Goal: Task Accomplishment & Management: Use online tool/utility

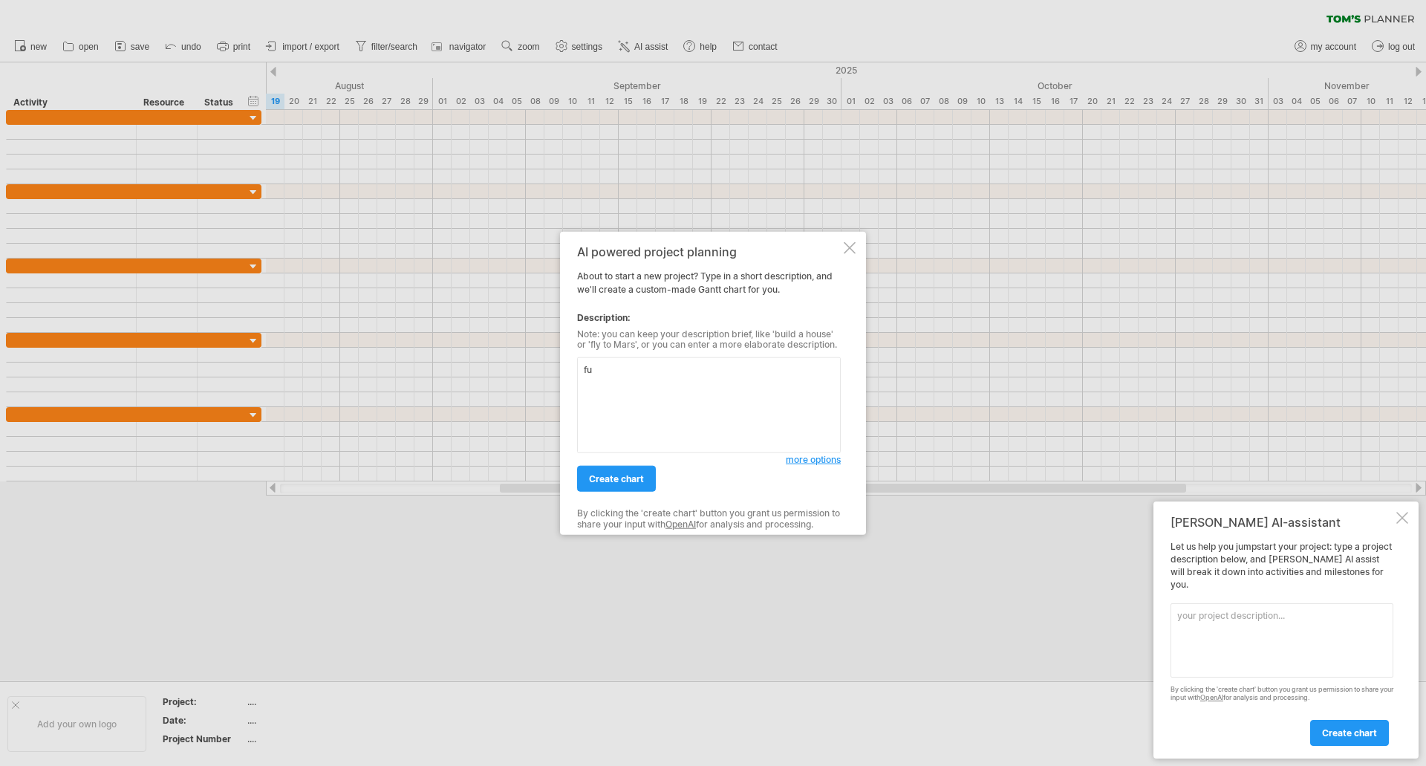
type textarea "f"
paste textarea "I need to establish and forecast a project timeline for deploying a transport r…"
click at [620, 361] on textarea at bounding box center [709, 405] width 264 height 96
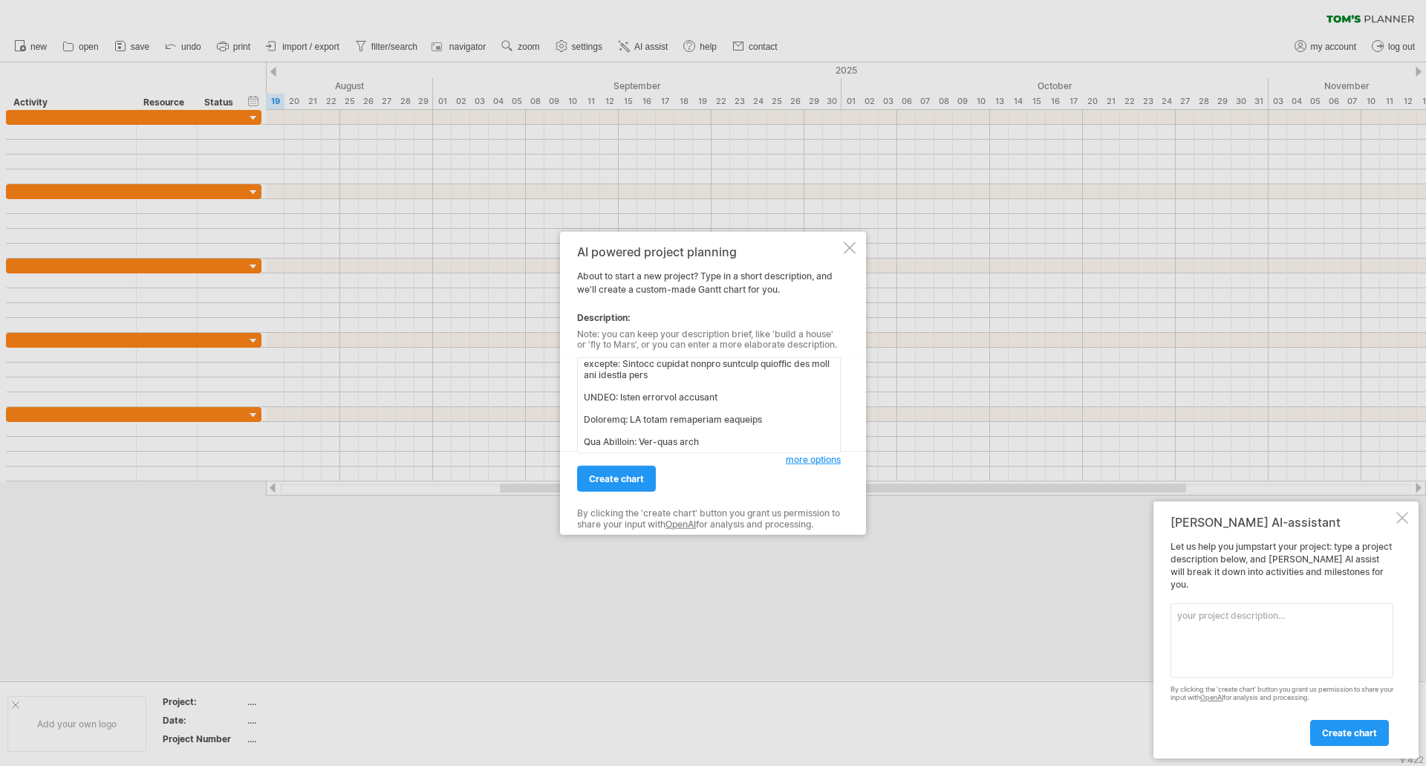
click at [585, 418] on textarea at bounding box center [709, 405] width 264 height 96
drag, startPoint x: 584, startPoint y: 366, endPoint x: 617, endPoint y: 369, distance: 32.8
click at [617, 369] on textarea at bounding box center [709, 405] width 264 height 96
click at [616, 385] on textarea at bounding box center [709, 405] width 264 height 96
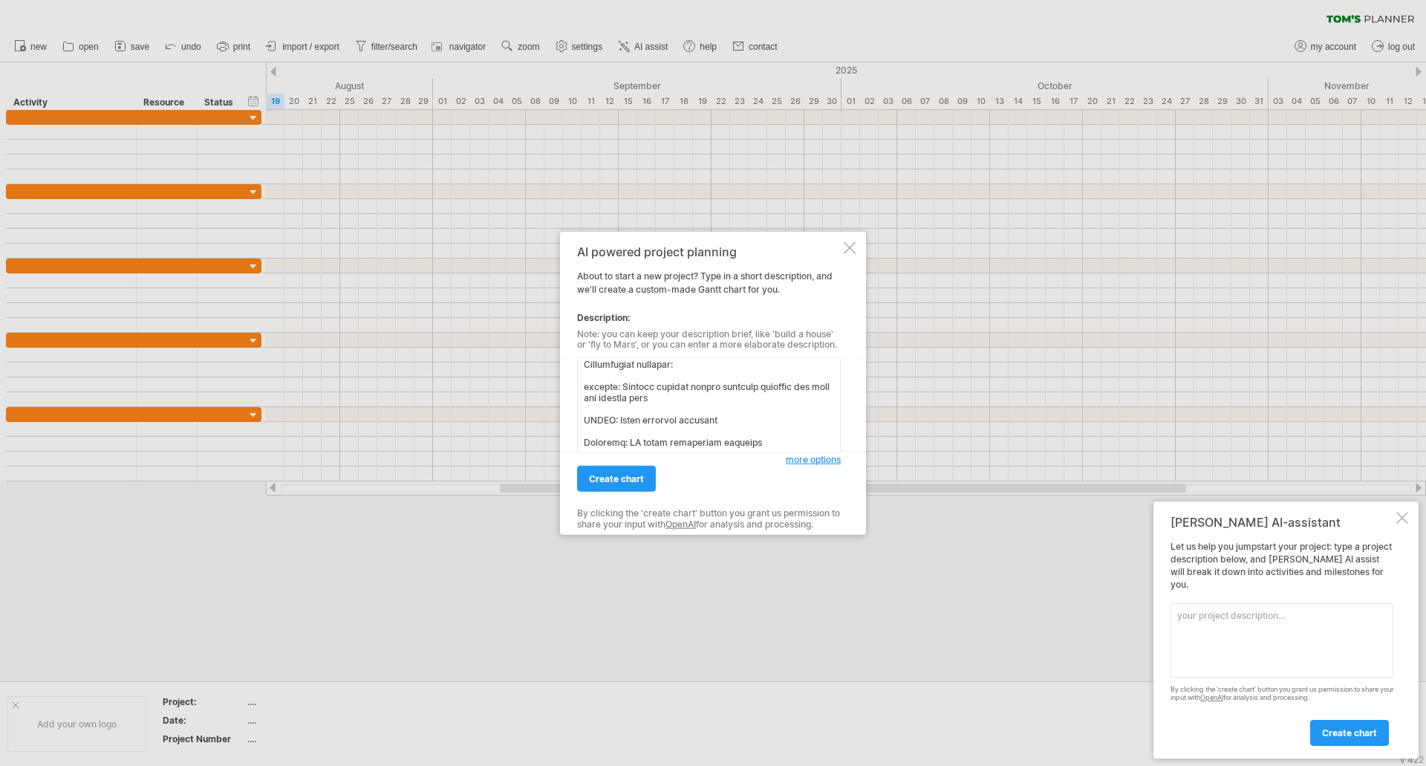
scroll to position [74, 0]
click at [620, 418] on textarea at bounding box center [709, 405] width 264 height 96
click at [595, 387] on textarea at bounding box center [709, 405] width 264 height 96
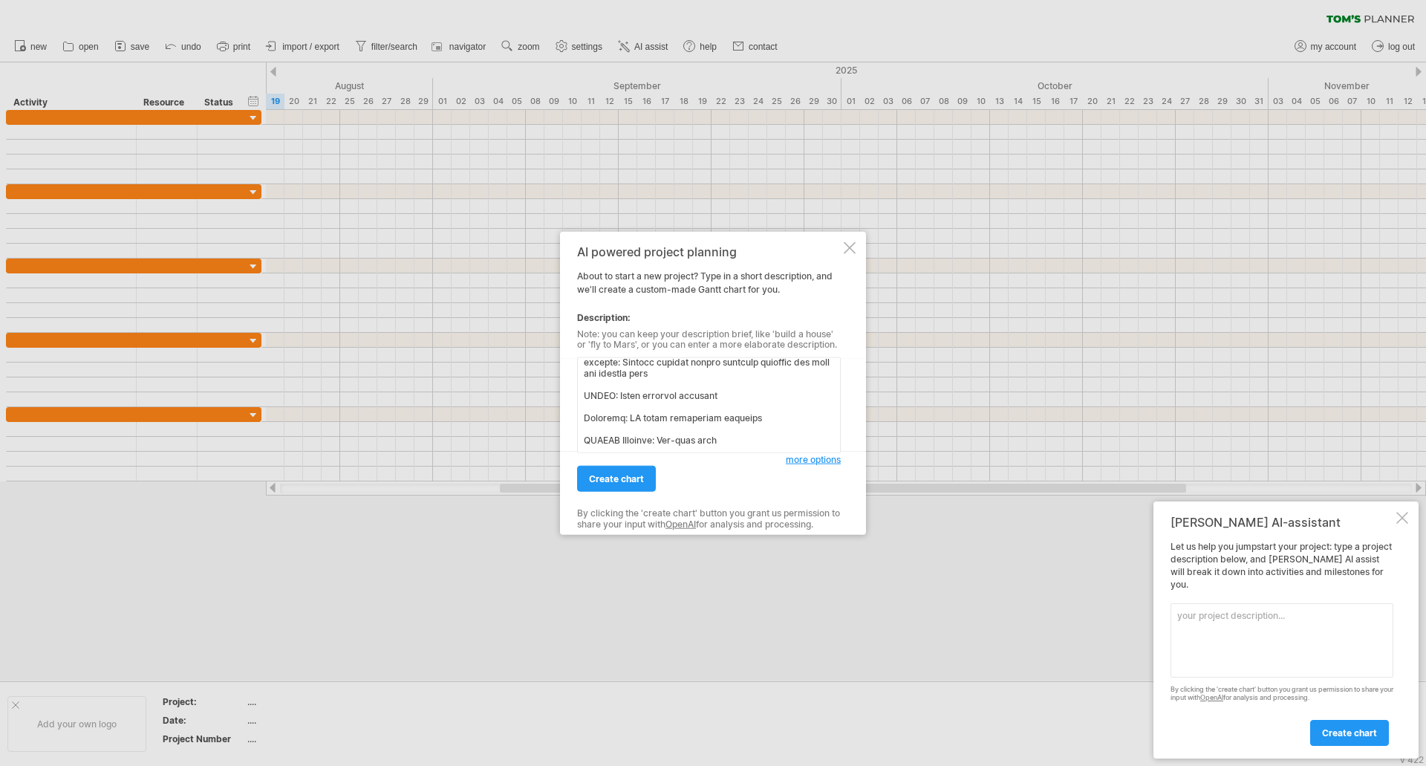
click at [620, 412] on textarea at bounding box center [709, 405] width 264 height 96
paste textarea "JTBTECH"
type textarea "I need to establish and forecast a project timeline for deploying a transport r…"
click at [641, 485] on link "create chart" at bounding box center [616, 479] width 79 height 26
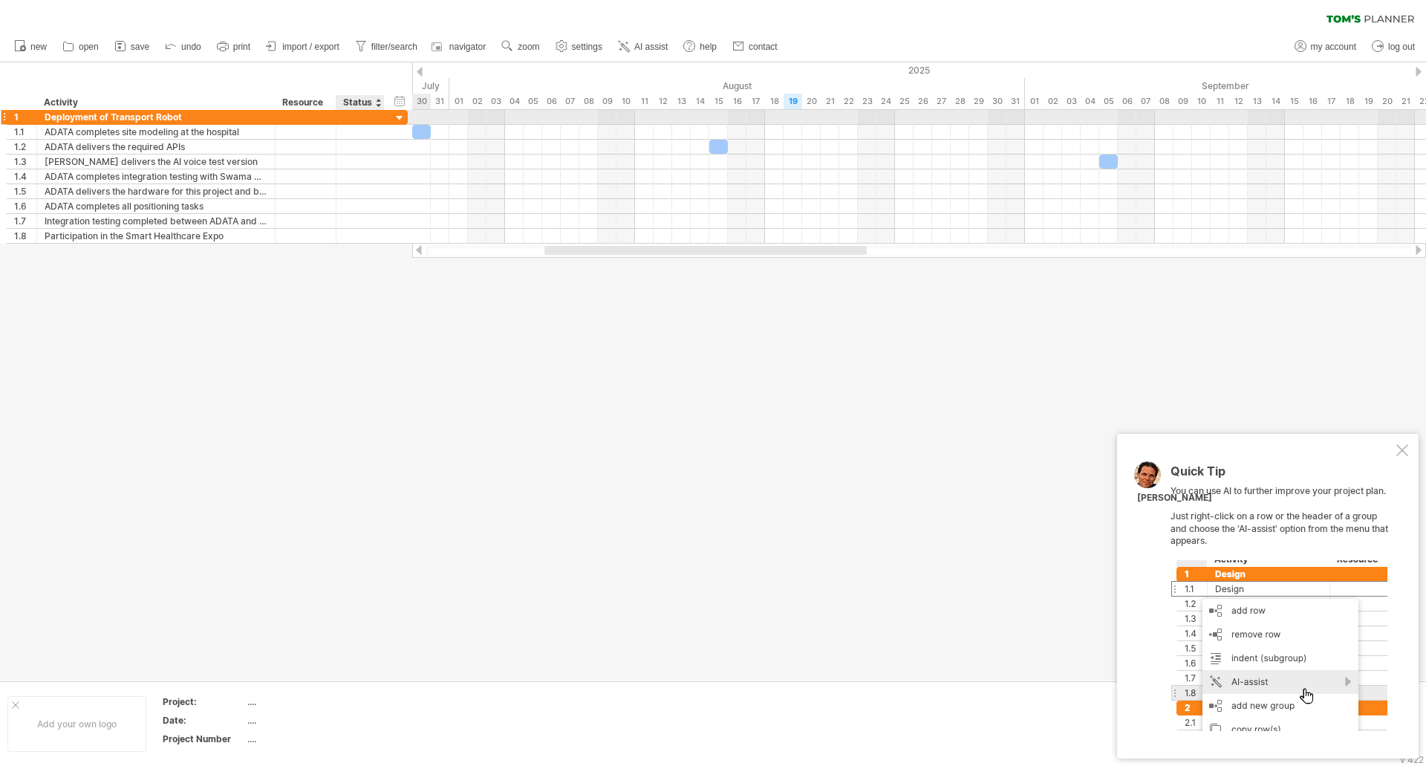
click at [401, 115] on div at bounding box center [400, 118] width 14 height 14
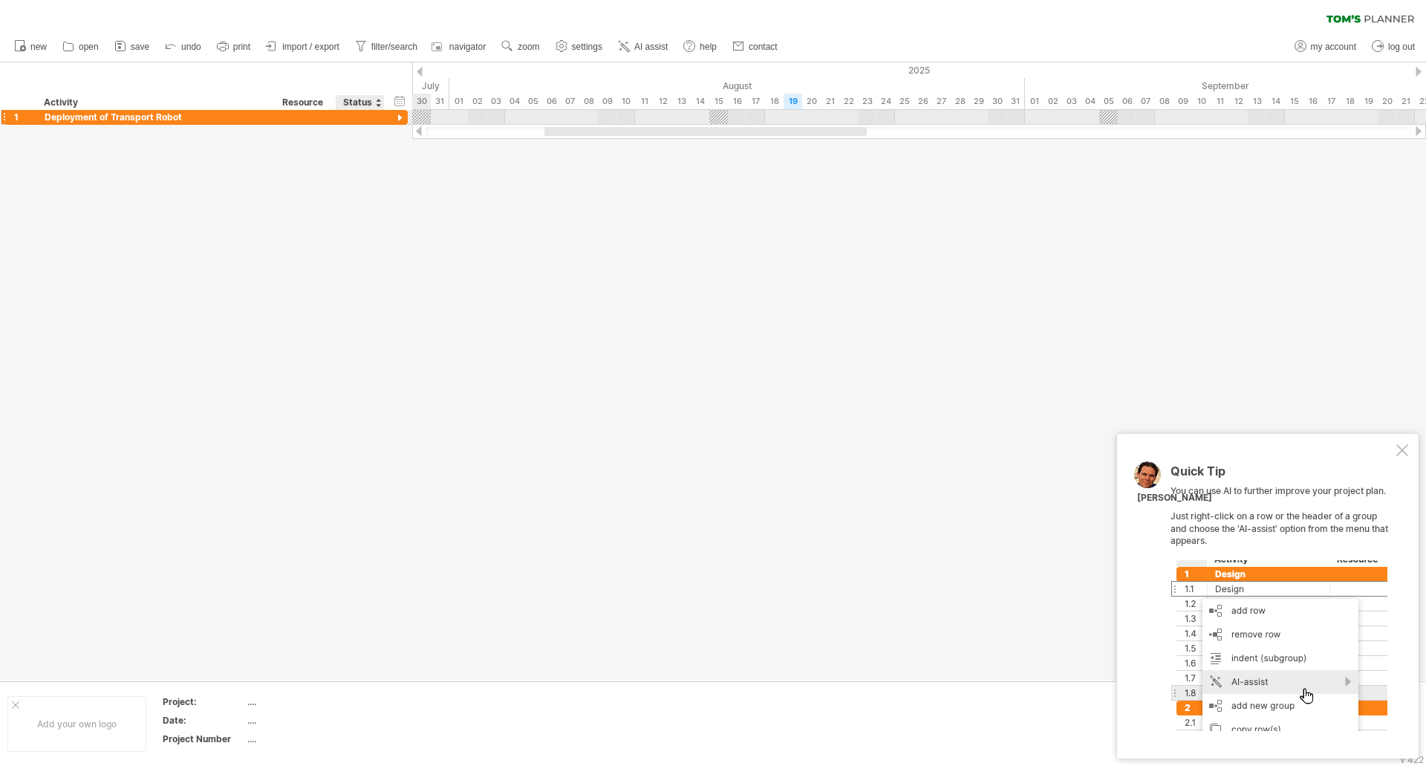
click at [401, 115] on div at bounding box center [400, 118] width 14 height 14
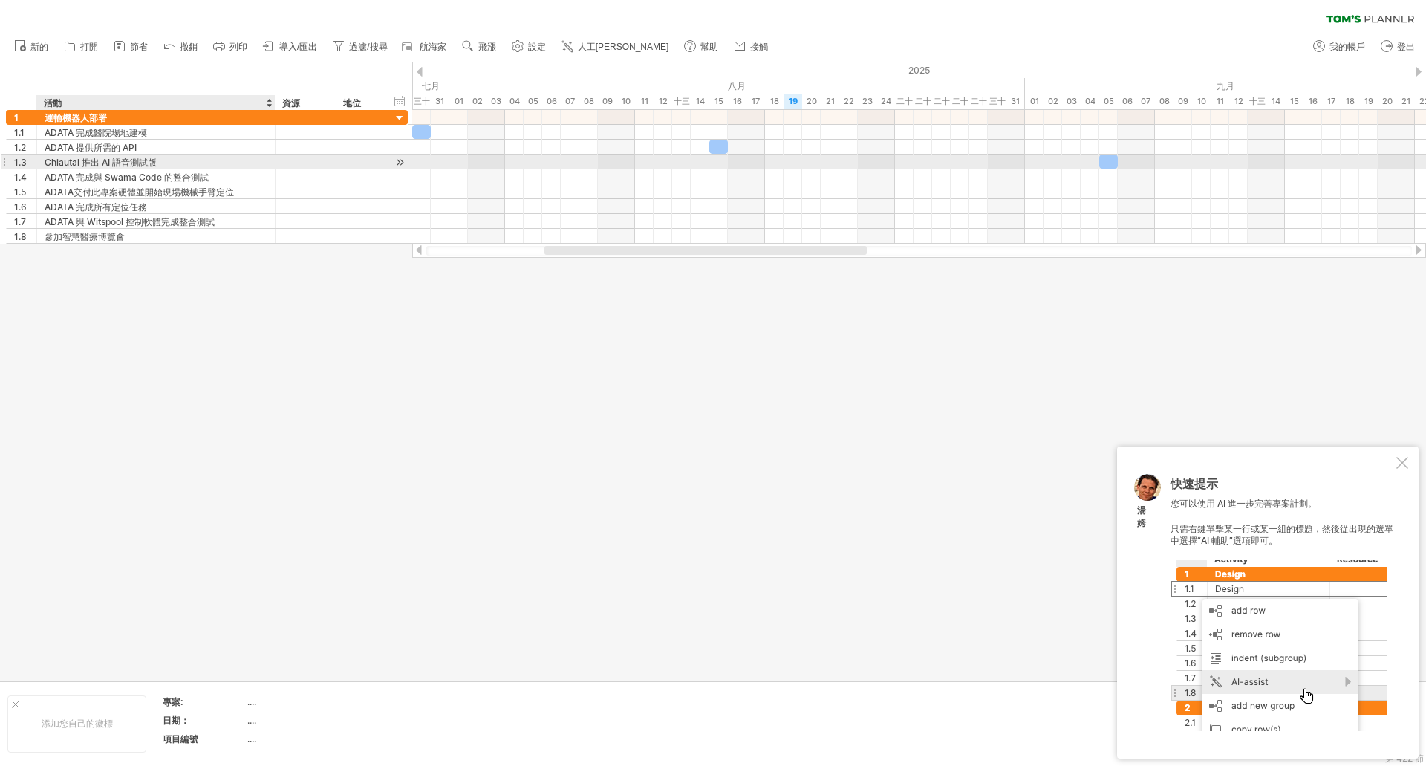
click at [74, 163] on font "Chiautai 推出 AI 語音測試版" at bounding box center [101, 162] width 112 height 11
click at [80, 165] on font "Chiautai 推出 AI 語音測試版" at bounding box center [101, 162] width 112 height 11
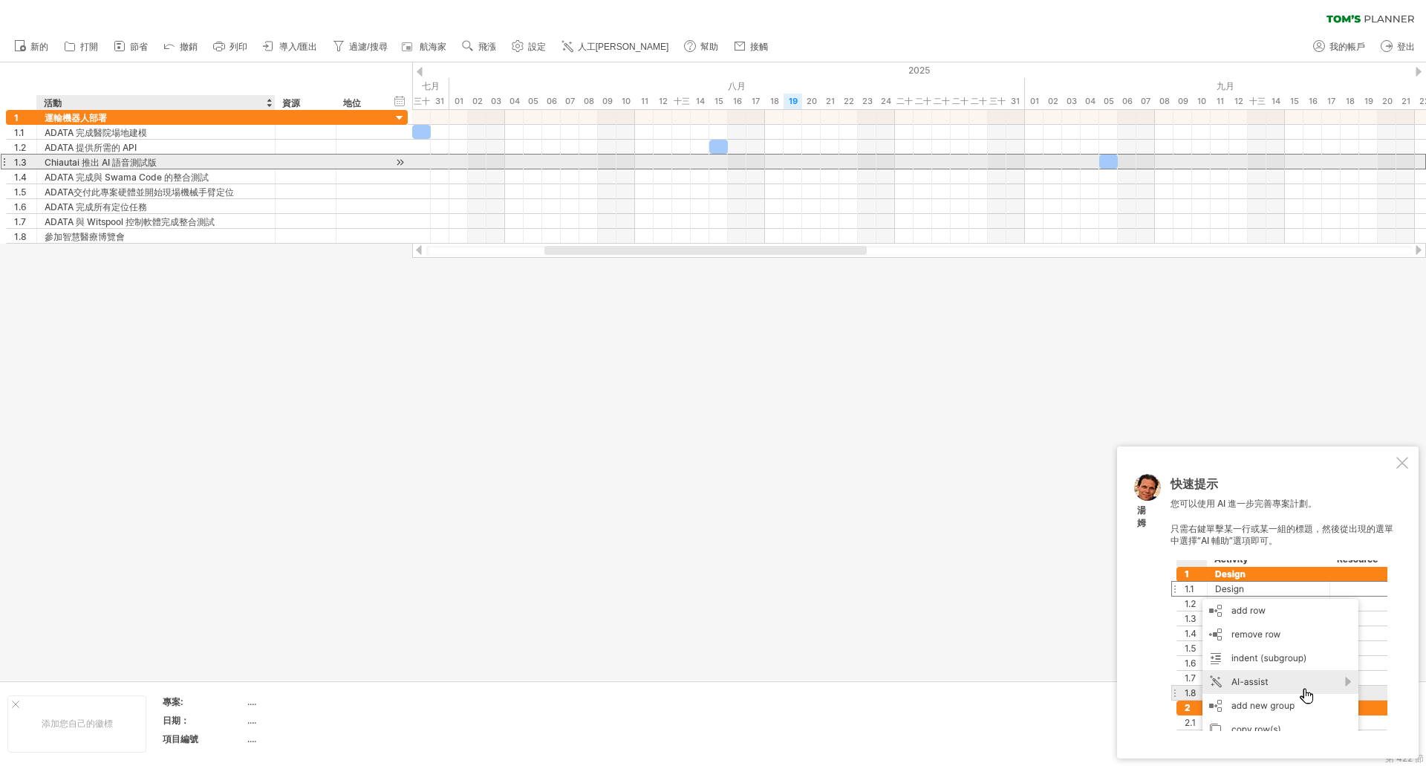
click at [80, 165] on font "Chiautai 推出 AI 語音測試版" at bounding box center [101, 162] width 112 height 11
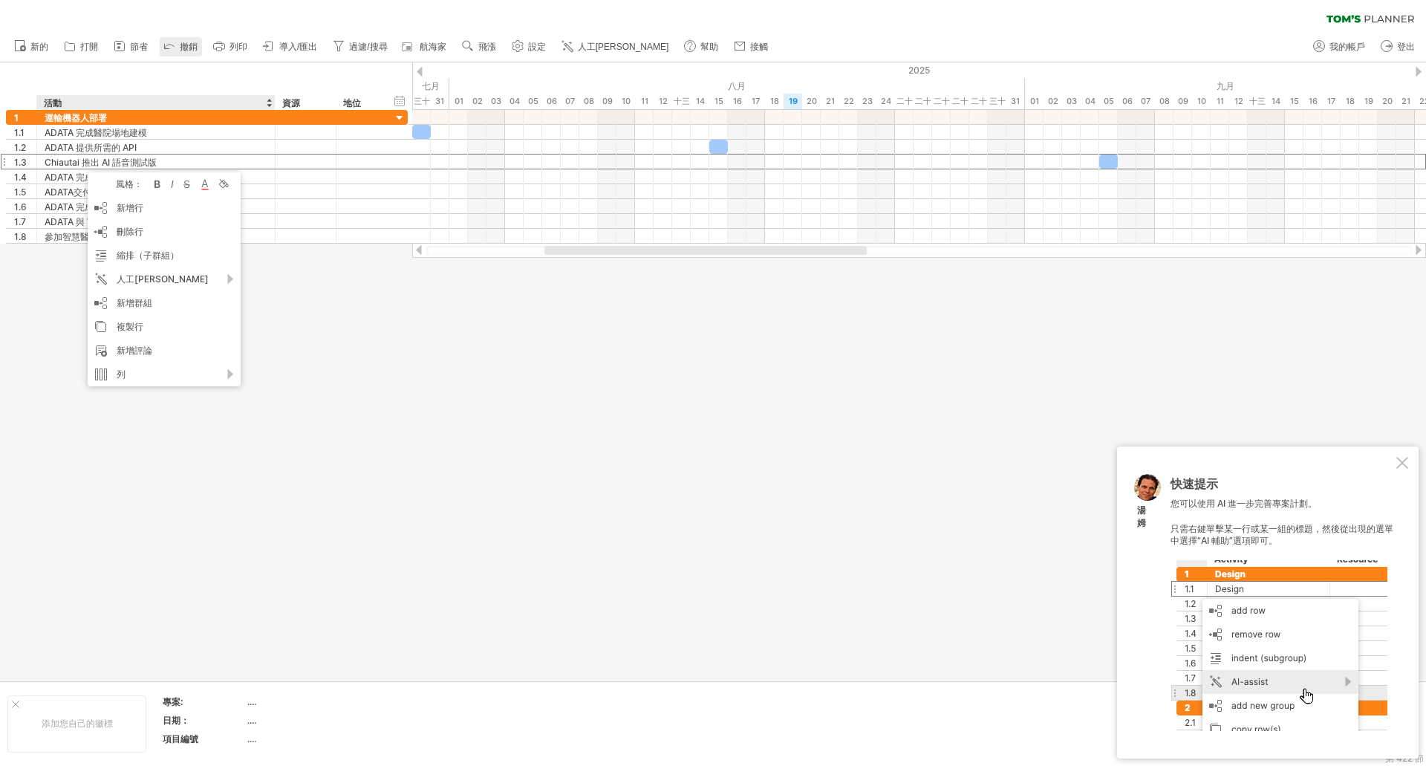
click at [180, 51] on font "撤銷" at bounding box center [189, 47] width 18 height 10
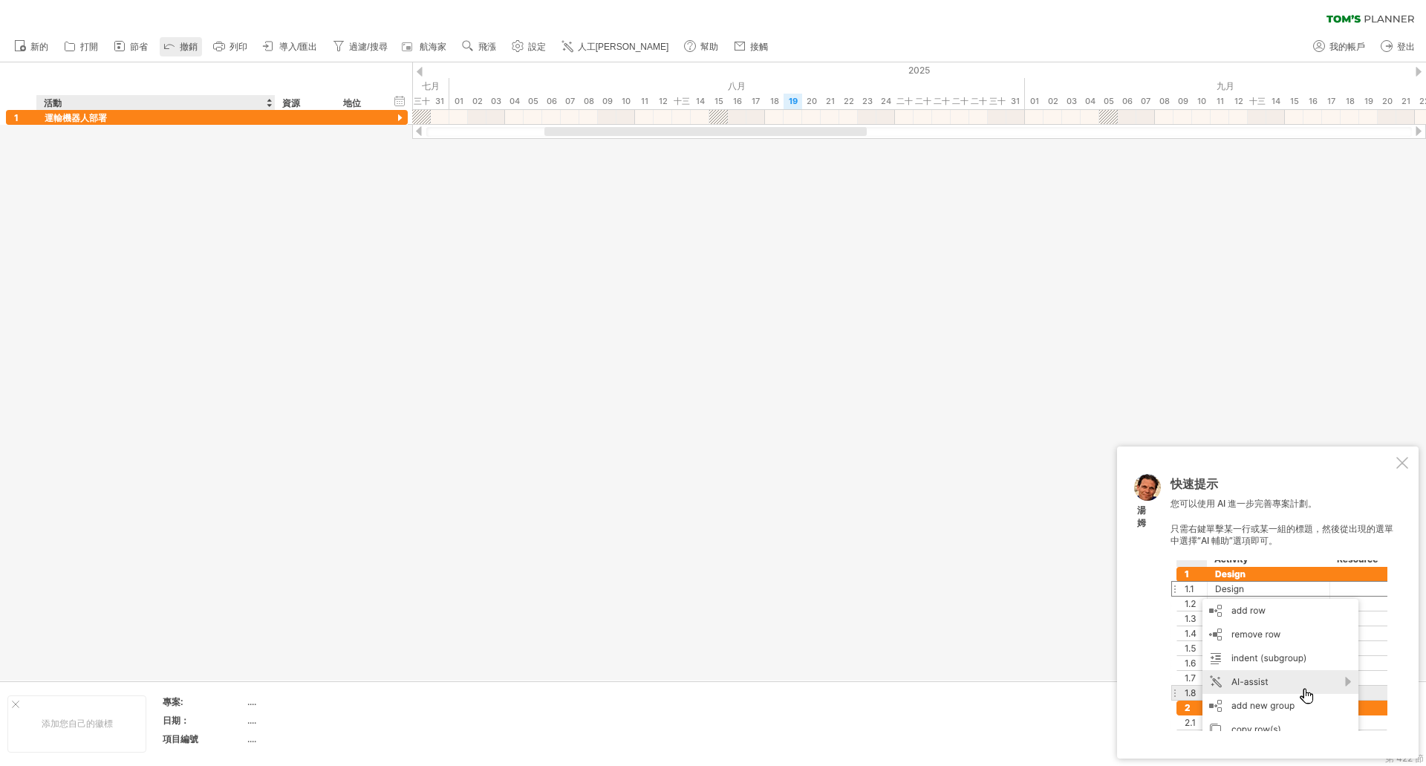
click at [180, 51] on font "撤銷" at bounding box center [189, 47] width 18 height 10
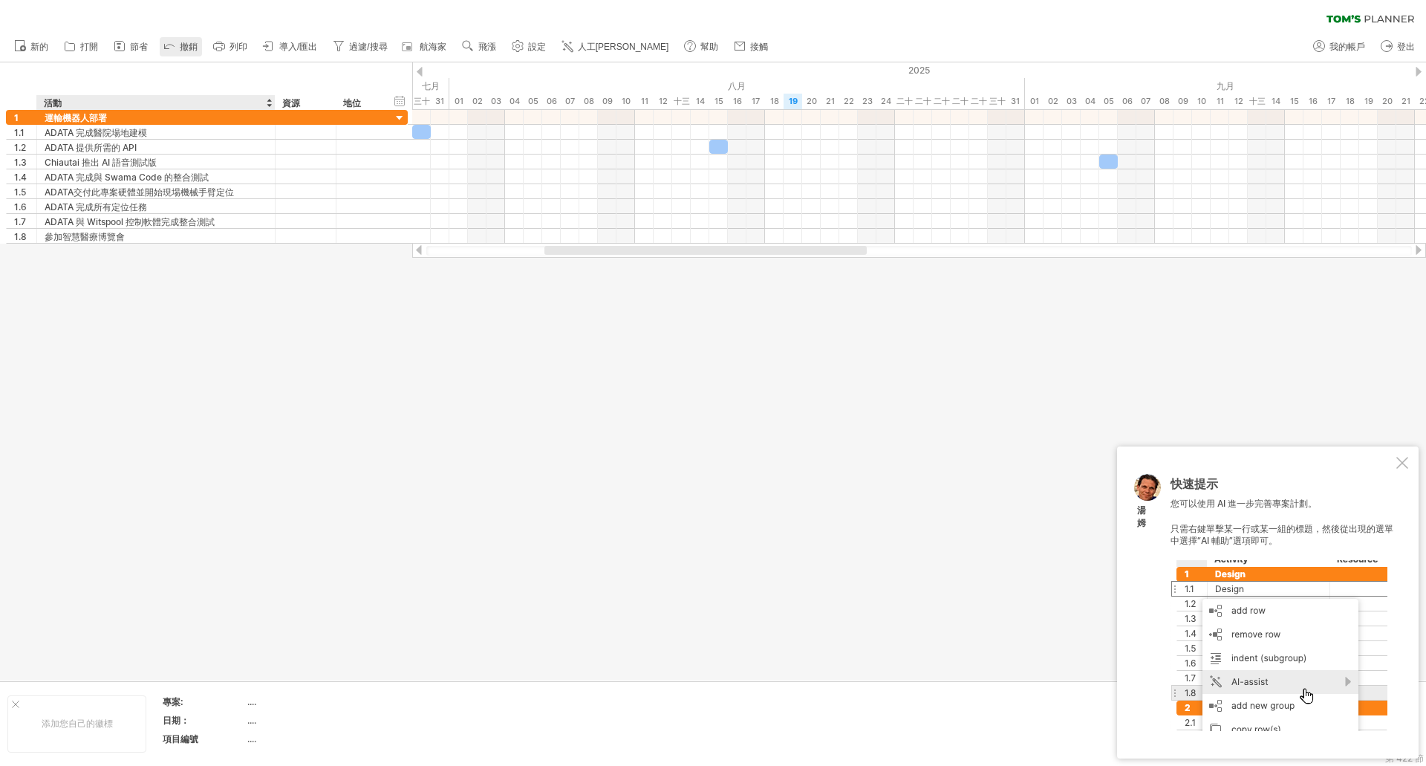
click at [180, 51] on font "撤銷" at bounding box center [189, 47] width 18 height 10
click at [42, 50] on font "新的" at bounding box center [39, 47] width 18 height 10
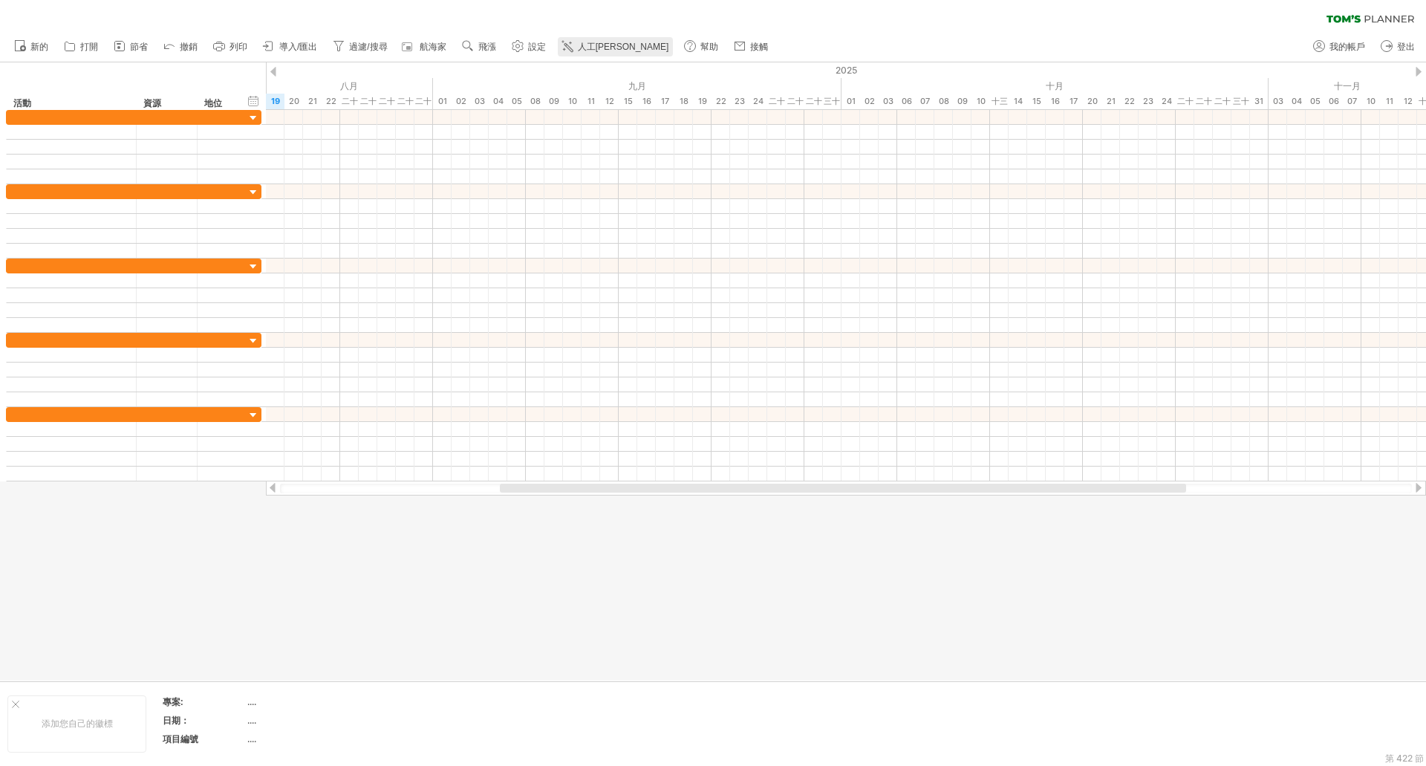
click at [583, 49] on font "人工[PERSON_NAME]" at bounding box center [623, 47] width 91 height 10
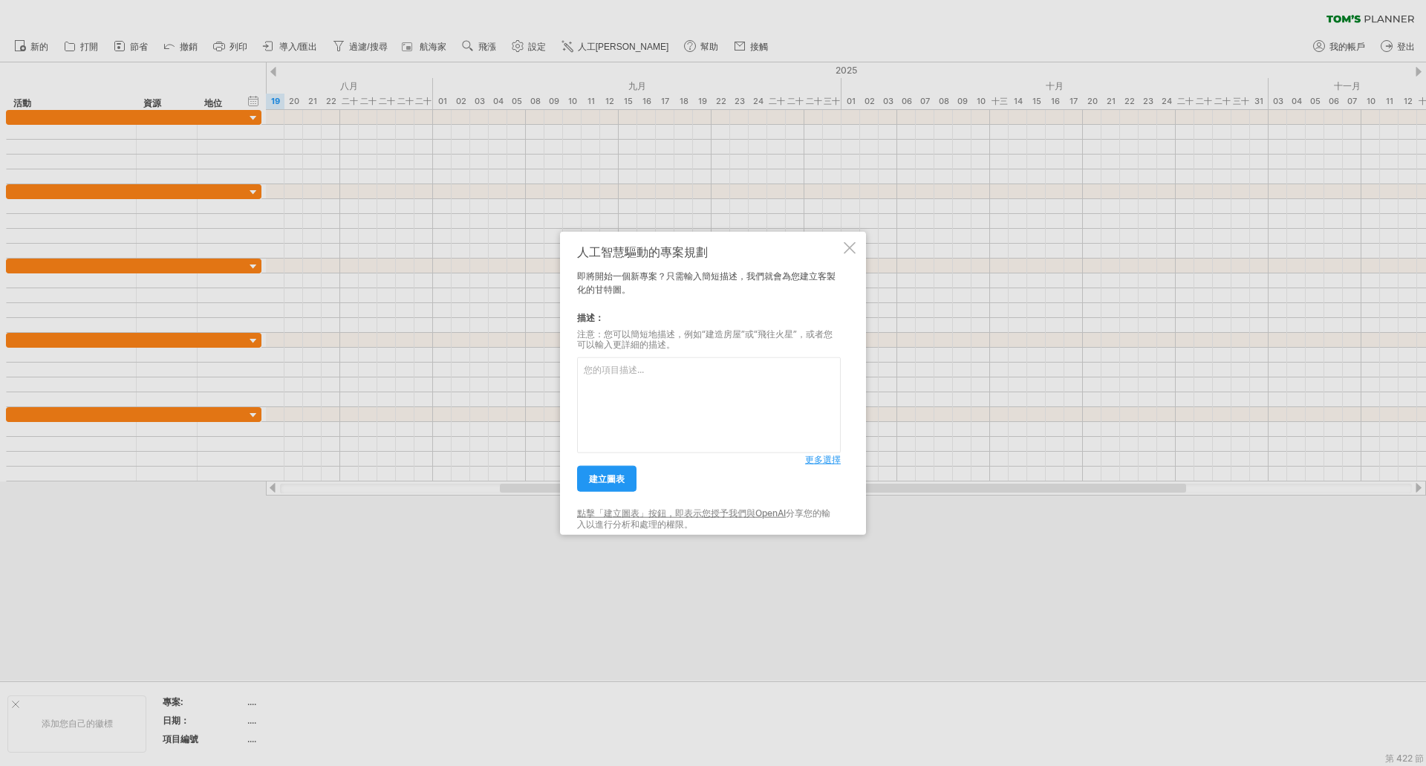
type textarea "JTBTECH"
click at [676, 377] on textarea at bounding box center [709, 405] width 264 height 96
paste textarea "I need to establish and forecast a project timeline for deploying a transport r…"
click at [620, 421] on textarea at bounding box center [709, 405] width 264 height 96
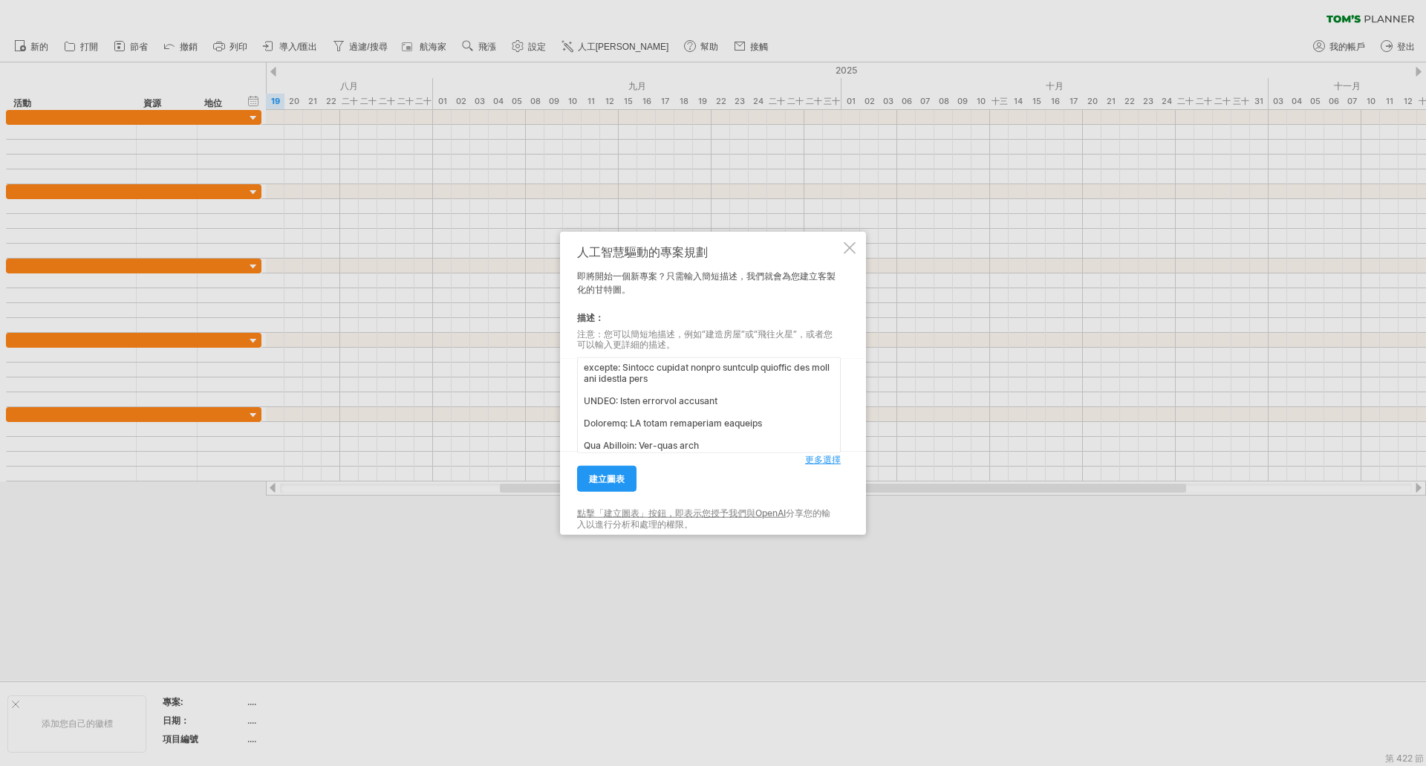
scroll to position [94, 0]
click at [618, 399] on textarea at bounding box center [709, 405] width 264 height 96
paste textarea "JTBTECH"
click at [637, 420] on textarea at bounding box center [709, 405] width 264 height 96
click at [596, 444] on textarea at bounding box center [709, 405] width 264 height 96
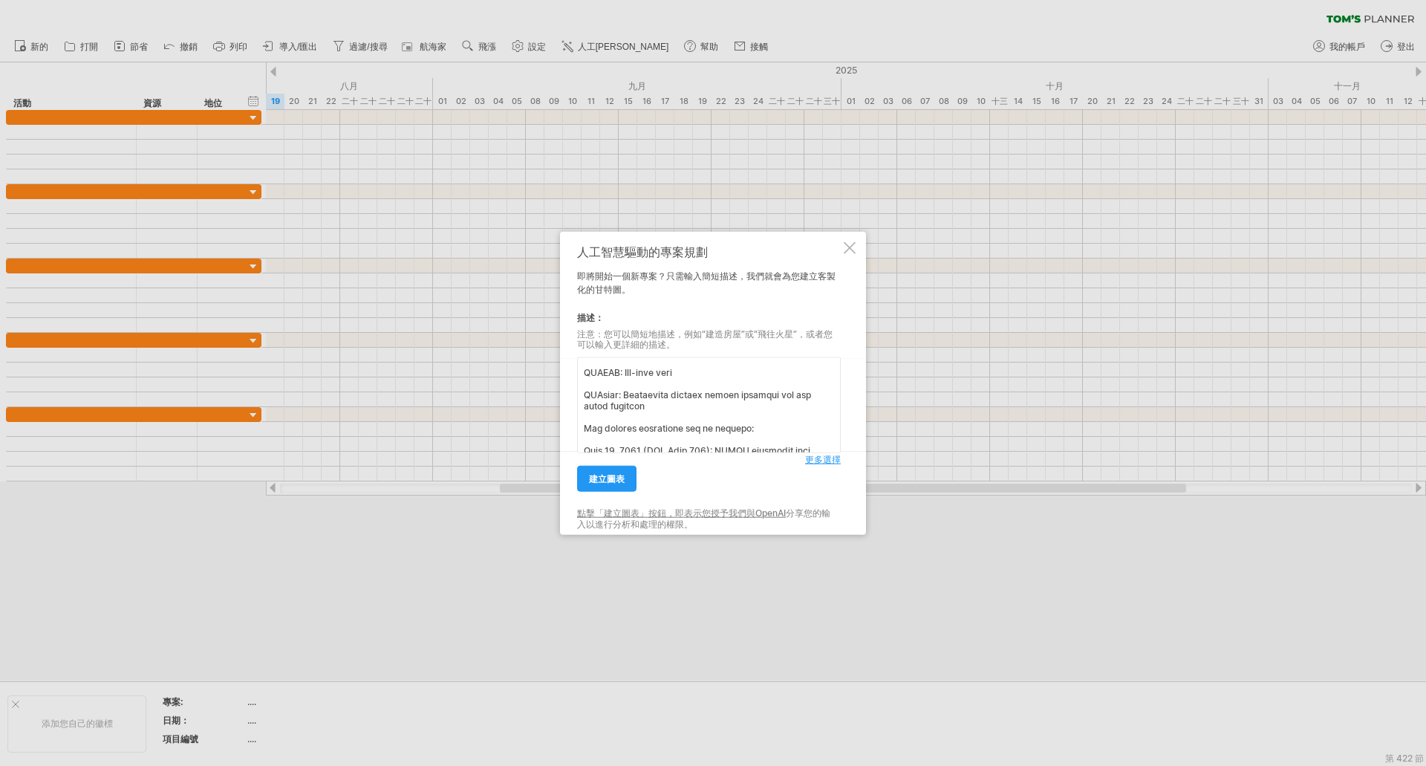
scroll to position [168, 0]
click at [670, 412] on textarea at bounding box center [709, 405] width 264 height 96
type textarea "I need to establish and forecast a project timeline for deploying a transport r…"
click at [818, 458] on font "更多選擇" at bounding box center [823, 459] width 36 height 11
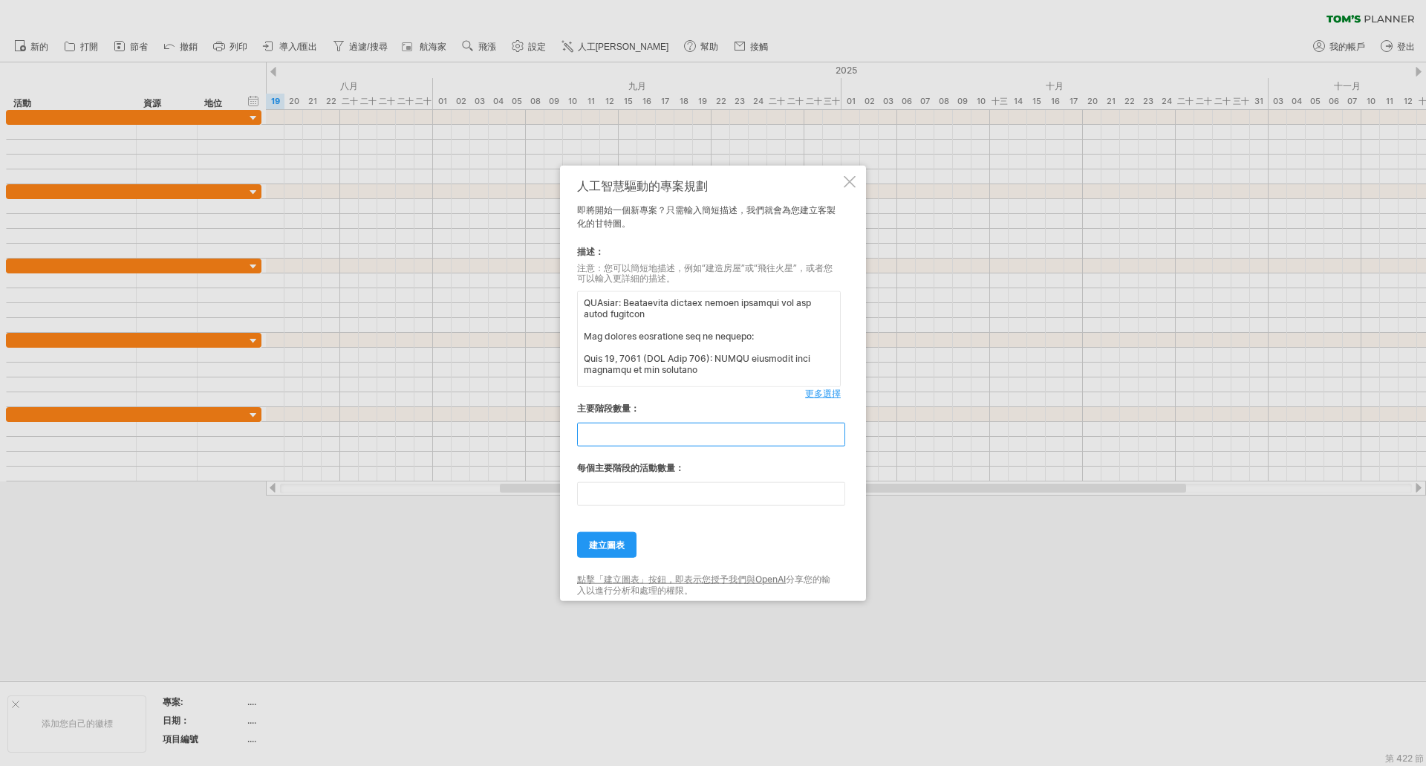
click at [836, 432] on input "**" at bounding box center [711, 435] width 268 height 24
type input "**"
click at [837, 439] on input "**" at bounding box center [711, 435] width 268 height 24
click at [719, 499] on input "**" at bounding box center [711, 494] width 268 height 24
click at [825, 387] on link "更多選擇" at bounding box center [823, 393] width 36 height 13
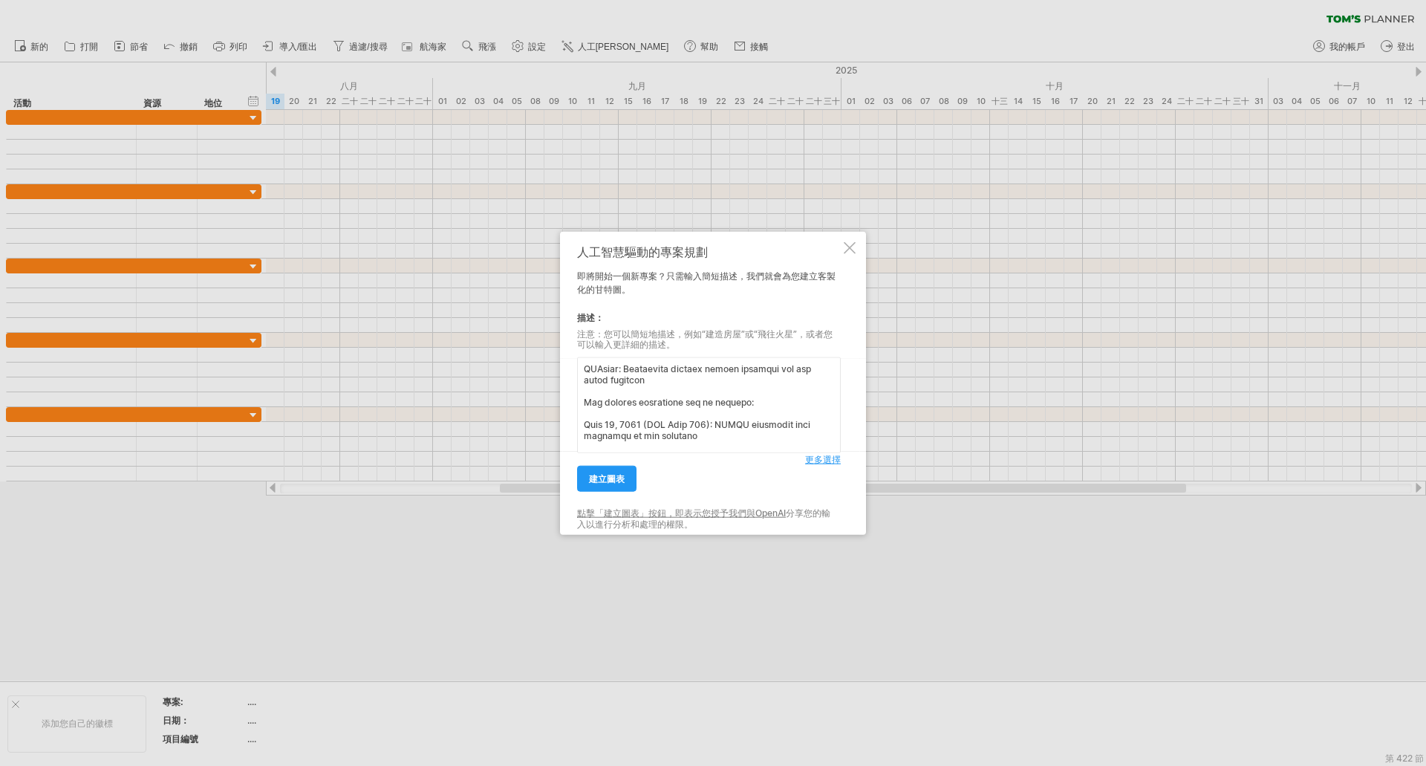
click at [828, 462] on font "更多選擇" at bounding box center [823, 459] width 36 height 11
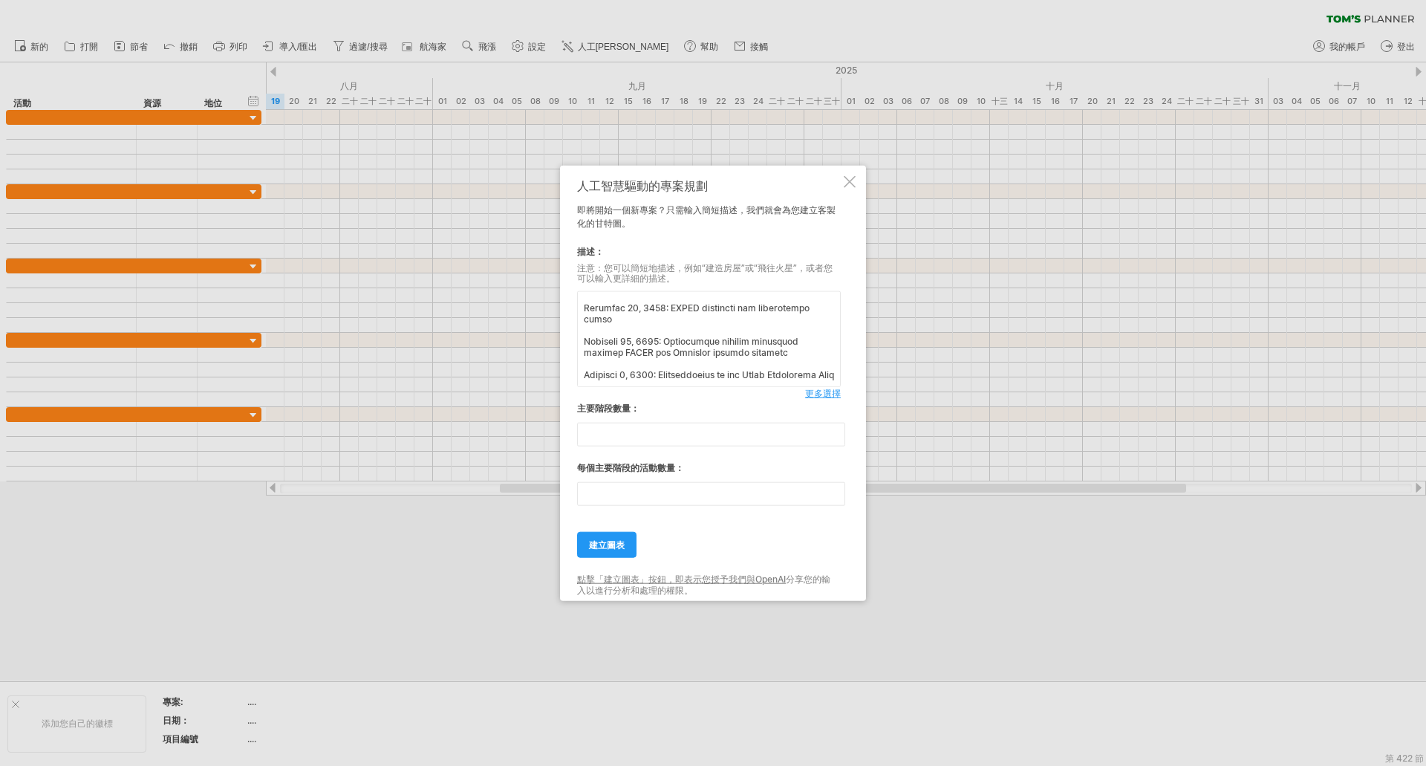
scroll to position [397, 0]
click at [614, 548] on font "建立圖表" at bounding box center [607, 544] width 36 height 11
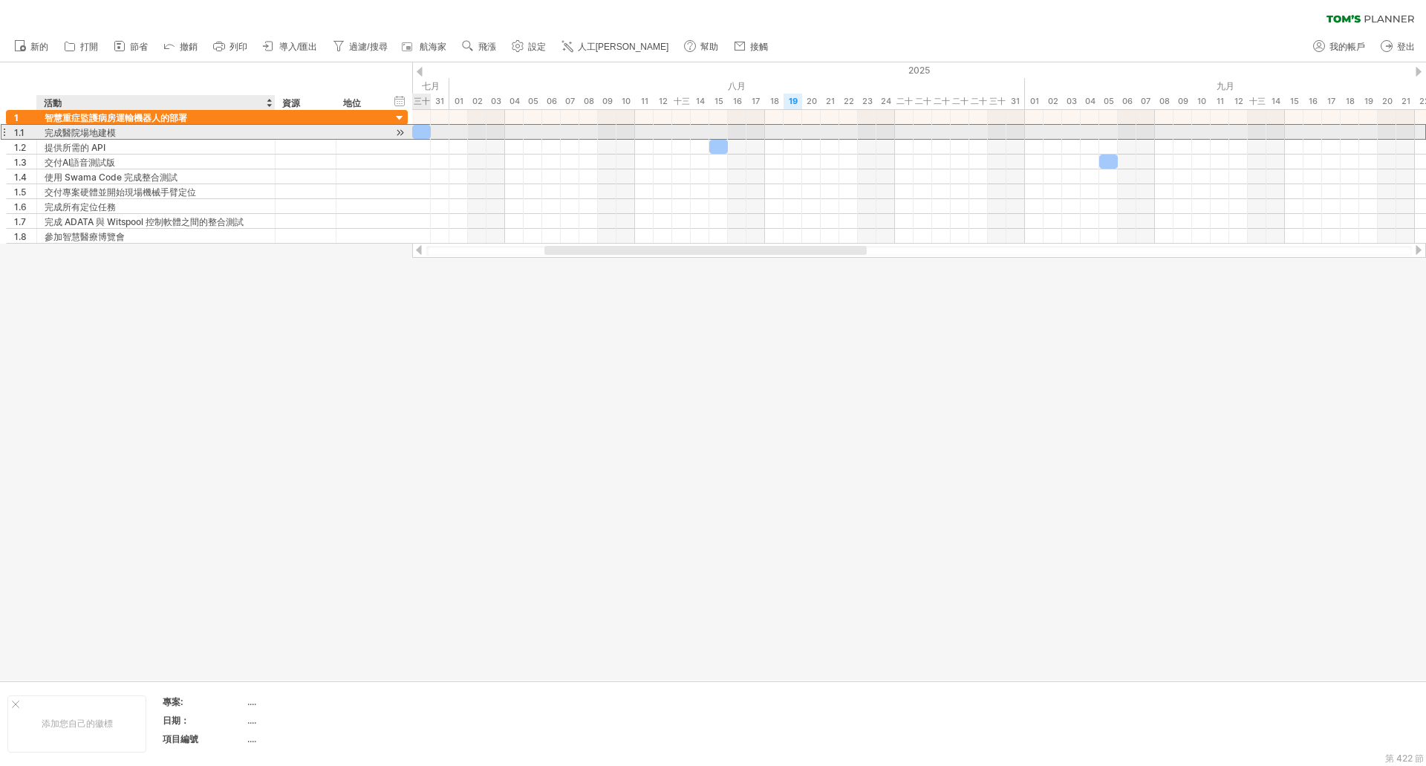
click at [94, 132] on font "完成醫院場地建模" at bounding box center [80, 132] width 71 height 11
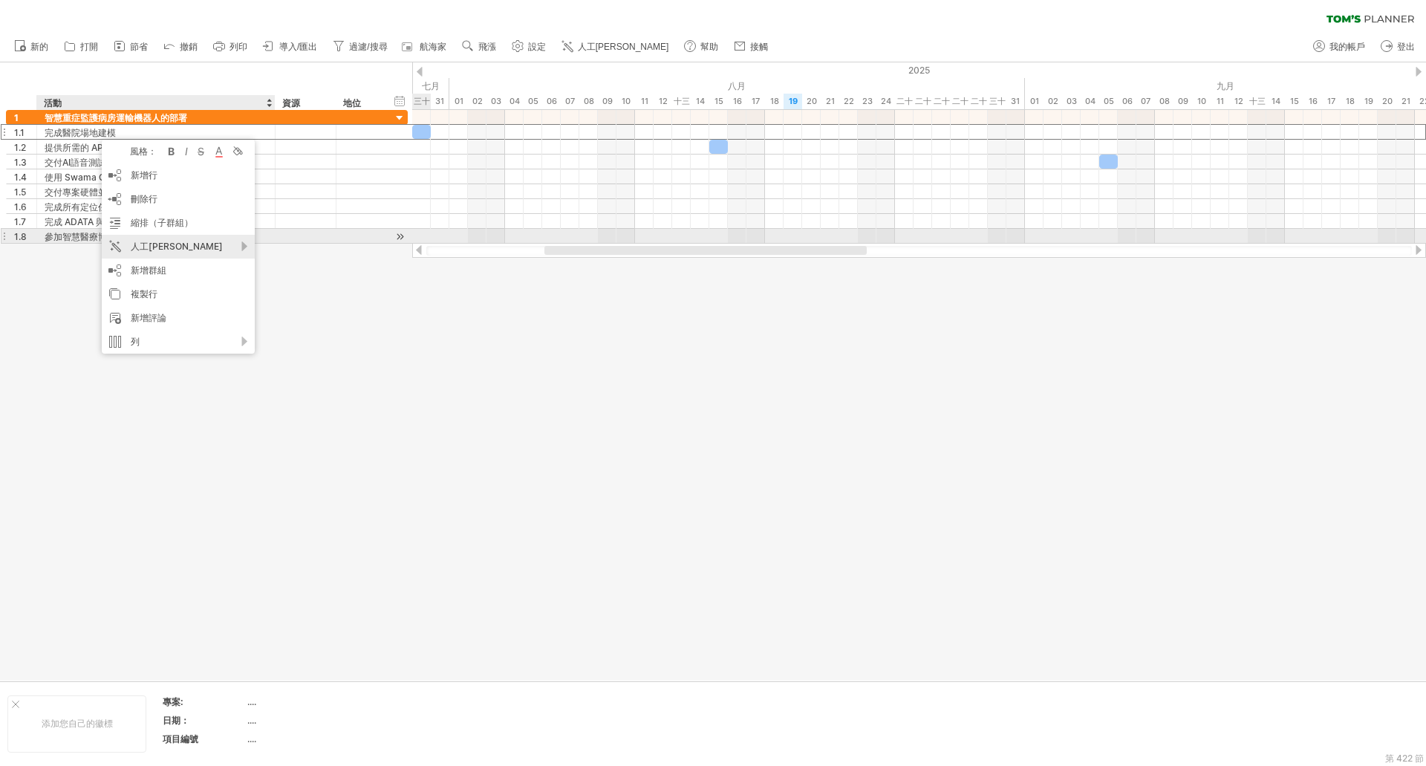
click at [162, 243] on font "人工[PERSON_NAME]" at bounding box center [177, 246] width 92 height 11
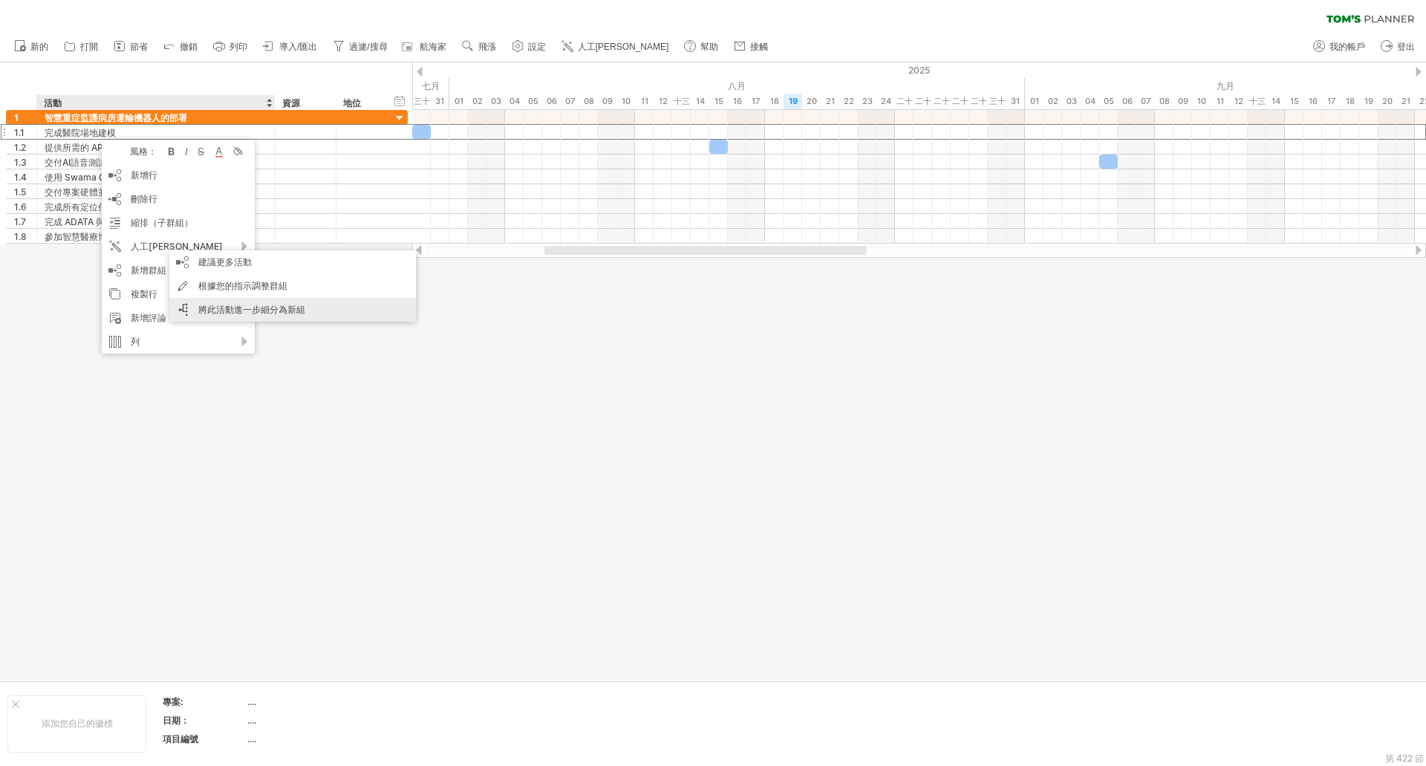
click at [279, 306] on font "將此活動進一步細分為新組" at bounding box center [251, 309] width 107 height 11
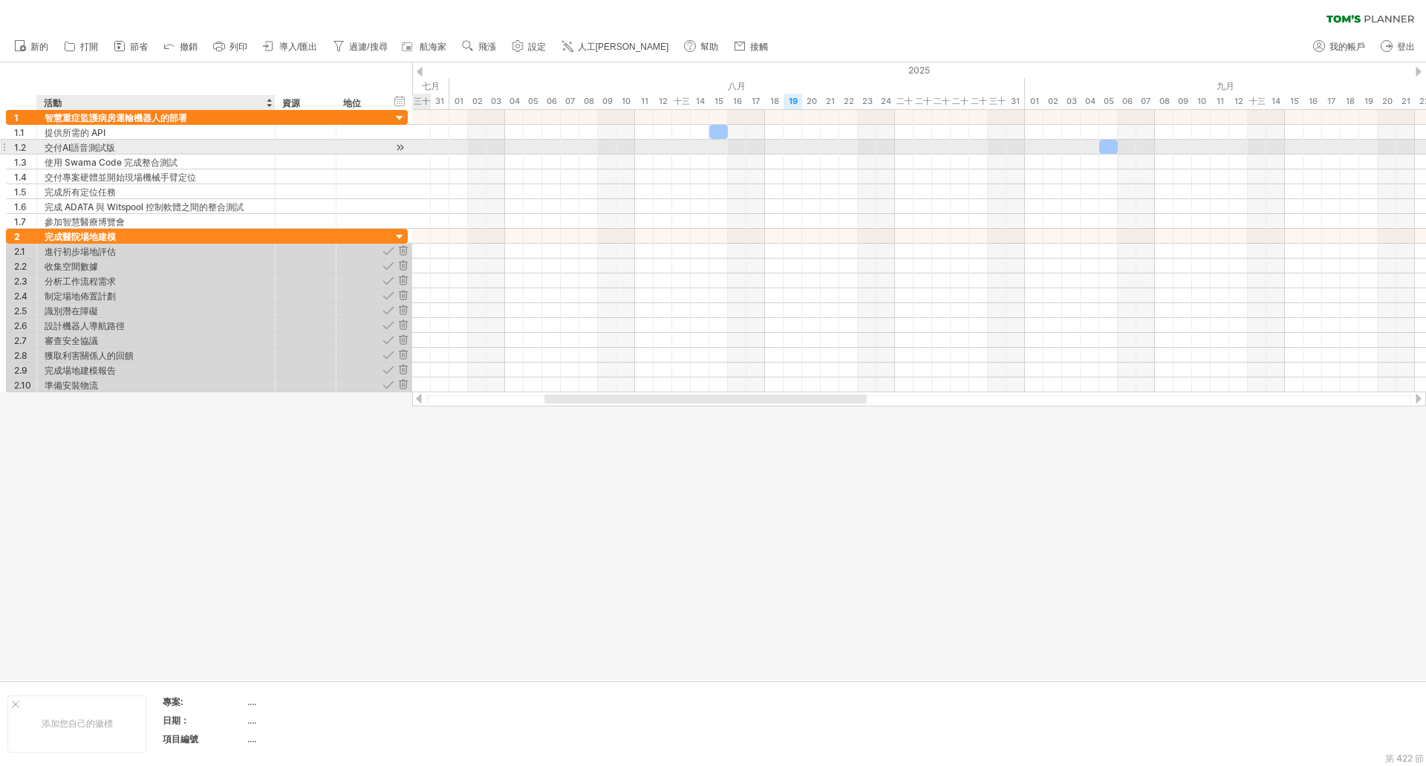
click at [91, 143] on font "交付AI語音測試版" at bounding box center [80, 147] width 71 height 11
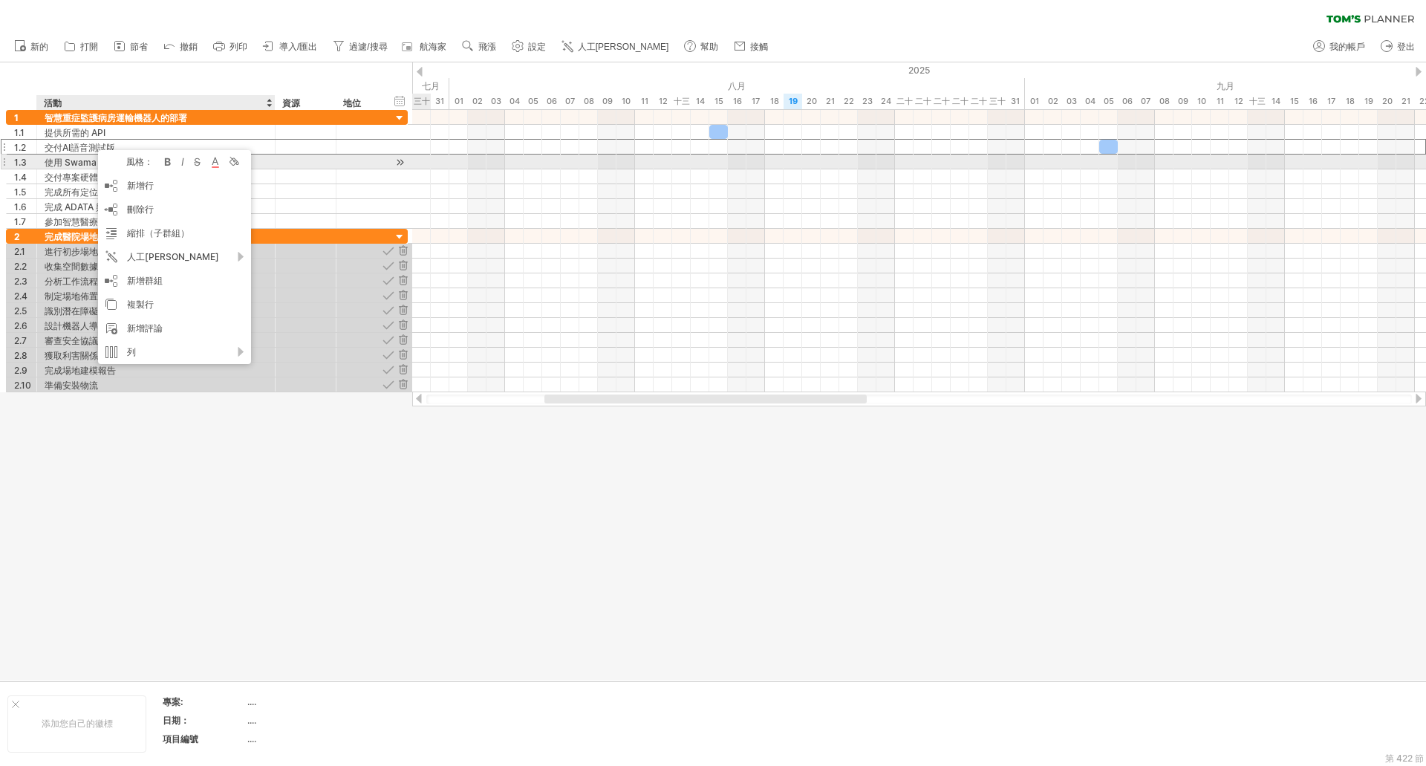
click at [82, 161] on font "使用 Swama Code 完成整合測試" at bounding box center [111, 162] width 133 height 11
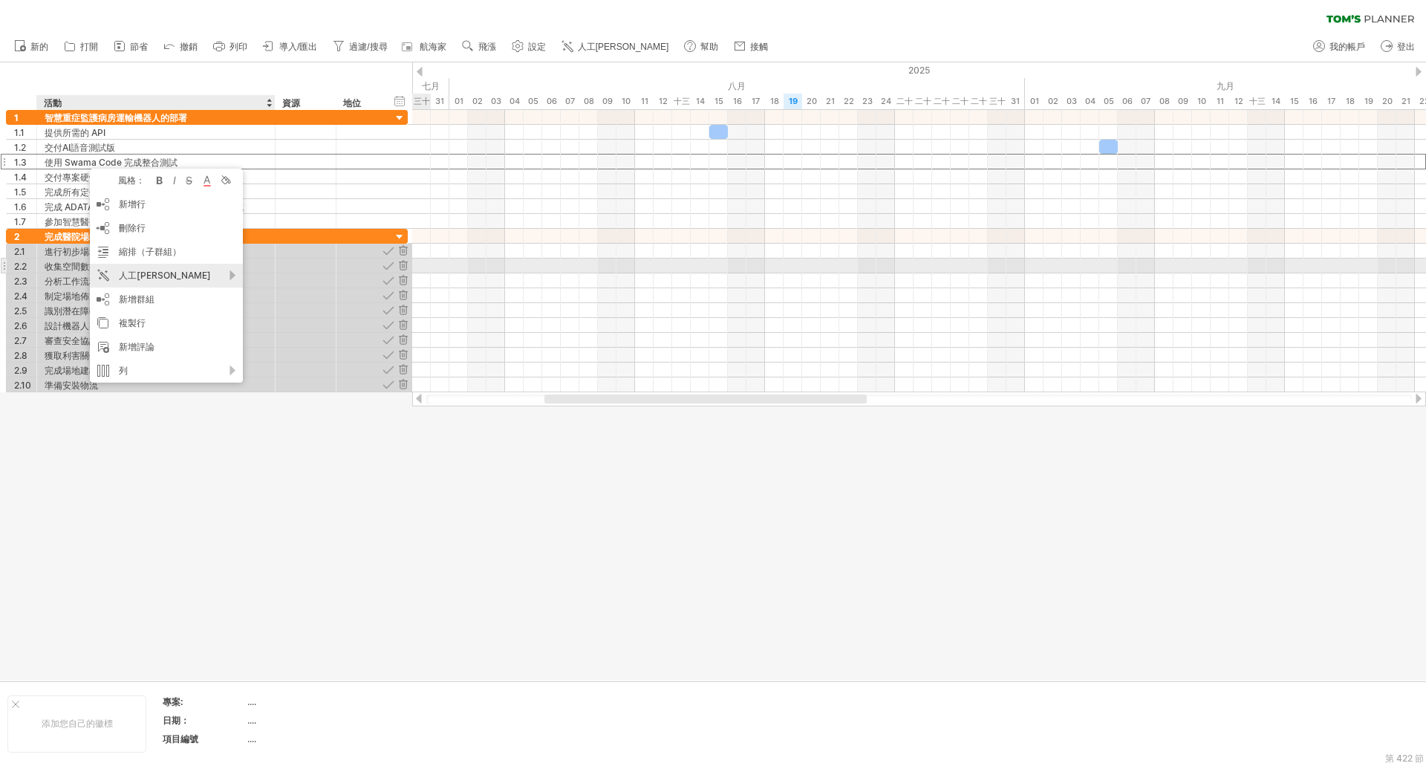
click at [121, 267] on div "人工[PERSON_NAME]" at bounding box center [166, 276] width 153 height 24
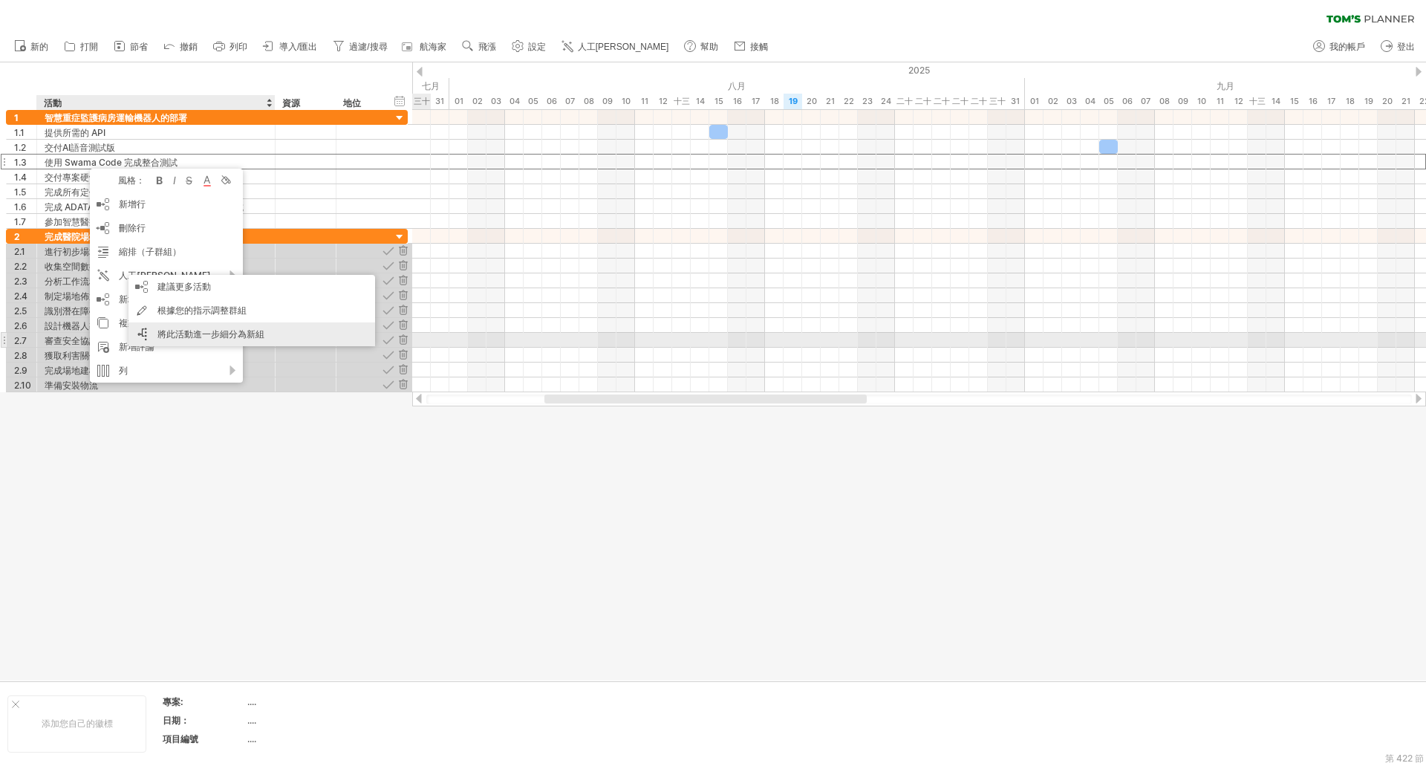
click at [201, 334] on font "將此活動進一步細分為新組" at bounding box center [210, 333] width 107 height 11
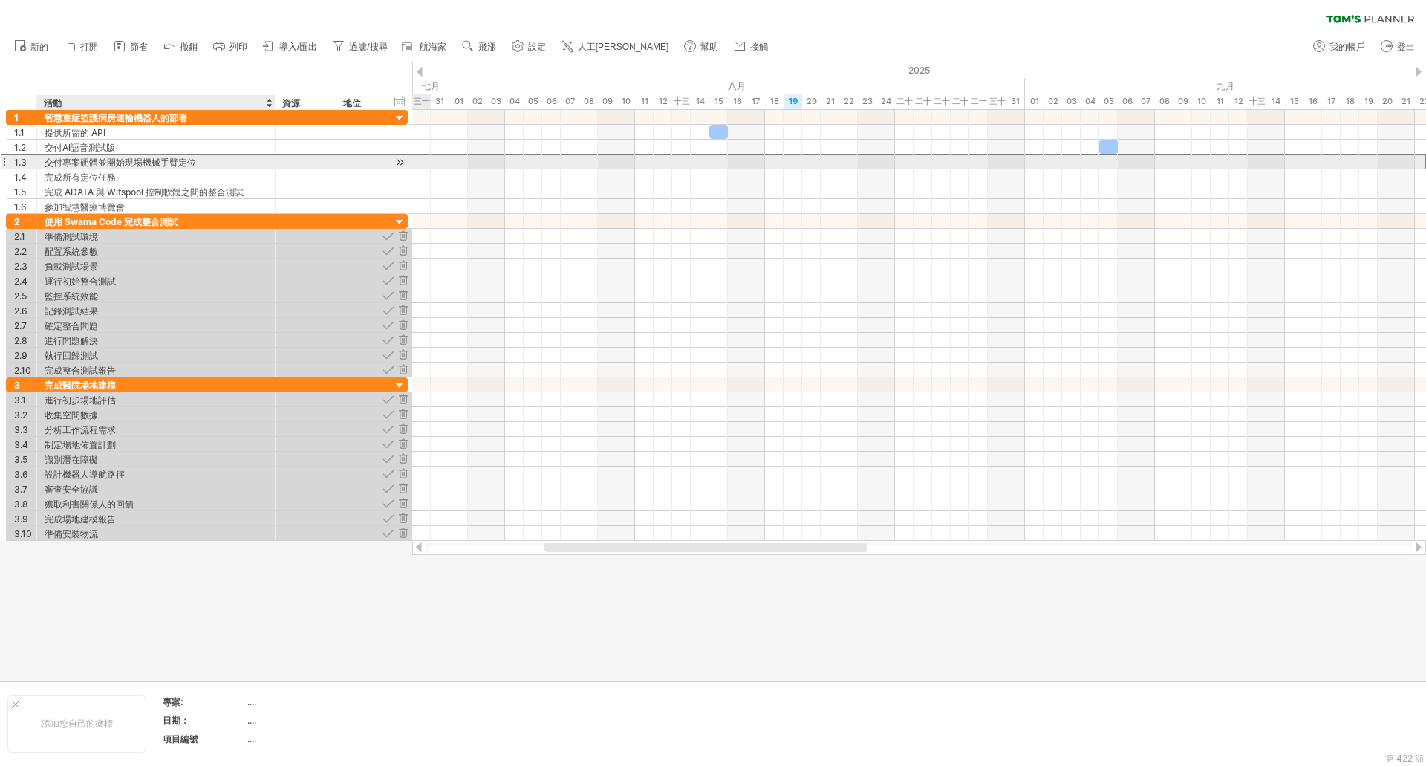
click at [145, 159] on font "交付專案硬體並開始現場機械手臂定位" at bounding box center [121, 162] width 152 height 11
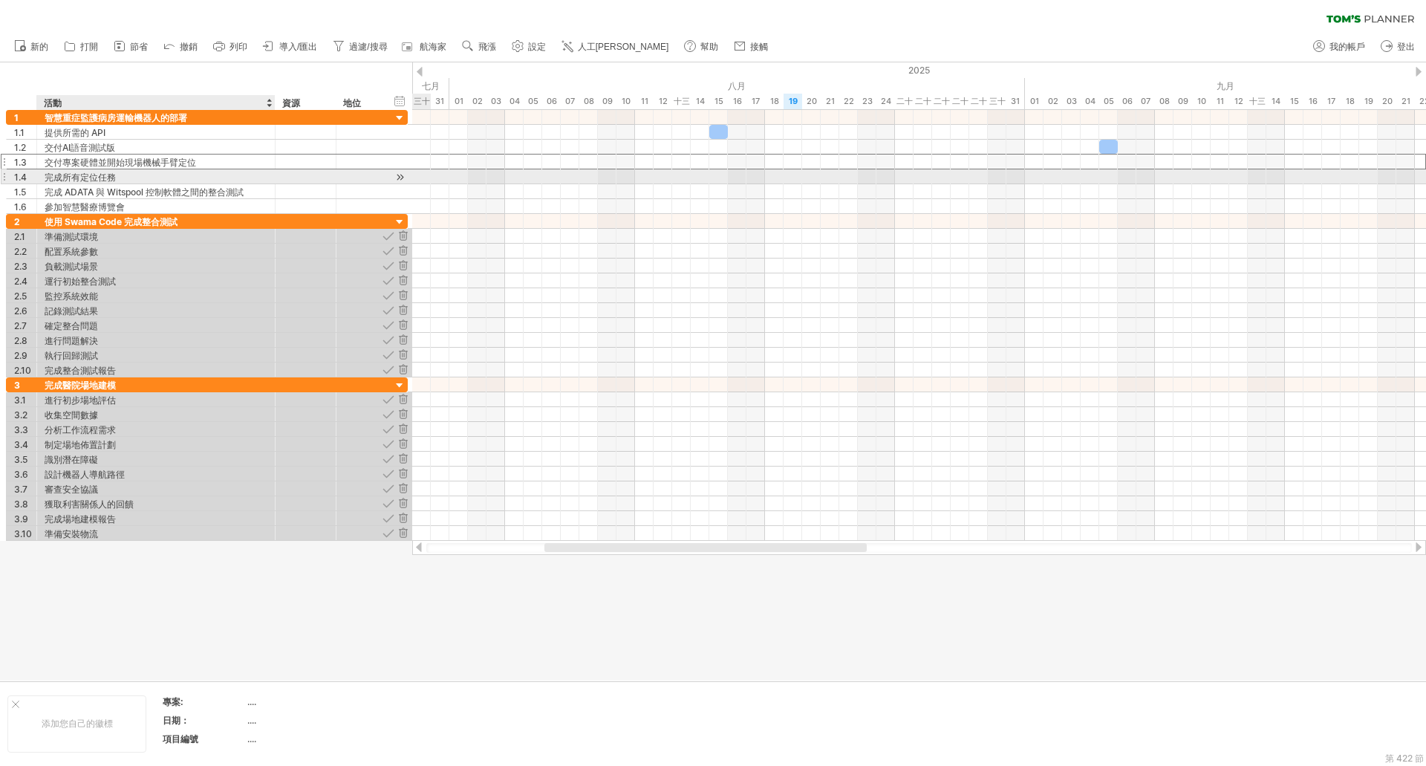
click at [142, 173] on div "完成所有定位任務" at bounding box center [156, 176] width 223 height 14
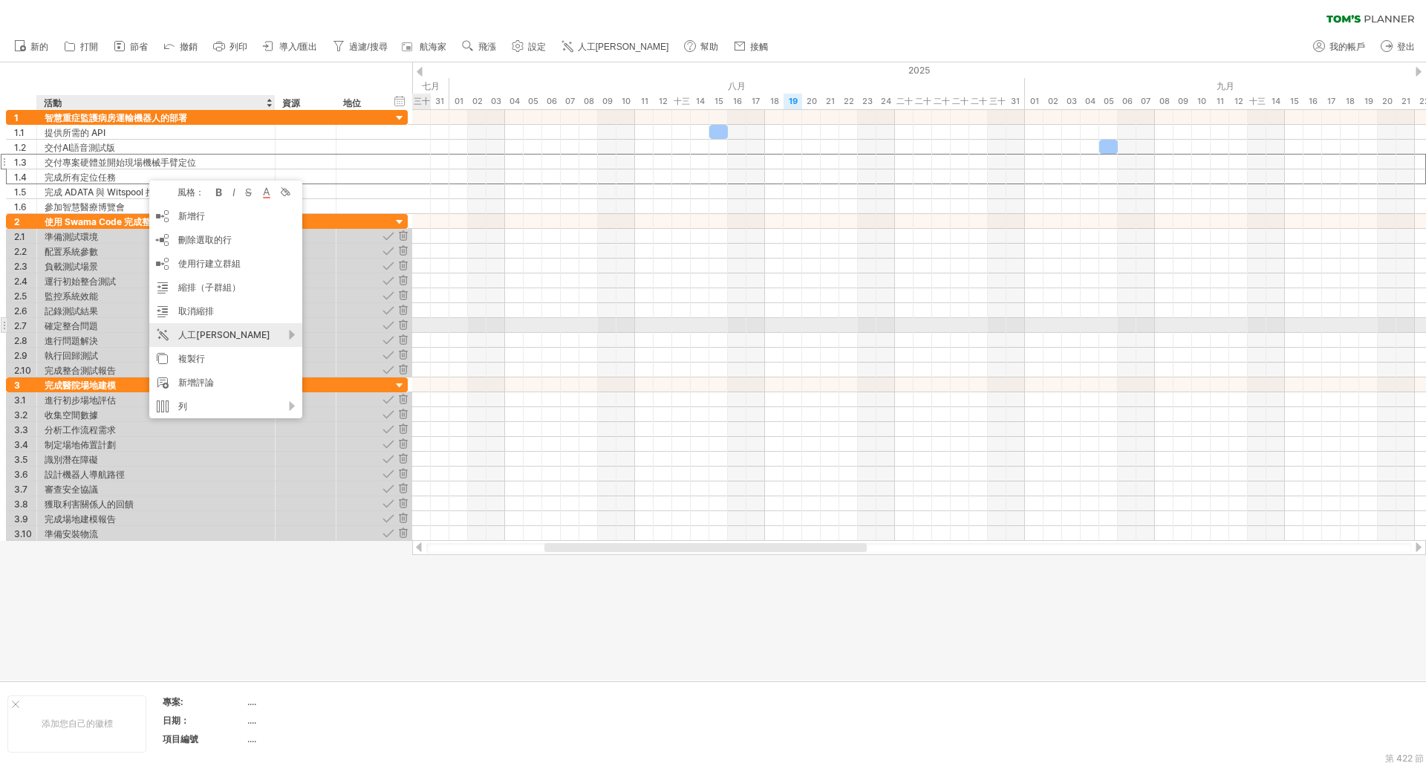
click at [214, 330] on font "人工[PERSON_NAME]" at bounding box center [224, 334] width 92 height 11
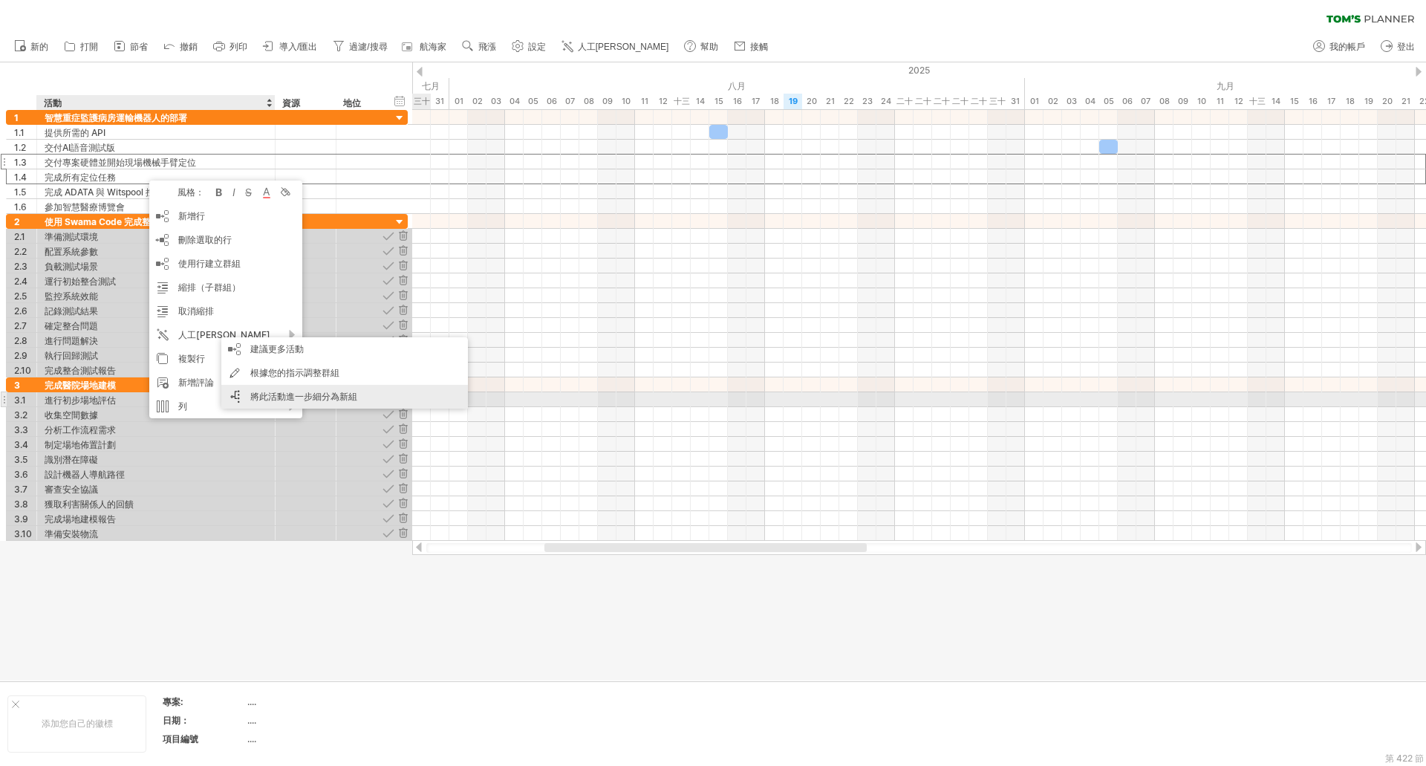
click at [299, 395] on font "將此活動進一步細分為新組" at bounding box center [303, 396] width 107 height 11
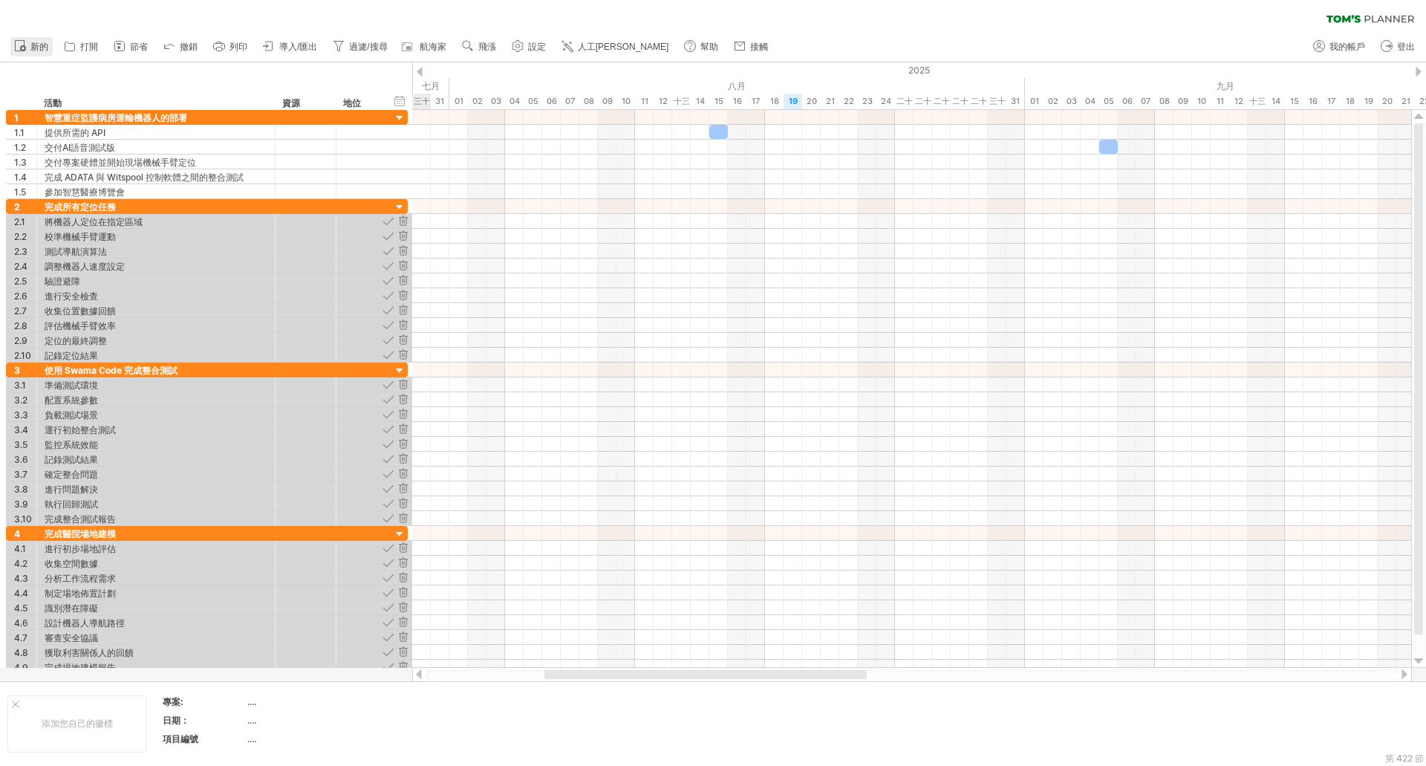
click at [47, 47] on font "新的" at bounding box center [39, 47] width 18 height 10
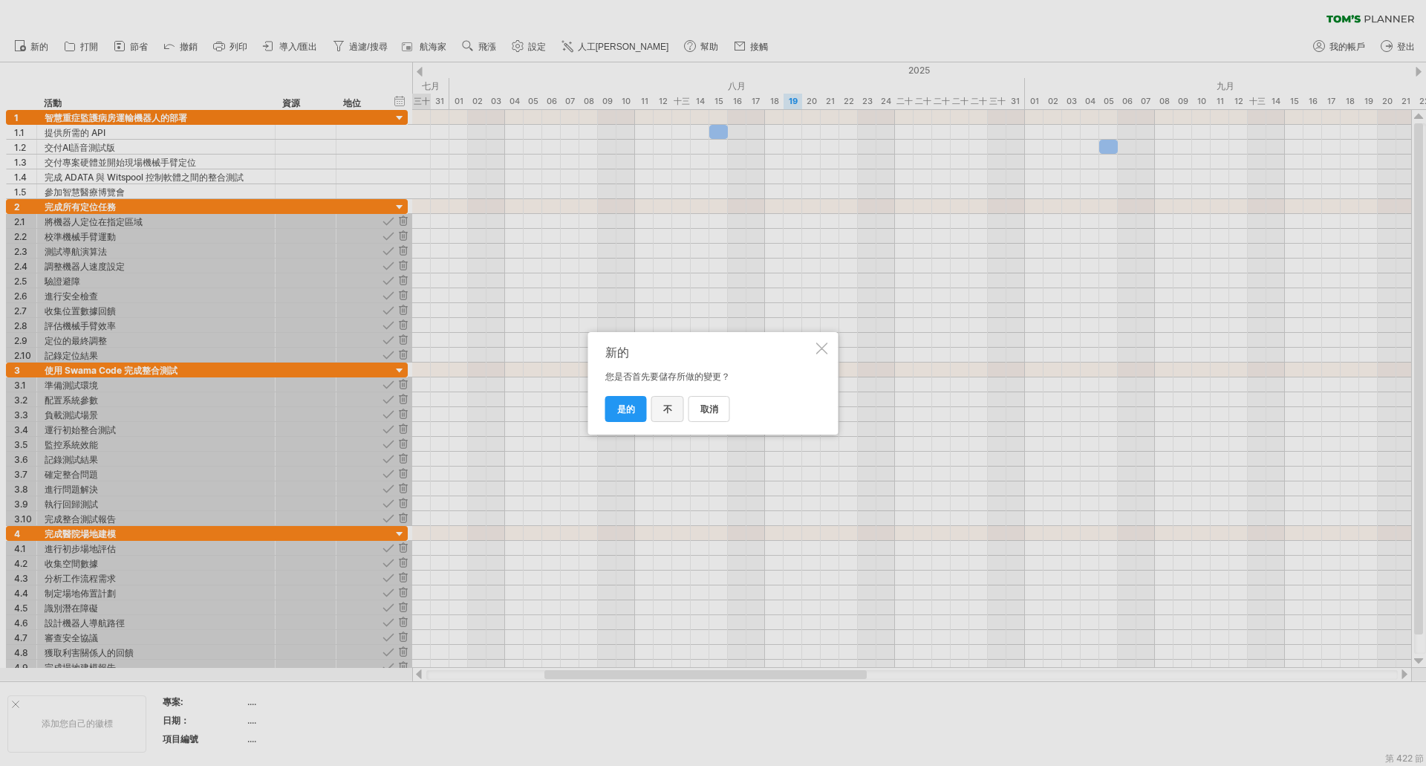
click at [660, 412] on link "不" at bounding box center [667, 409] width 33 height 26
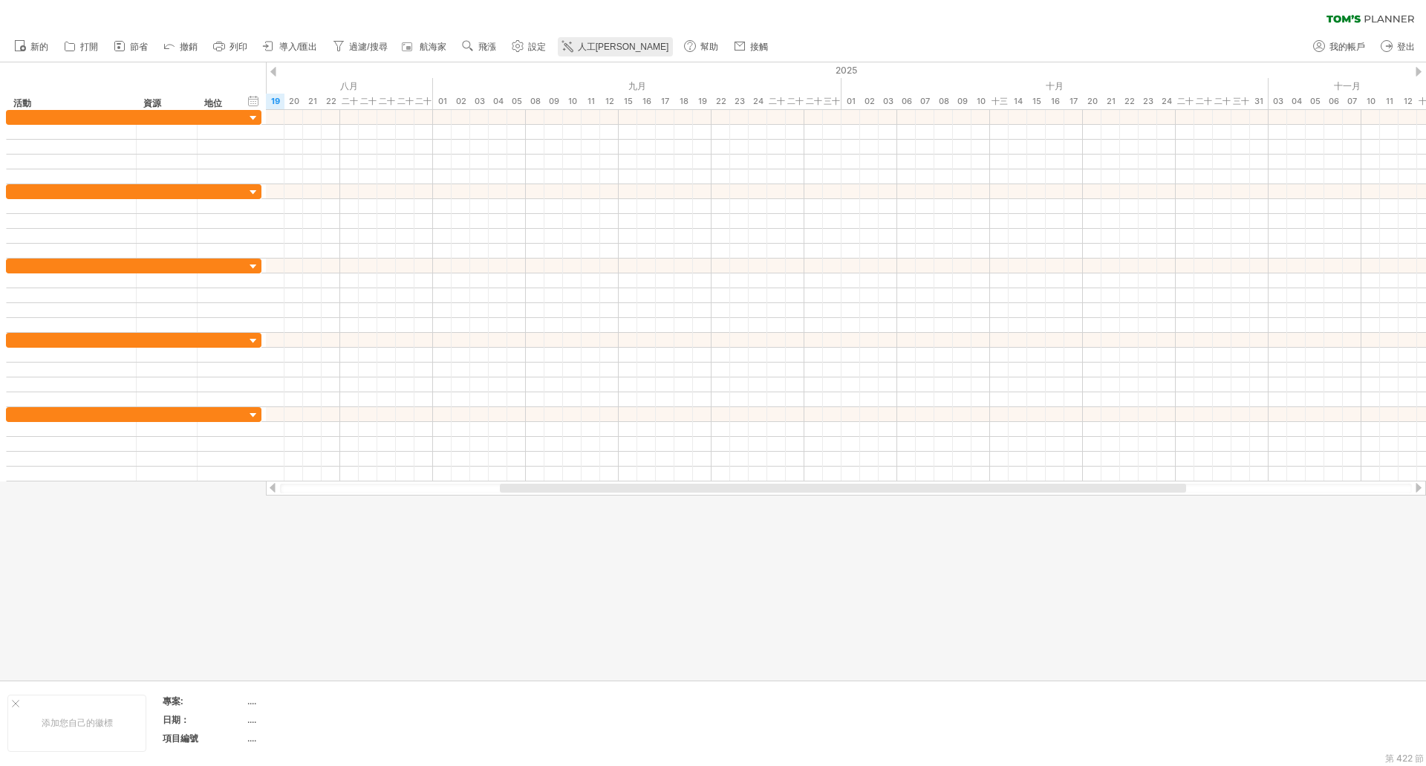
click at [583, 49] on font "人工[PERSON_NAME]" at bounding box center [623, 47] width 91 height 10
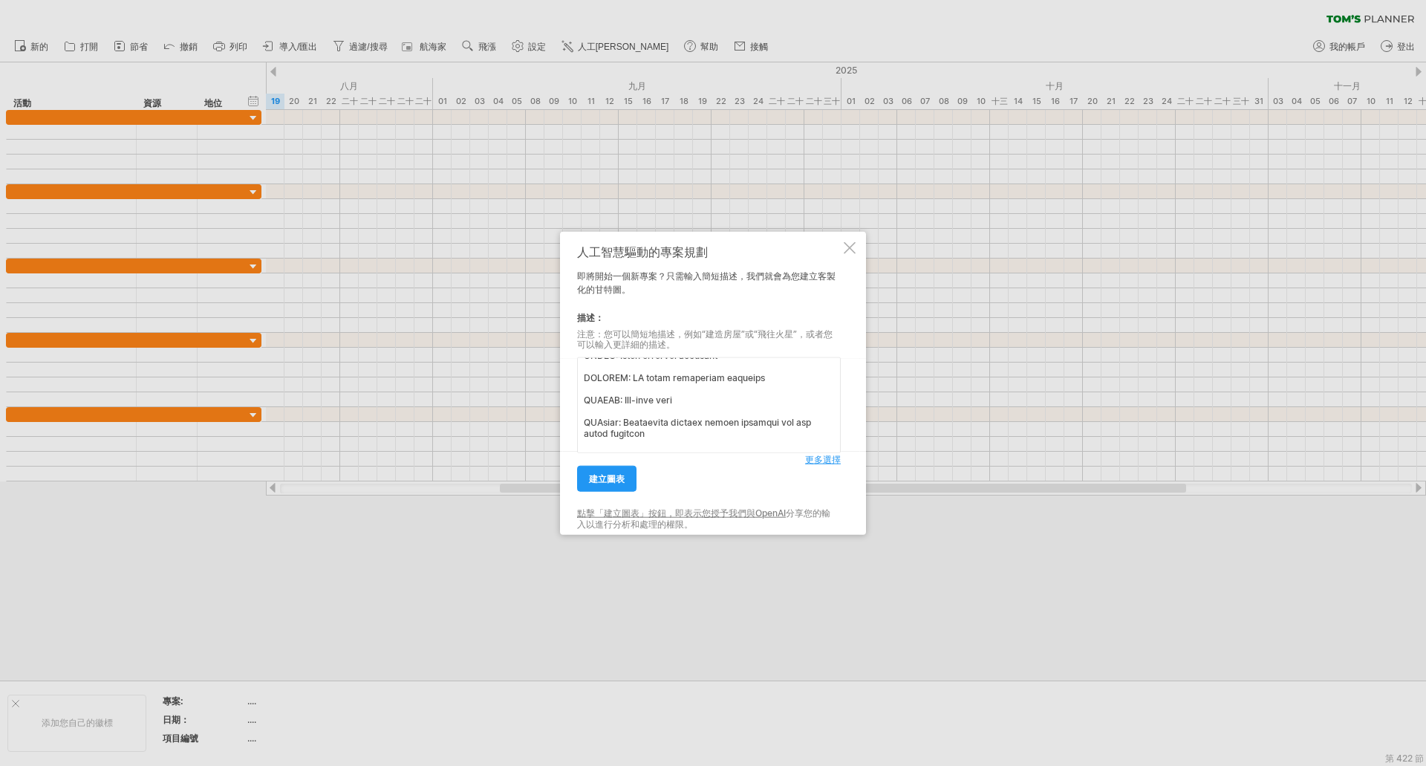
scroll to position [94, 0]
type textarea "I need to establish and forecast a project timeline for deploying a transport r…"
click at [807, 460] on font "更多選擇" at bounding box center [823, 459] width 36 height 11
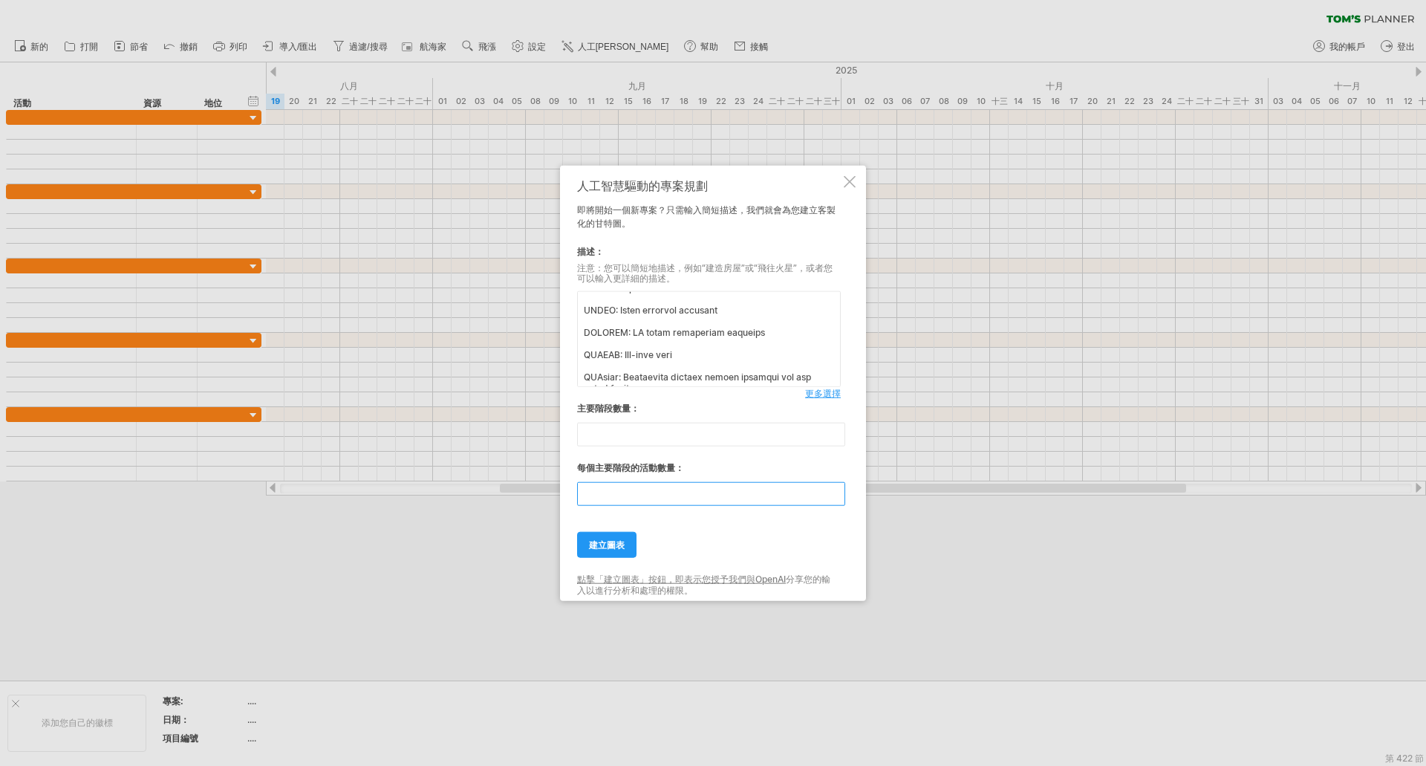
click at [643, 494] on input "**" at bounding box center [711, 494] width 268 height 24
click at [839, 501] on input "**" at bounding box center [711, 494] width 268 height 24
click at [839, 501] on input "*" at bounding box center [711, 494] width 268 height 24
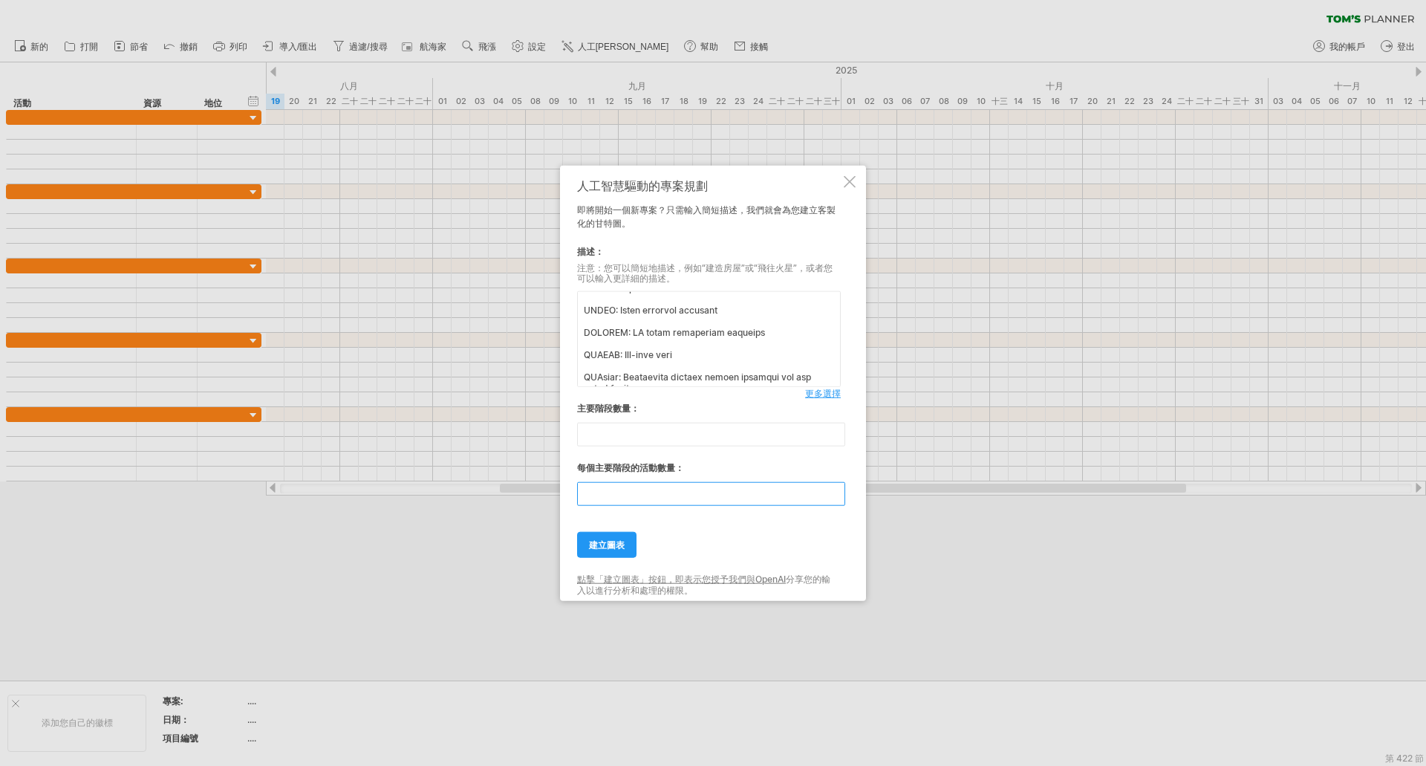
click at [839, 501] on input "*" at bounding box center [711, 494] width 268 height 24
type input "*"
click at [839, 501] on input "*" at bounding box center [711, 494] width 268 height 24
click at [620, 549] on font "建立圖表" at bounding box center [607, 544] width 36 height 11
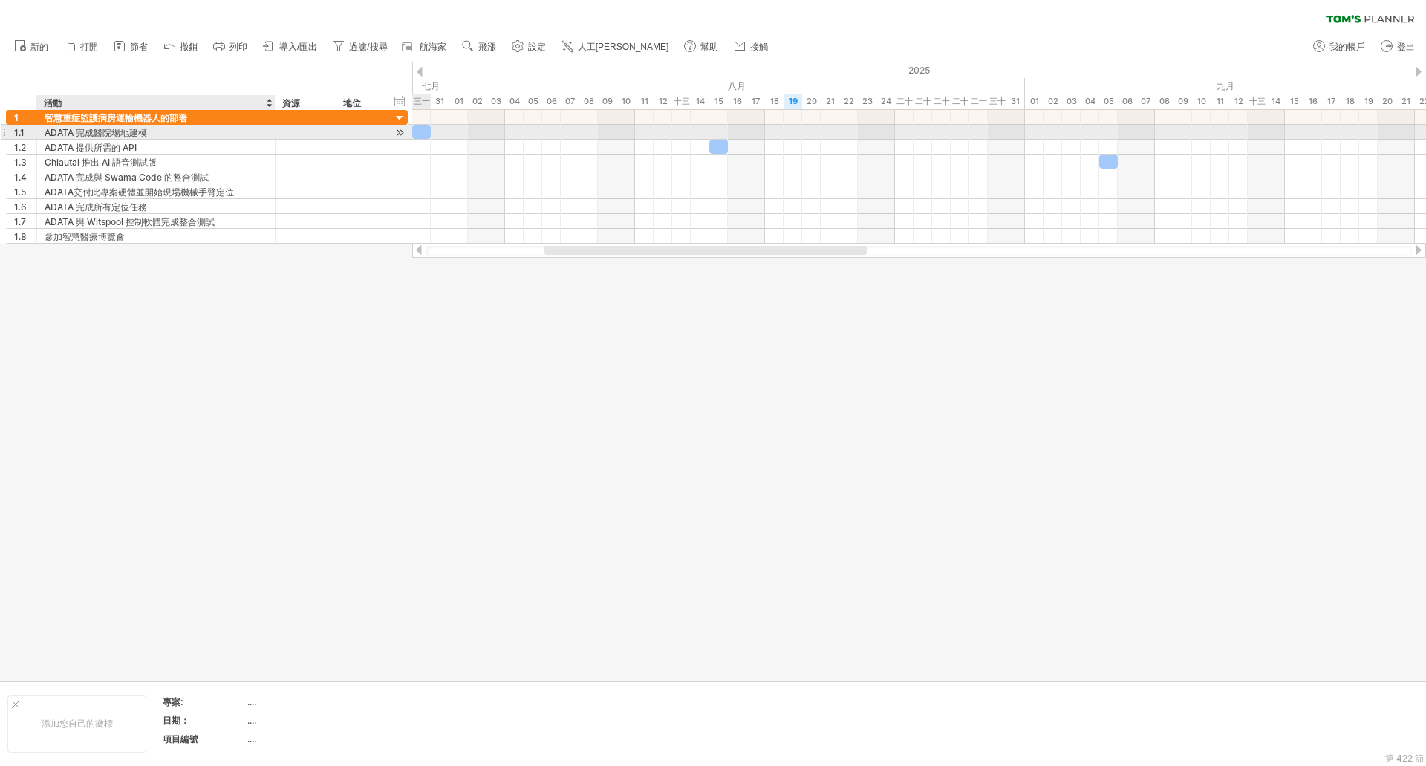
click at [143, 132] on font "ADATA 完成醫院場地建模" at bounding box center [96, 132] width 103 height 11
click at [134, 130] on font "ADATA 完成醫院場地建模" at bounding box center [96, 132] width 103 height 11
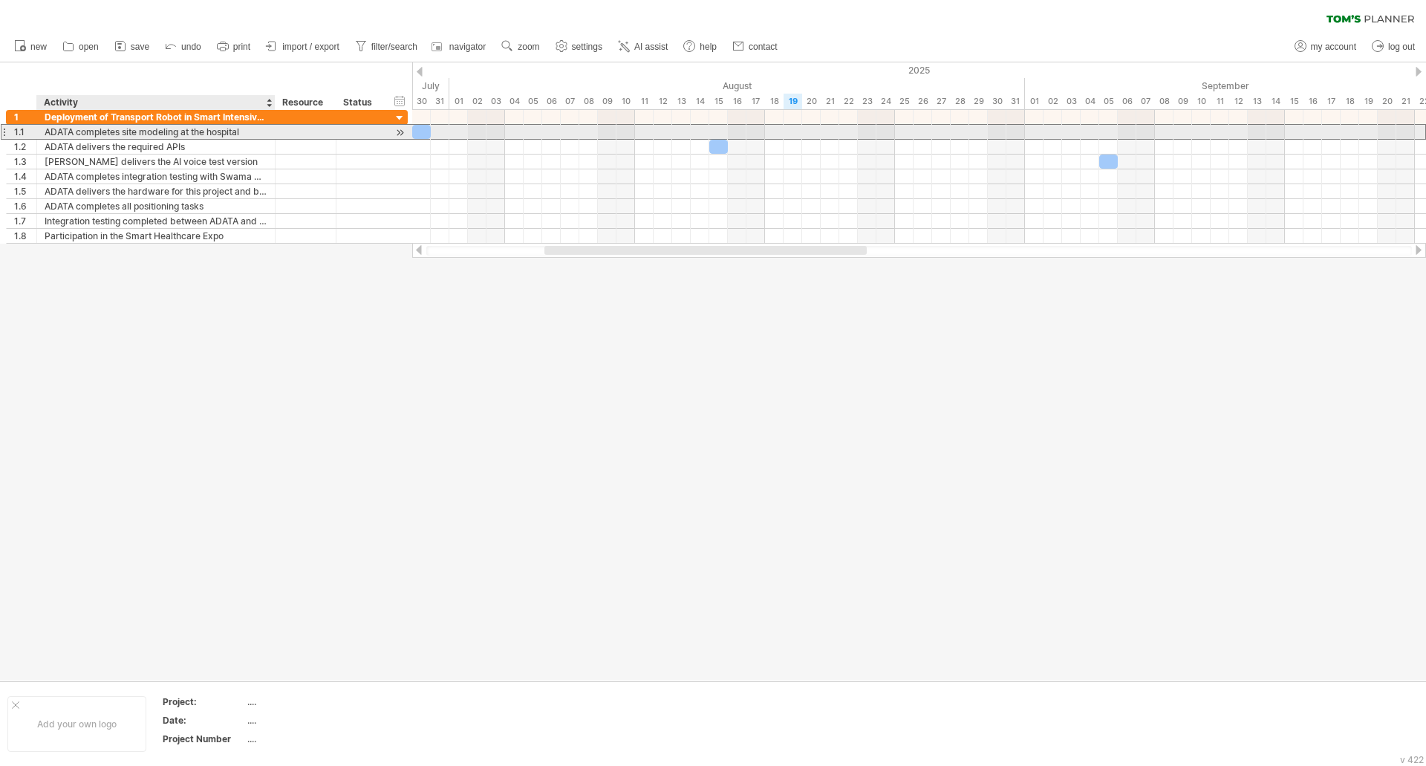
click at [126, 130] on div "ADATA completes site modeling at the hospital" at bounding box center [156, 132] width 223 height 14
click at [162, 132] on div "ADATA completes site modeling at the hospital" at bounding box center [156, 132] width 223 height 14
click at [162, 132] on input "**********" at bounding box center [156, 132] width 223 height 14
click at [181, 131] on div "ADATA completes site modeling at the hospital" at bounding box center [156, 132] width 223 height 14
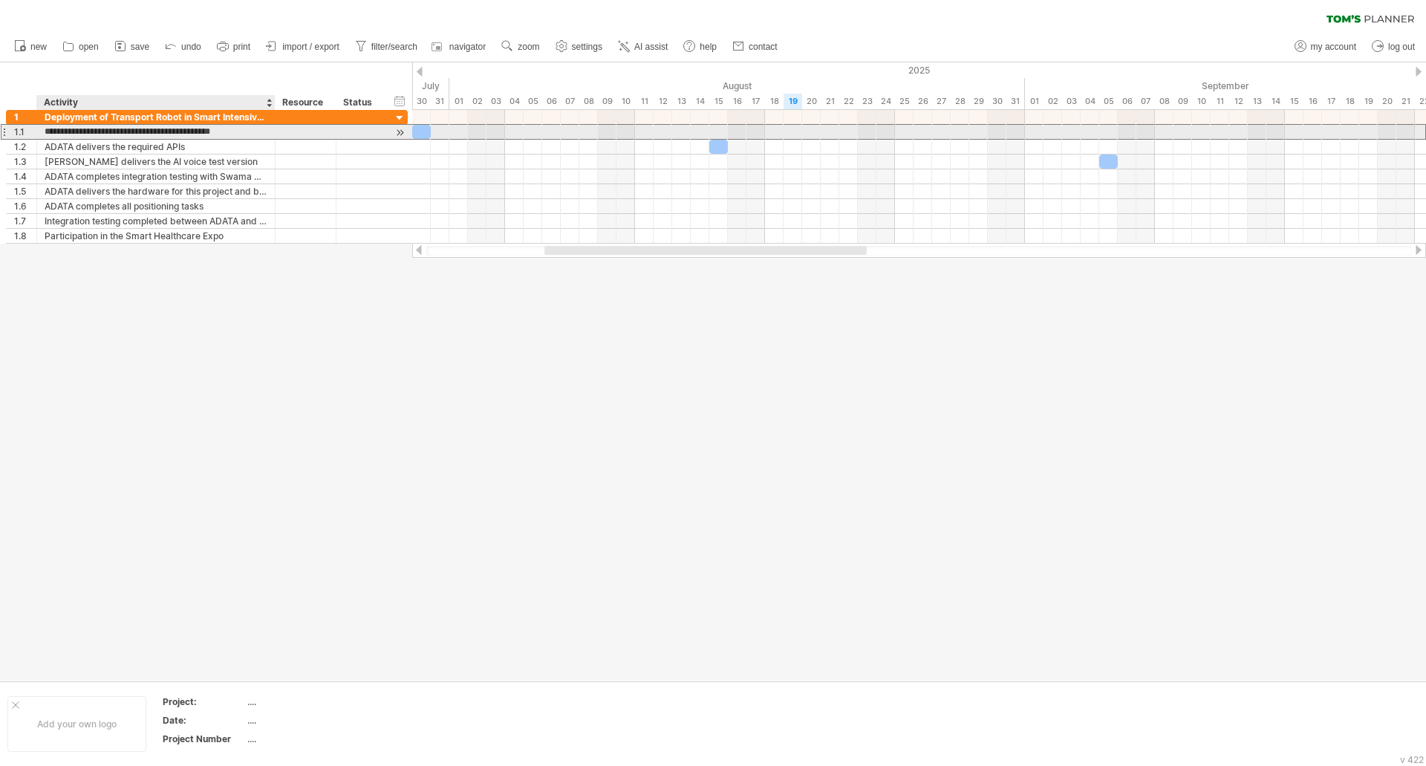
click at [181, 131] on input "**********" at bounding box center [156, 132] width 223 height 14
click at [120, 134] on input "**********" at bounding box center [156, 132] width 223 height 14
click at [180, 129] on input "**********" at bounding box center [156, 132] width 223 height 14
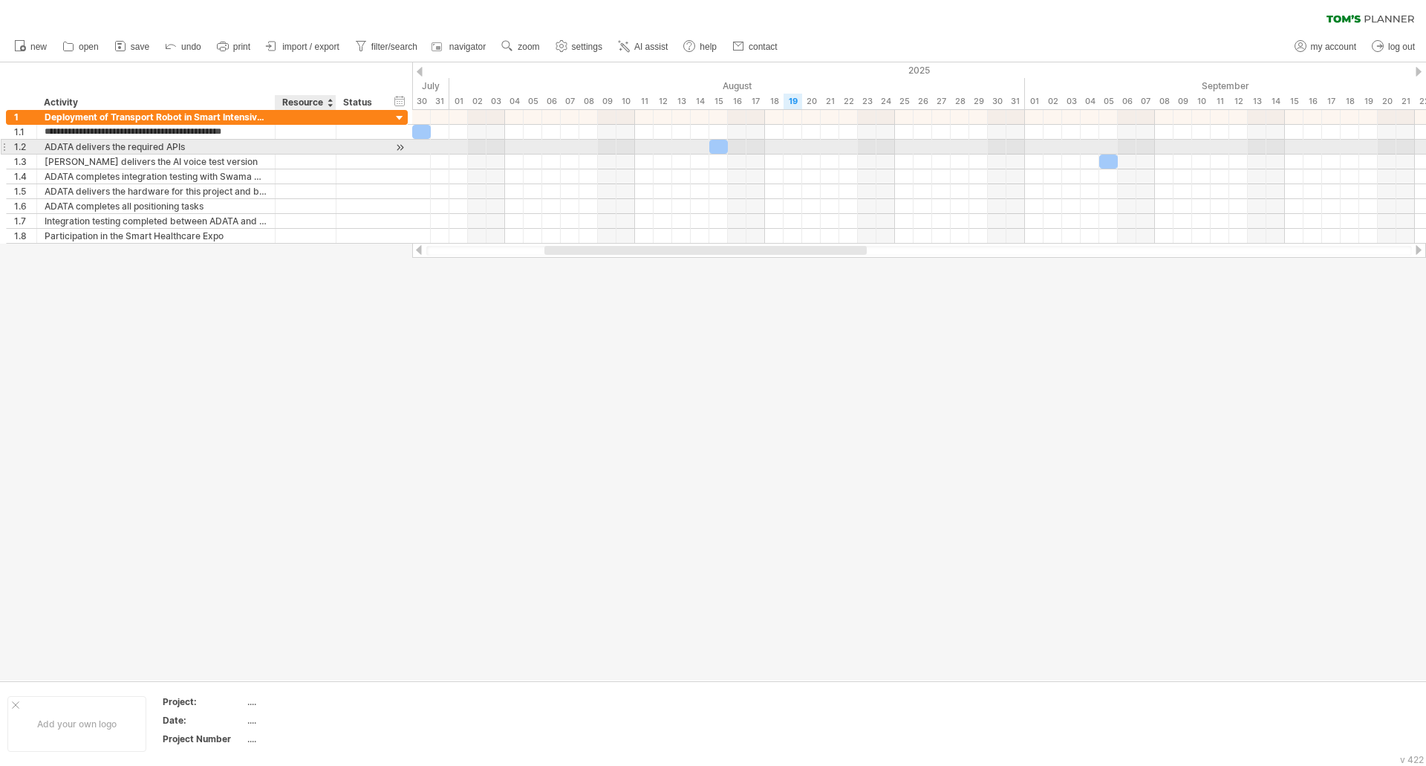
paste input "**********"
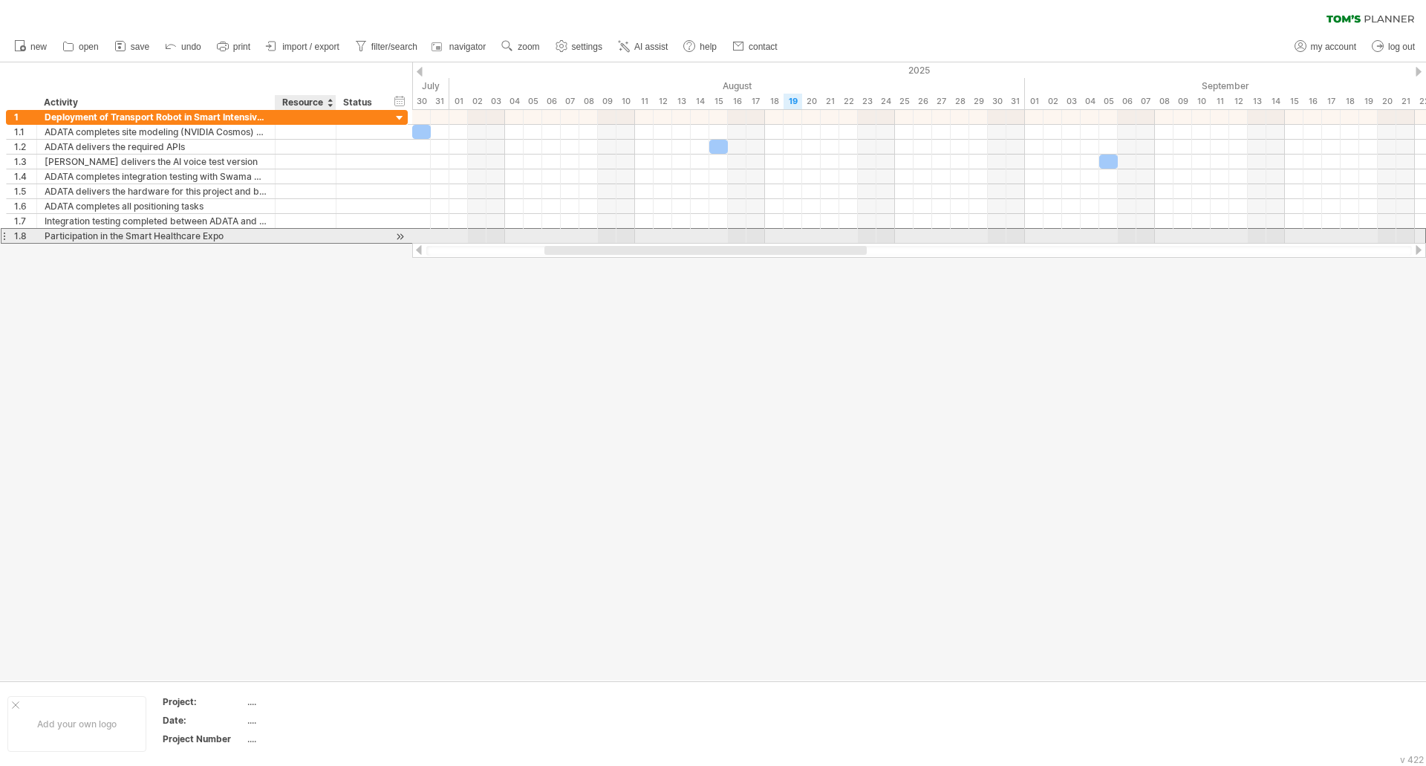
click at [302, 235] on div at bounding box center [305, 236] width 45 height 14
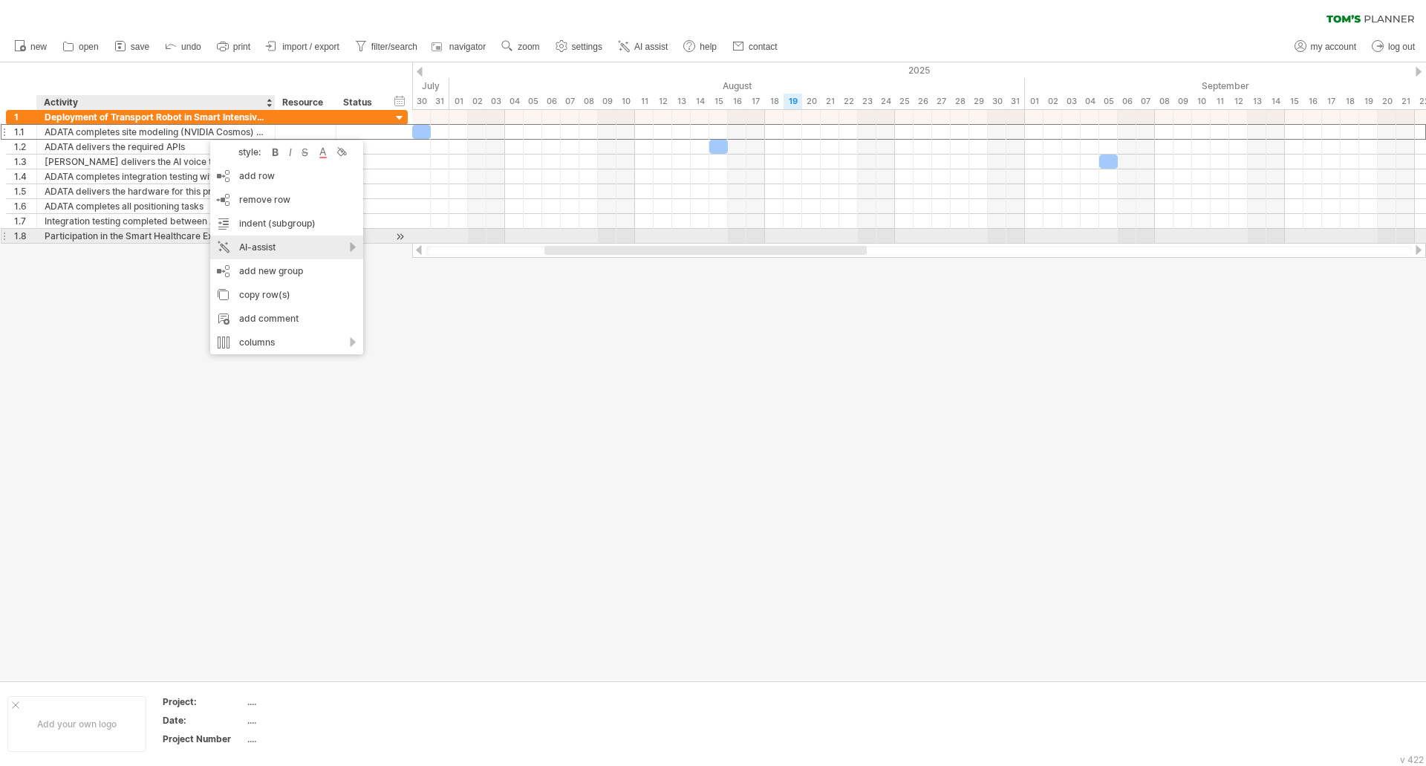
click at [253, 241] on div "AI-assist" at bounding box center [286, 247] width 153 height 24
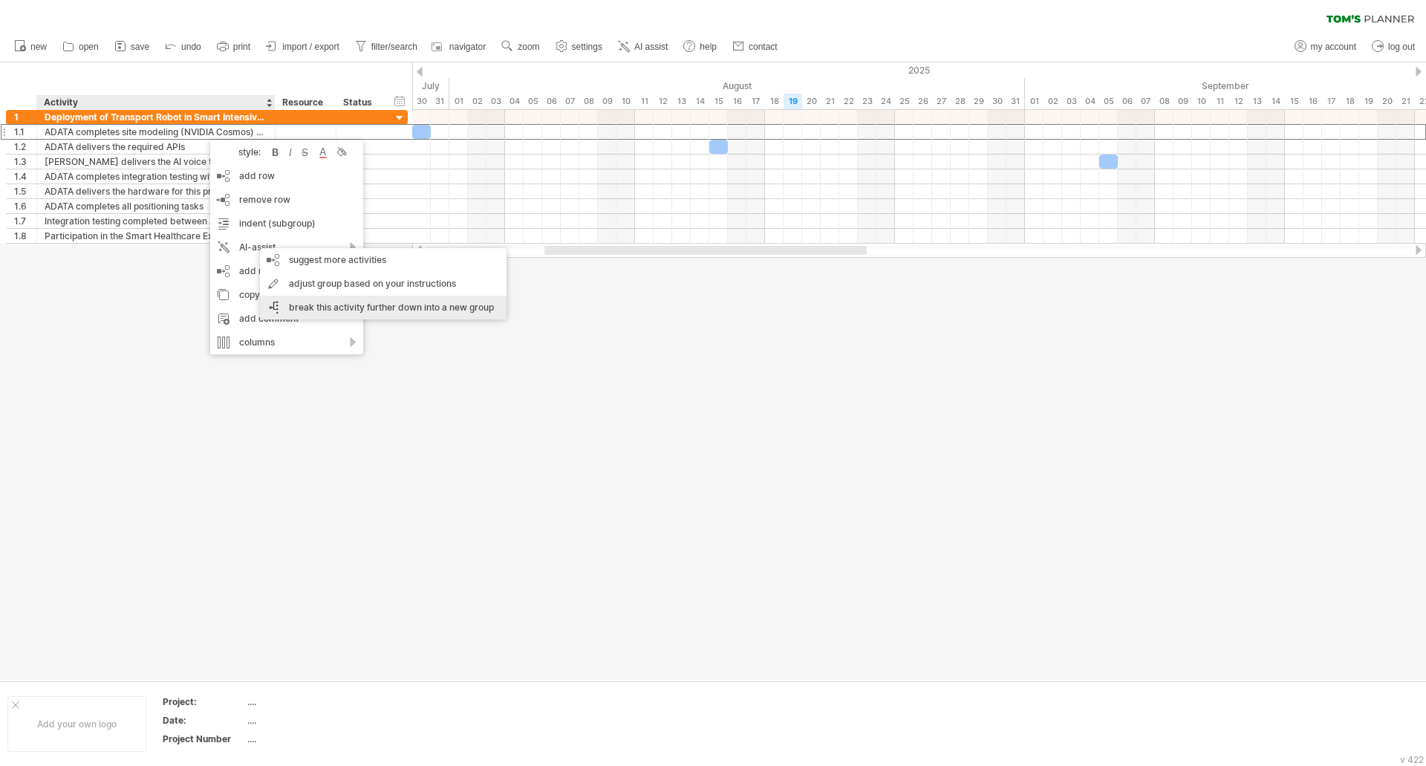
click at [305, 311] on div "break this activity further down into a new group" at bounding box center [383, 308] width 247 height 24
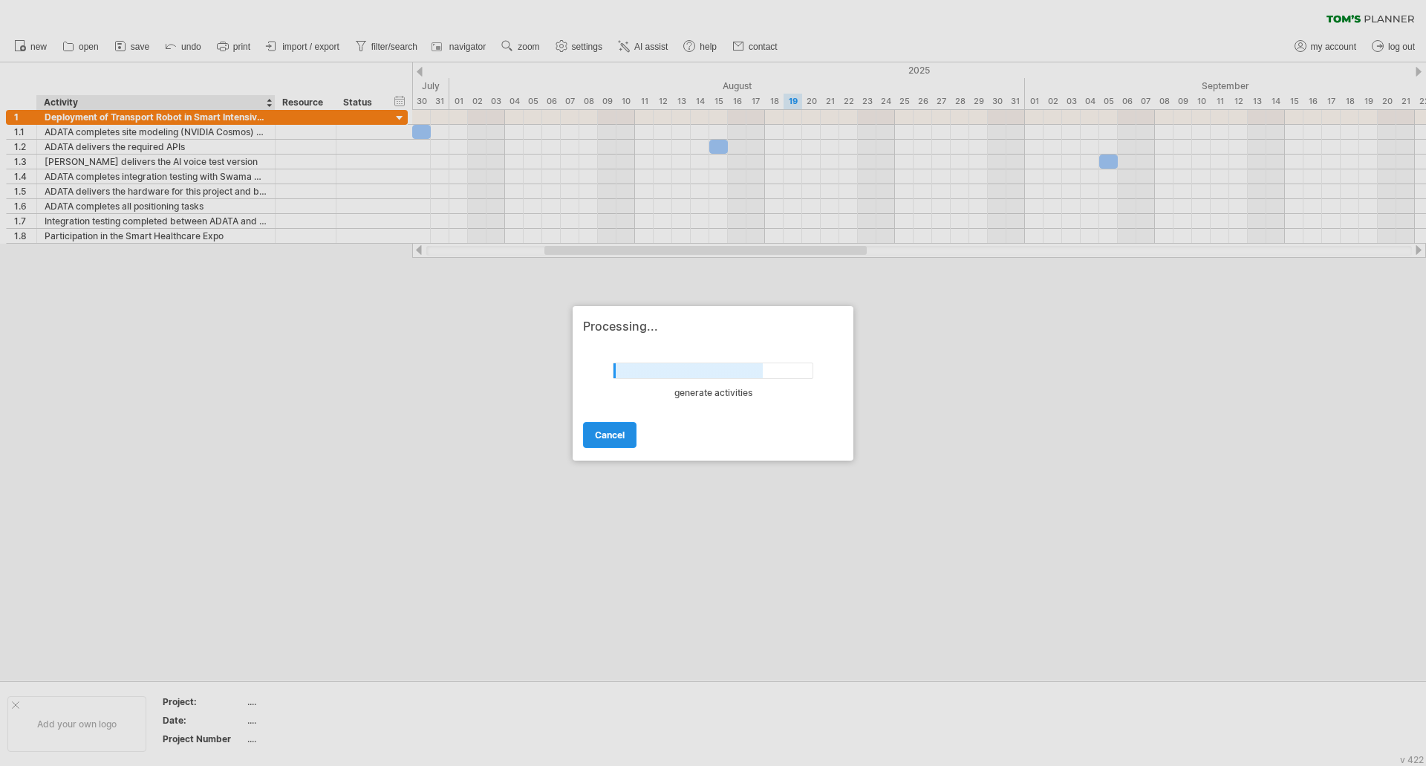
click at [613, 431] on span "cancel" at bounding box center [610, 434] width 30 height 11
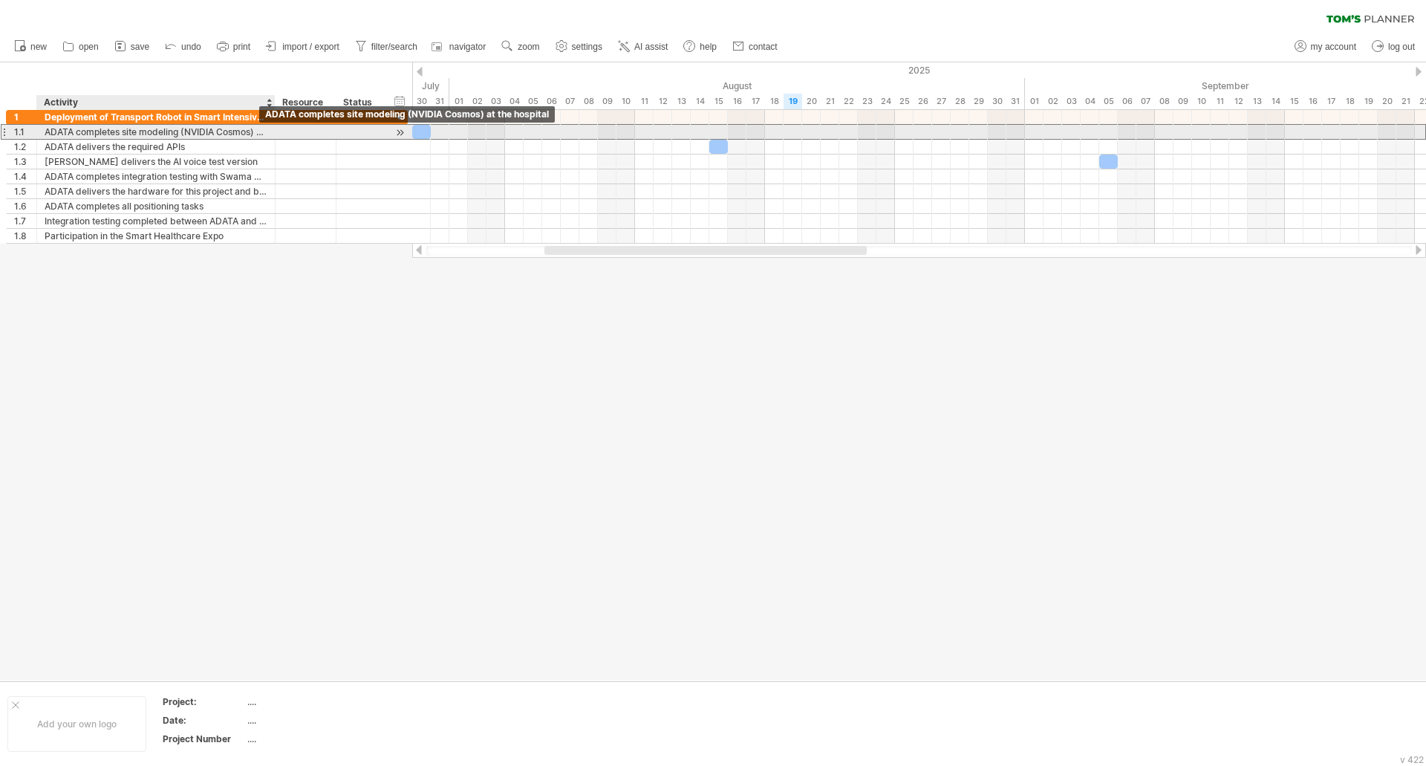
click at [108, 134] on div "ADATA completes site modeling (NVIDIA Cosmos) at the hospital" at bounding box center [156, 132] width 223 height 14
click at [108, 134] on input "**********" at bounding box center [156, 132] width 223 height 14
click at [212, 126] on input "**********" at bounding box center [156, 132] width 223 height 14
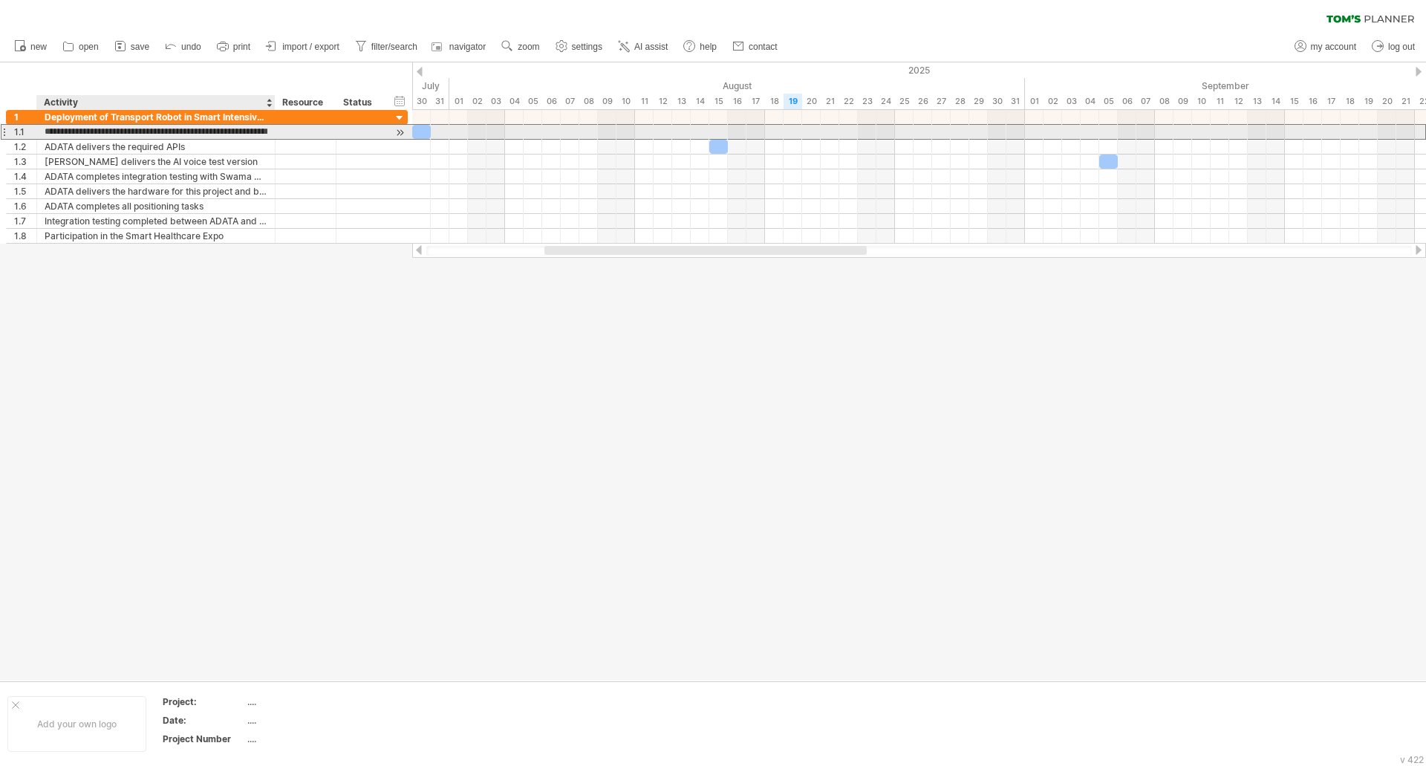
click at [213, 134] on input "**********" at bounding box center [156, 132] width 223 height 14
click at [221, 131] on input "**********" at bounding box center [156, 132] width 223 height 14
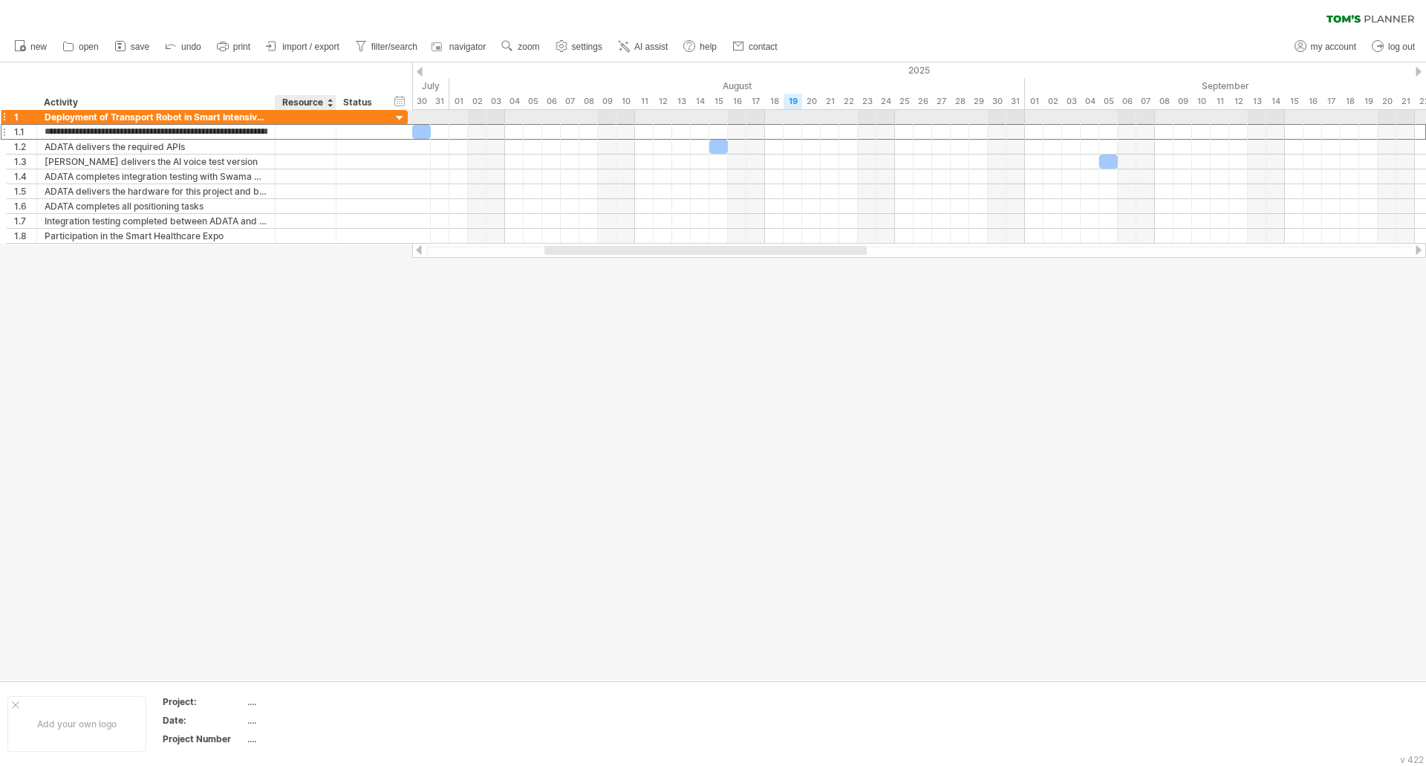
paste input "*********"
type input "**********"
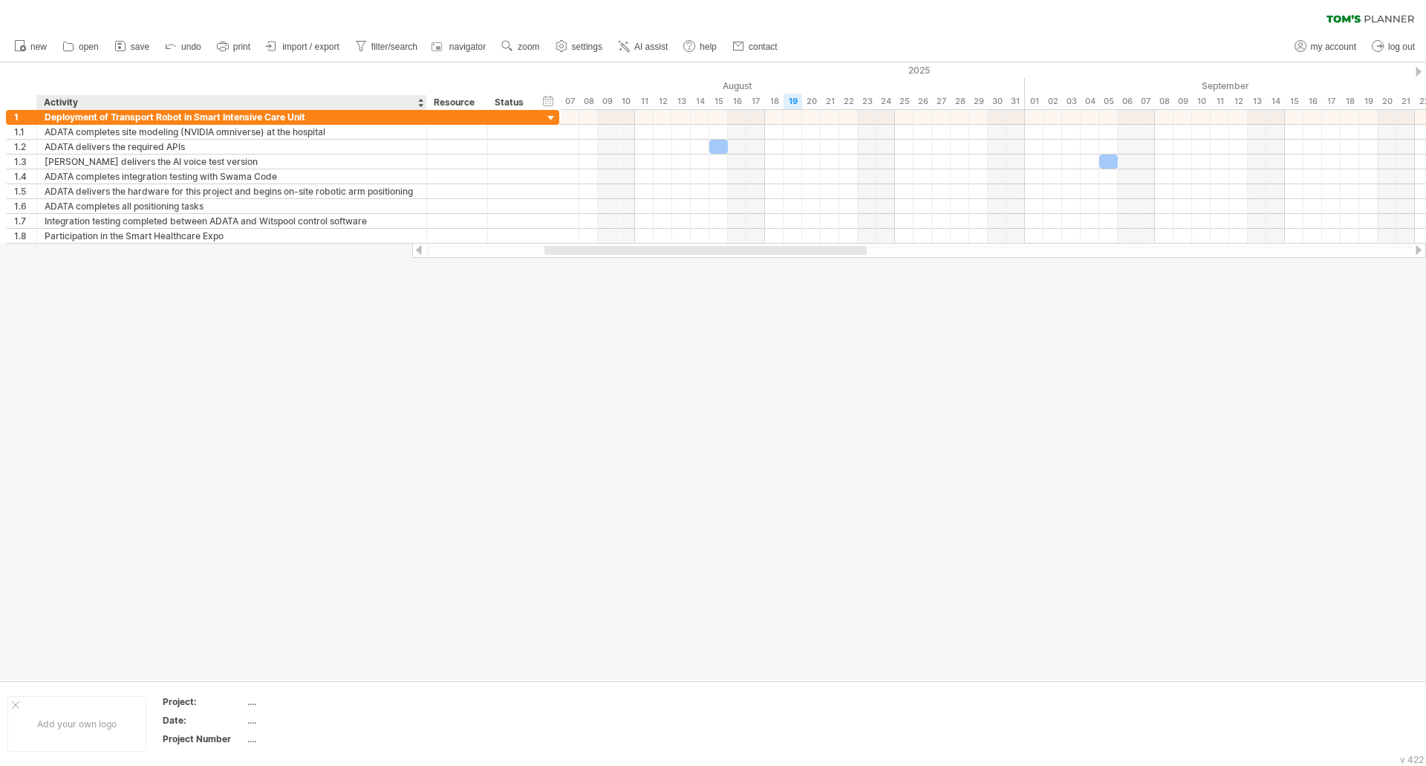
drag, startPoint x: 272, startPoint y: 99, endPoint x: 423, endPoint y: 98, distance: 151.5
click at [423, 98] on div at bounding box center [425, 102] width 5 height 15
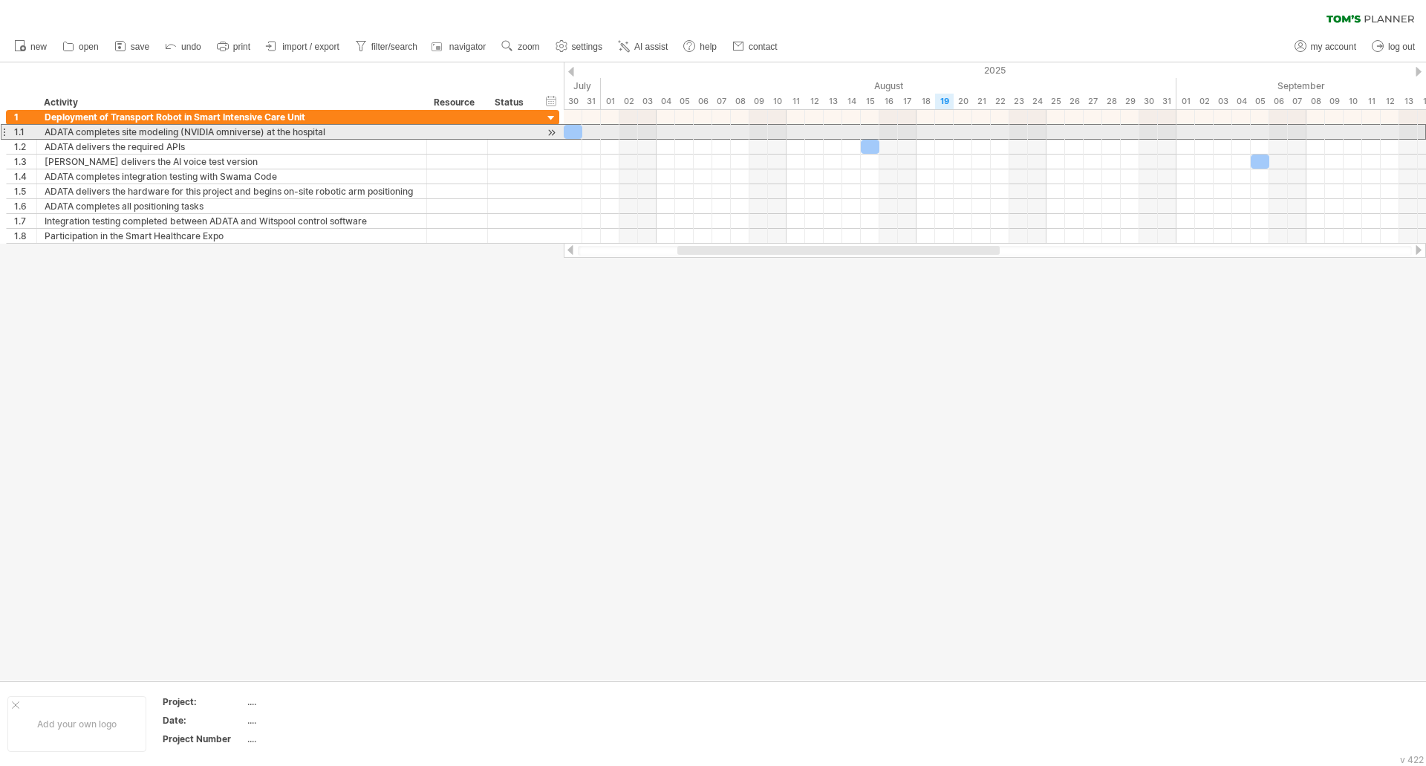
click at [267, 131] on div "ADATA completes site modeling (NVIDIA omniverse) at the hospital" at bounding box center [232, 132] width 374 height 14
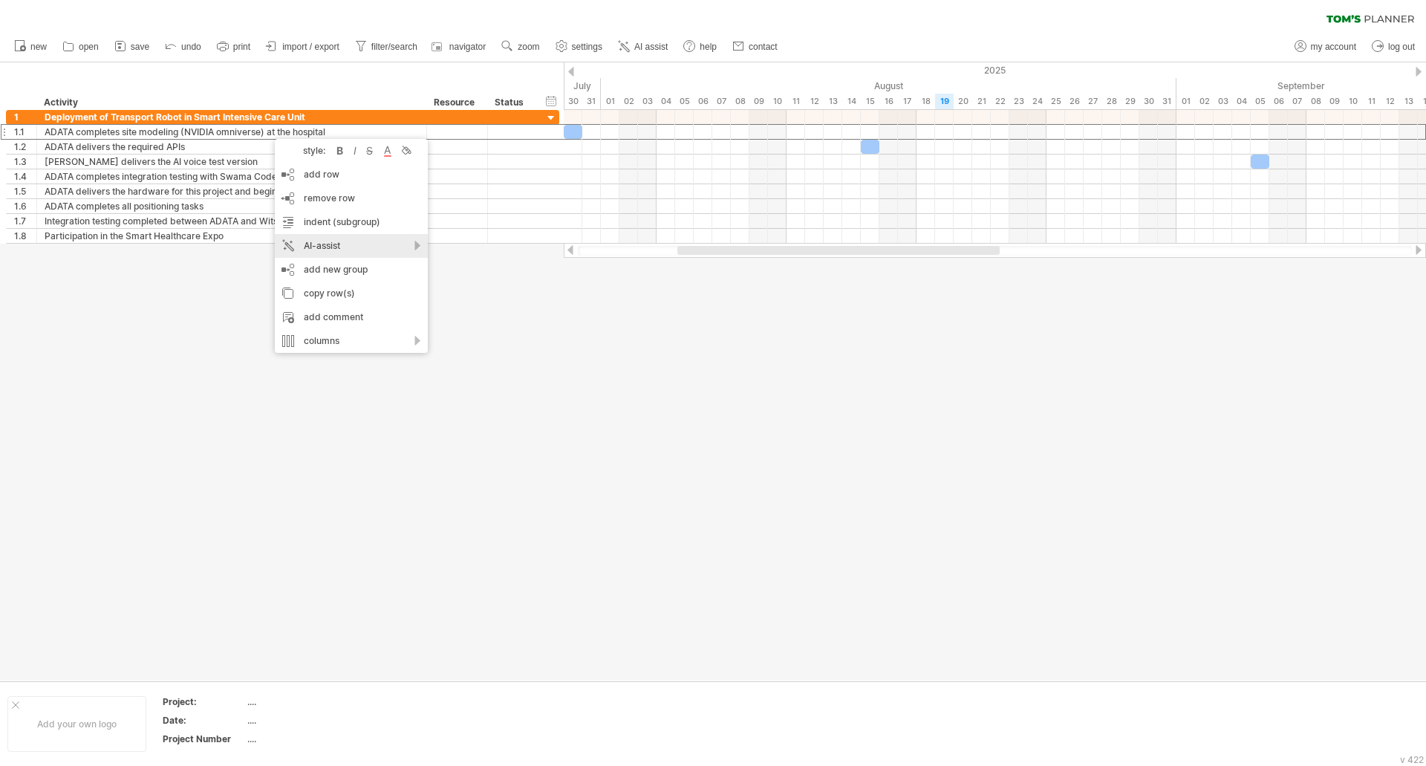
click at [419, 249] on div "AI-assist" at bounding box center [351, 246] width 153 height 24
click at [502, 319] on div "break this activity further down into a new group" at bounding box center [549, 316] width 247 height 24
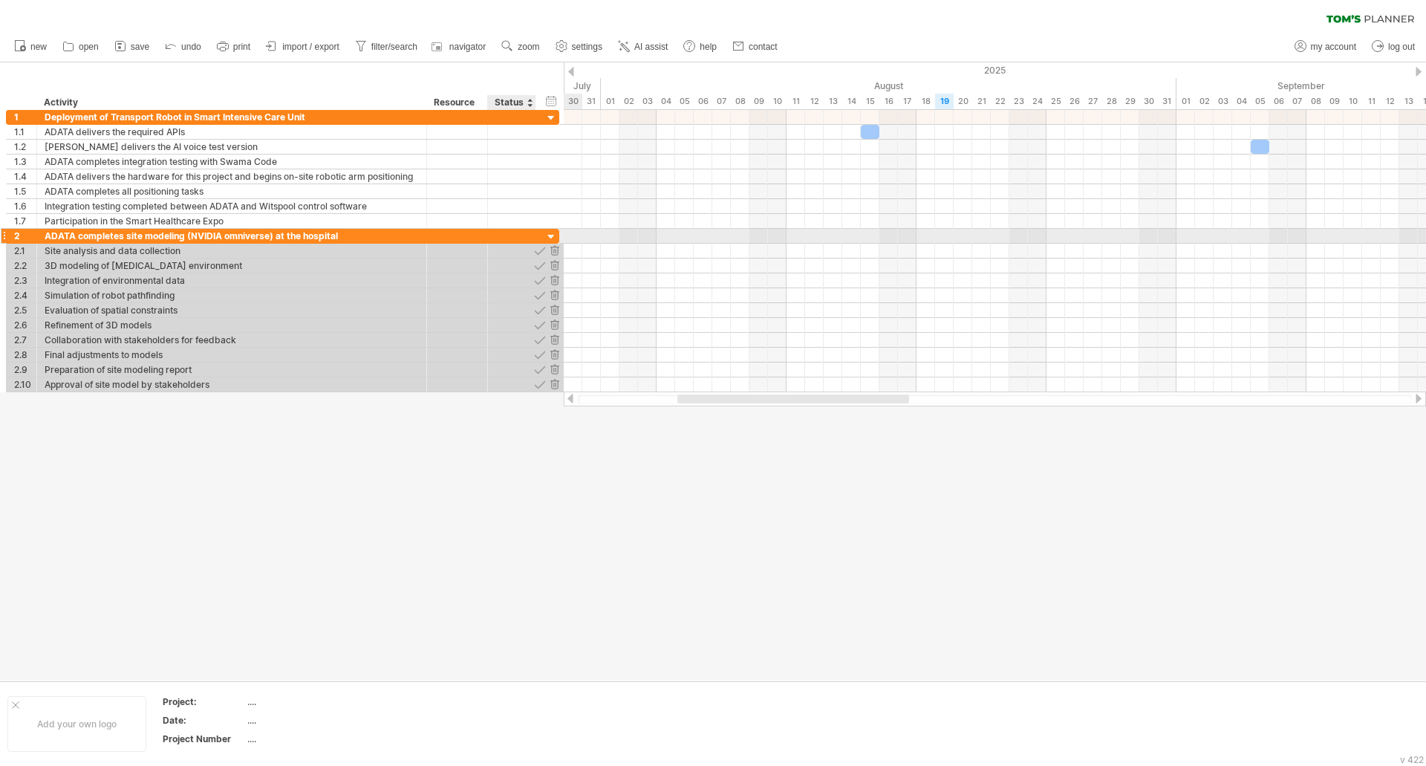
click at [550, 236] on div at bounding box center [552, 237] width 14 height 14
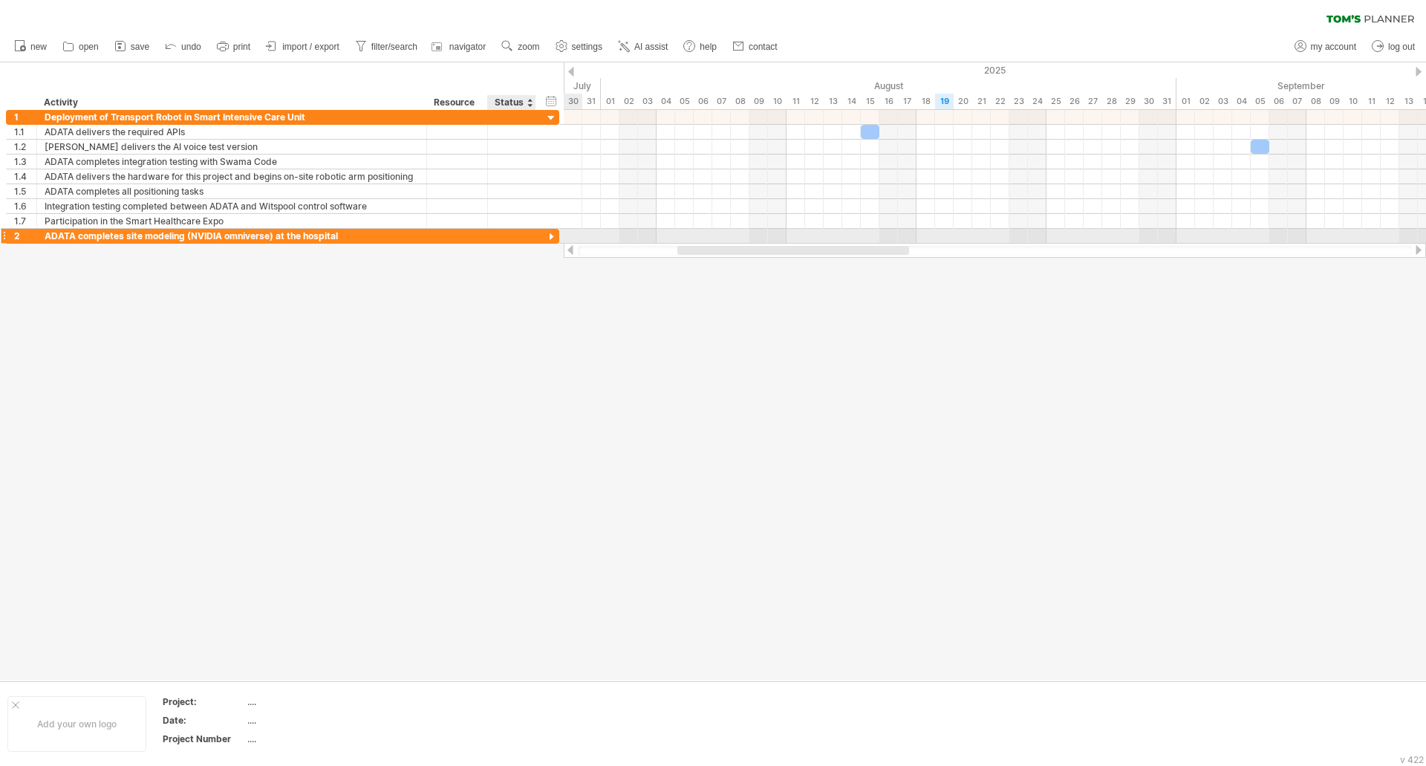
click at [550, 236] on div at bounding box center [552, 237] width 14 height 14
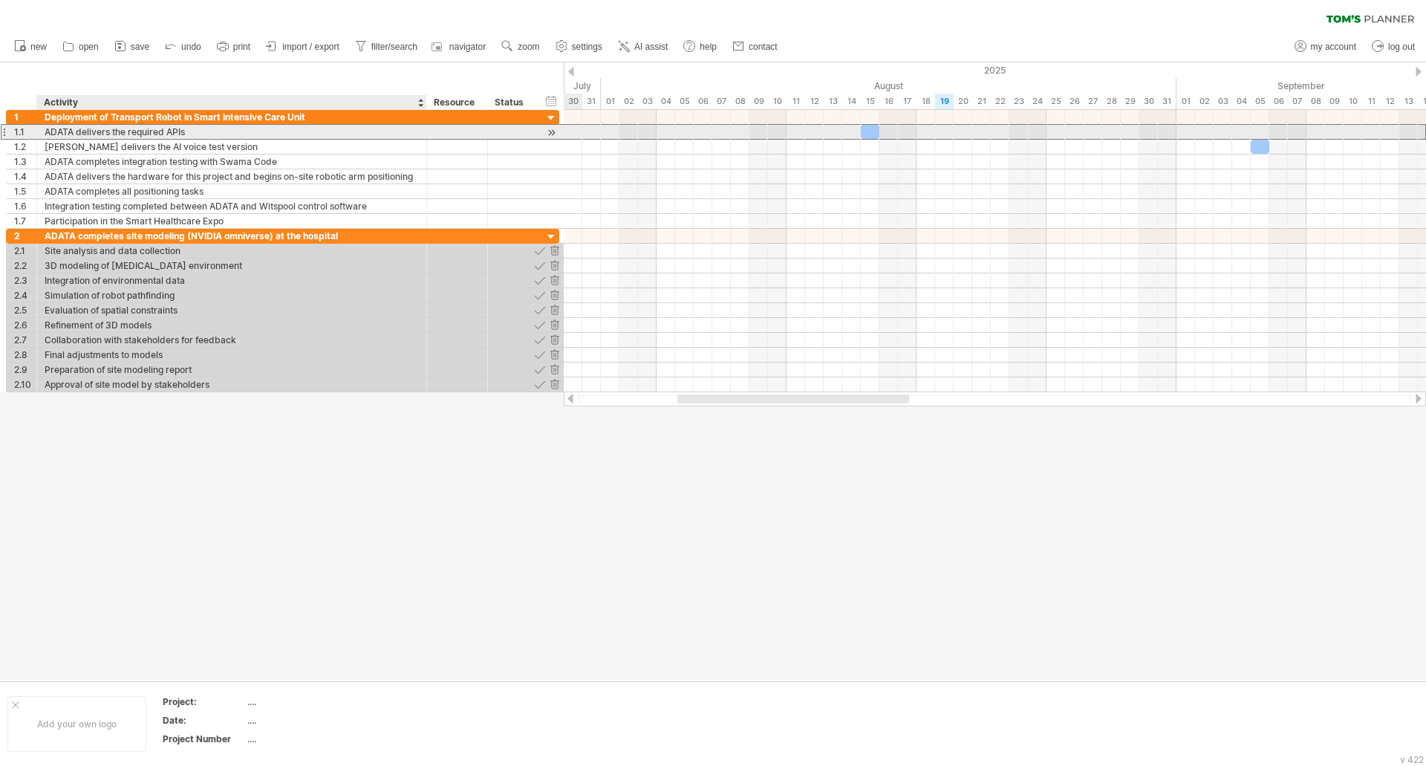
click at [207, 134] on div "ADATA delivers the required APIs" at bounding box center [232, 132] width 374 height 14
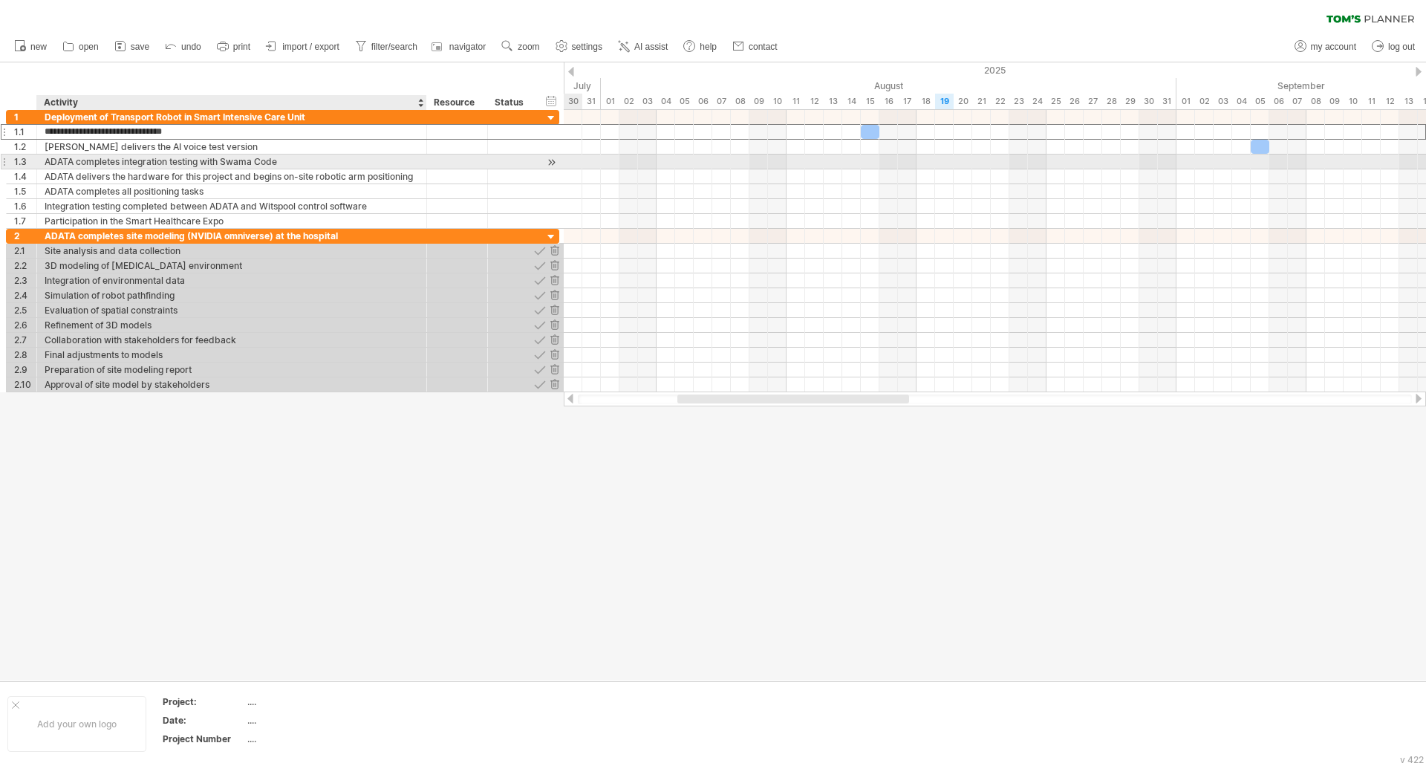
click at [216, 163] on div "ADATA completes integration testing with Swama Code" at bounding box center [232, 162] width 374 height 14
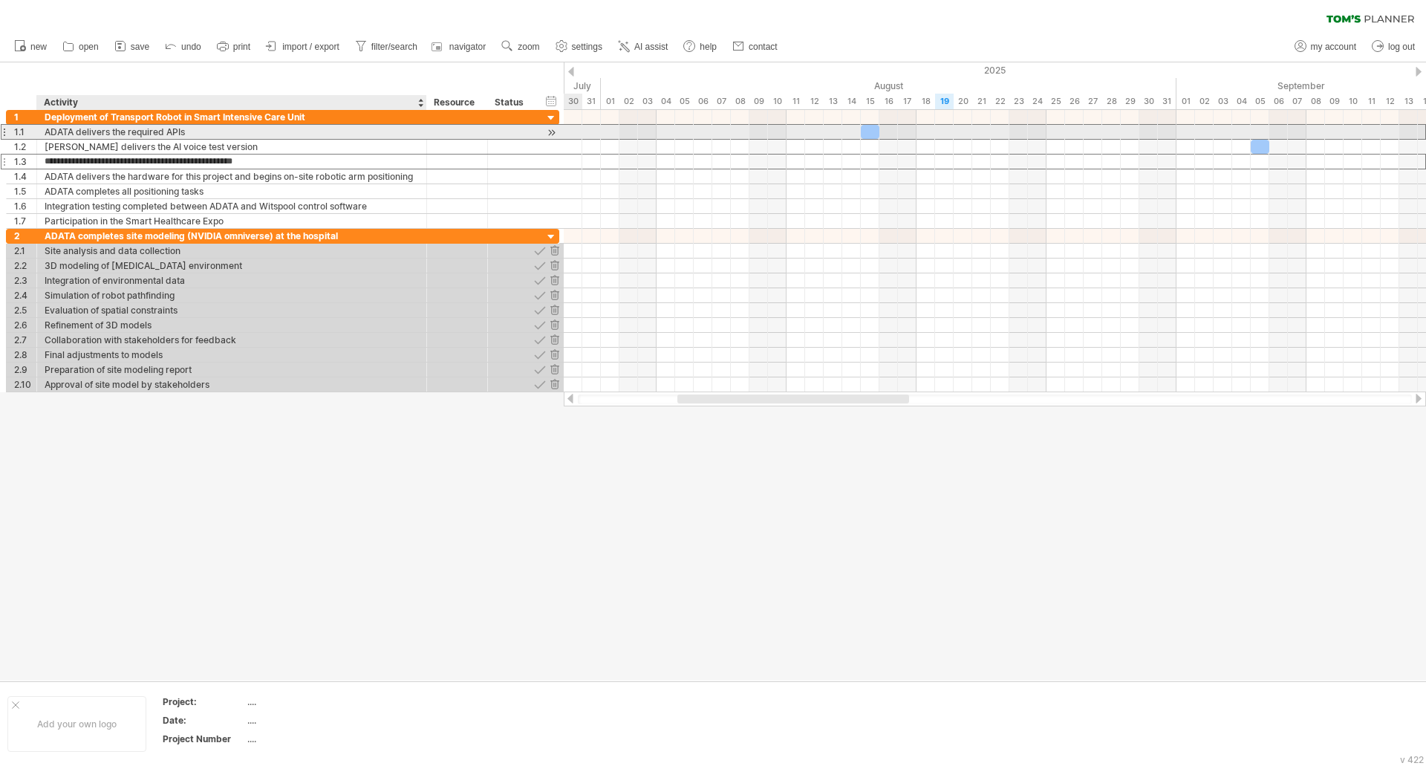
click at [160, 132] on div "ADATA delivers the required APIs" at bounding box center [232, 132] width 374 height 14
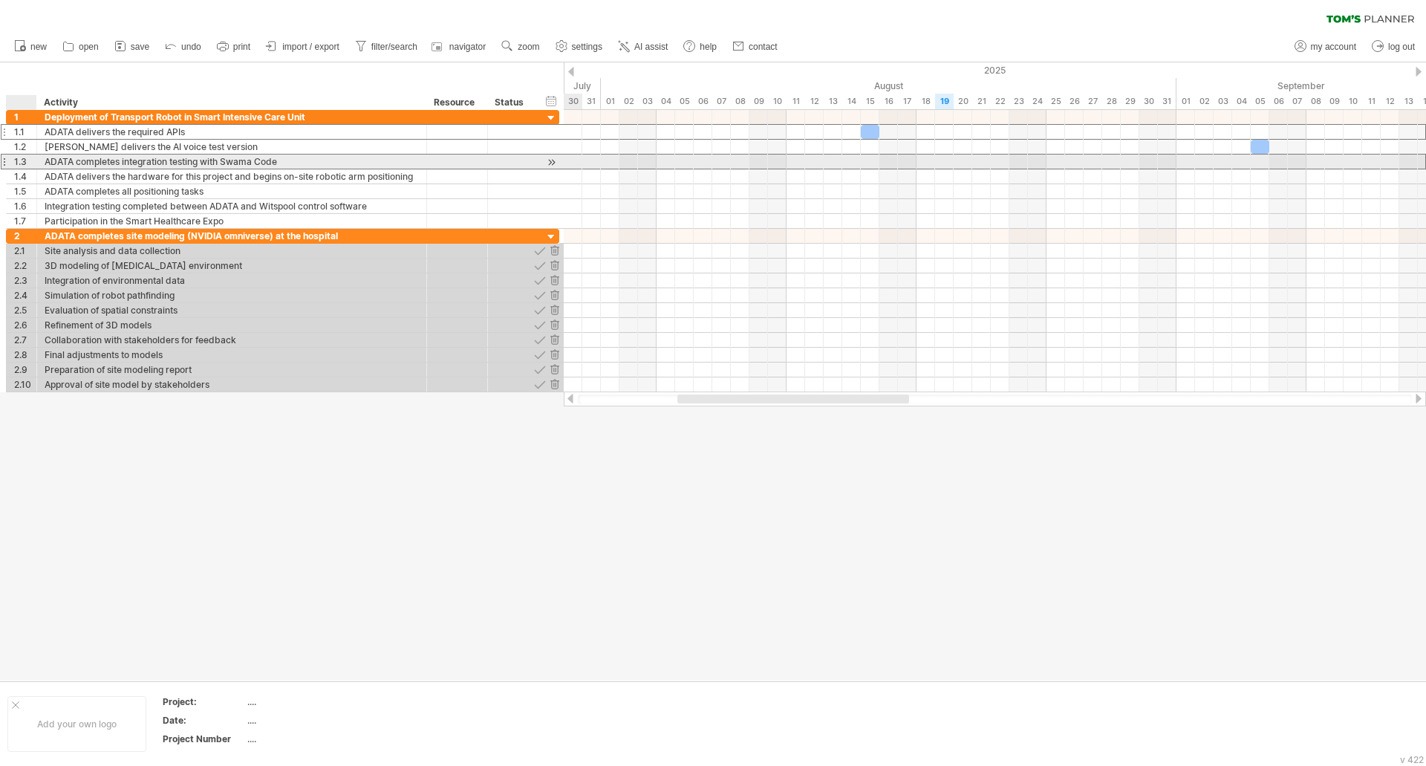
click at [21, 164] on div "1.3" at bounding box center [25, 162] width 22 height 14
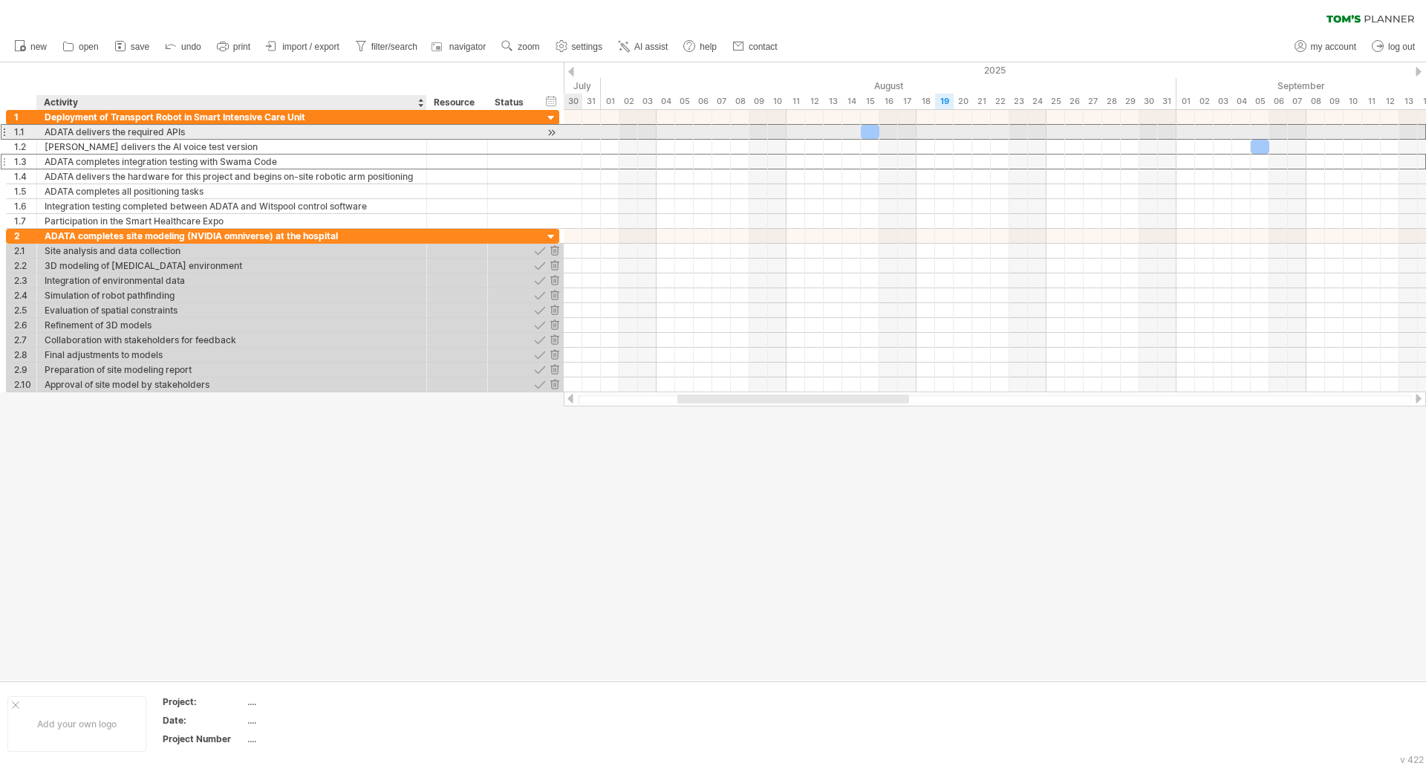
click at [160, 131] on div "ADATA delivers the required APIs" at bounding box center [232, 132] width 374 height 14
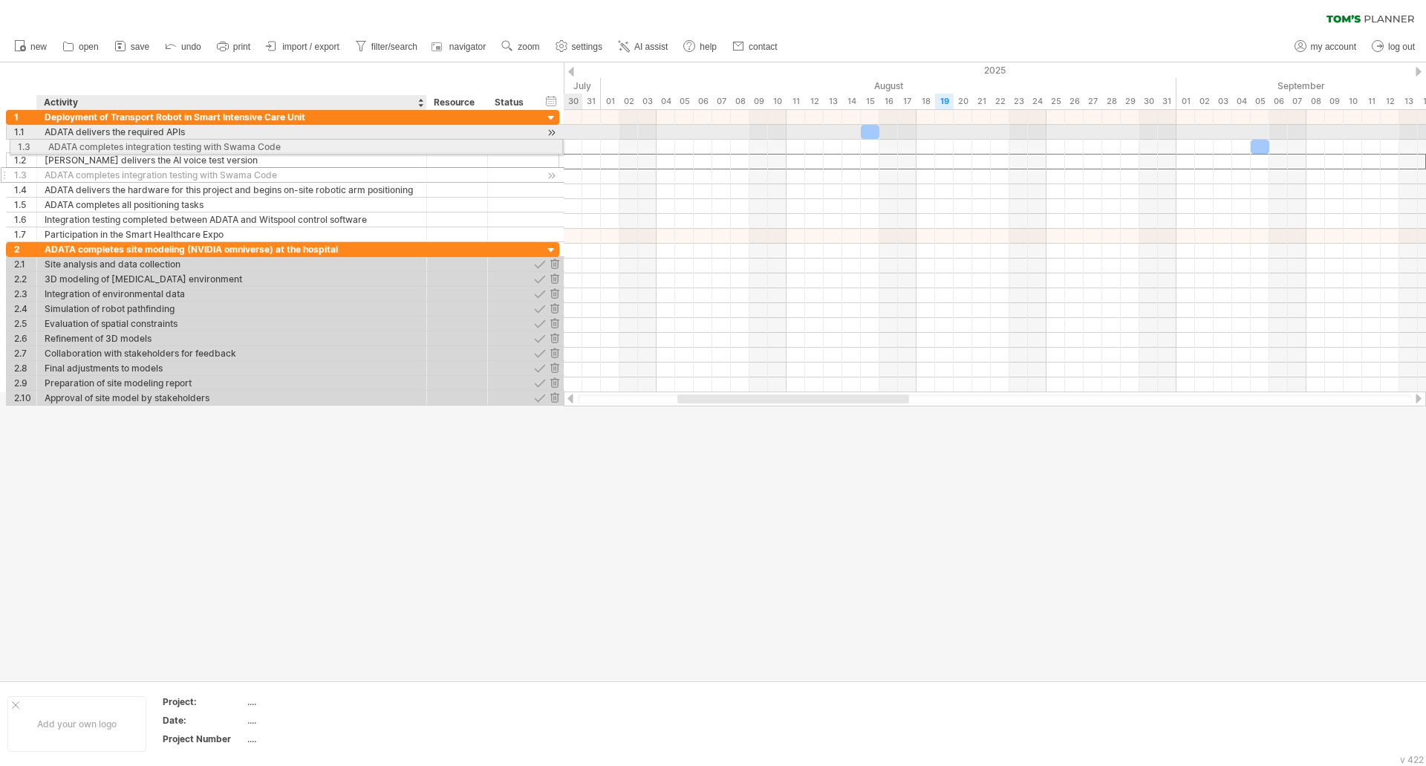
drag, startPoint x: 74, startPoint y: 161, endPoint x: 71, endPoint y: 144, distance: 17.2
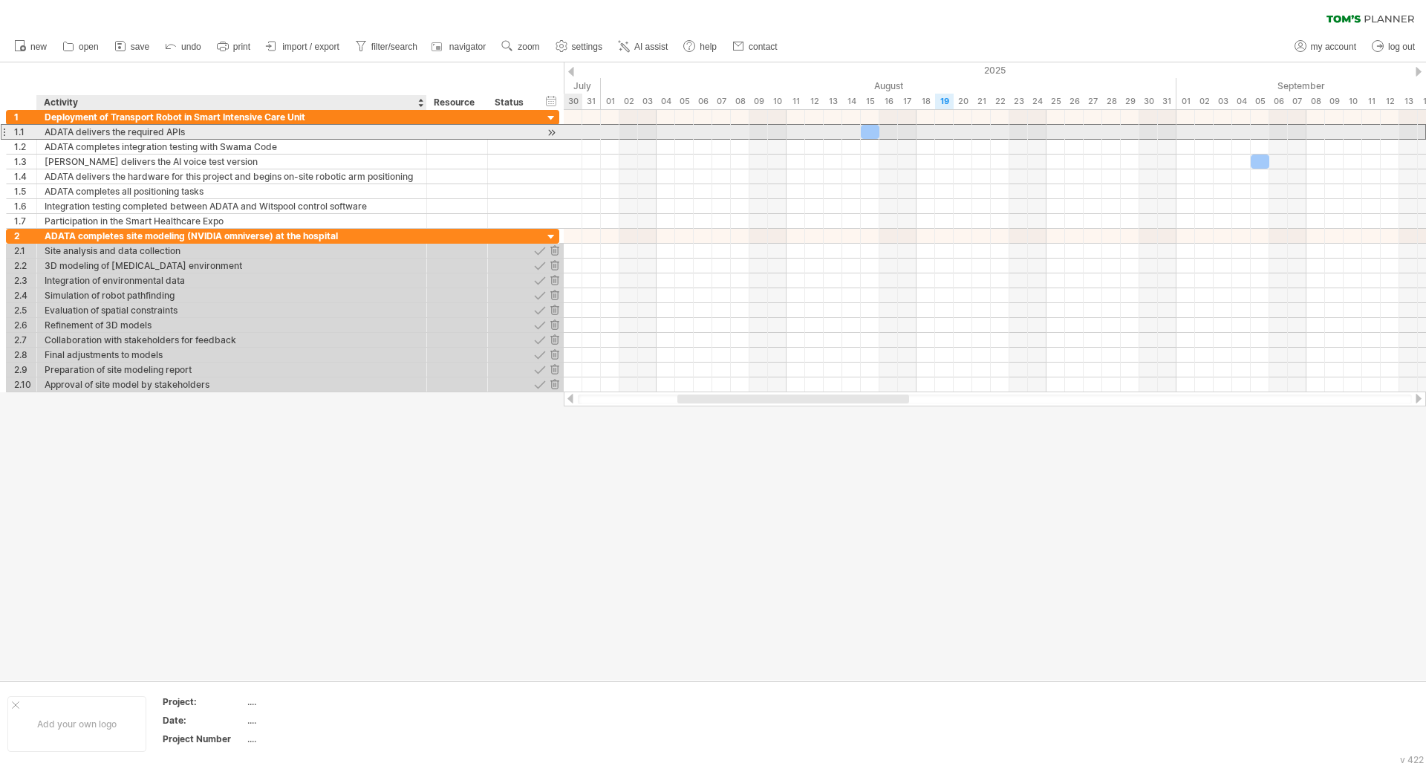
click at [97, 129] on div "ADATA delivers the required APIs" at bounding box center [232, 132] width 374 height 14
click at [16, 131] on div "1.1" at bounding box center [25, 132] width 22 height 14
click at [6, 131] on div at bounding box center [4, 132] width 6 height 16
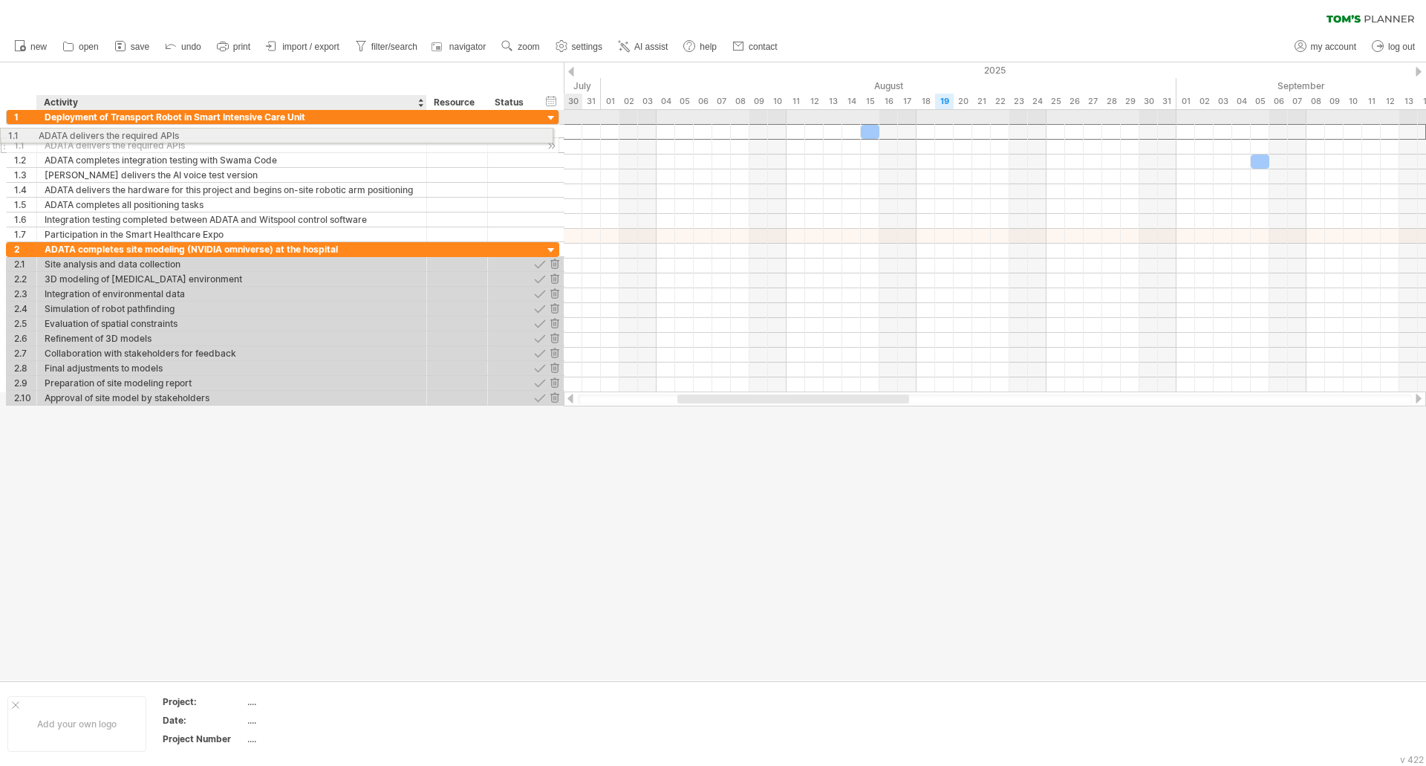
drag, startPoint x: 68, startPoint y: 133, endPoint x: 59, endPoint y: 133, distance: 8.9
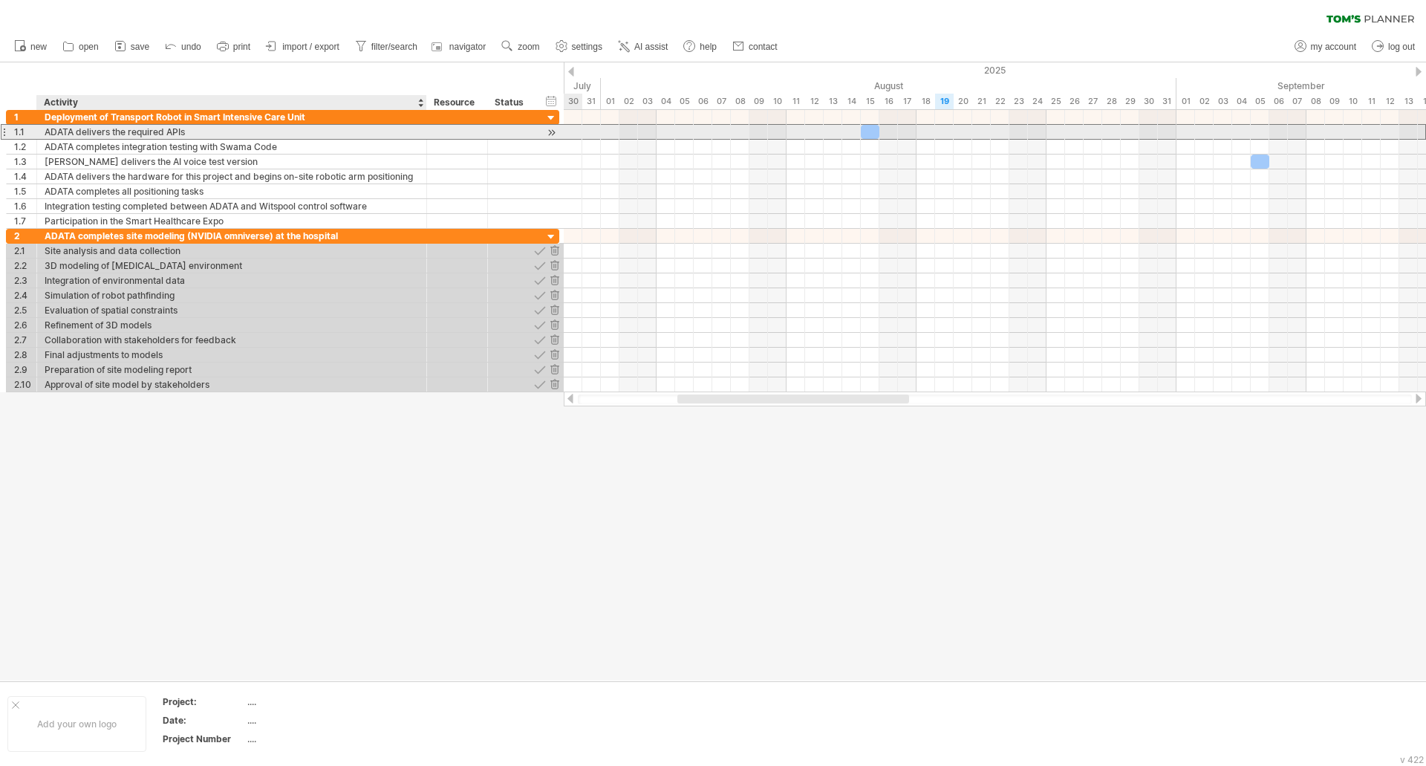
click at [74, 131] on div "ADATA delivers the required APIs" at bounding box center [232, 132] width 374 height 14
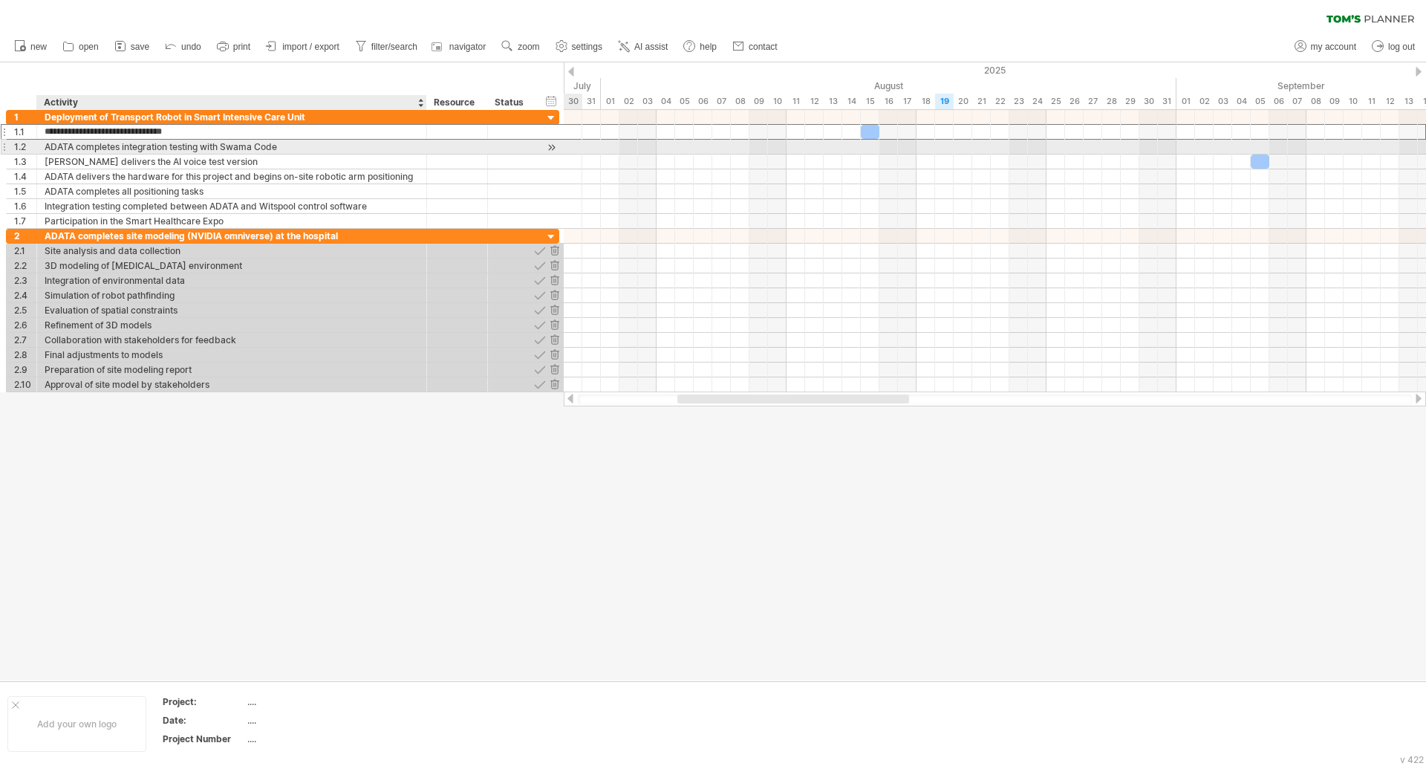
drag, startPoint x: 342, startPoint y: 133, endPoint x: 343, endPoint y: 149, distance: 16.4
click at [343, 149] on div "**********" at bounding box center [282, 169] width 553 height 119
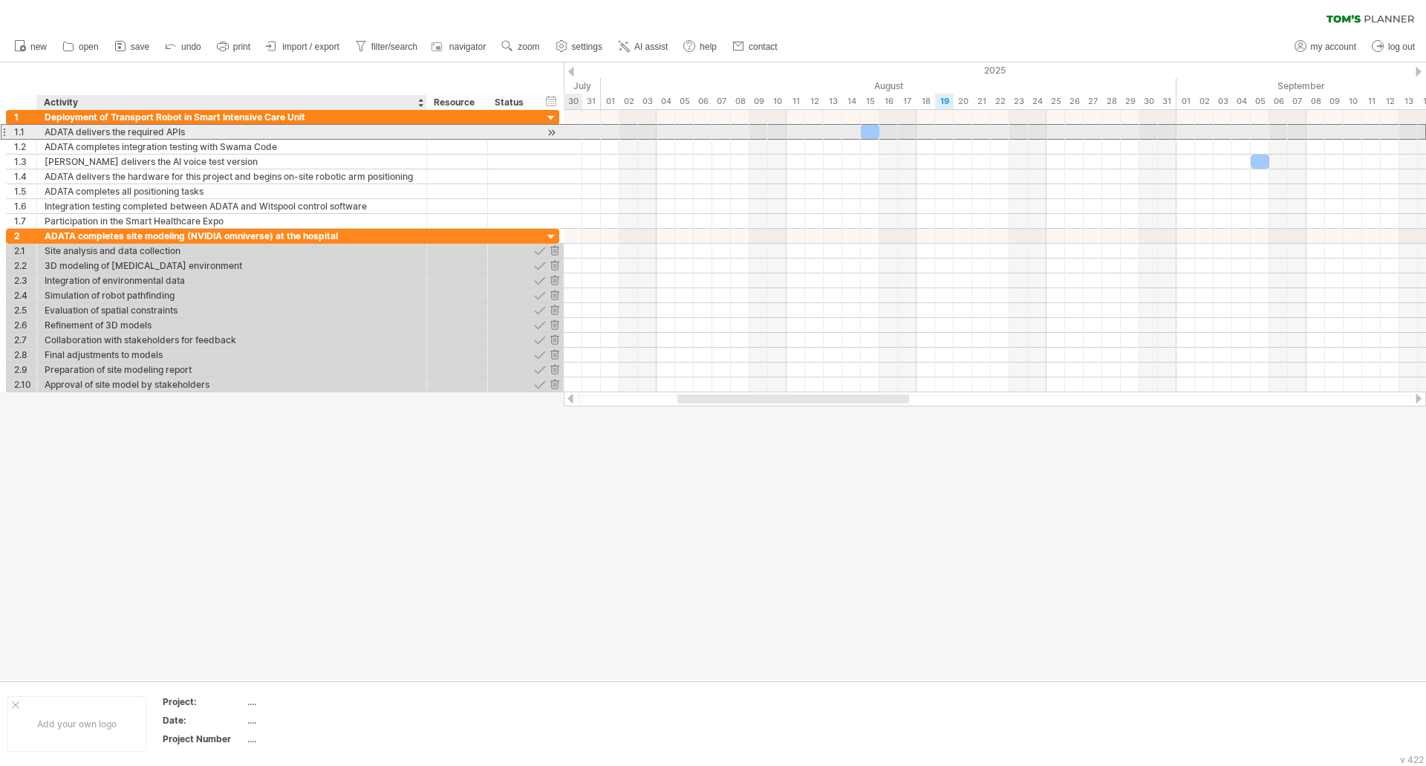
click at [302, 129] on div "ADATA delivers the required APIs" at bounding box center [232, 132] width 374 height 14
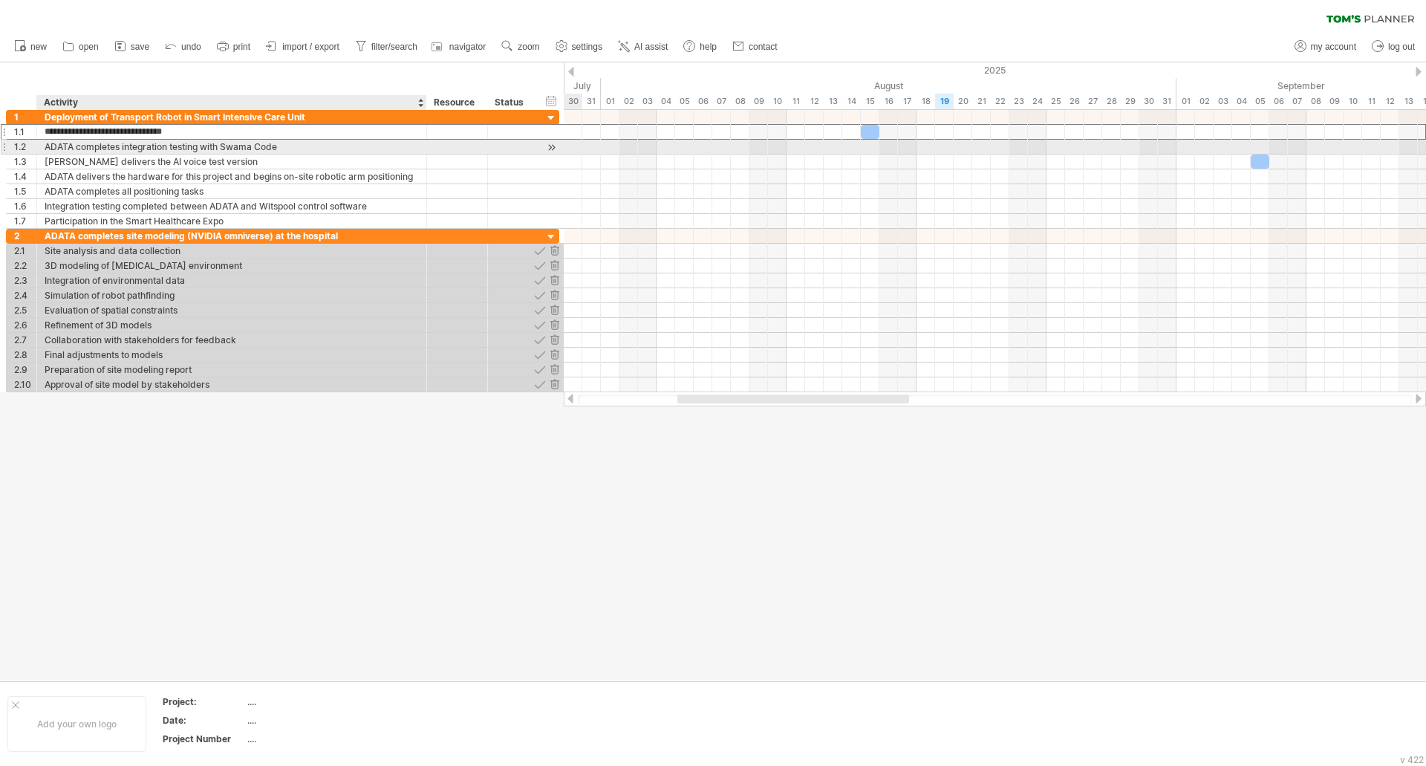
click at [297, 149] on div "ADATA completes integration testing with Swama Code" at bounding box center [232, 147] width 374 height 14
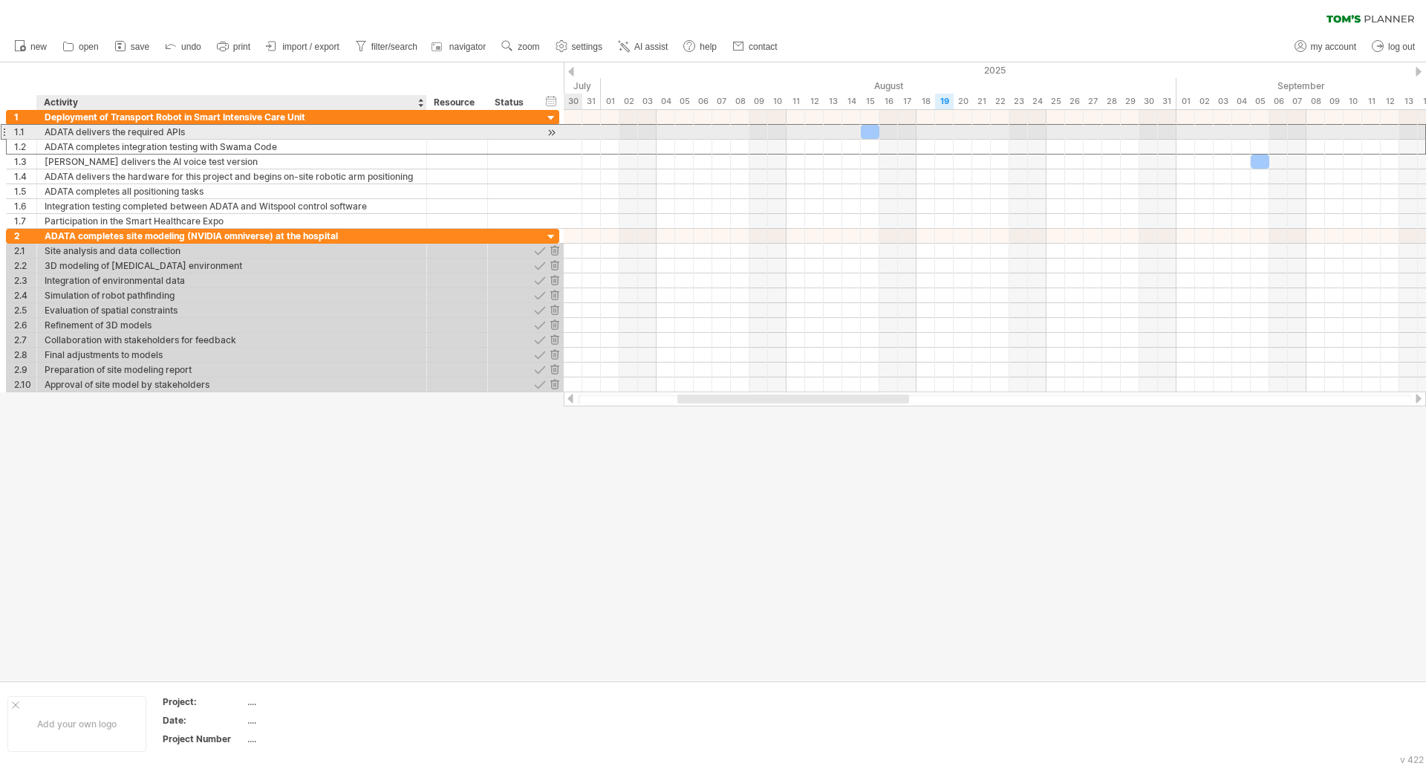
click at [293, 134] on div "ADATA delivers the required APIs" at bounding box center [232, 132] width 374 height 14
click at [293, 134] on input "**********" at bounding box center [232, 132] width 374 height 14
click at [282, 134] on input "**********" at bounding box center [232, 132] width 374 height 14
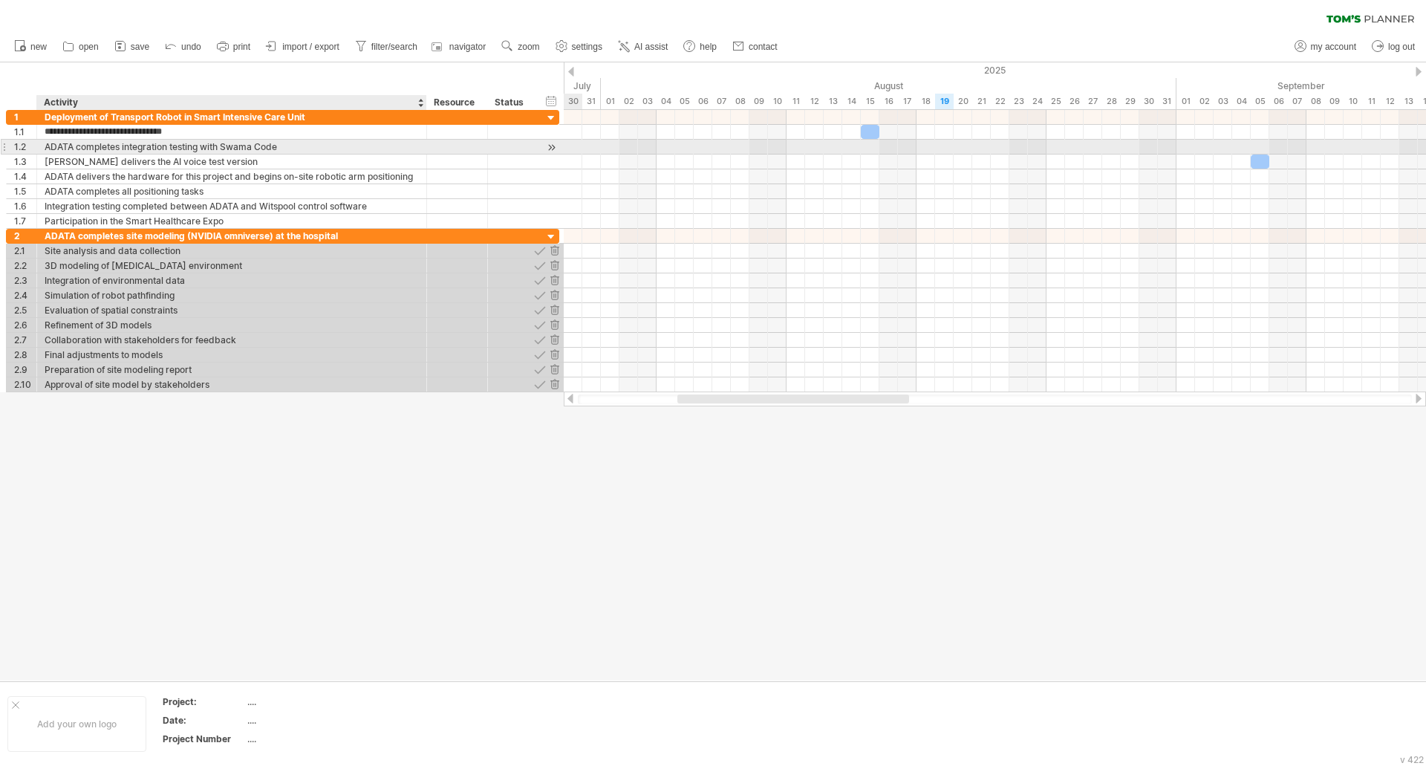
click at [283, 149] on div "ADATA completes integration testing with Swama Code" at bounding box center [232, 147] width 374 height 14
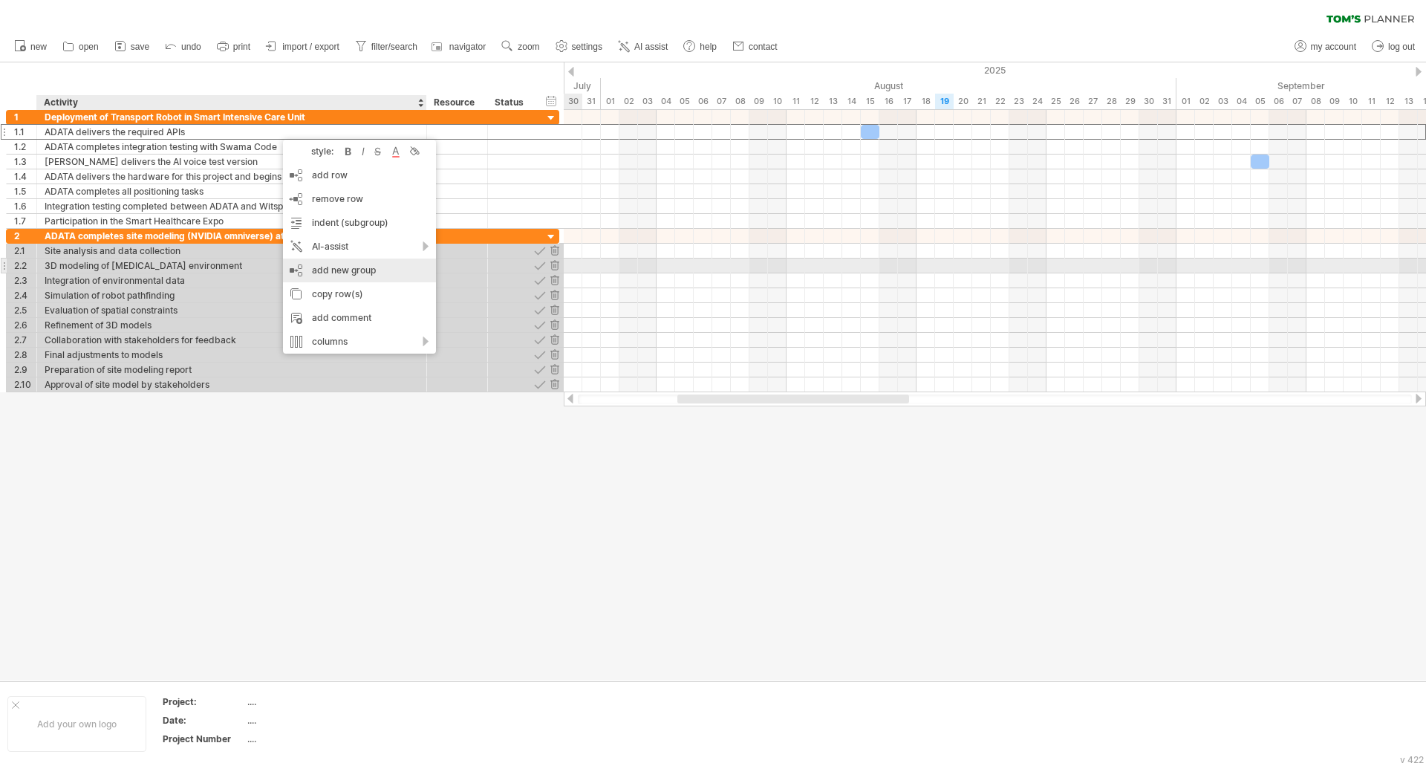
click at [351, 265] on div "add new group" at bounding box center [359, 271] width 153 height 24
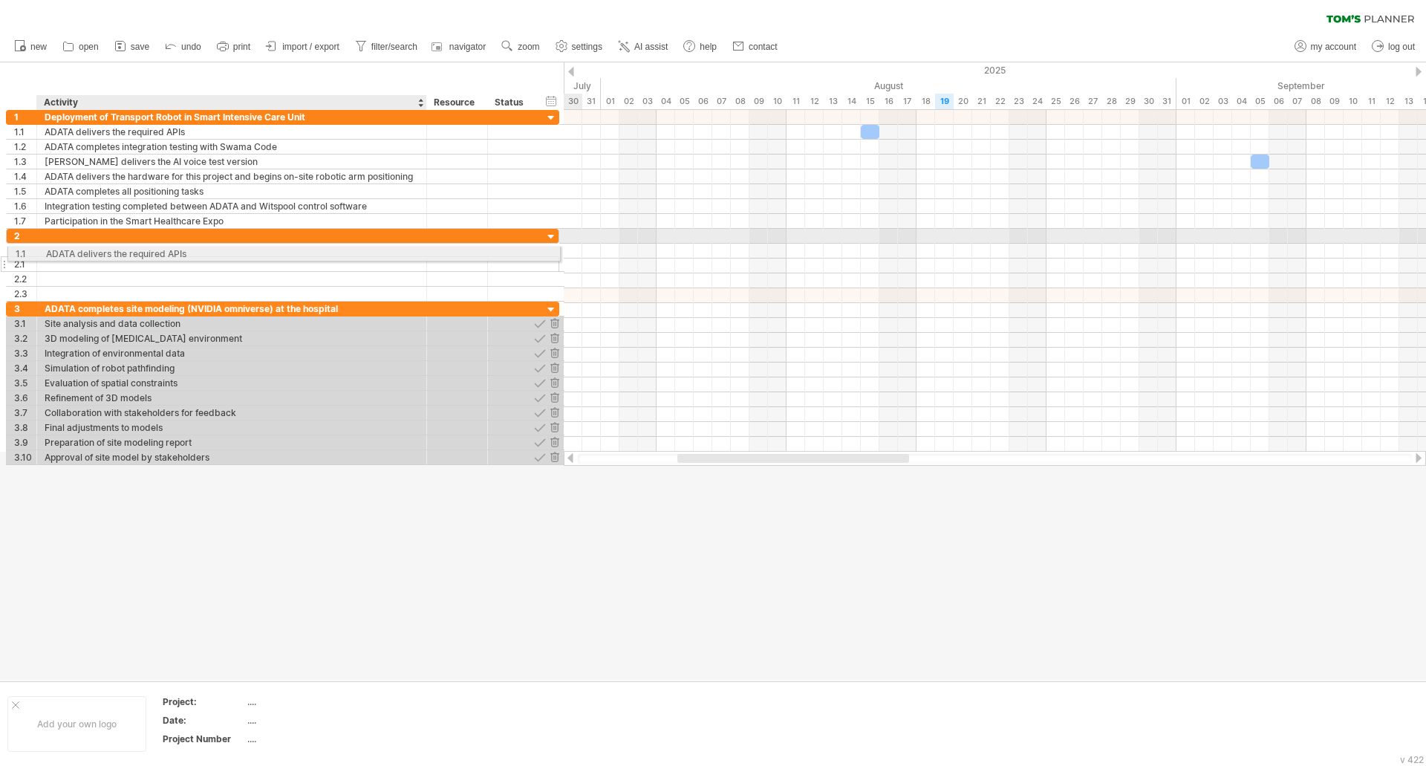
drag, startPoint x: 137, startPoint y: 131, endPoint x: 134, endPoint y: 251, distance: 120.4
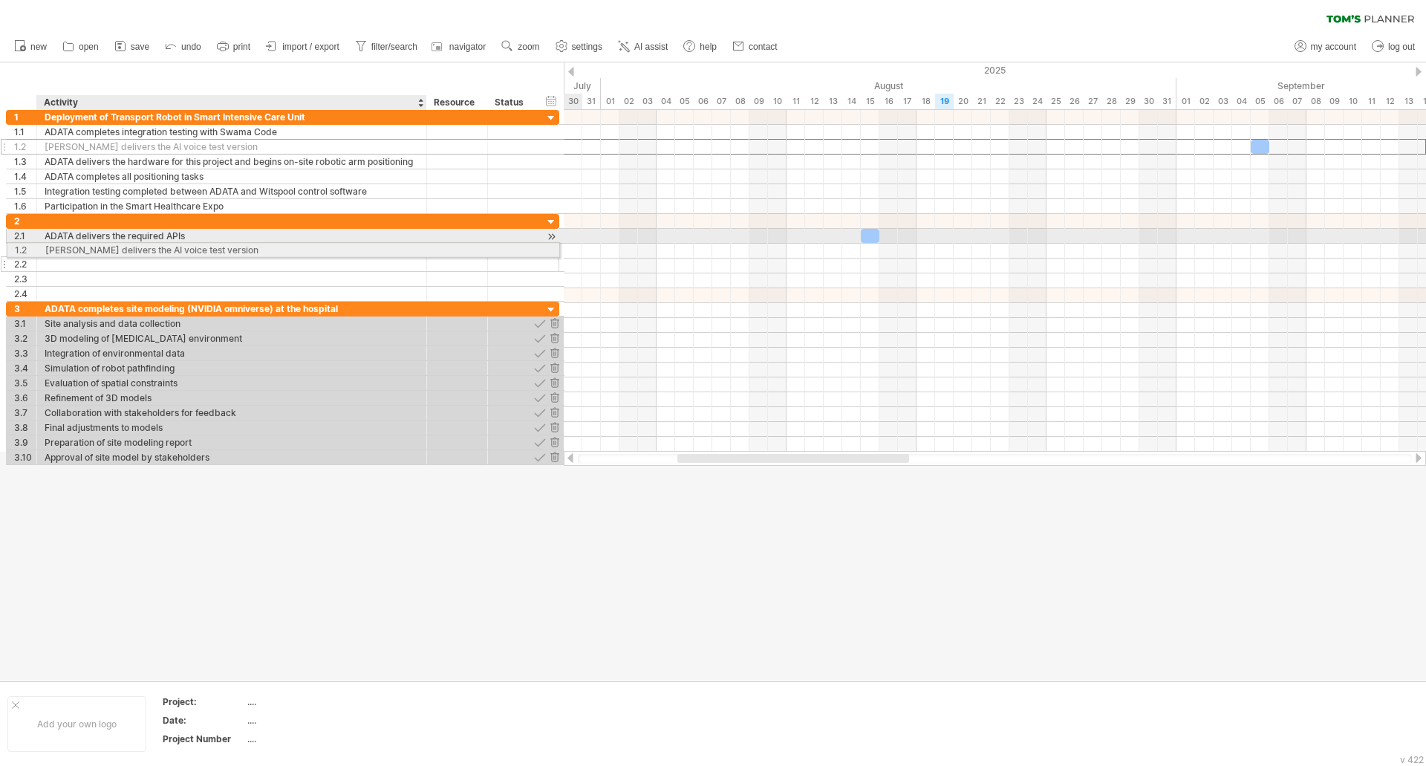
drag, startPoint x: 133, startPoint y: 143, endPoint x: 129, endPoint y: 247, distance: 104.8
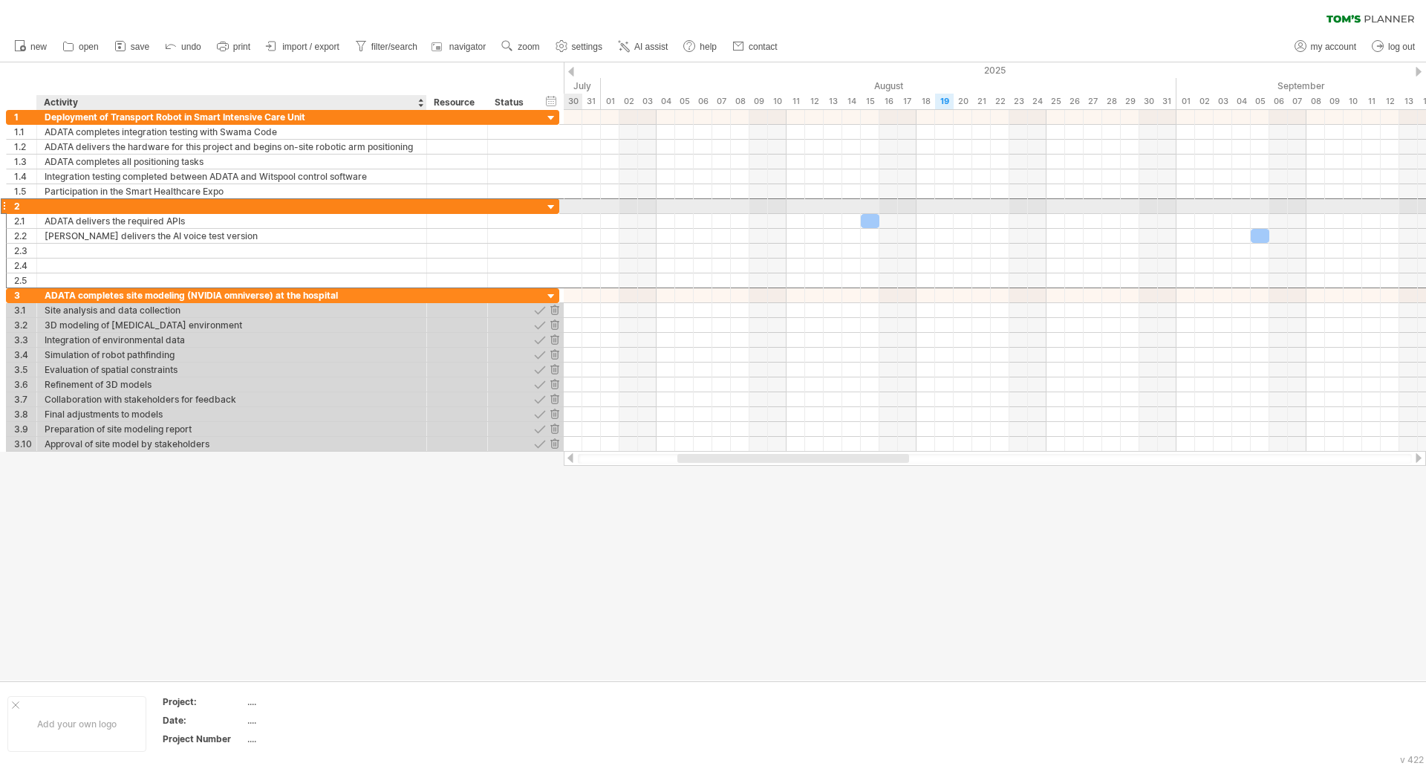
click at [129, 204] on div at bounding box center [232, 206] width 374 height 14
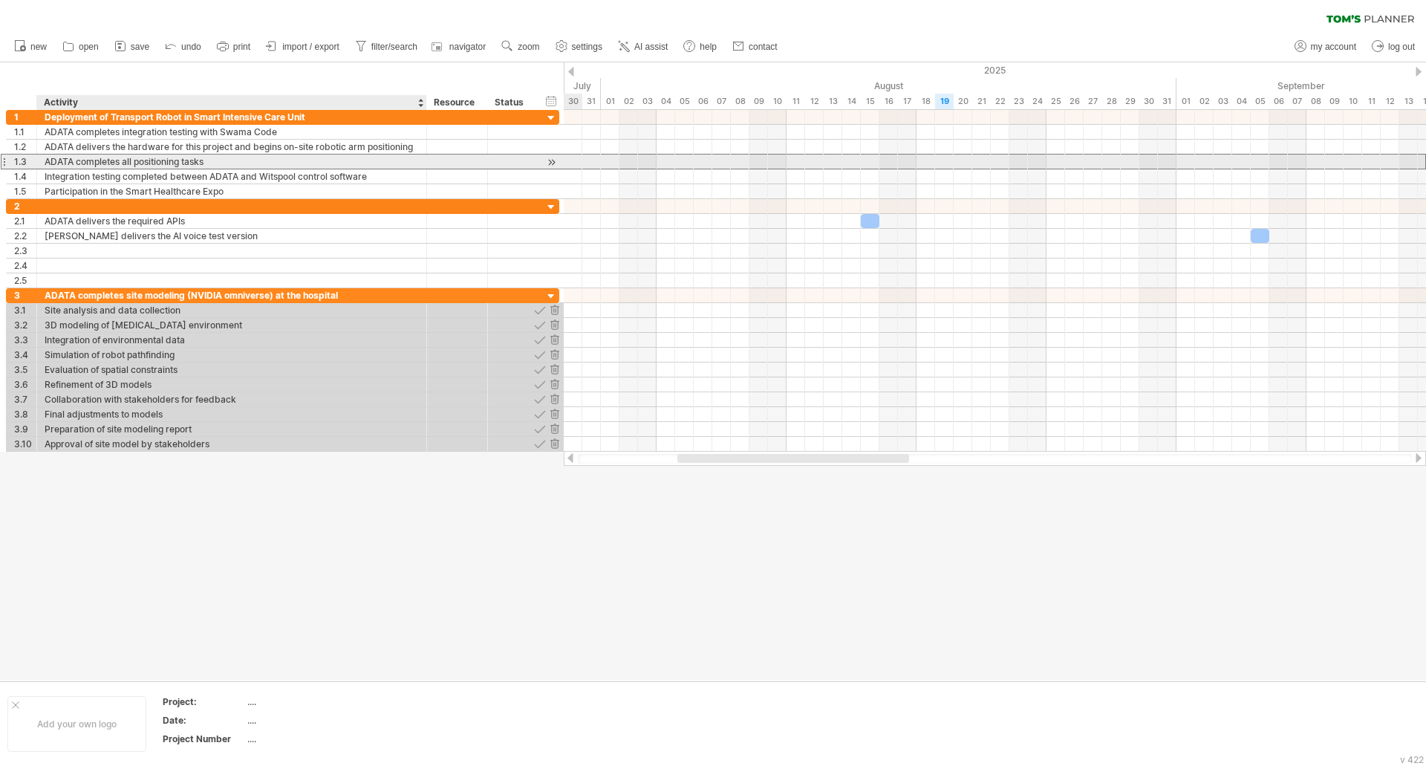
click at [153, 160] on div "ADATA completes all positioning tasks" at bounding box center [232, 162] width 374 height 14
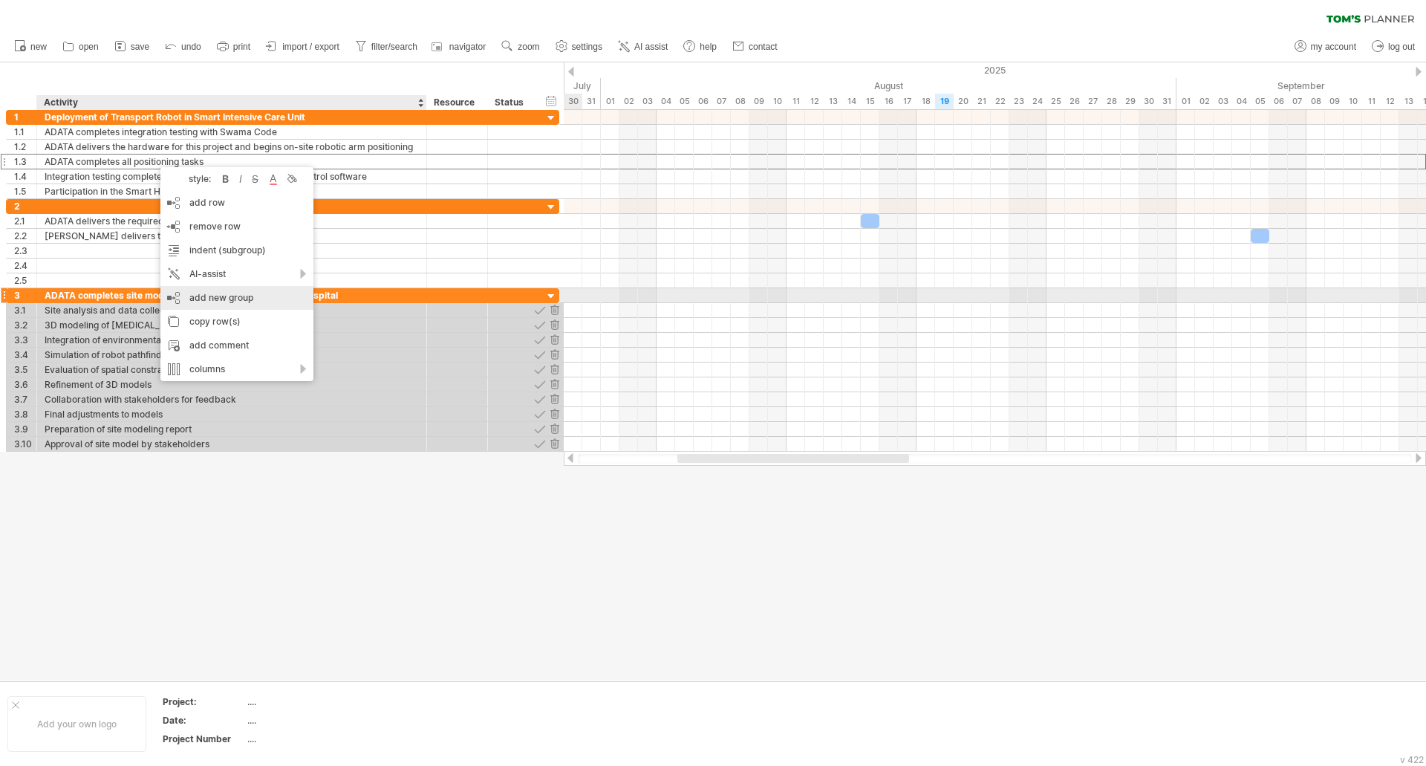
click at [189, 291] on div "add new group" at bounding box center [236, 298] width 153 height 24
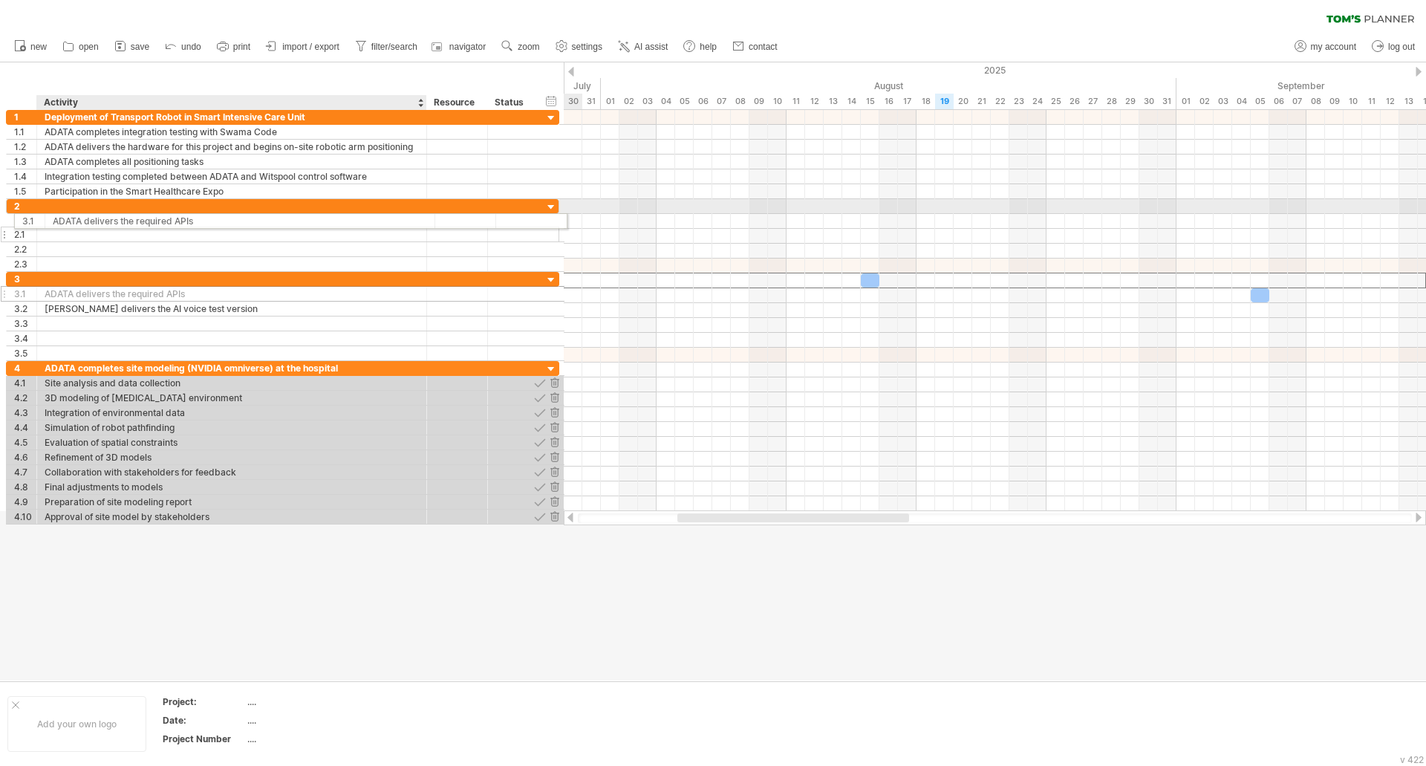
drag, startPoint x: 151, startPoint y: 280, endPoint x: 152, endPoint y: 218, distance: 61.7
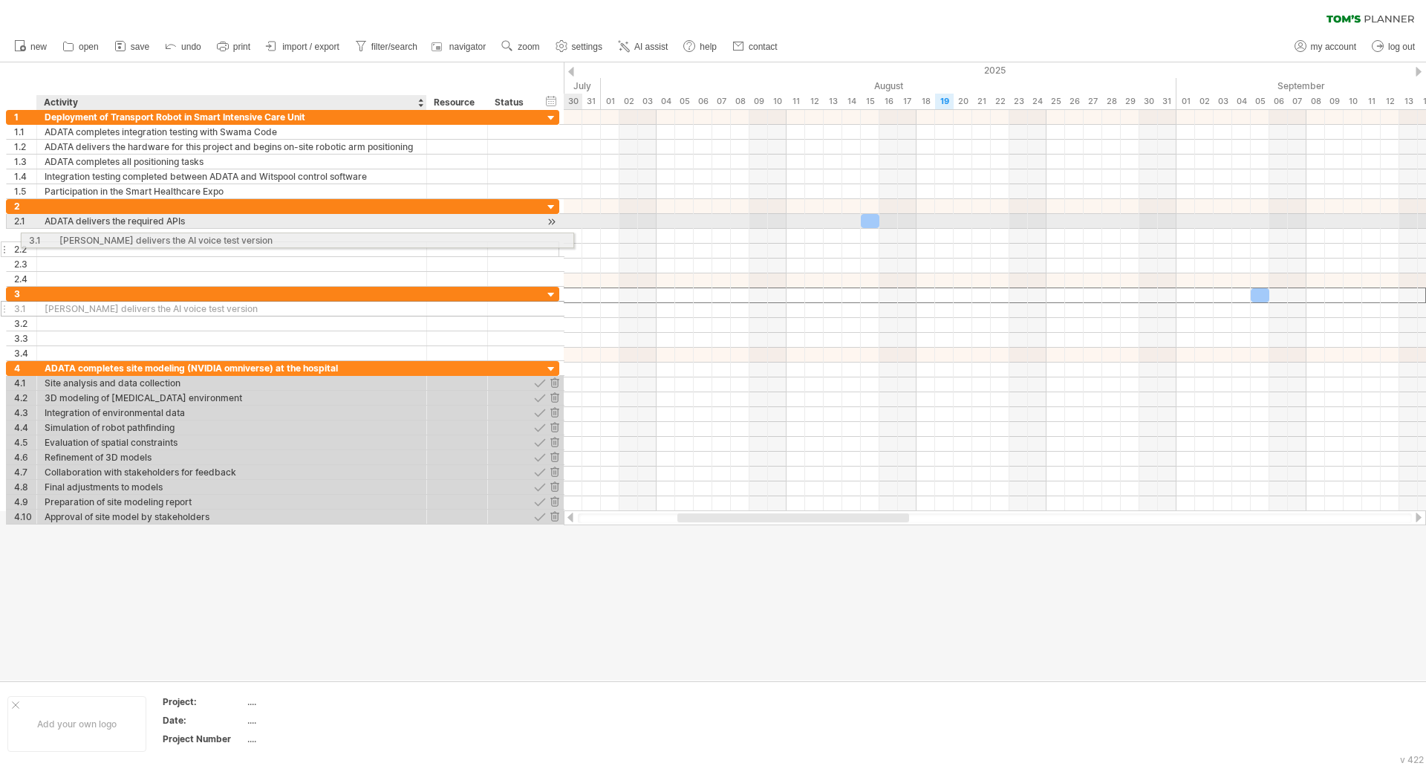
drag, startPoint x: 142, startPoint y: 296, endPoint x: 152, endPoint y: 238, distance: 58.9
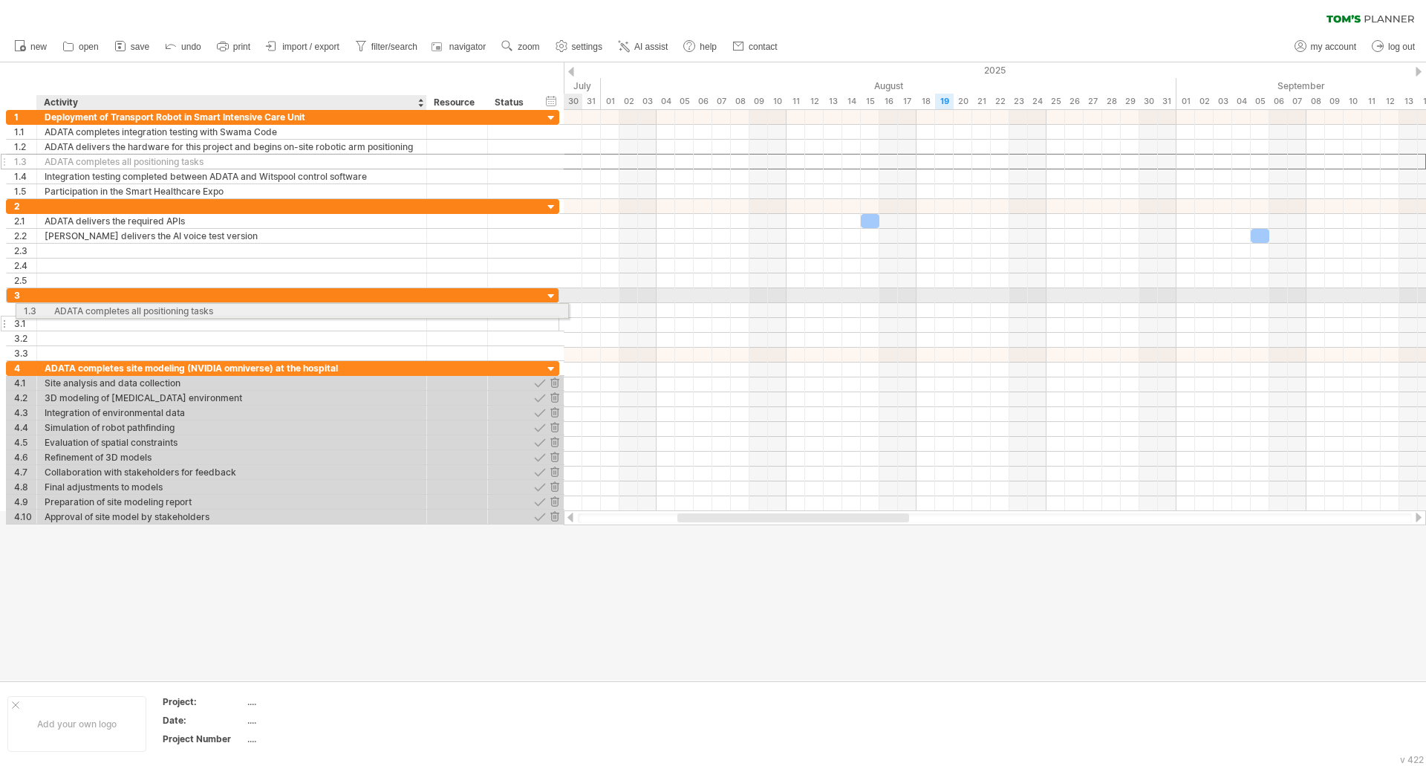
drag, startPoint x: 157, startPoint y: 158, endPoint x: 163, endPoint y: 308, distance: 150.2
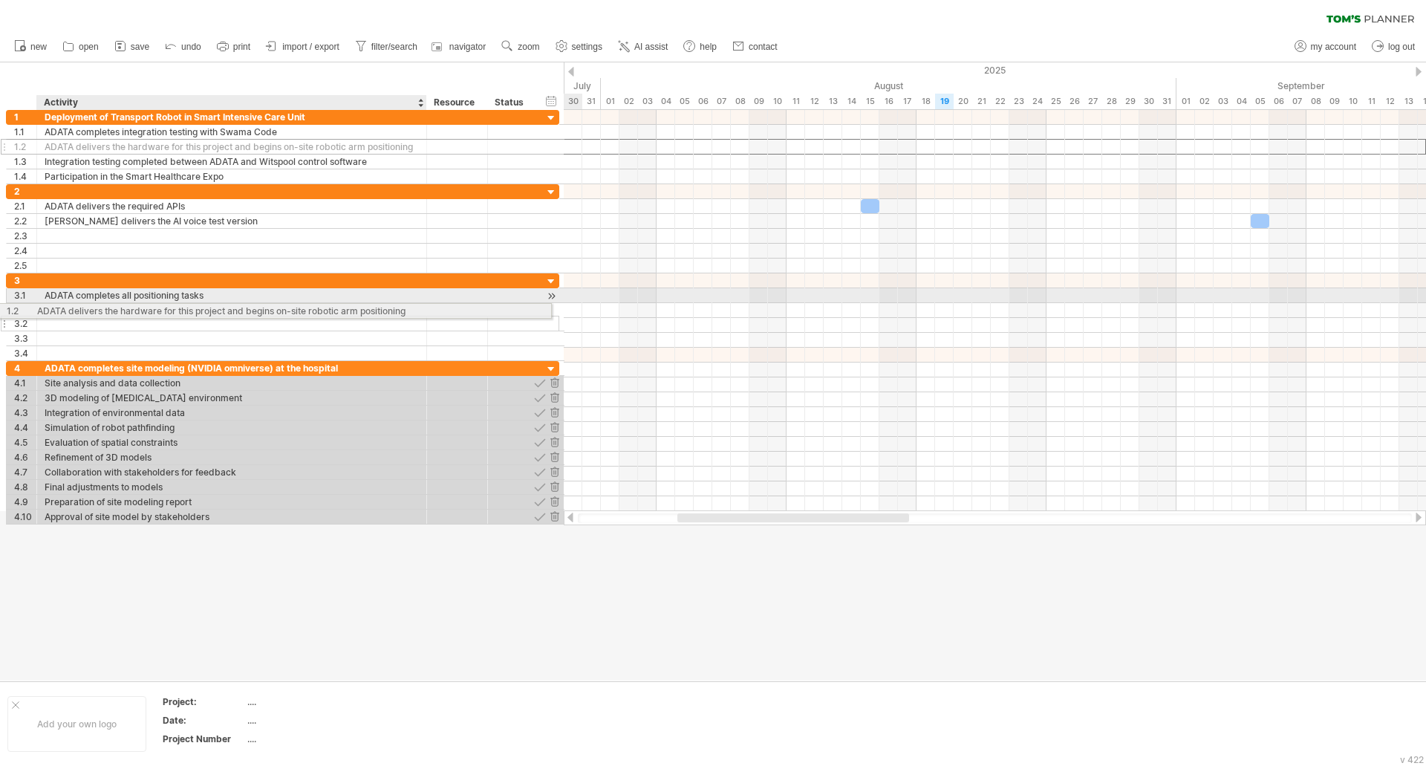
drag, startPoint x: 169, startPoint y: 147, endPoint x: 157, endPoint y: 308, distance: 161.6
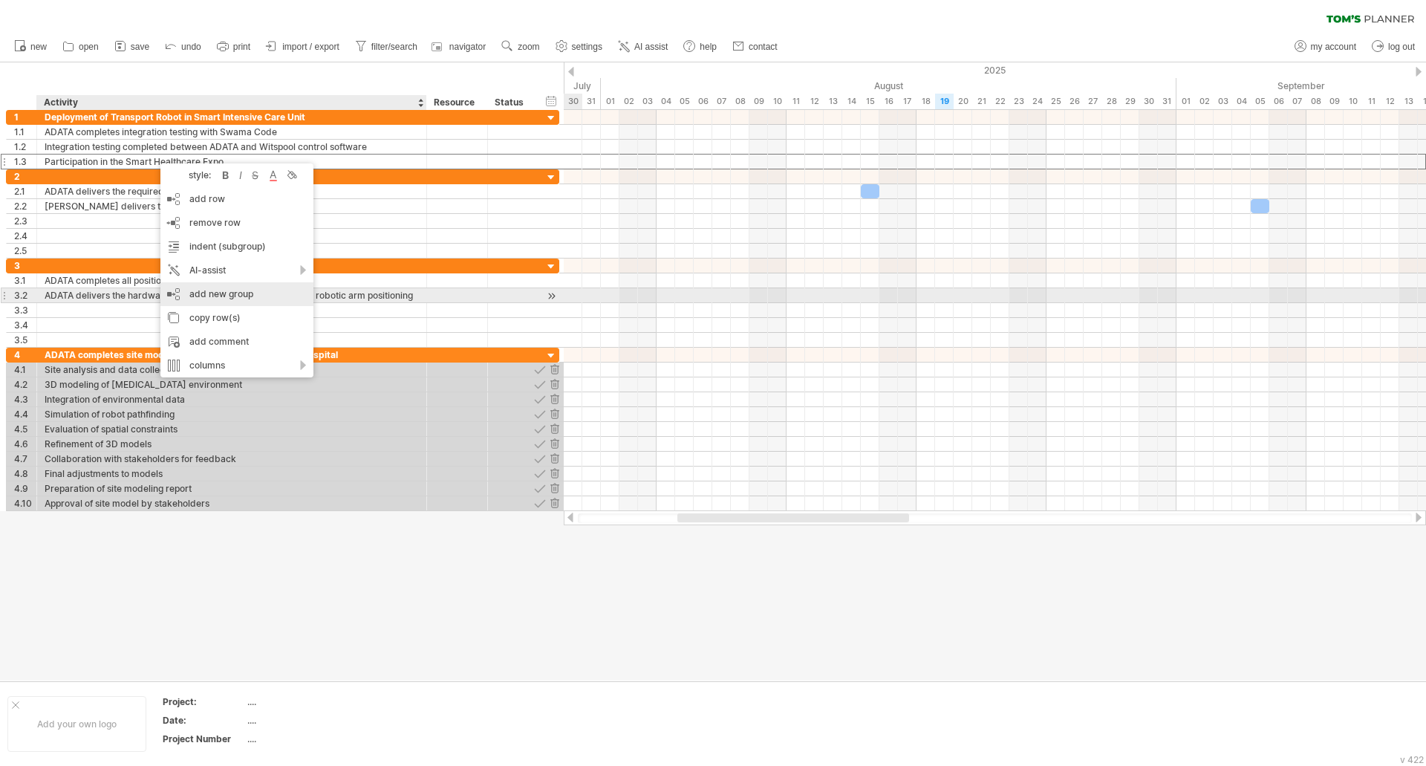
click at [219, 302] on div "add new group" at bounding box center [236, 294] width 153 height 24
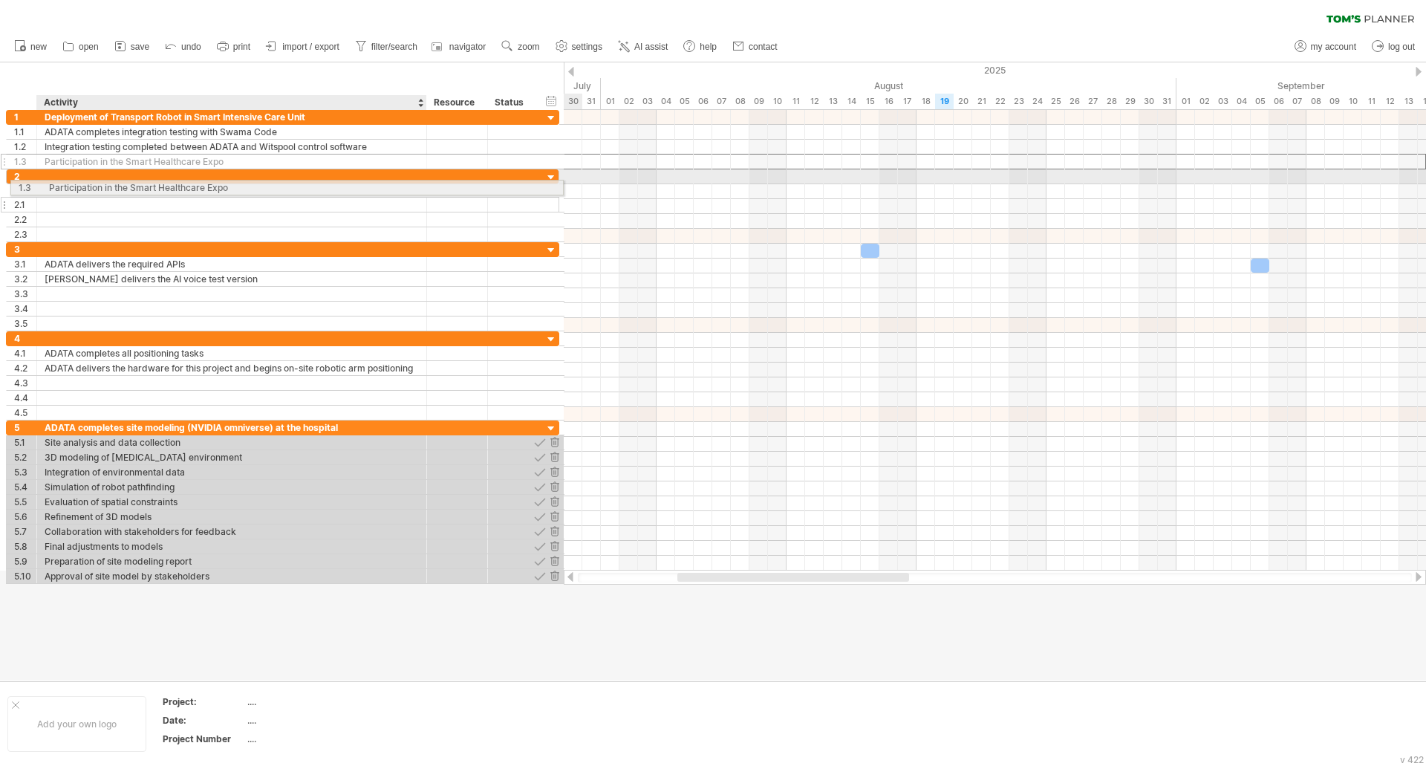
drag, startPoint x: 149, startPoint y: 158, endPoint x: 149, endPoint y: 185, distance: 26.7
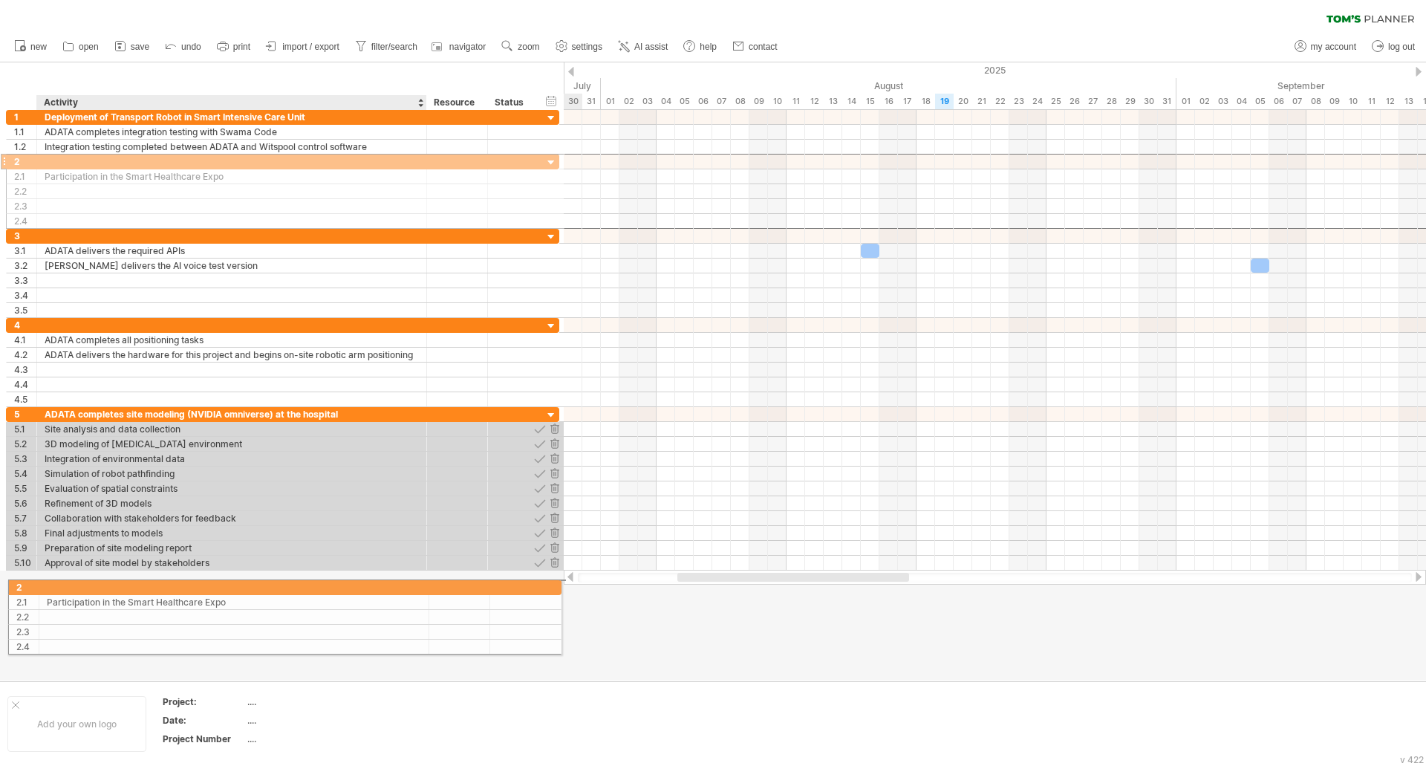
drag, startPoint x: 158, startPoint y: 161, endPoint x: 157, endPoint y: 585, distance: 423.4
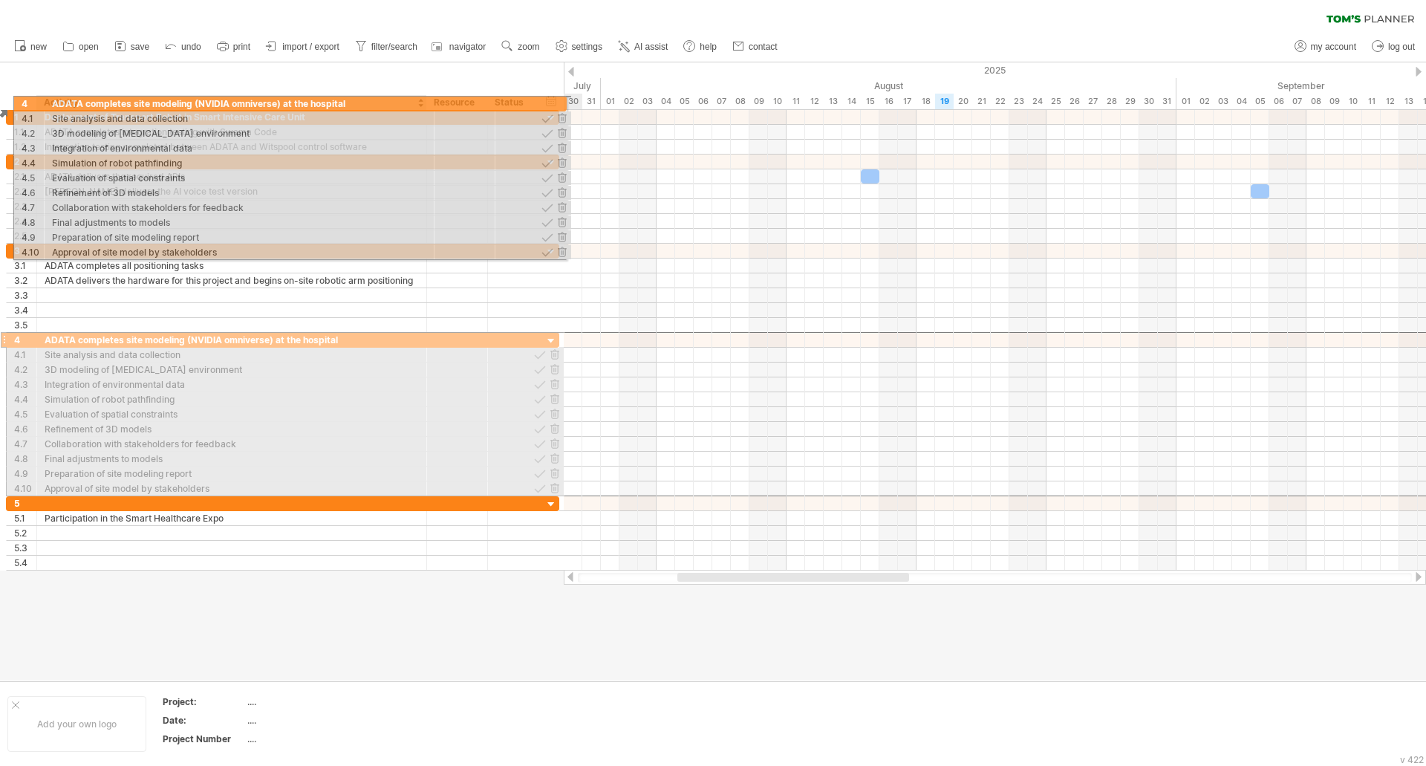
drag, startPoint x: 147, startPoint y: 336, endPoint x: 152, endPoint y: 101, distance: 234.8
click at [152, 101] on div "Trying to reach [DOMAIN_NAME] Connected again... 0% clear filter new 1" at bounding box center [713, 383] width 1426 height 766
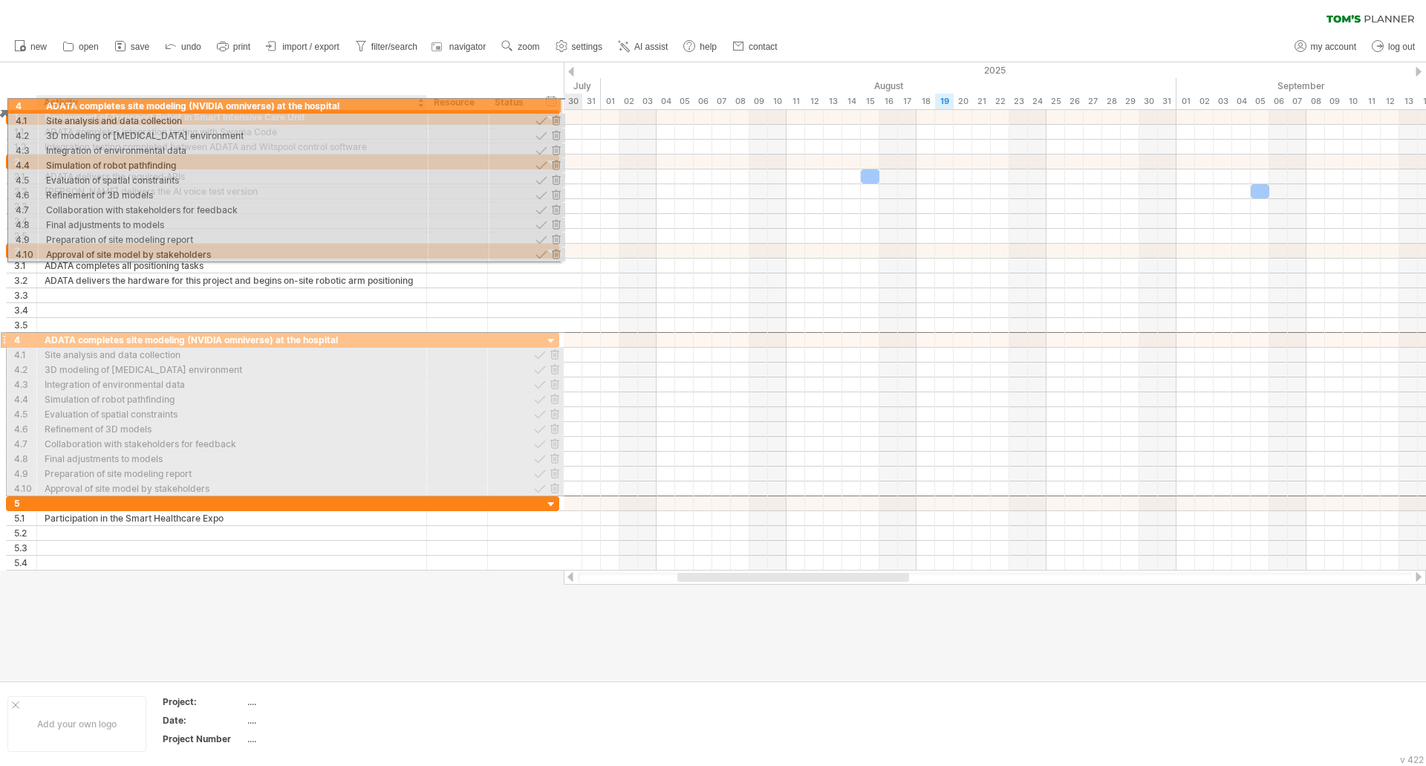
drag, startPoint x: 126, startPoint y: 342, endPoint x: 120, endPoint y: 103, distance: 239.3
click at [120, 103] on div "Trying to reach [DOMAIN_NAME] Connected again... 0% clear filter new 1" at bounding box center [713, 383] width 1426 height 766
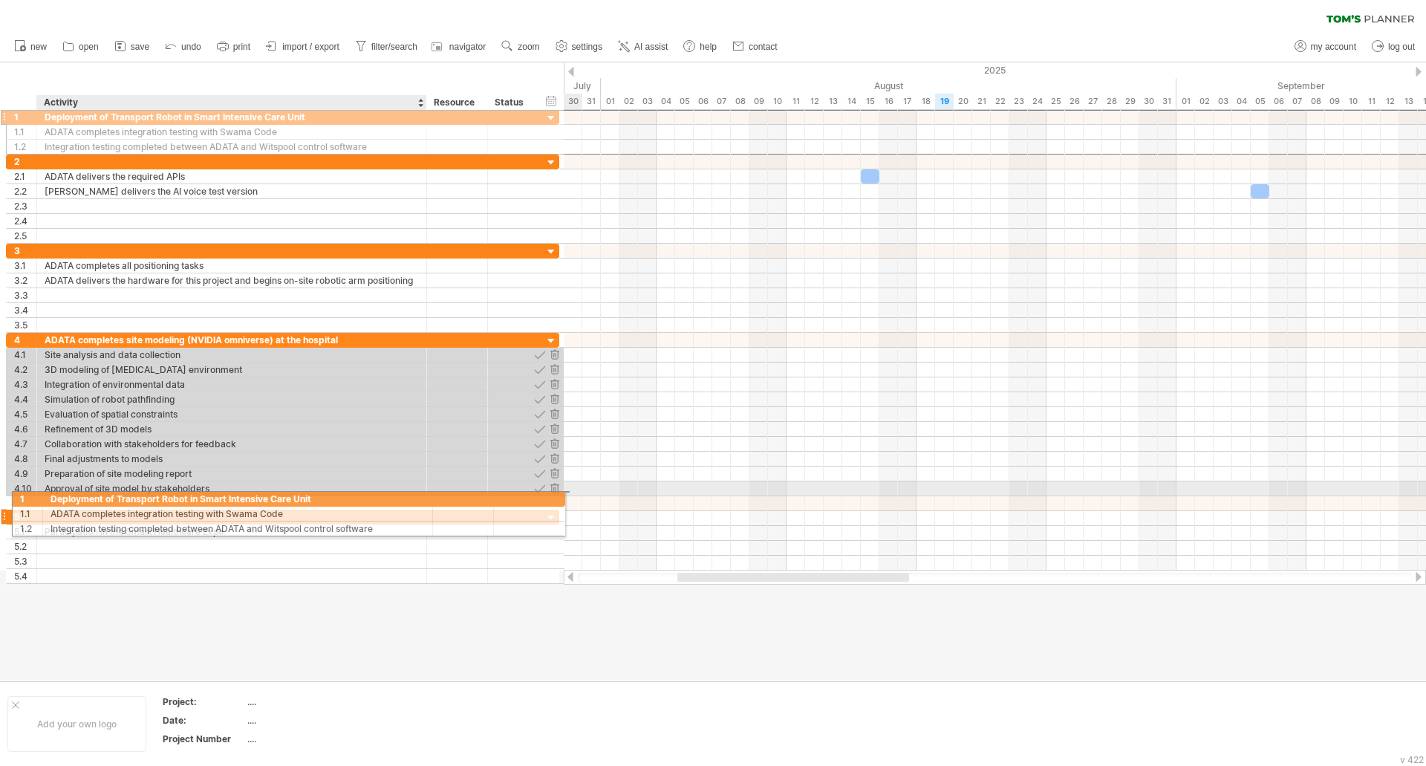
drag, startPoint x: 123, startPoint y: 115, endPoint x: 125, endPoint y: 496, distance: 381.1
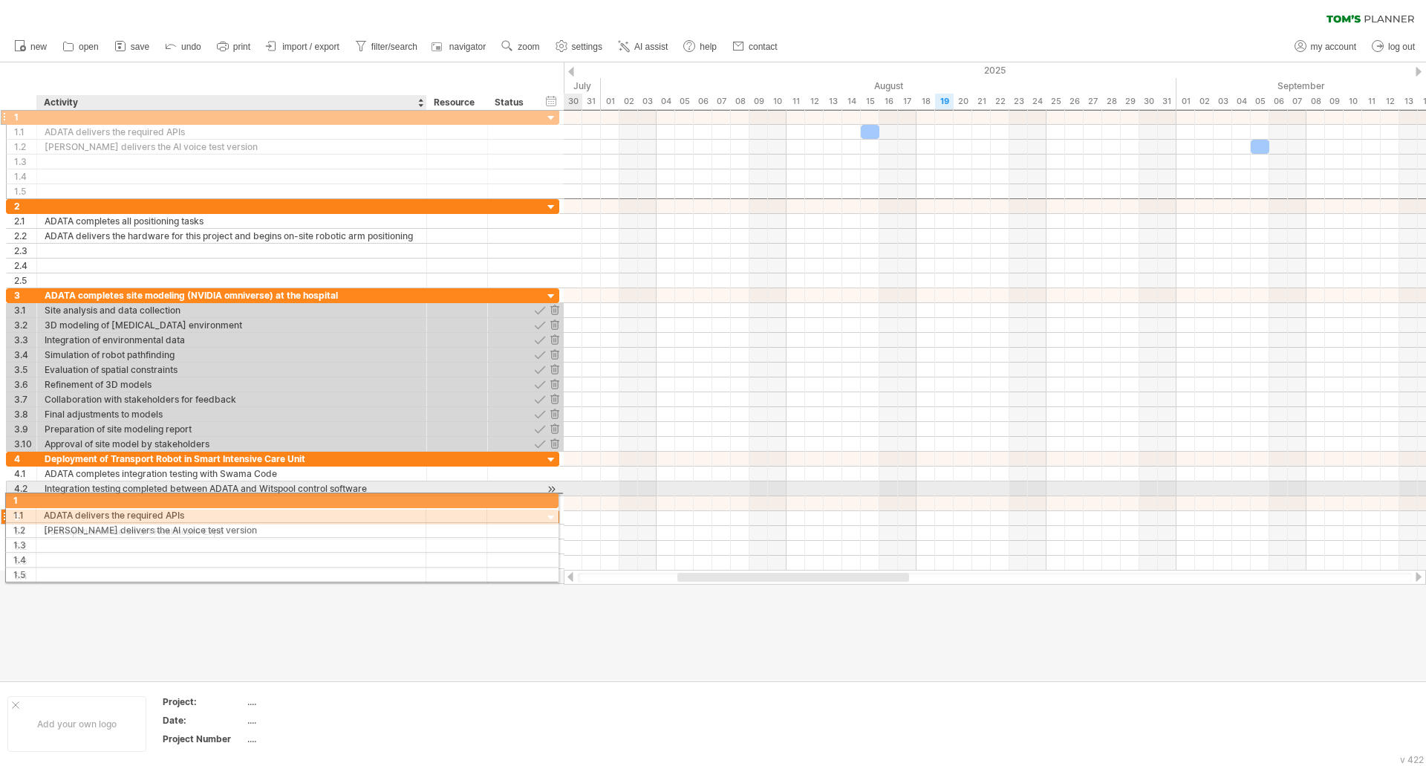
drag, startPoint x: 108, startPoint y: 119, endPoint x: 103, endPoint y: 498, distance: 378.9
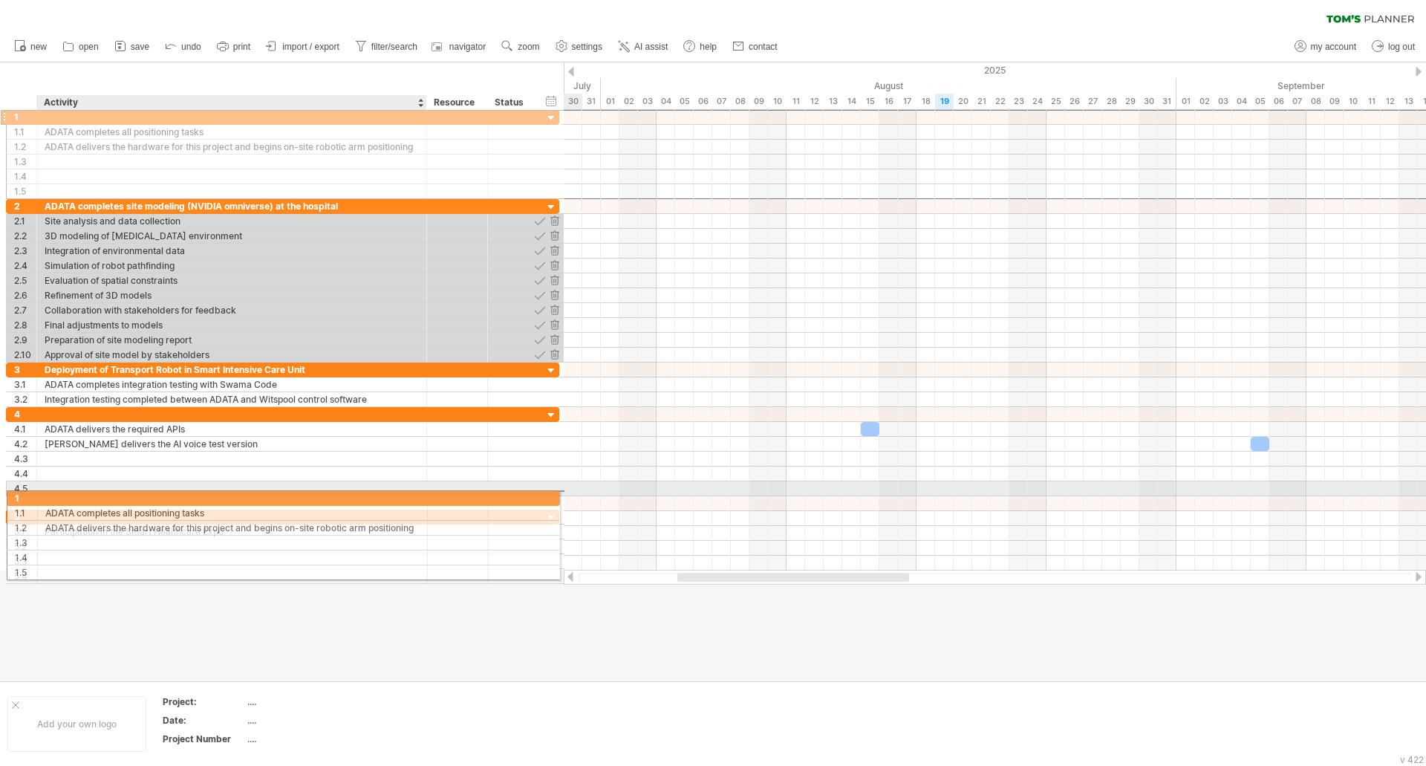
drag, startPoint x: 137, startPoint y: 113, endPoint x: 134, endPoint y: 495, distance: 382.6
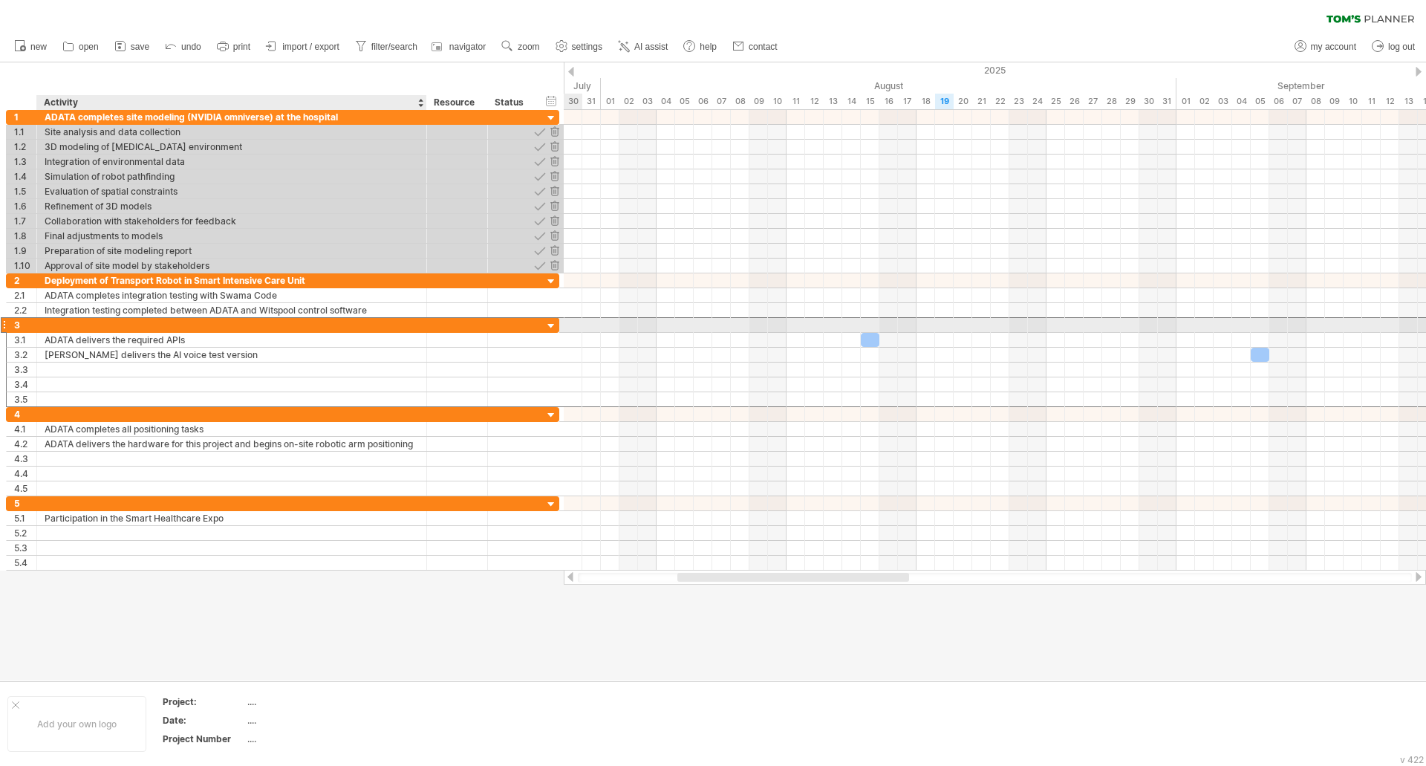
click at [142, 322] on div at bounding box center [232, 325] width 374 height 14
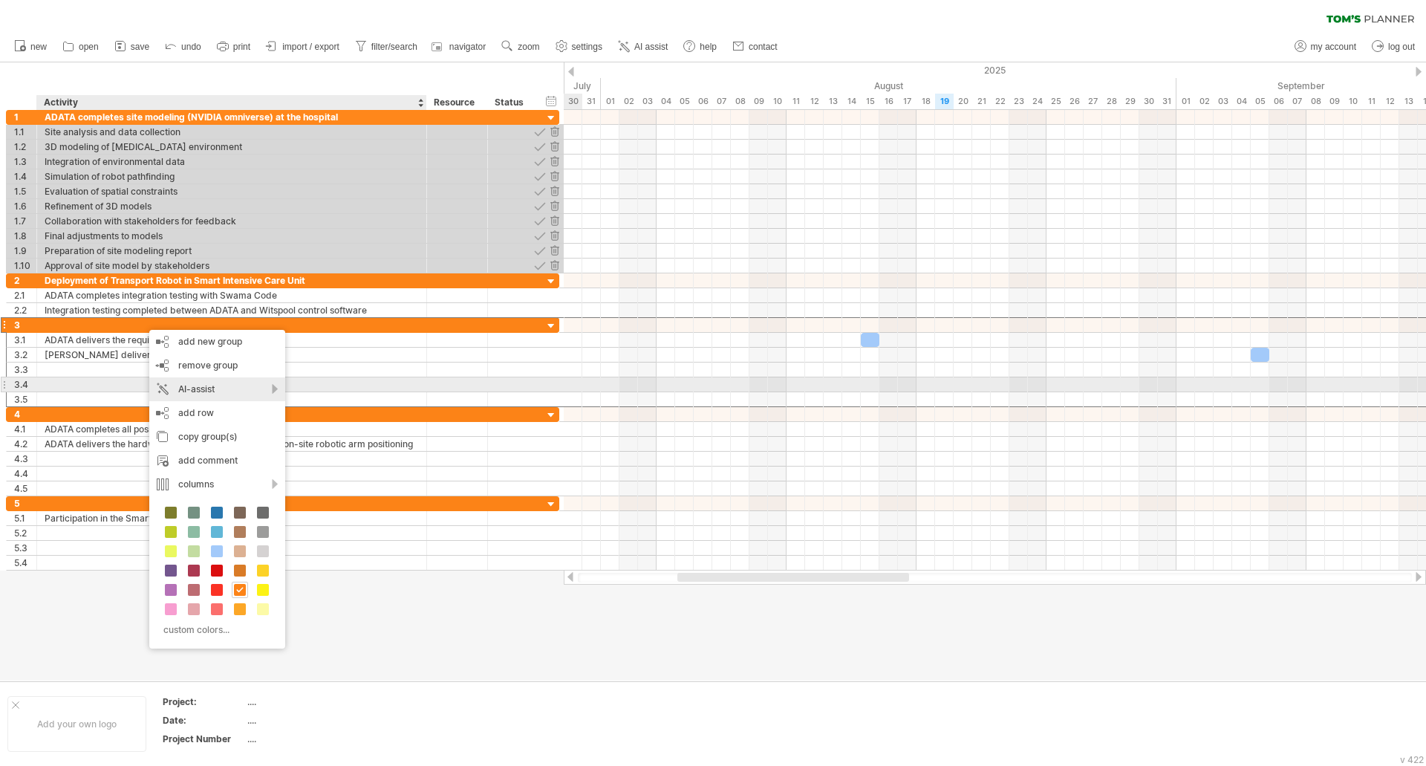
click at [267, 391] on div "AI-assist" at bounding box center [217, 389] width 136 height 24
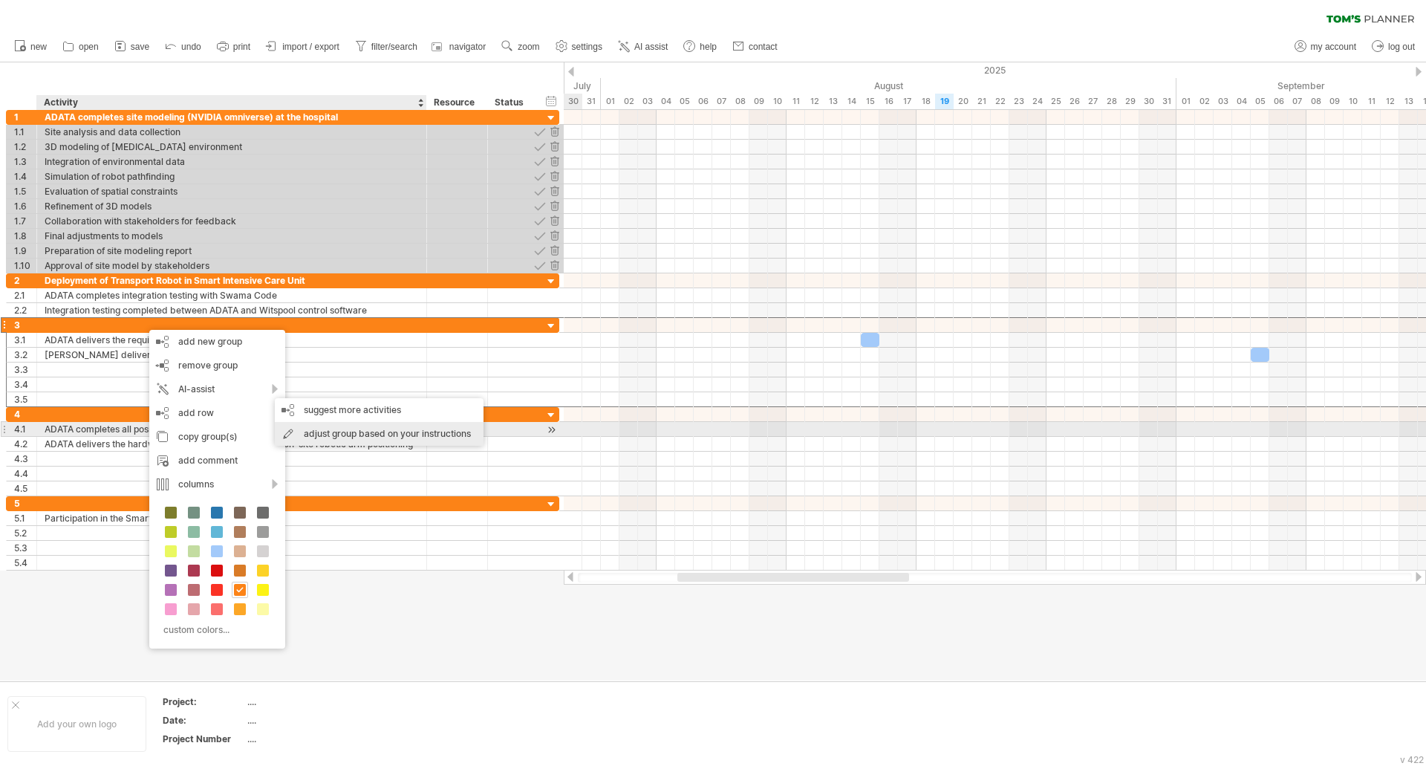
click at [298, 428] on div "adjust group based on your instructions" at bounding box center [379, 434] width 209 height 24
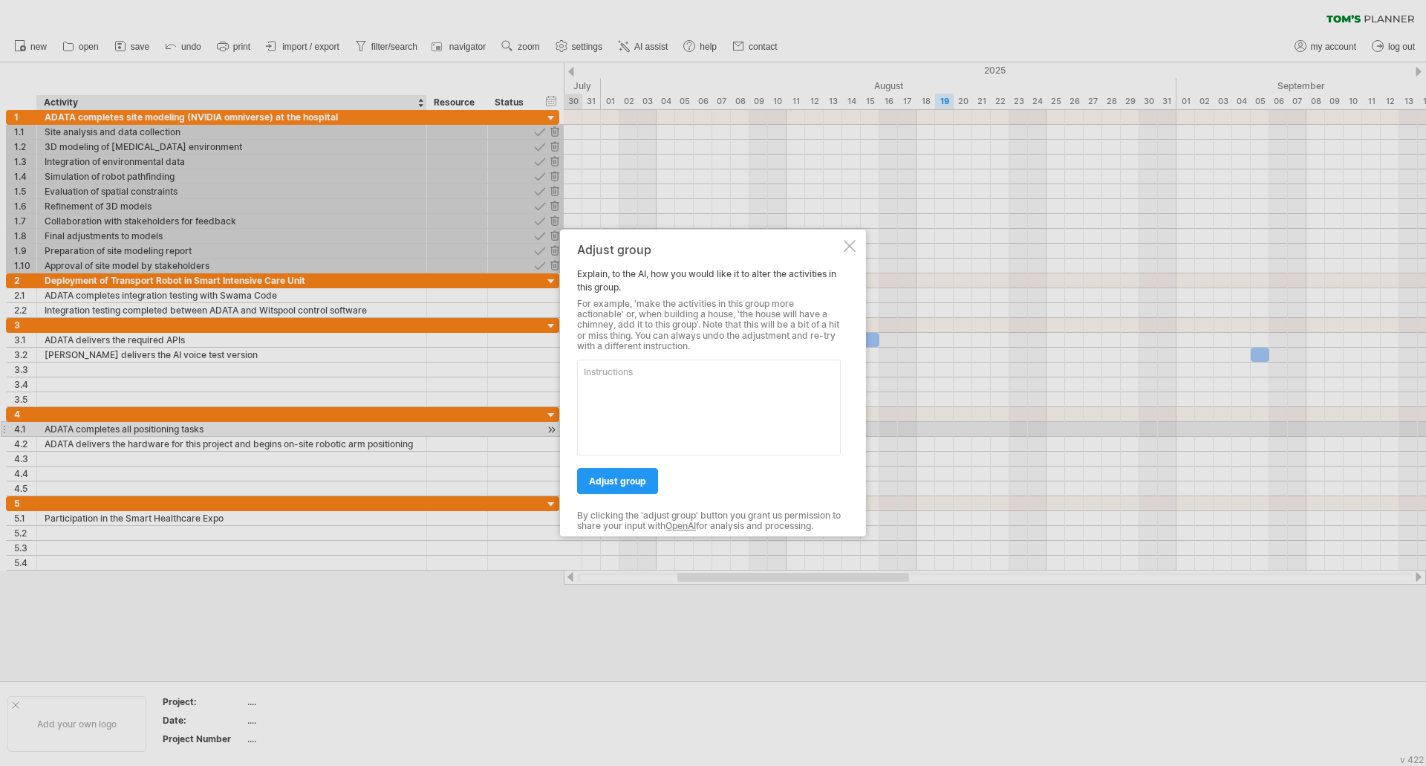
click at [839, 247] on div "Adjust group" at bounding box center [709, 249] width 264 height 13
click at [845, 248] on div at bounding box center [850, 246] width 12 height 12
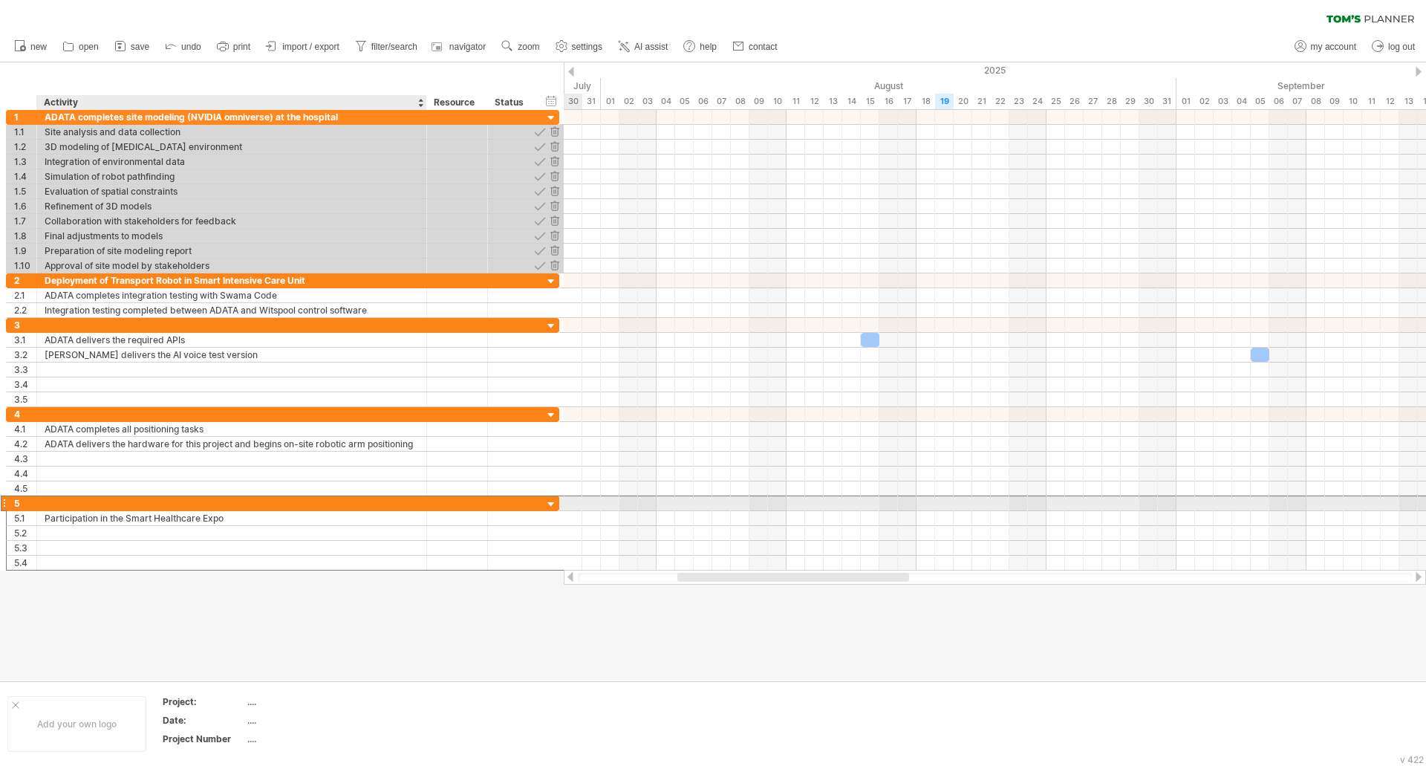
click at [359, 504] on div at bounding box center [232, 503] width 374 height 14
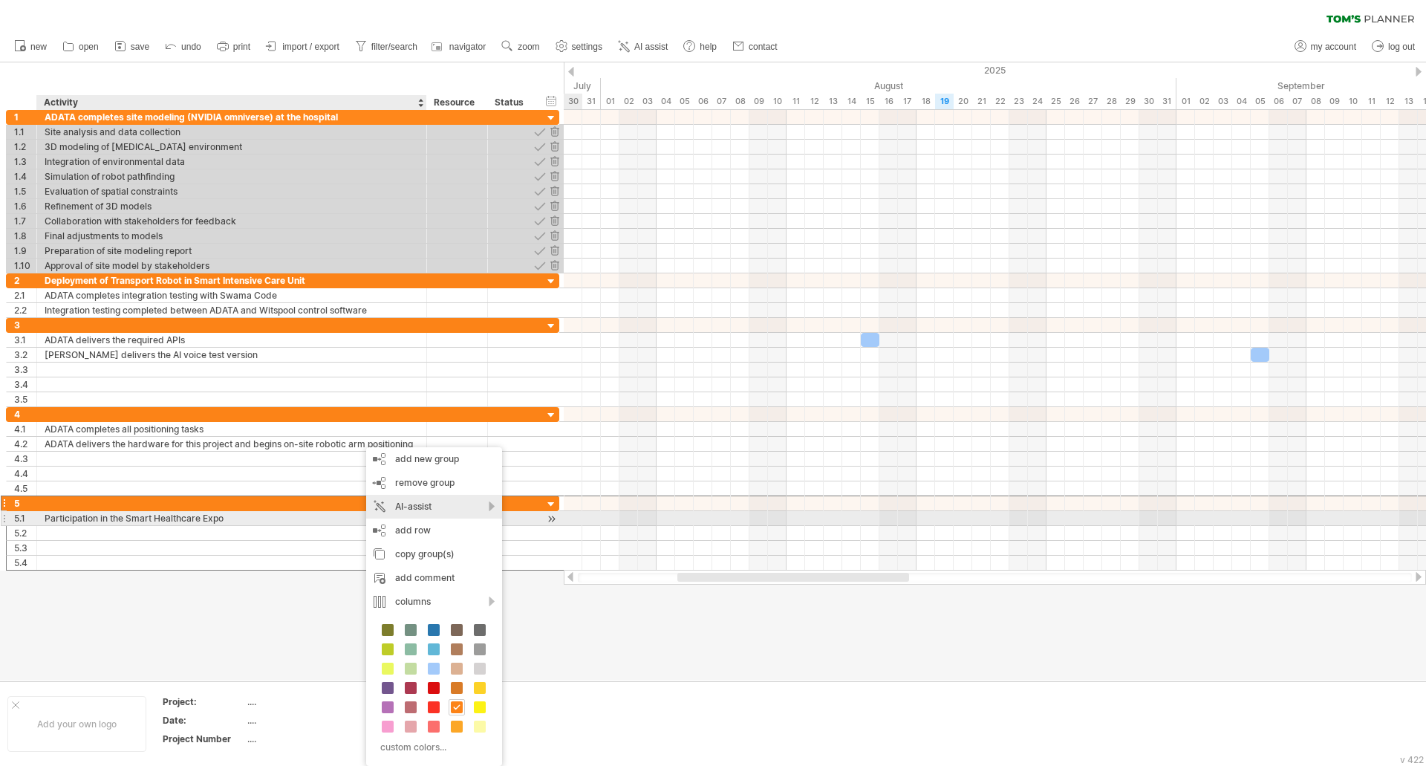
click at [484, 511] on div "AI-assist" at bounding box center [434, 507] width 136 height 24
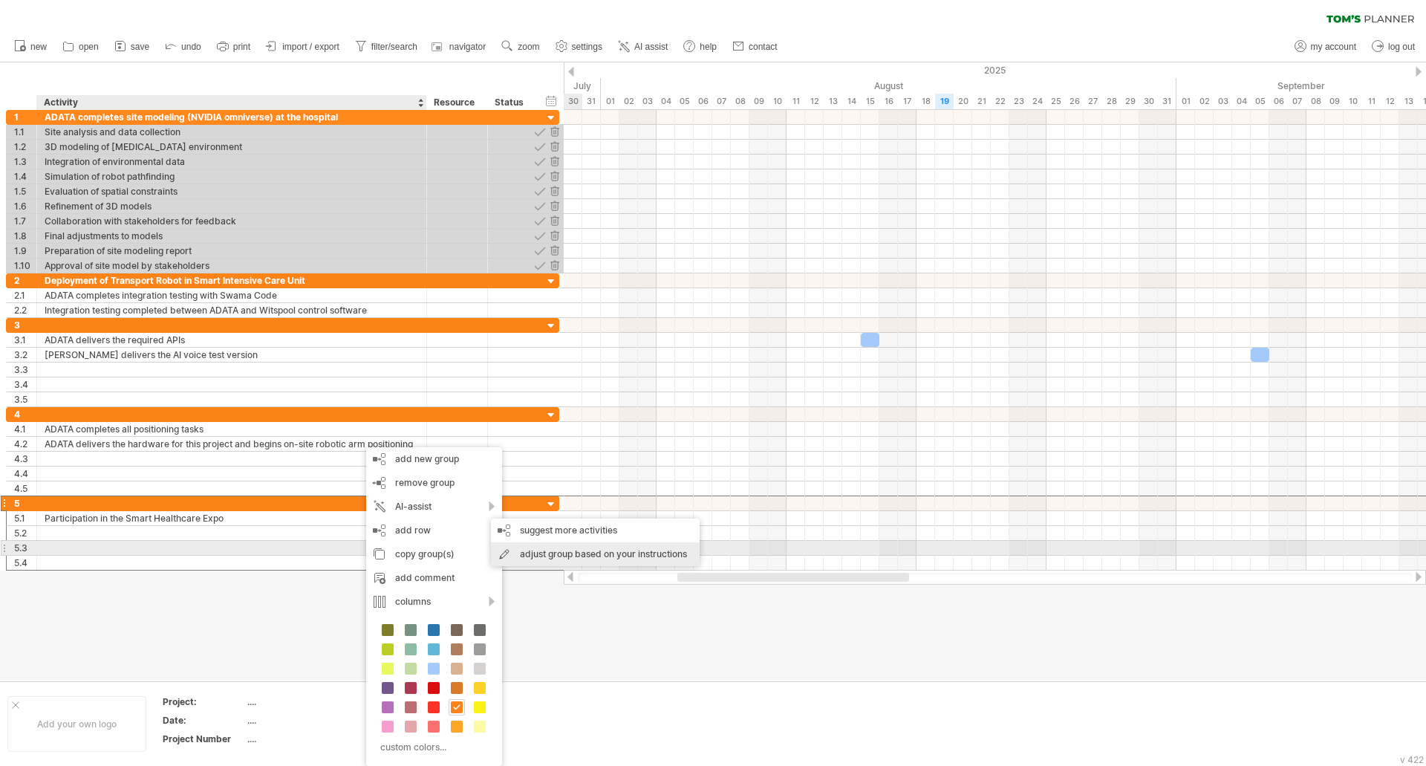
click at [539, 556] on div "adjust group based on your instructions" at bounding box center [595, 554] width 209 height 24
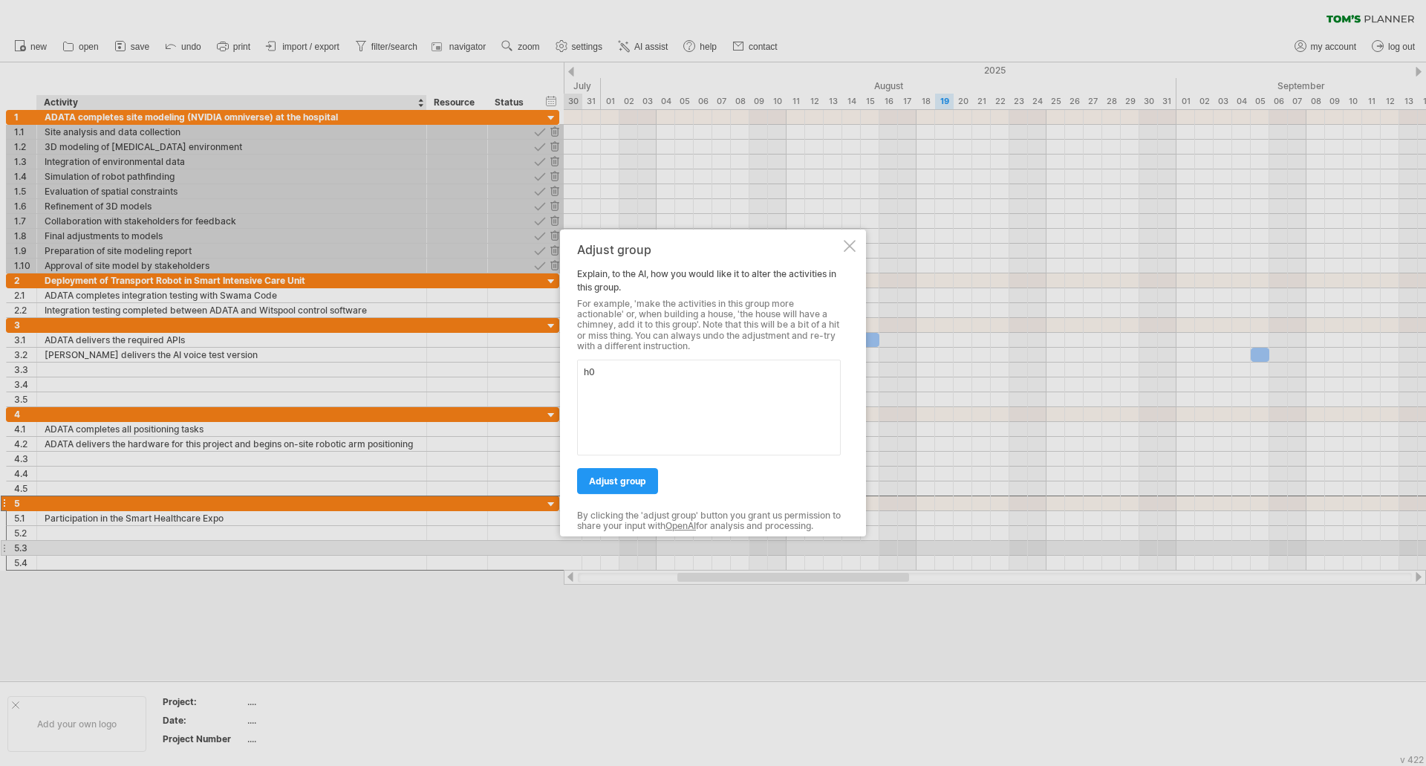
type textarea "h"
type textarea "參與醫療資訊展的時程分配"
click at [641, 490] on link "adjust group" at bounding box center [617, 481] width 81 height 26
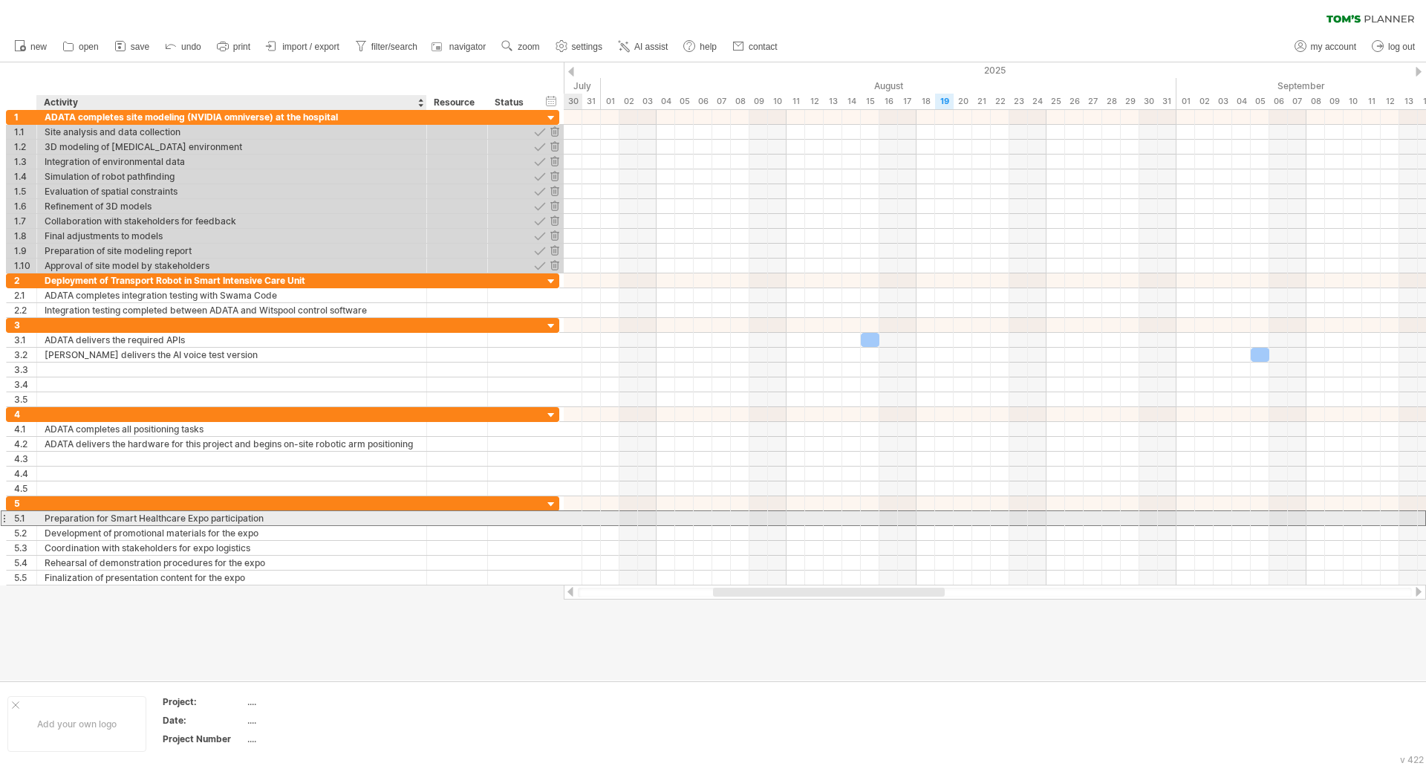
click at [254, 516] on div "Preparation for Smart Healthcare Expo participation" at bounding box center [232, 518] width 374 height 14
click at [254, 516] on input "**********" at bounding box center [232, 518] width 374 height 14
click at [272, 519] on input "**********" at bounding box center [232, 518] width 374 height 14
drag, startPoint x: 267, startPoint y: 519, endPoint x: 47, endPoint y: 517, distance: 220.6
click at [47, 517] on input "**********" at bounding box center [232, 518] width 374 height 14
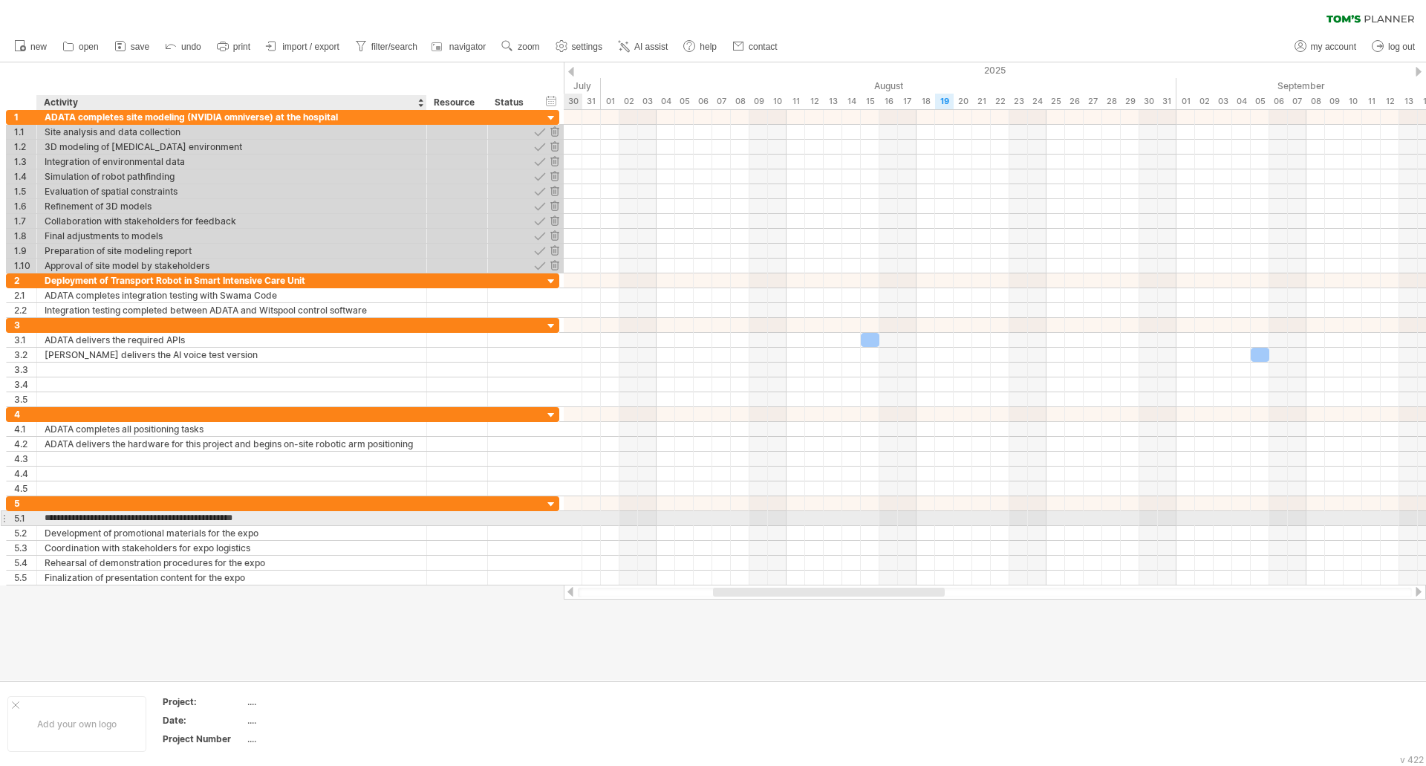
click at [130, 523] on input "**********" at bounding box center [232, 518] width 374 height 14
click at [105, 516] on input "**********" at bounding box center [232, 518] width 374 height 14
drag, startPoint x: 112, startPoint y: 518, endPoint x: 265, endPoint y: 518, distance: 153.0
click at [265, 518] on input "**********" at bounding box center [232, 518] width 374 height 14
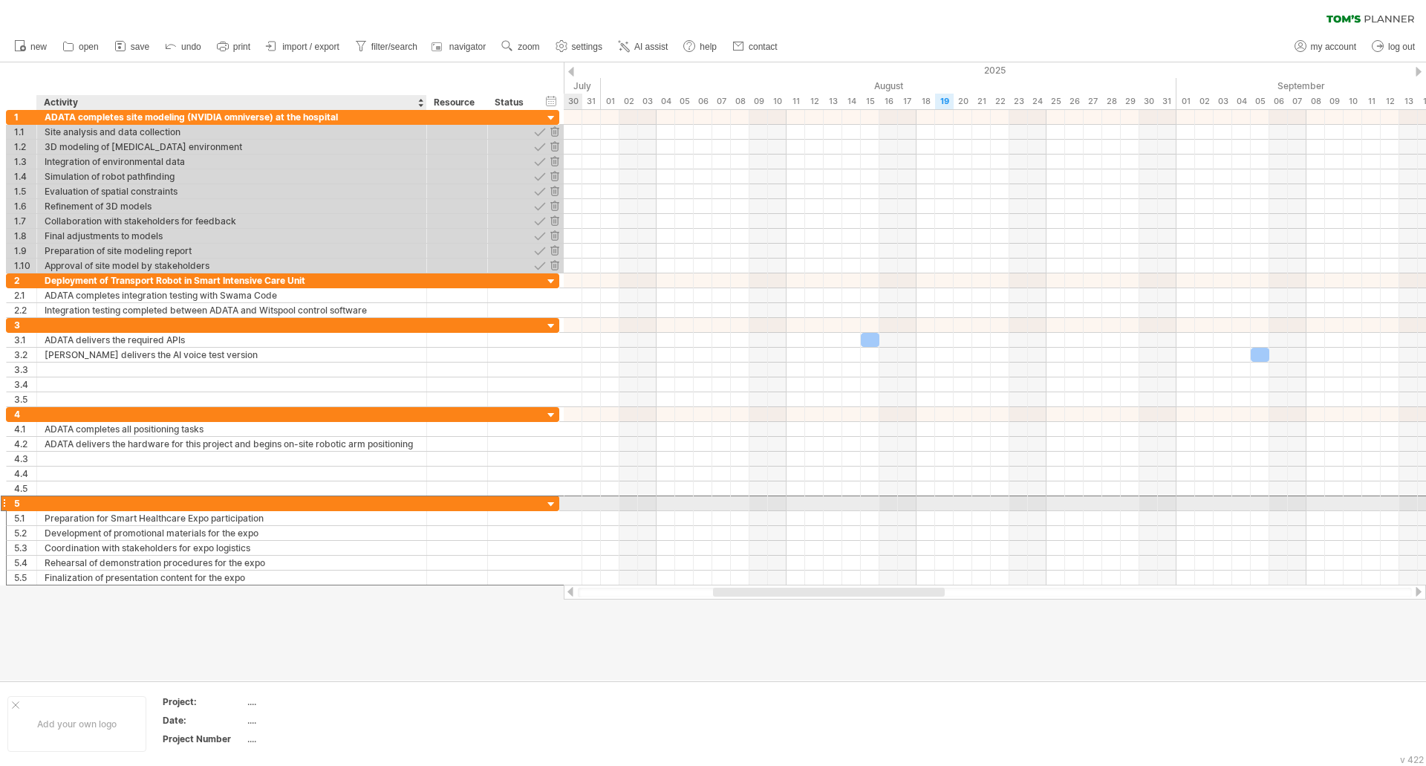
click at [192, 501] on div at bounding box center [232, 503] width 374 height 14
click at [192, 501] on input "text" at bounding box center [232, 503] width 374 height 14
paste input "**********"
type input "**********"
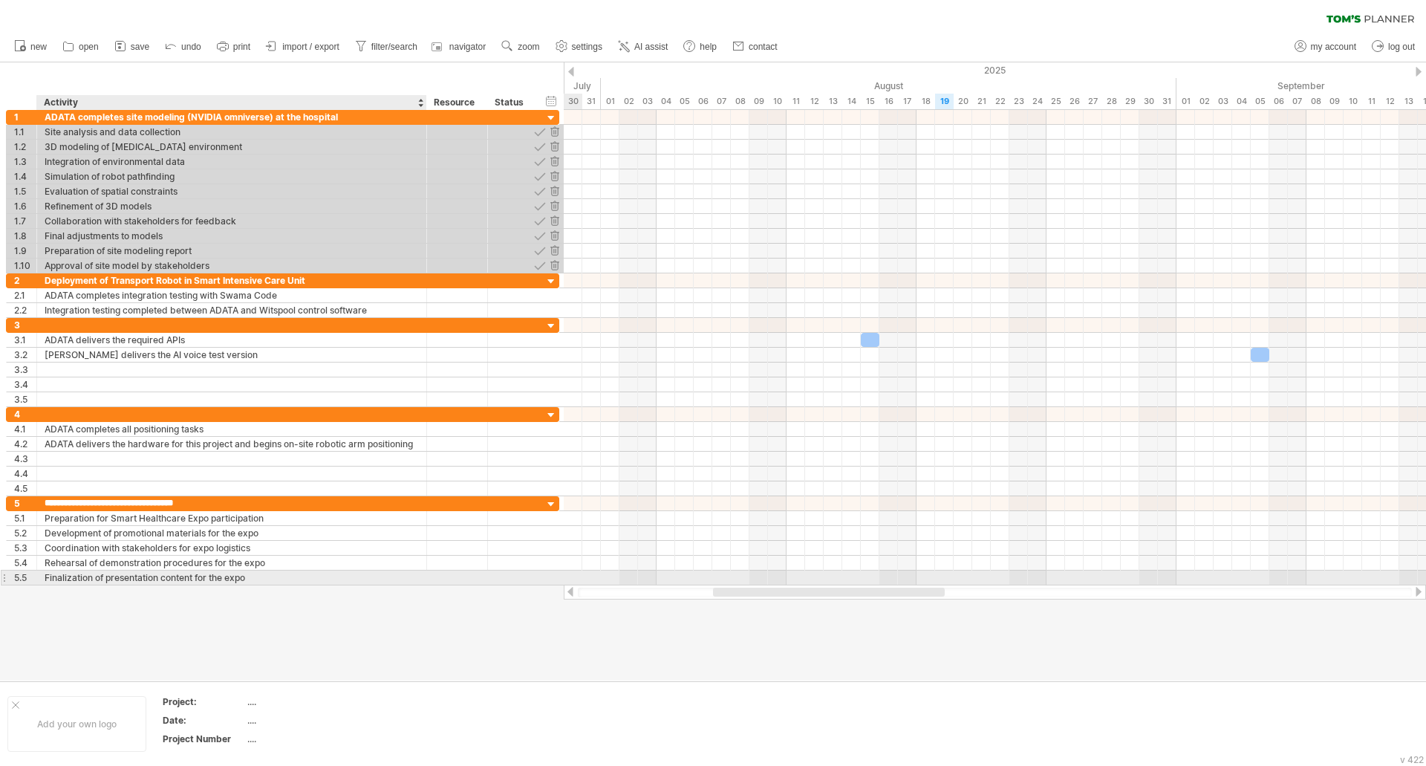
click at [199, 580] on div "Finalization of presentation content for the expo" at bounding box center [232, 578] width 374 height 14
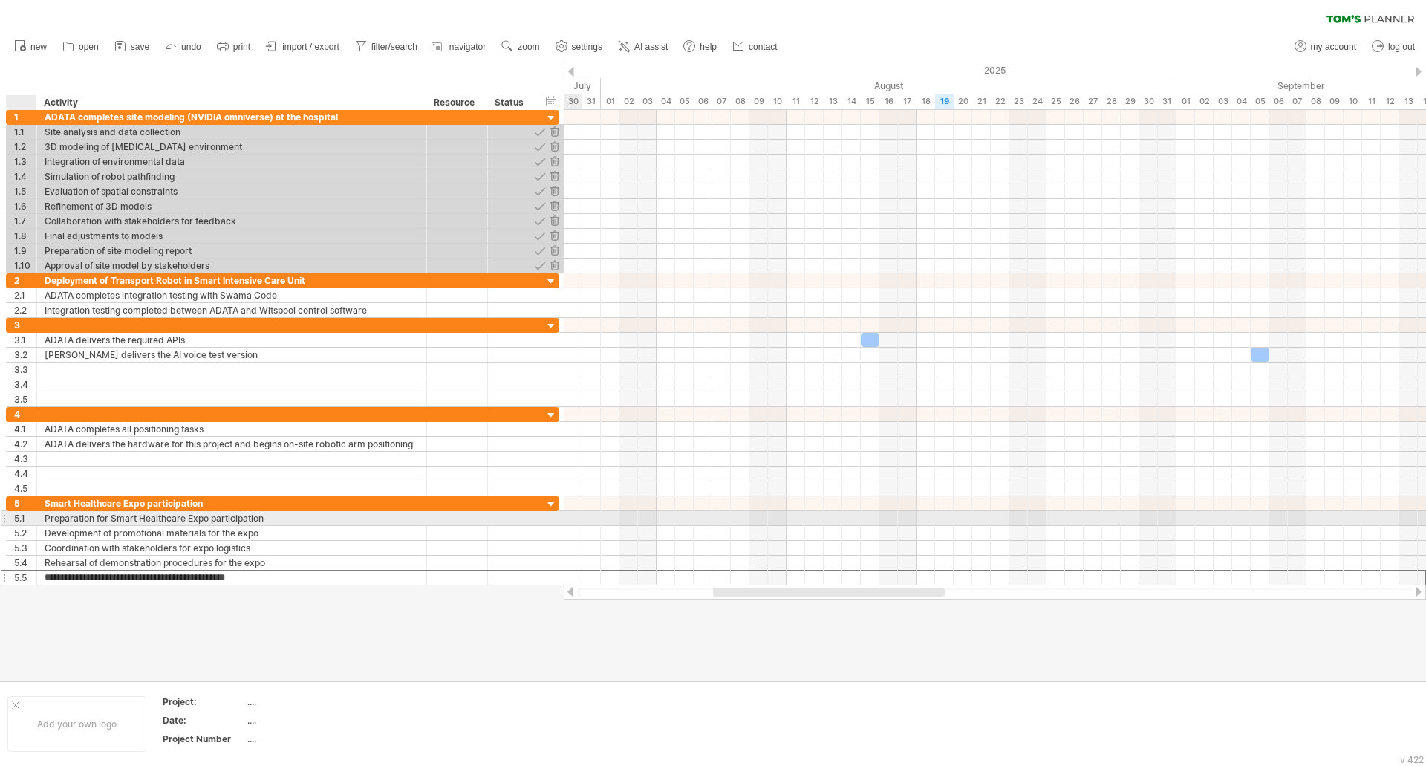
click at [17, 518] on div "5.1" at bounding box center [25, 518] width 22 height 14
click at [384, 519] on div "Preparation for Smart Healthcare Expo participation" at bounding box center [232, 518] width 374 height 14
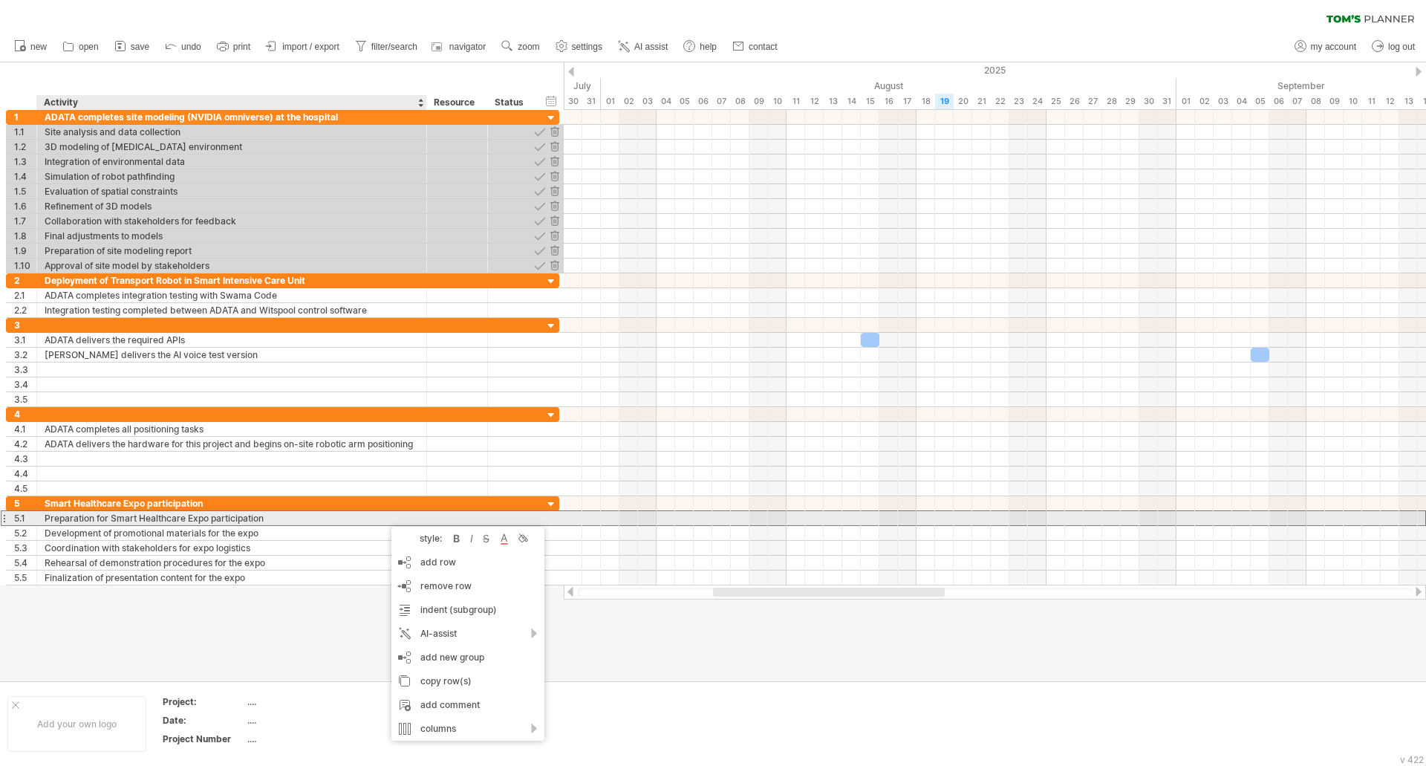
click at [291, 519] on div "Preparation for Smart Healthcare Expo participation" at bounding box center [232, 518] width 374 height 14
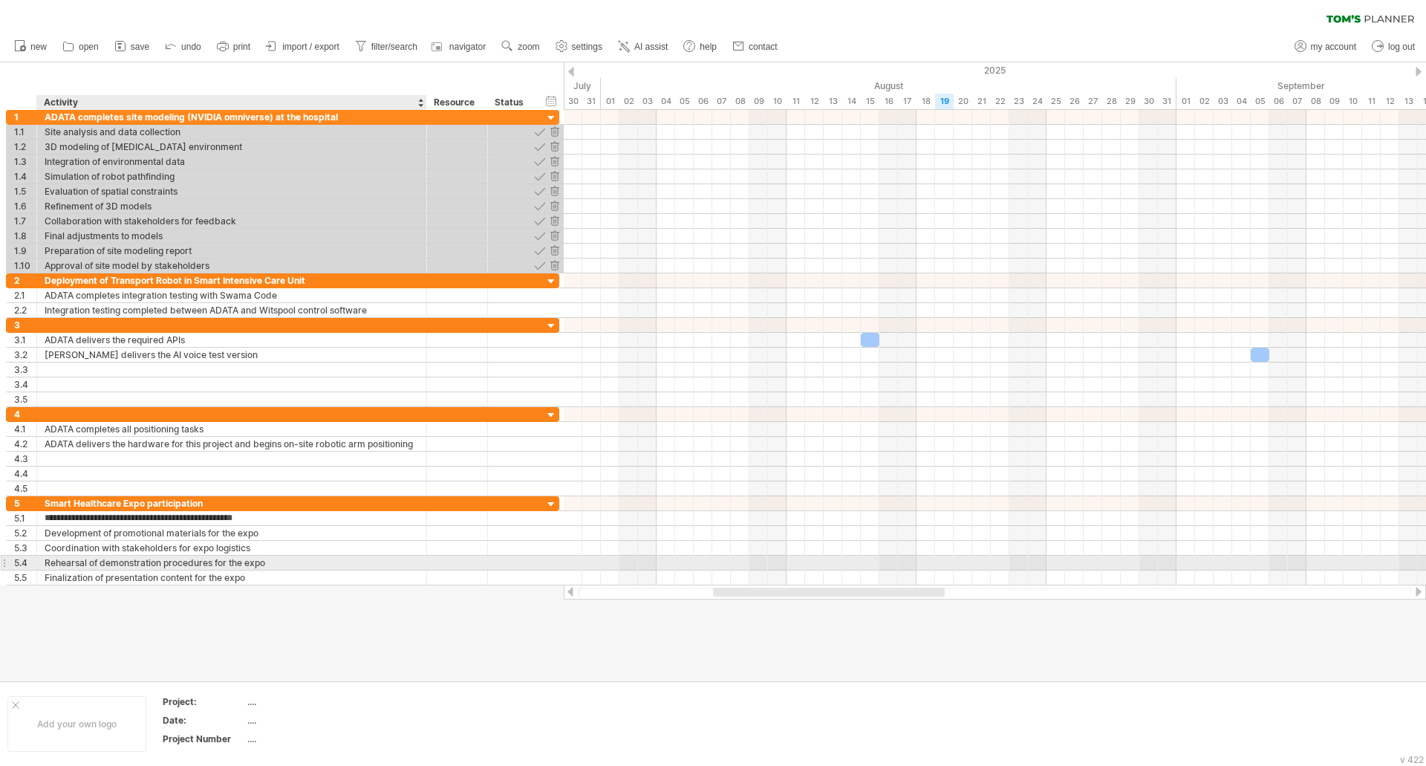
click at [280, 570] on div "**********" at bounding box center [282, 563] width 553 height 15
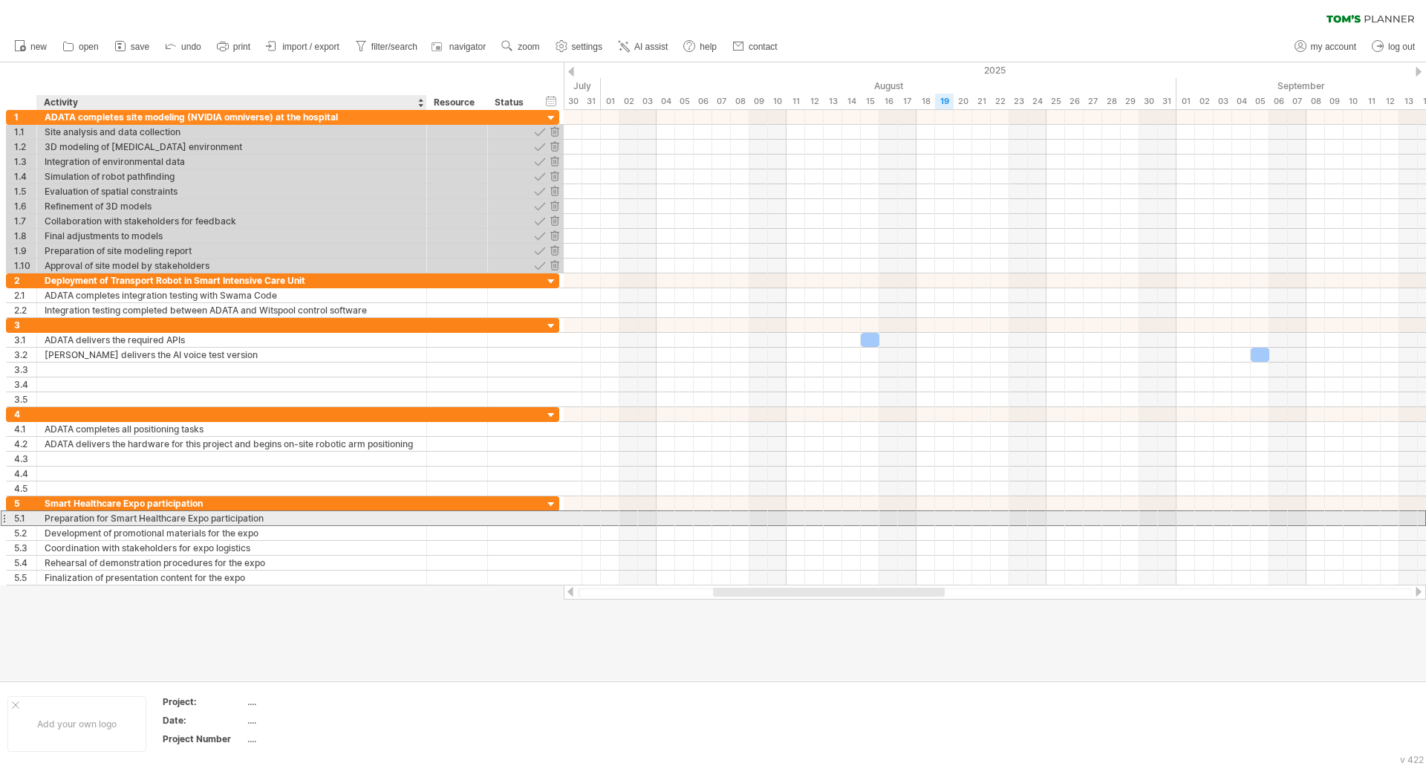
click at [241, 521] on div "Preparation for Smart Healthcare Expo participation" at bounding box center [232, 518] width 374 height 14
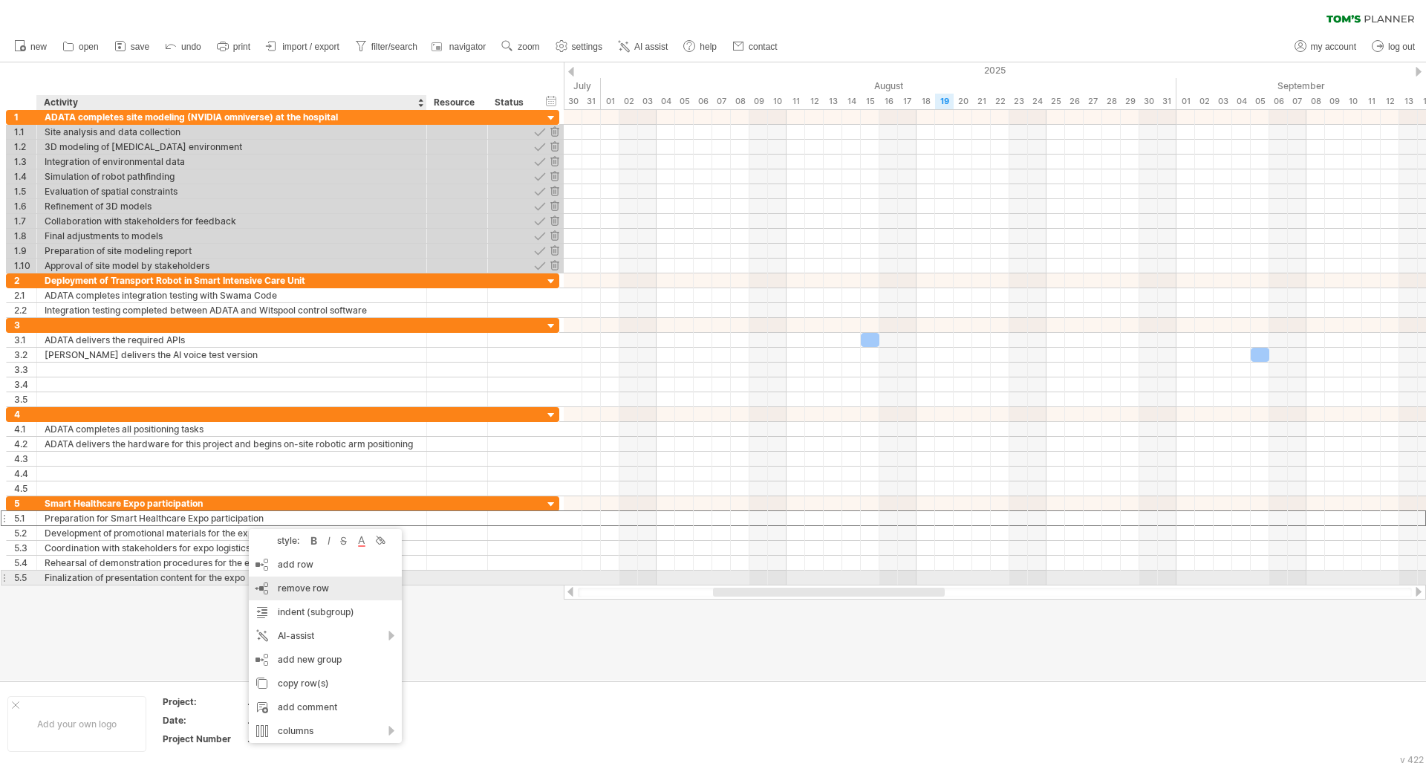
click at [276, 585] on div "remove row remove selected rows" at bounding box center [325, 588] width 153 height 24
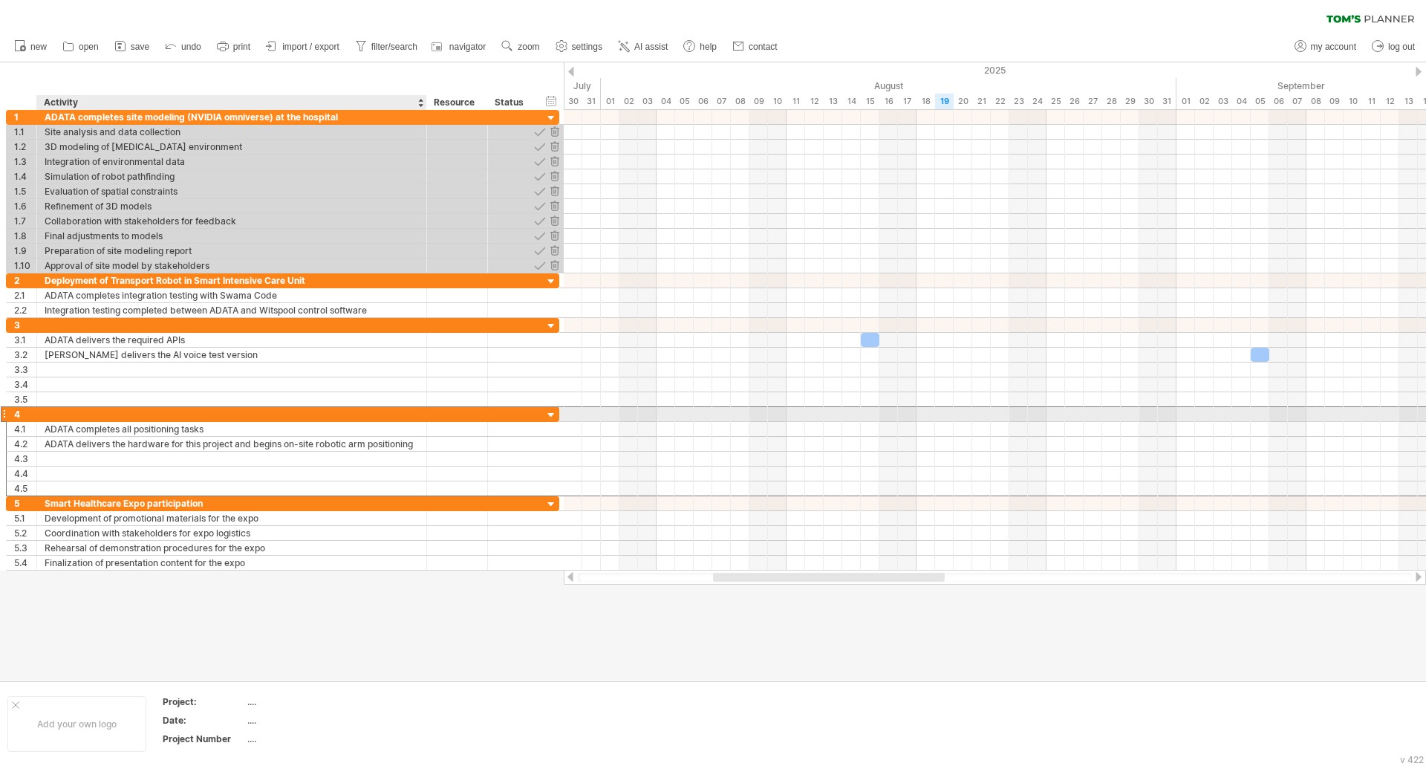
click at [245, 417] on div at bounding box center [232, 414] width 374 height 14
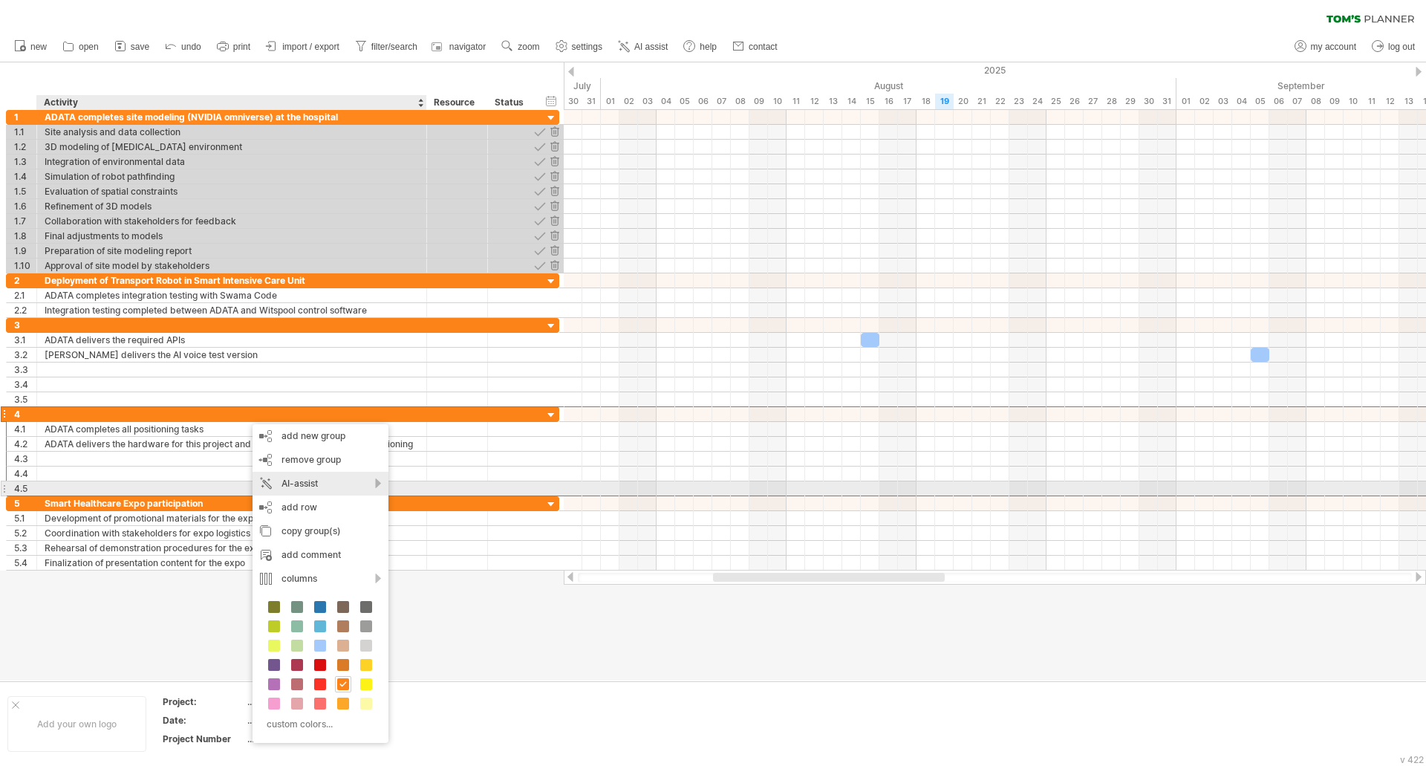
click at [369, 488] on div "AI-assist" at bounding box center [321, 484] width 136 height 24
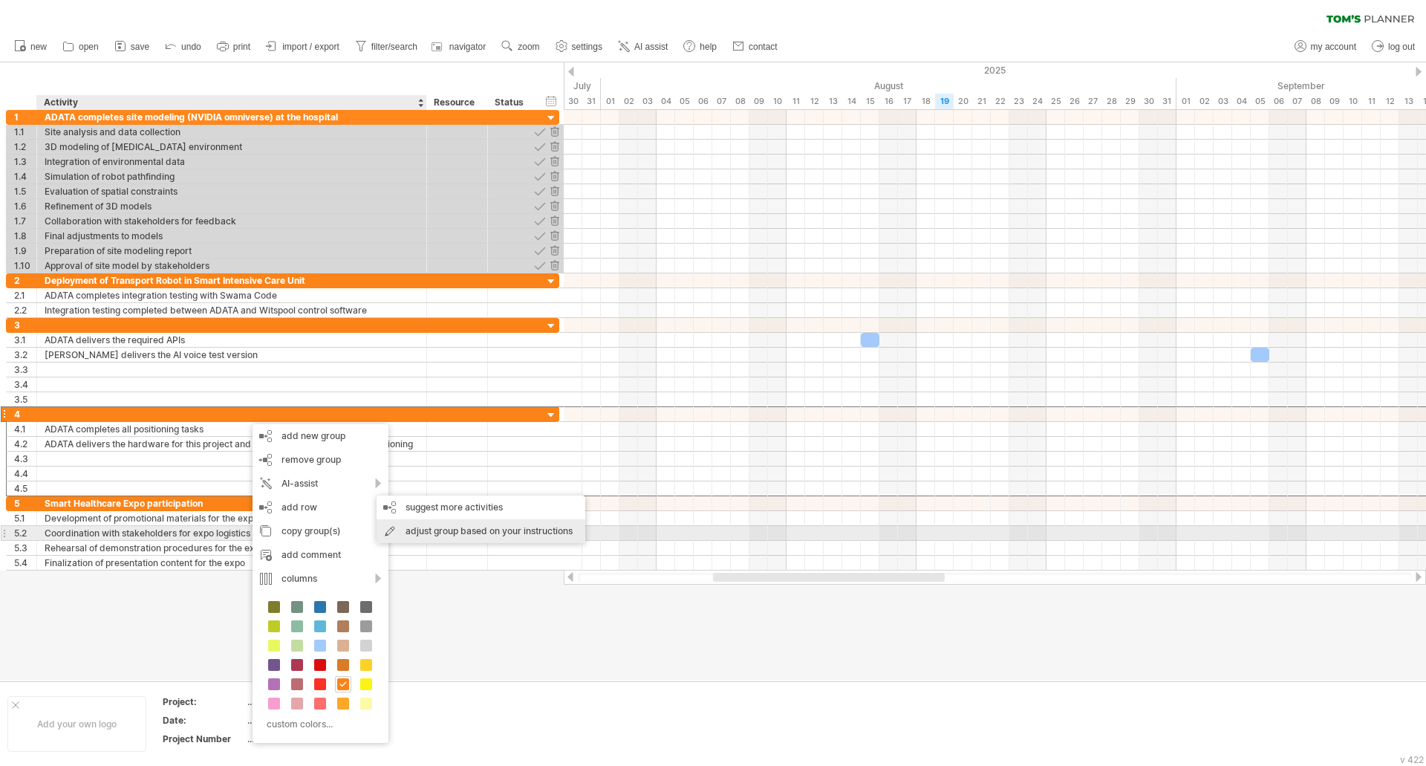
click at [435, 533] on div "adjust group based on your instructions" at bounding box center [481, 531] width 209 height 24
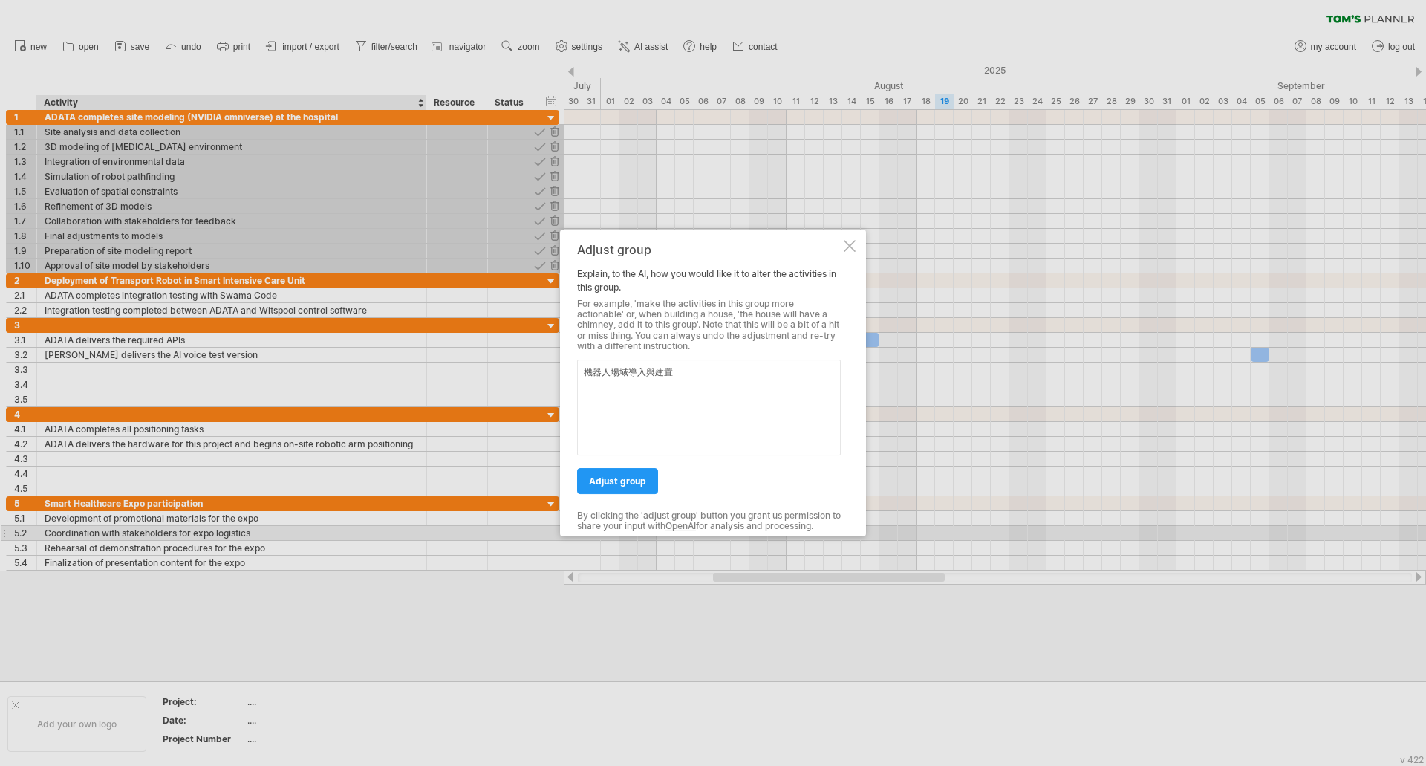
drag, startPoint x: 648, startPoint y: 376, endPoint x: 721, endPoint y: 374, distance: 72.8
click at [721, 374] on textarea "機器人場域導入與建置" at bounding box center [709, 408] width 264 height 96
click at [631, 485] on span "adjust group" at bounding box center [617, 480] width 57 height 11
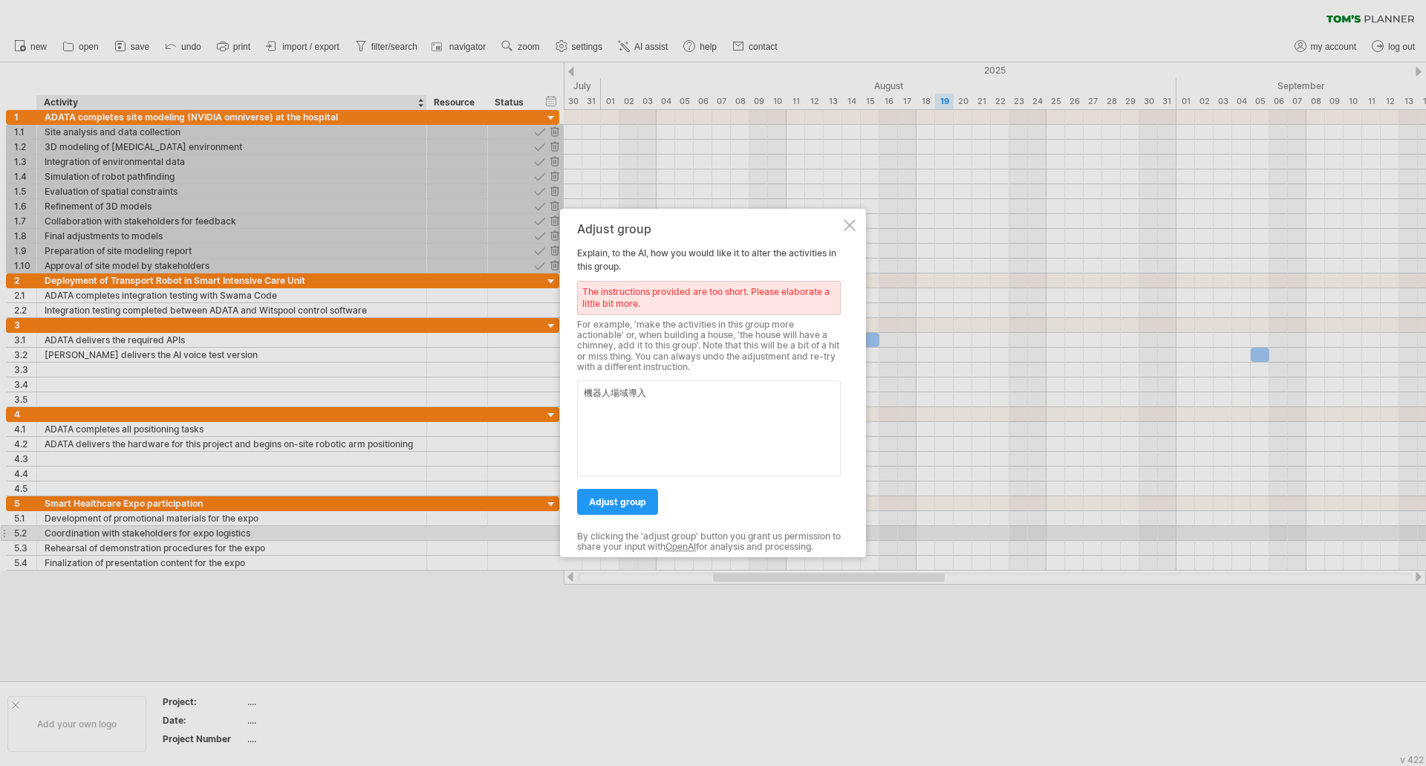
click at [662, 394] on textarea "機器人場域導入" at bounding box center [709, 428] width 264 height 96
drag, startPoint x: 612, startPoint y: 393, endPoint x: 629, endPoint y: 393, distance: 17.1
click at [629, 393] on textarea "機器人場域導入" at bounding box center [709, 428] width 264 height 96
type textarea "機器人導入場域要進行的工作"
click at [632, 503] on span "adjust group" at bounding box center [617, 501] width 57 height 11
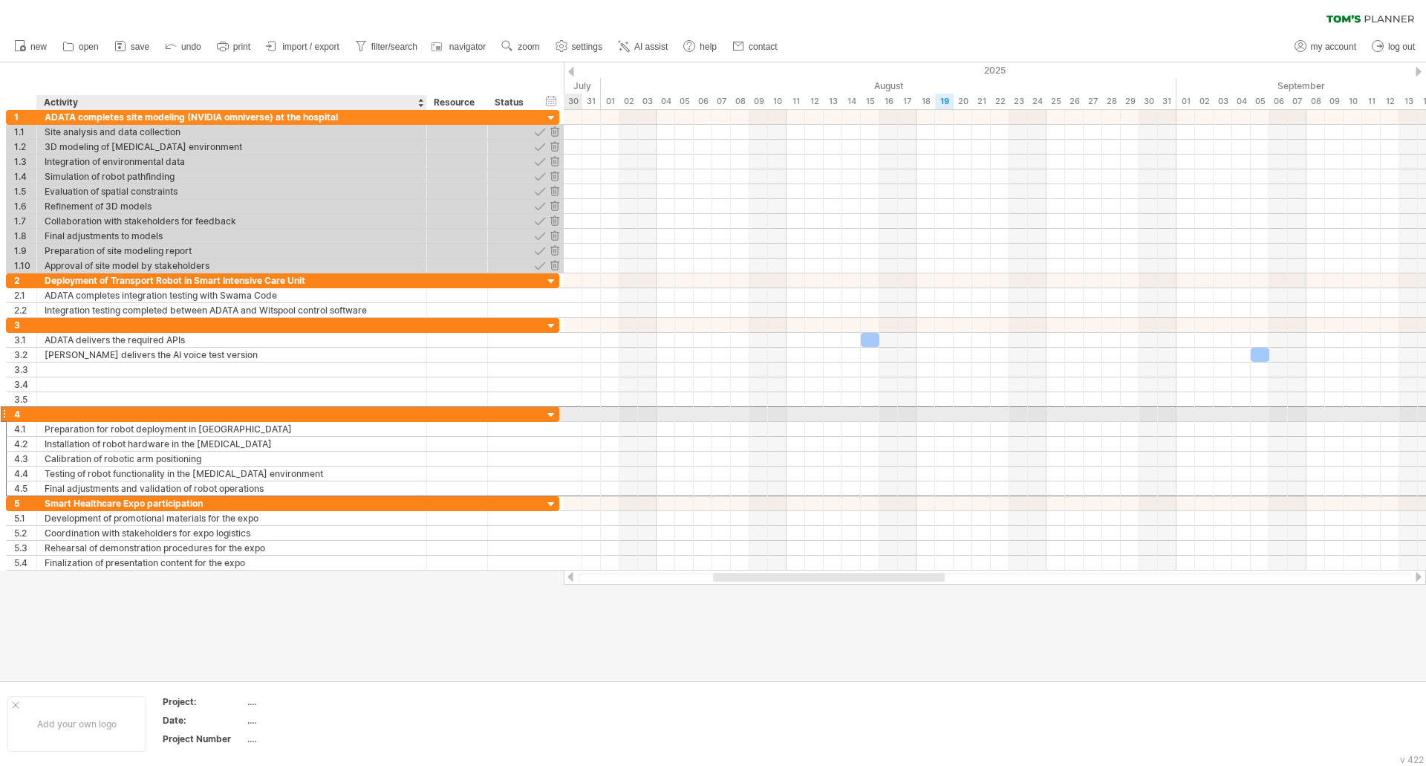
click at [183, 415] on div at bounding box center [232, 414] width 374 height 14
click at [183, 415] on input "text" at bounding box center [232, 414] width 374 height 14
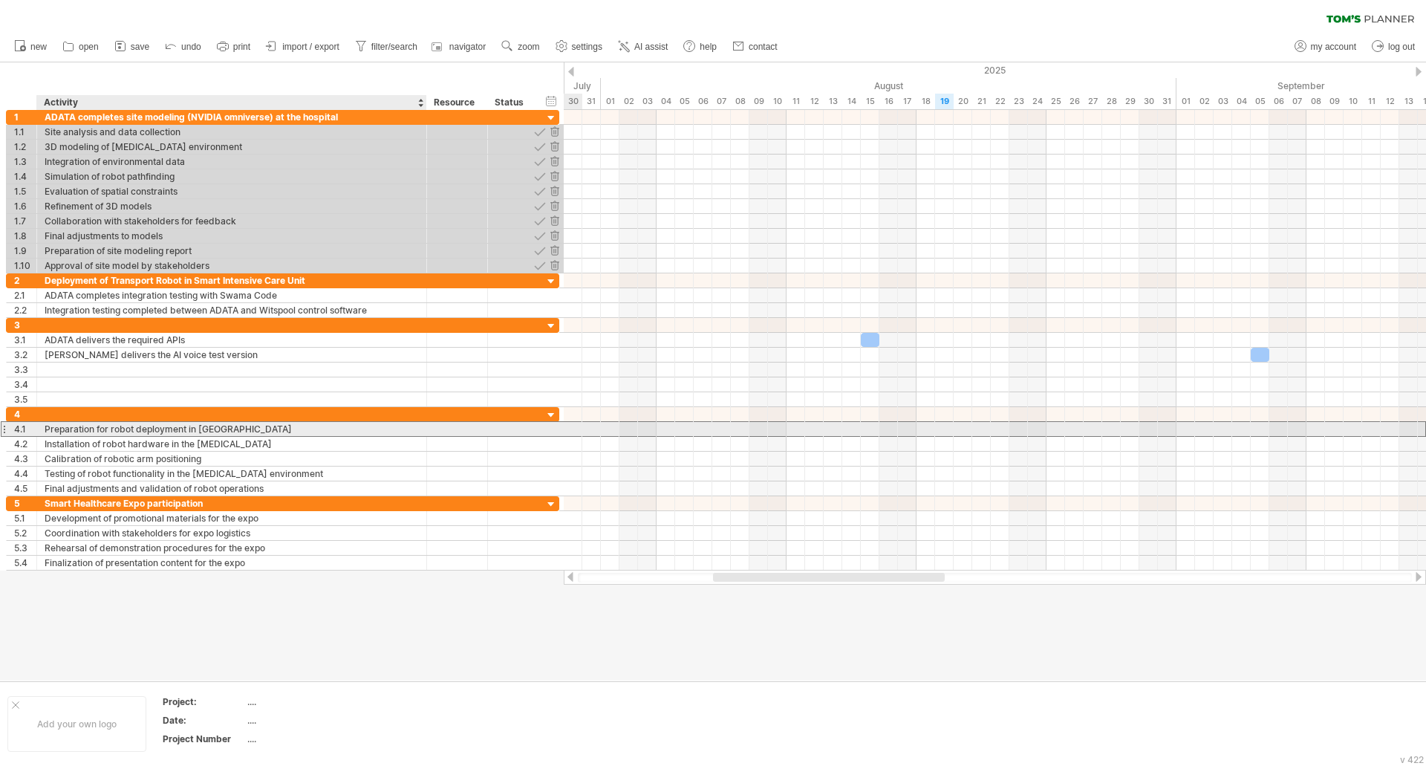
click at [180, 429] on div "Preparation for robot deployment in [GEOGRAPHIC_DATA]" at bounding box center [232, 429] width 374 height 14
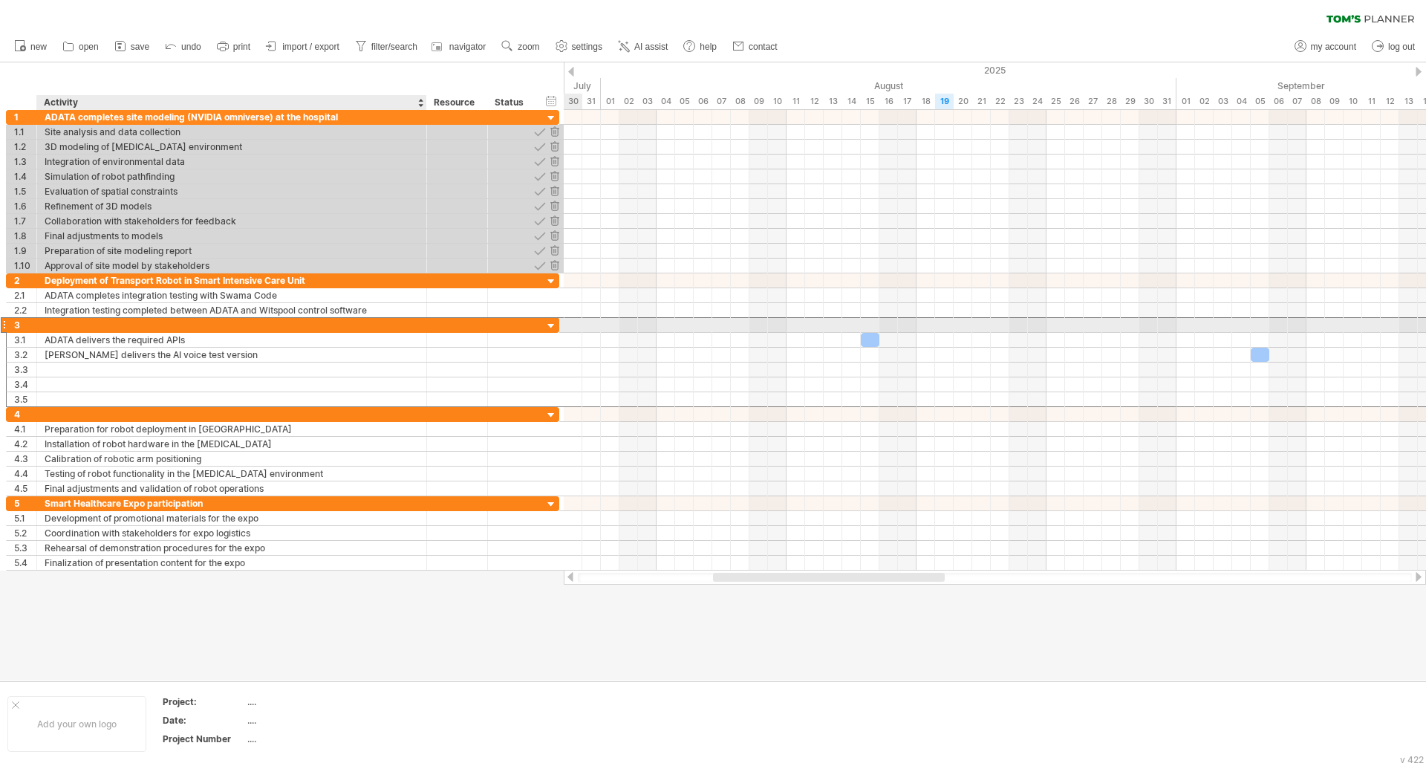
click at [305, 322] on div at bounding box center [232, 325] width 374 height 14
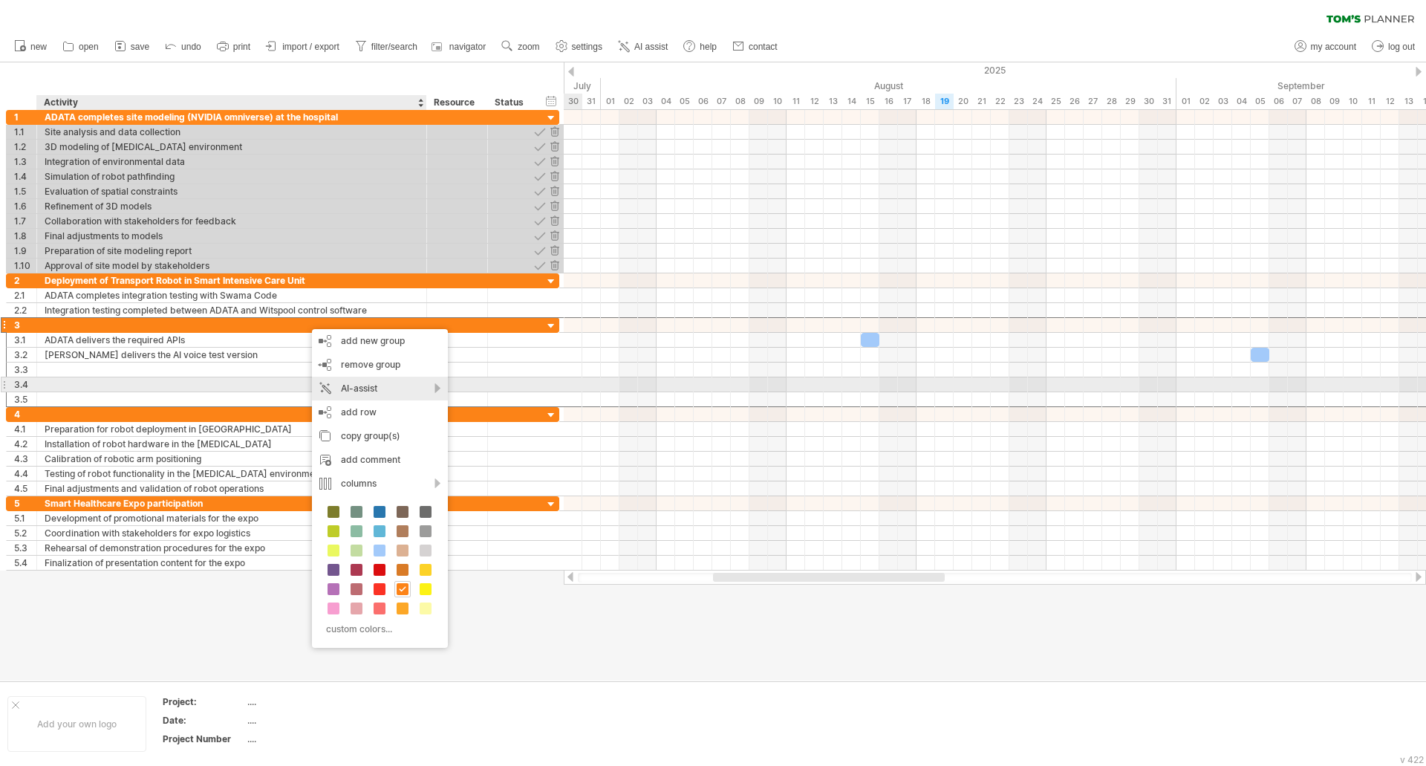
click at [433, 389] on div "AI-assist" at bounding box center [380, 389] width 136 height 24
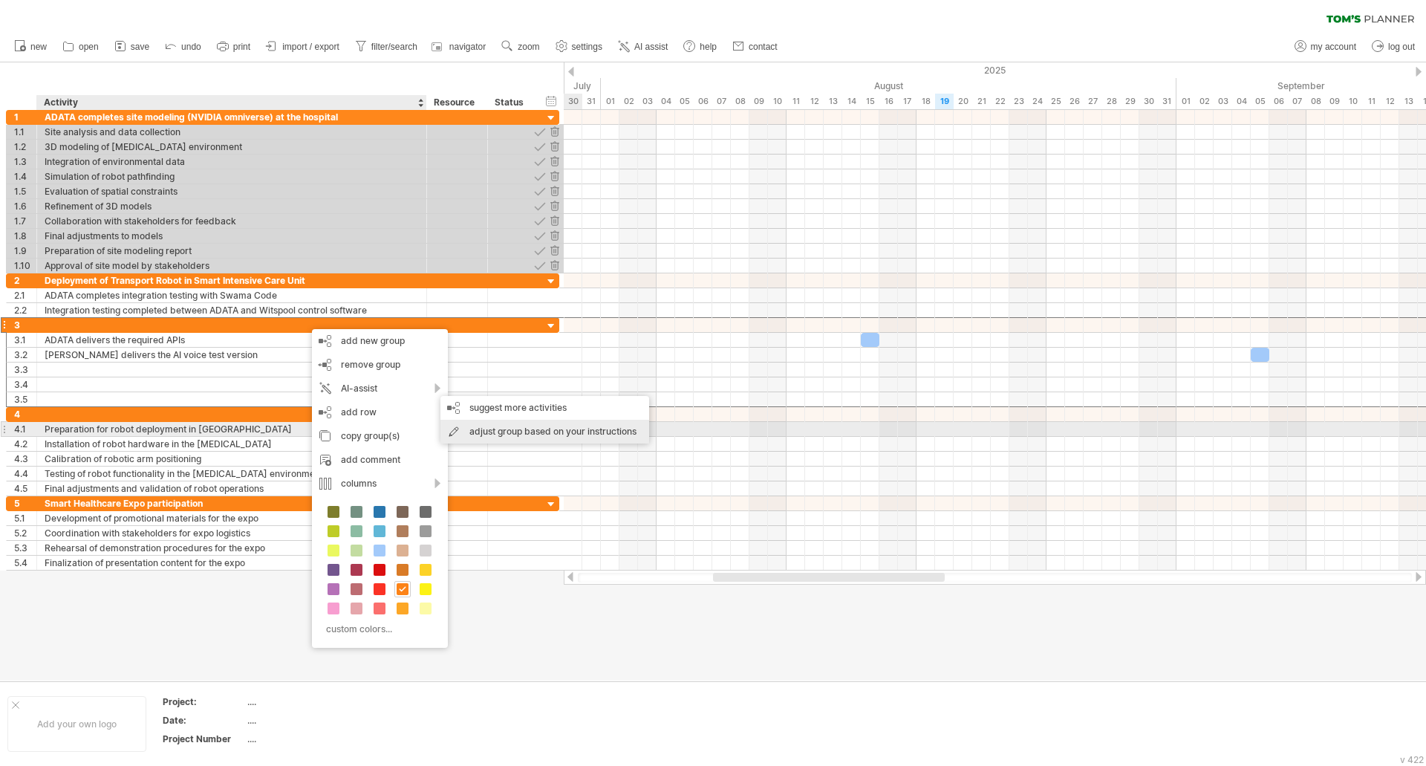
click at [490, 435] on div "adjust group based on your instructions" at bounding box center [545, 432] width 209 height 24
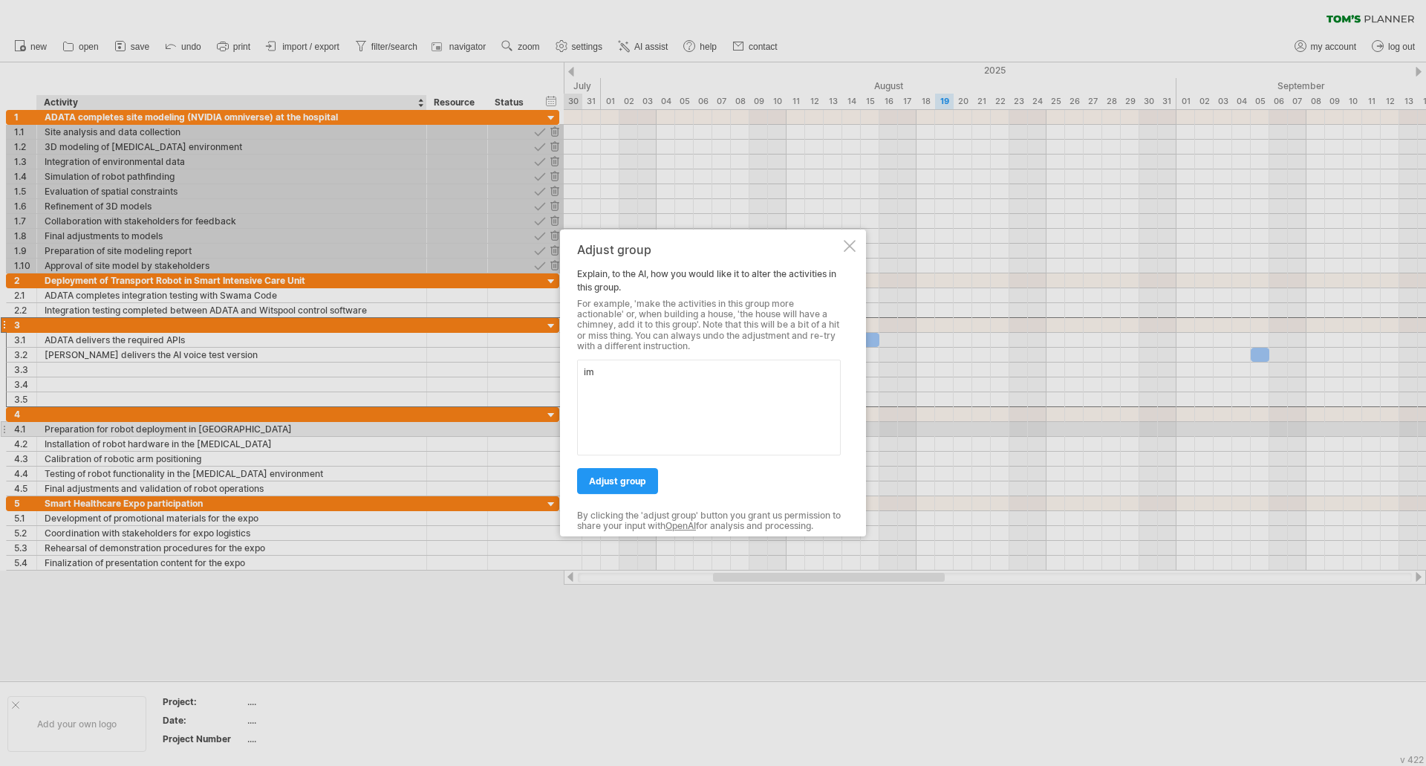
type textarea "i"
type textarea "三家廠商系統要進行整合的步驟"
click at [649, 485] on link "adjust group" at bounding box center [617, 481] width 81 height 26
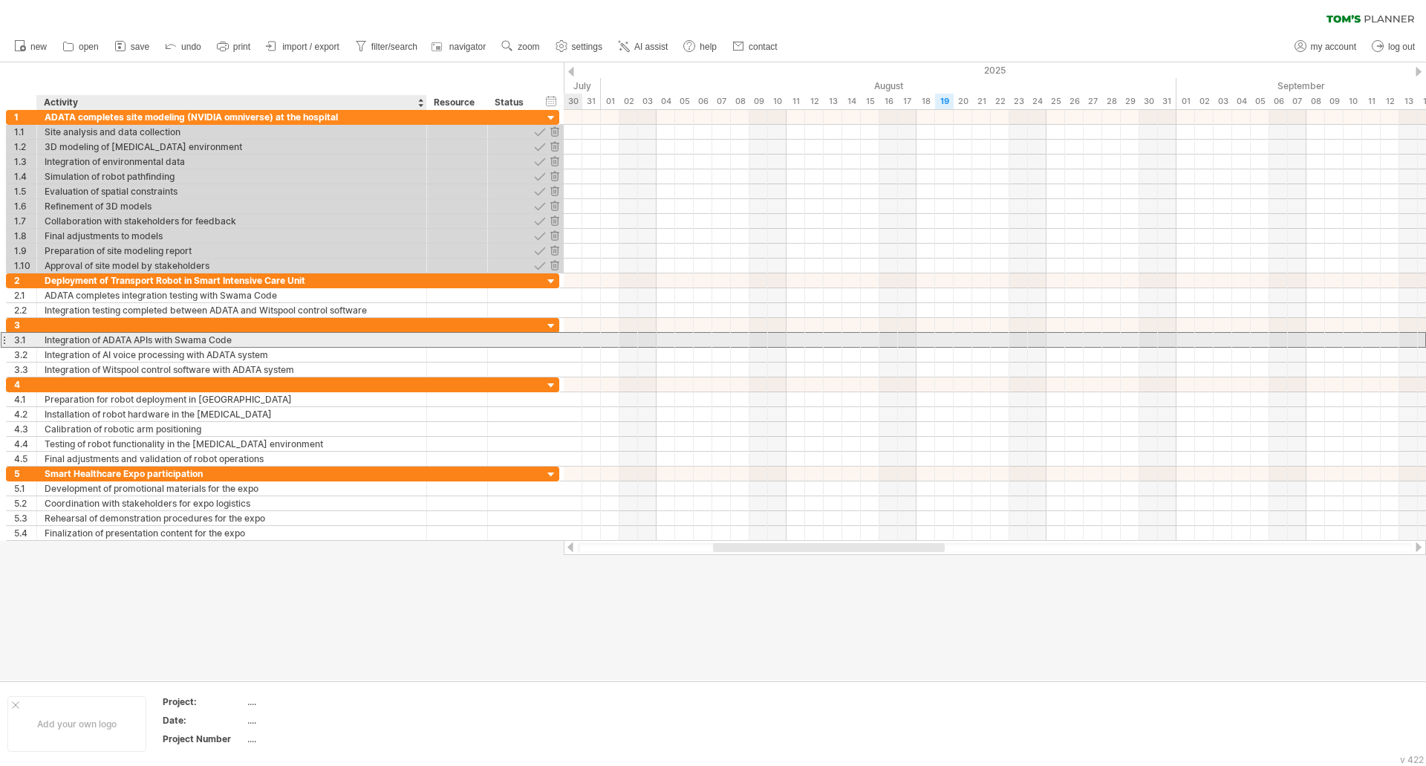
click at [264, 341] on div "Integration of ADATA APIs with Swama Code" at bounding box center [232, 340] width 374 height 14
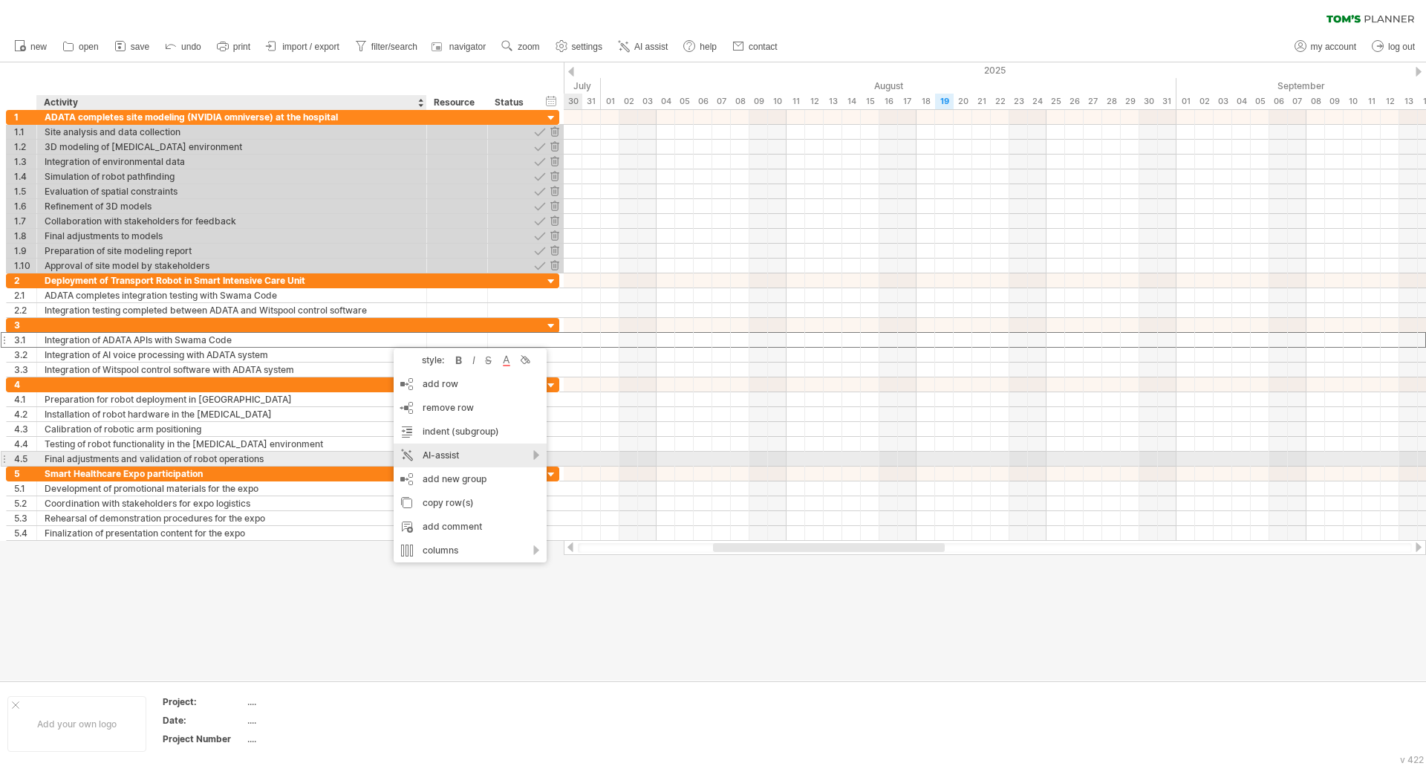
click at [443, 454] on div "AI-assist" at bounding box center [470, 455] width 153 height 24
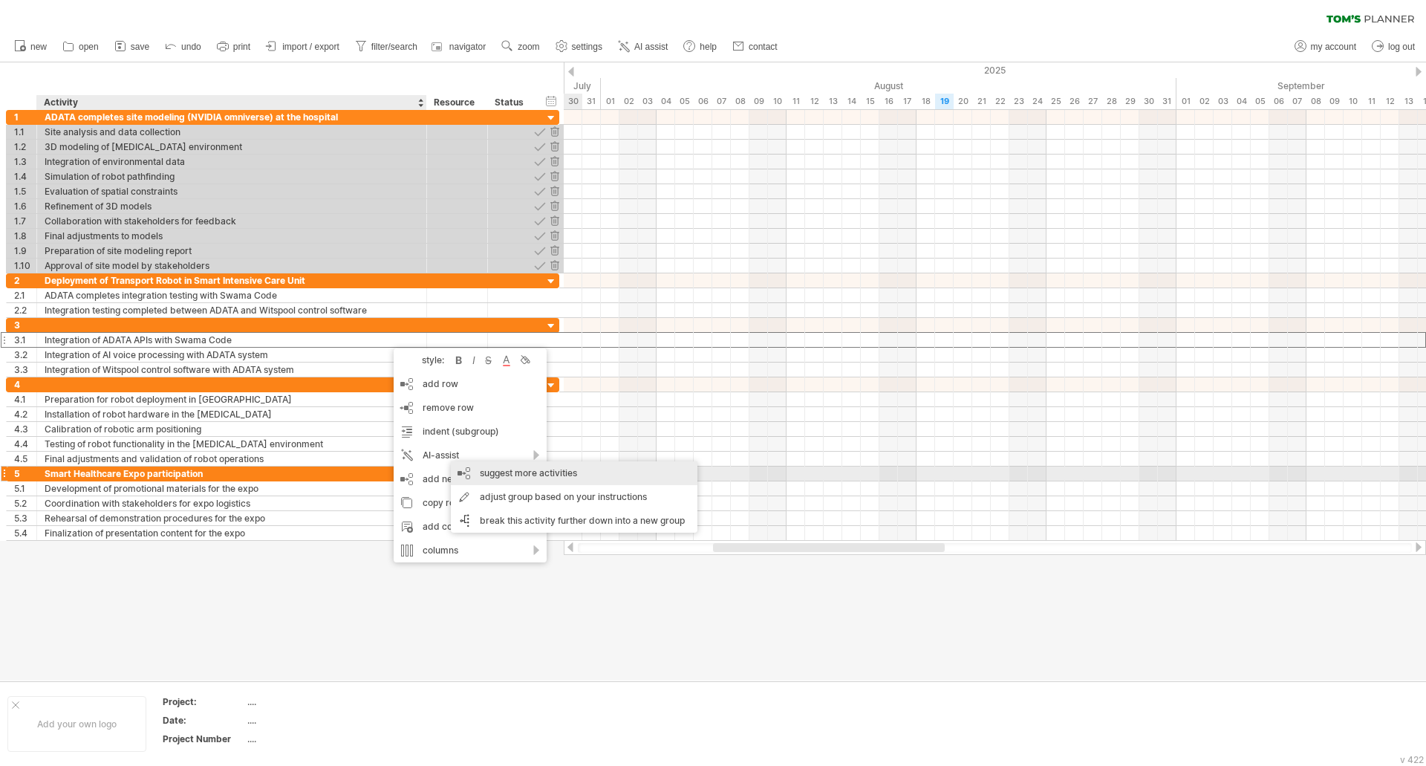
click at [484, 469] on div "suggest more activities" at bounding box center [574, 473] width 247 height 24
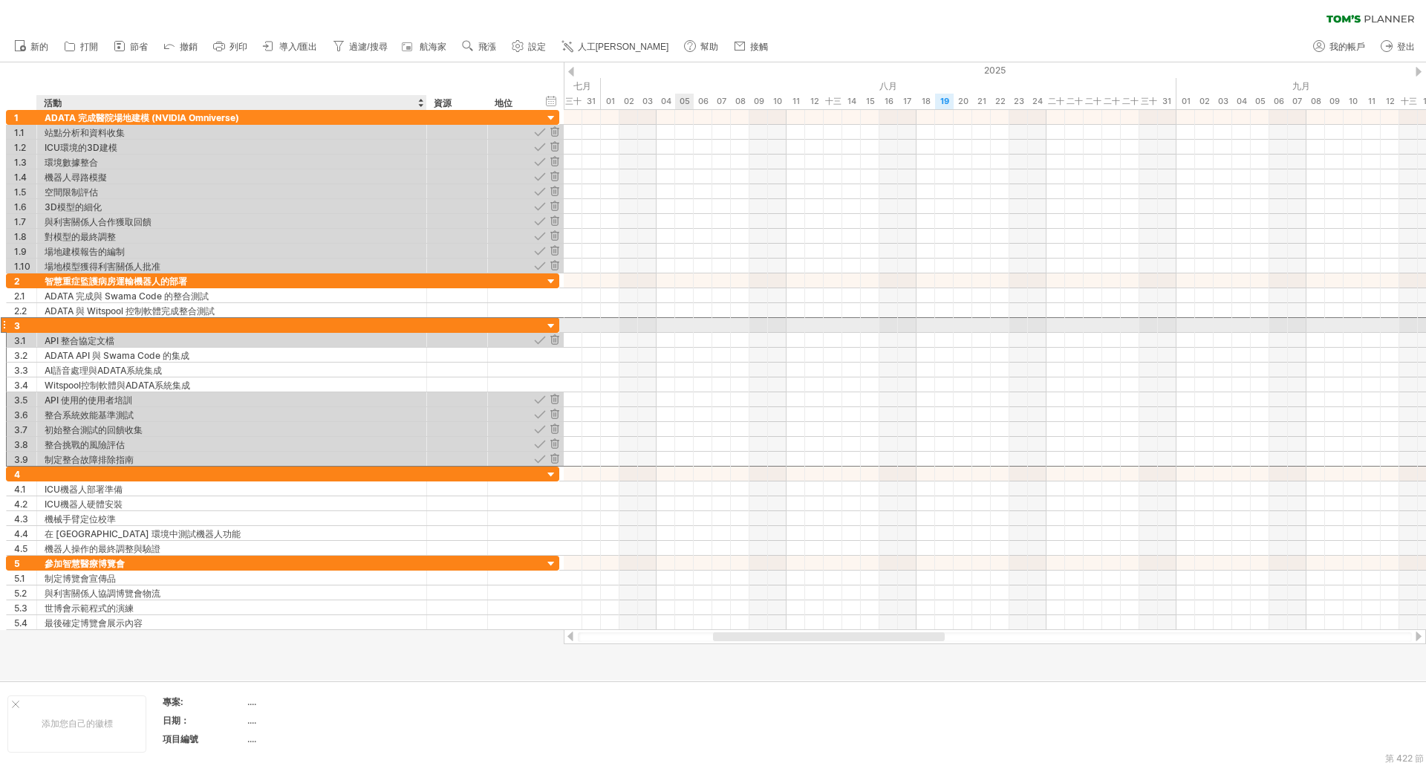
click at [99, 324] on div at bounding box center [232, 325] width 374 height 14
click at [99, 324] on input "text" at bounding box center [232, 325] width 374 height 14
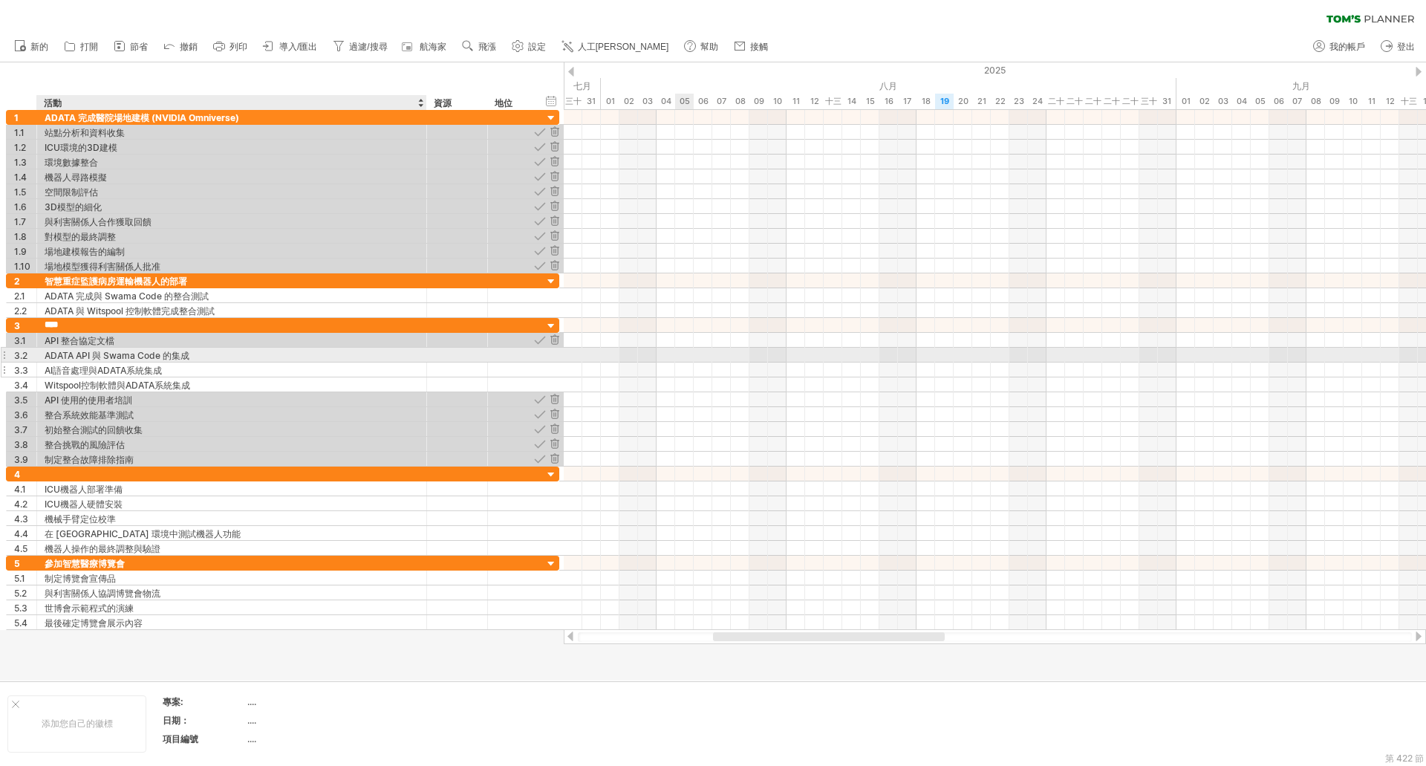
click at [112, 363] on div "AI語音處理與ADATA系統集成" at bounding box center [232, 370] width 374 height 14
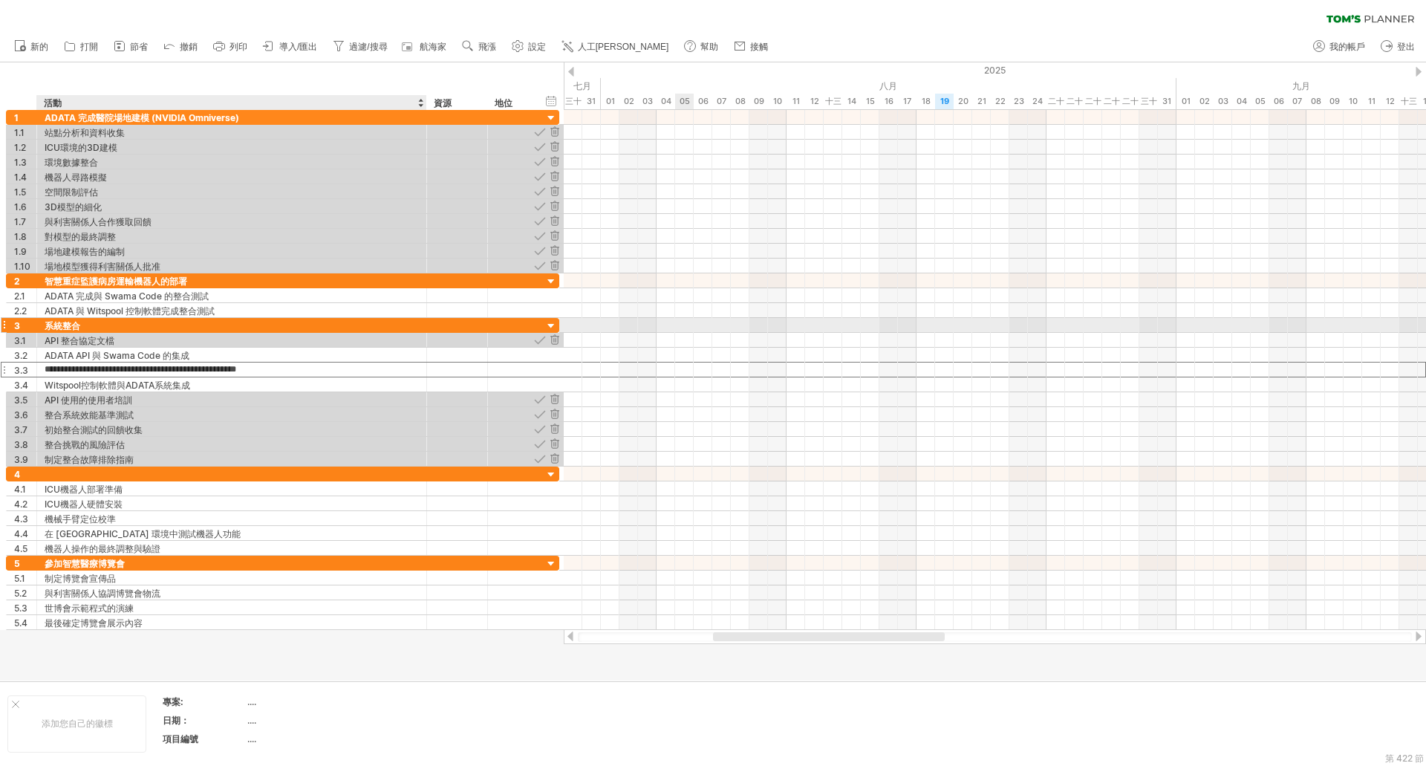
click at [56, 323] on font "系統整合" at bounding box center [63, 325] width 36 height 11
click at [45, 323] on font "系統整合" at bounding box center [63, 325] width 36 height 11
click at [48, 325] on font "系統整合" at bounding box center [63, 325] width 36 height 11
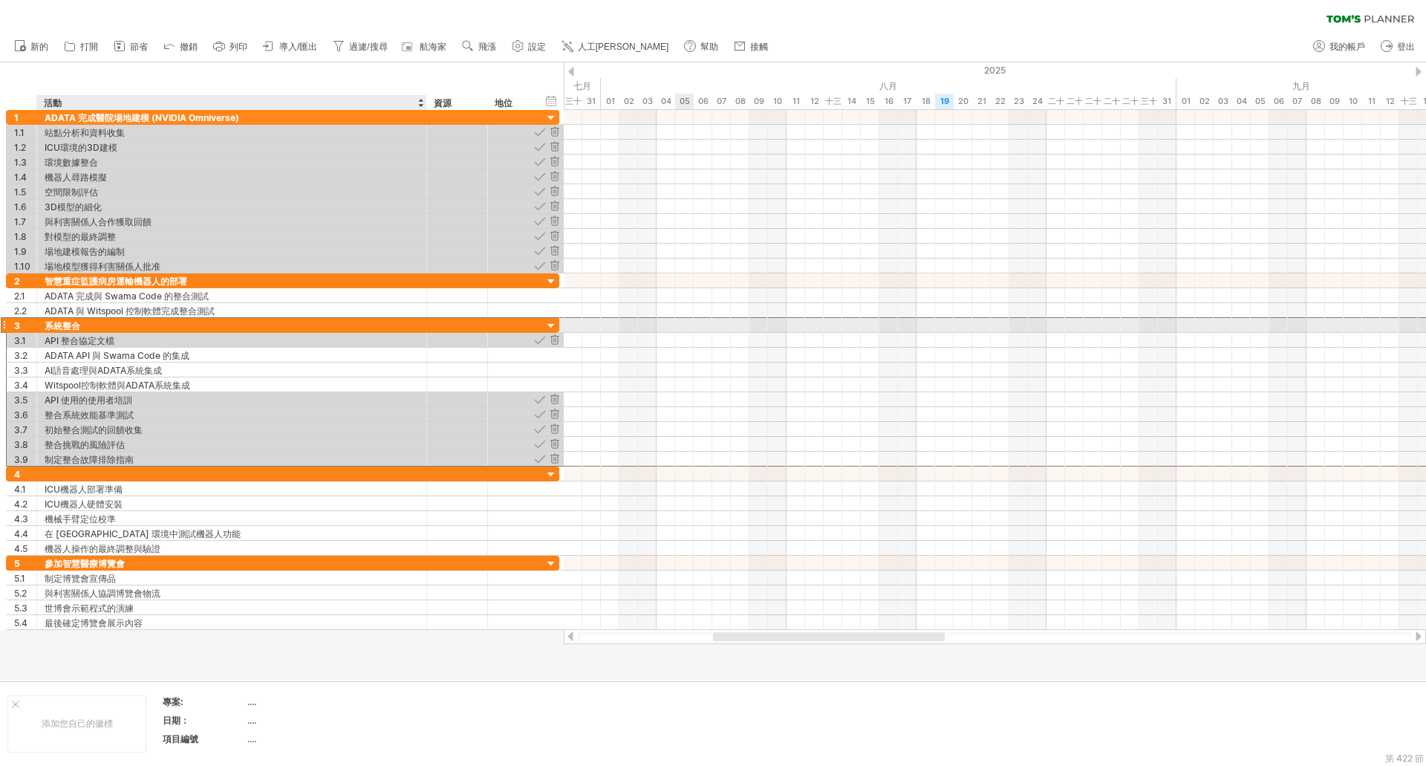
click at [48, 325] on font "系統整合" at bounding box center [63, 325] width 36 height 11
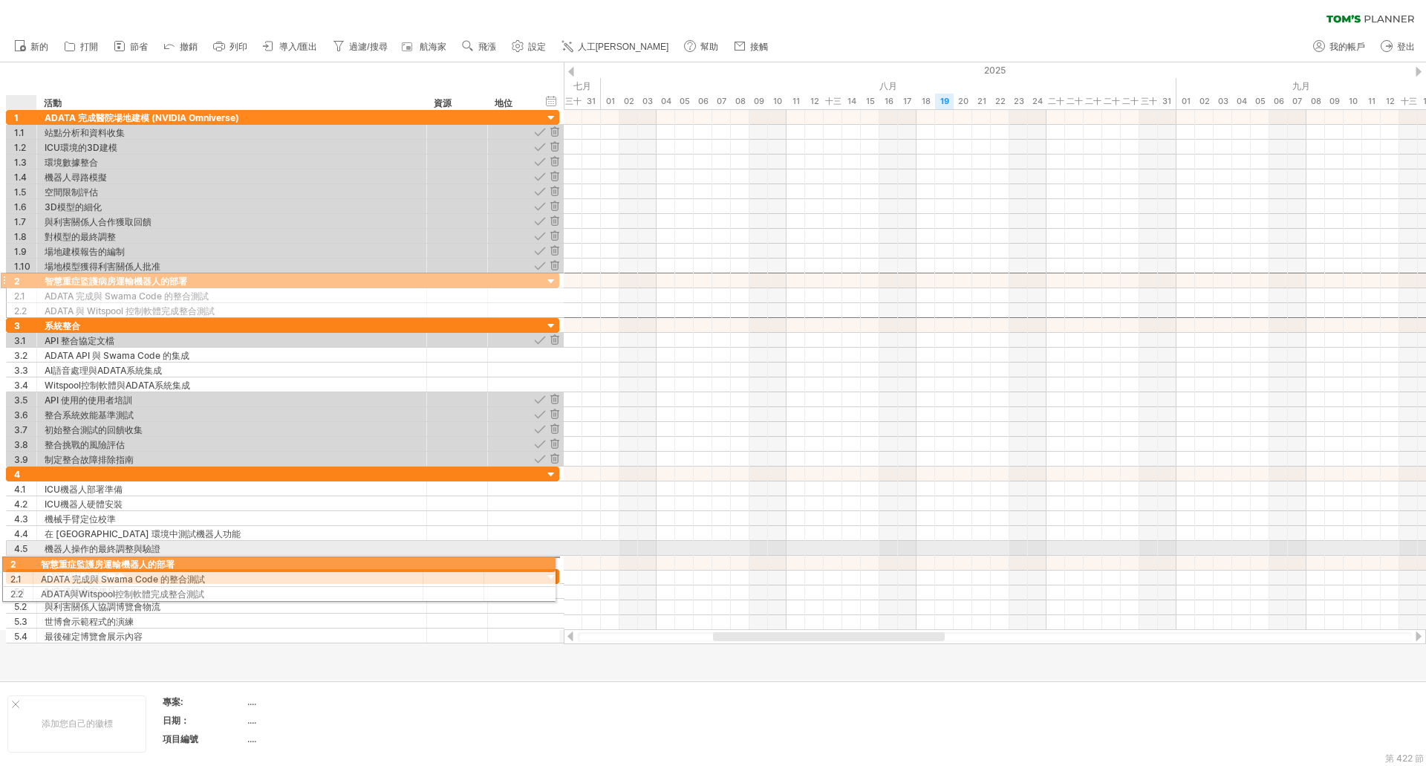
drag, startPoint x: 25, startPoint y: 285, endPoint x: 16, endPoint y: 562, distance: 277.2
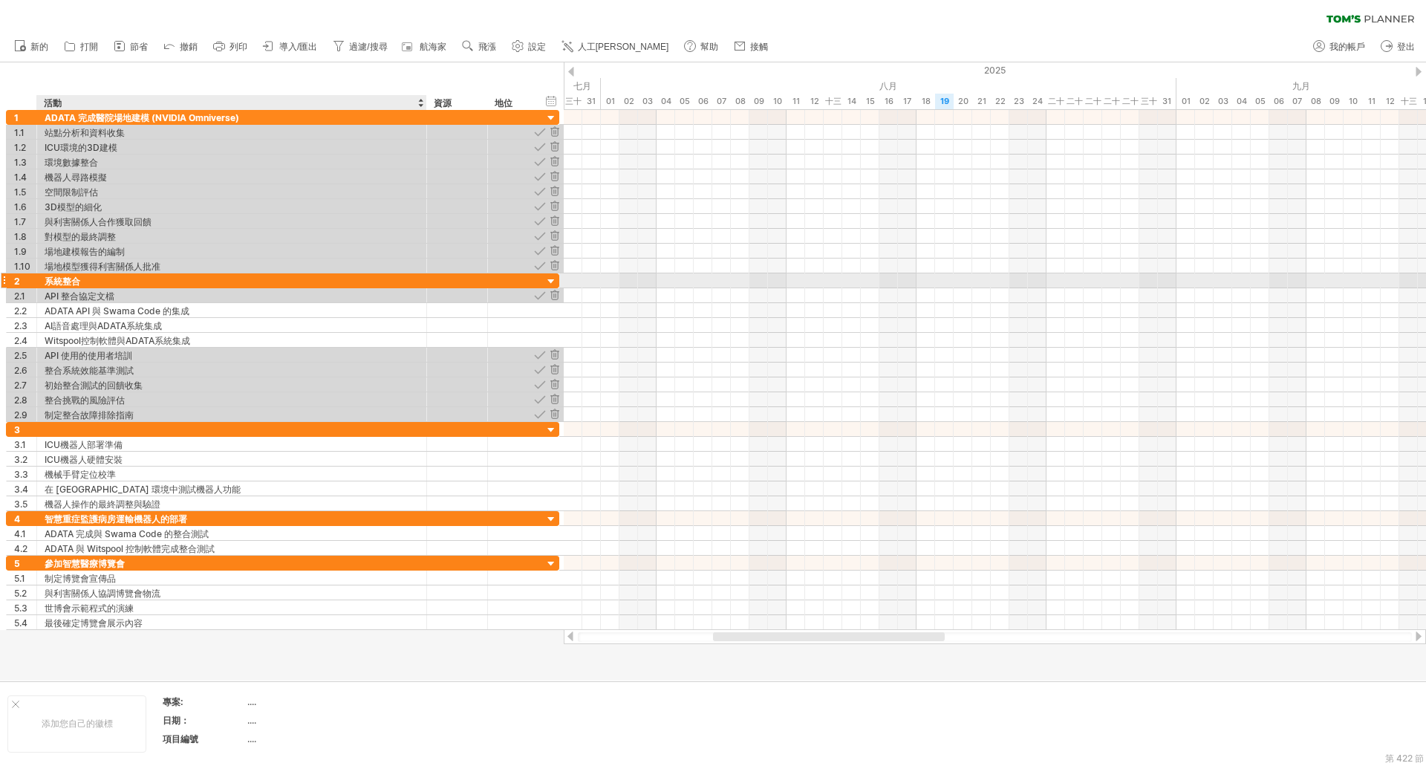
click at [88, 284] on div "系統整合" at bounding box center [232, 280] width 374 height 14
click at [88, 284] on input "****" at bounding box center [232, 280] width 374 height 14
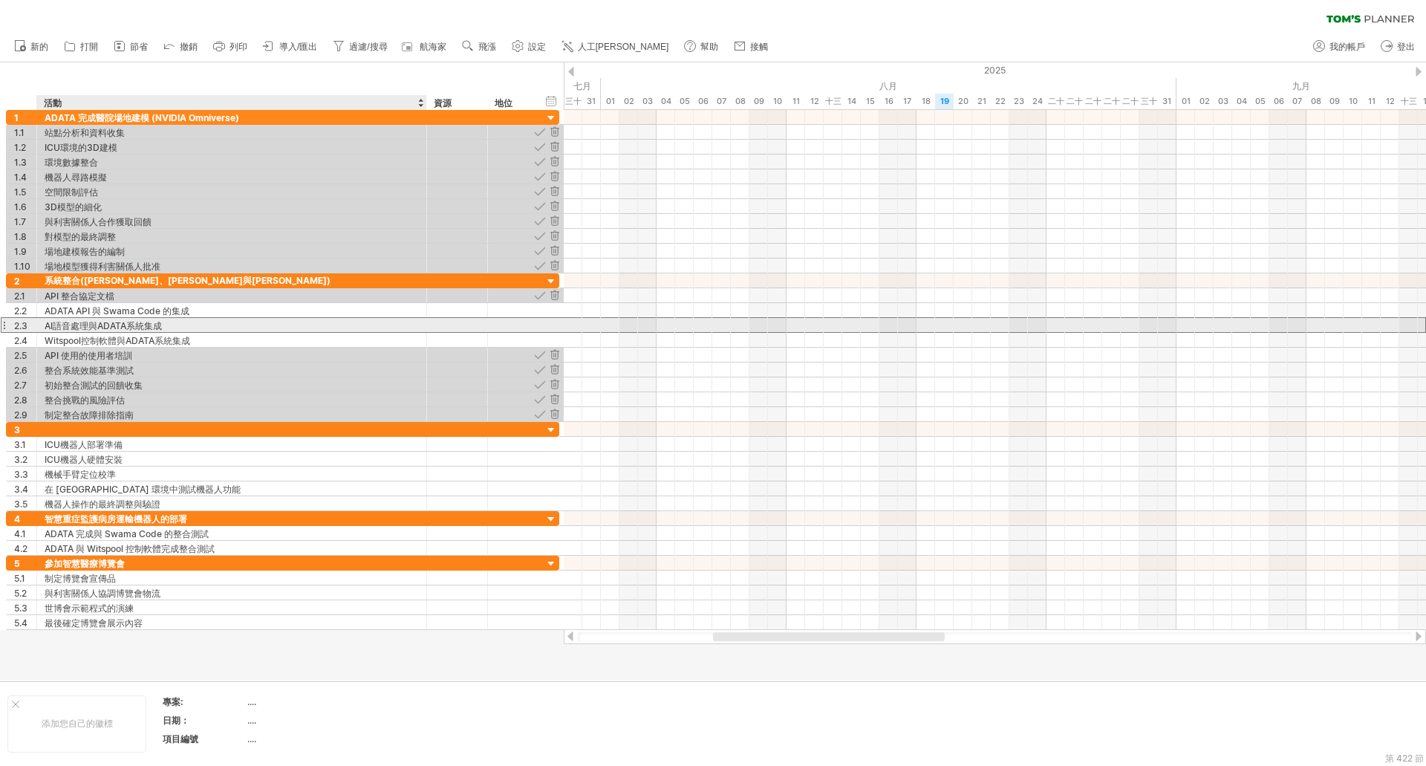
click at [94, 322] on font "AI語音處理與ADATA系統集成" at bounding box center [103, 325] width 117 height 11
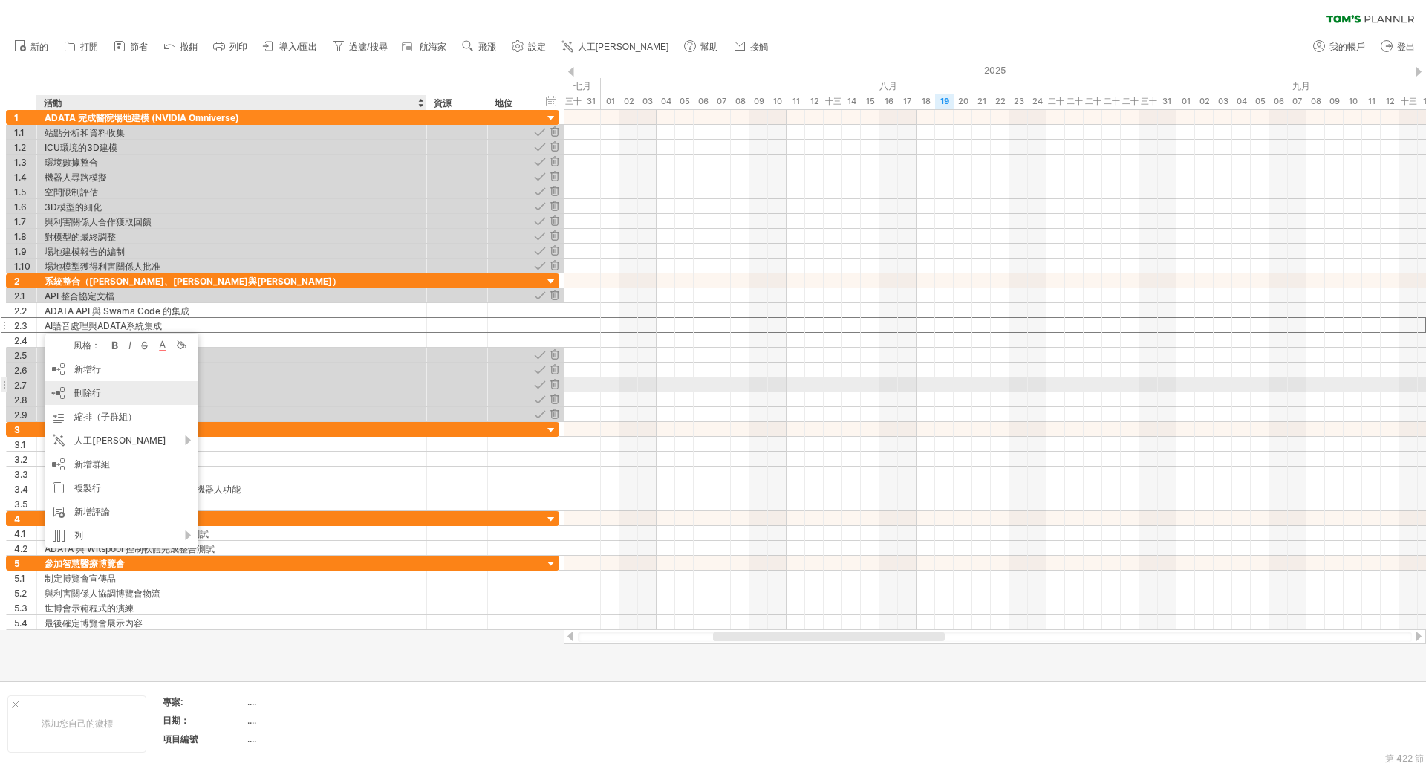
click at [97, 391] on font "刪除行" at bounding box center [87, 392] width 27 height 11
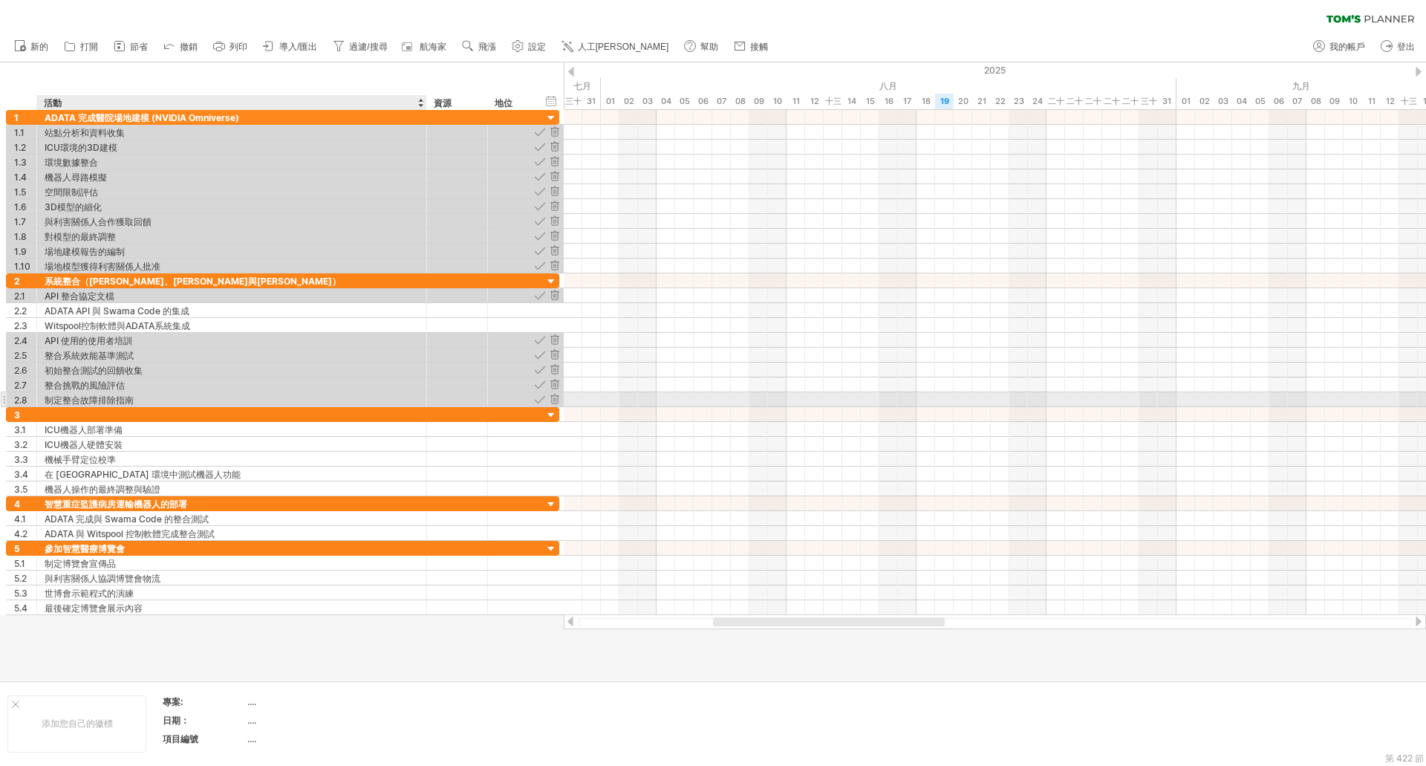
click at [131, 398] on font "制定整合故障排除指南" at bounding box center [89, 399] width 89 height 11
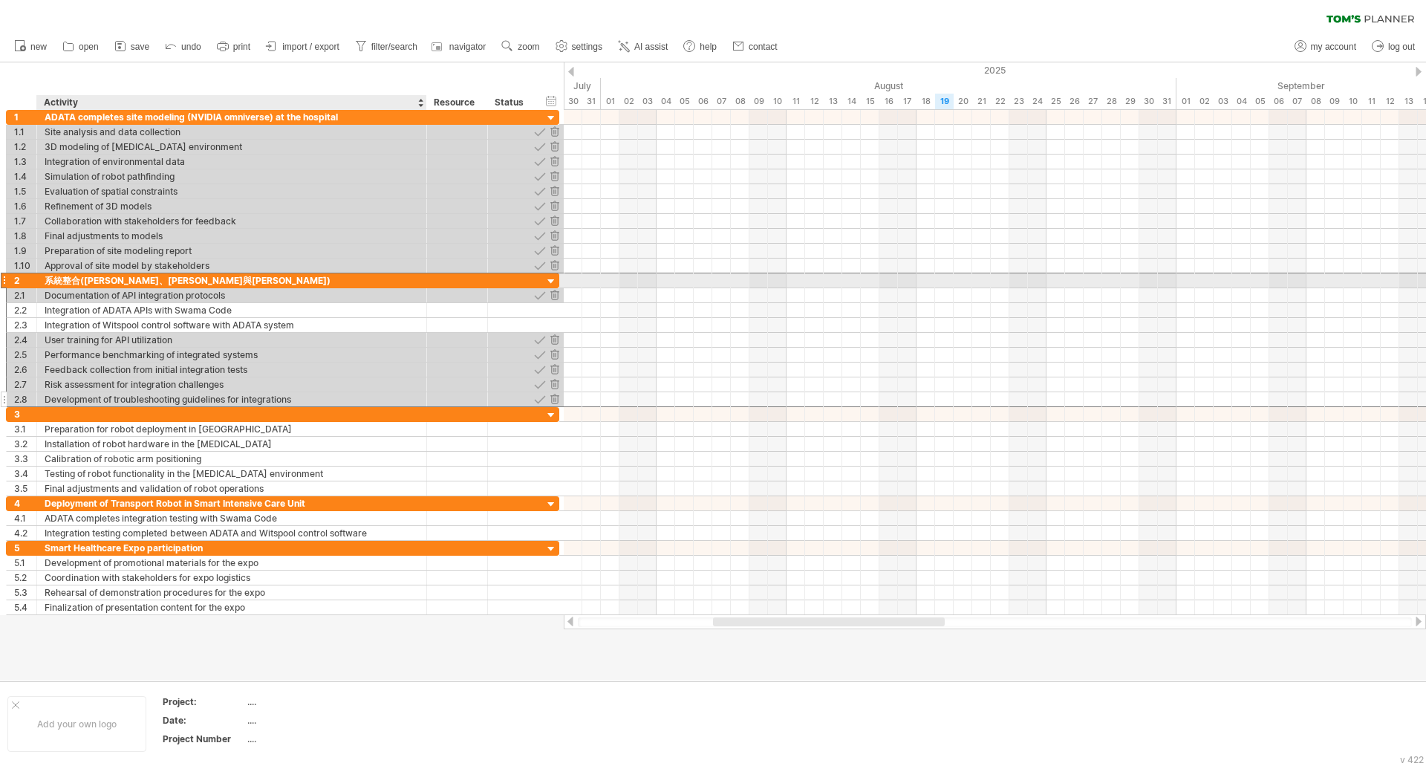
click at [85, 280] on div "系統整合([PERSON_NAME]、[PERSON_NAME]與[PERSON_NAME])" at bounding box center [232, 280] width 374 height 14
click at [0, 0] on input "**********" at bounding box center [0, 0] width 0 height 0
click at [74, 279] on input "**********" at bounding box center [232, 280] width 374 height 14
drag, startPoint x: 46, startPoint y: 280, endPoint x: 169, endPoint y: 282, distance: 122.6
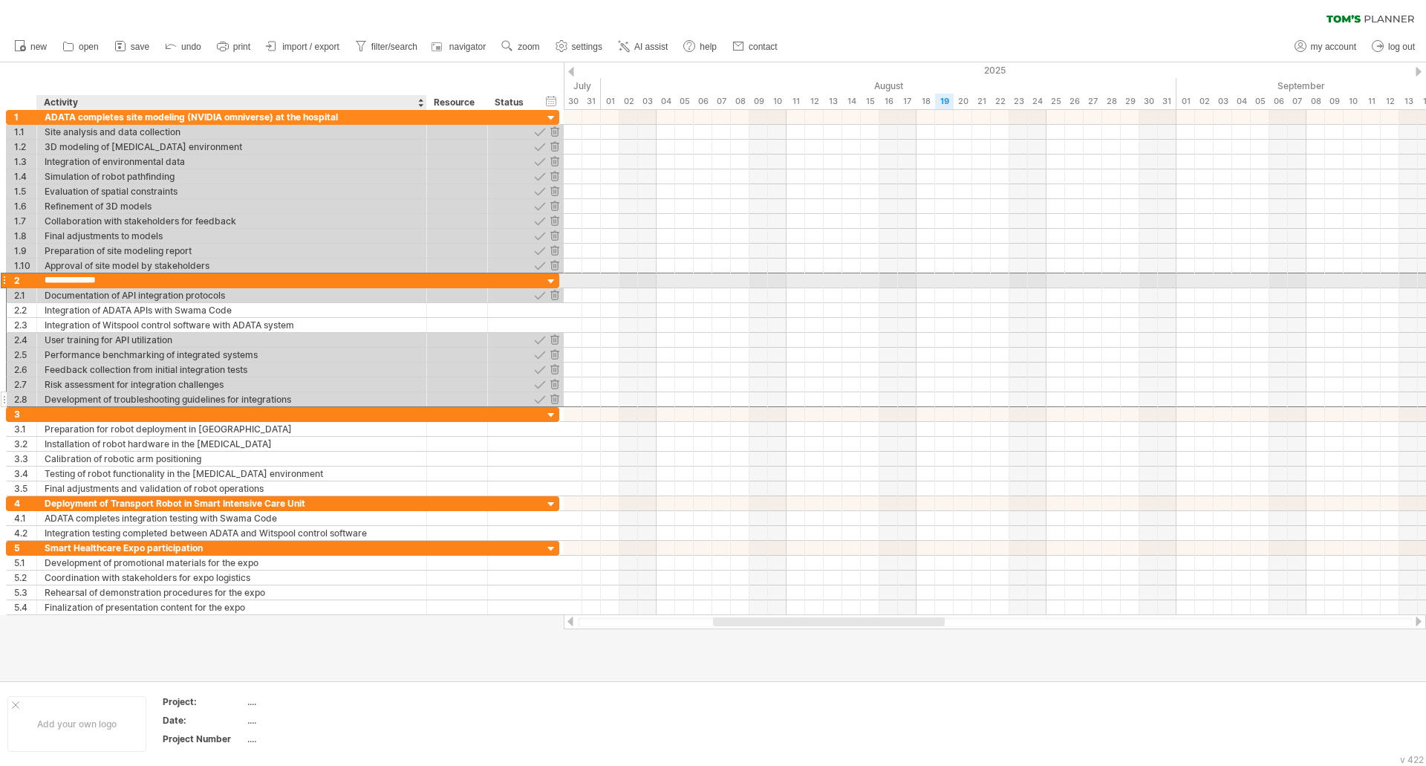
click at [169, 282] on input "**********" at bounding box center [232, 280] width 374 height 14
click at [85, 278] on div "系統整合([PERSON_NAME]、[PERSON_NAME]與[PERSON_NAME])" at bounding box center [232, 280] width 374 height 14
click at [85, 278] on input "**********" at bounding box center [232, 280] width 374 height 14
click at [80, 283] on input "**********" at bounding box center [232, 280] width 374 height 14
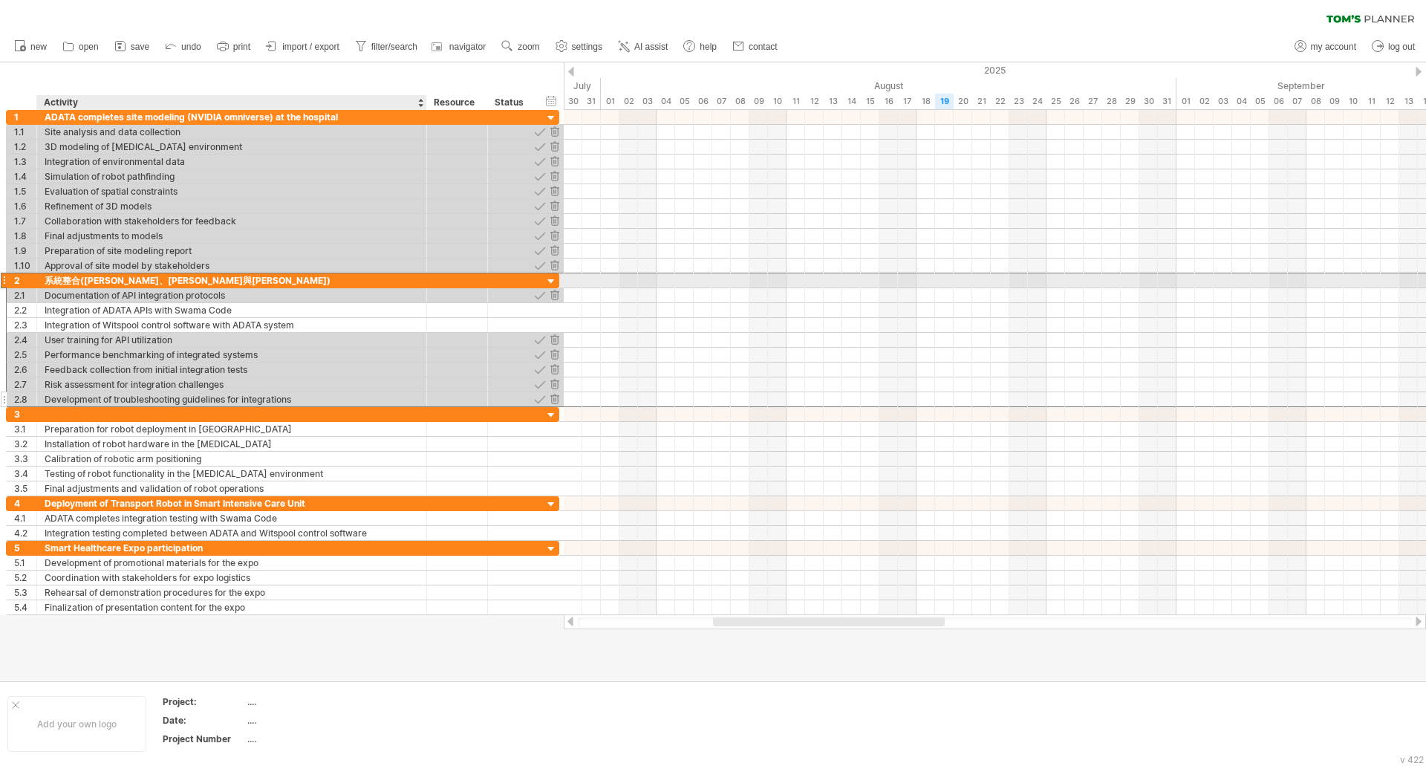
drag, startPoint x: 44, startPoint y: 281, endPoint x: 110, endPoint y: 276, distance: 66.3
click at [110, 276] on div "**********" at bounding box center [232, 280] width 390 height 14
click at [110, 276] on input "**********" at bounding box center [232, 280] width 374 height 14
click at [160, 278] on input "**********" at bounding box center [232, 280] width 374 height 14
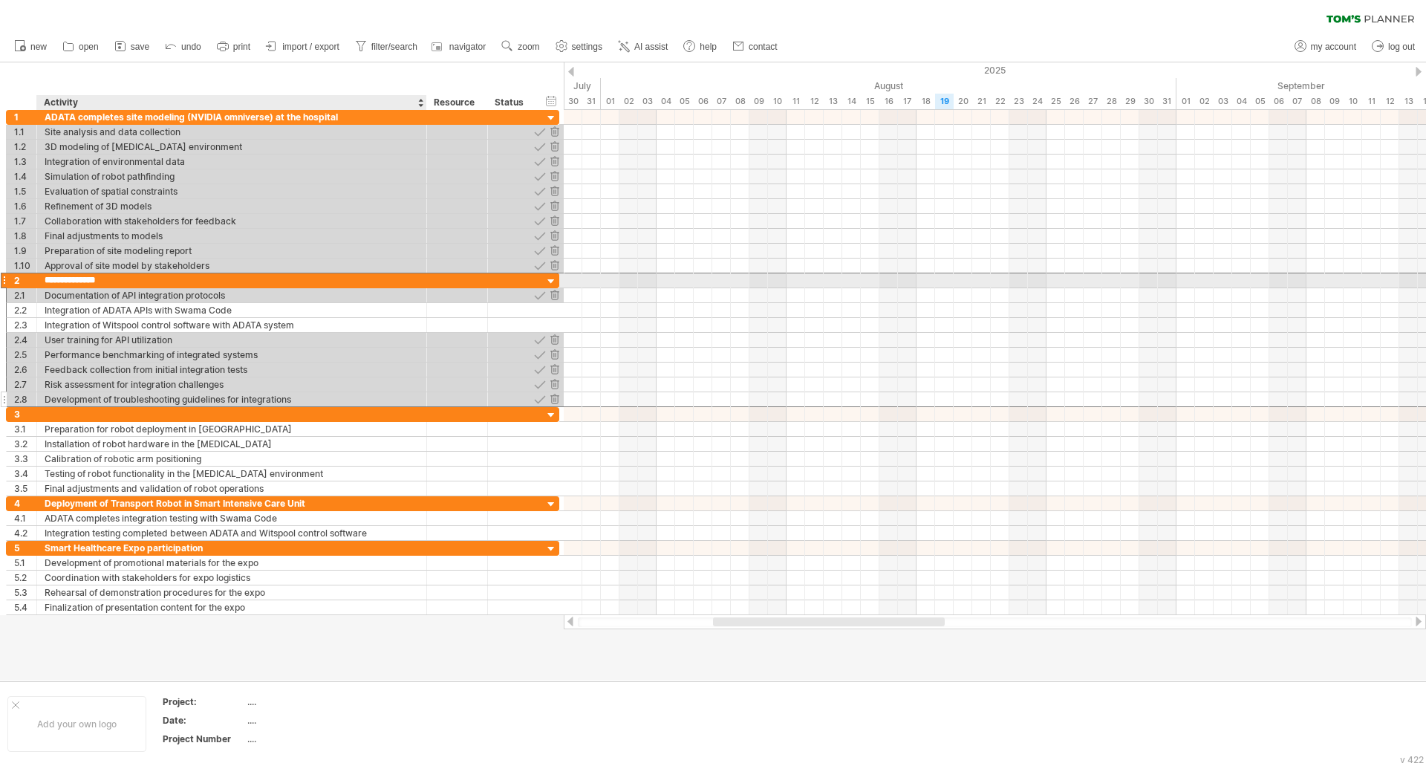
click at [160, 278] on input "**********" at bounding box center [232, 280] width 374 height 14
type input "*"
paste input "**********"
click at [135, 283] on input "**********" at bounding box center [232, 280] width 374 height 14
type input "**********"
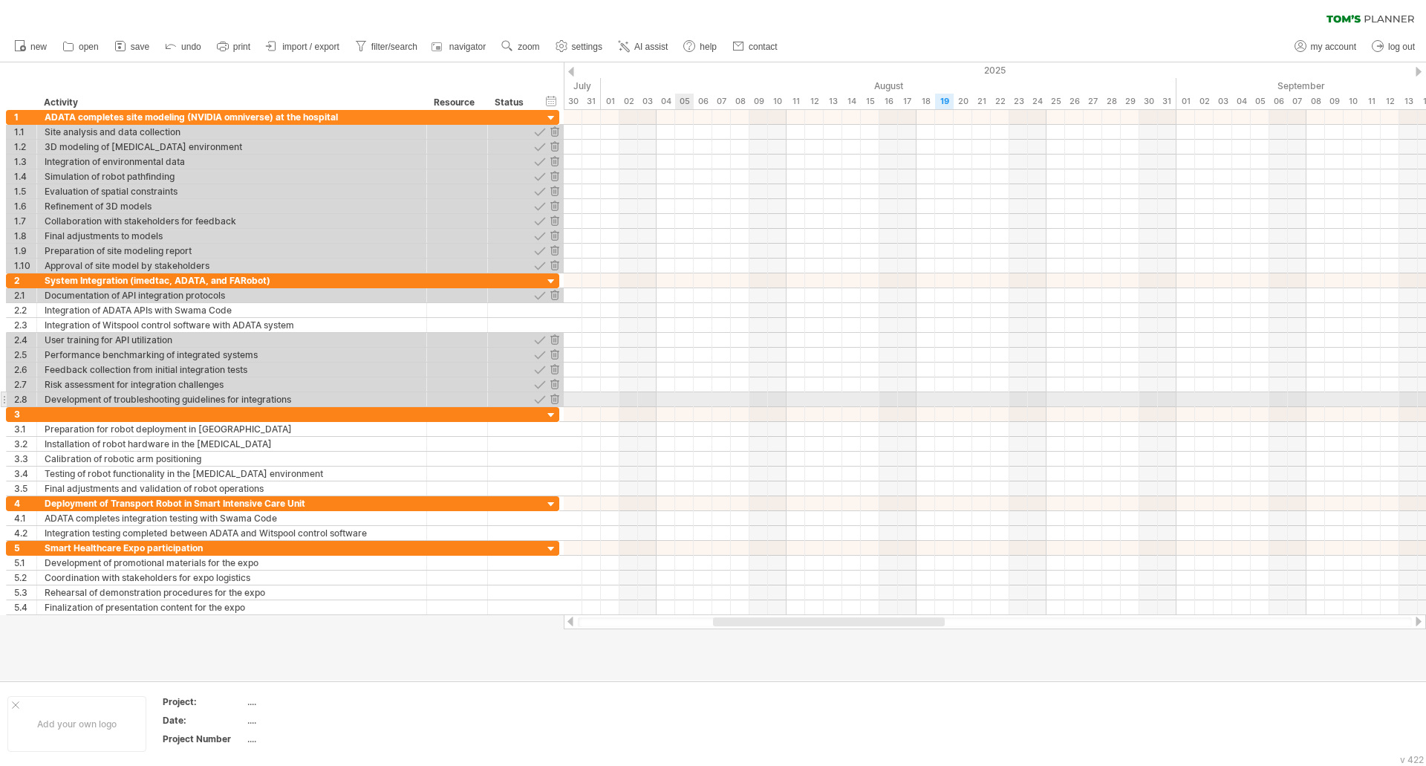
click at [686, 405] on div at bounding box center [995, 399] width 862 height 15
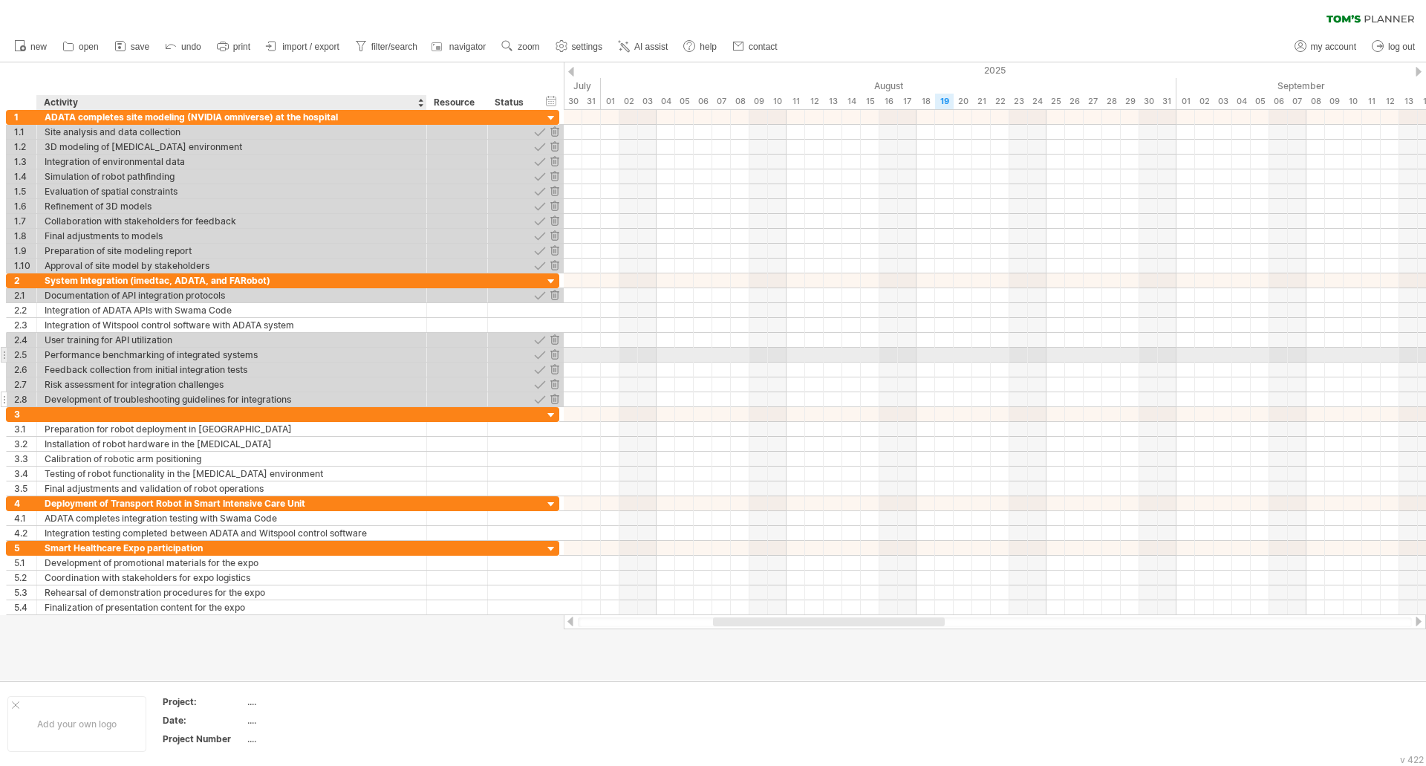
click at [78, 354] on div "Performance benchmarking of integrated systems" at bounding box center [232, 355] width 374 height 14
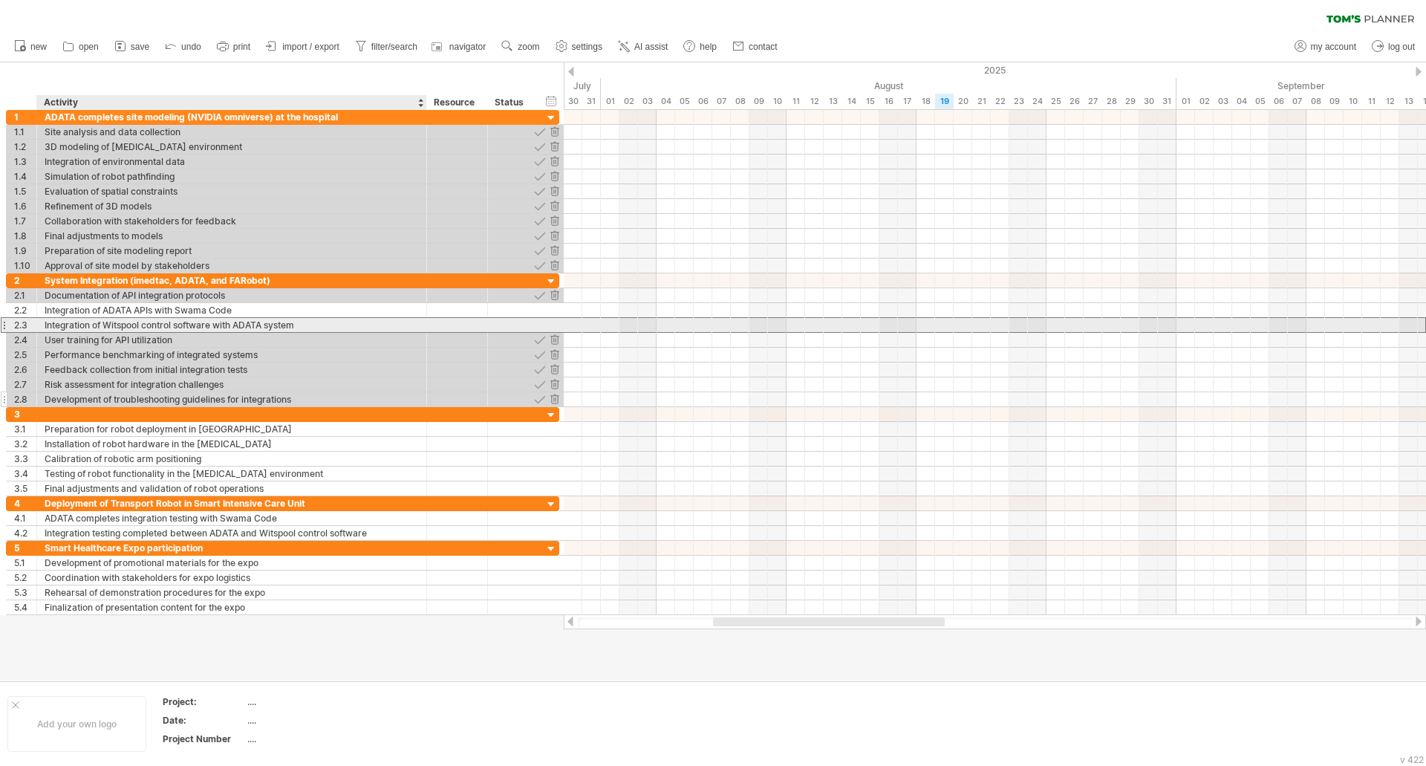
click at [117, 328] on div "Integration of Witspool control software with ADATA system" at bounding box center [232, 325] width 374 height 14
click at [117, 328] on input "**********" at bounding box center [232, 325] width 374 height 14
type input "**********"
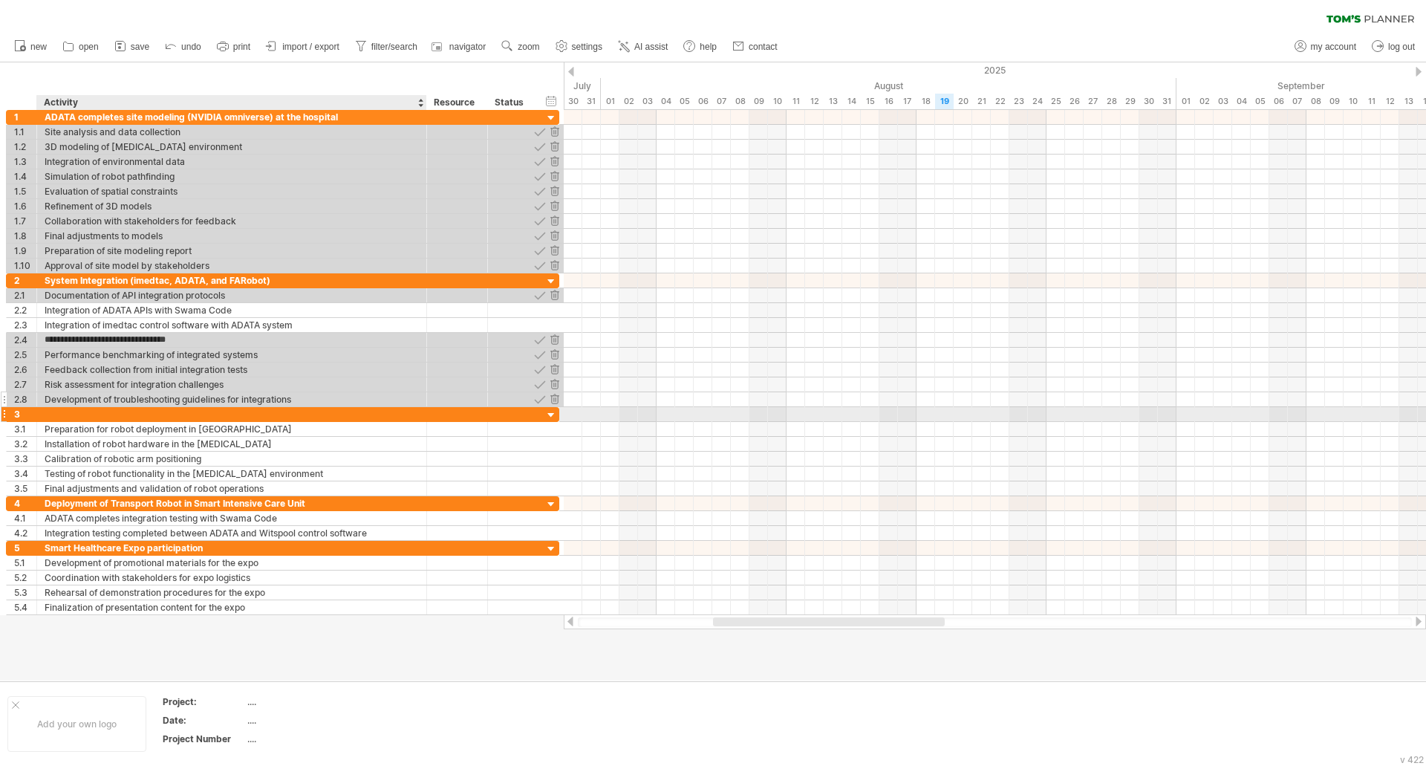
click at [99, 412] on div at bounding box center [232, 414] width 374 height 14
click at [103, 415] on div at bounding box center [232, 414] width 374 height 14
paste input "**********"
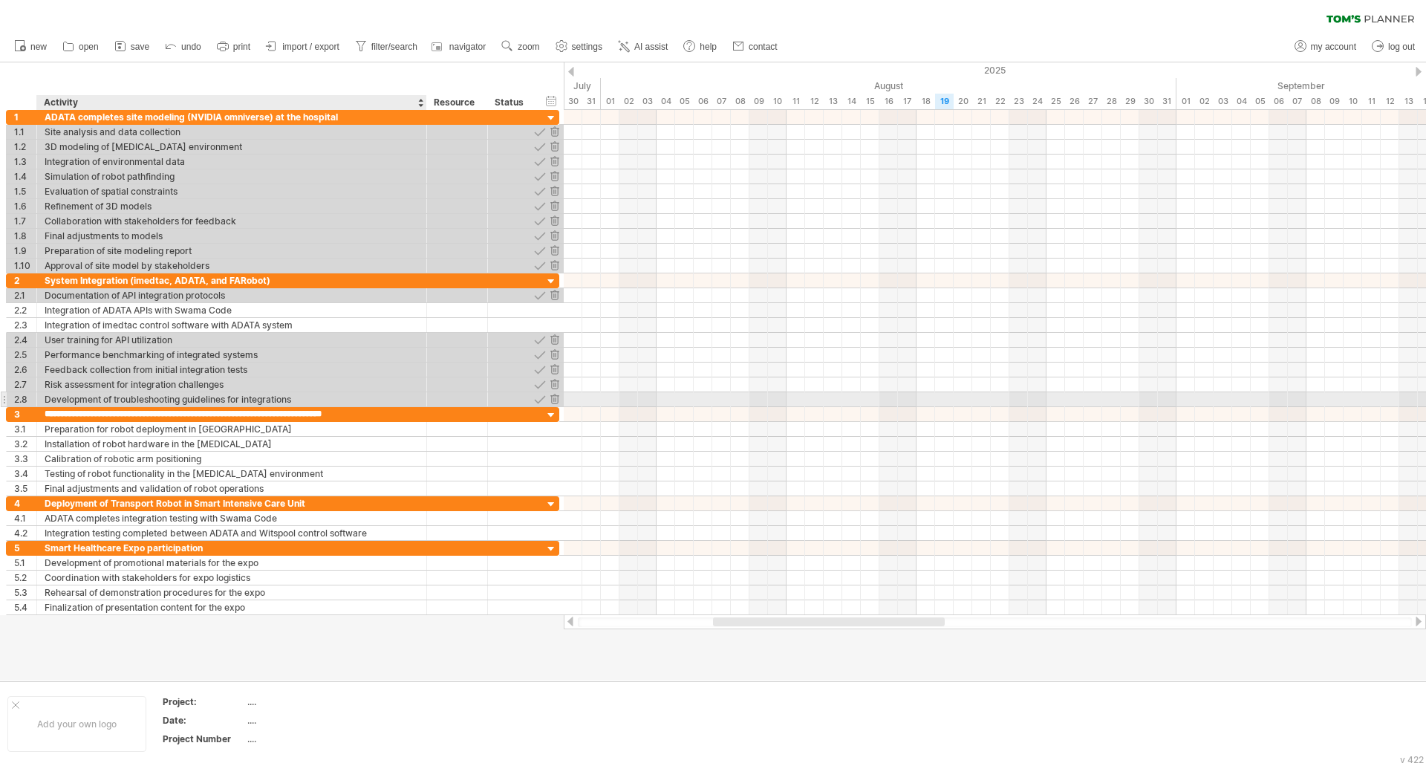
type input "**********"
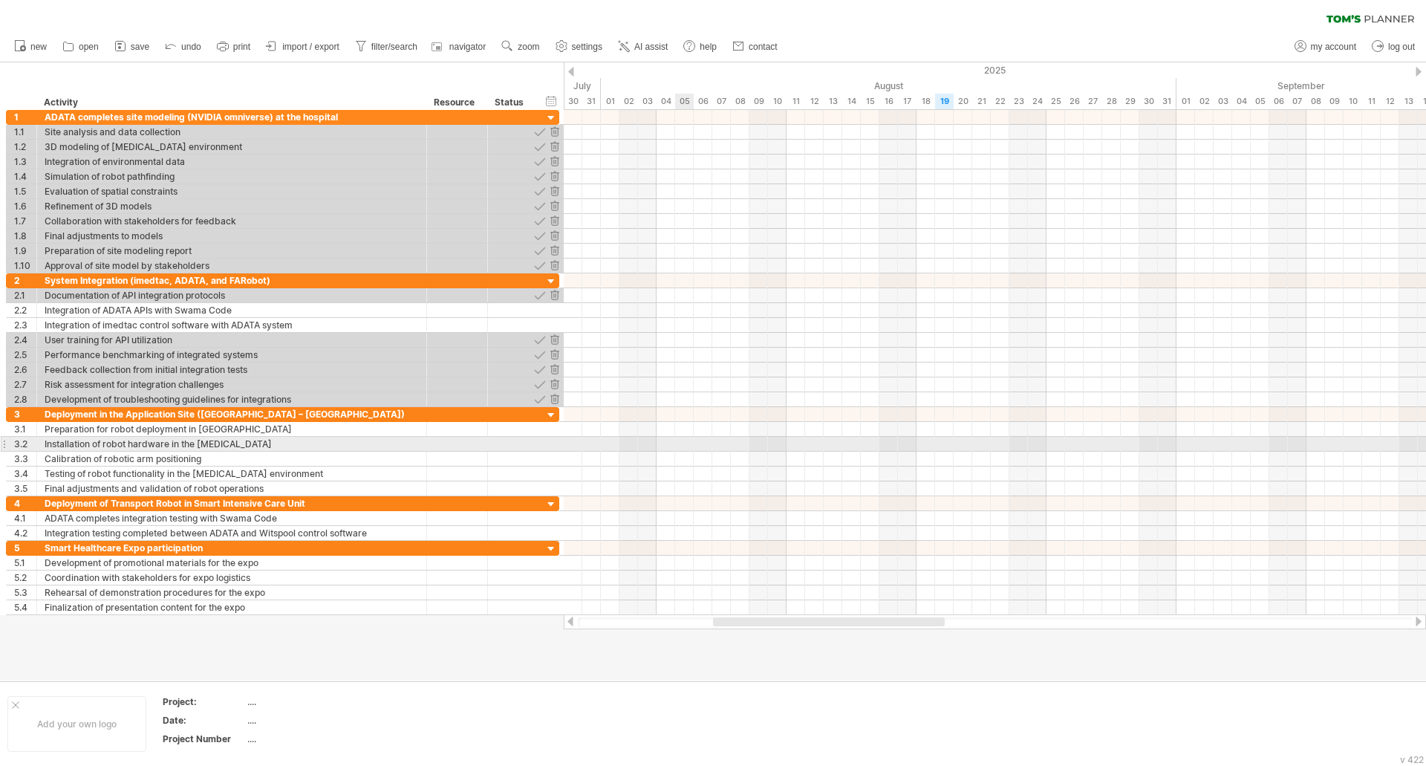
click at [683, 447] on div at bounding box center [995, 444] width 862 height 15
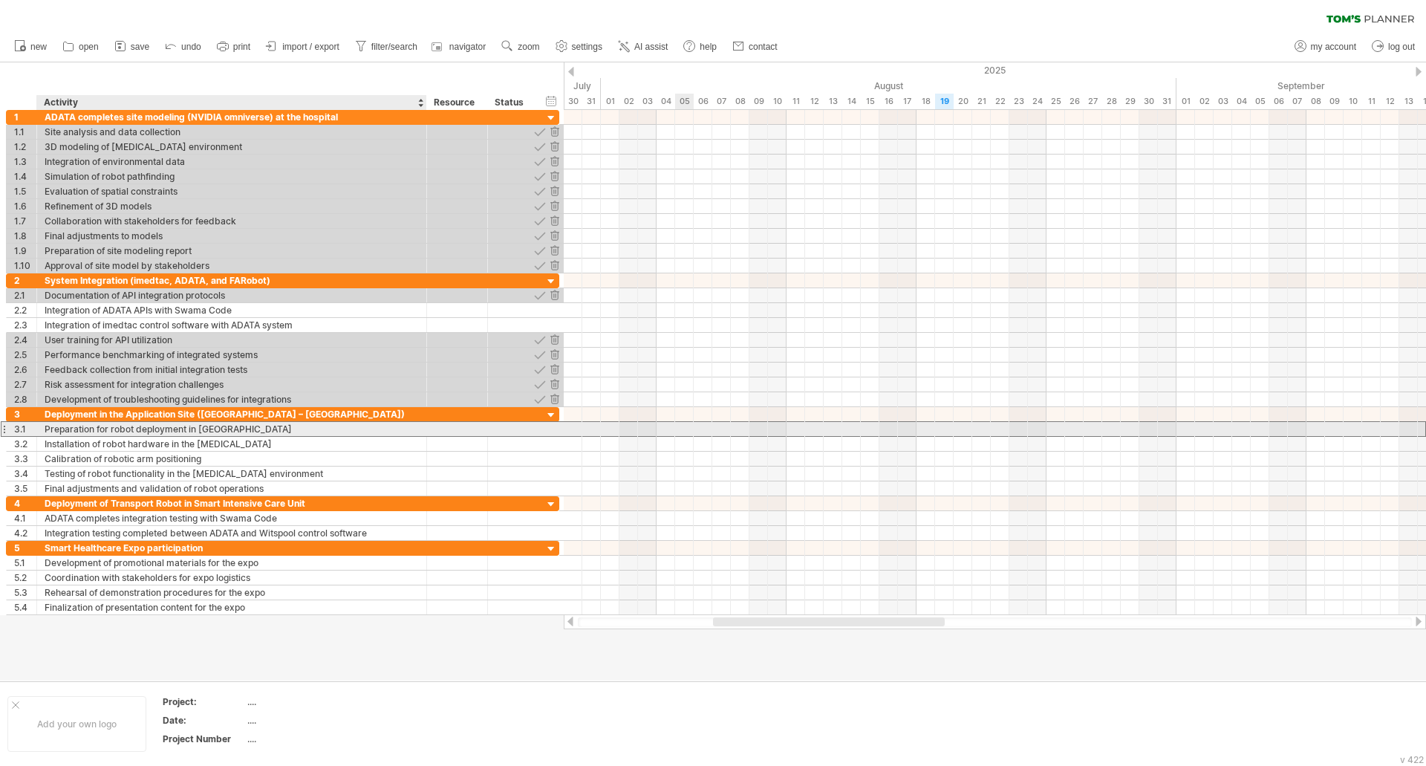
click at [206, 430] on div "Preparation for robot deployment in [GEOGRAPHIC_DATA]" at bounding box center [232, 429] width 374 height 14
click at [206, 430] on input "**********" at bounding box center [232, 429] width 374 height 14
click at [198, 430] on input "**********" at bounding box center [232, 429] width 374 height 14
type input "**********"
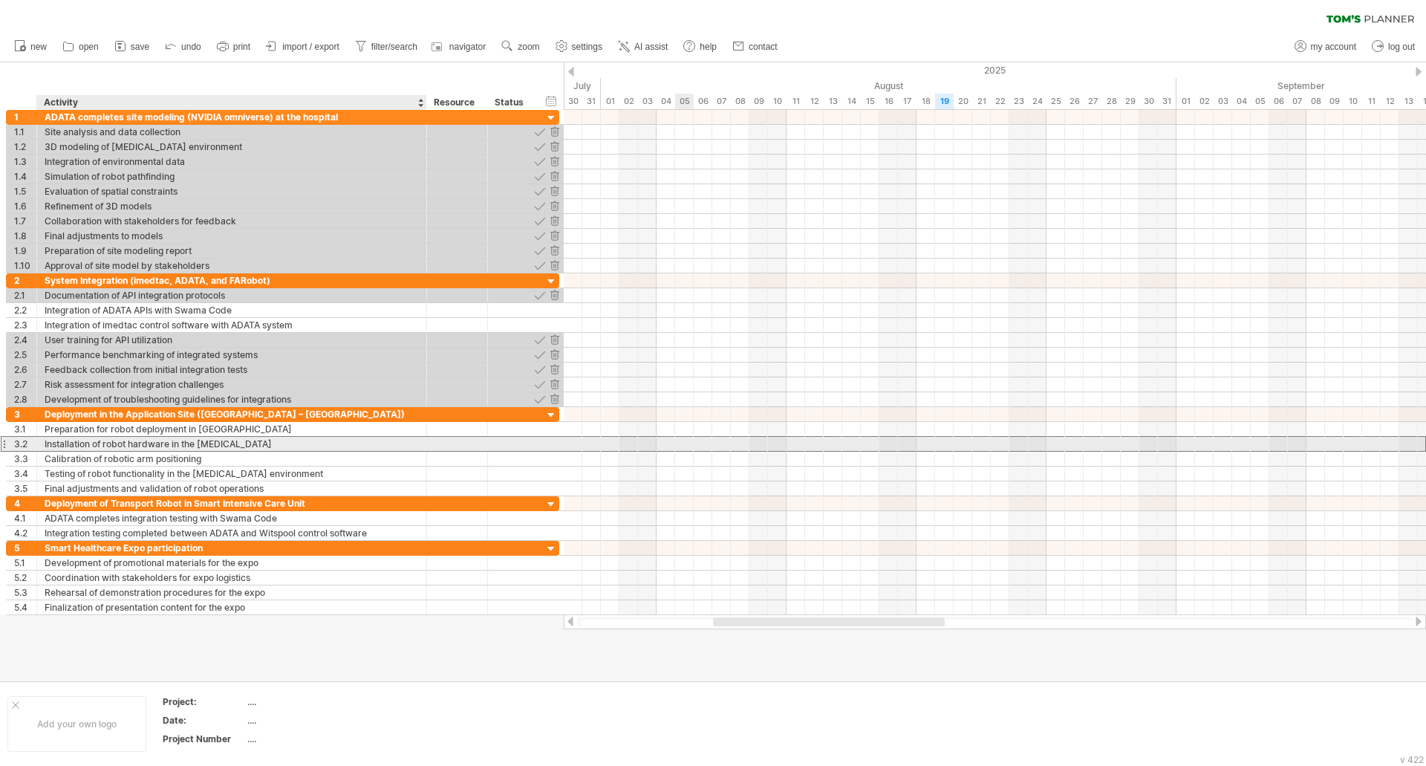
click at [204, 442] on div "Installation of robot hardware in the [MEDICAL_DATA]" at bounding box center [232, 444] width 374 height 14
click at [0, 0] on input "**********" at bounding box center [0, 0] width 0 height 0
click at [199, 446] on input "**********" at bounding box center [232, 444] width 374 height 14
type input "**********"
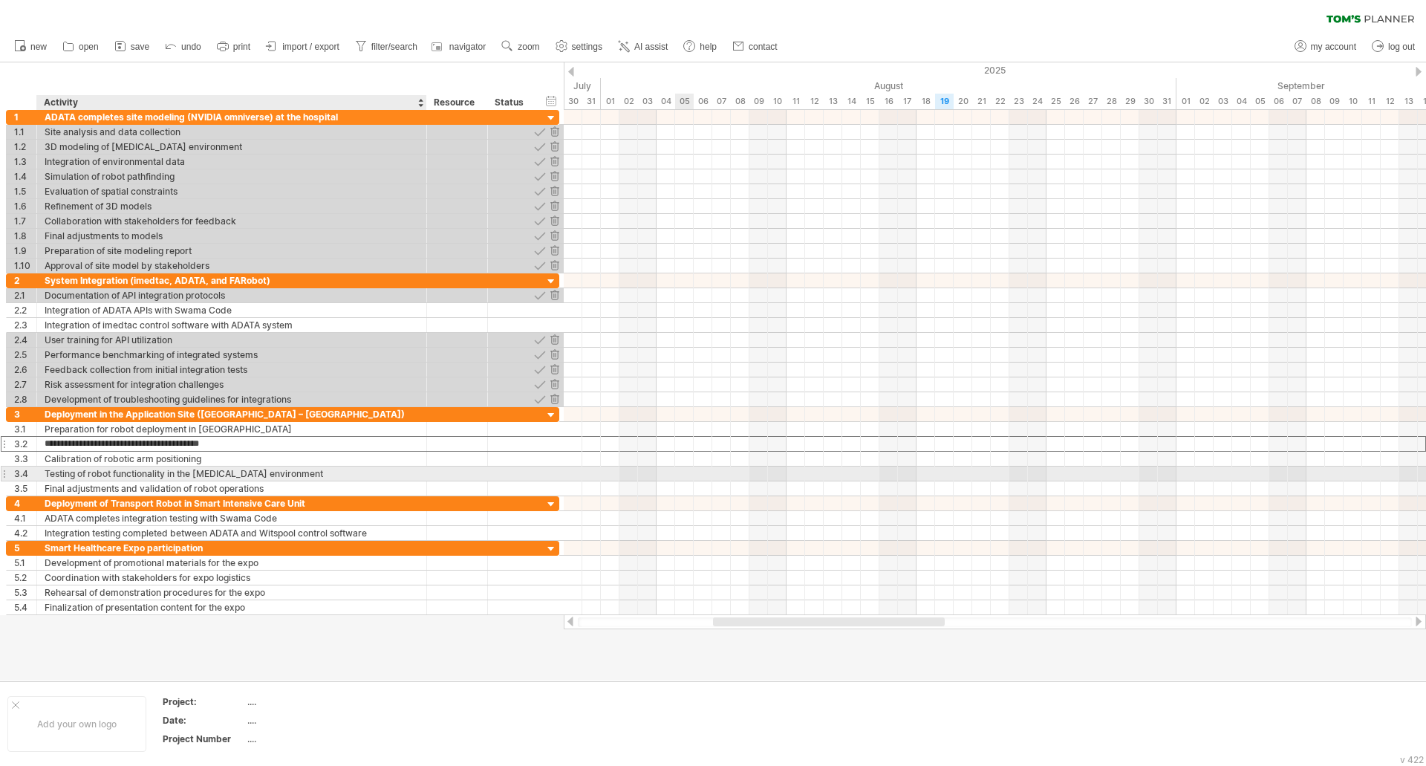
click at [270, 468] on div "Testing of robot functionality in the [MEDICAL_DATA] environment" at bounding box center [232, 474] width 374 height 14
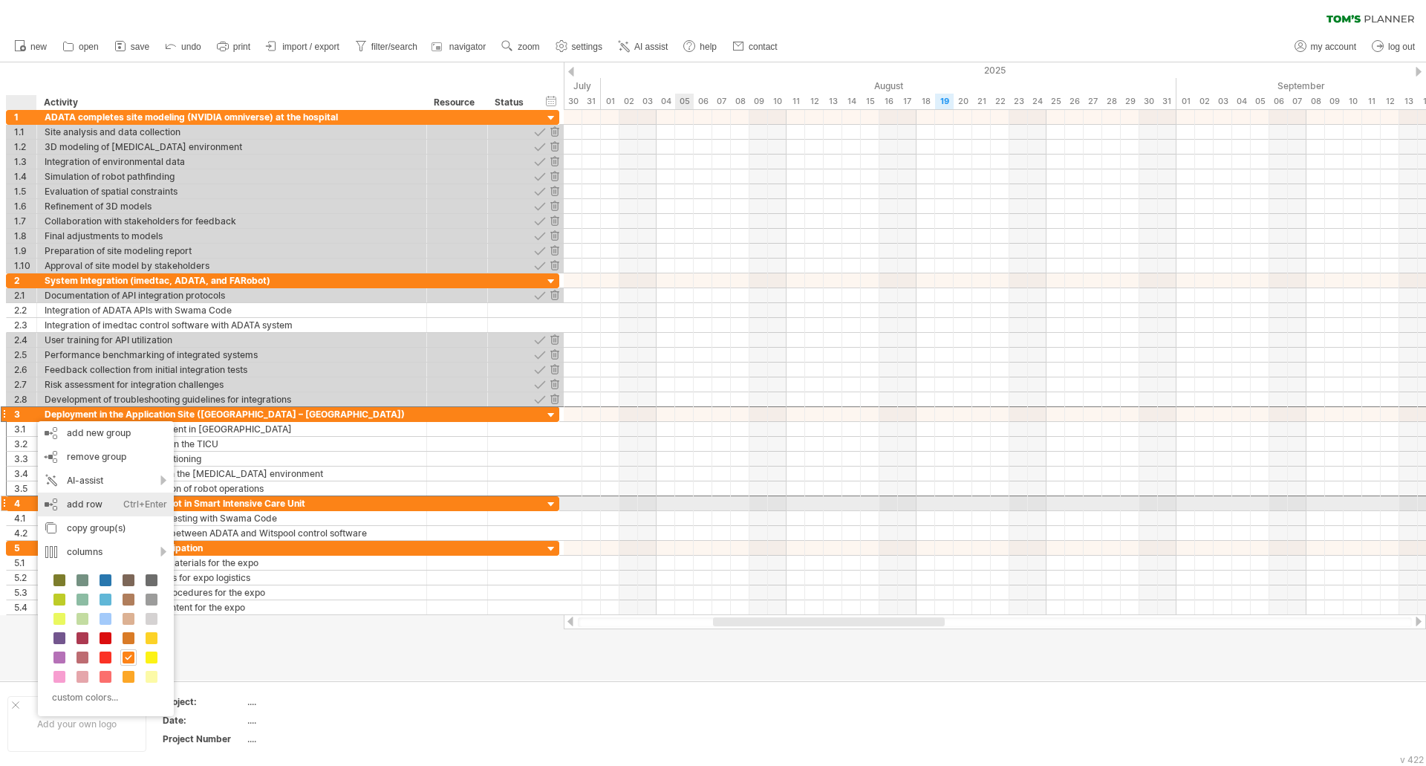
click at [100, 500] on div "add row Ctrl+Enter Cmd+Enter" at bounding box center [106, 505] width 136 height 24
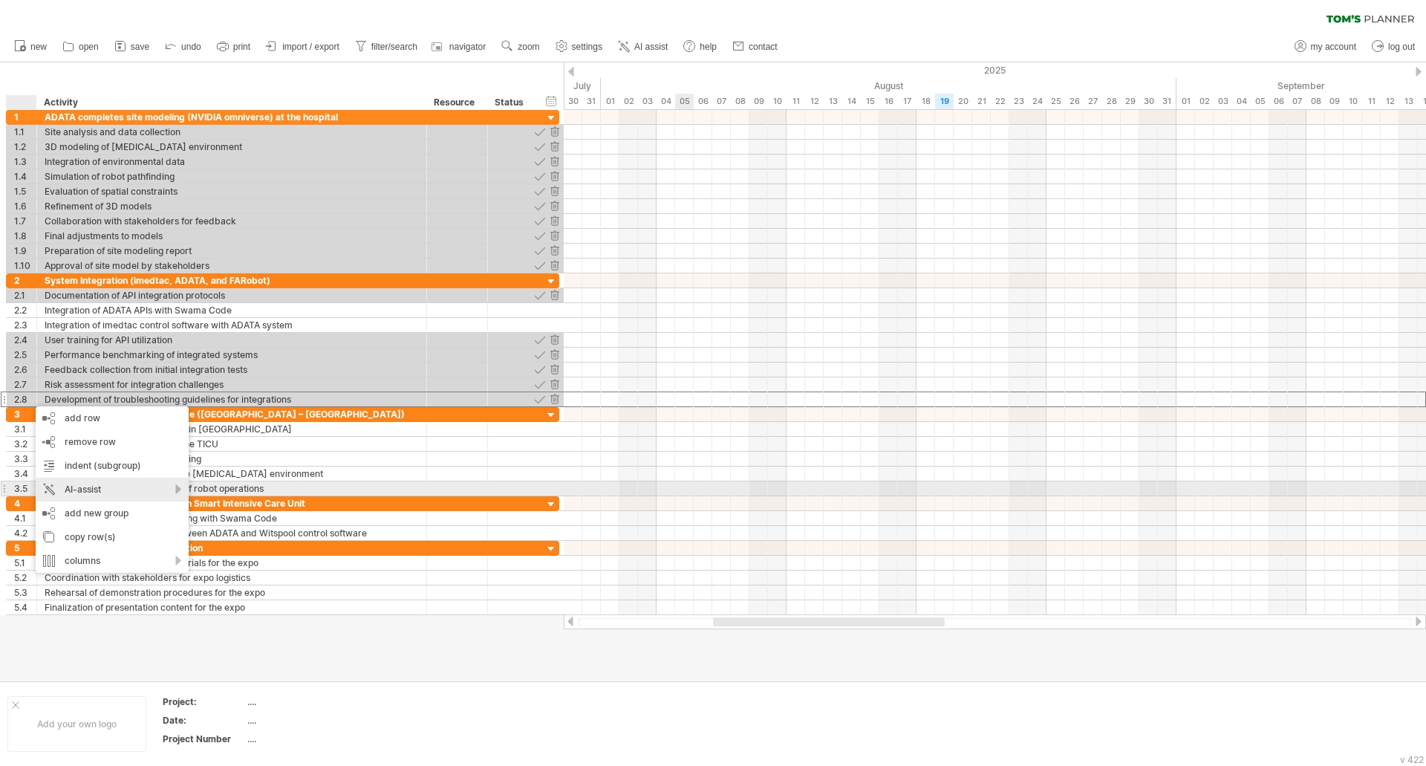
click at [176, 488] on div "AI-assist" at bounding box center [112, 490] width 153 height 24
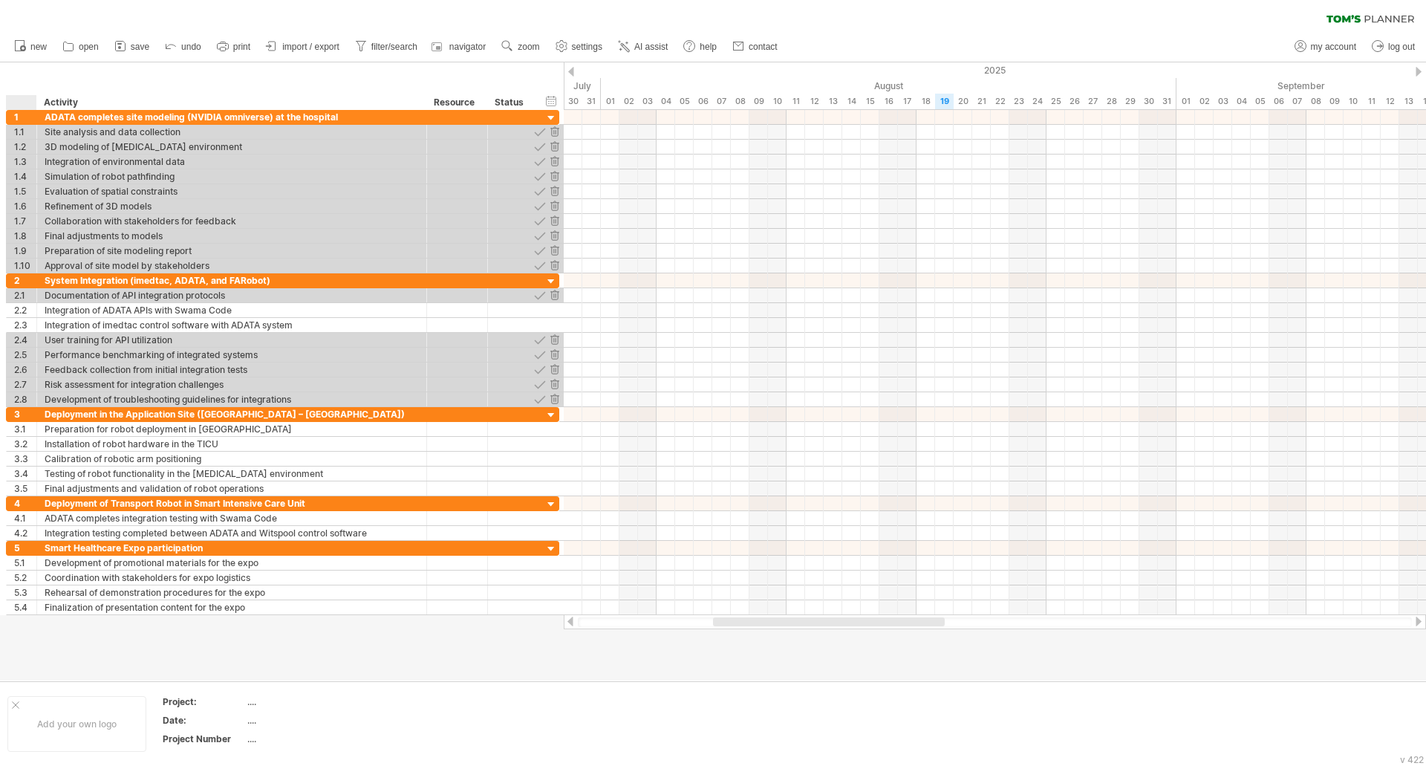
click at [123, 644] on div at bounding box center [713, 371] width 1426 height 618
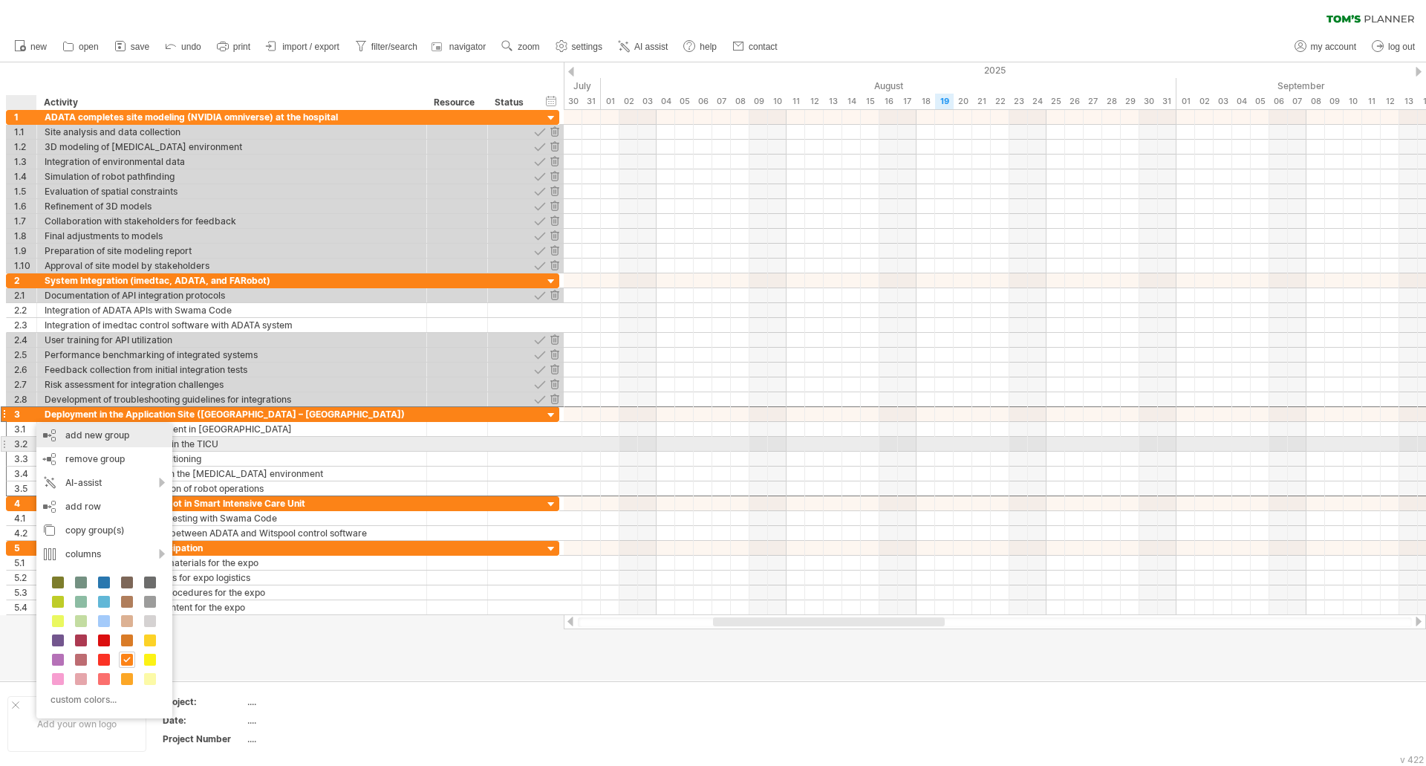
click at [68, 443] on div "add new group" at bounding box center [104, 435] width 136 height 24
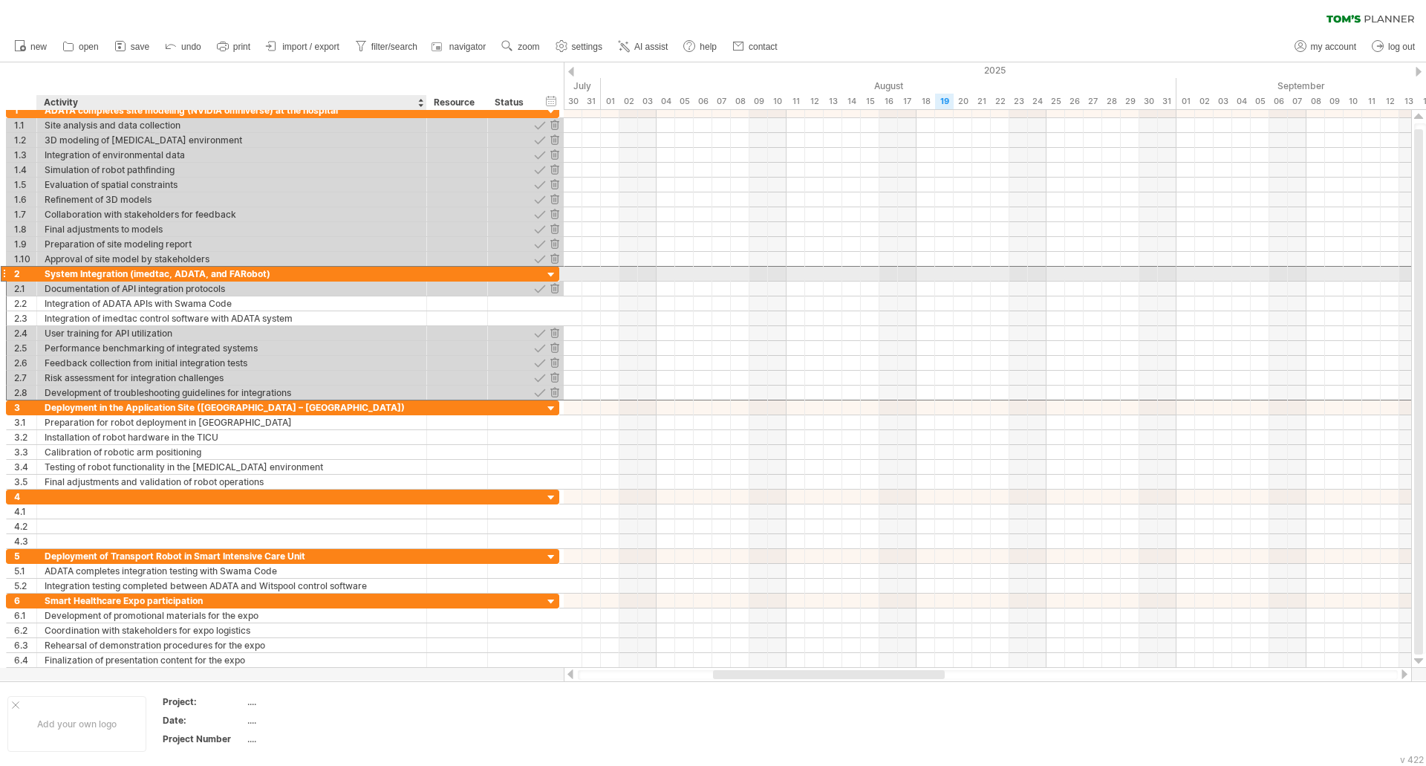
click at [74, 274] on div "System Integration (imedtac, ADATA, and FARobot)" at bounding box center [232, 274] width 374 height 14
click at [0, 0] on input "**********" at bounding box center [0, 0] width 0 height 0
drag, startPoint x: 45, startPoint y: 273, endPoint x: 279, endPoint y: 274, distance: 234.0
click at [279, 274] on input "**********" at bounding box center [232, 274] width 374 height 14
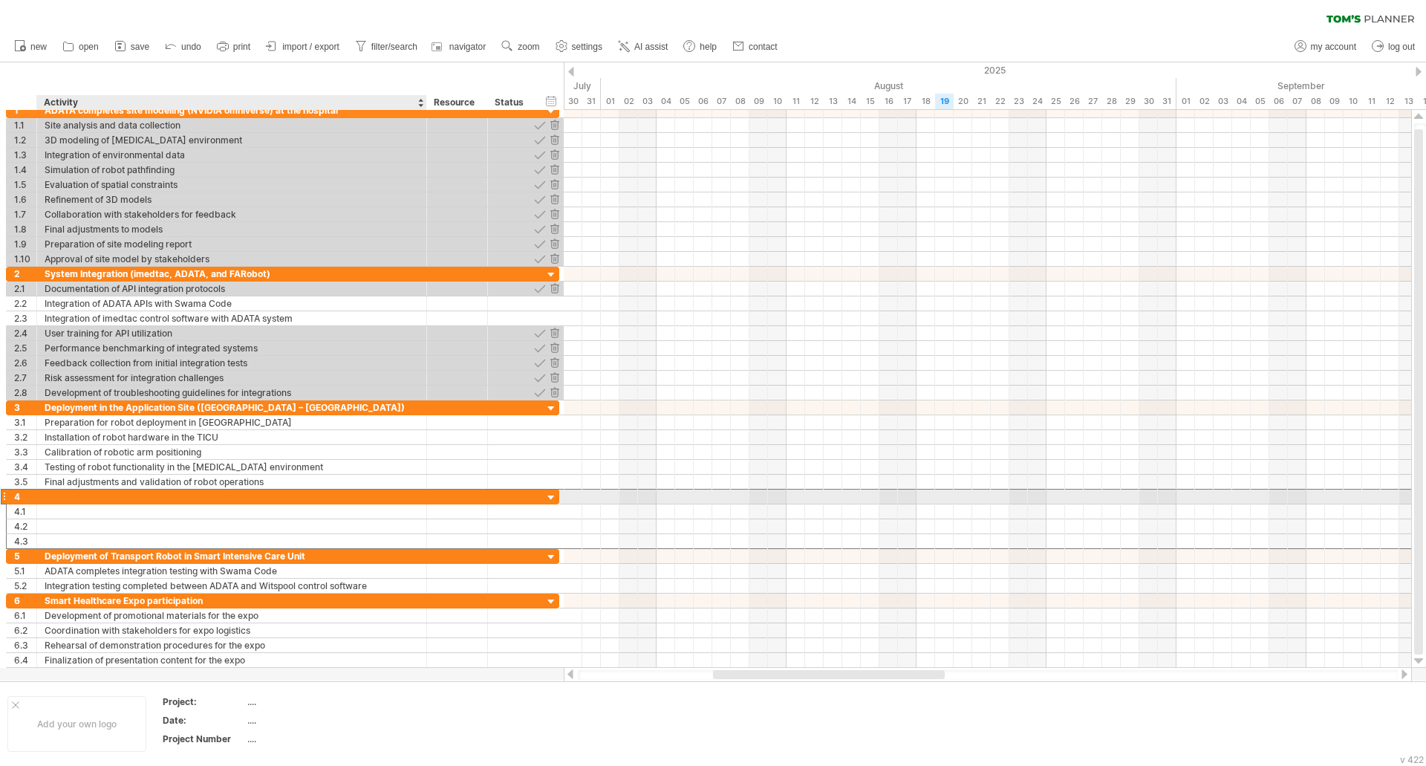
click at [114, 498] on div at bounding box center [232, 497] width 374 height 14
click at [0, 0] on input "text" at bounding box center [0, 0] width 0 height 0
paste input "**********"
click at [198, 497] on div "System Integration (imedtac, ADATA, and FARobot)" at bounding box center [232, 497] width 374 height 14
click at [198, 497] on input "**********" at bounding box center [232, 497] width 374 height 14
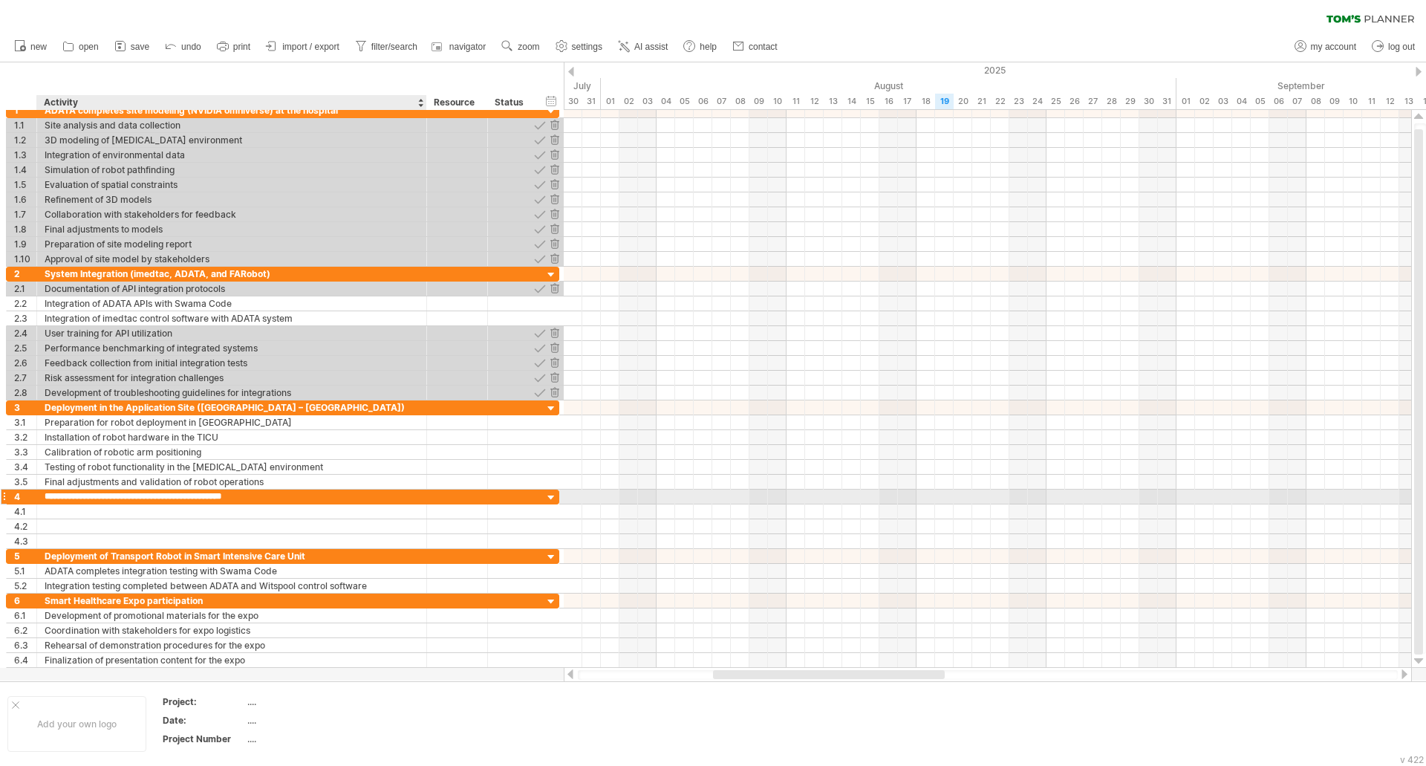
click at [185, 497] on input "**********" at bounding box center [232, 497] width 374 height 14
drag, startPoint x: 175, startPoint y: 496, endPoint x: 262, endPoint y: 497, distance: 86.9
click at [262, 497] on input "**********" at bounding box center [232, 497] width 374 height 14
paste input "text"
type input "**********"
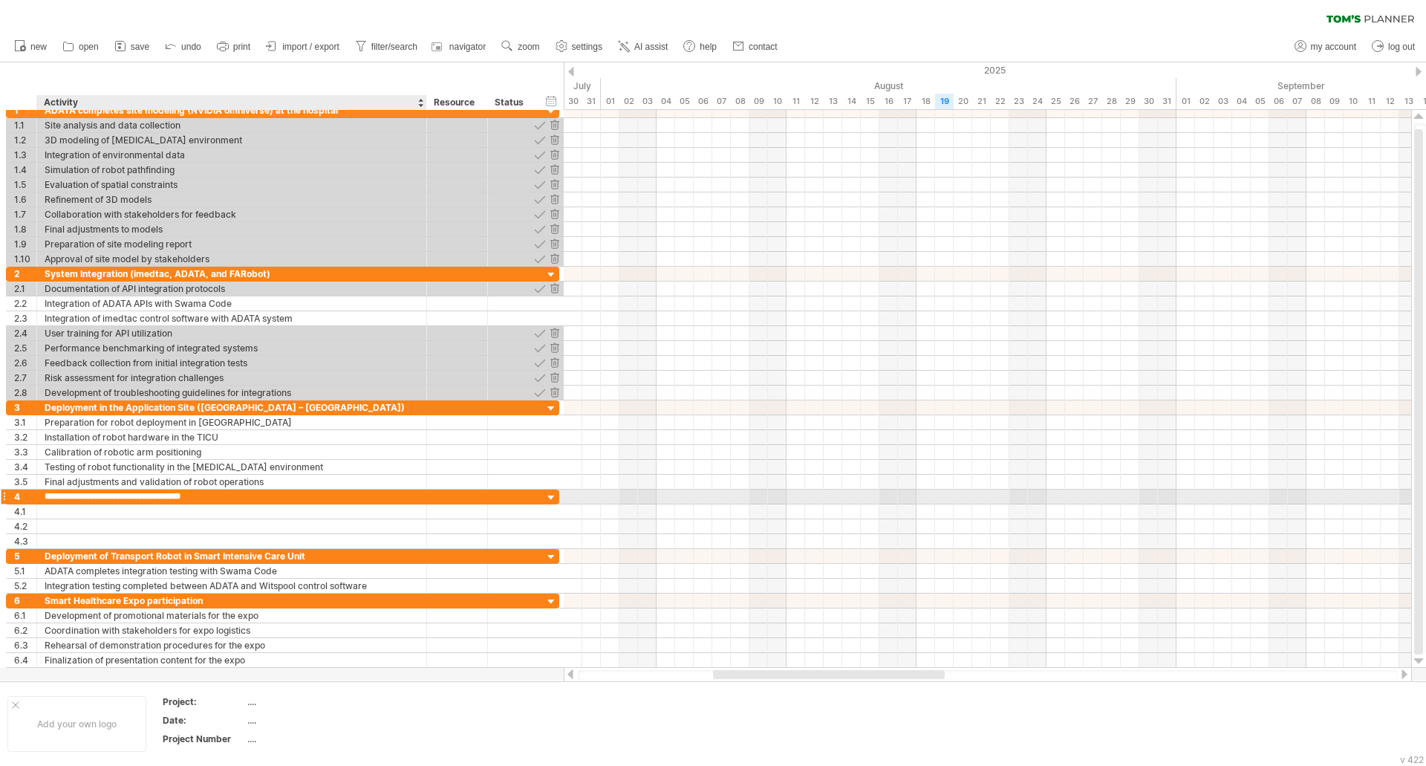
click at [53, 498] on input "**********" at bounding box center [232, 497] width 374 height 14
click at [45, 498] on input "**********" at bounding box center [232, 497] width 374 height 14
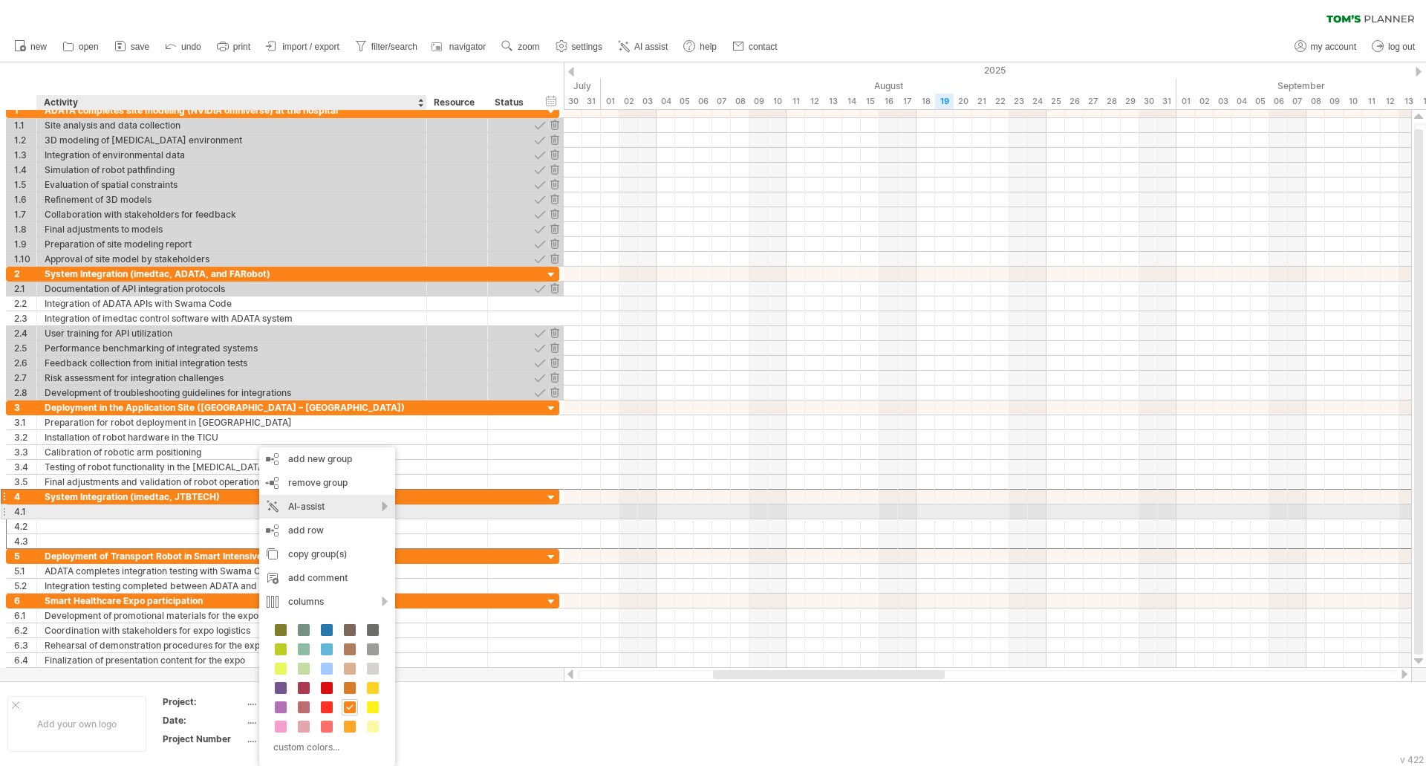
click at [389, 504] on div "AI-assist" at bounding box center [327, 507] width 136 height 24
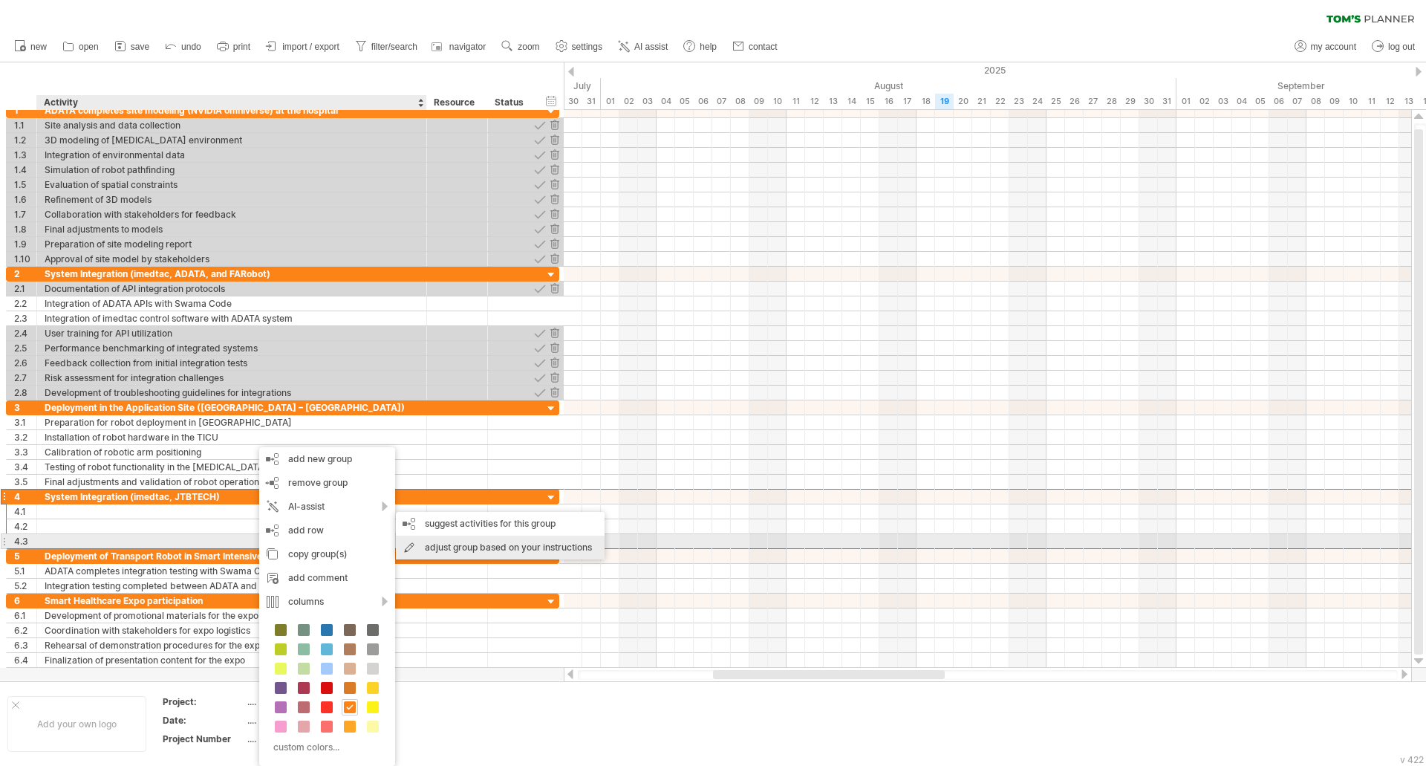
click at [443, 547] on div "adjust group based on your instructions" at bounding box center [500, 548] width 209 height 24
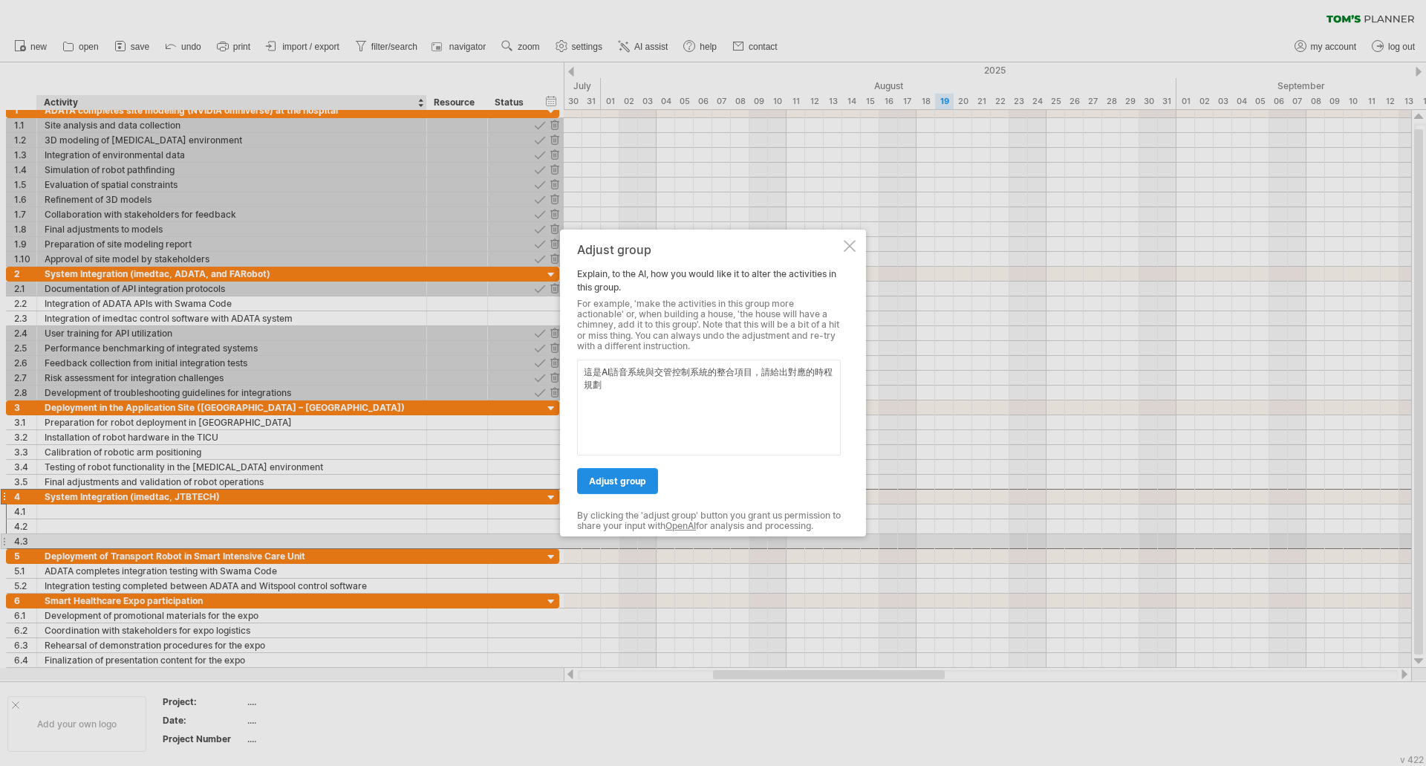
type textarea "這是AI語音系統與交管控制系統的整合項目，請給出對應的時程規劃"
click at [639, 484] on span "adjust group" at bounding box center [617, 480] width 57 height 11
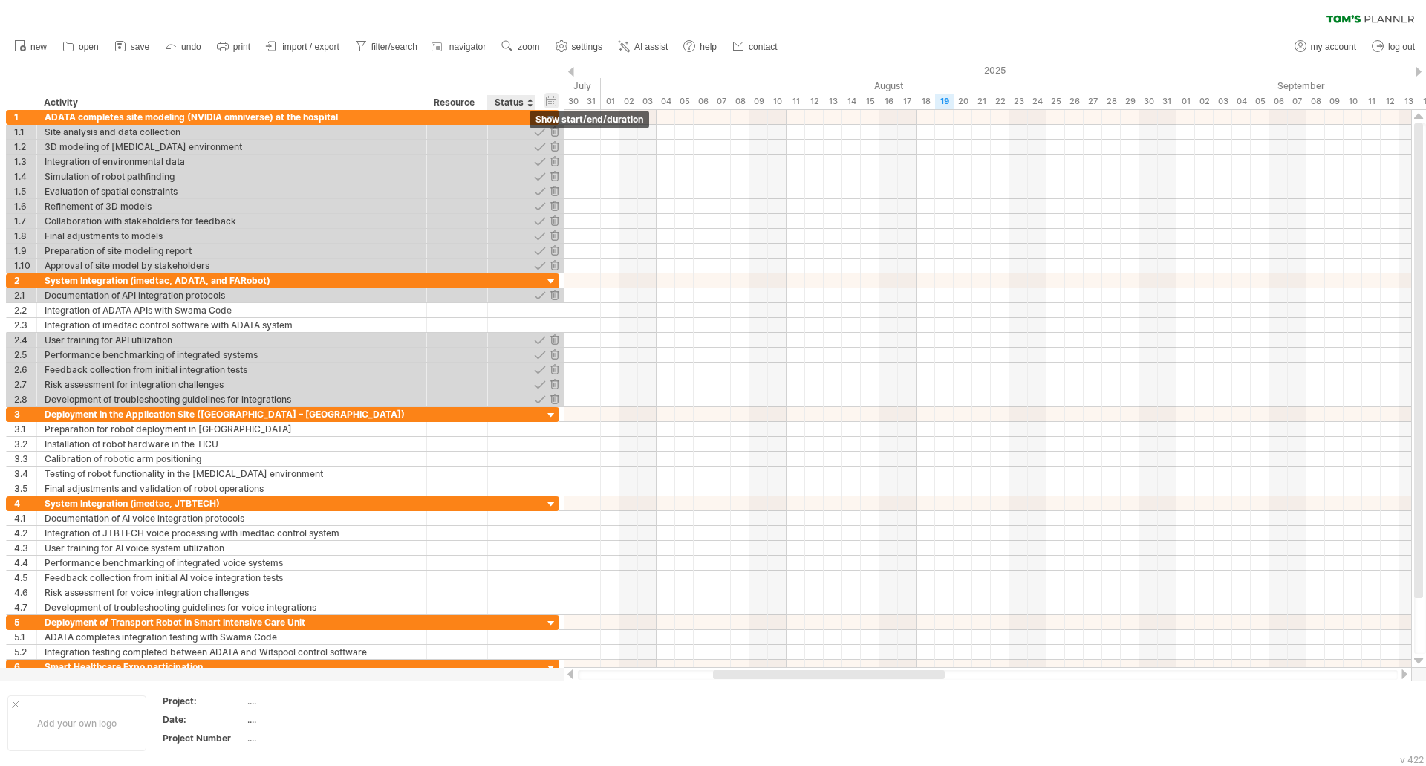
click at [553, 100] on div "hide start/end/duration show start/end/duration" at bounding box center [552, 101] width 14 height 16
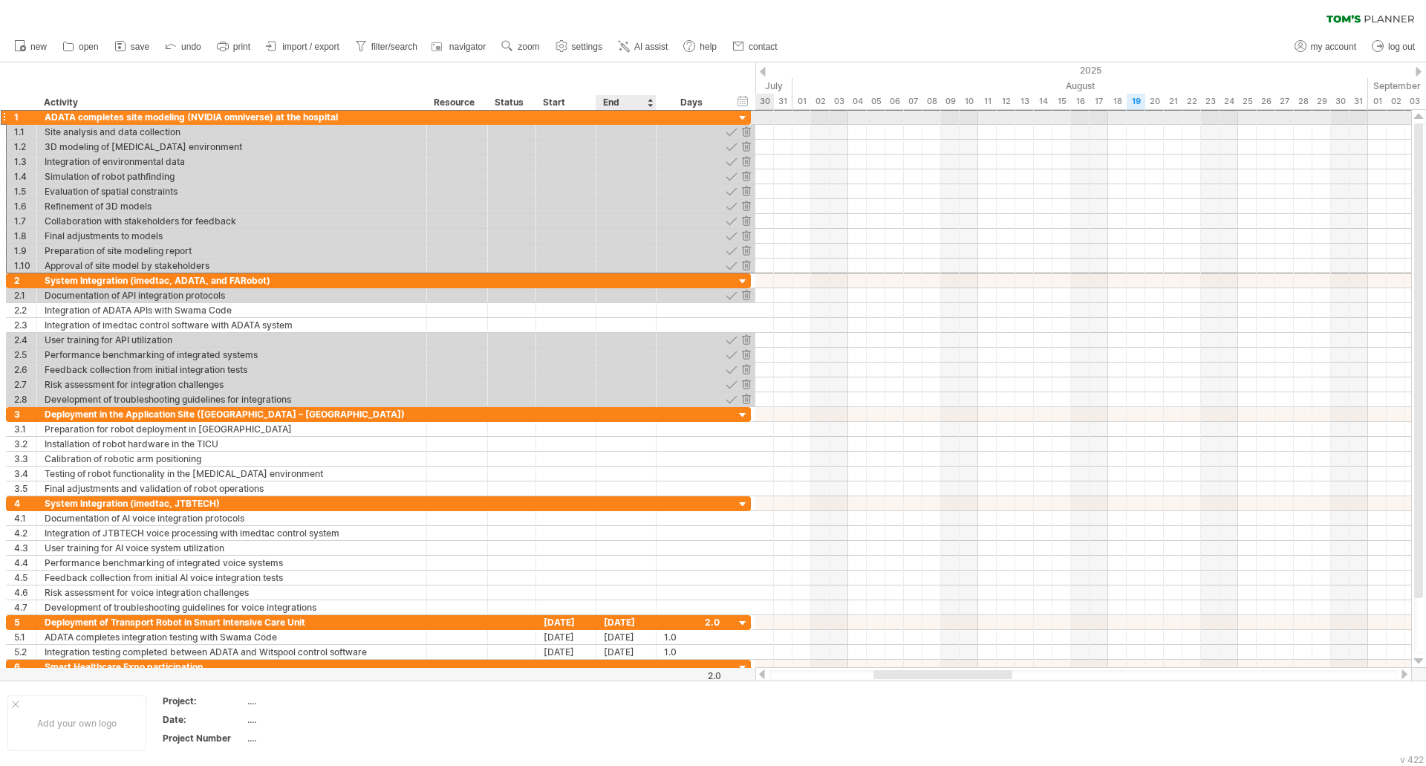
click at [627, 119] on div at bounding box center [627, 117] width 60 height 14
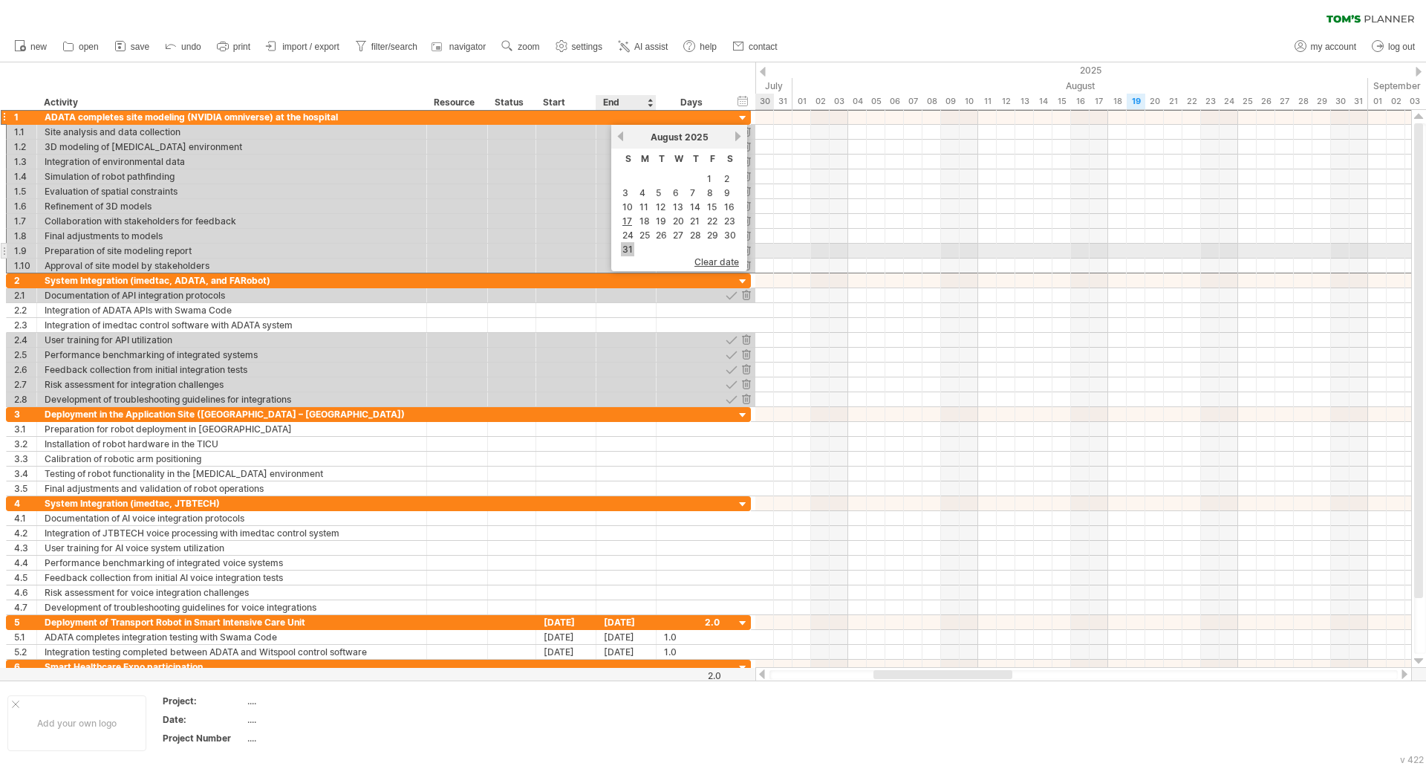
click at [628, 249] on link "31" at bounding box center [627, 249] width 13 height 14
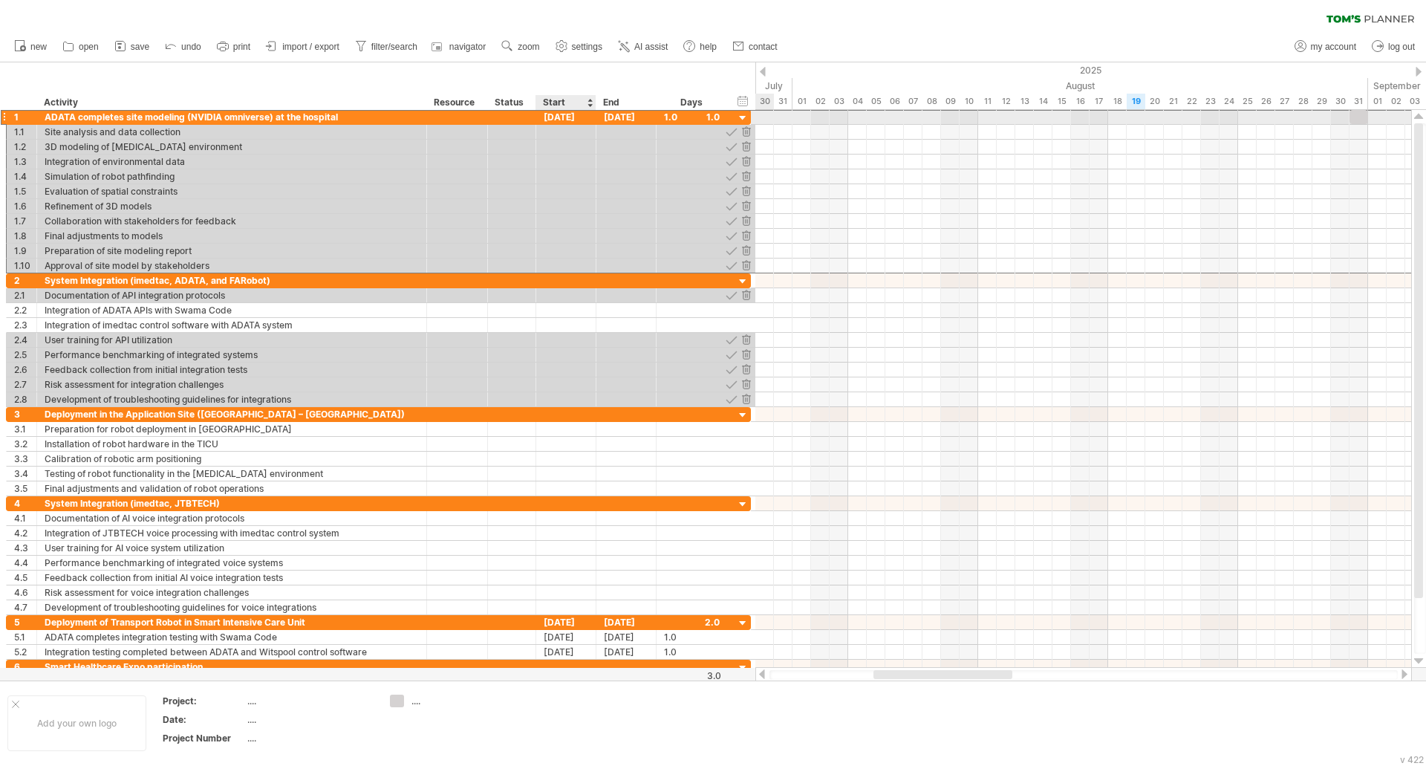
click at [573, 119] on div "[DATE]" at bounding box center [566, 117] width 60 height 14
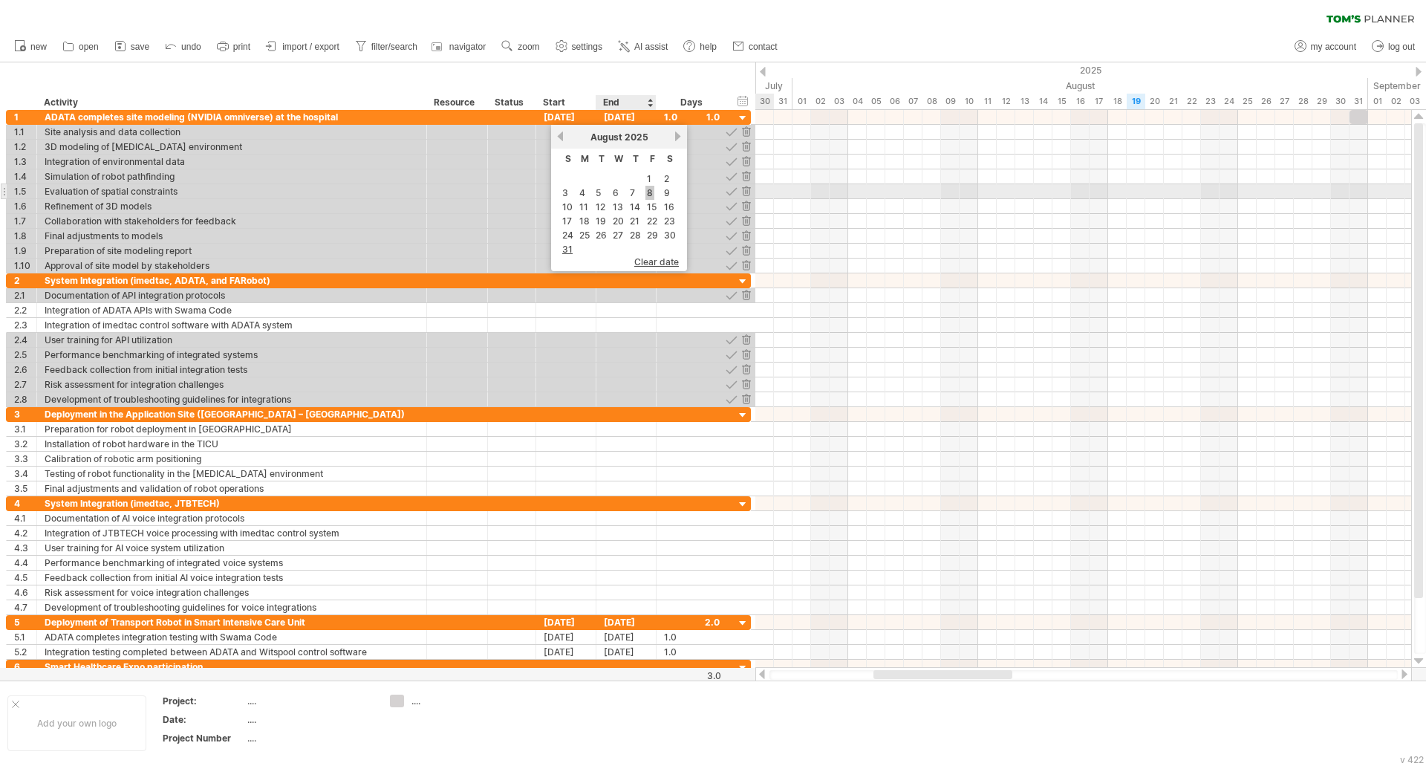
click at [652, 195] on link "8" at bounding box center [650, 193] width 9 height 14
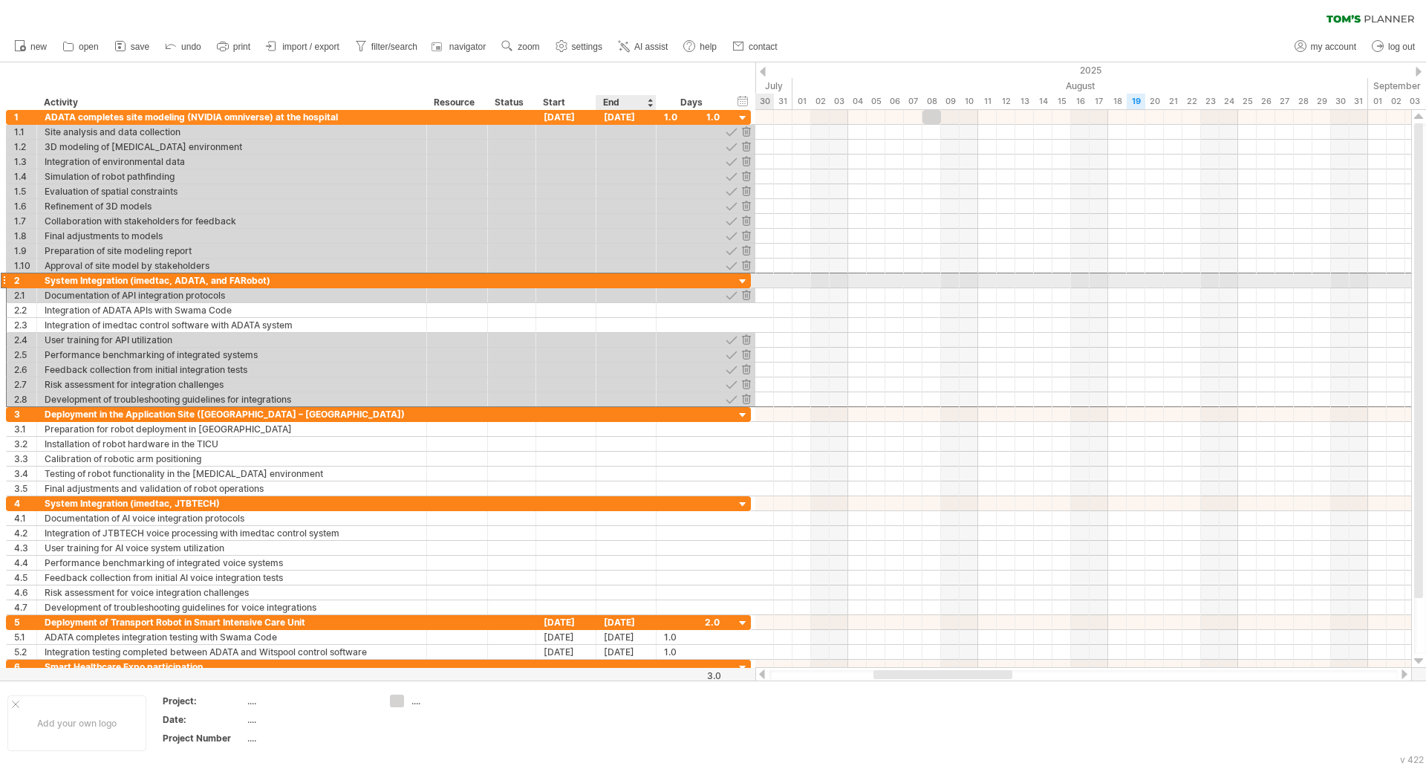
click at [608, 280] on div at bounding box center [627, 280] width 60 height 14
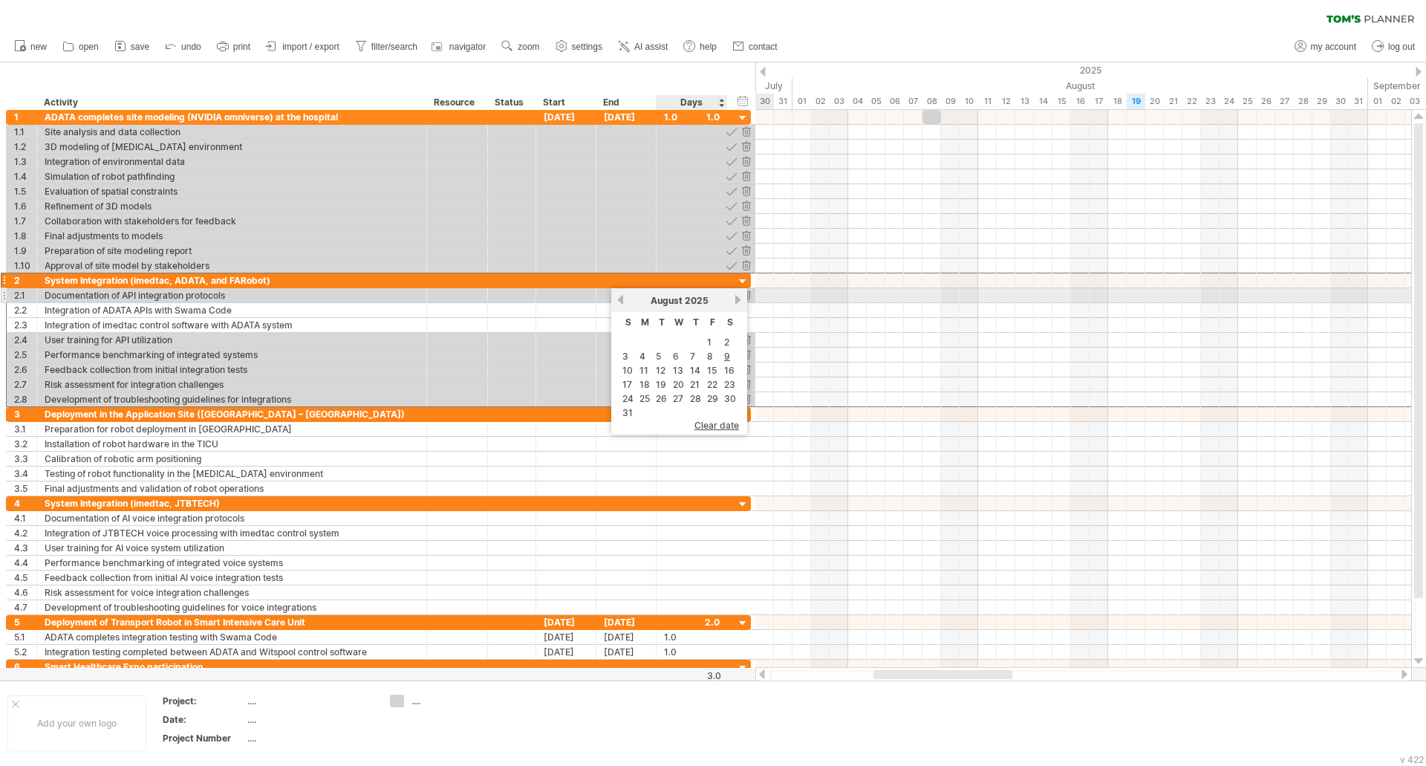
click at [738, 302] on link "next" at bounding box center [737, 299] width 11 height 11
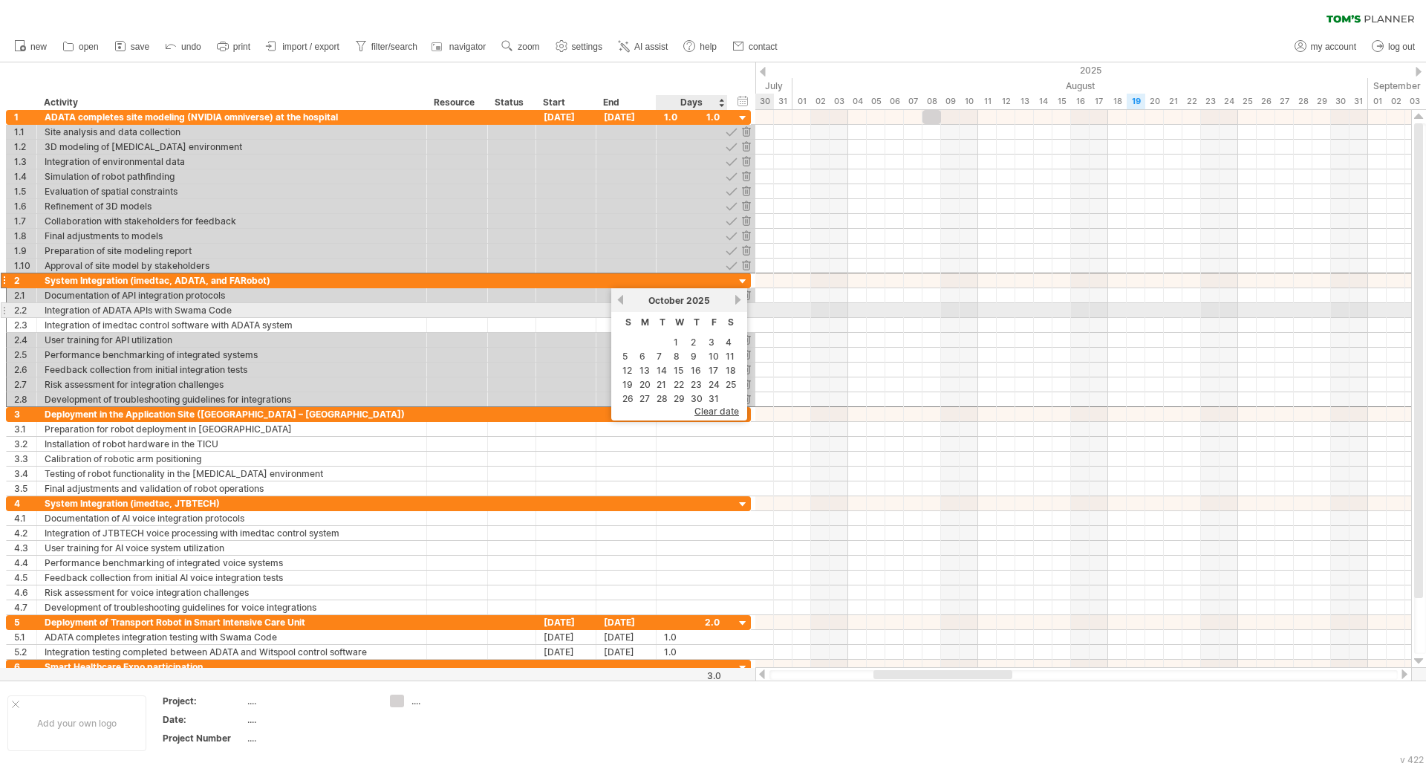
click at [739, 303] on link "next" at bounding box center [737, 299] width 11 height 11
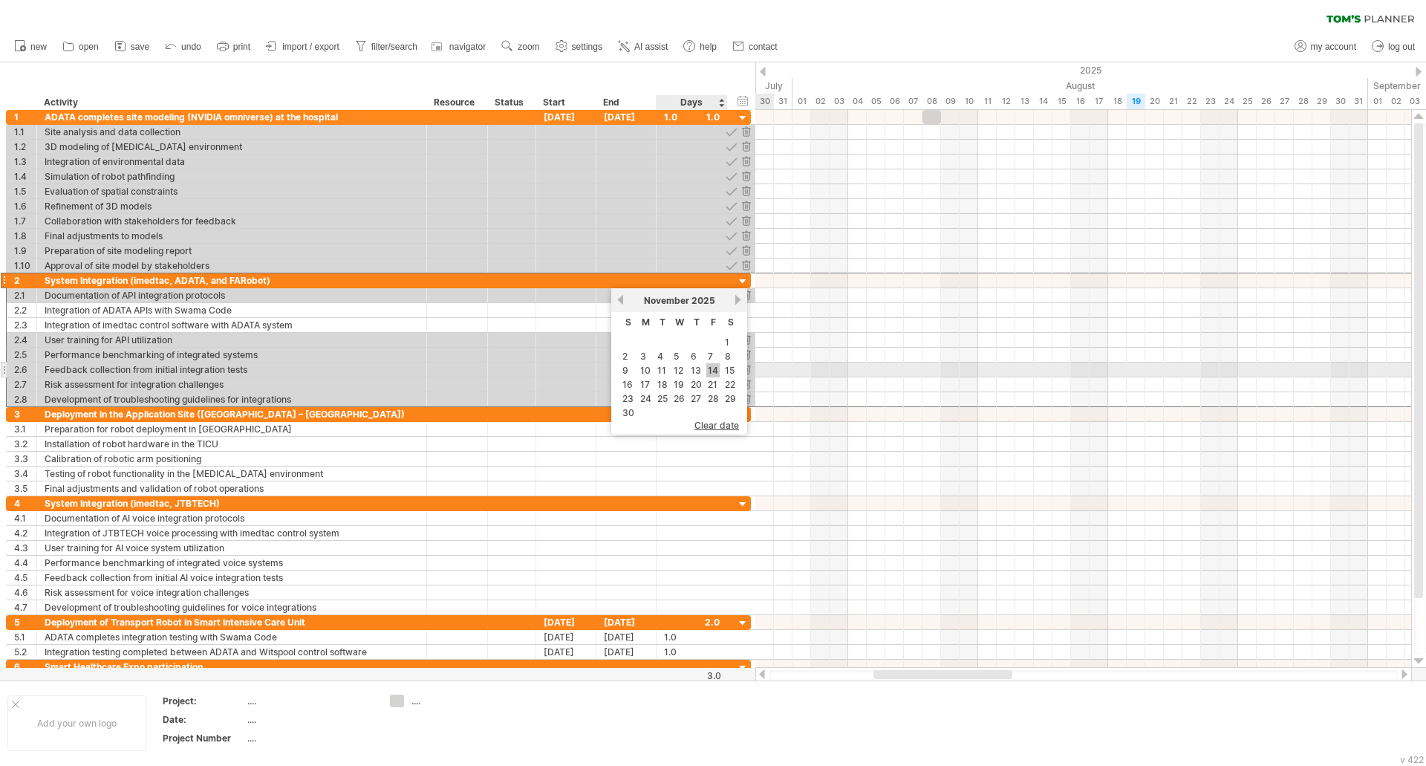
click at [712, 368] on link "14" at bounding box center [712, 370] width 13 height 14
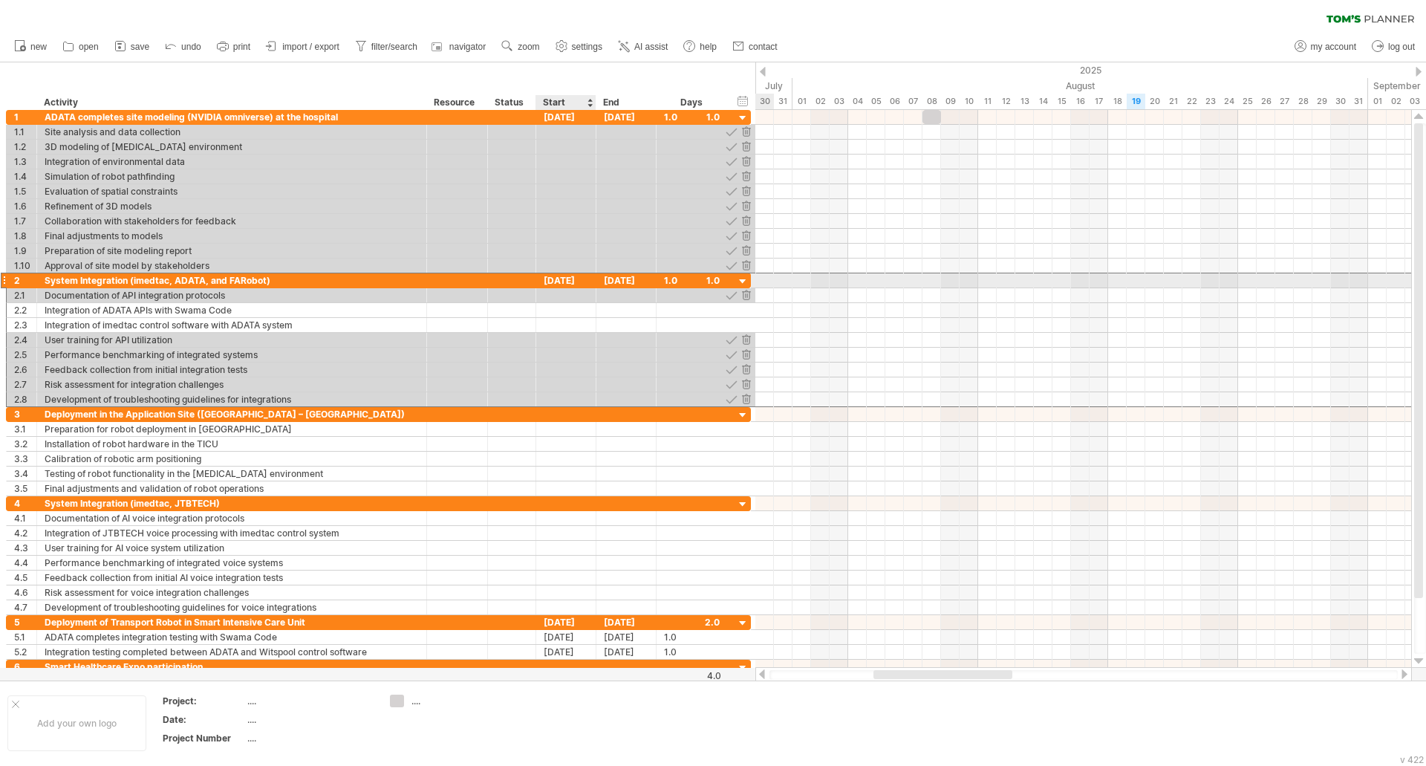
click at [581, 278] on div "[DATE]" at bounding box center [566, 280] width 60 height 14
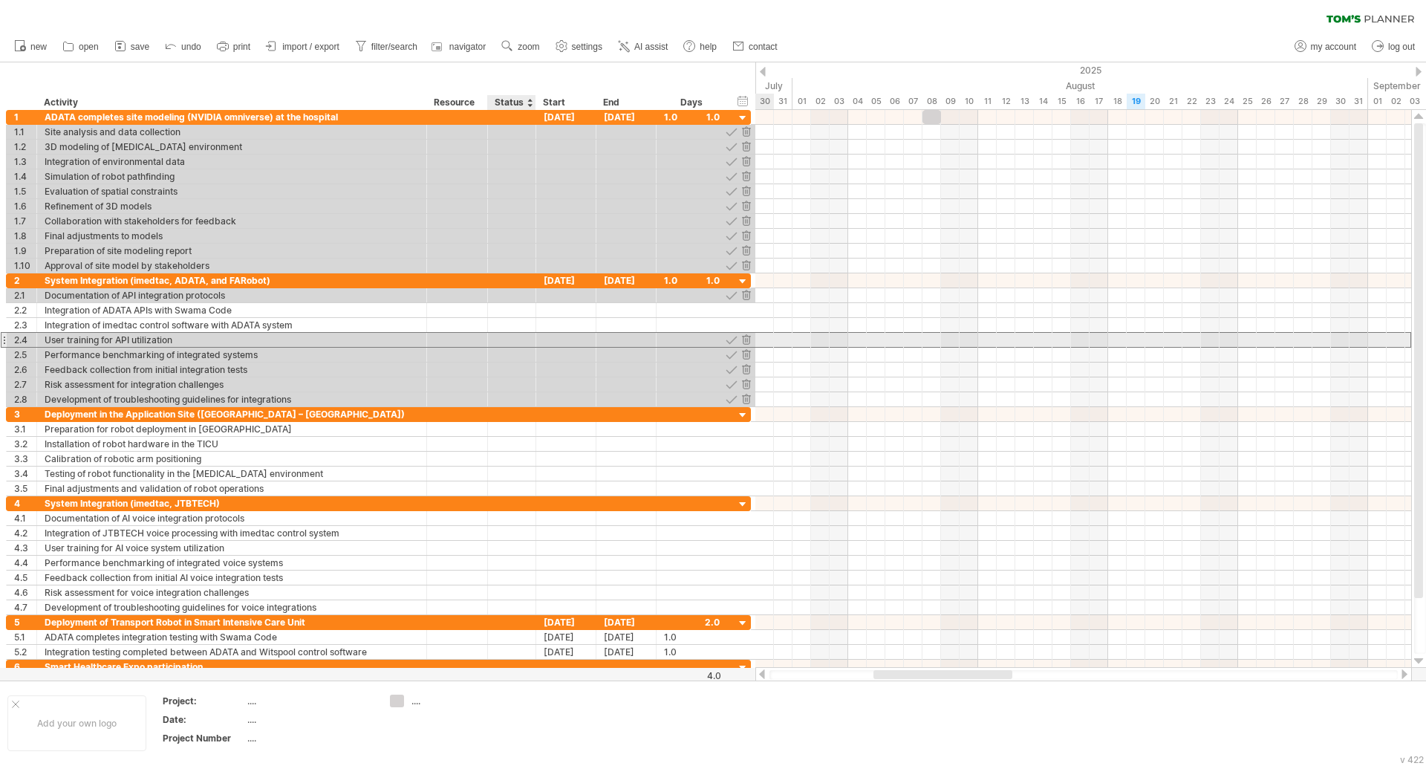
click at [504, 337] on div at bounding box center [511, 340] width 33 height 14
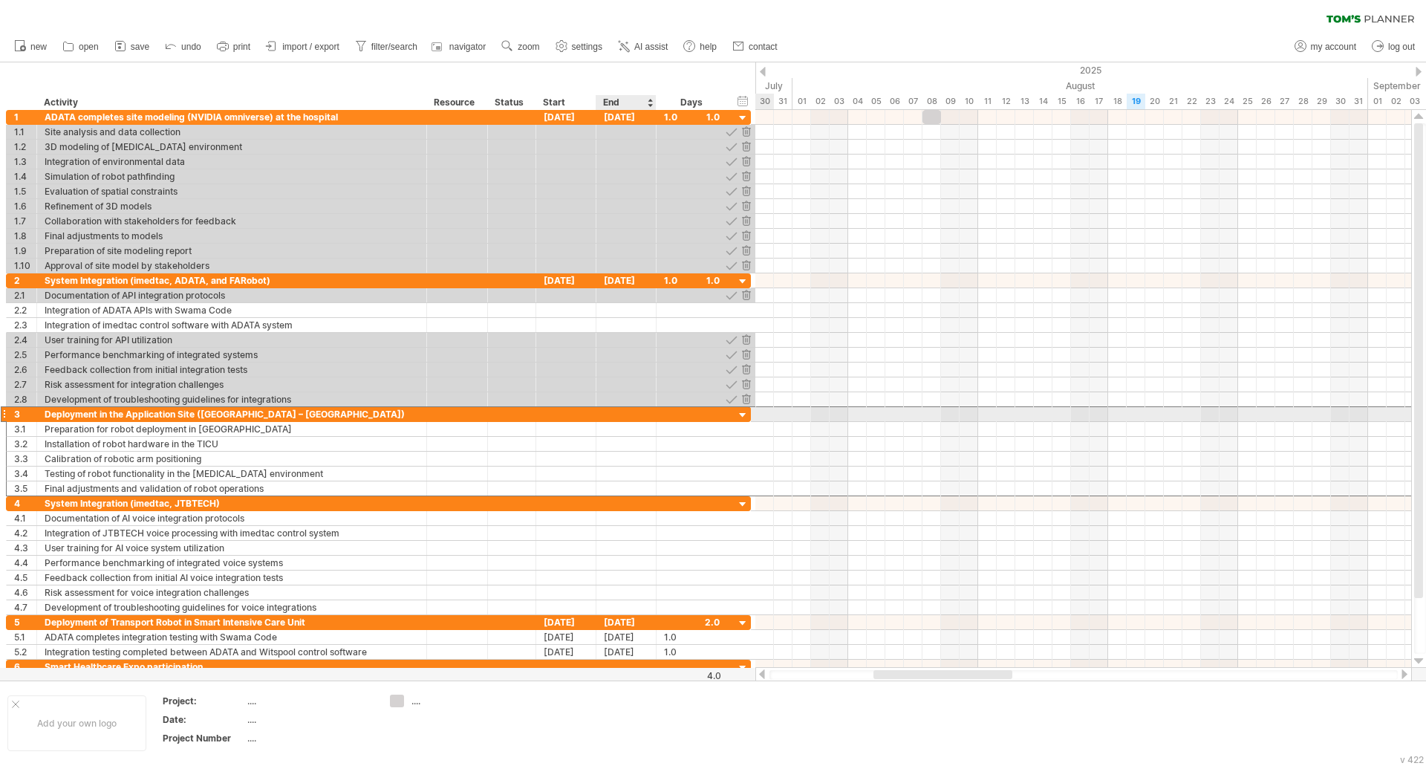
click at [629, 415] on div at bounding box center [627, 414] width 60 height 14
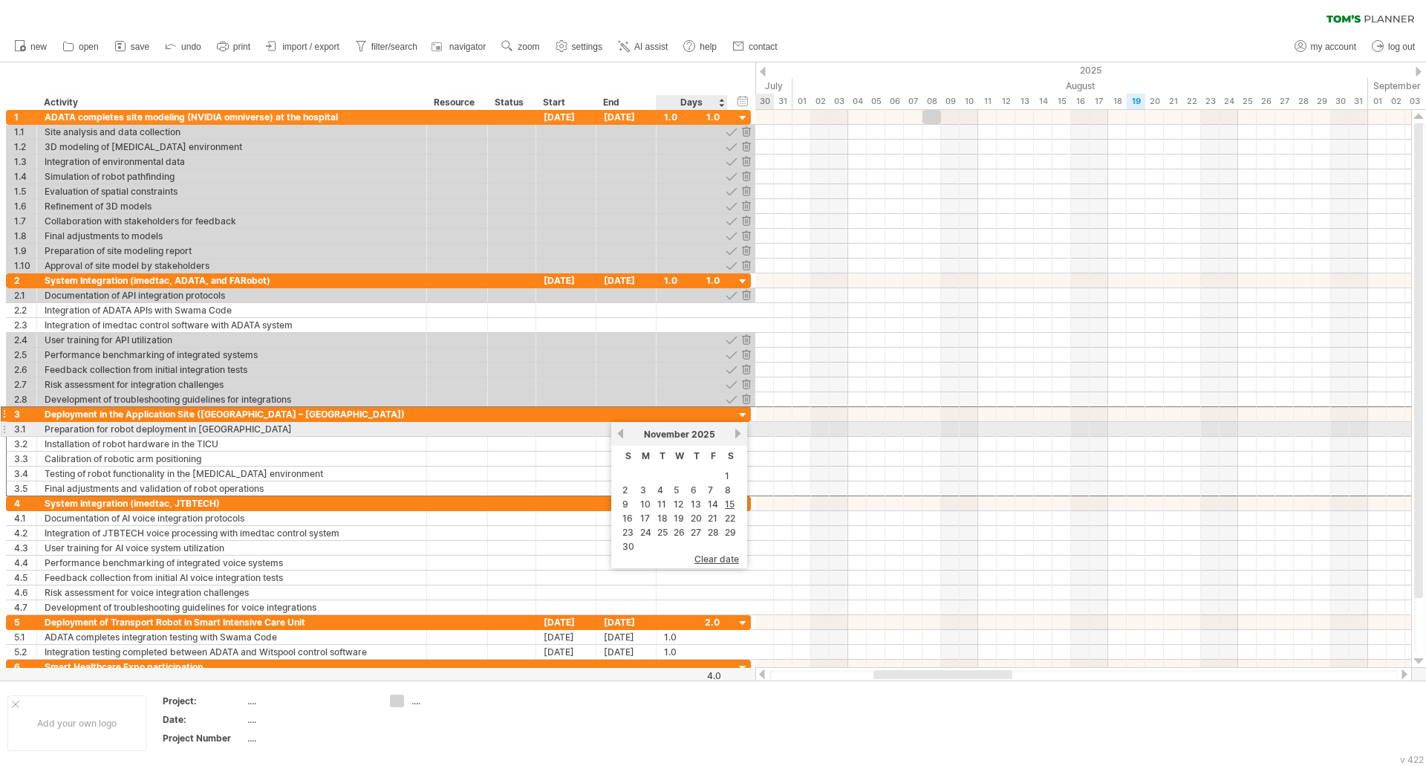
click at [738, 436] on link "next" at bounding box center [737, 433] width 11 height 11
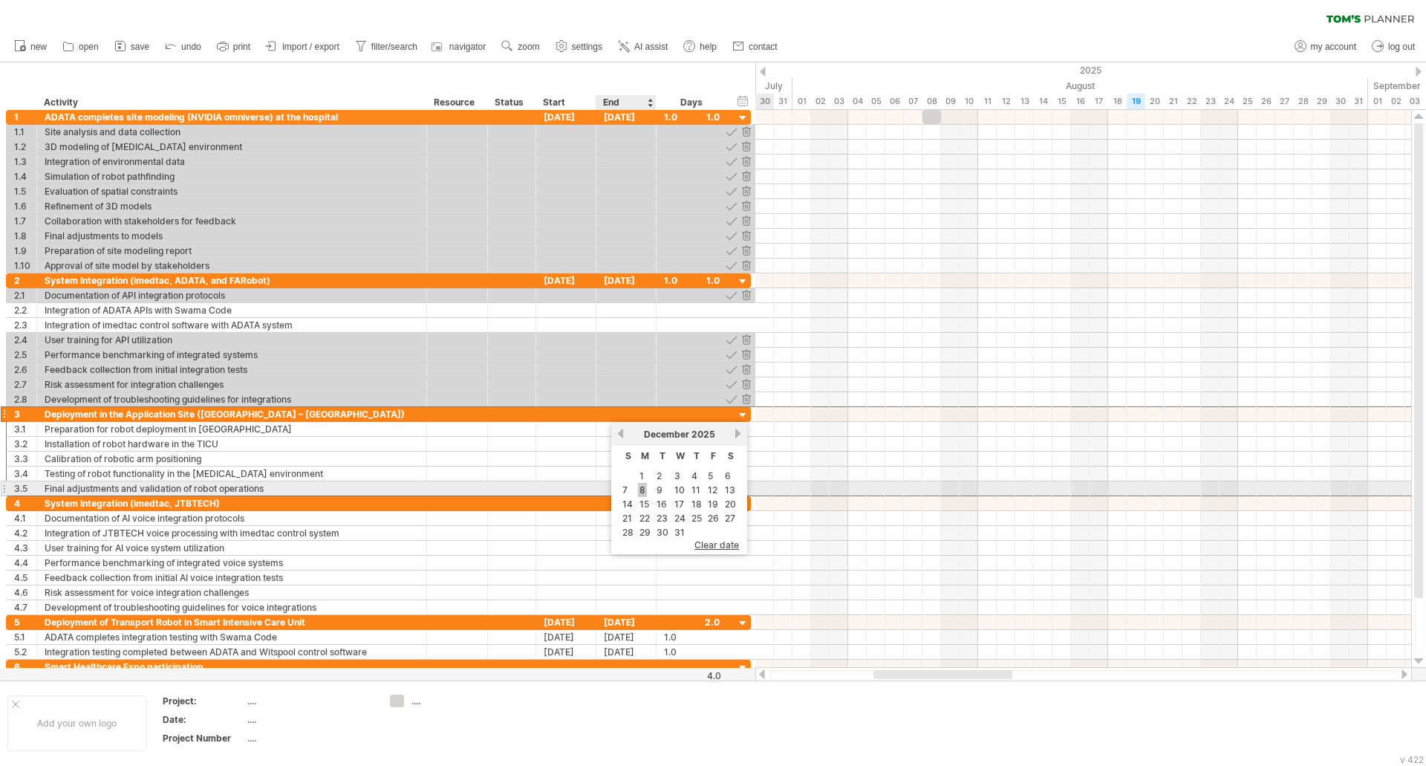
click at [643, 493] on link "8" at bounding box center [642, 490] width 9 height 14
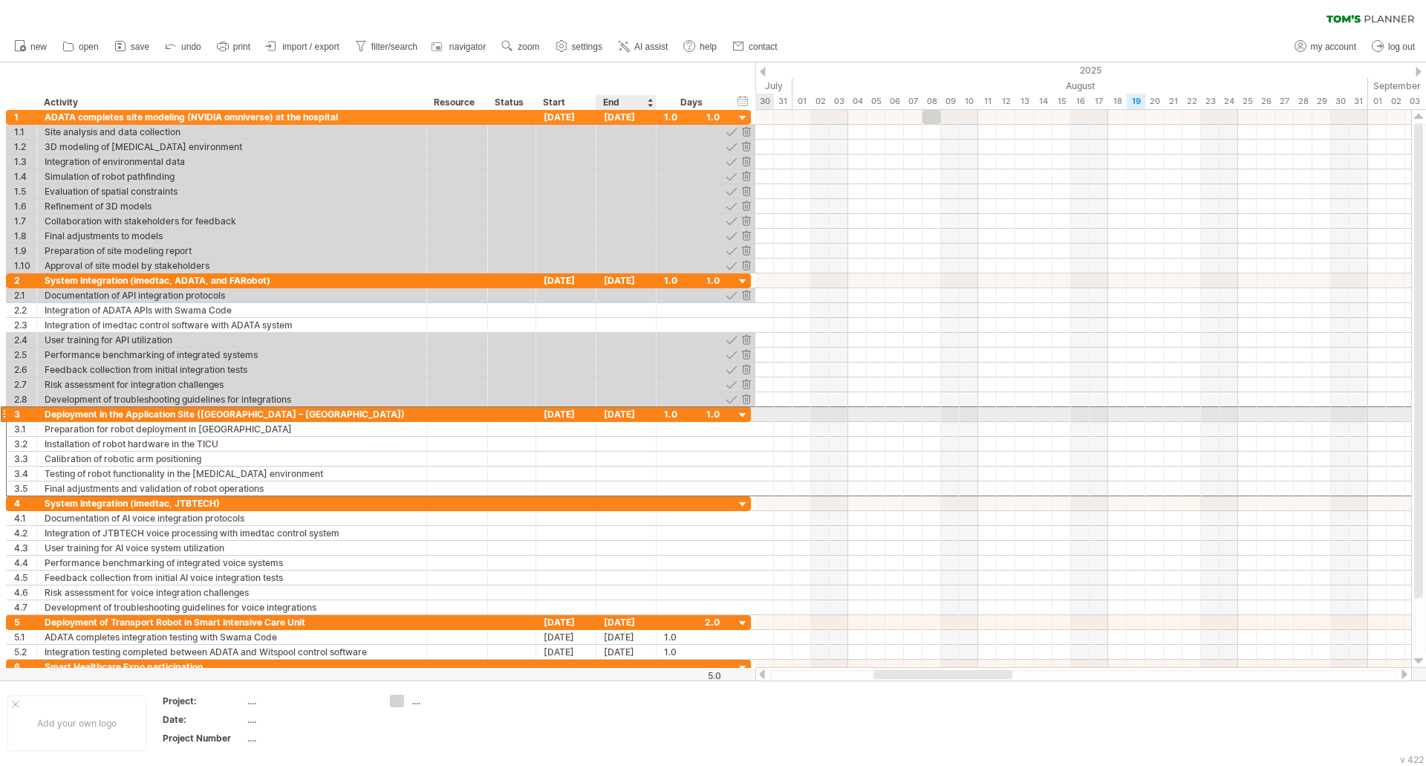
click at [651, 417] on div "[DATE]" at bounding box center [627, 414] width 60 height 14
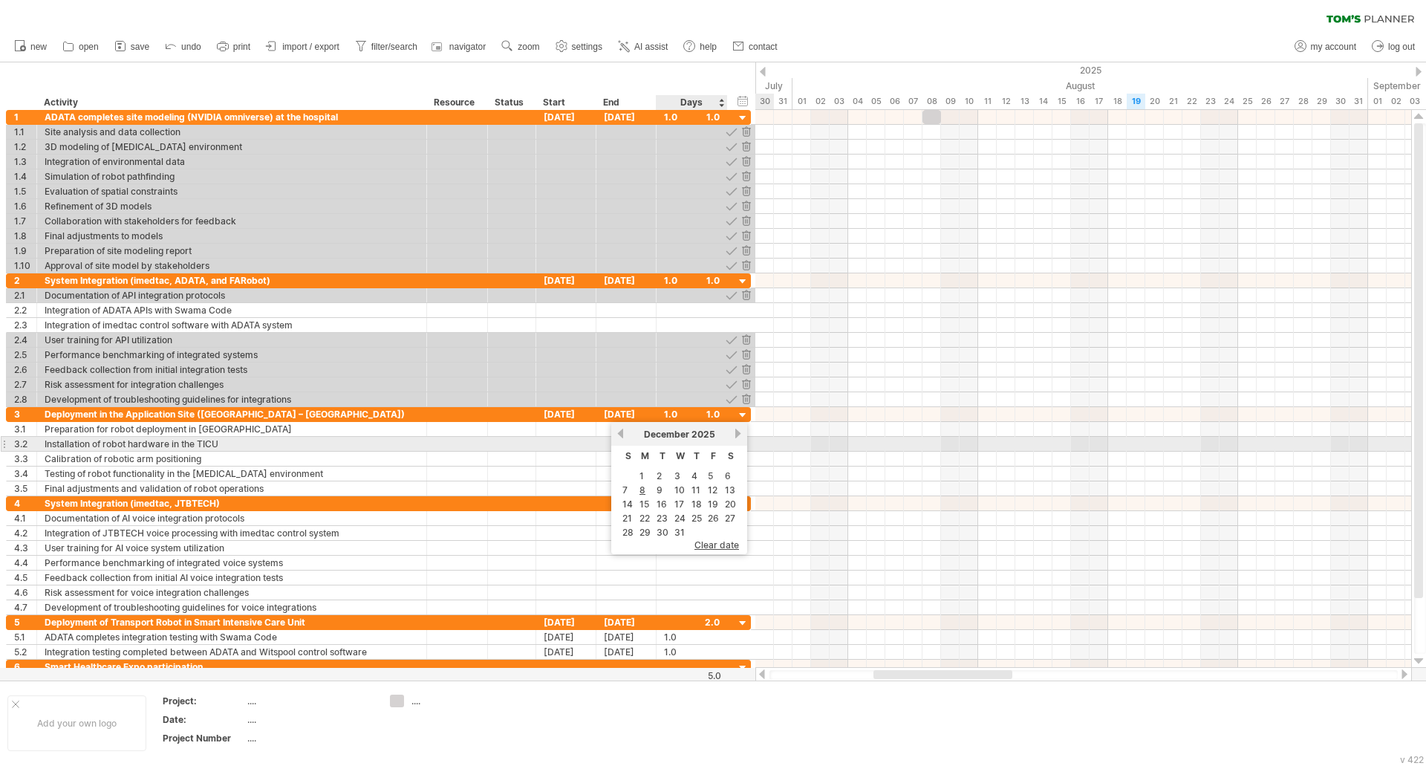
click at [734, 437] on link "next" at bounding box center [737, 433] width 11 height 11
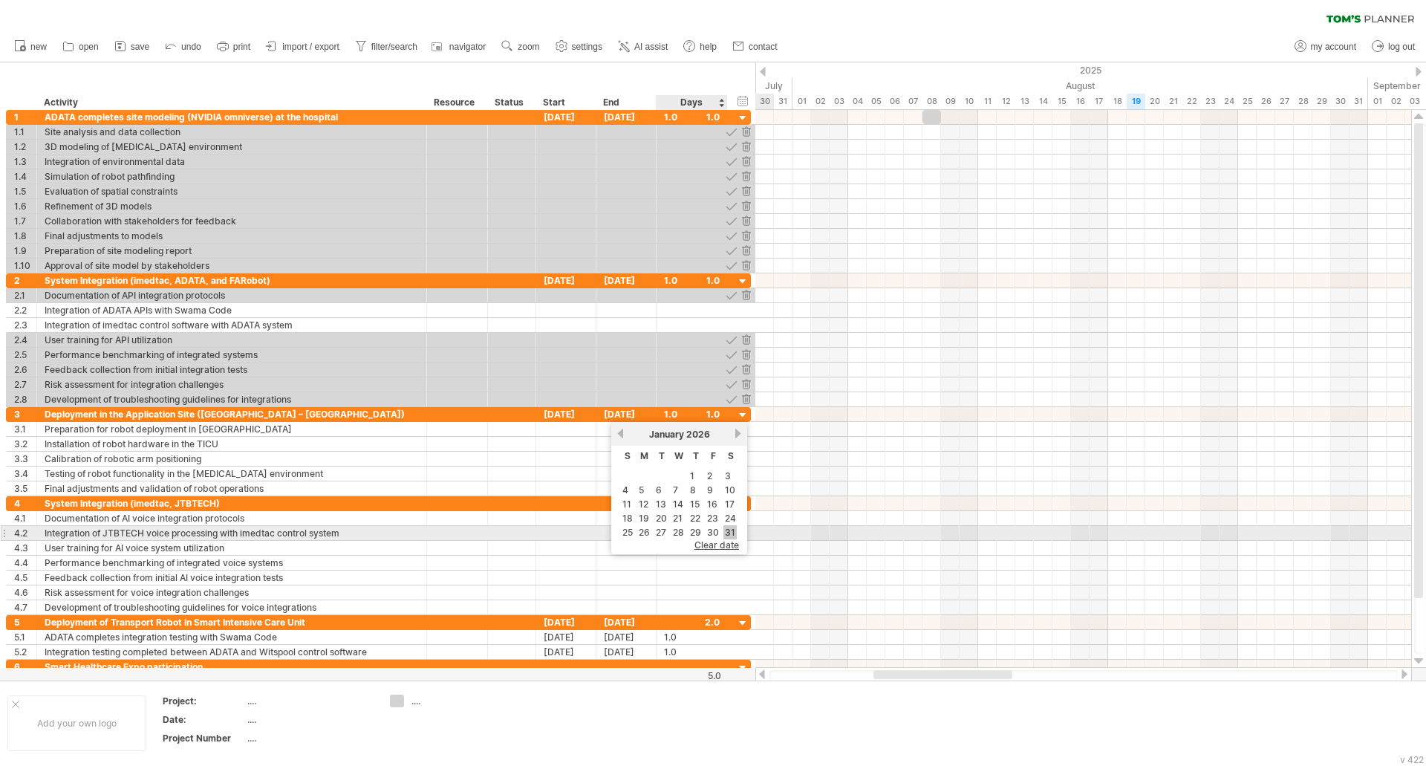
click at [728, 530] on link "31" at bounding box center [730, 532] width 13 height 14
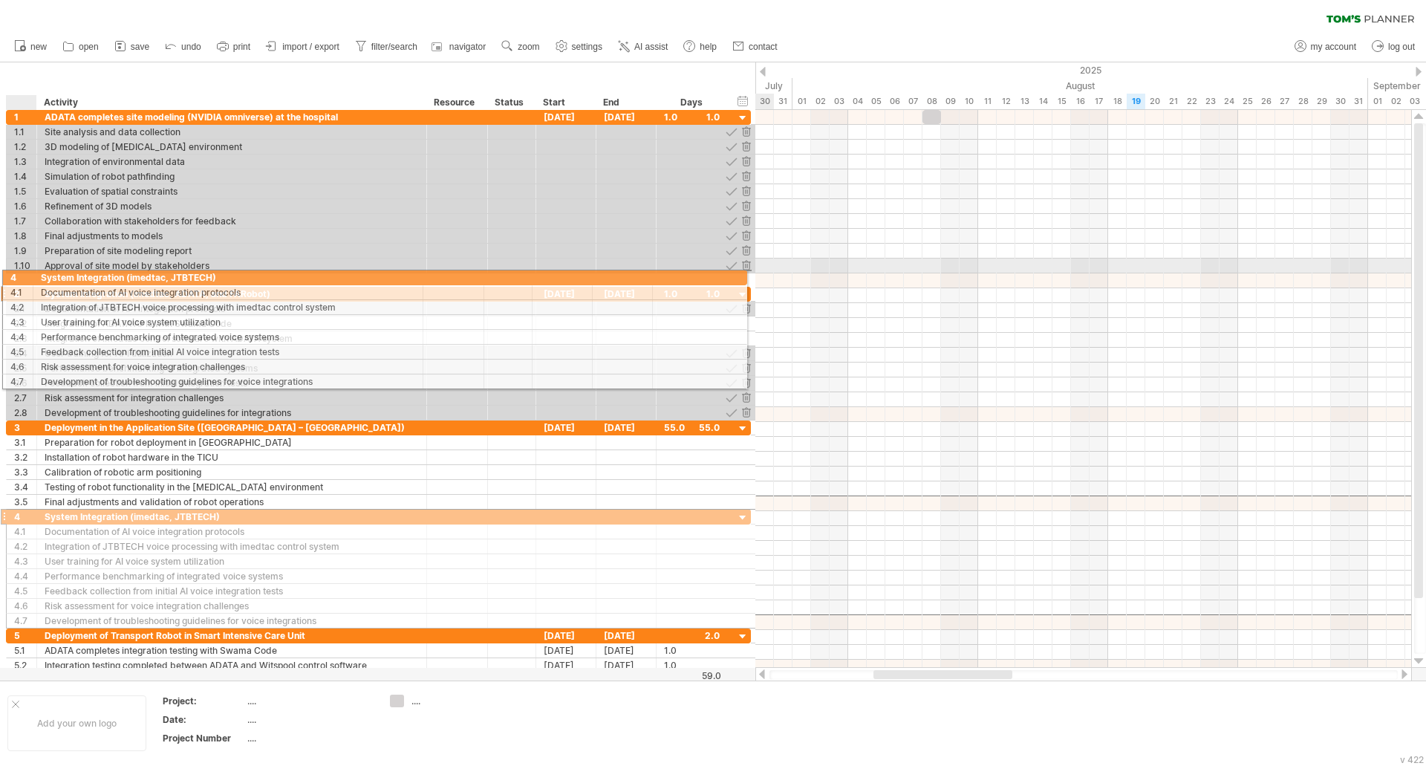
drag, startPoint x: 25, startPoint y: 504, endPoint x: 16, endPoint y: 275, distance: 229.7
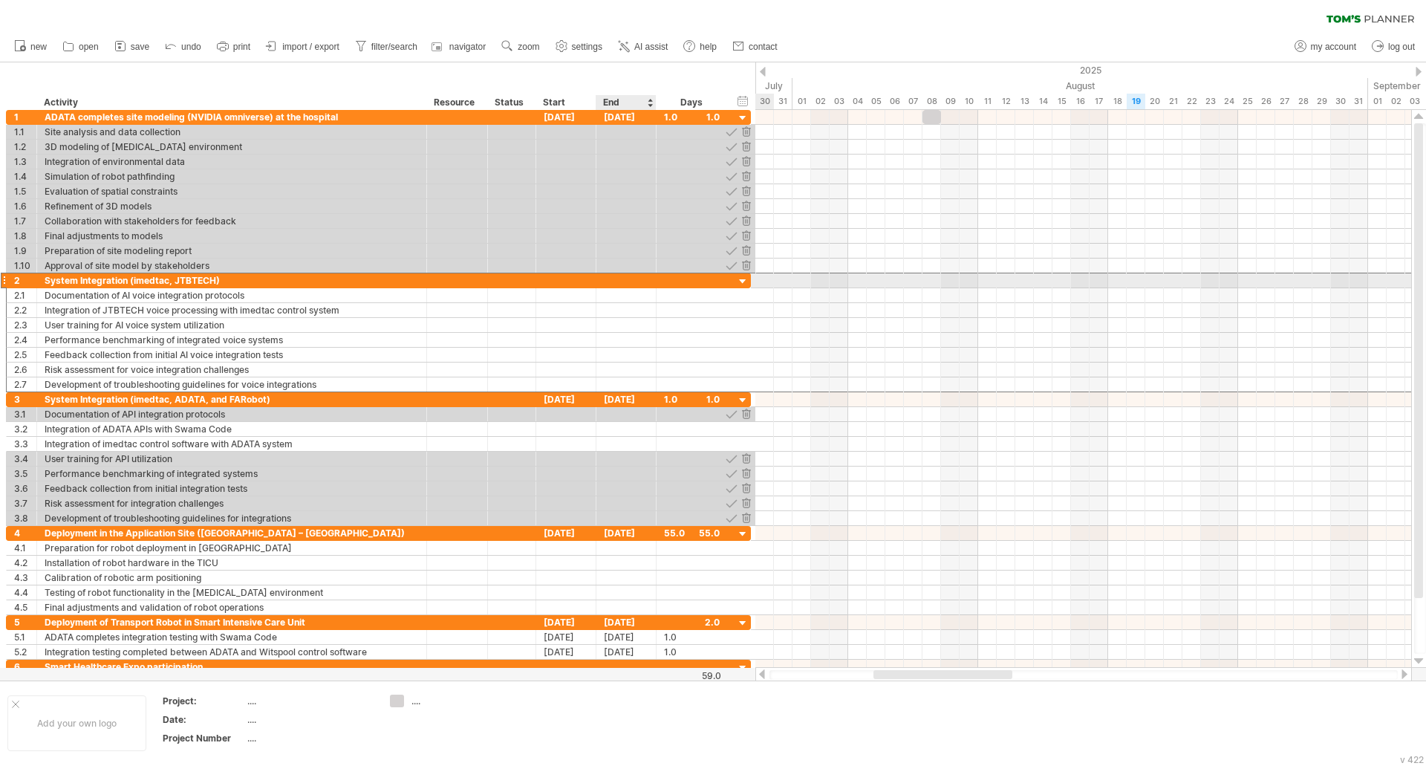
click at [637, 279] on div at bounding box center [627, 280] width 60 height 14
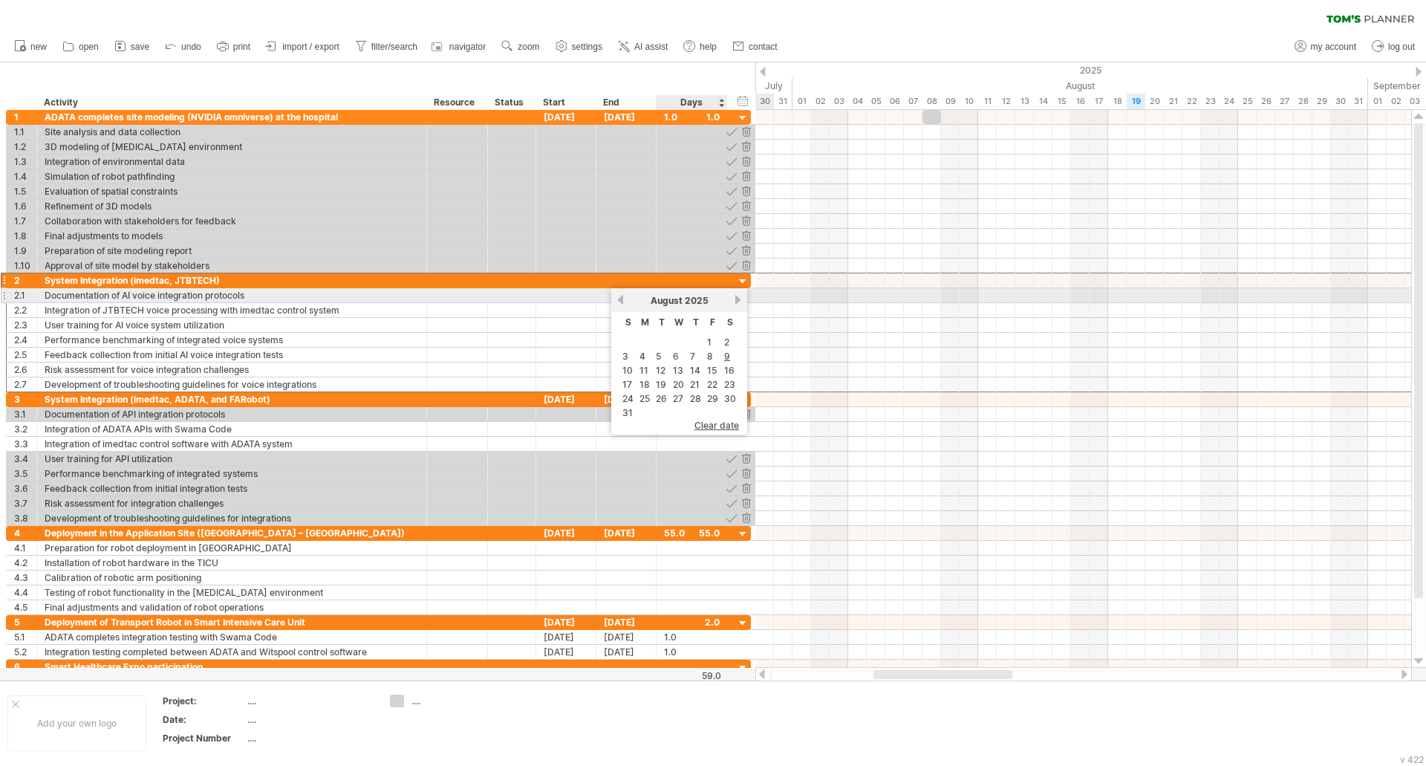
click at [735, 299] on link "next" at bounding box center [737, 299] width 11 height 11
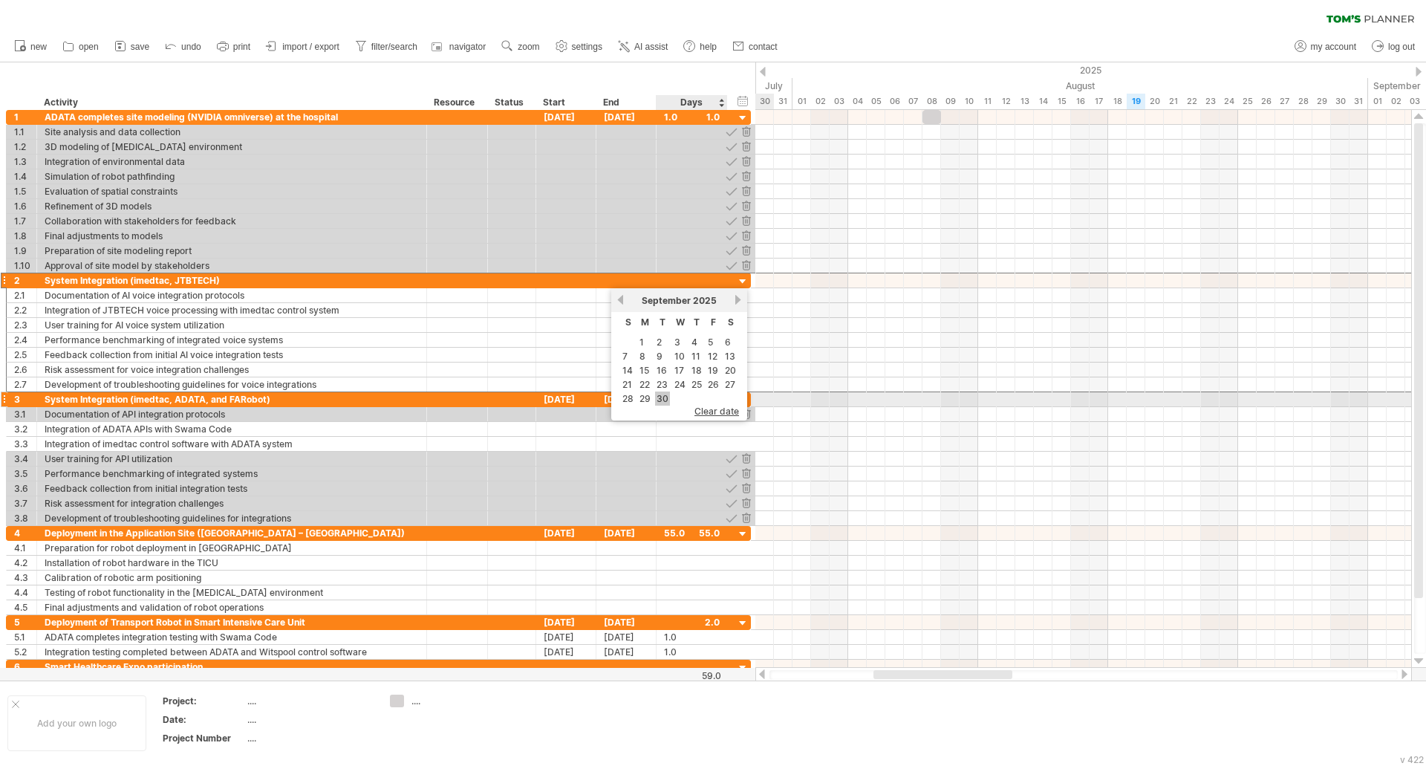
click at [668, 398] on link "30" at bounding box center [662, 398] width 15 height 14
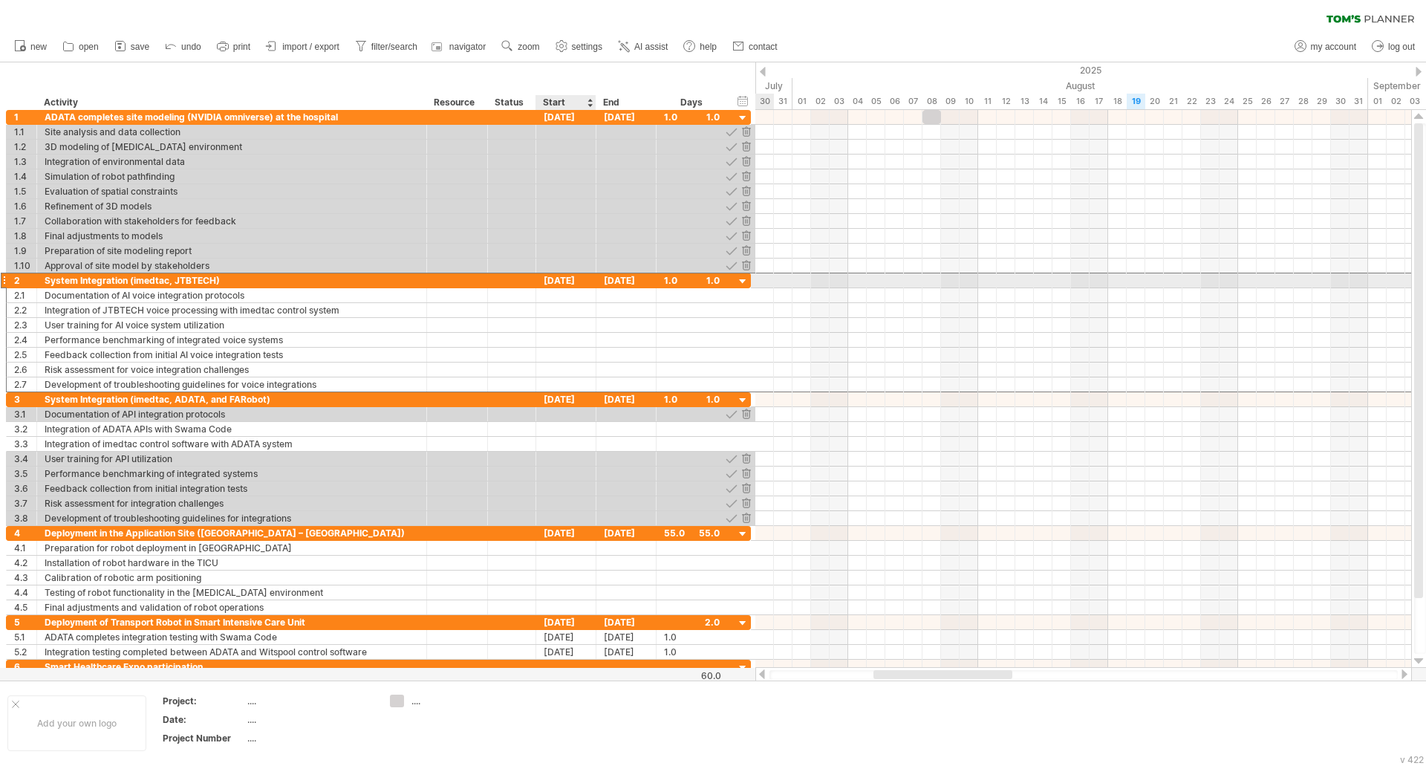
click at [585, 282] on div "[DATE]" at bounding box center [566, 280] width 60 height 14
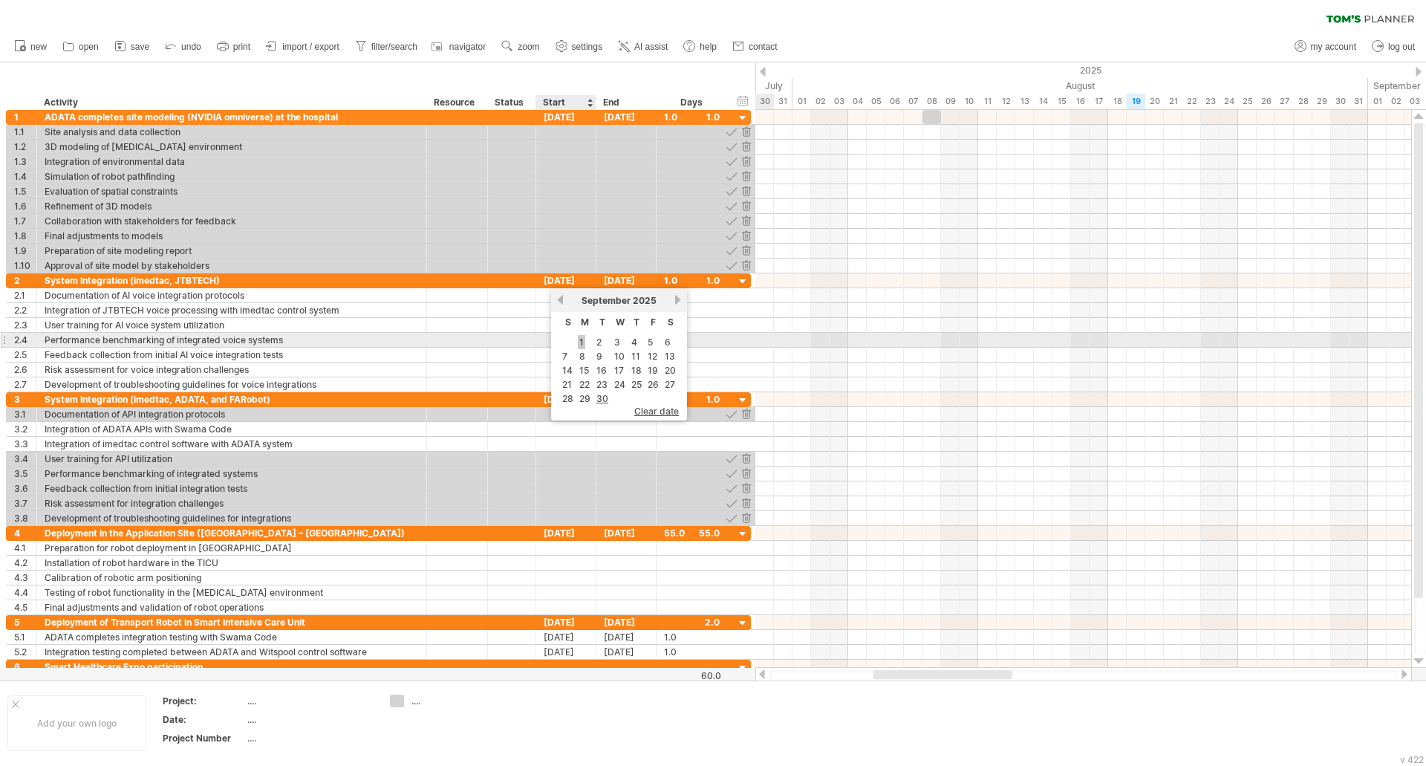
click at [585, 344] on link "1" at bounding box center [581, 342] width 7 height 14
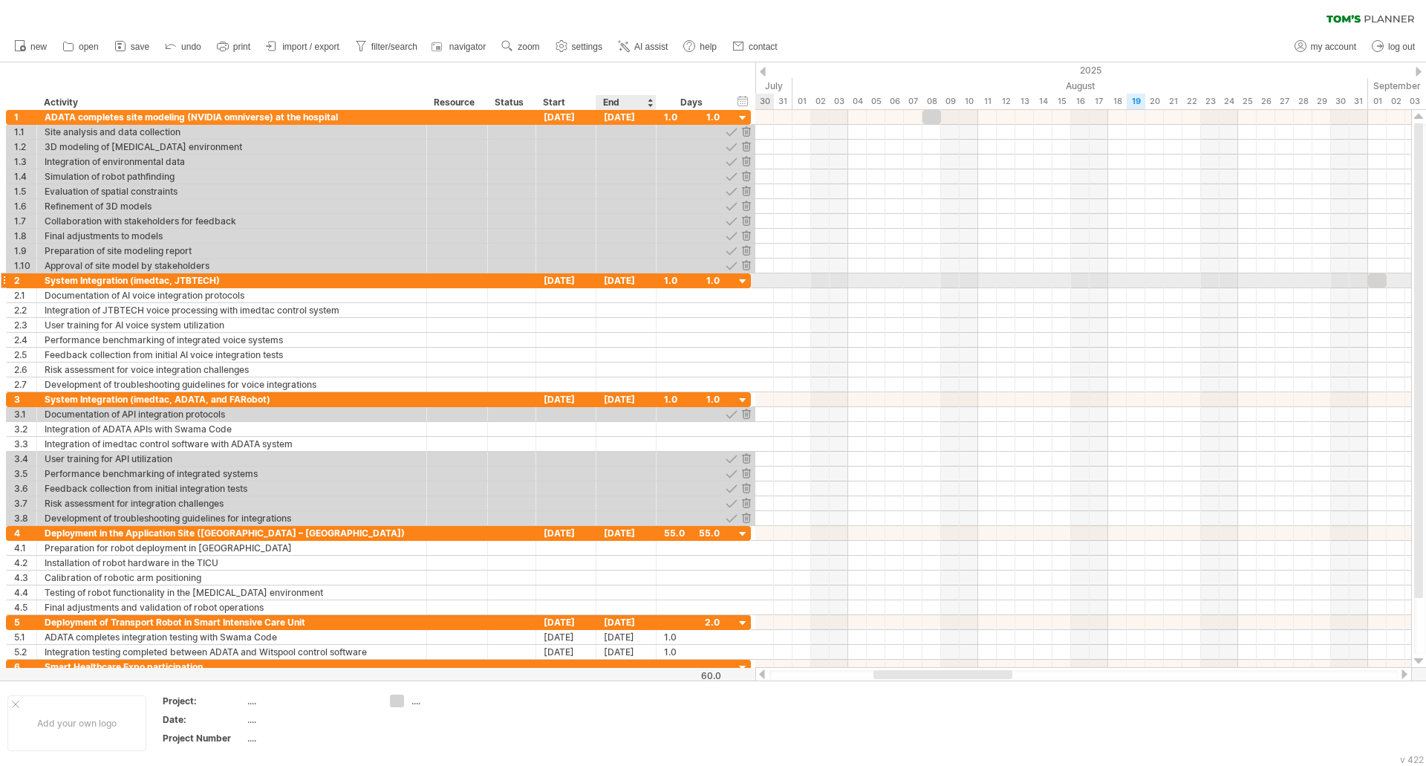
click at [648, 282] on div "[DATE]" at bounding box center [627, 280] width 60 height 14
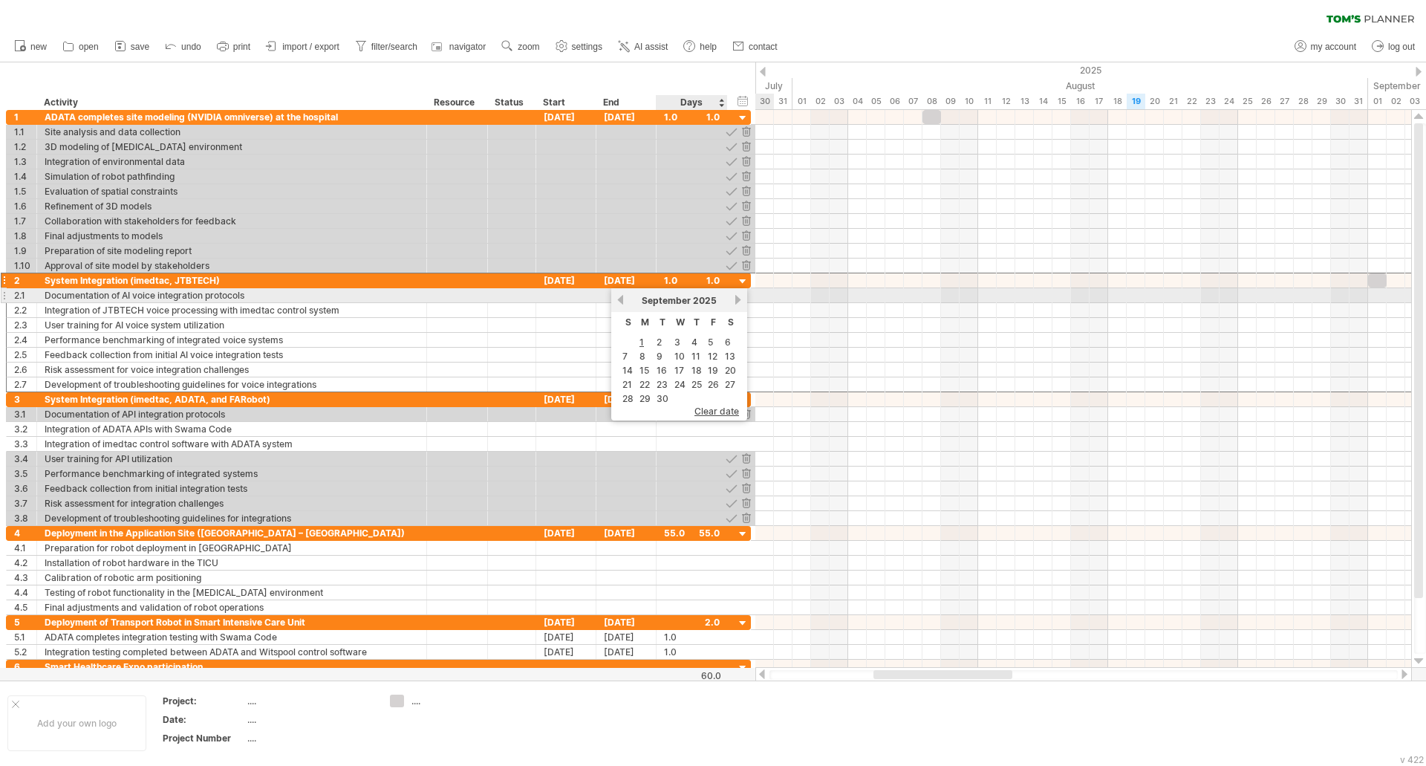
click at [736, 298] on link "next" at bounding box center [737, 299] width 11 height 11
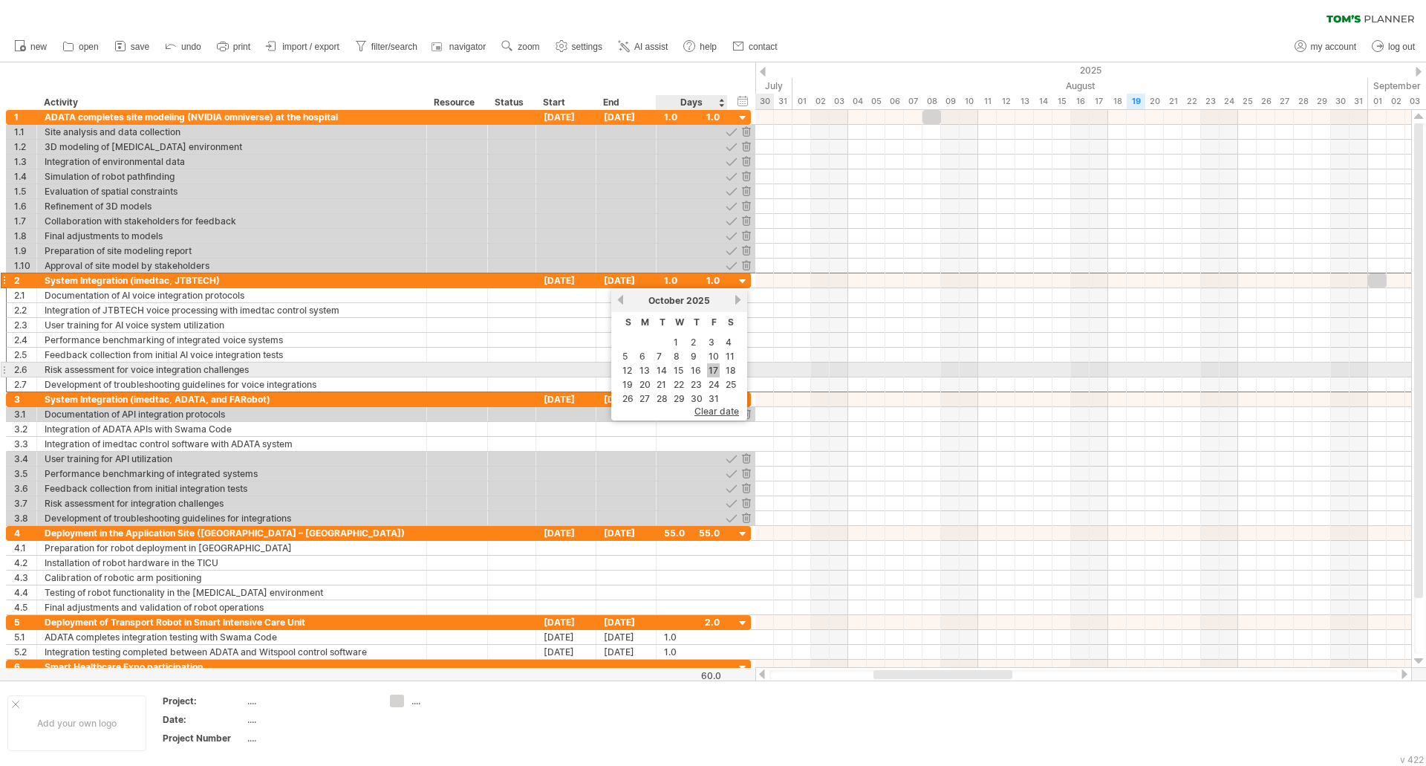
click at [709, 365] on link "17" at bounding box center [713, 370] width 13 height 14
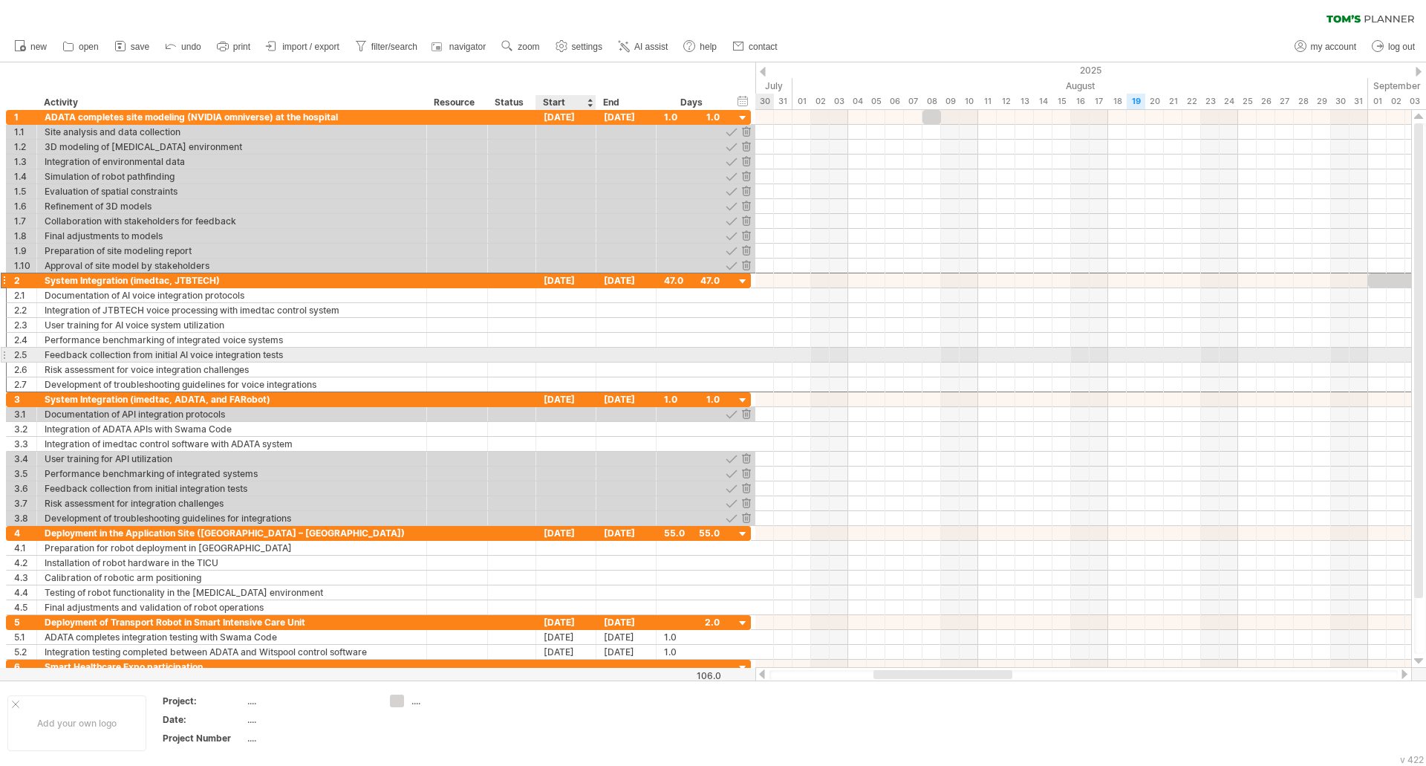
click at [565, 358] on div at bounding box center [566, 355] width 60 height 14
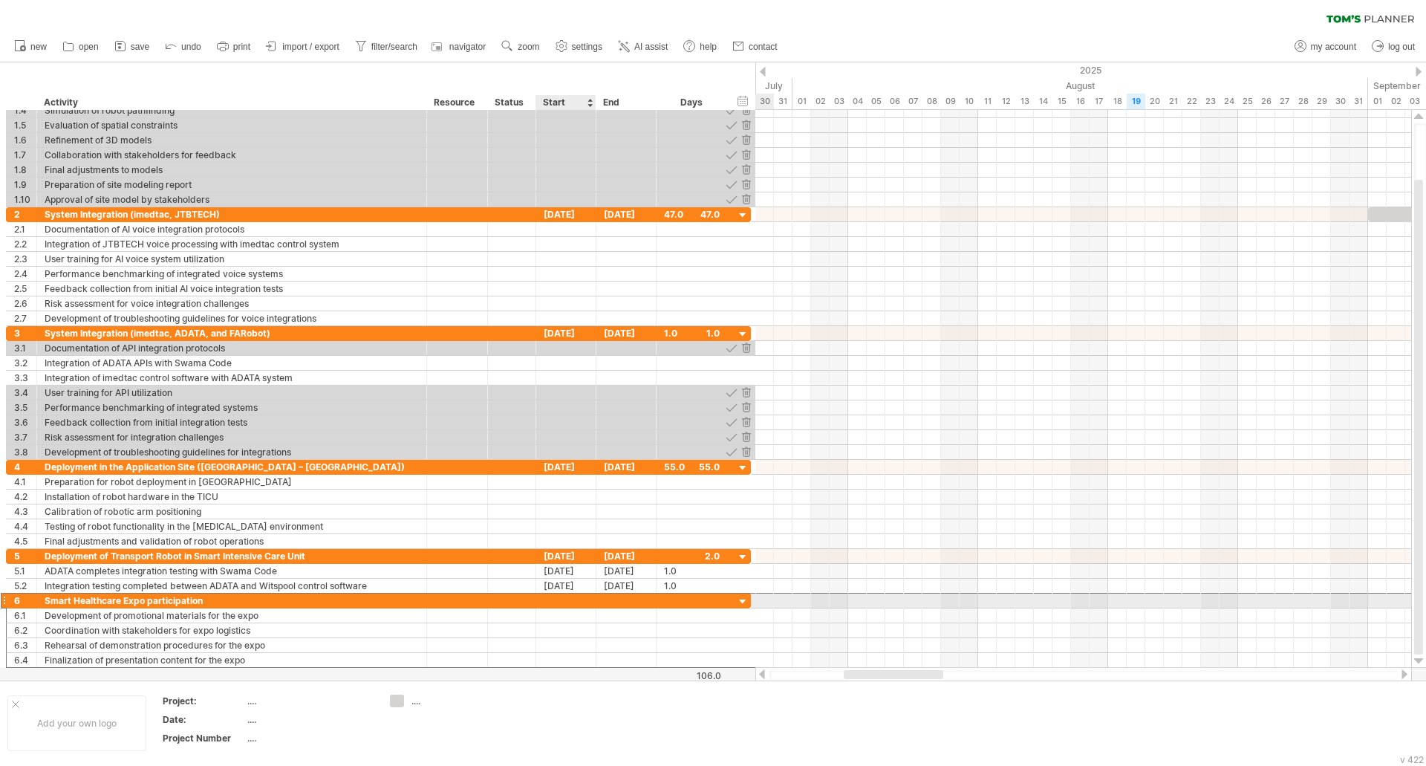
click at [577, 603] on div at bounding box center [566, 601] width 60 height 14
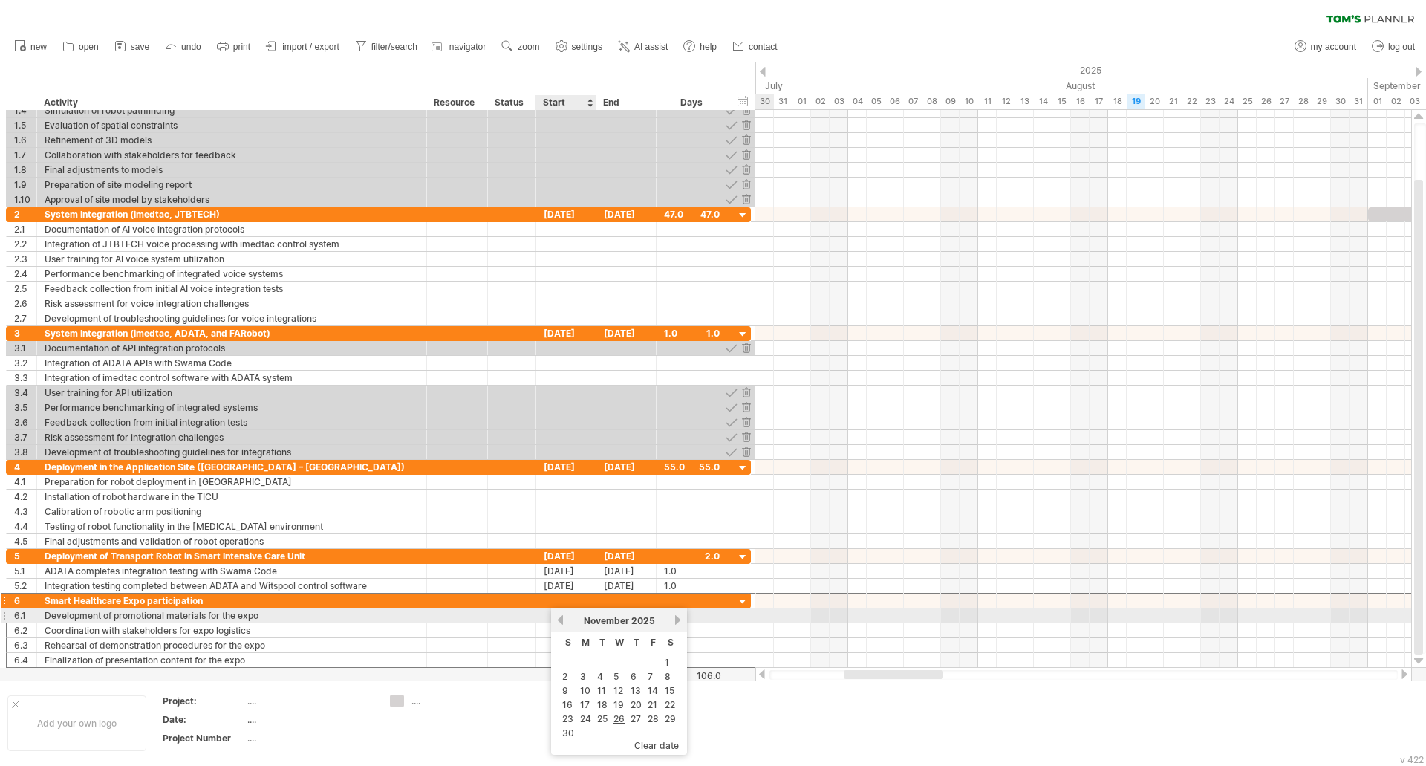
click at [562, 619] on link "previous" at bounding box center [560, 619] width 11 height 11
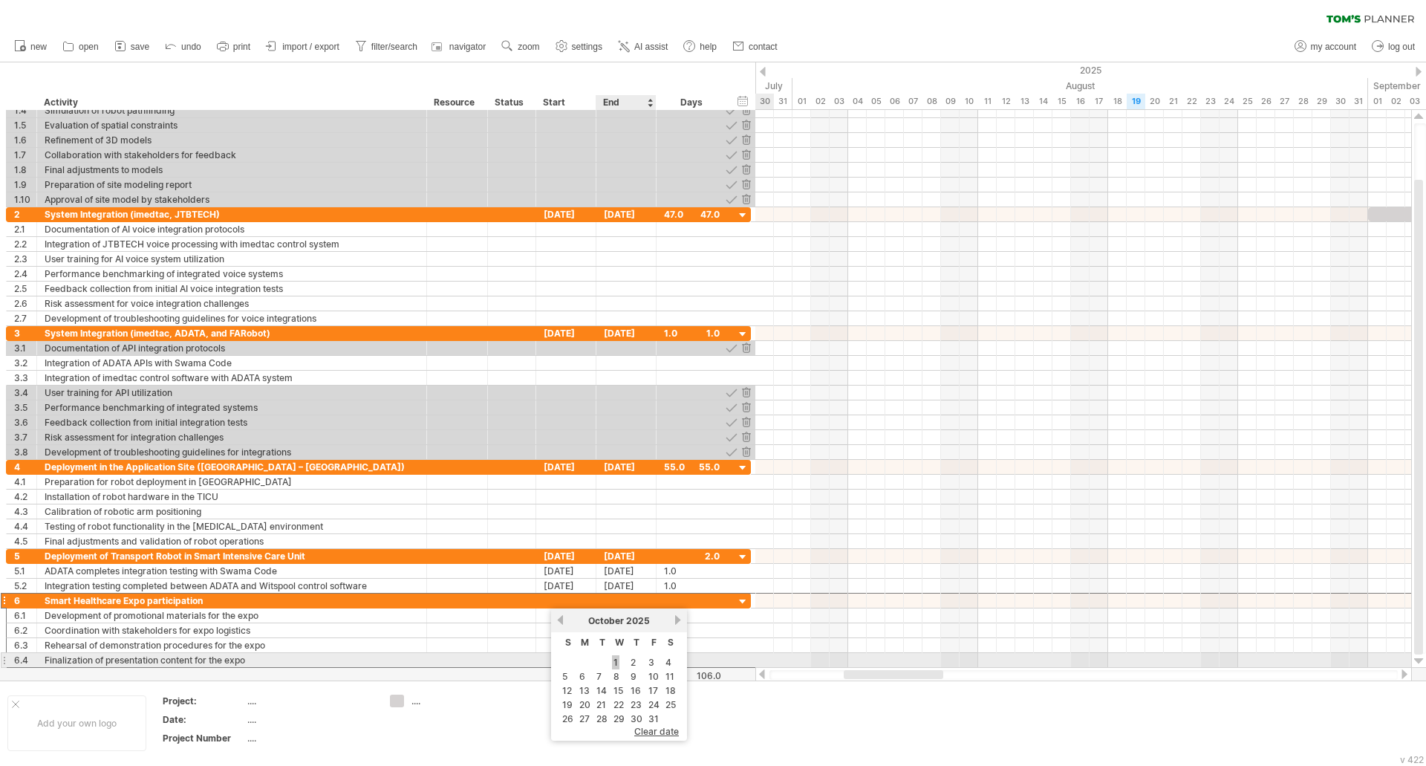
click at [615, 661] on link "1" at bounding box center [615, 662] width 7 height 14
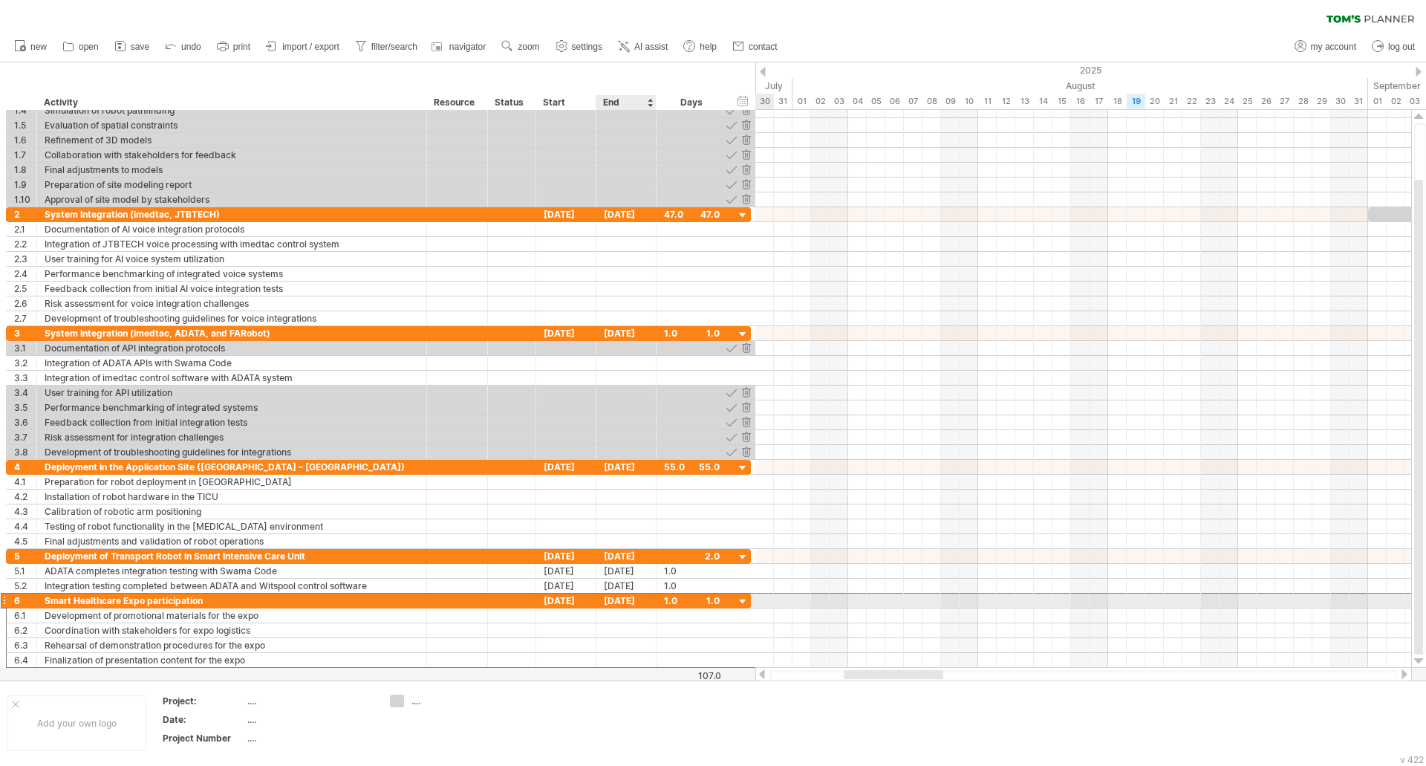
click at [648, 600] on div "[DATE]" at bounding box center [627, 601] width 60 height 14
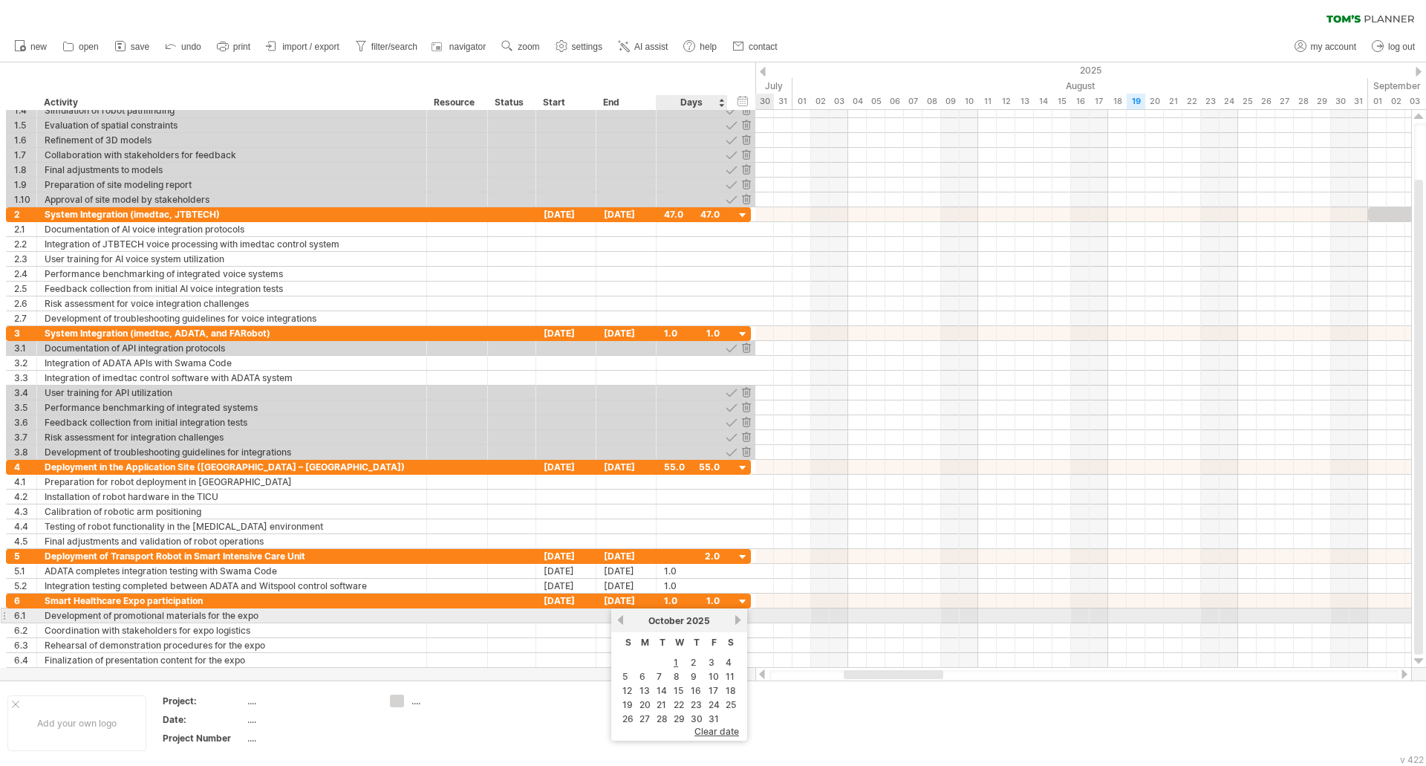
click at [735, 622] on link "next" at bounding box center [737, 619] width 11 height 11
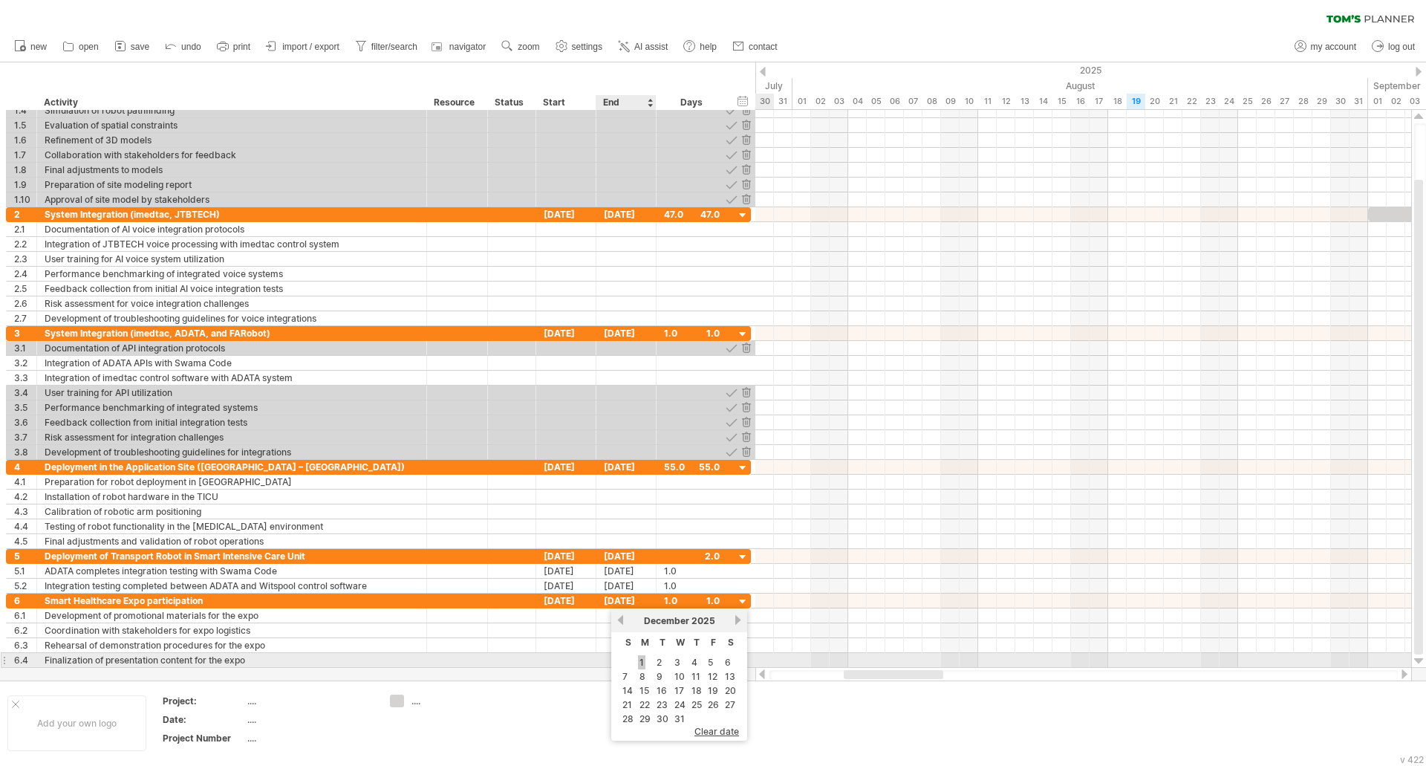
click at [641, 661] on link "1" at bounding box center [641, 662] width 7 height 14
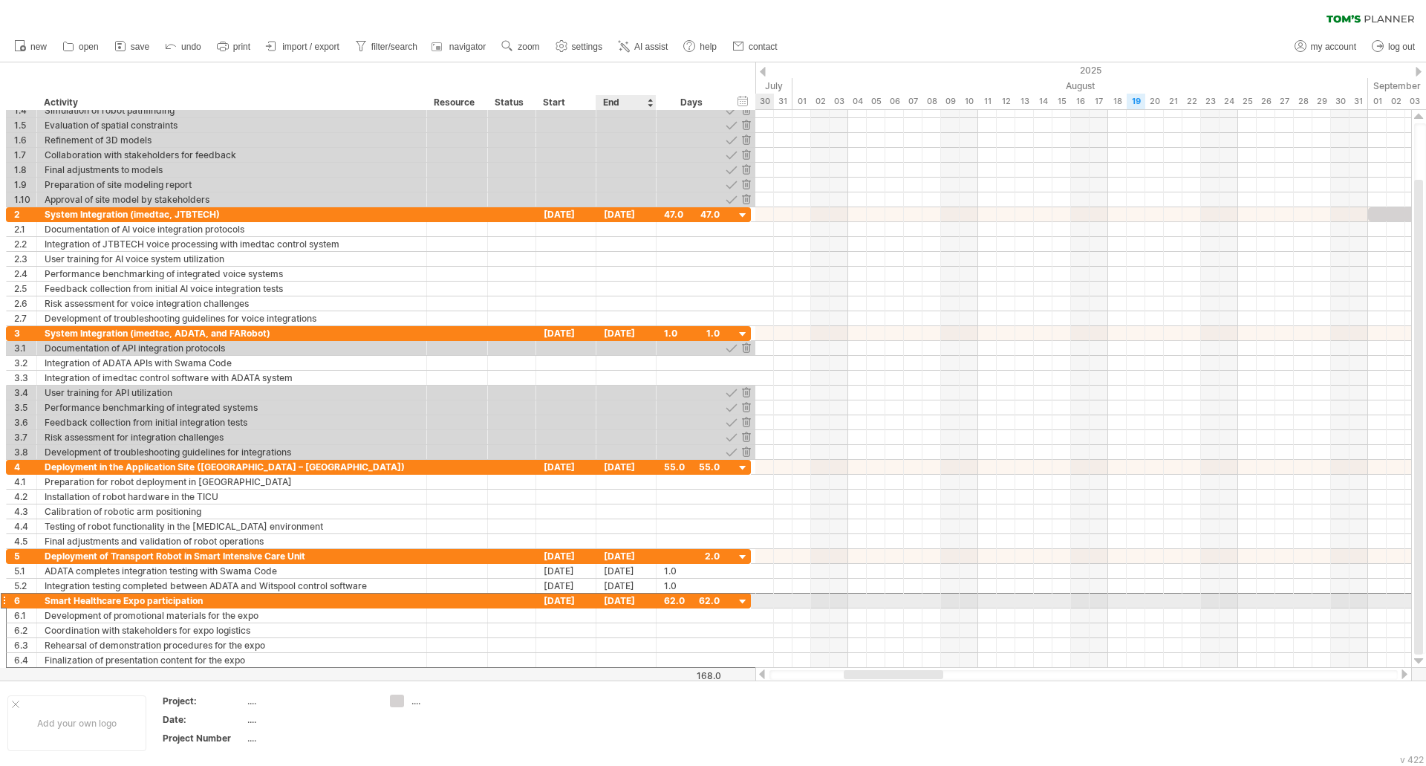
click at [631, 600] on div "[DATE]" at bounding box center [627, 601] width 60 height 14
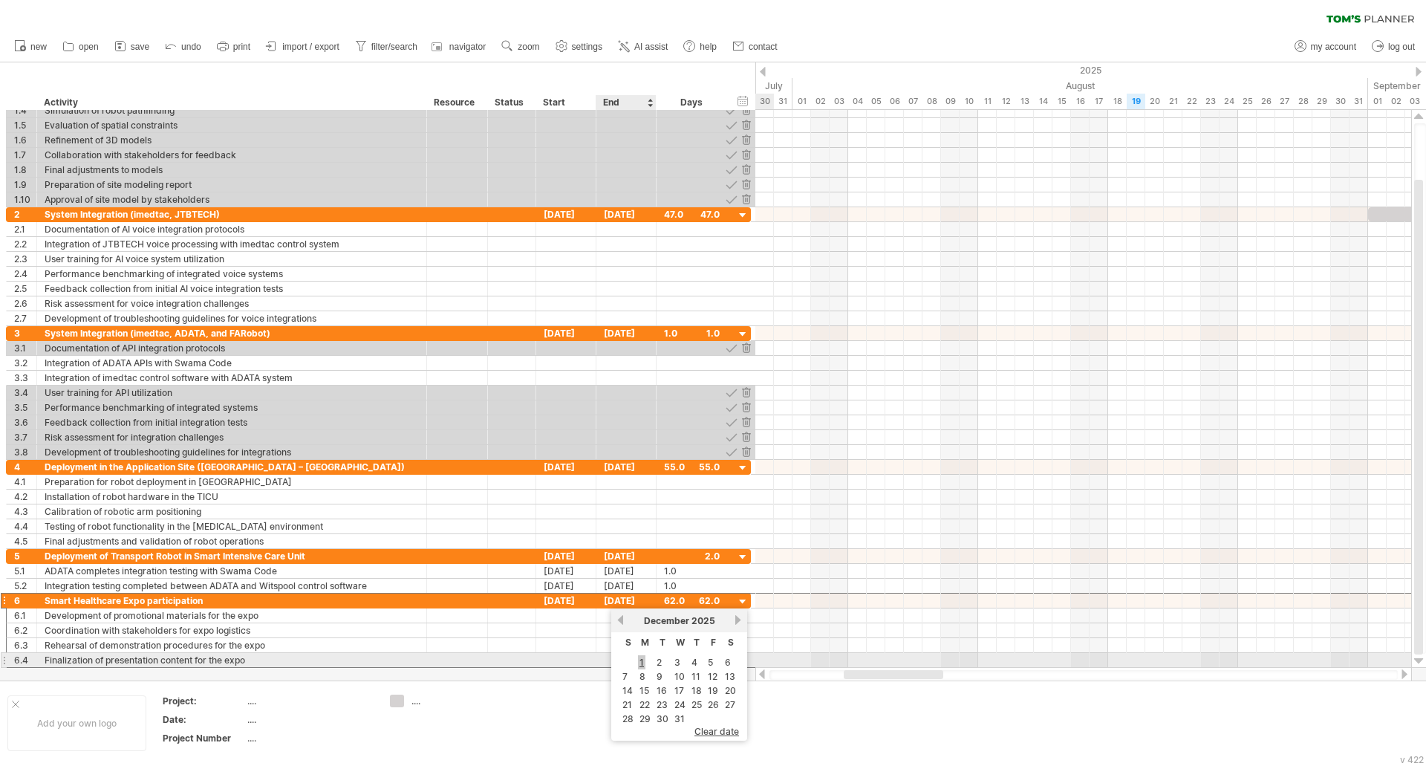
click at [644, 659] on link "1" at bounding box center [641, 662] width 7 height 14
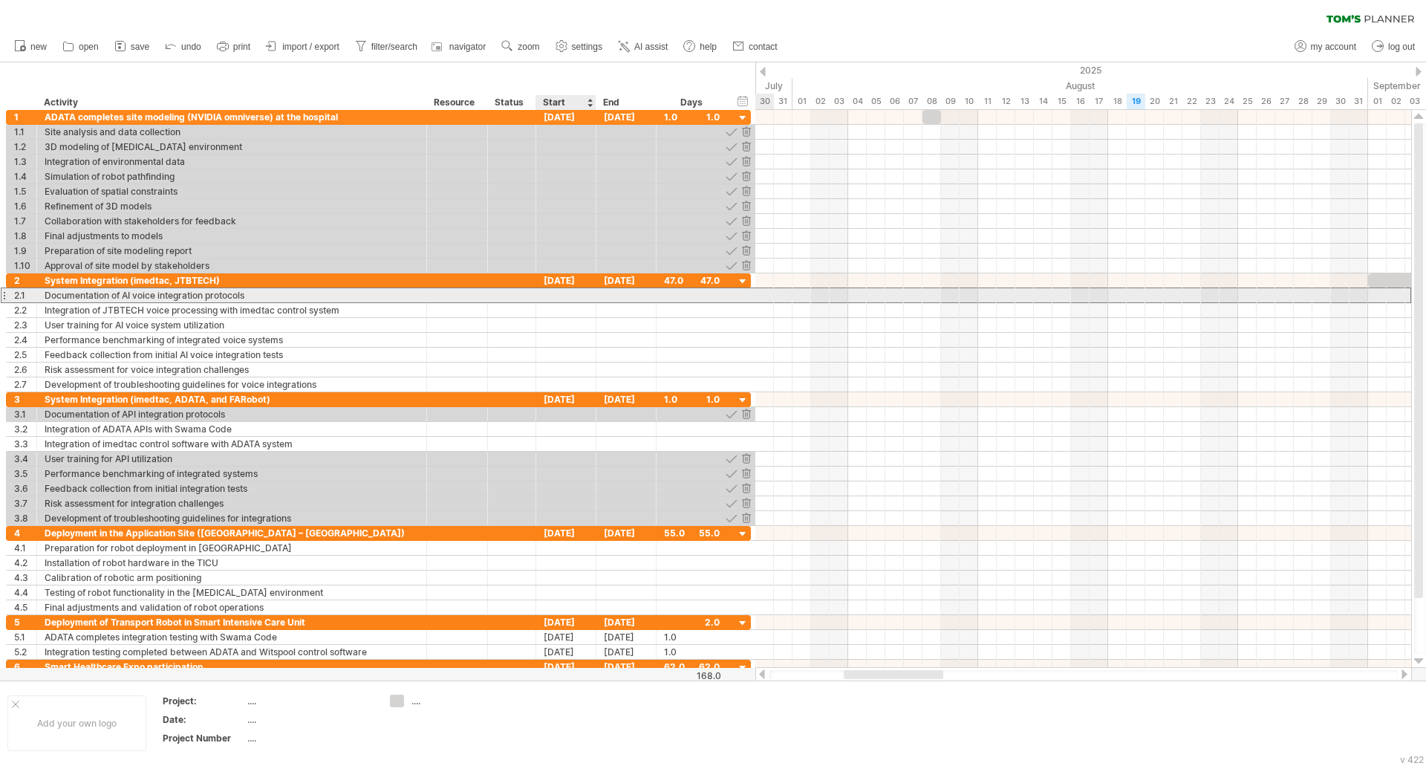
click at [583, 298] on div at bounding box center [566, 295] width 60 height 14
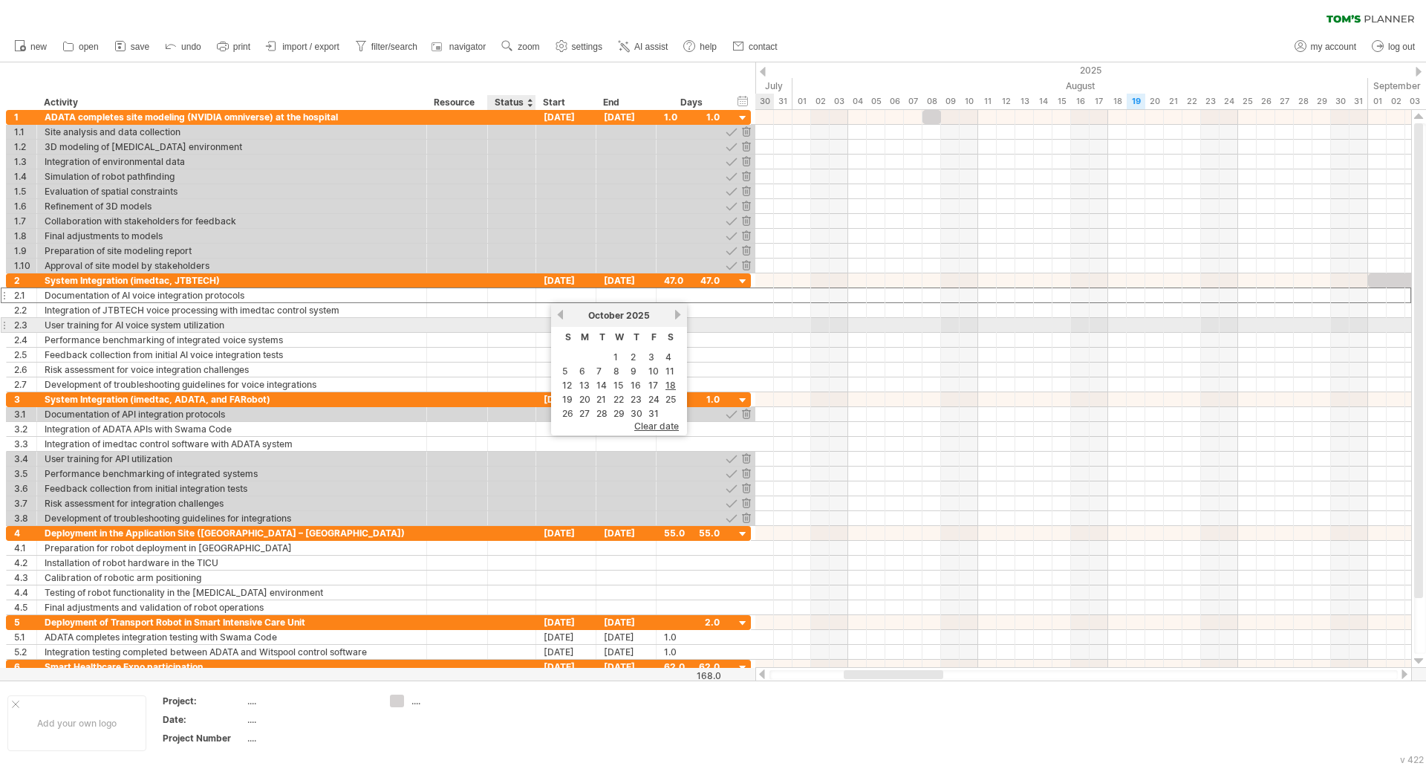
click at [517, 322] on div at bounding box center [511, 325] width 33 height 14
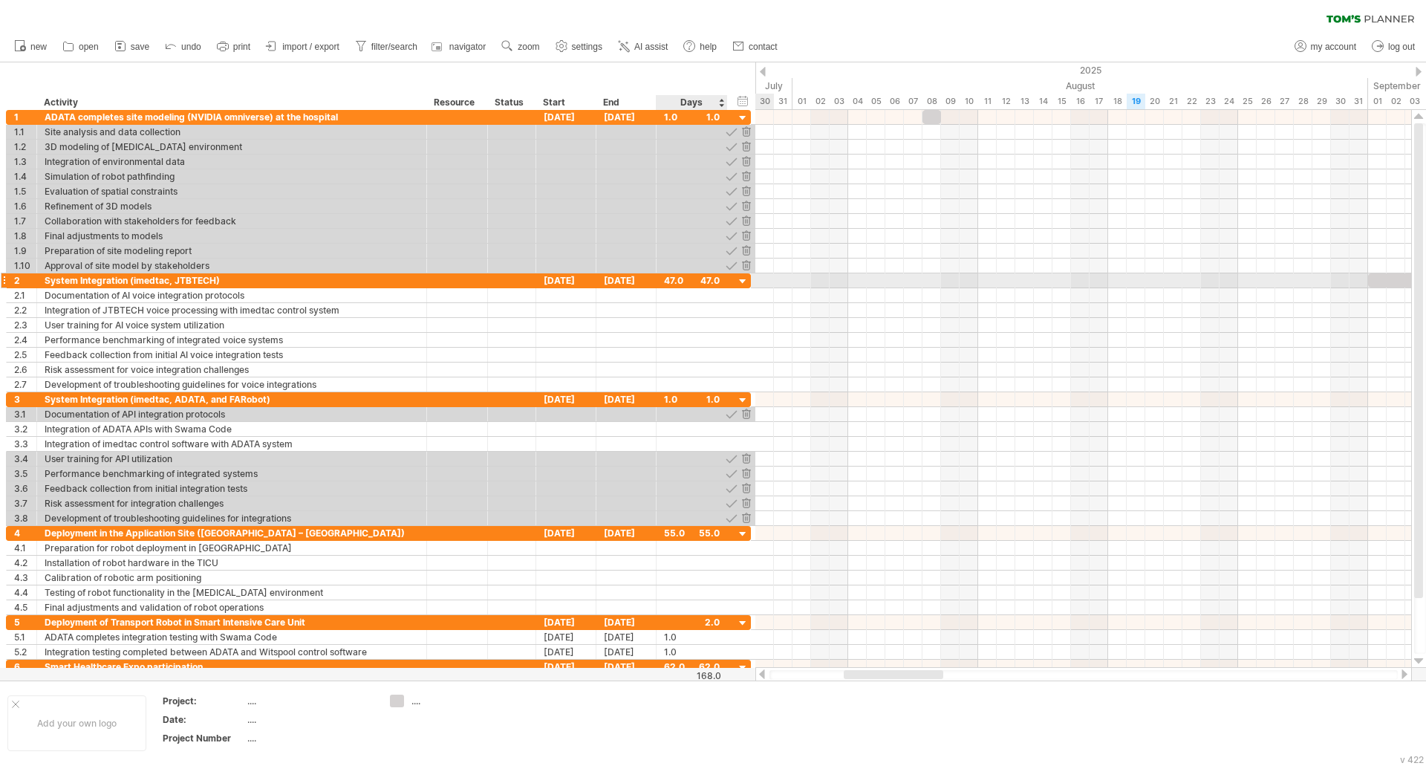
click at [748, 279] on div at bounding box center [743, 282] width 14 height 14
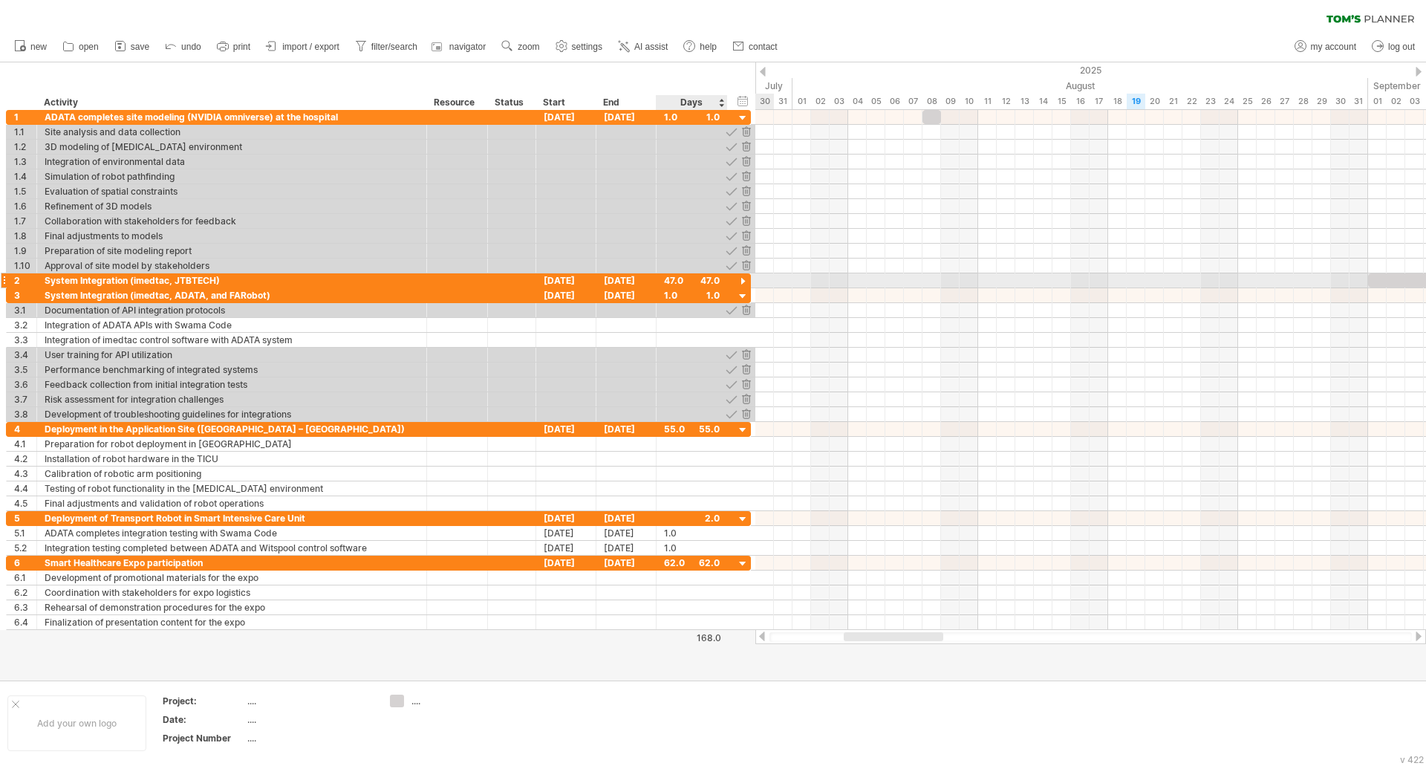
click at [748, 279] on div at bounding box center [743, 282] width 14 height 14
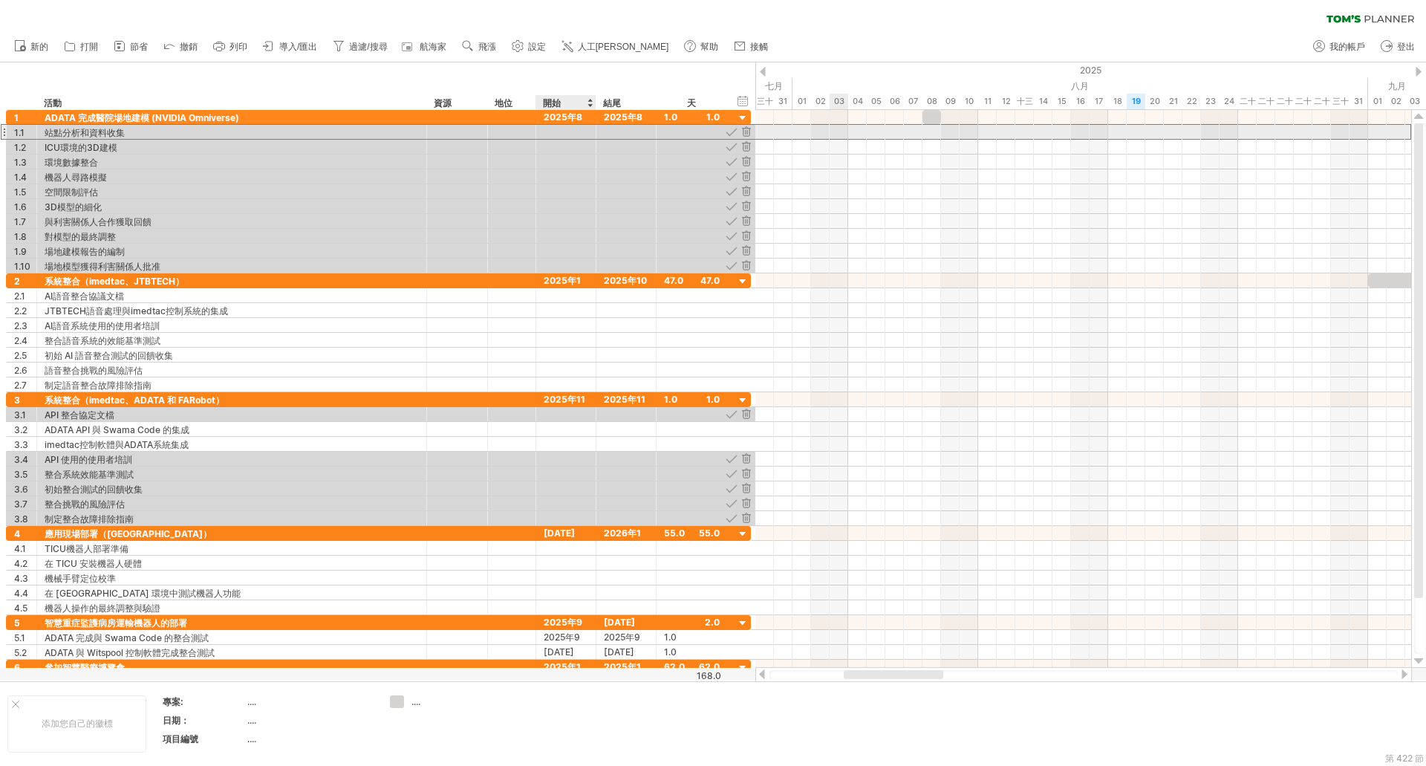
click at [575, 134] on div at bounding box center [566, 132] width 60 height 14
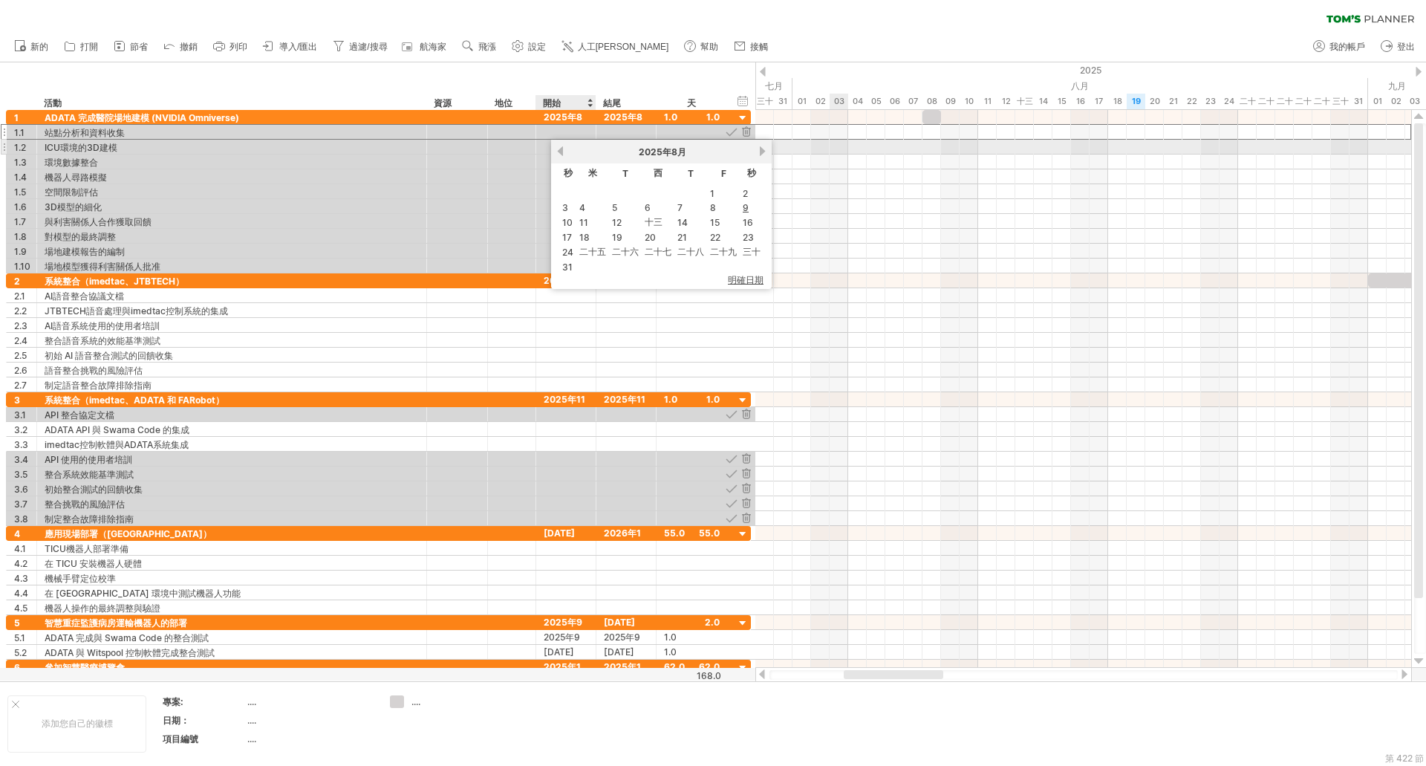
click at [563, 152] on link "以前的" at bounding box center [560, 151] width 11 height 11
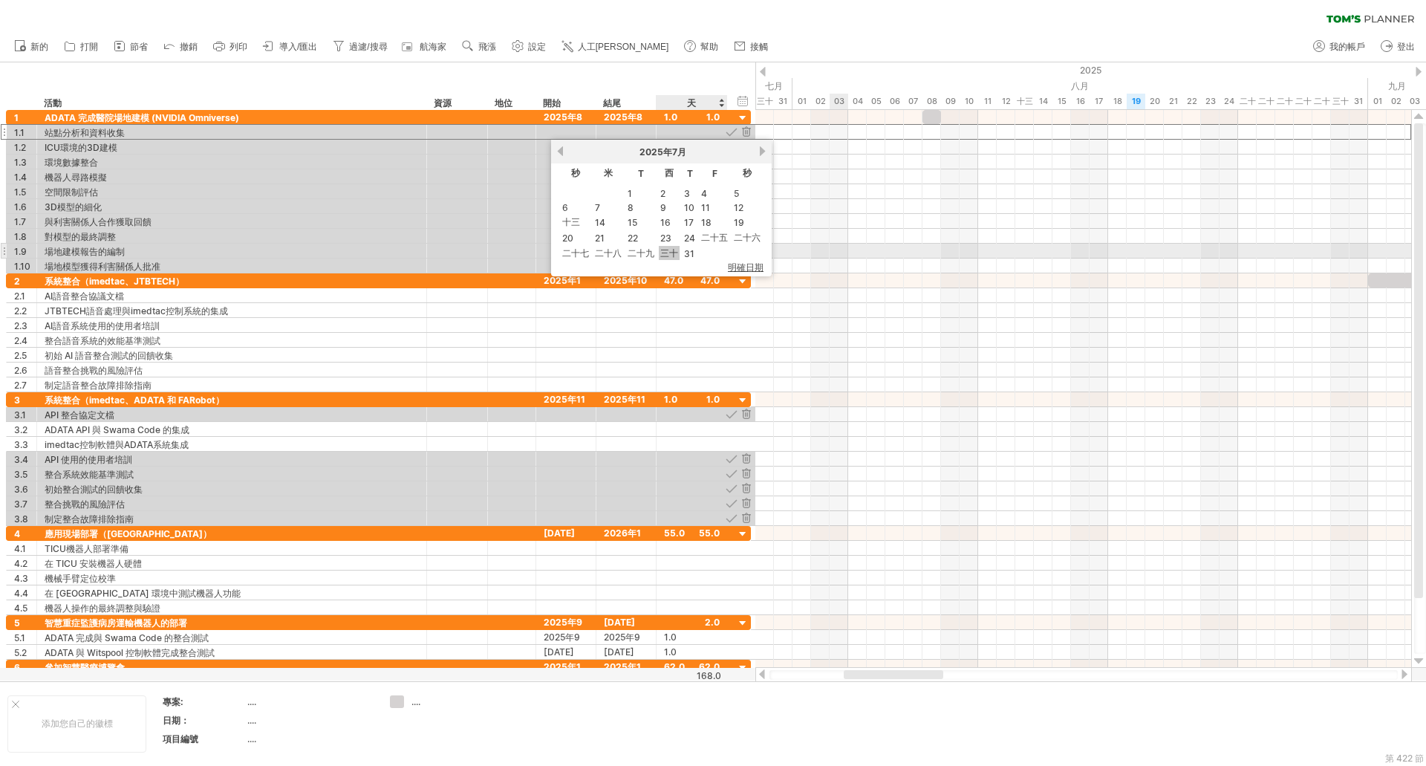
click at [672, 251] on font "三十" at bounding box center [669, 252] width 18 height 11
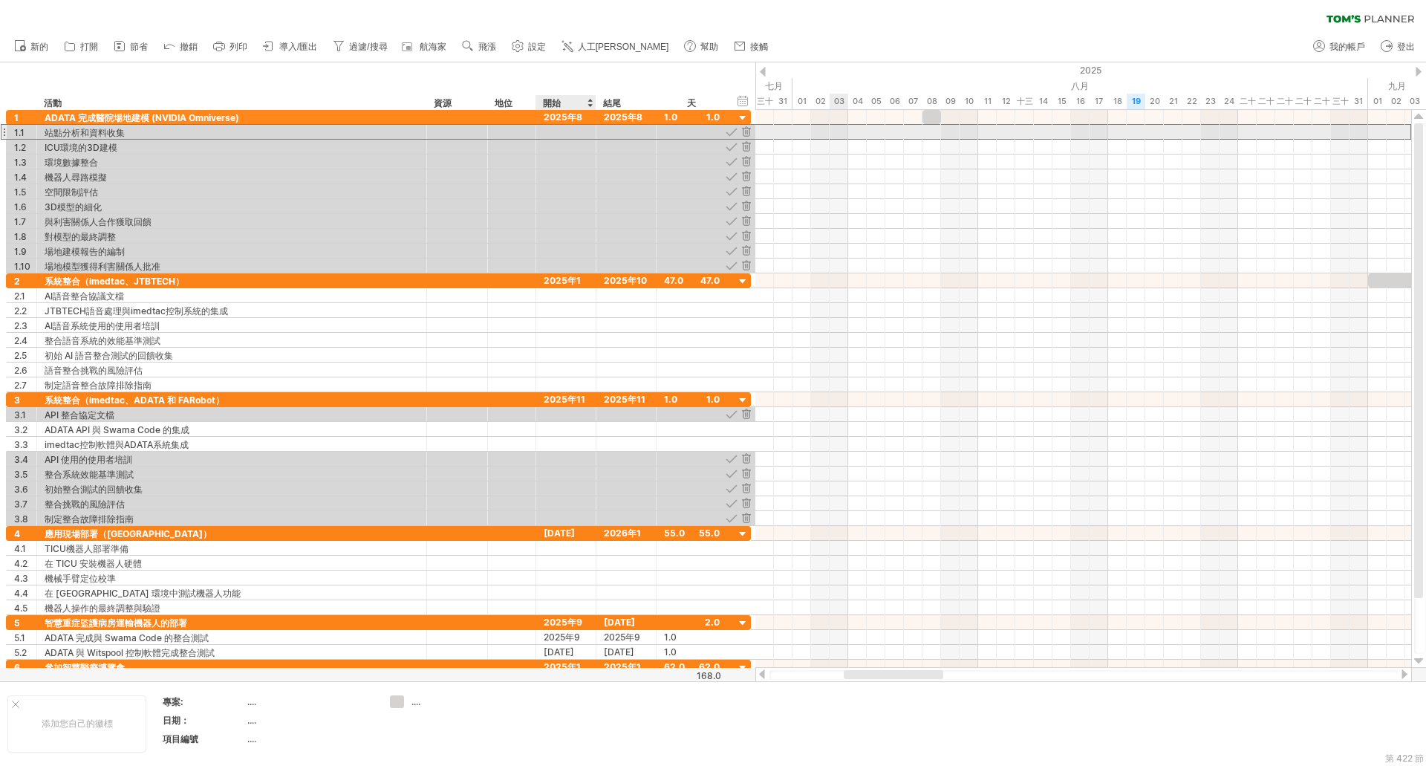
click at [585, 133] on div at bounding box center [566, 132] width 60 height 14
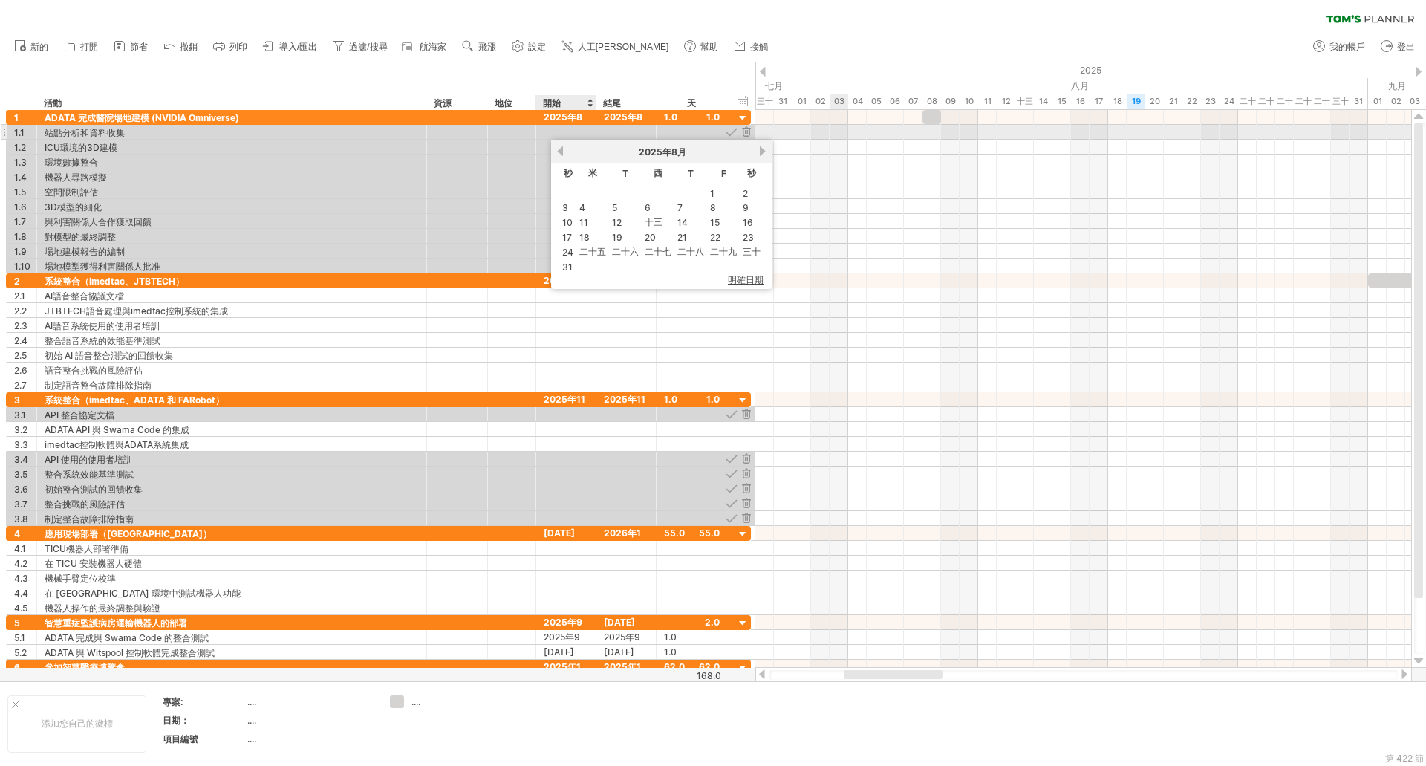
click at [585, 133] on div at bounding box center [566, 132] width 60 height 14
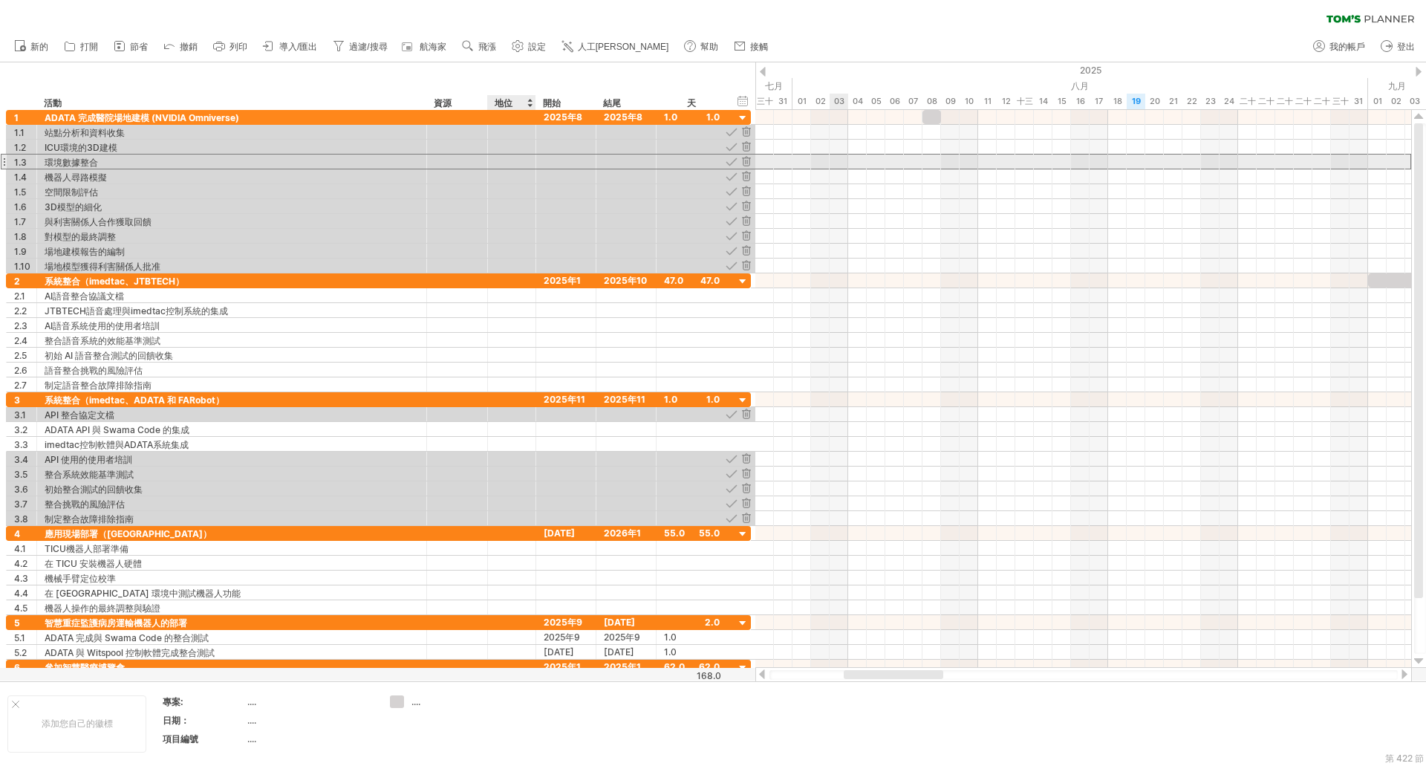
click at [509, 166] on div at bounding box center [511, 162] width 33 height 14
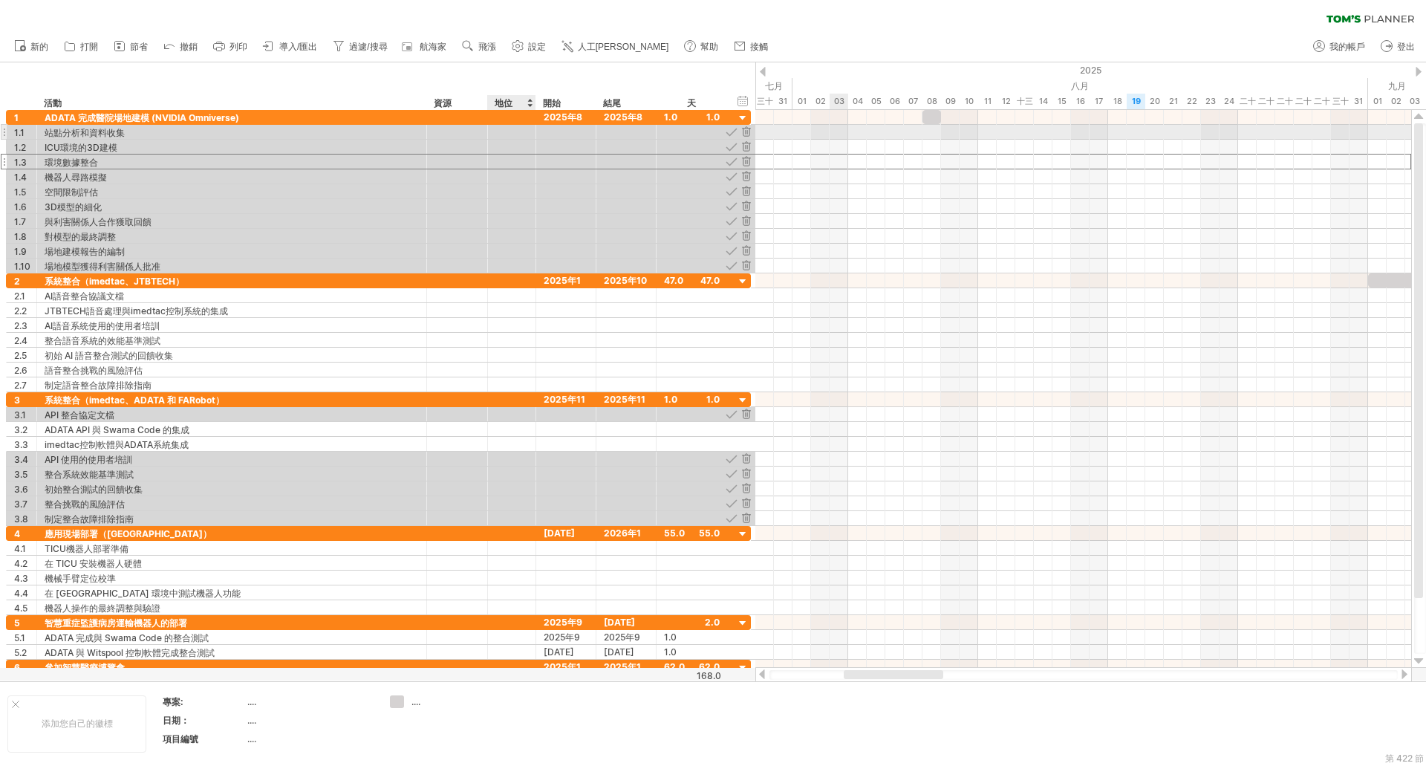
click at [513, 131] on div at bounding box center [511, 132] width 33 height 14
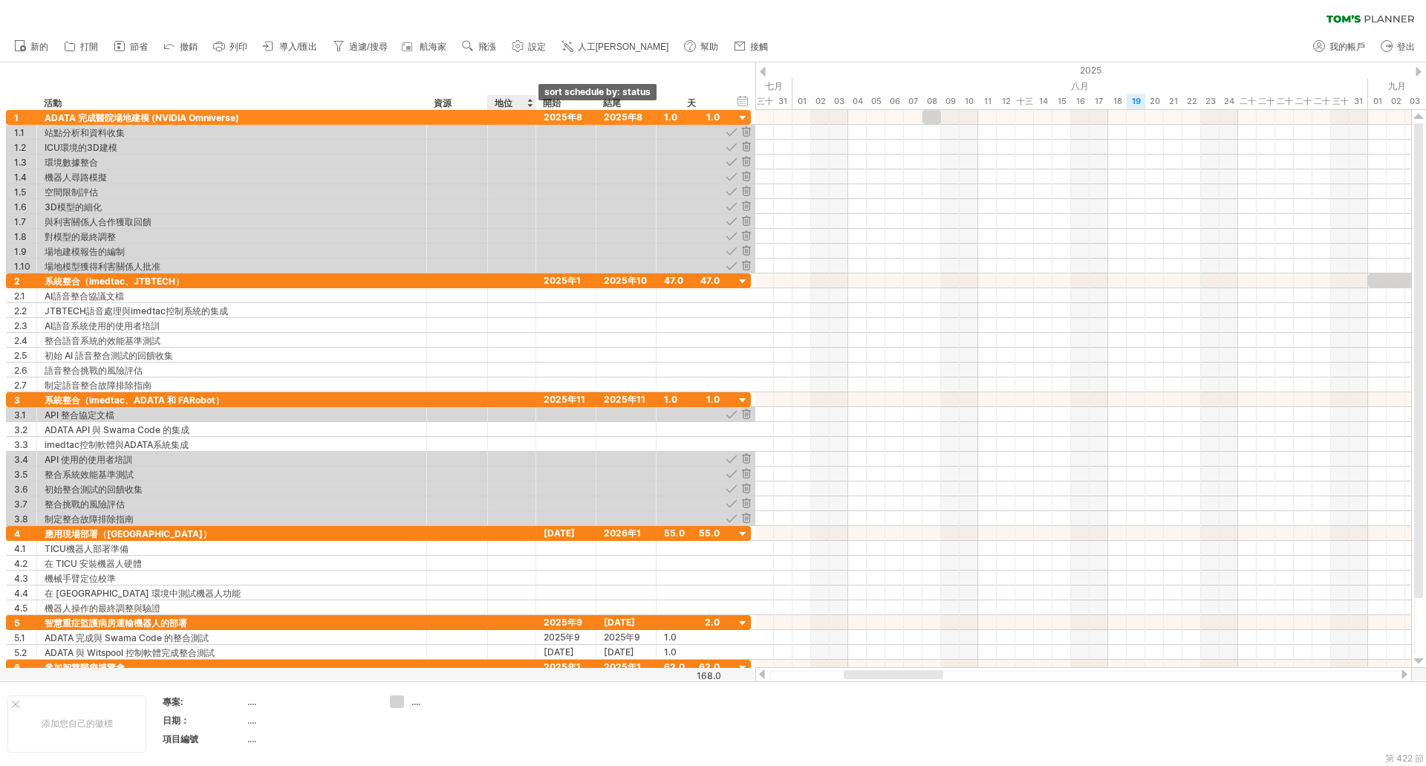
click at [529, 104] on div at bounding box center [530, 102] width 6 height 15
click at [458, 105] on div "資源" at bounding box center [456, 102] width 45 height 15
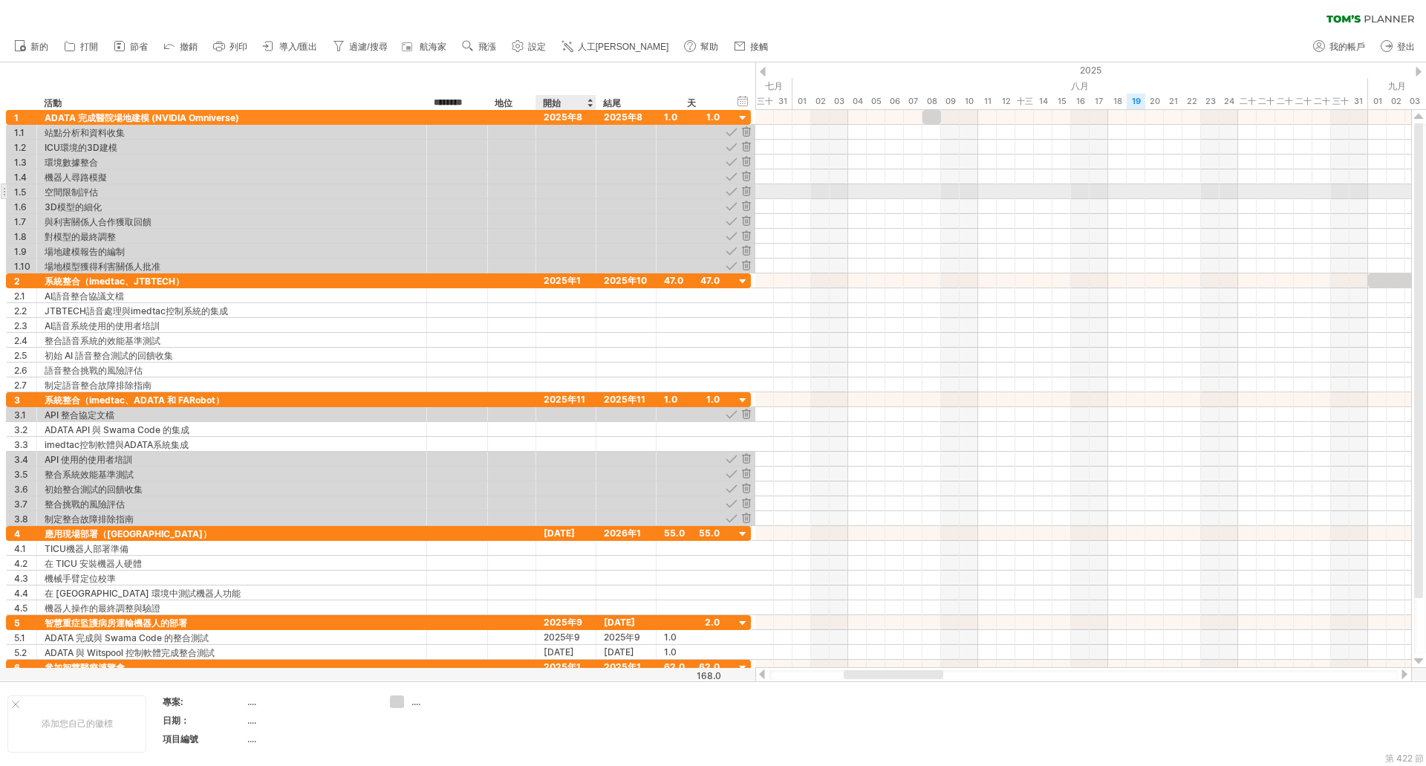
click at [582, 192] on div at bounding box center [566, 191] width 60 height 14
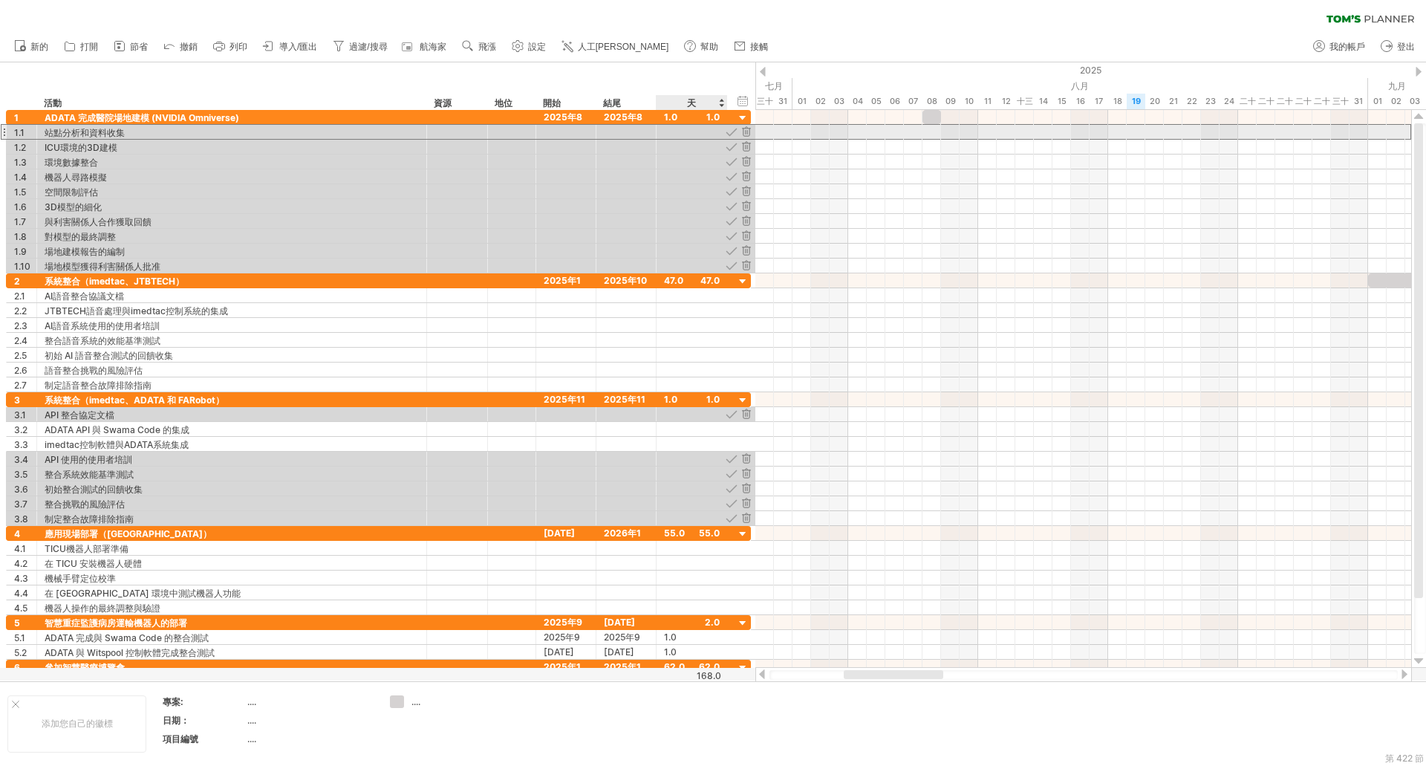
click at [687, 129] on div at bounding box center [692, 132] width 56 height 14
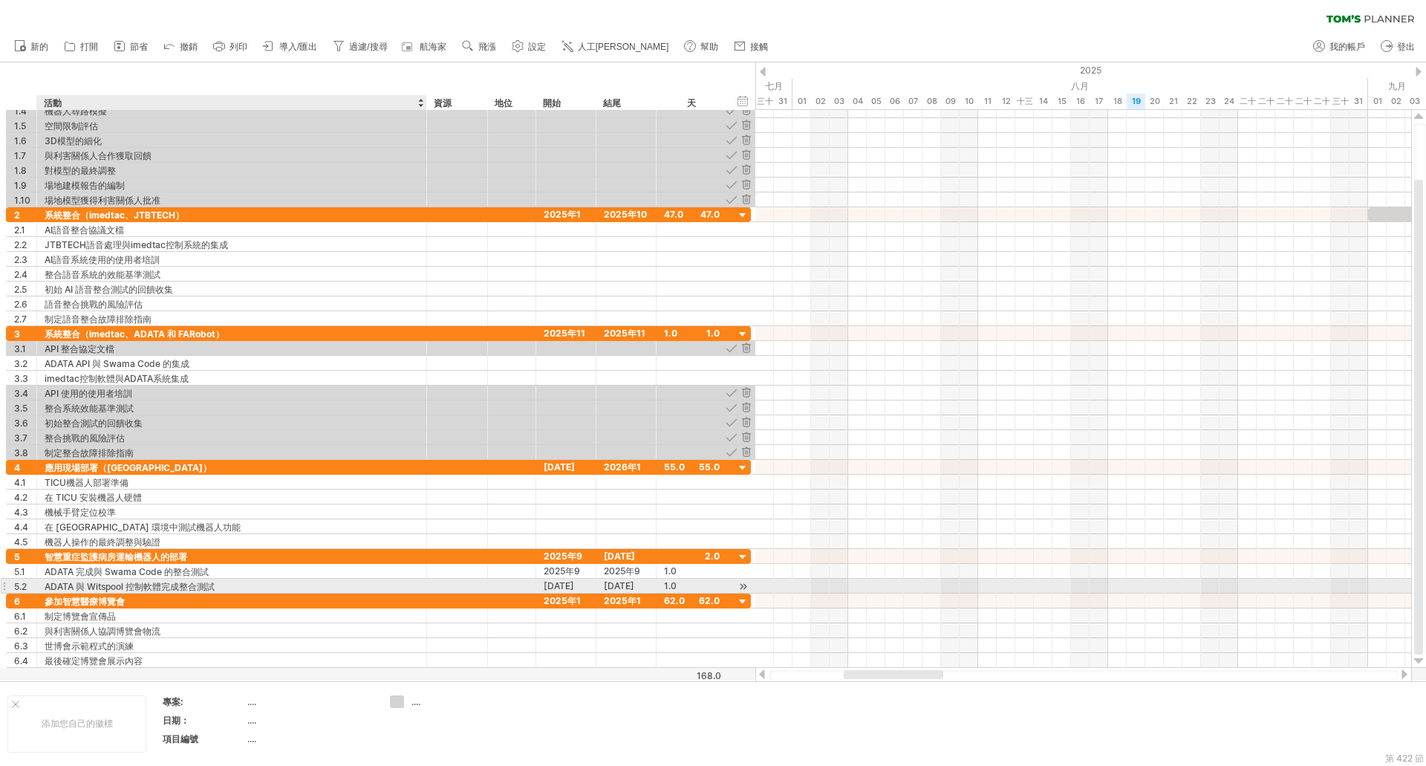
click at [88, 588] on font "ADATA 與 Witspool 控制軟體完成整合測試" at bounding box center [130, 586] width 170 height 11
click at [93, 585] on font "ADATA 與 Witspool 控制軟體完成整合測試" at bounding box center [130, 586] width 170 height 11
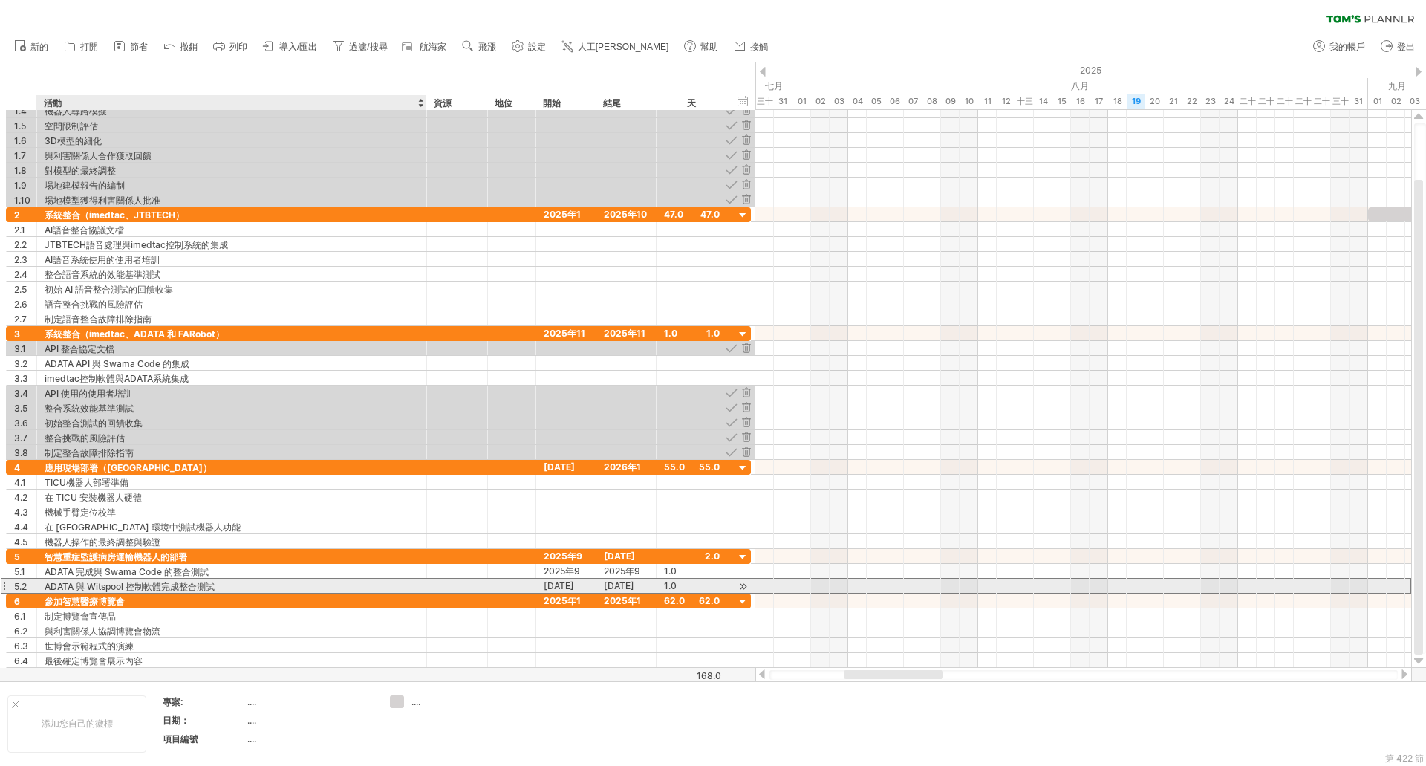
click at [93, 585] on font "ADATA 與 Witspool 控制軟體完成整合測試" at bounding box center [130, 586] width 170 height 11
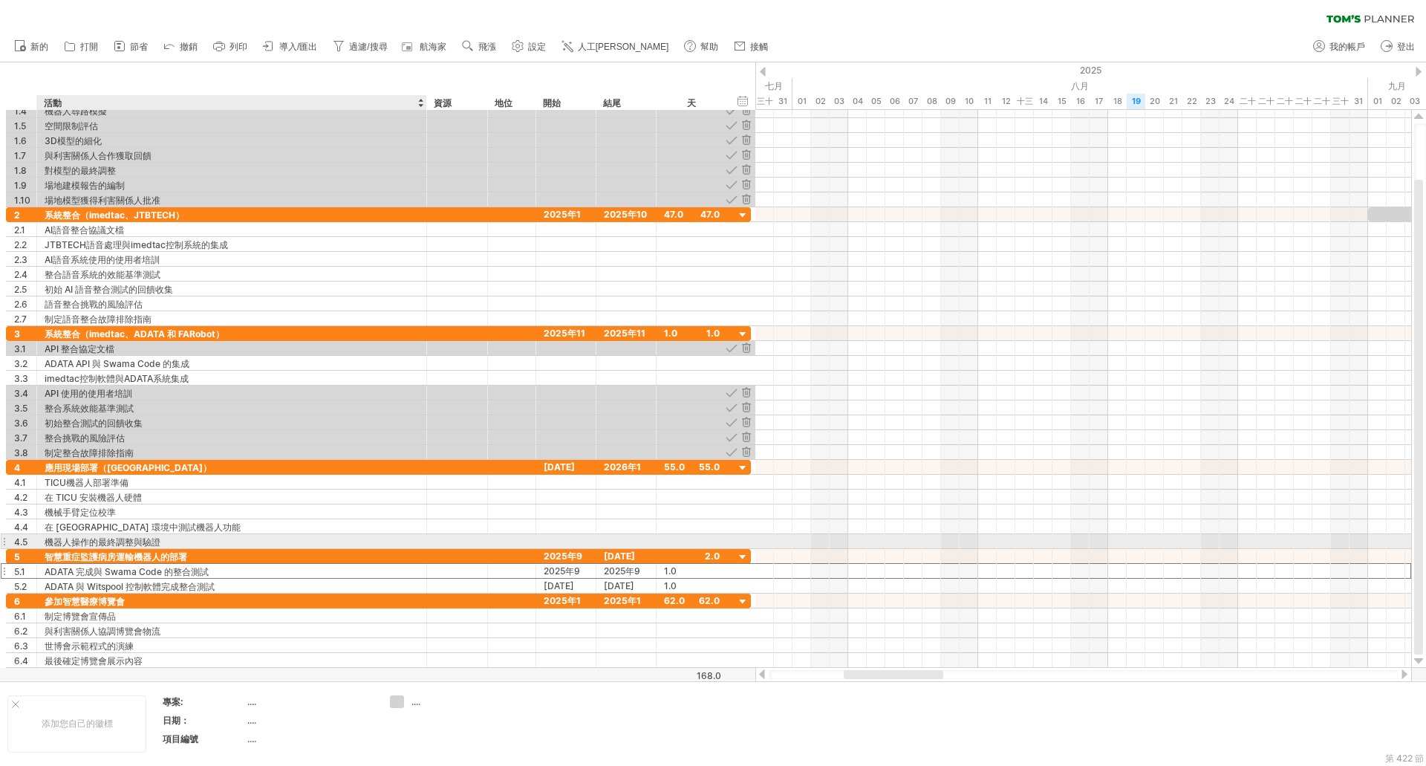
drag, startPoint x: 61, startPoint y: 568, endPoint x: 65, endPoint y: 542, distance: 27.1
click at [65, 542] on div "**********" at bounding box center [379, 385] width 746 height 565
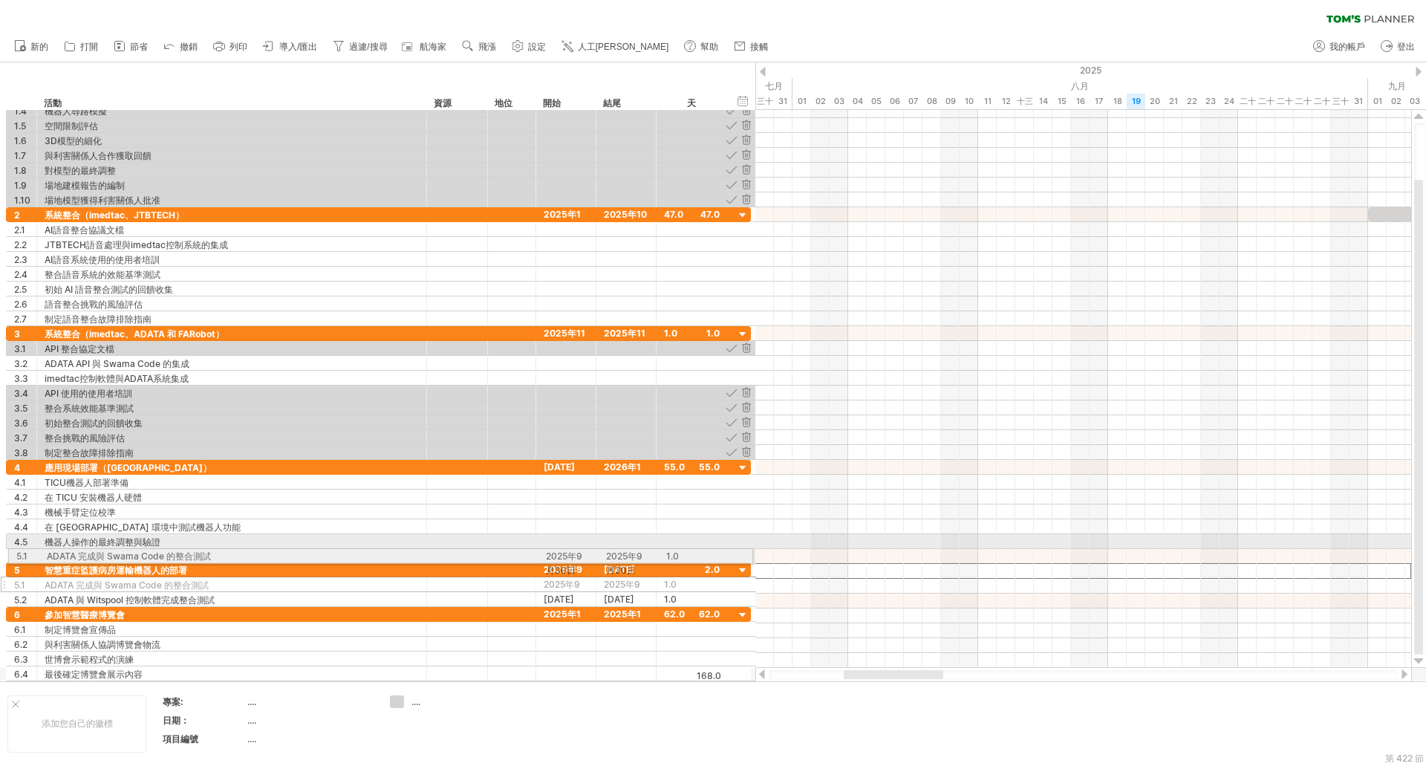
drag, startPoint x: 4, startPoint y: 573, endPoint x: 1, endPoint y: 553, distance: 19.4
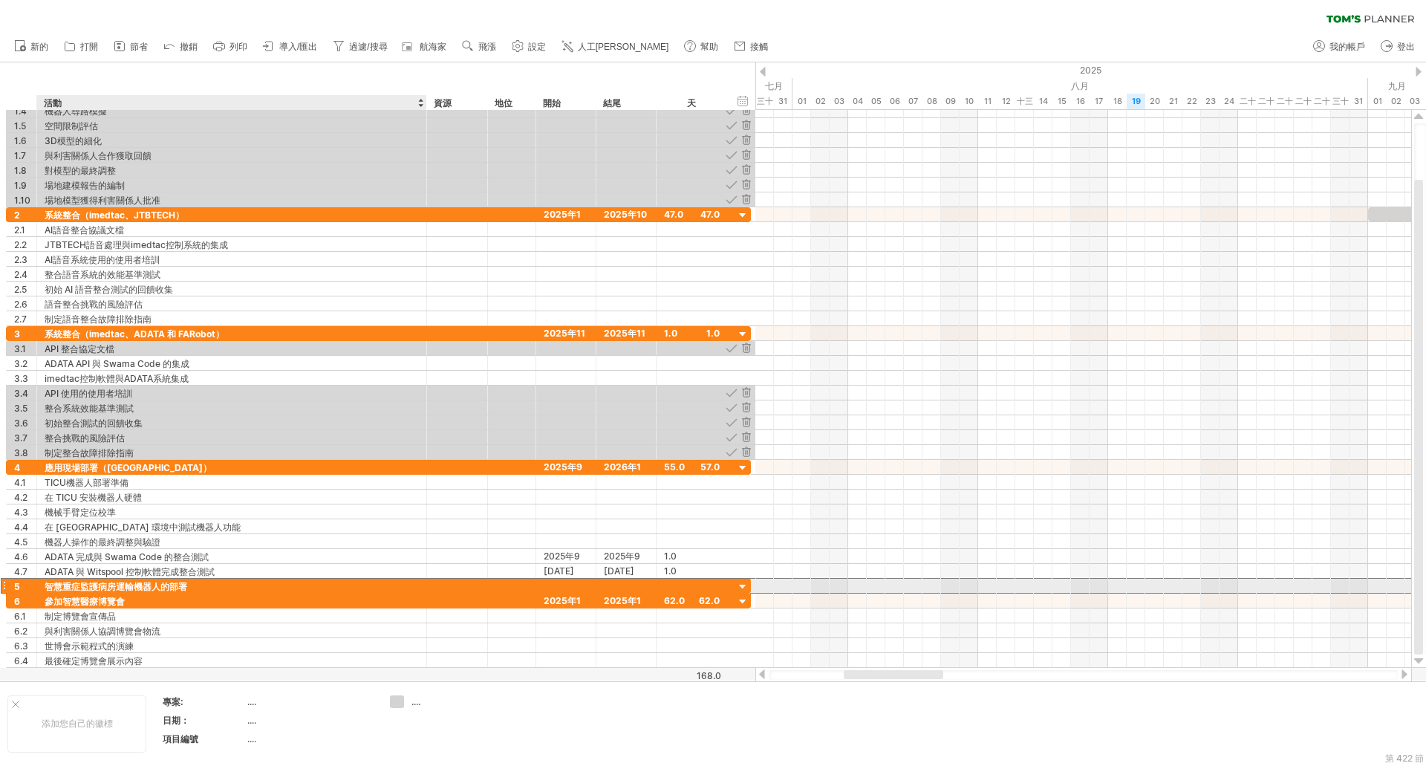
click at [49, 589] on font "智慧重症監護病房運輸機器人的部署" at bounding box center [116, 586] width 143 height 11
click at [48, 585] on font "智慧重症監護病房運輸機器人的部署" at bounding box center [116, 586] width 143 height 11
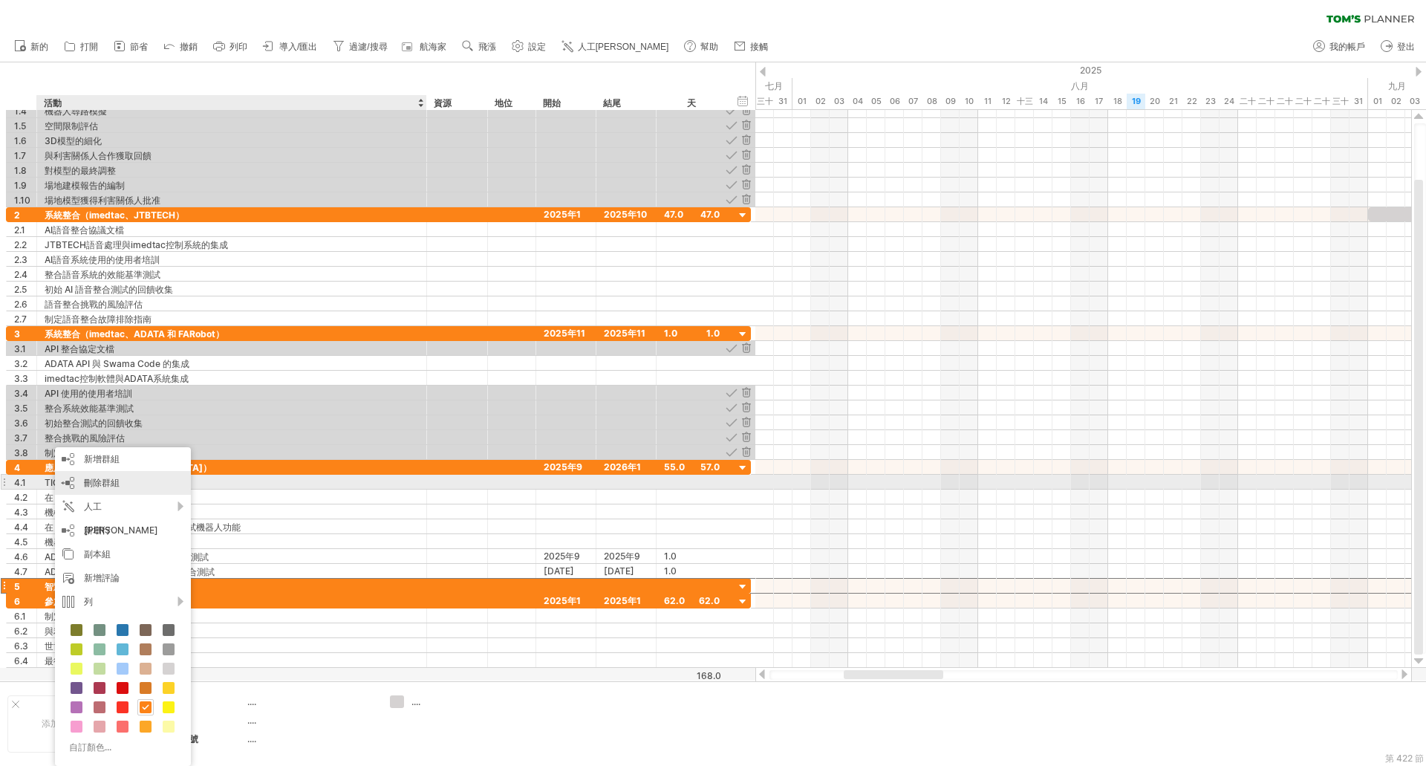
click at [117, 482] on font "刪除群組" at bounding box center [102, 482] width 36 height 11
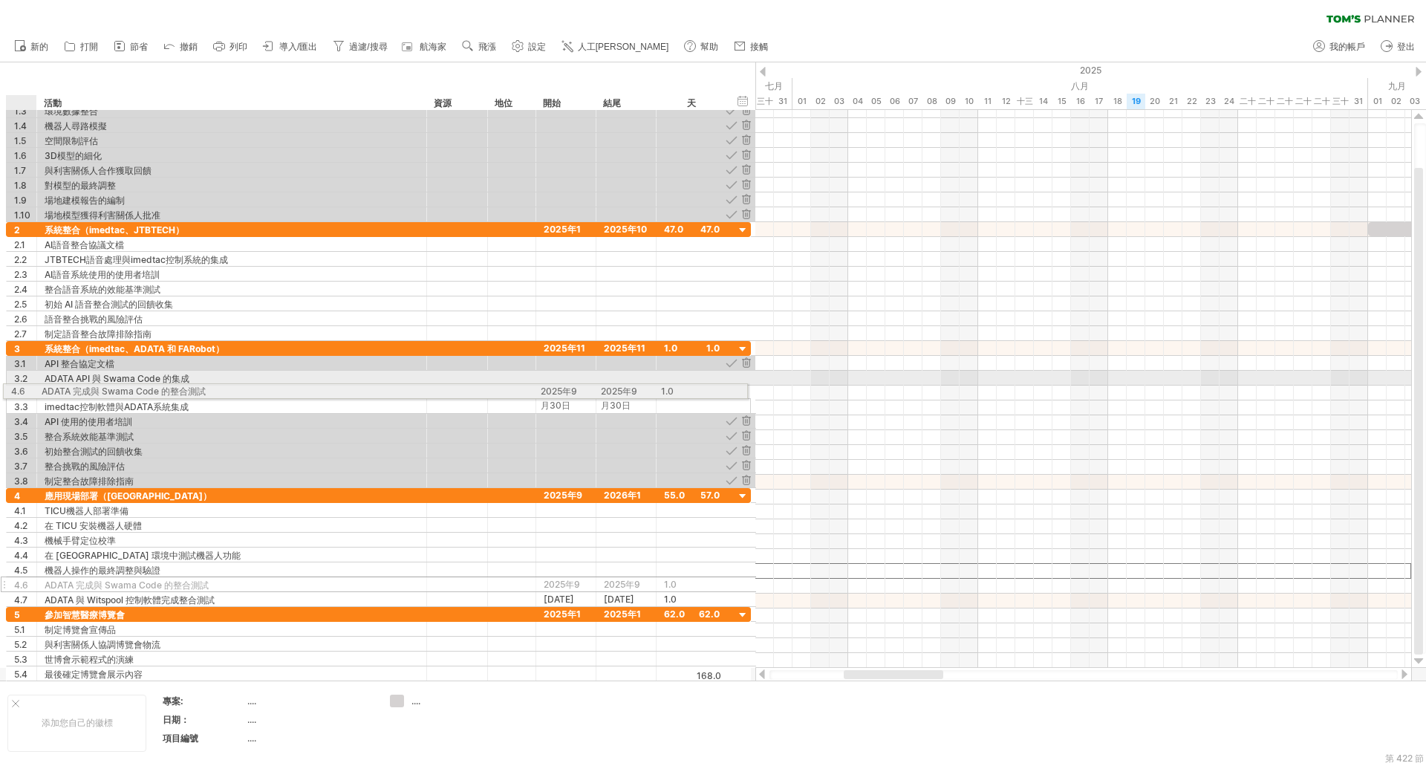
drag, startPoint x: 28, startPoint y: 572, endPoint x: 19, endPoint y: 389, distance: 183.7
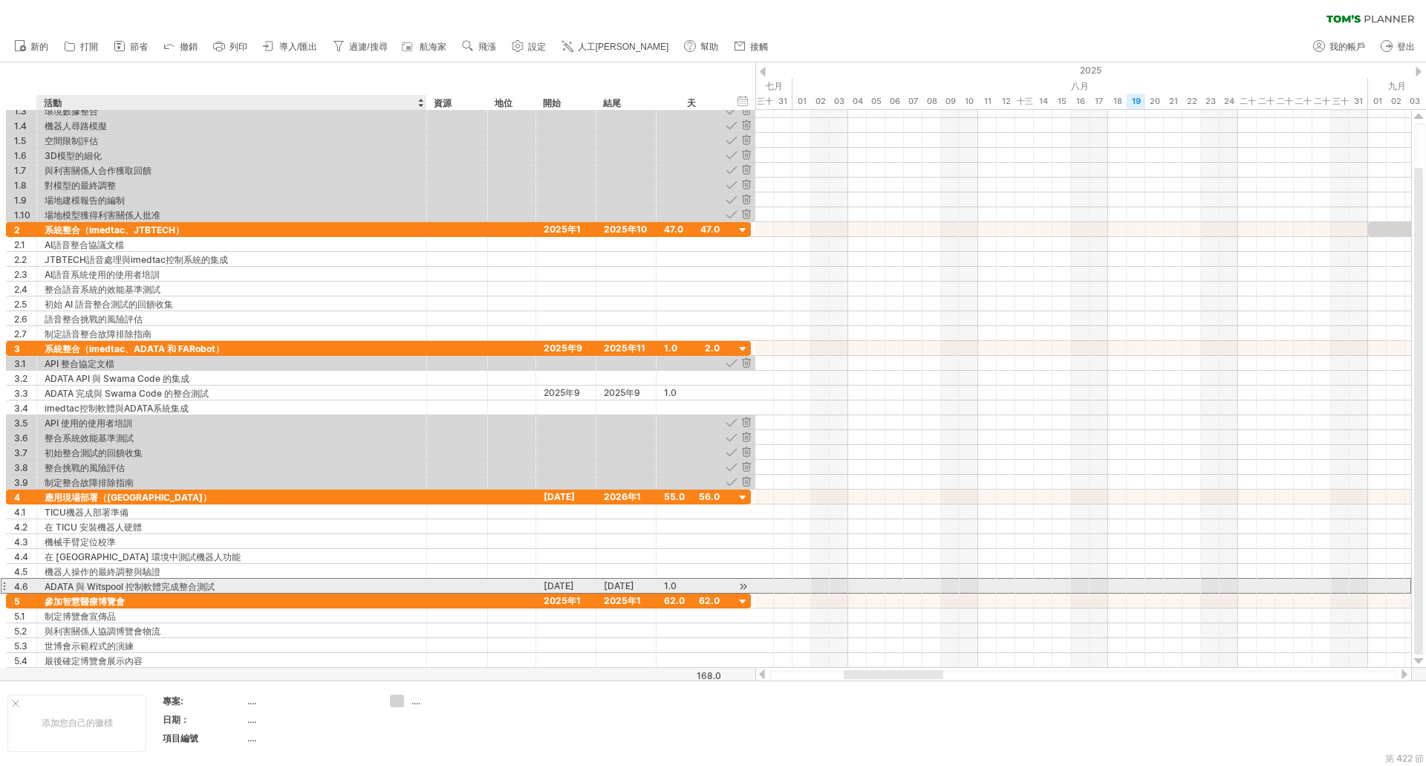
click at [92, 588] on font "ADATA 與 Witspool 控制軟體完成整合測試" at bounding box center [130, 586] width 170 height 11
click at [90, 587] on font "ADATA 與 Witspool 控制軟體完成整合測試" at bounding box center [130, 586] width 170 height 11
drag, startPoint x: 88, startPoint y: 589, endPoint x: 100, endPoint y: 588, distance: 11.9
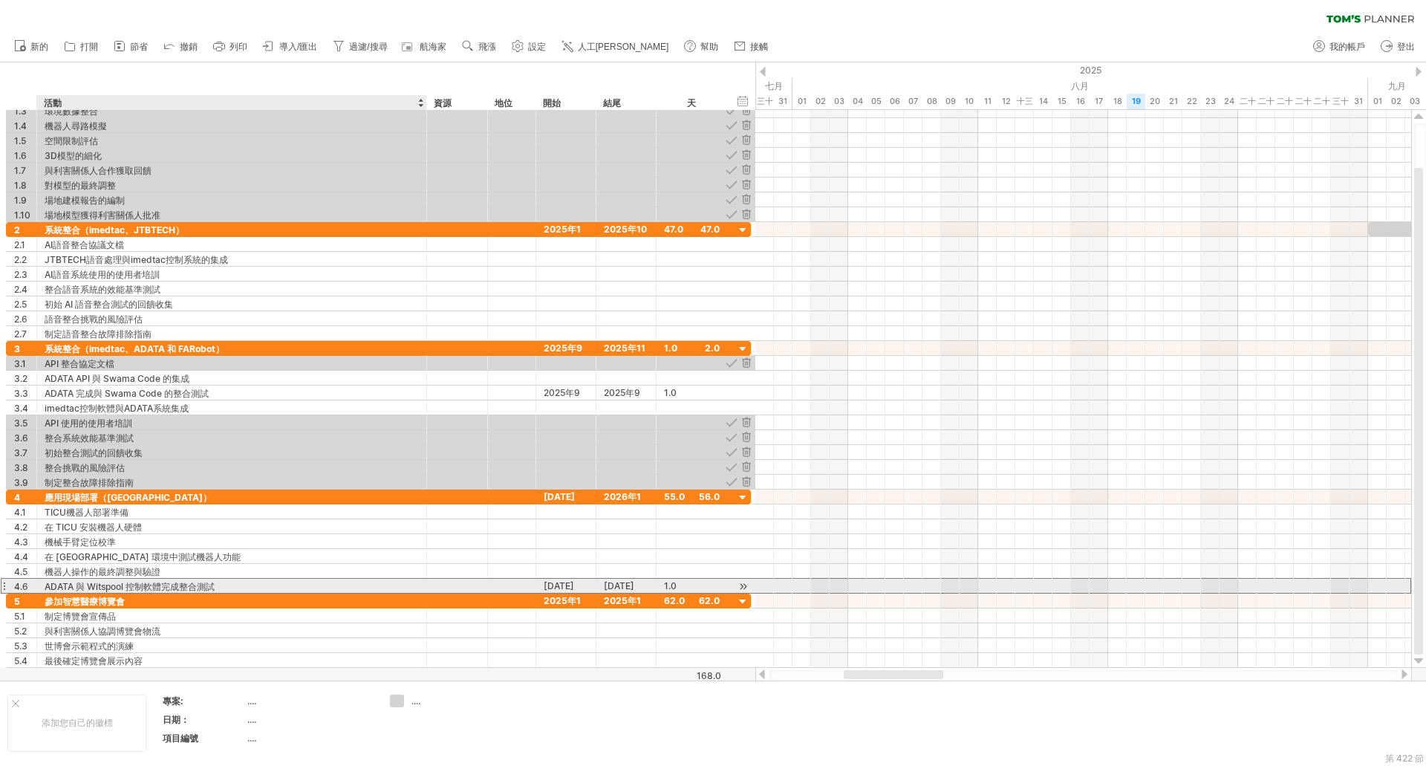
click at [100, 588] on font "ADATA 與 Witspool 控制軟體完成整合測試" at bounding box center [130, 586] width 170 height 11
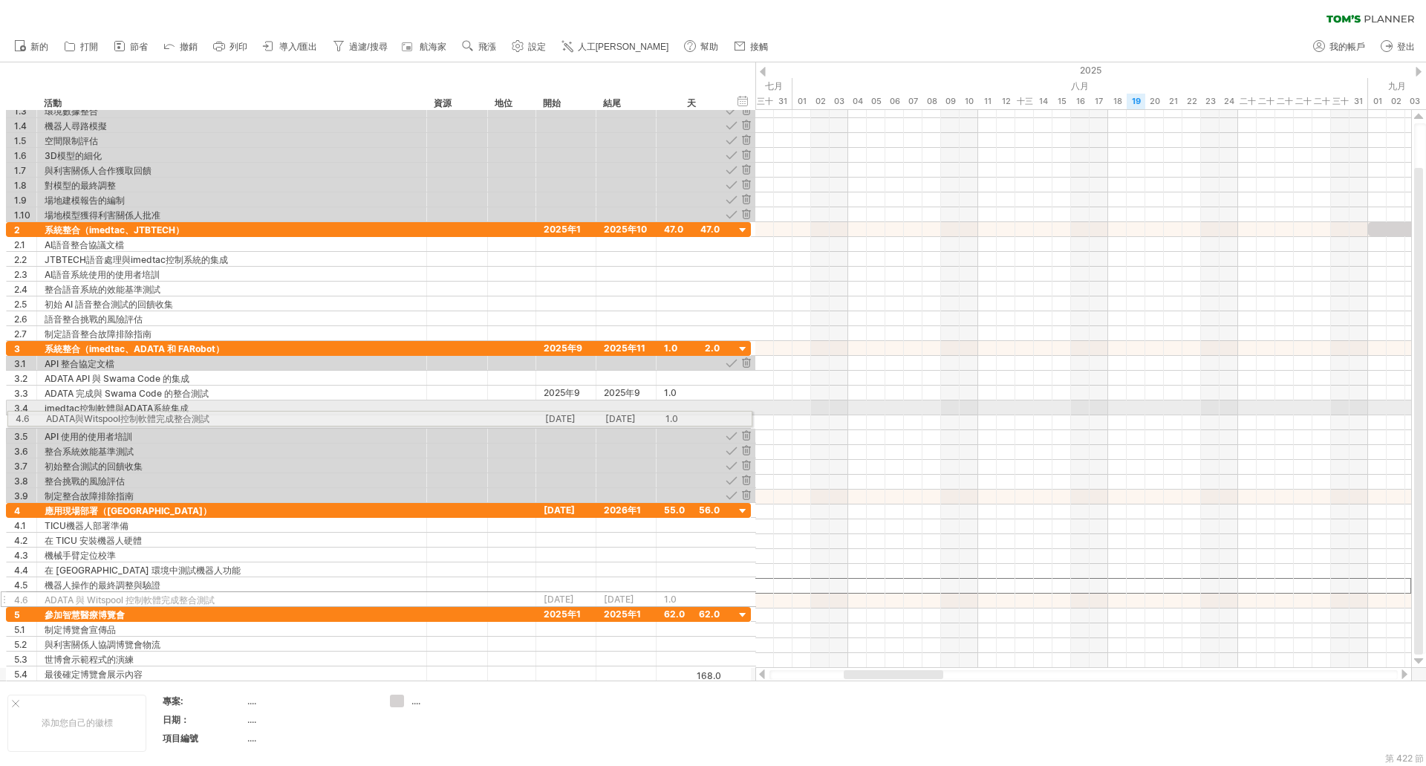
drag, startPoint x: 4, startPoint y: 585, endPoint x: 0, endPoint y: 416, distance: 169.4
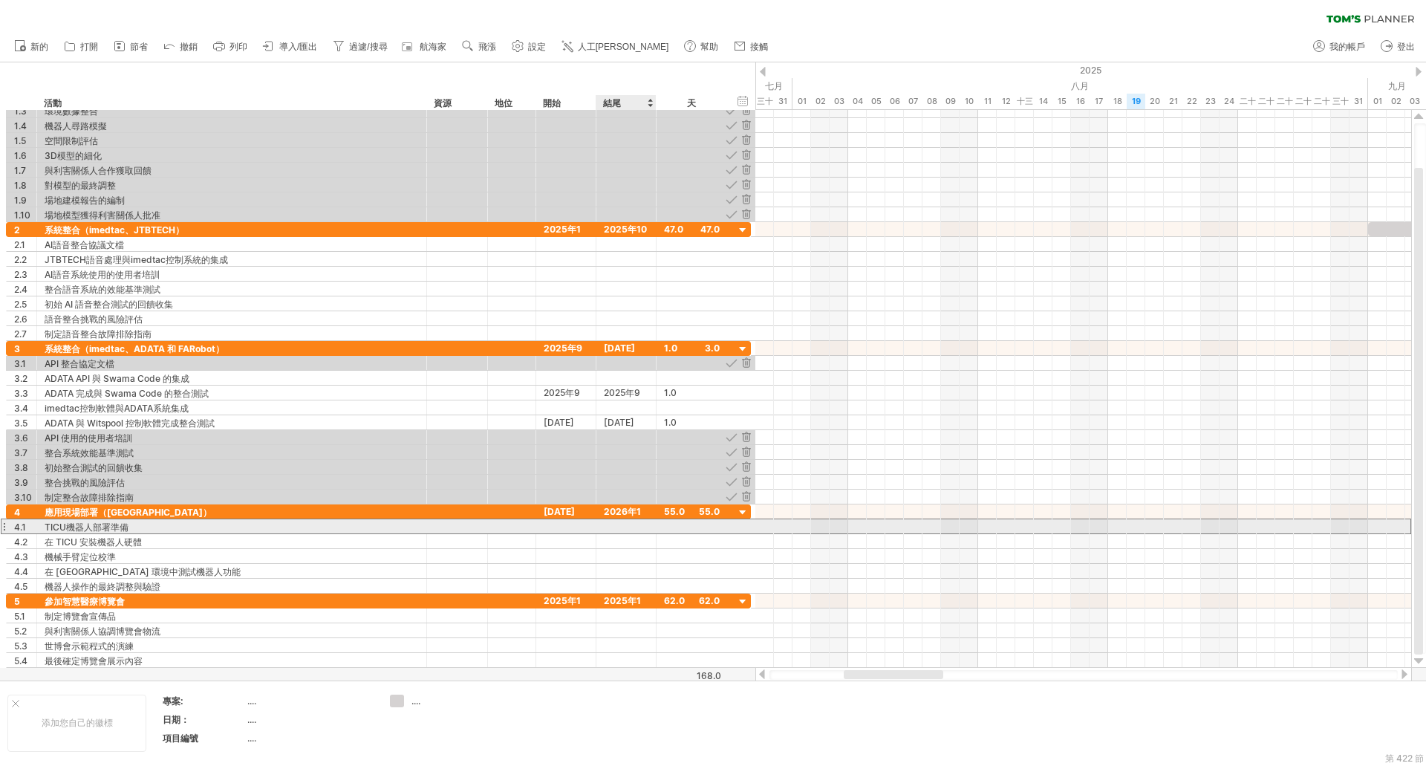
click at [633, 521] on div at bounding box center [627, 526] width 60 height 14
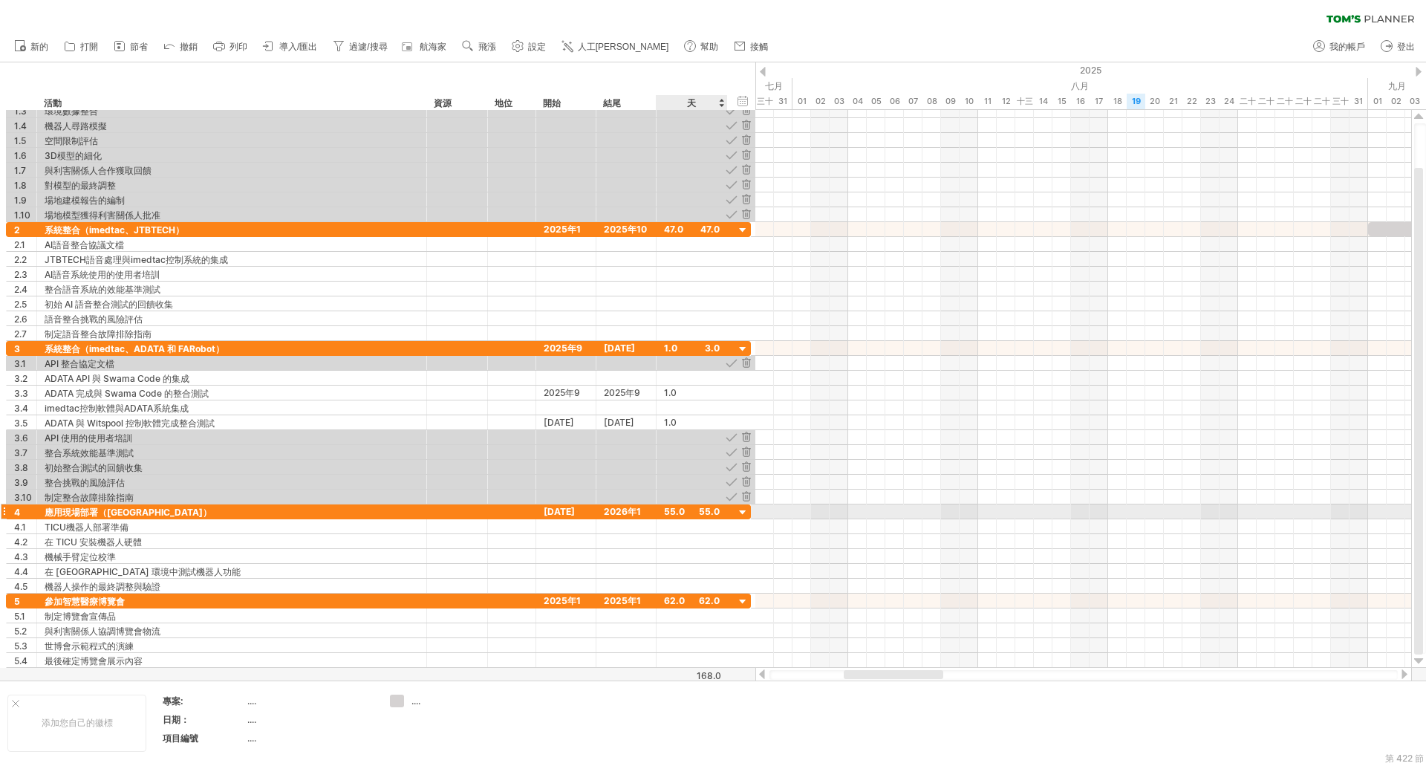
click at [747, 510] on div at bounding box center [743, 513] width 14 height 14
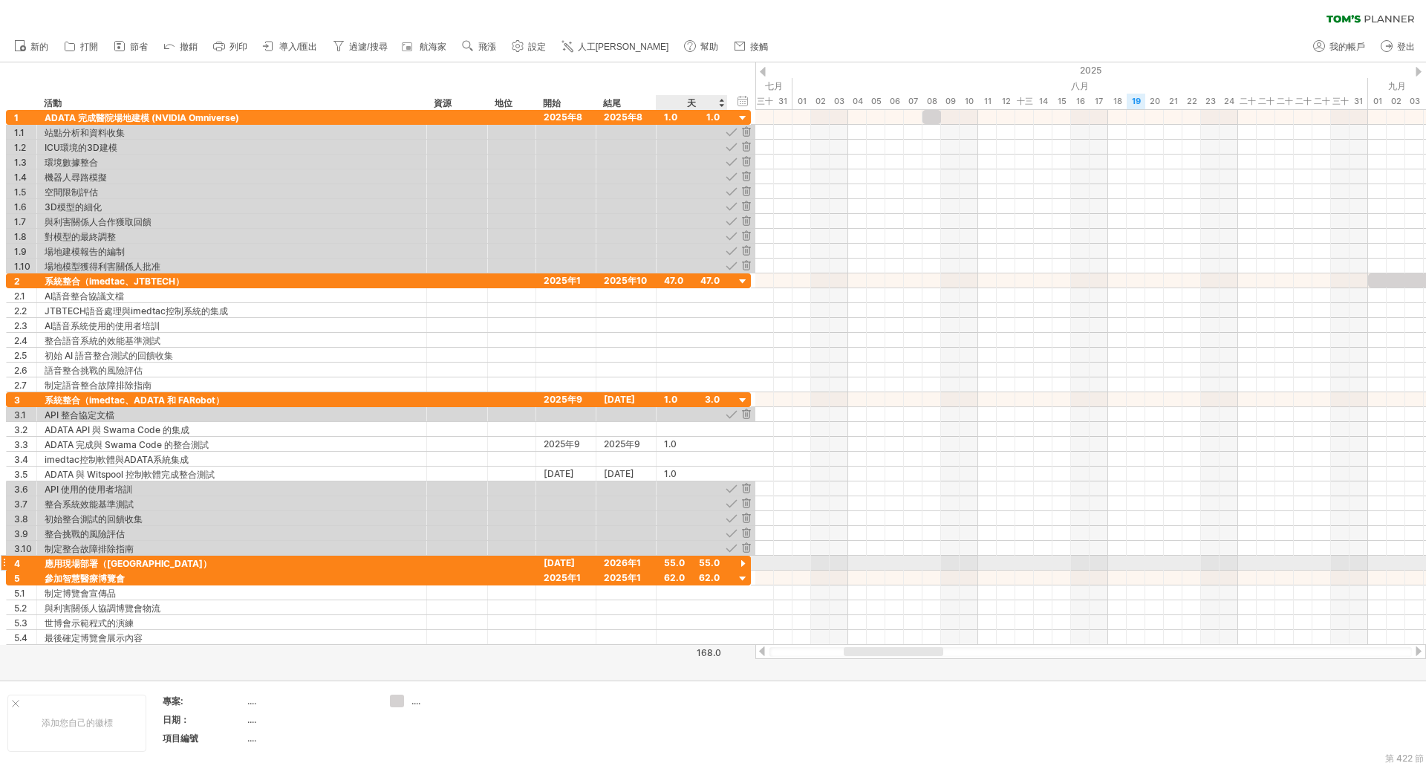
click at [746, 561] on div at bounding box center [743, 564] width 14 height 14
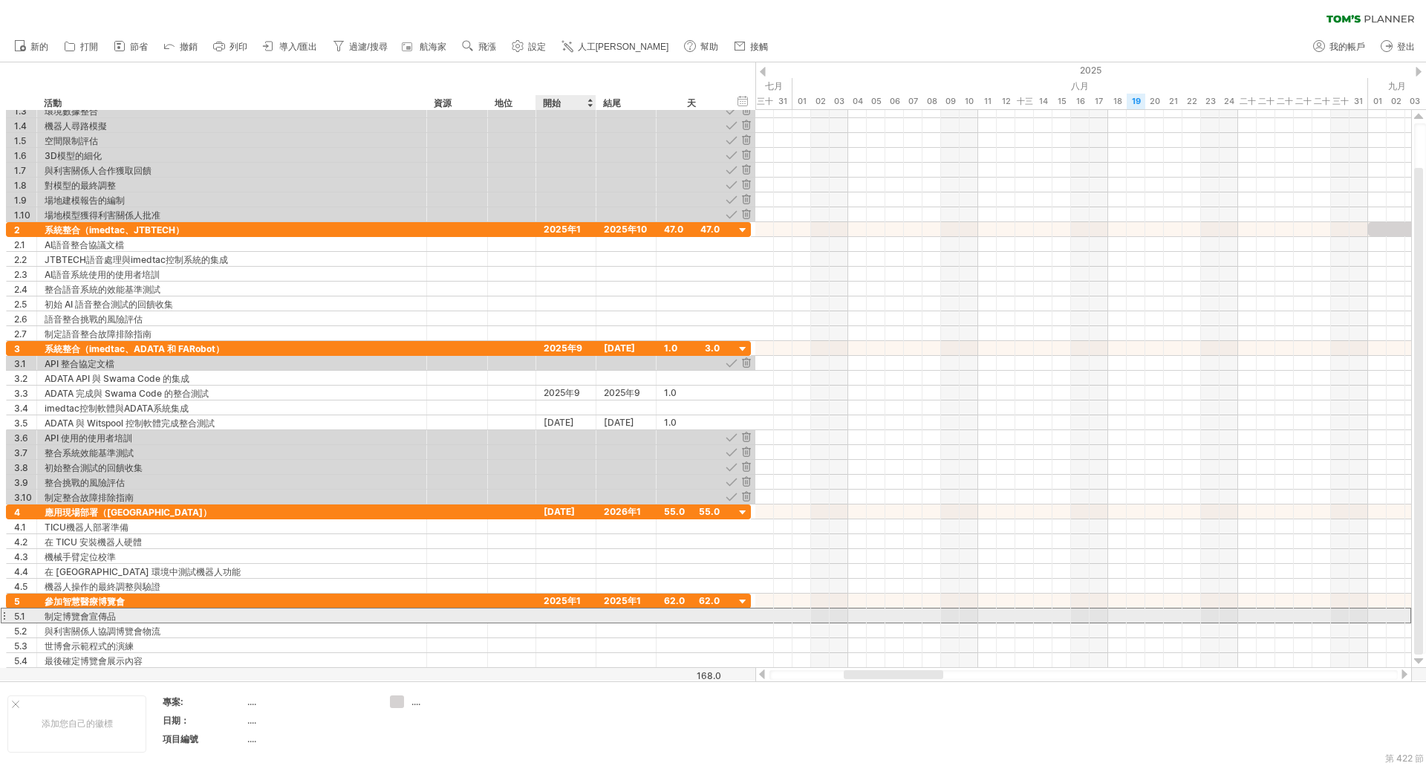
click at [569, 611] on div at bounding box center [566, 615] width 60 height 14
click at [614, 610] on div at bounding box center [627, 615] width 60 height 14
click at [664, 608] on div at bounding box center [692, 615] width 56 height 14
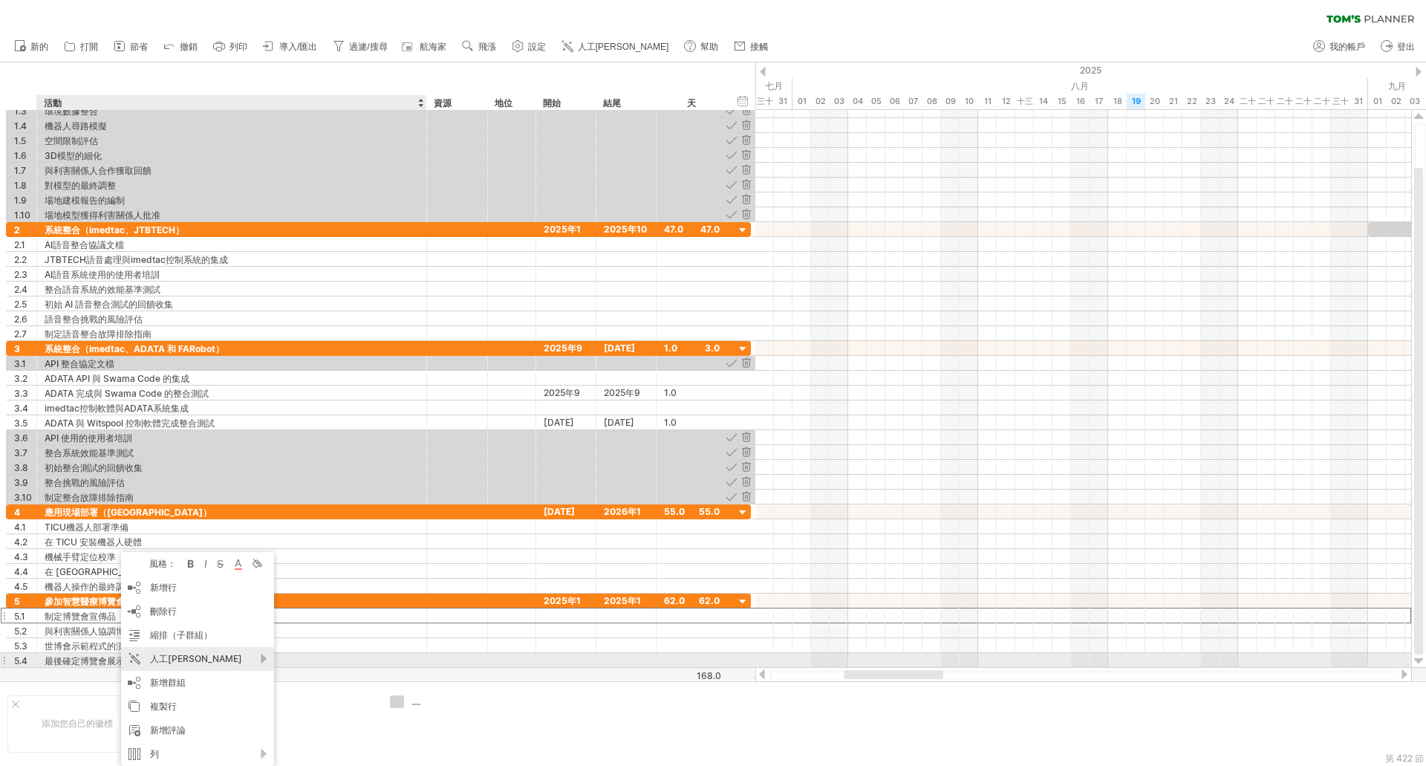
click at [262, 654] on div "人工[PERSON_NAME]" at bounding box center [197, 659] width 153 height 24
click at [297, 656] on div "人工[PERSON_NAME]" at bounding box center [231, 659] width 153 height 24
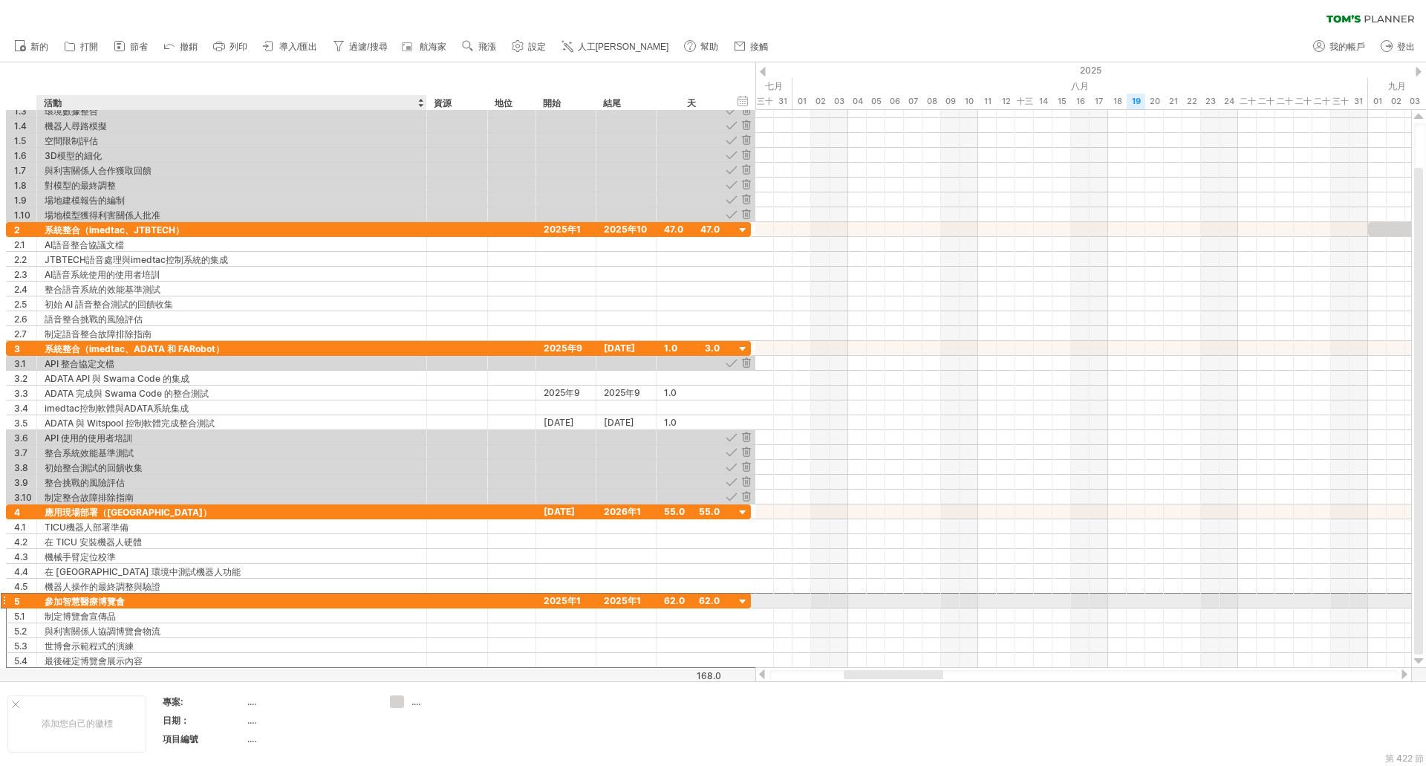
click at [331, 607] on div "參加智慧醫療博覽會" at bounding box center [232, 601] width 374 height 14
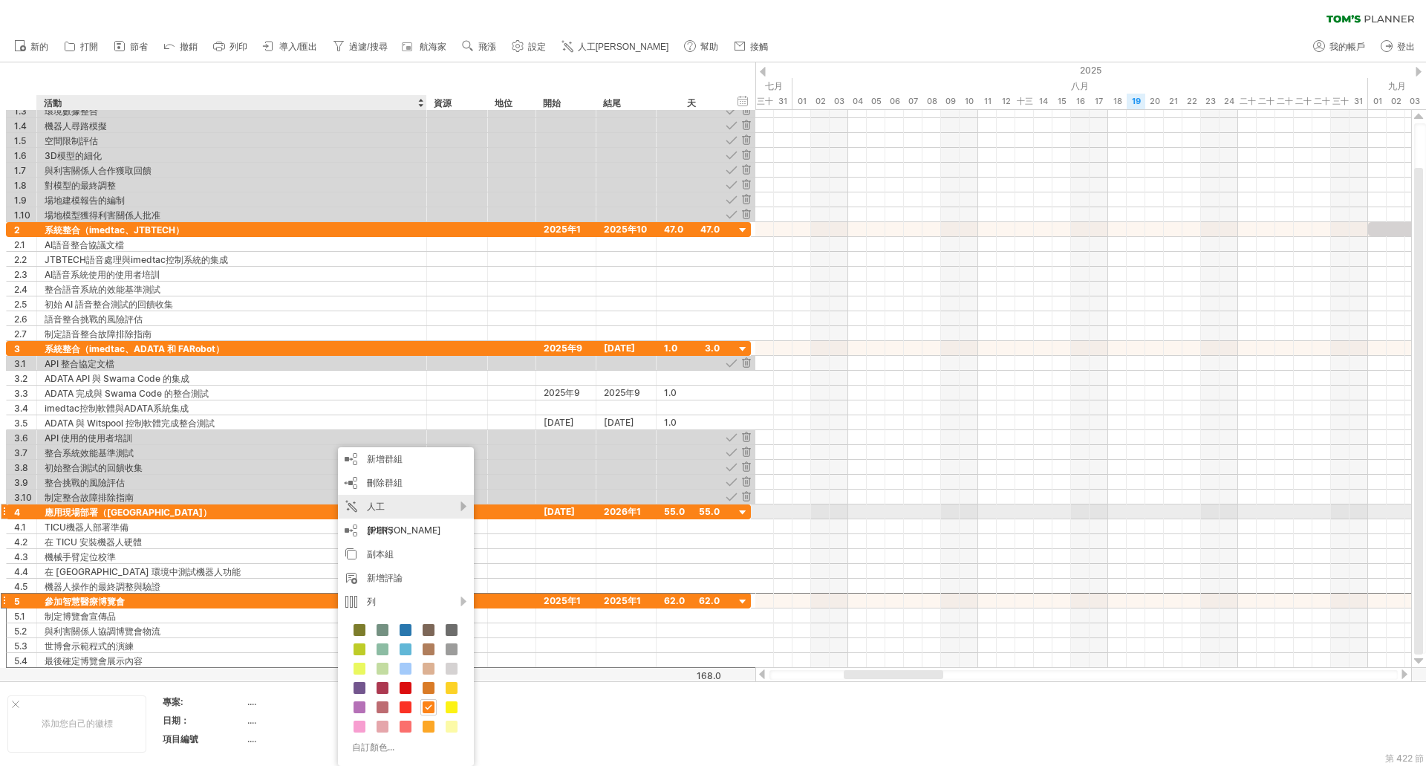
click at [449, 506] on div "人工[PERSON_NAME]" at bounding box center [406, 519] width 136 height 48
click at [493, 519] on div "建議更多活動" at bounding box center [561, 525] width 209 height 24
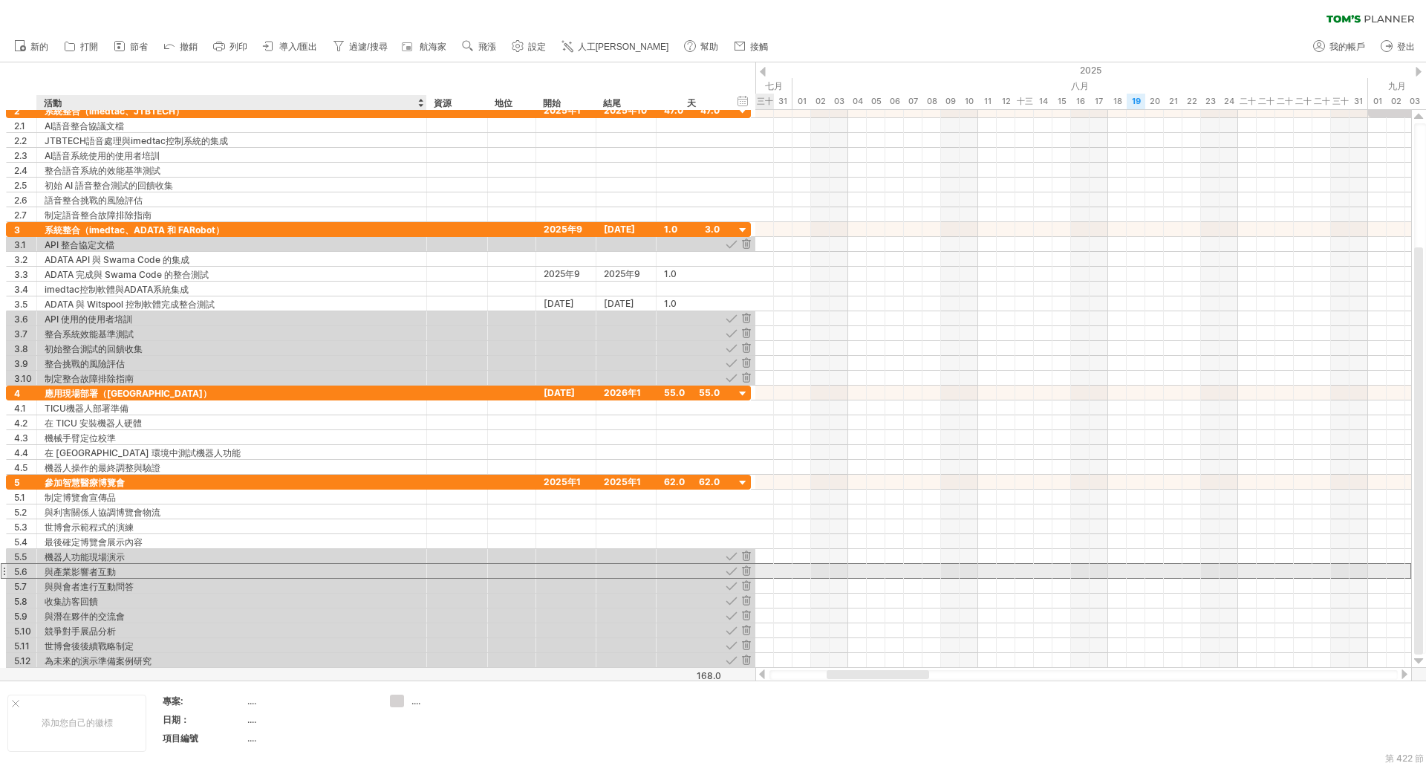
click at [136, 569] on div "與產業影響者互動" at bounding box center [232, 571] width 374 height 14
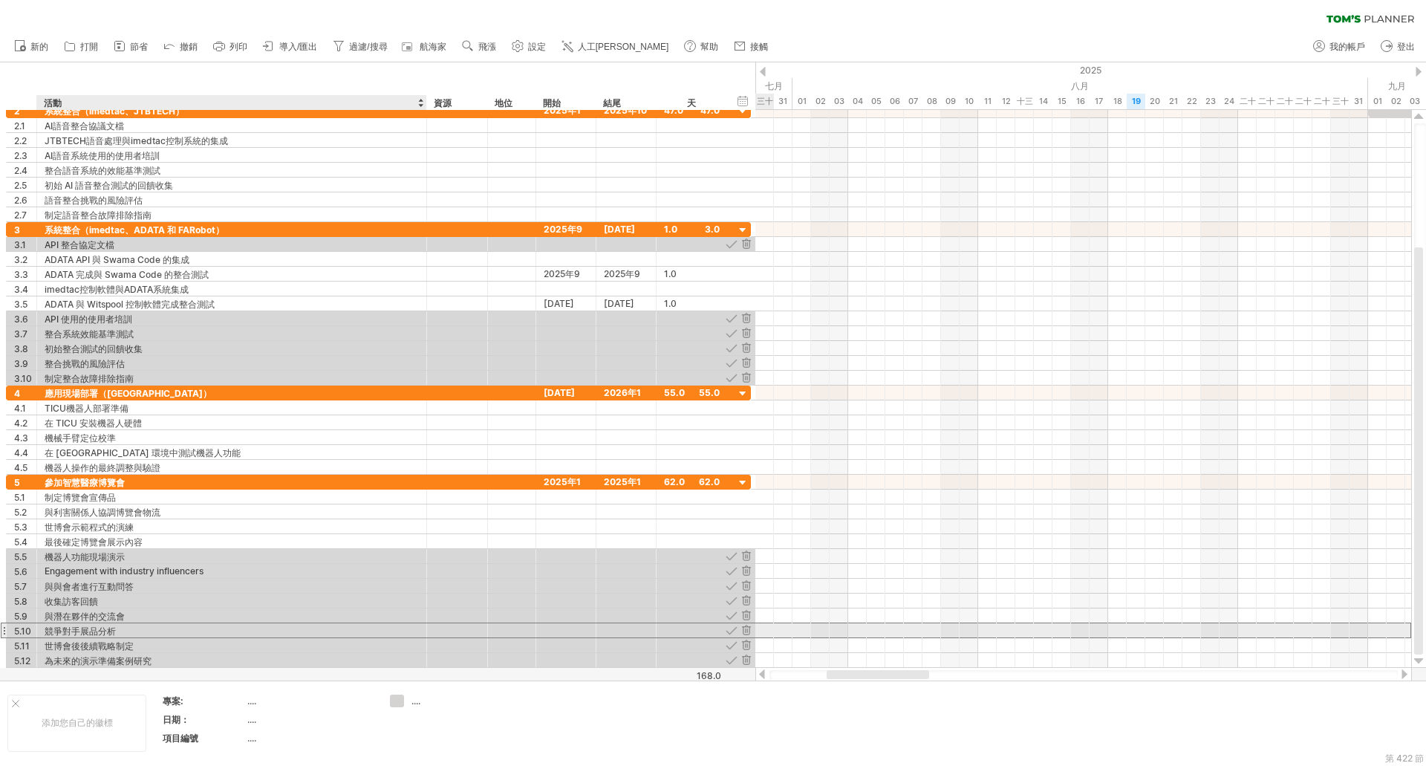
click at [120, 632] on div "競爭對手展品分析" at bounding box center [232, 630] width 374 height 14
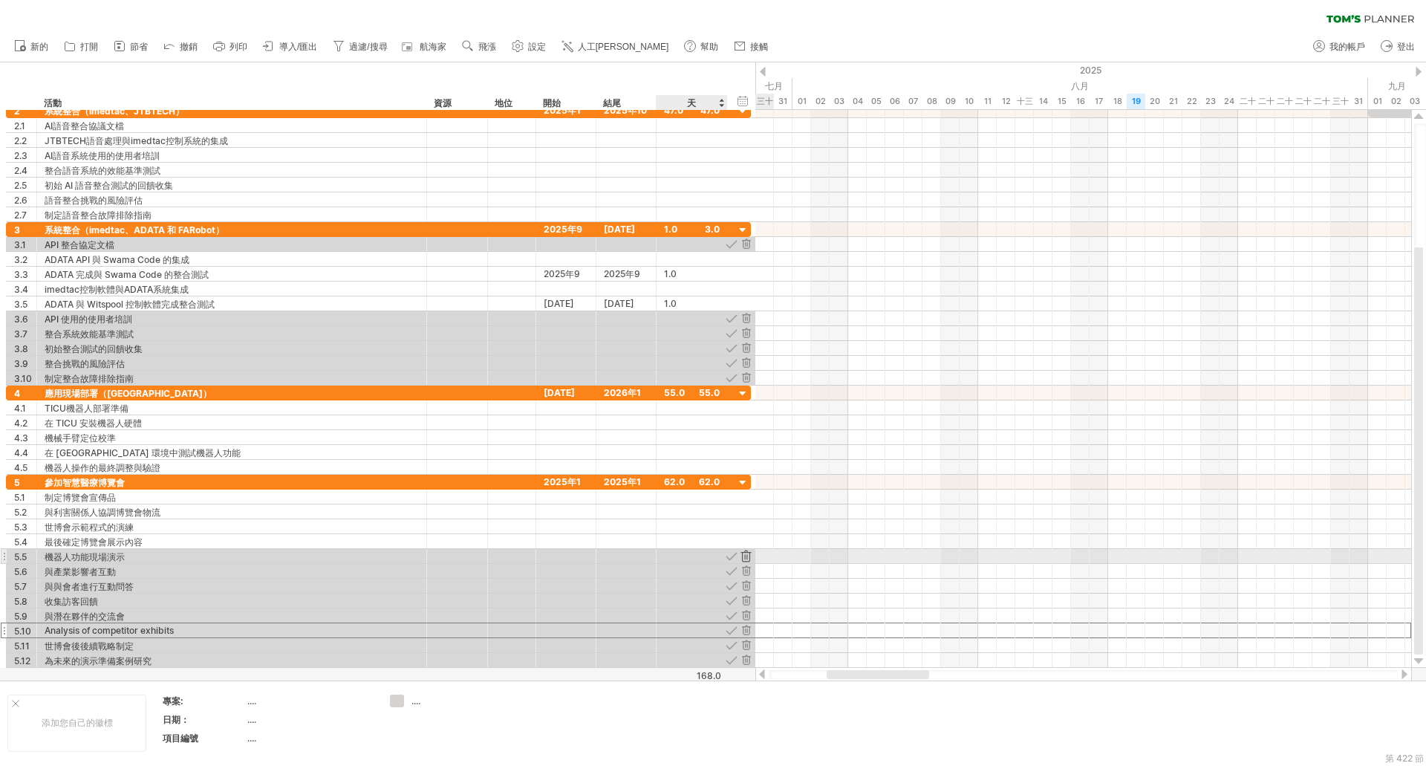
click at [744, 552] on div at bounding box center [746, 556] width 14 height 14
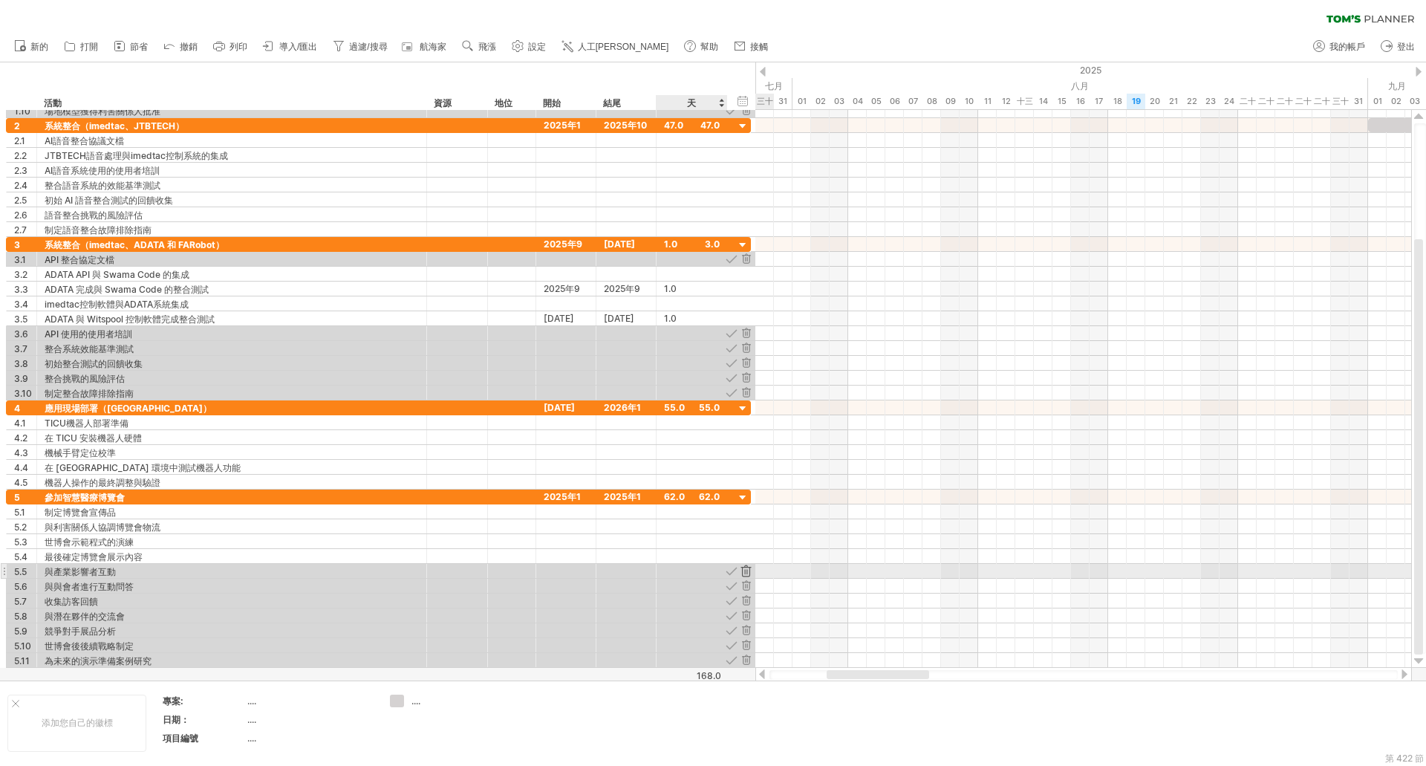
click at [752, 571] on div at bounding box center [746, 571] width 14 height 14
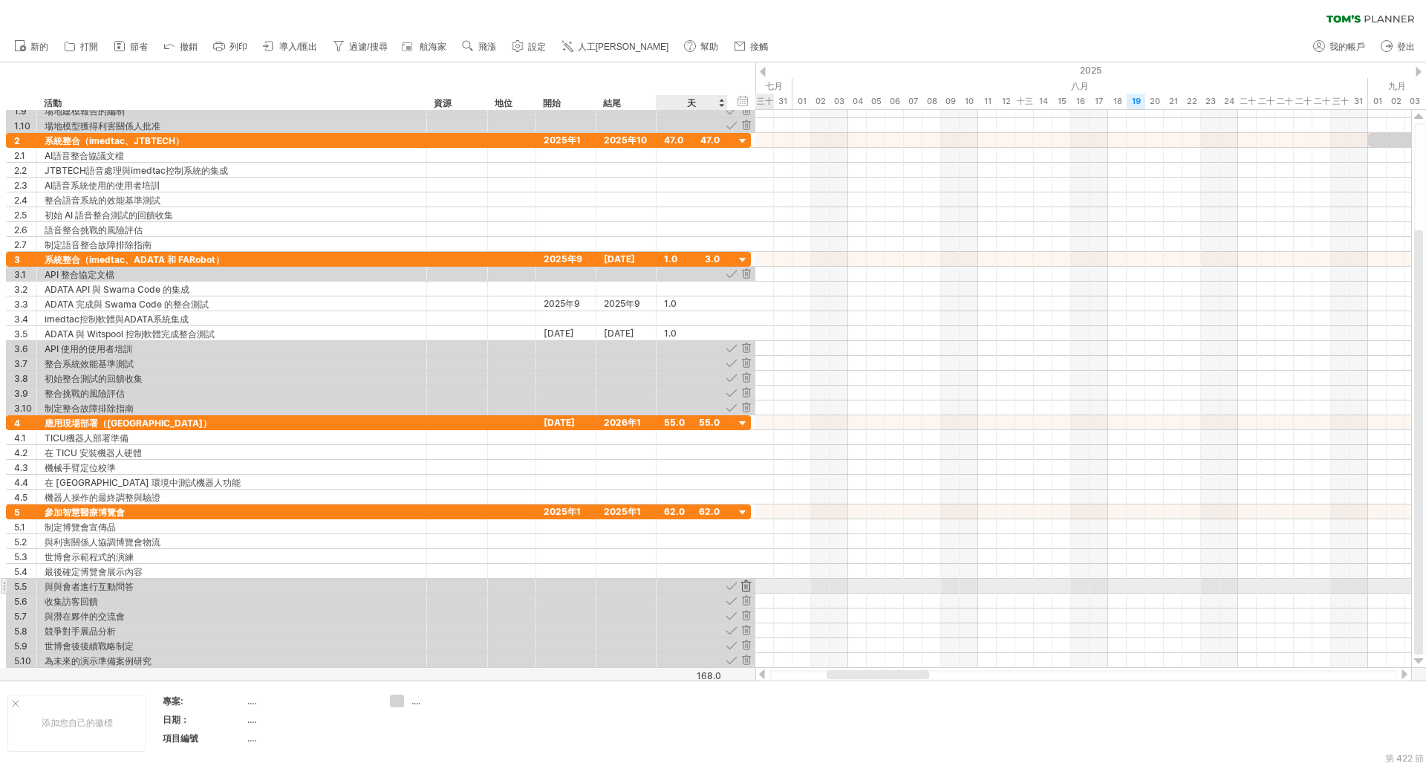
click at [751, 588] on div at bounding box center [746, 586] width 14 height 14
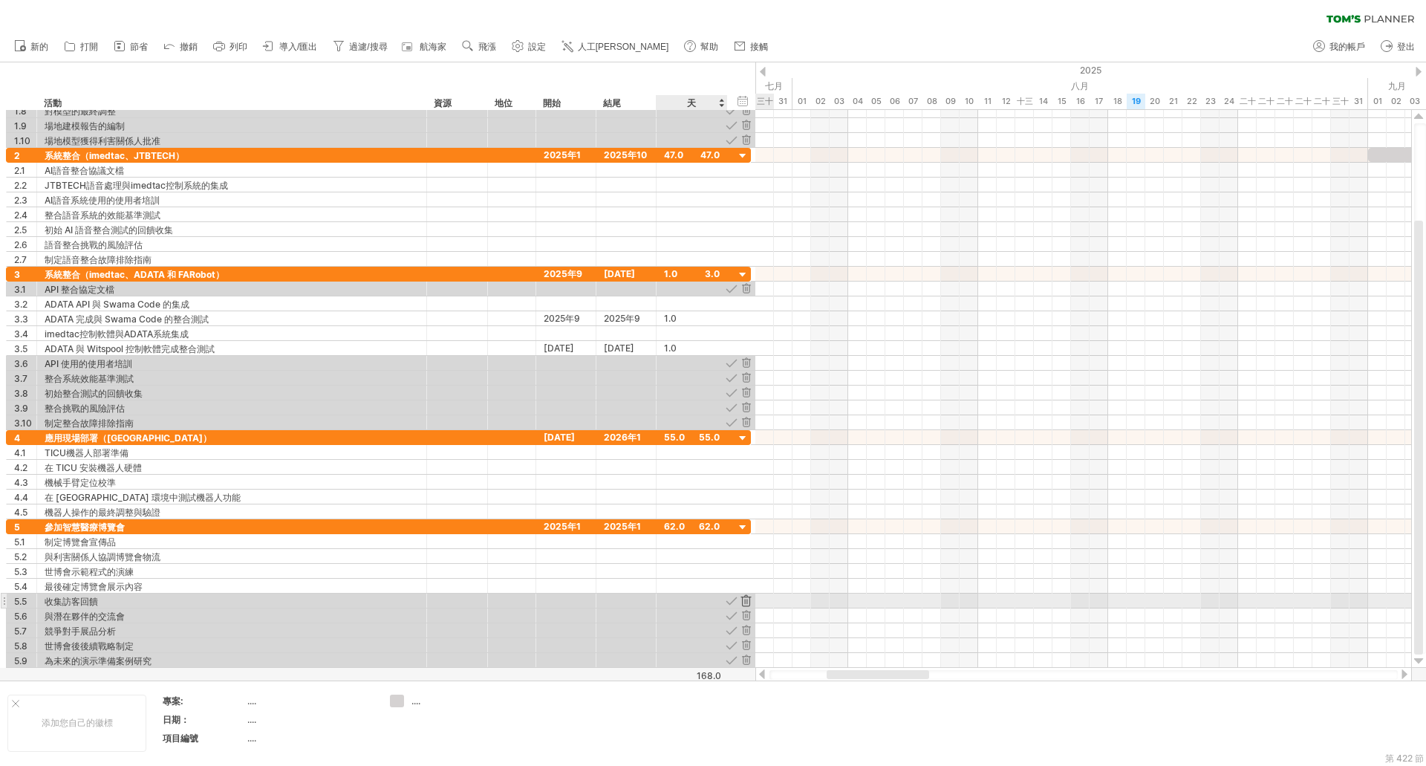
click at [750, 601] on div at bounding box center [746, 601] width 14 height 14
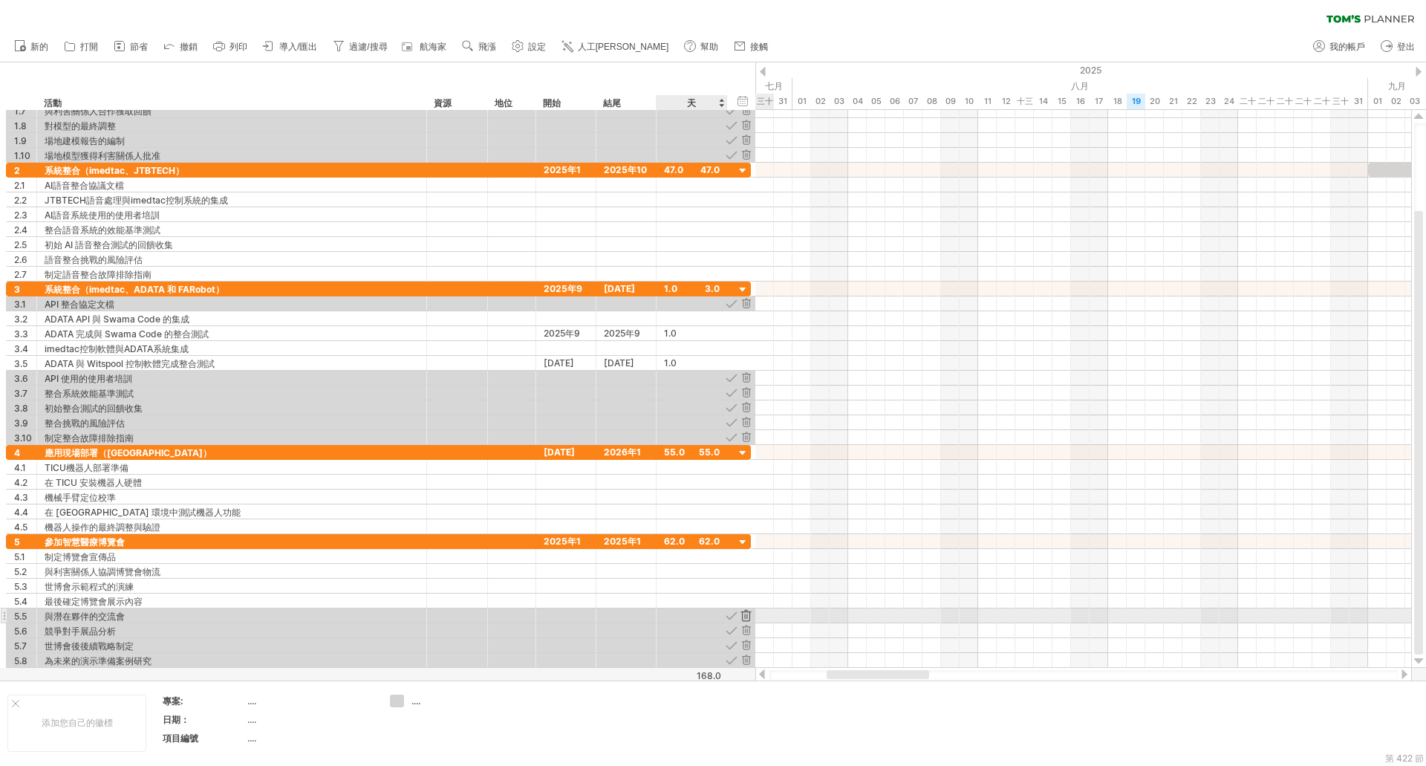
click at [749, 617] on div at bounding box center [746, 615] width 14 height 14
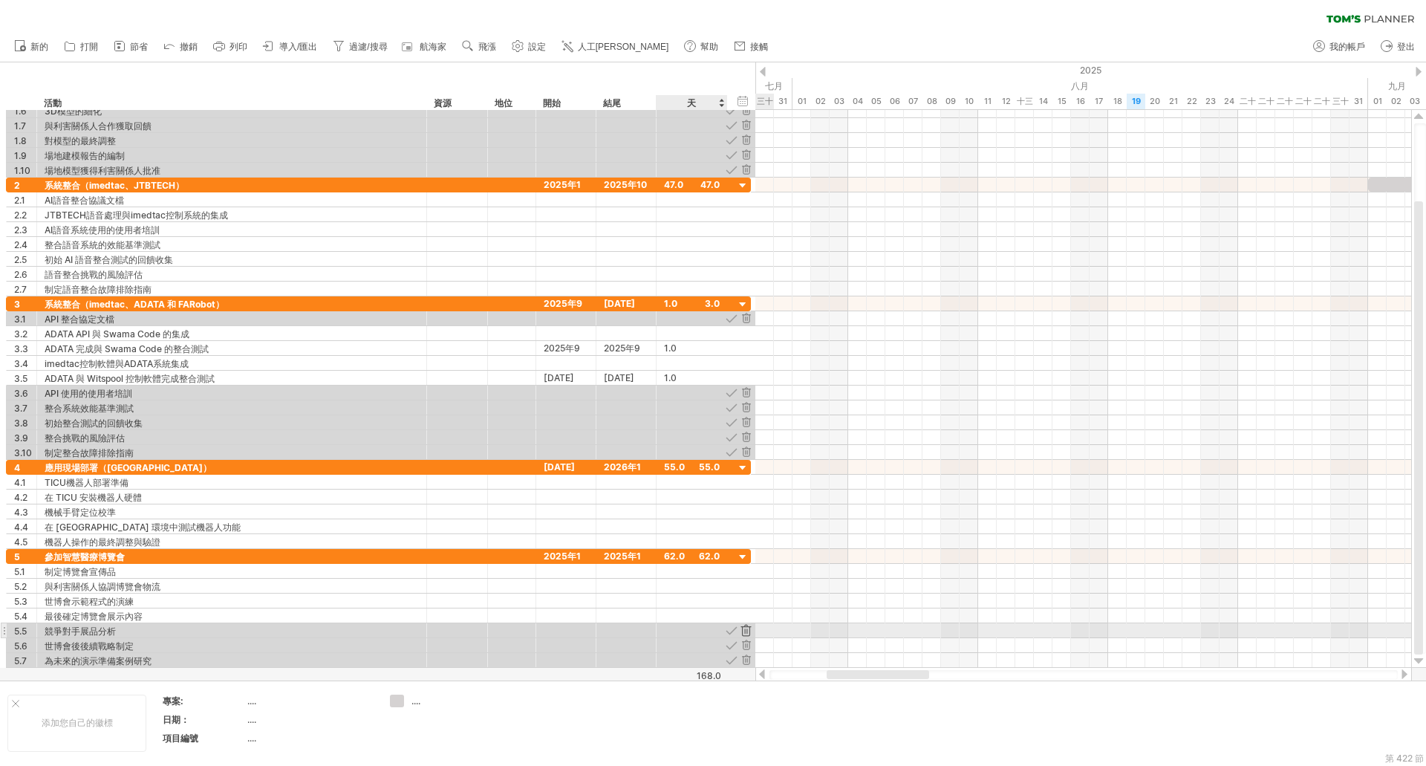
click at [749, 631] on div at bounding box center [746, 630] width 14 height 14
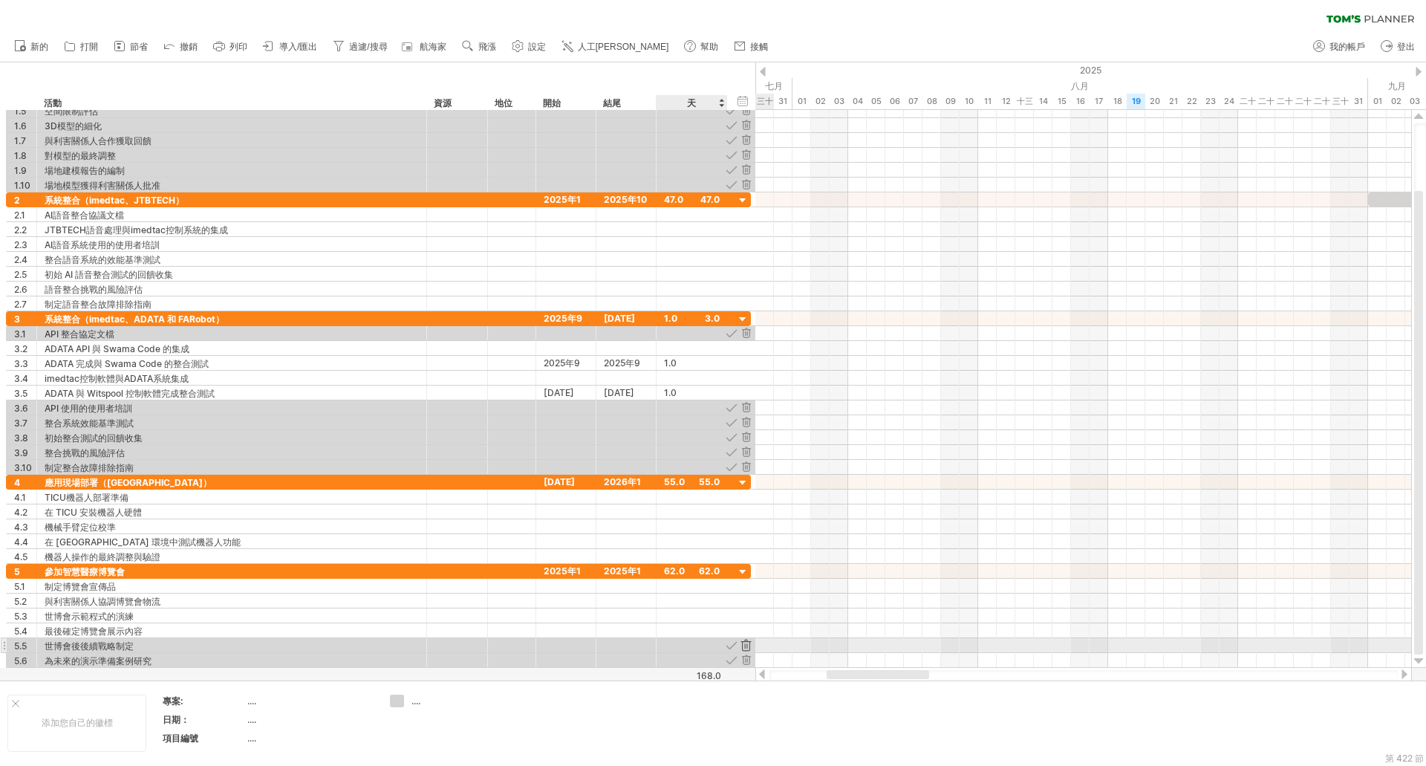
click at [749, 648] on div at bounding box center [746, 645] width 14 height 14
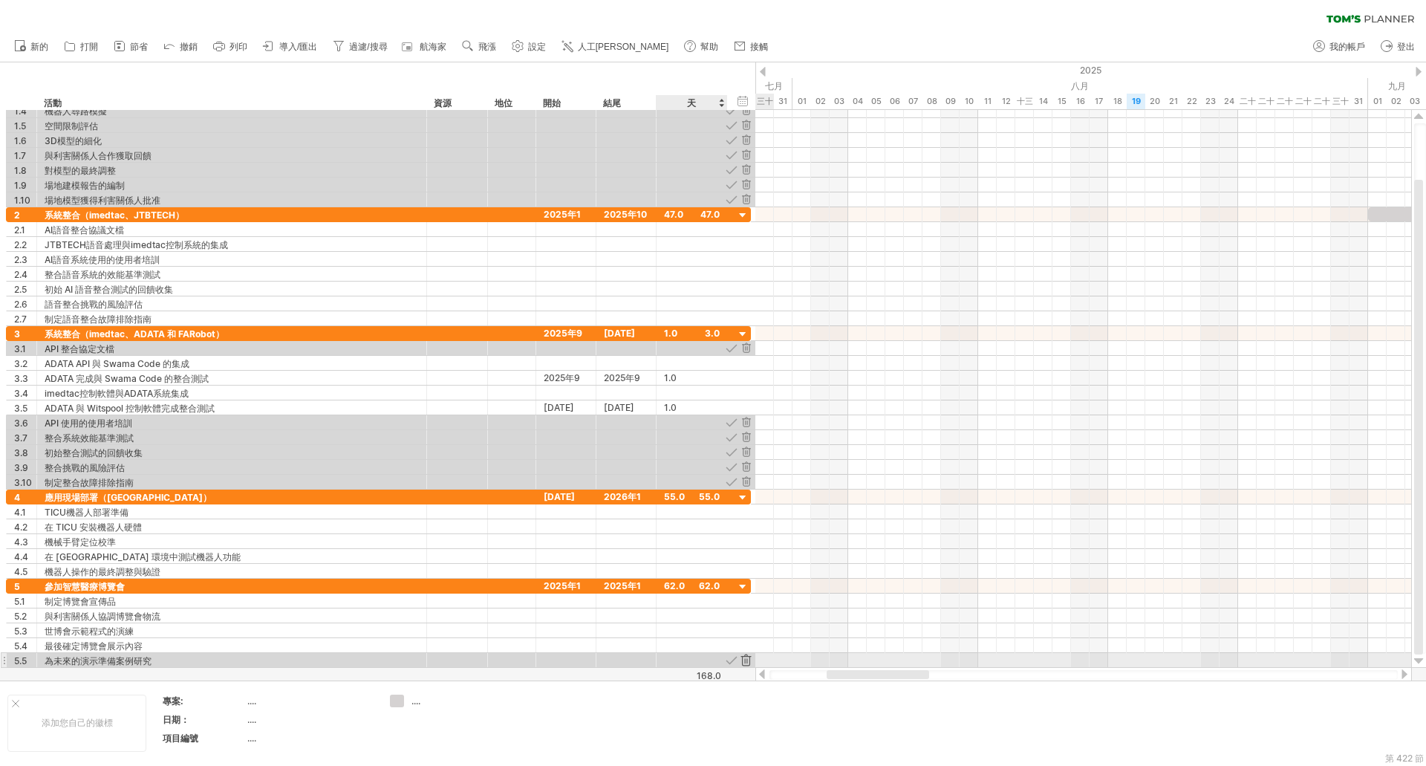
click at [749, 660] on div at bounding box center [746, 660] width 14 height 14
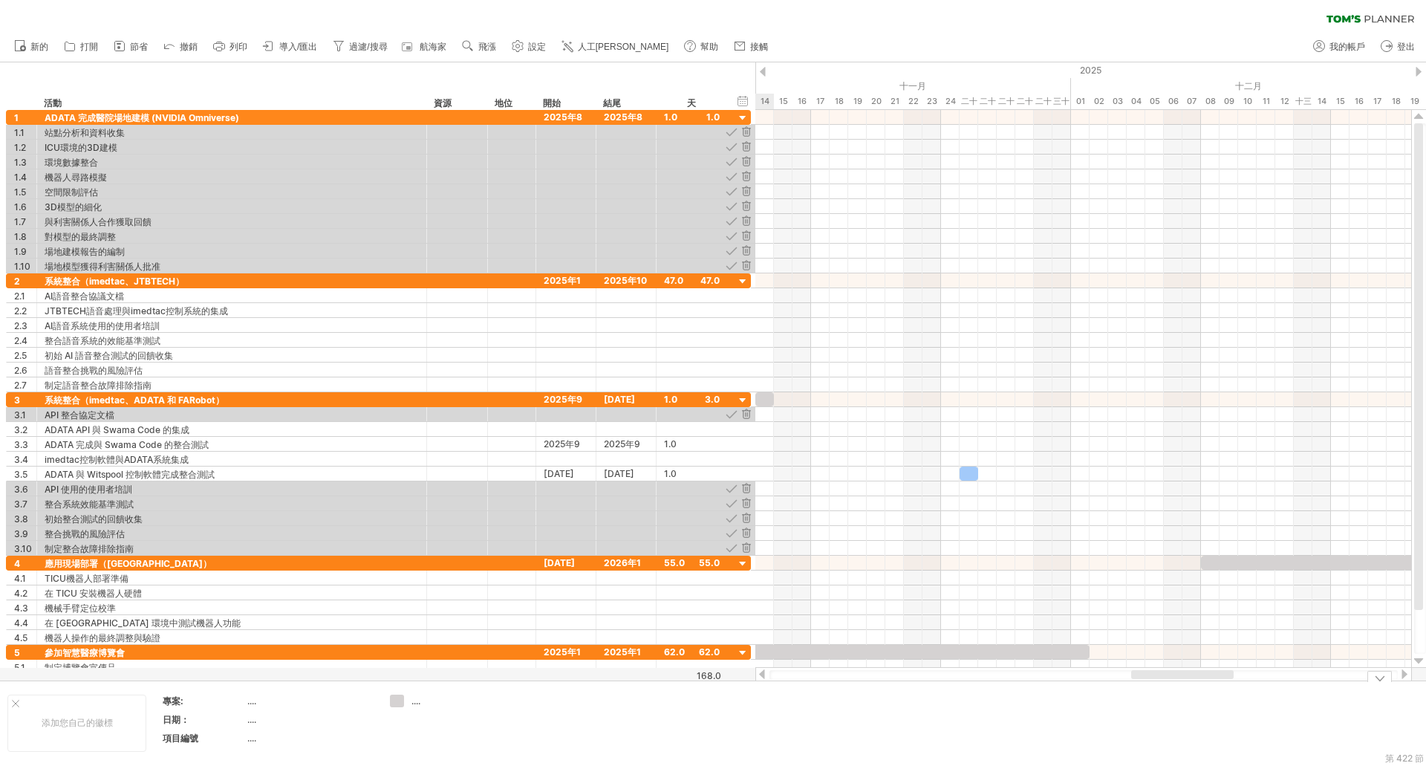
drag, startPoint x: 862, startPoint y: 678, endPoint x: 1167, endPoint y: 693, distance: 304.9
click at [1167, 693] on div "嘗試造訪 [DOMAIN_NAME] 再次連接... 0% 清除過濾器 新的" at bounding box center [713, 383] width 1426 height 766
click at [747, 103] on div "隱藏開始/結束/持續時間 顯示開始/結束/持續時間" at bounding box center [743, 101] width 14 height 16
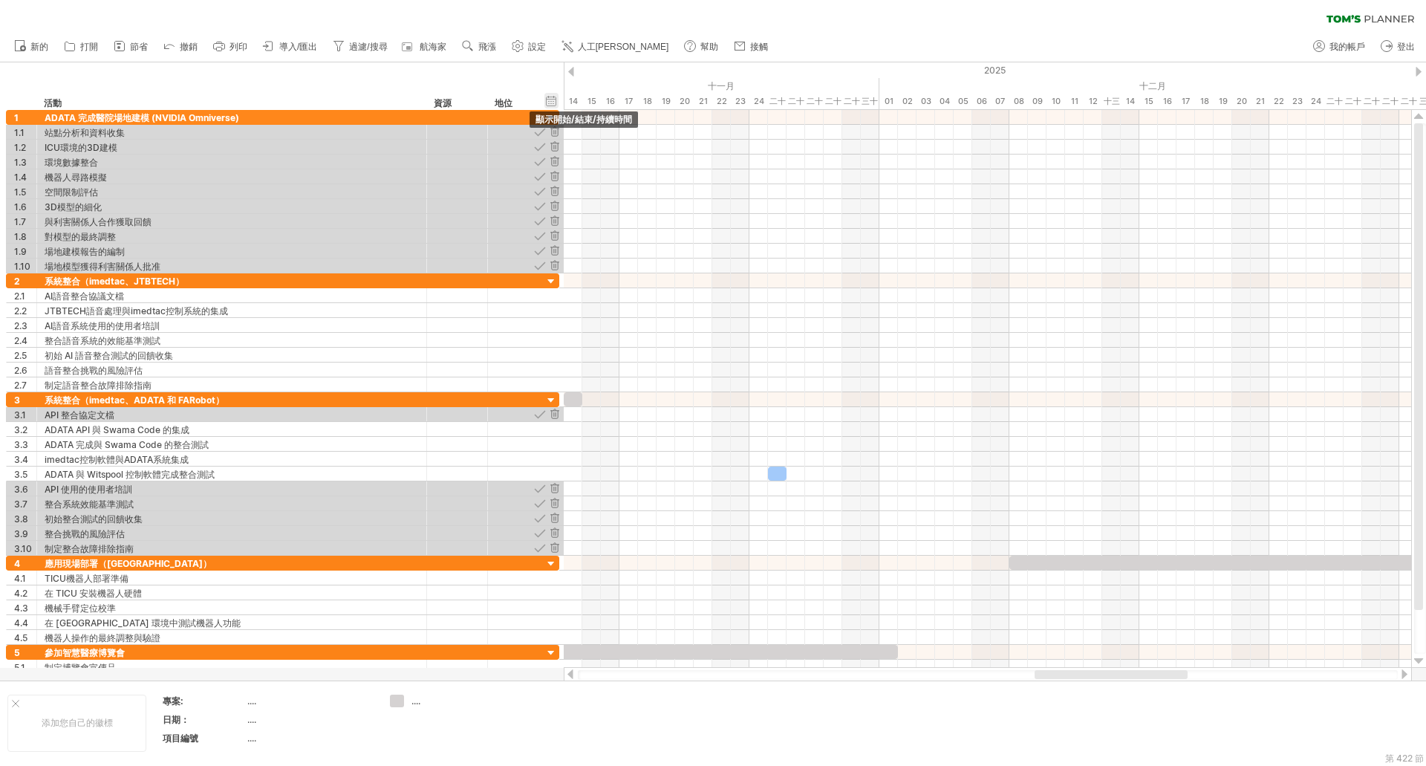
click at [551, 99] on div "隱藏開始/結束/持續時間 顯示開始/結束/持續時間" at bounding box center [552, 101] width 14 height 16
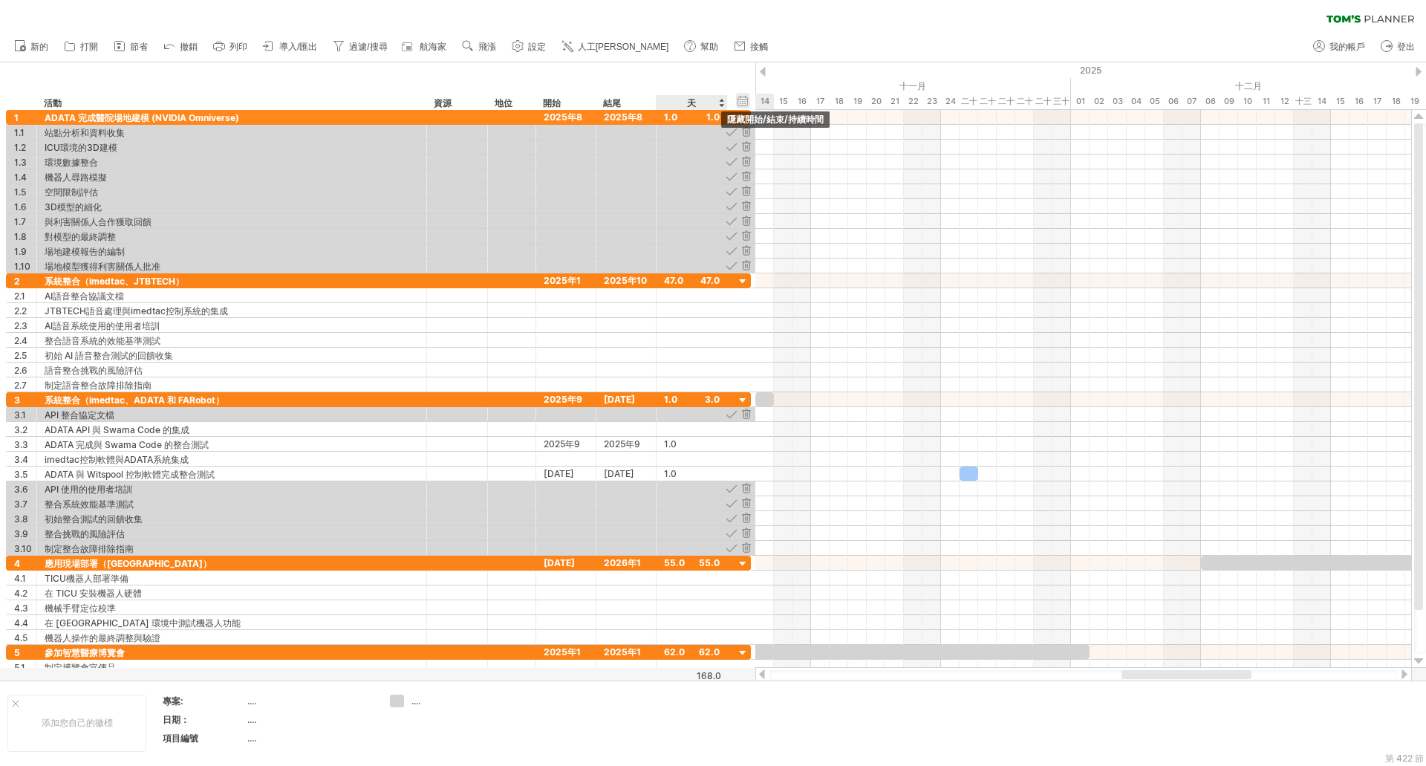
click at [742, 103] on div "隱藏開始/結束/持續時間 顯示開始/結束/持續時間" at bounding box center [743, 101] width 14 height 16
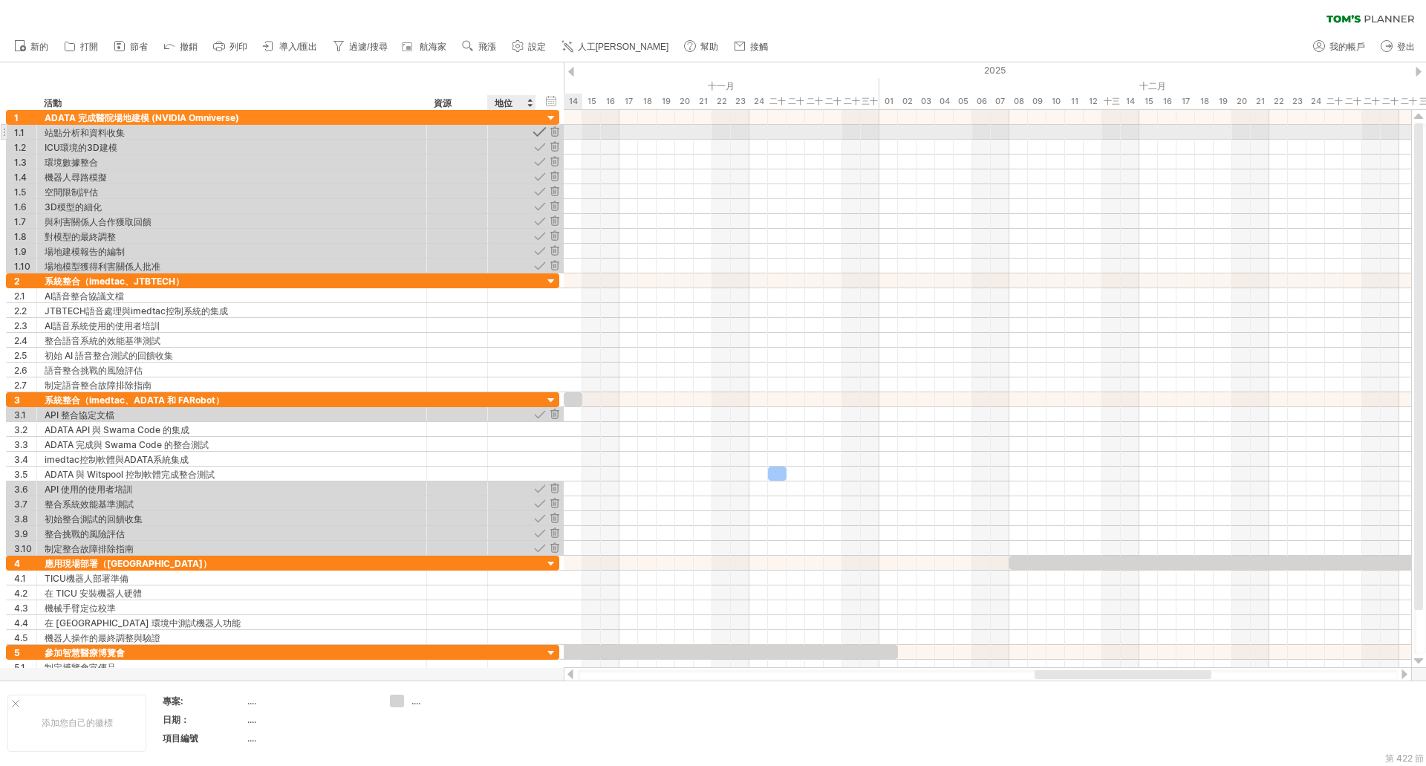
click at [543, 131] on div at bounding box center [540, 132] width 14 height 14
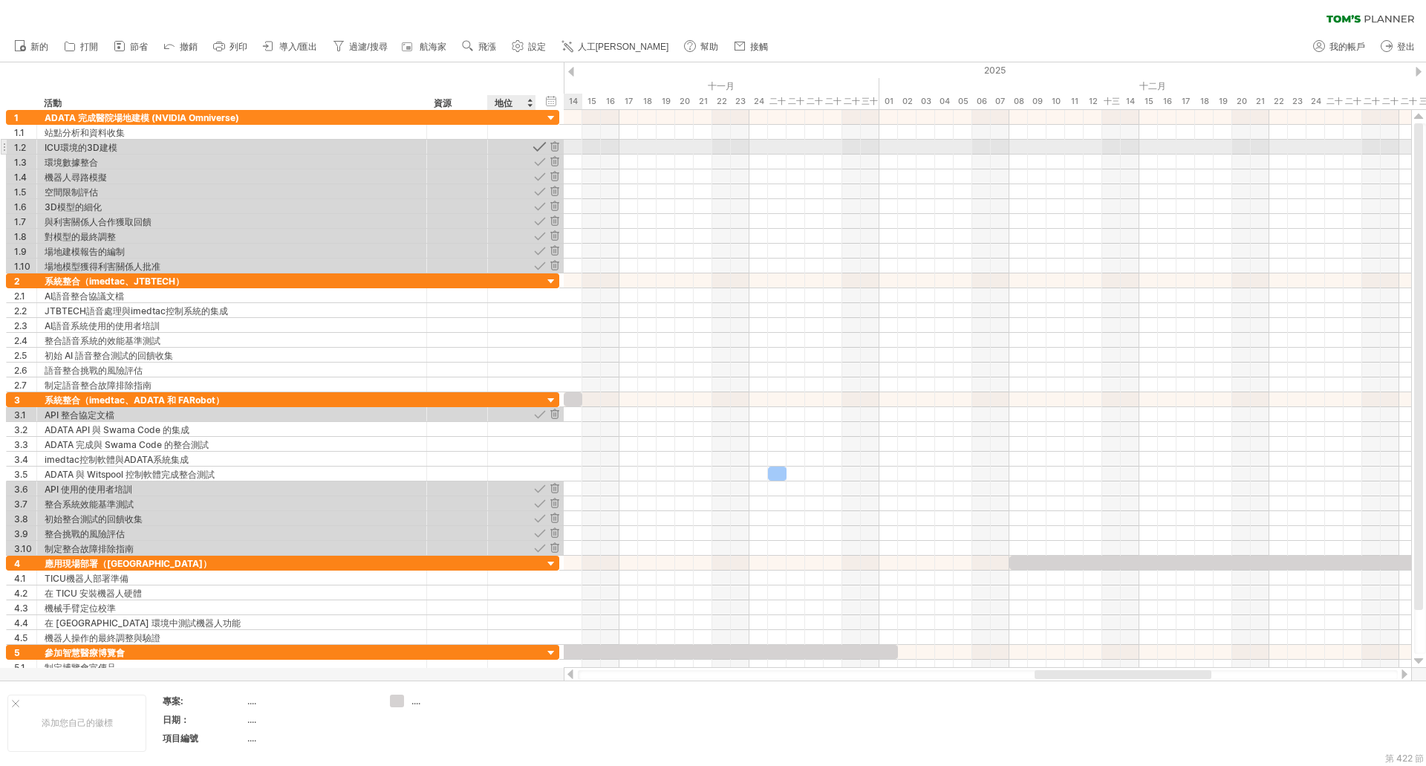
click at [542, 148] on div at bounding box center [540, 147] width 14 height 14
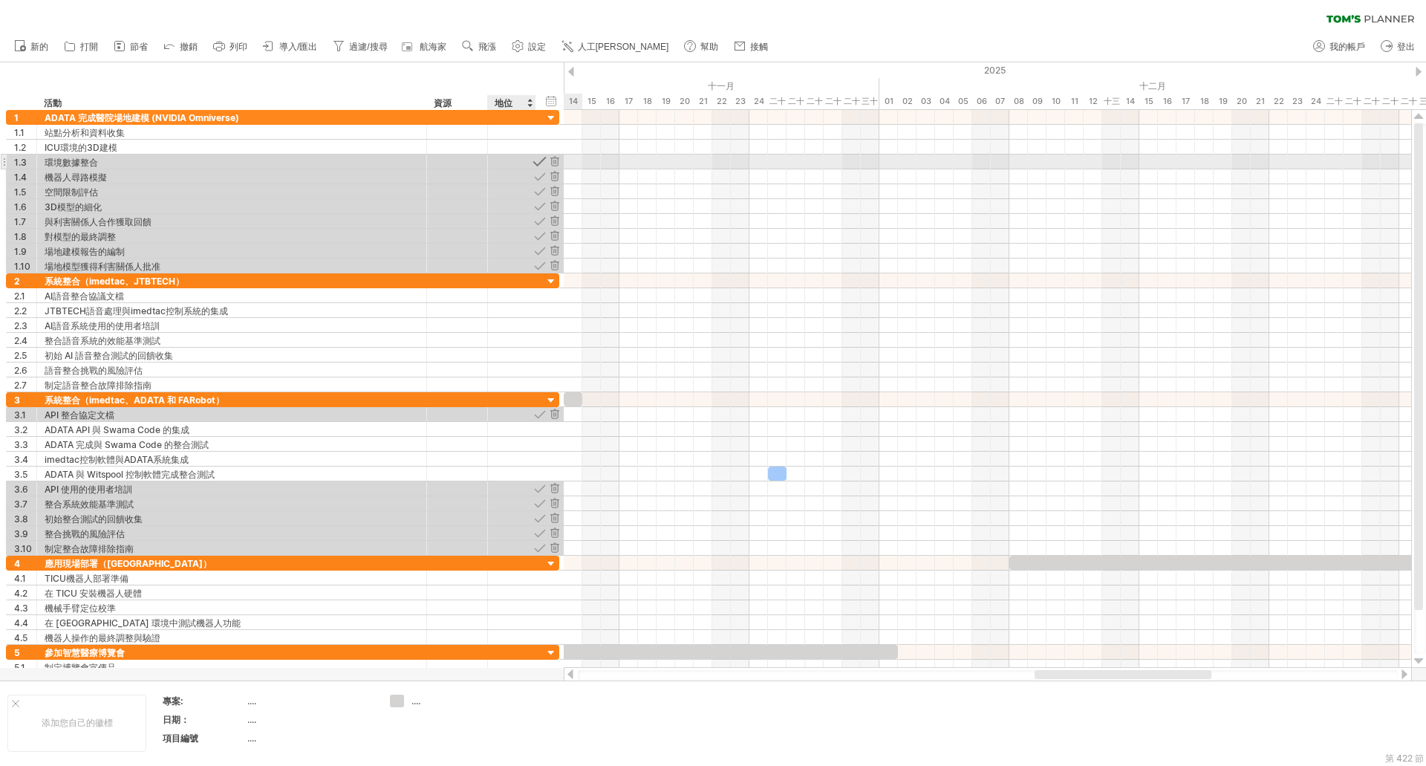
click at [541, 160] on div at bounding box center [540, 162] width 14 height 14
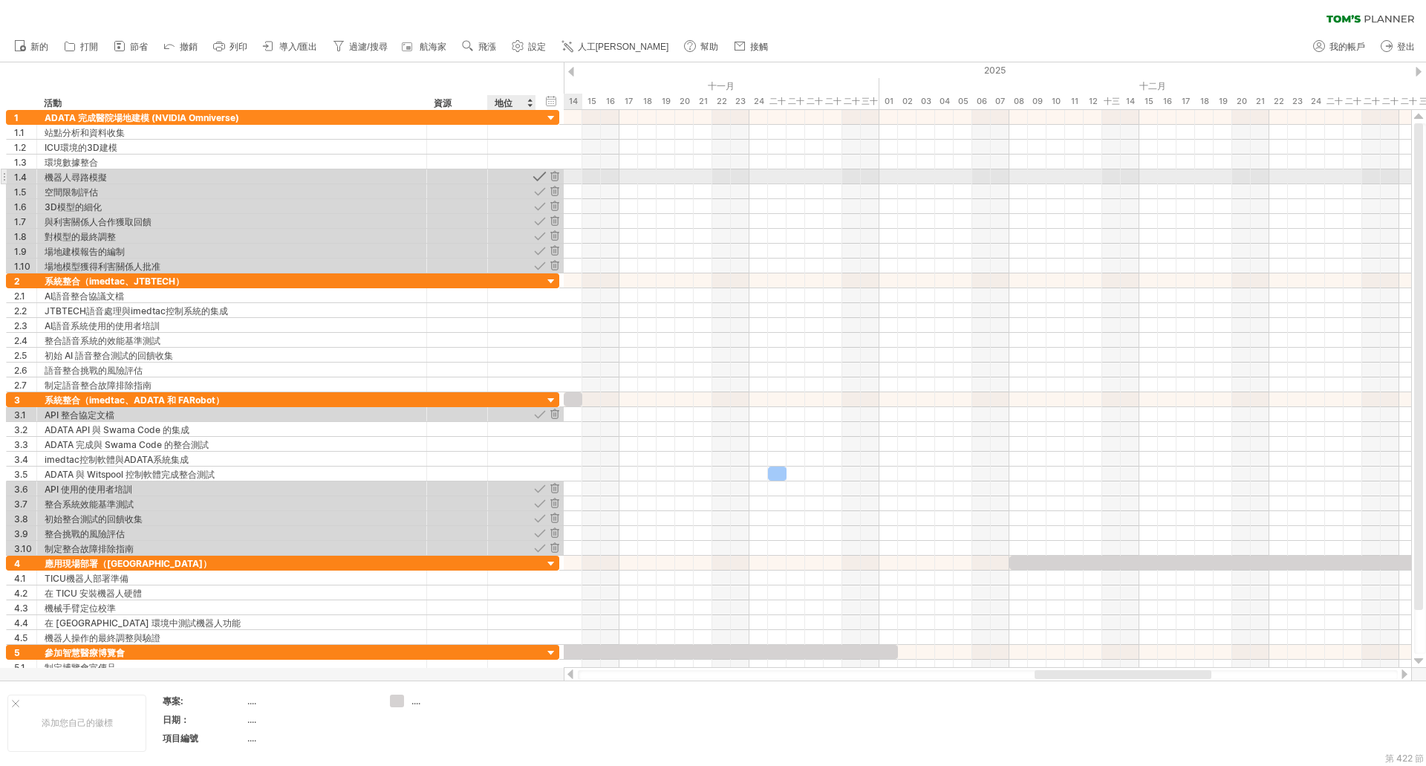
click at [542, 176] on div at bounding box center [540, 176] width 14 height 14
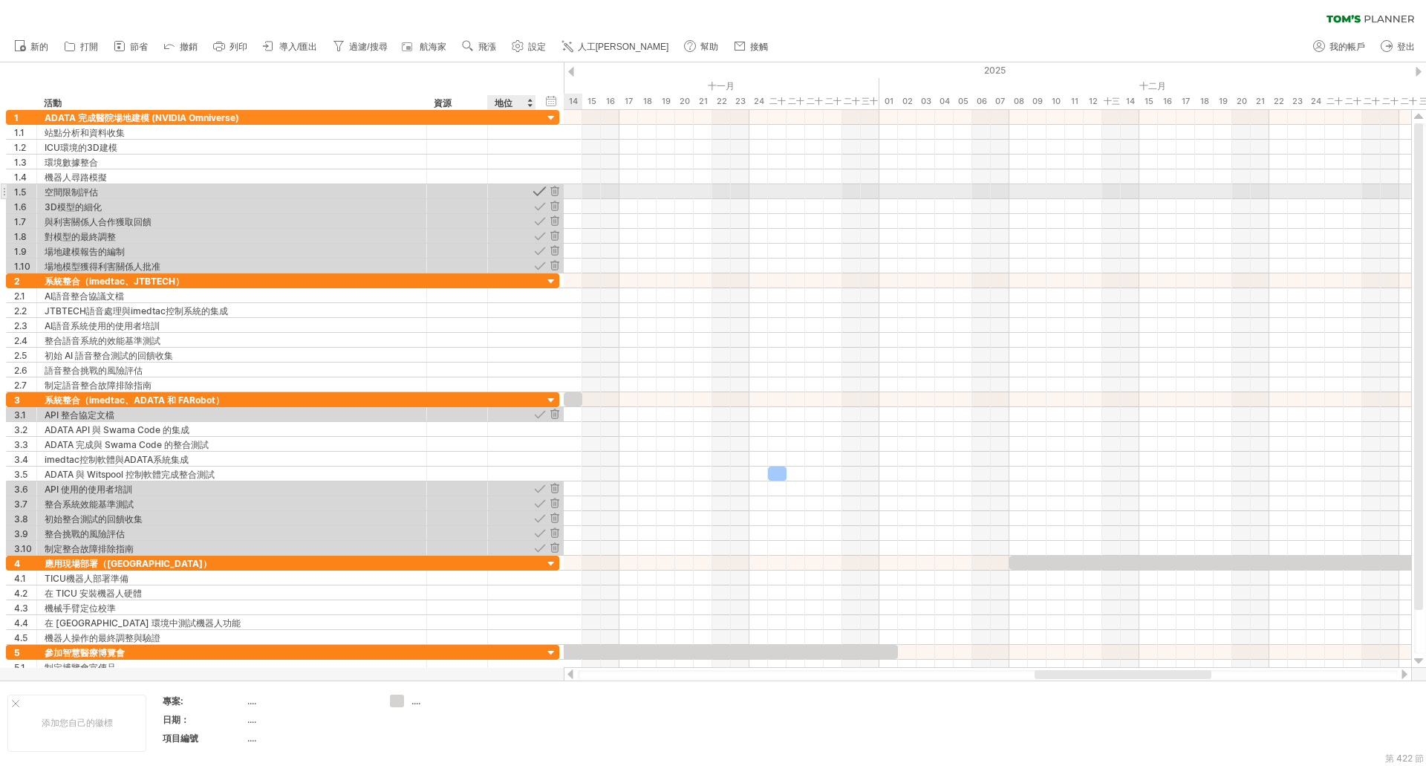
click at [542, 189] on div at bounding box center [540, 191] width 14 height 14
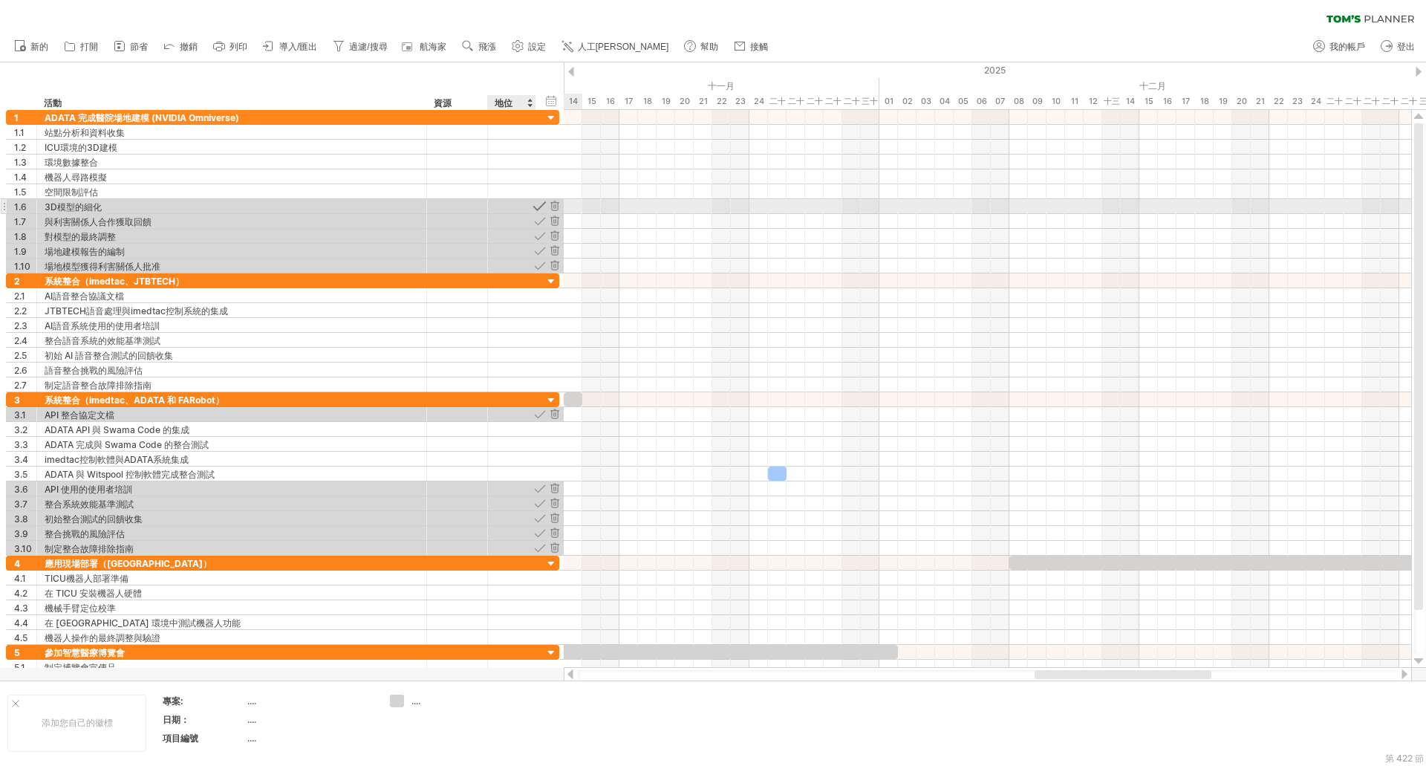
click at [542, 205] on div at bounding box center [540, 206] width 14 height 14
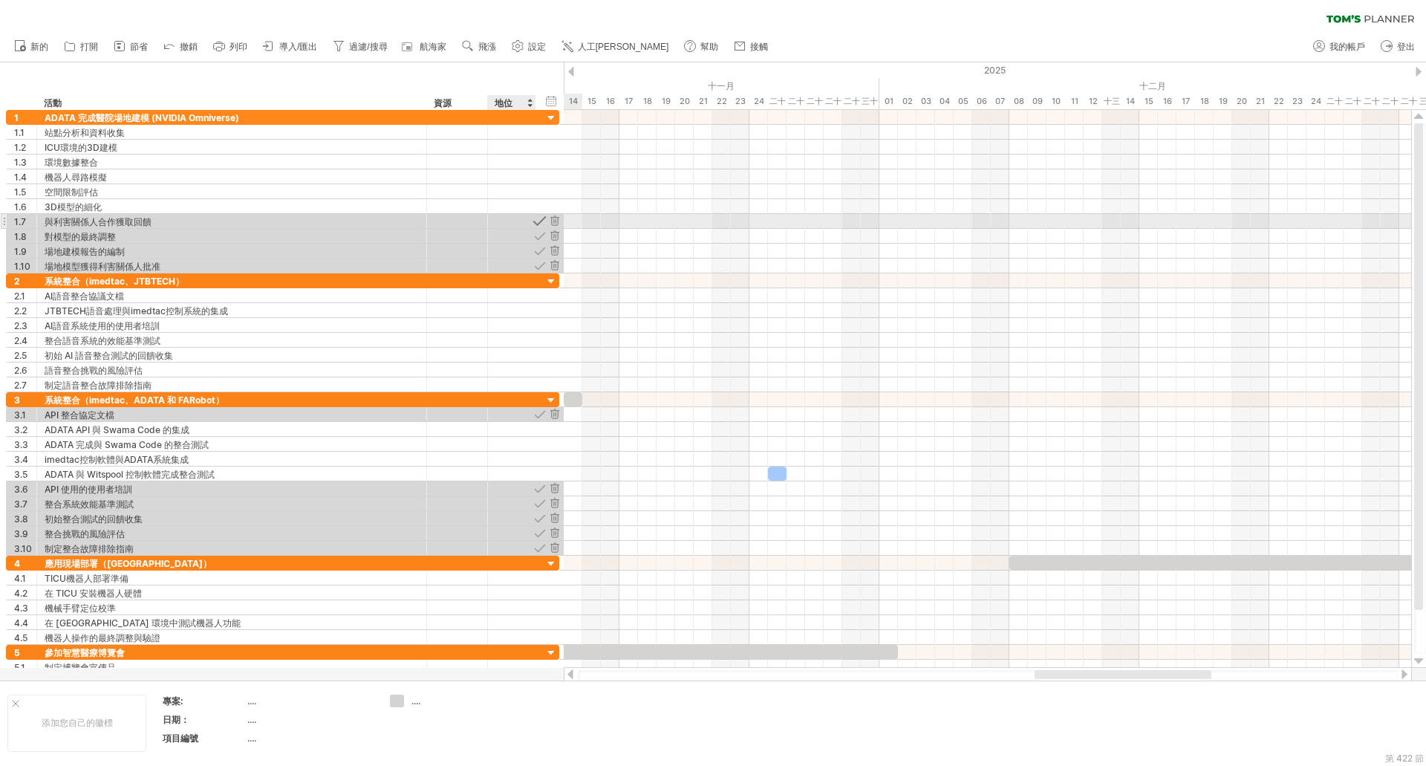
click at [541, 221] on div at bounding box center [540, 221] width 14 height 14
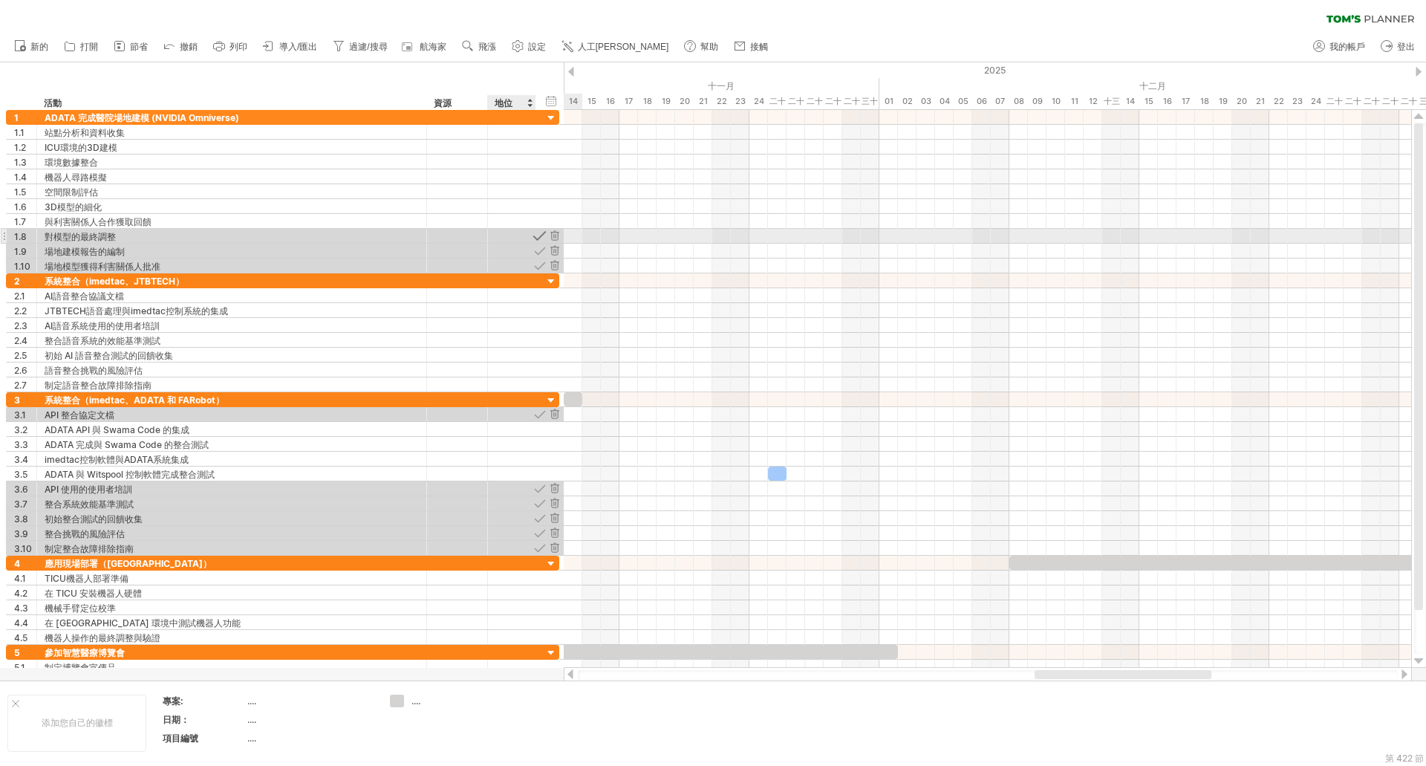
click at [540, 235] on div at bounding box center [540, 236] width 14 height 14
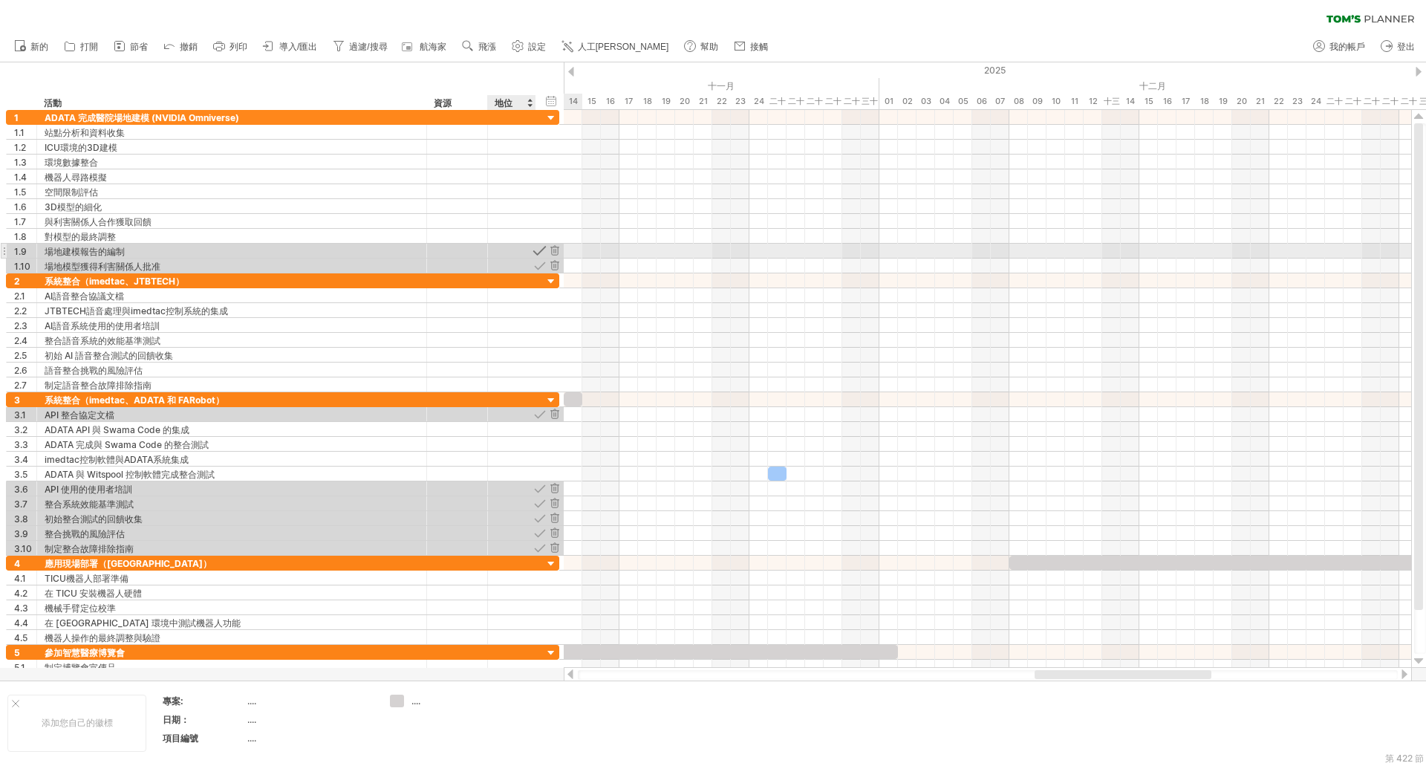
click at [541, 252] on div at bounding box center [540, 251] width 14 height 14
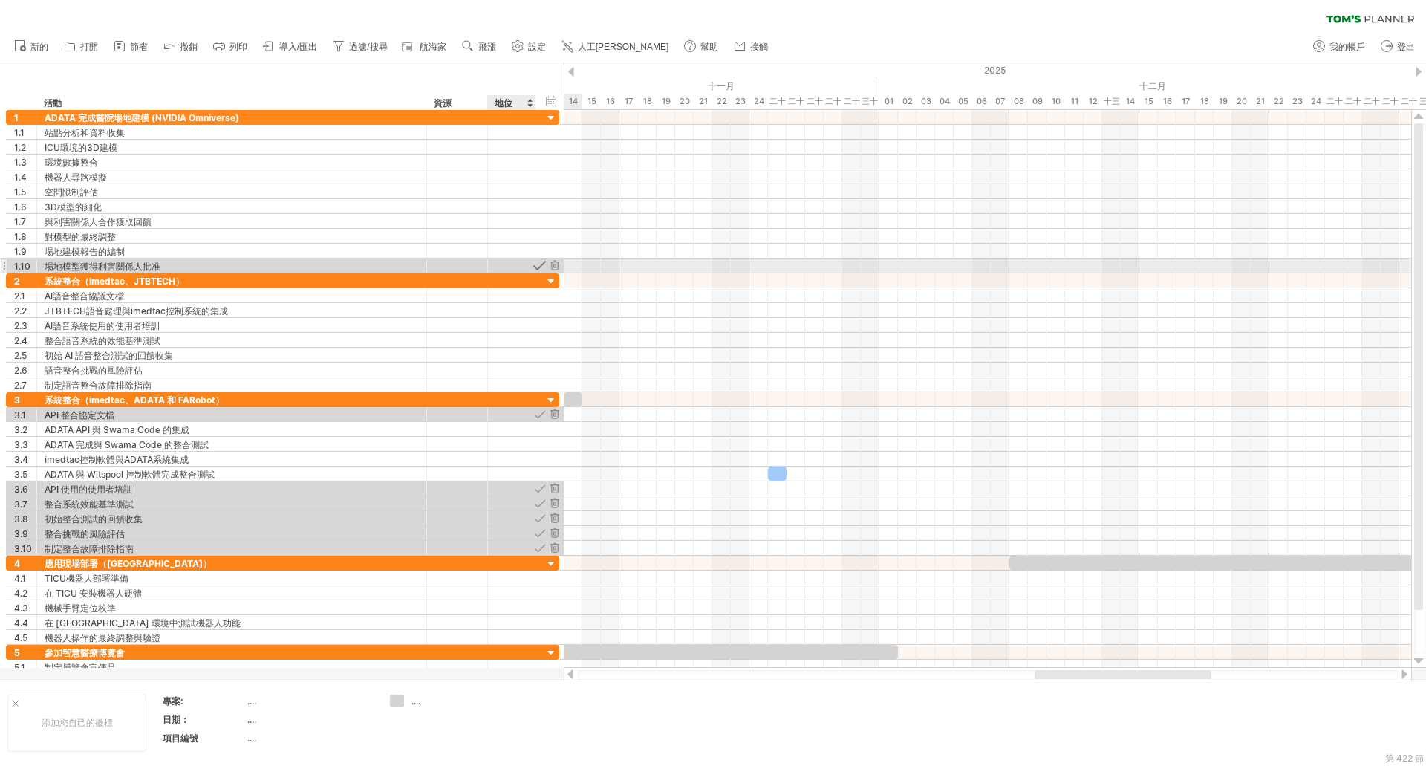
click at [542, 262] on div at bounding box center [540, 266] width 14 height 14
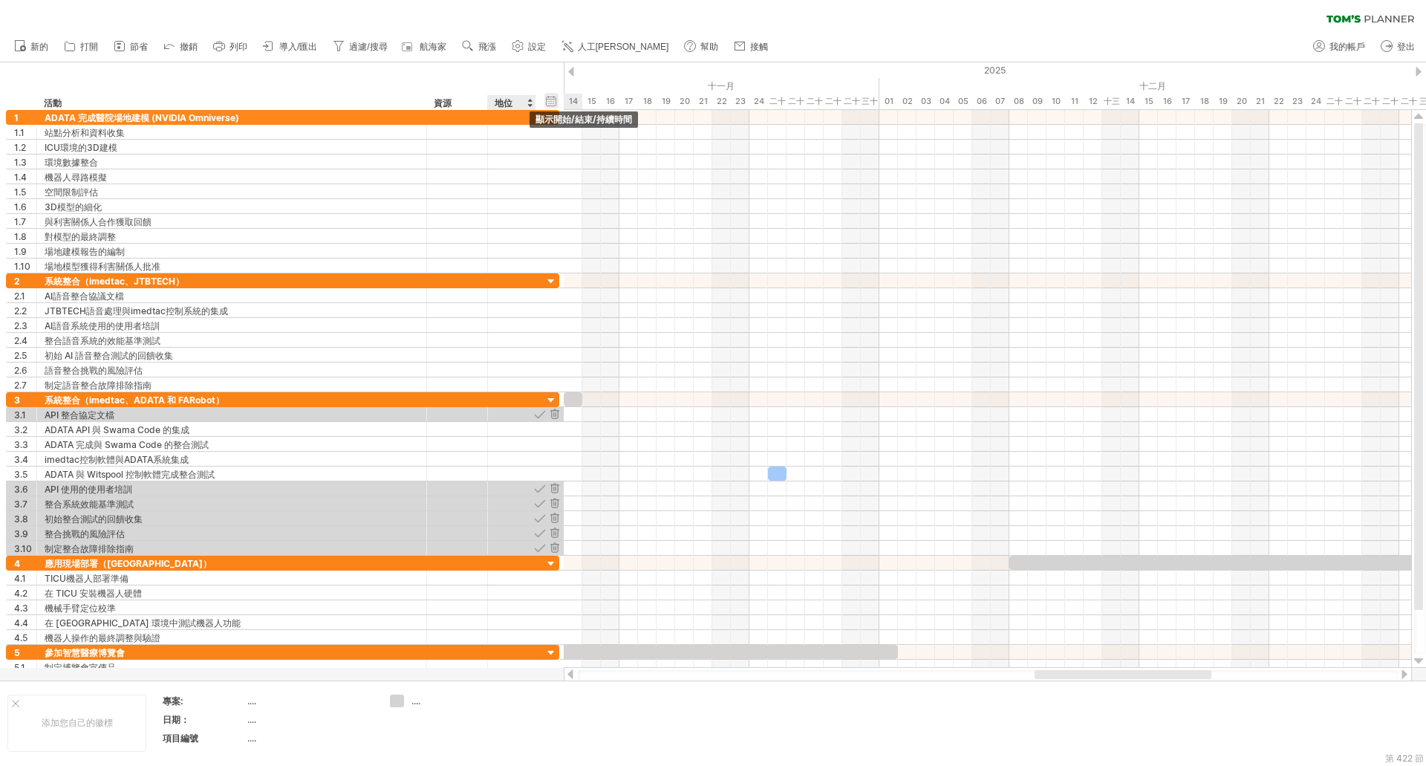
click at [552, 98] on div "隱藏開始/結束/持續時間 顯示開始/結束/持續時間" at bounding box center [552, 101] width 14 height 16
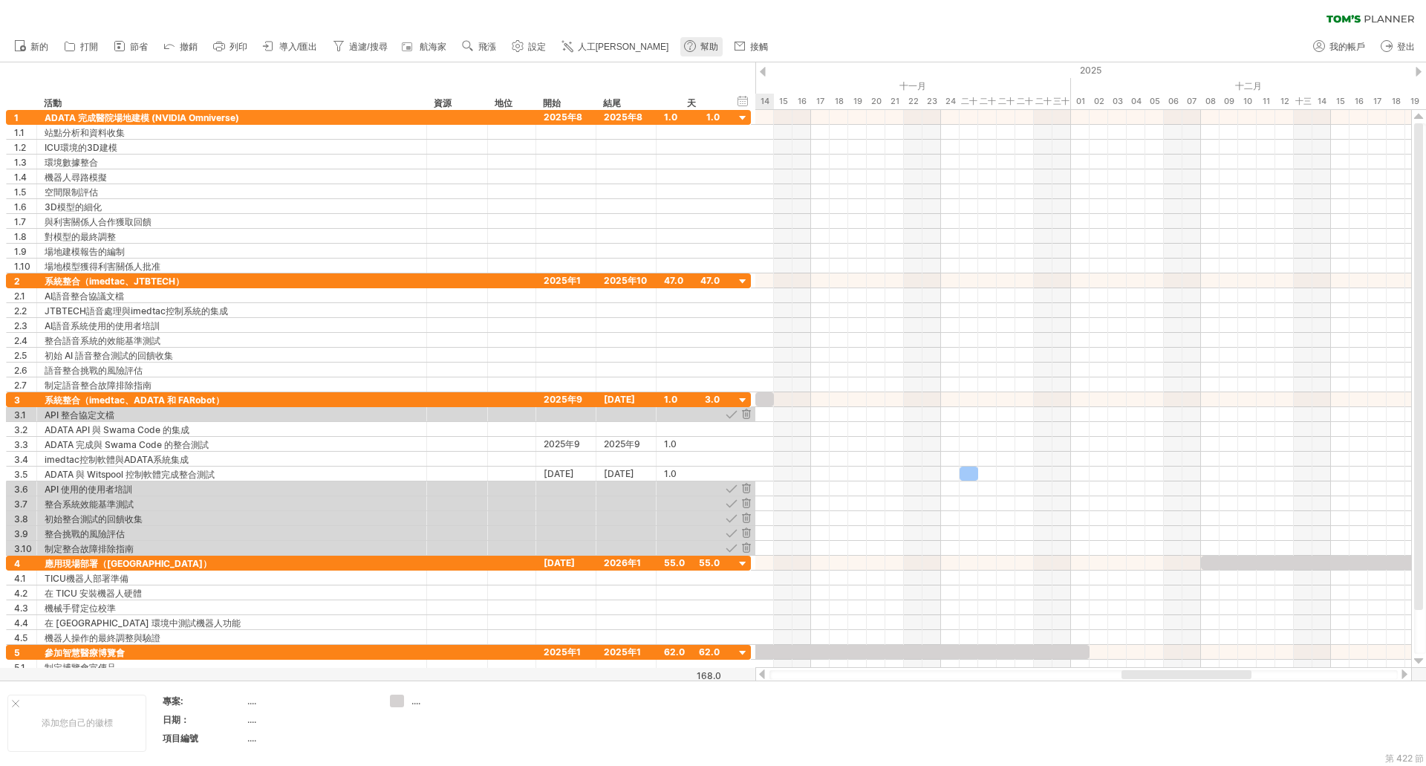
click at [700, 45] on font "幫助" at bounding box center [709, 47] width 18 height 10
click at [433, 48] on font "航海家" at bounding box center [433, 47] width 27 height 10
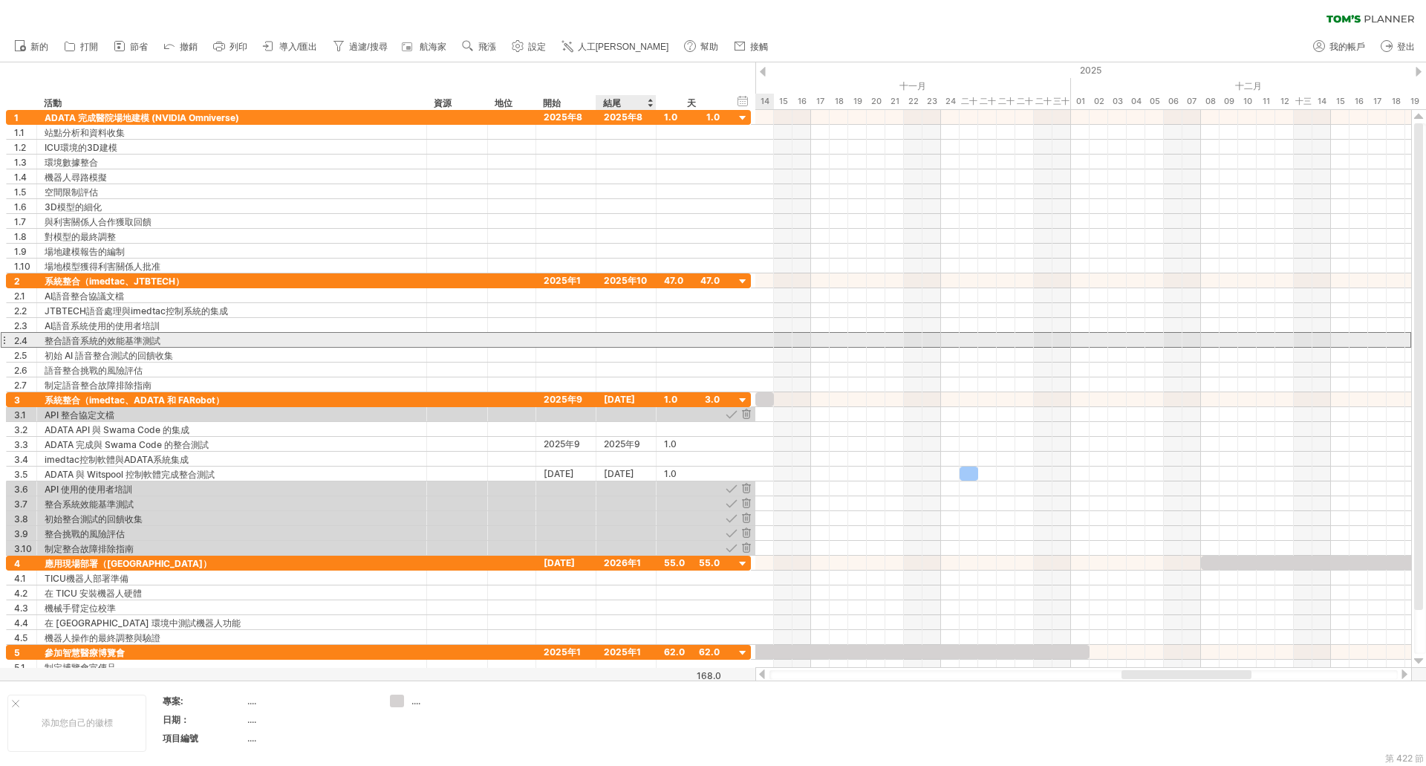
drag, startPoint x: 509, startPoint y: 9, endPoint x: 634, endPoint y: 346, distance: 359.6
click at [634, 346] on div at bounding box center [627, 340] width 60 height 14
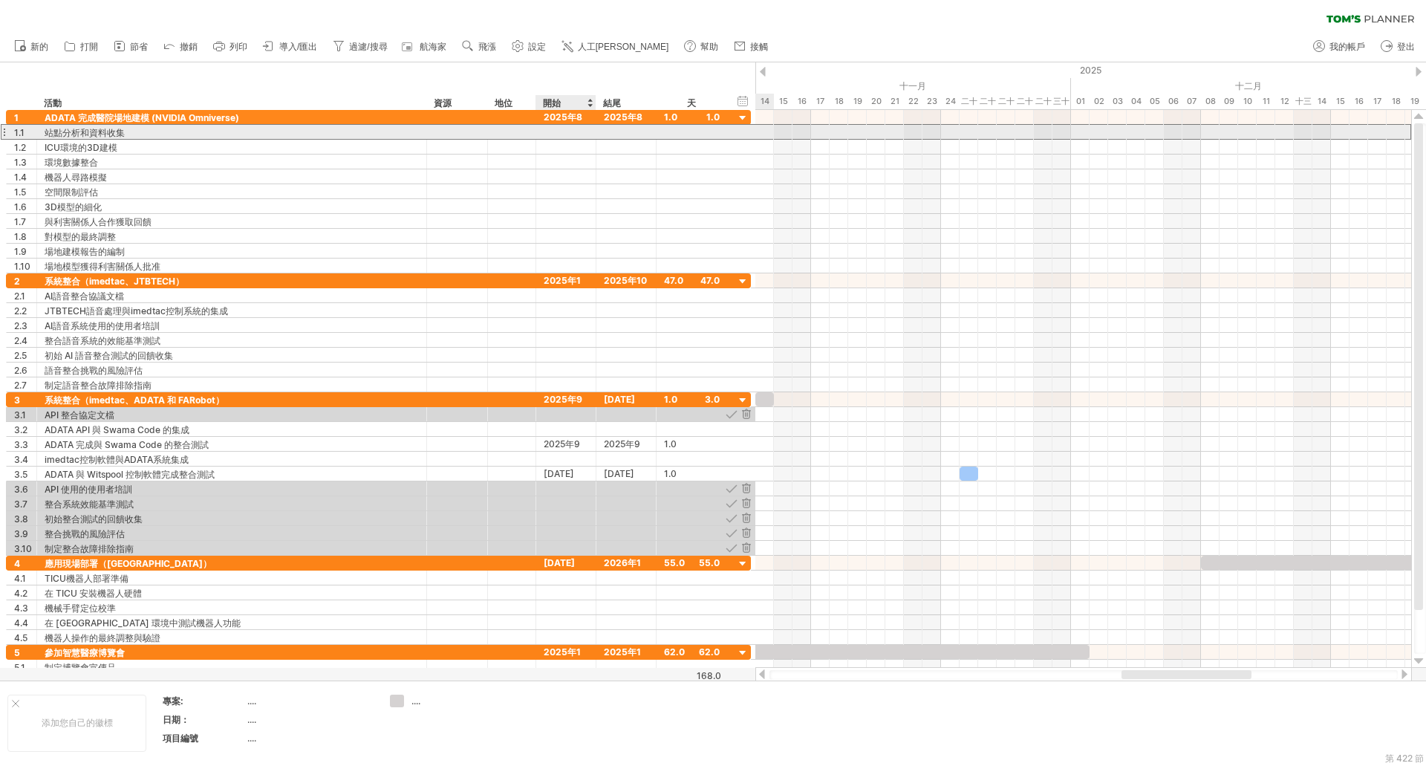
click at [576, 132] on div at bounding box center [566, 132] width 60 height 14
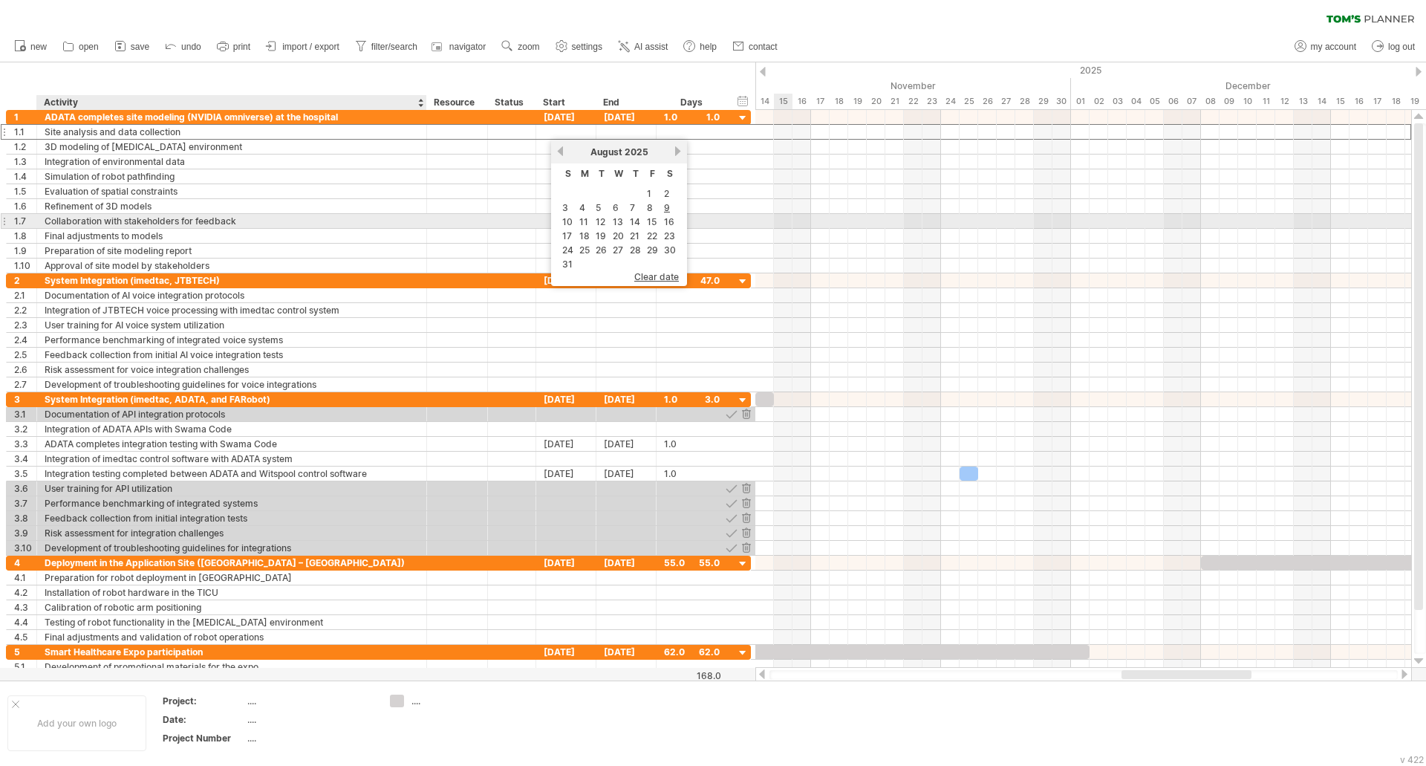
click at [339, 227] on div "Collaboration with stakeholders for feedback" at bounding box center [232, 221] width 374 height 14
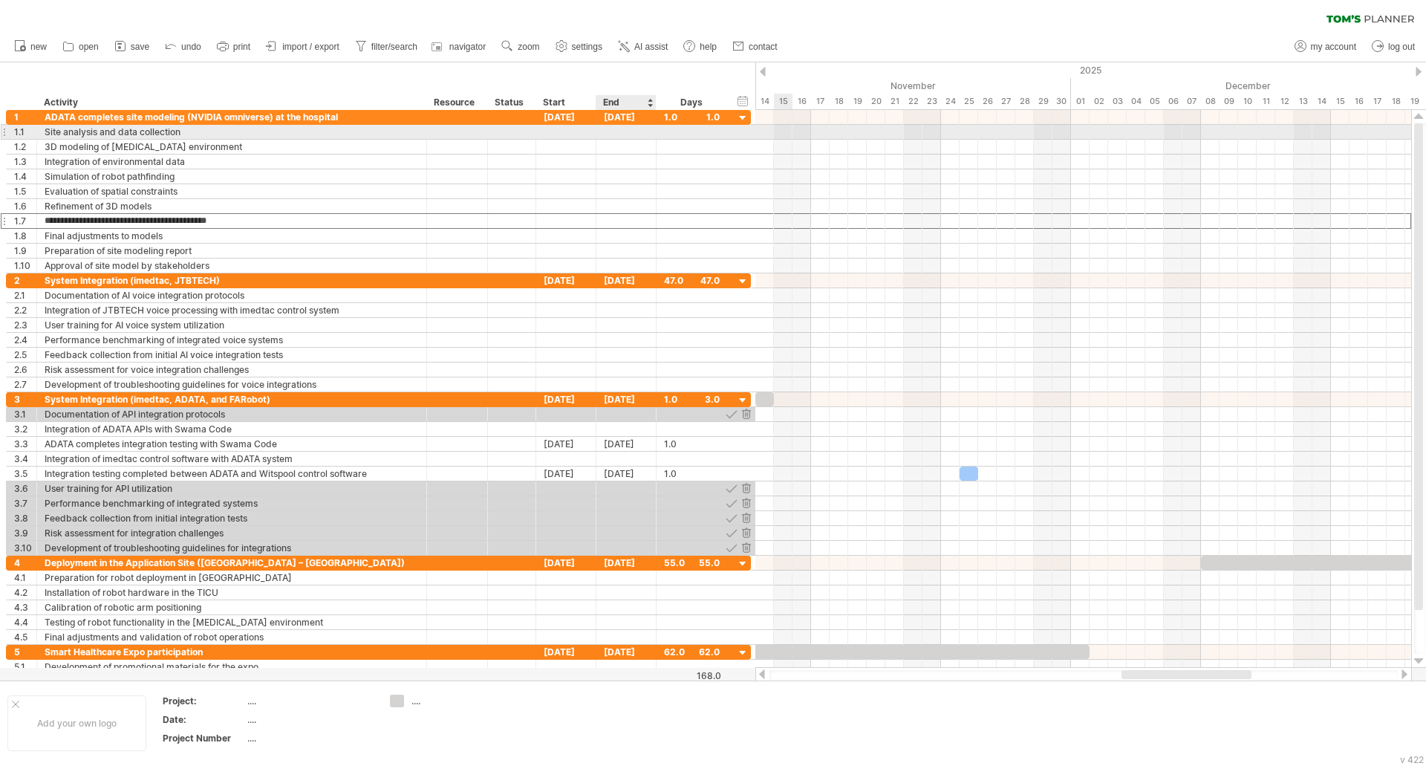
click at [611, 133] on div at bounding box center [627, 132] width 60 height 14
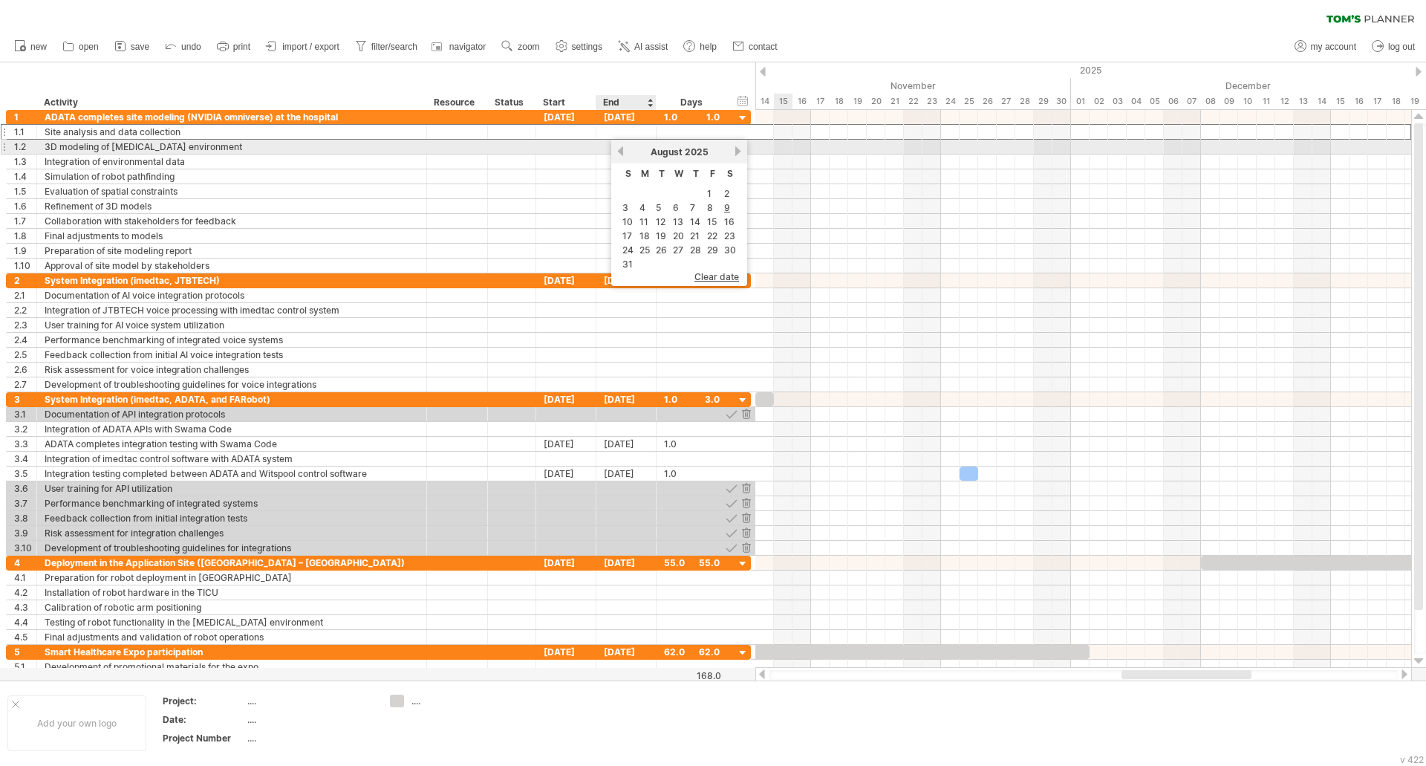
click at [622, 147] on link "previous" at bounding box center [620, 151] width 11 height 11
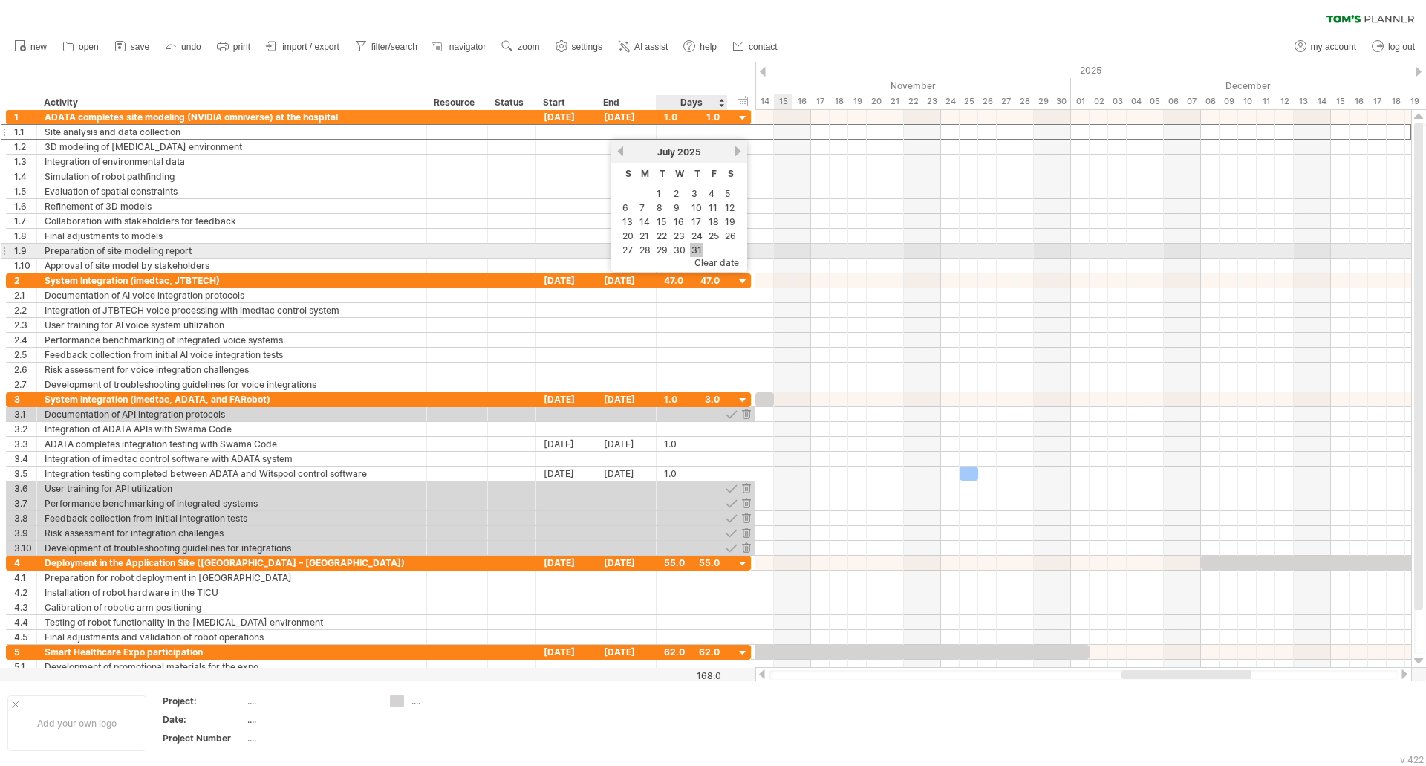
click at [695, 250] on link "31" at bounding box center [696, 250] width 13 height 14
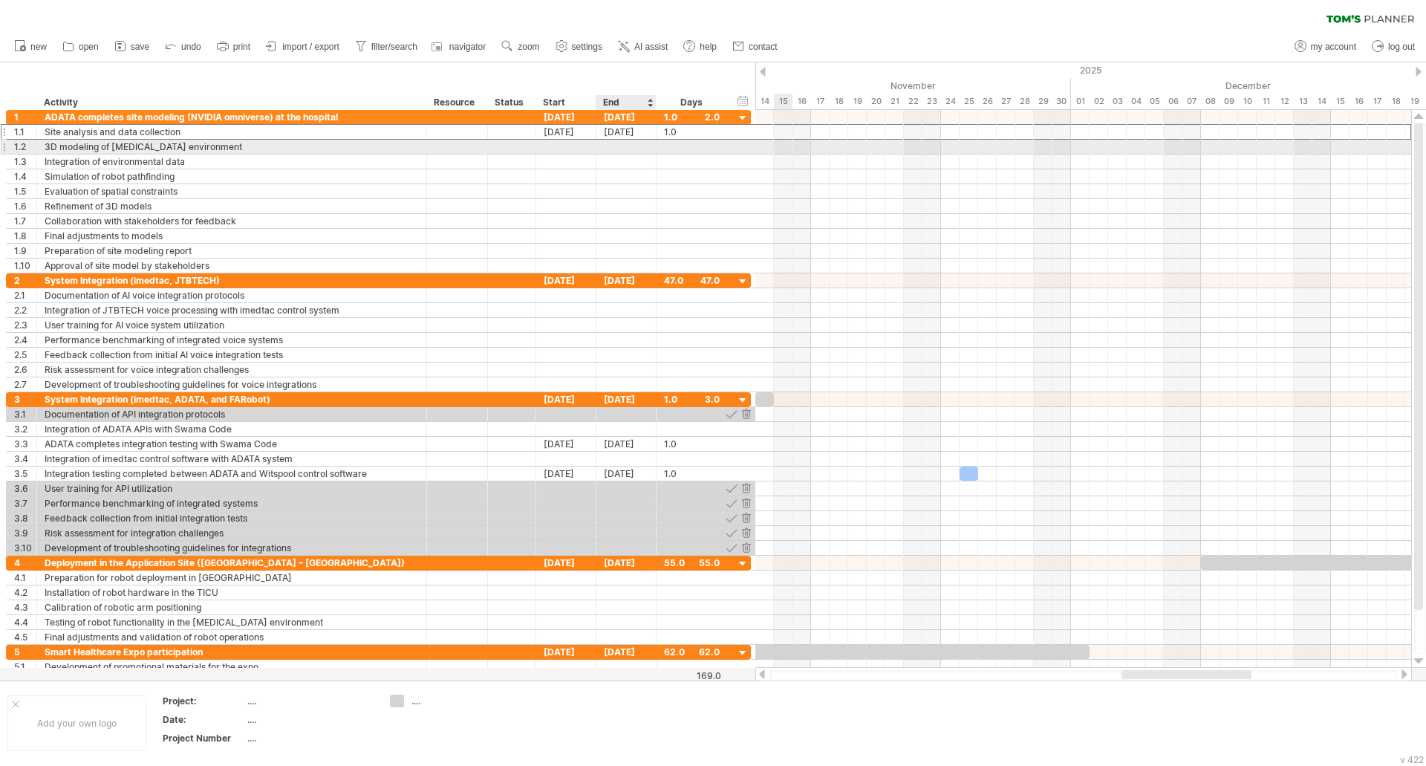
click at [639, 149] on div at bounding box center [627, 147] width 60 height 14
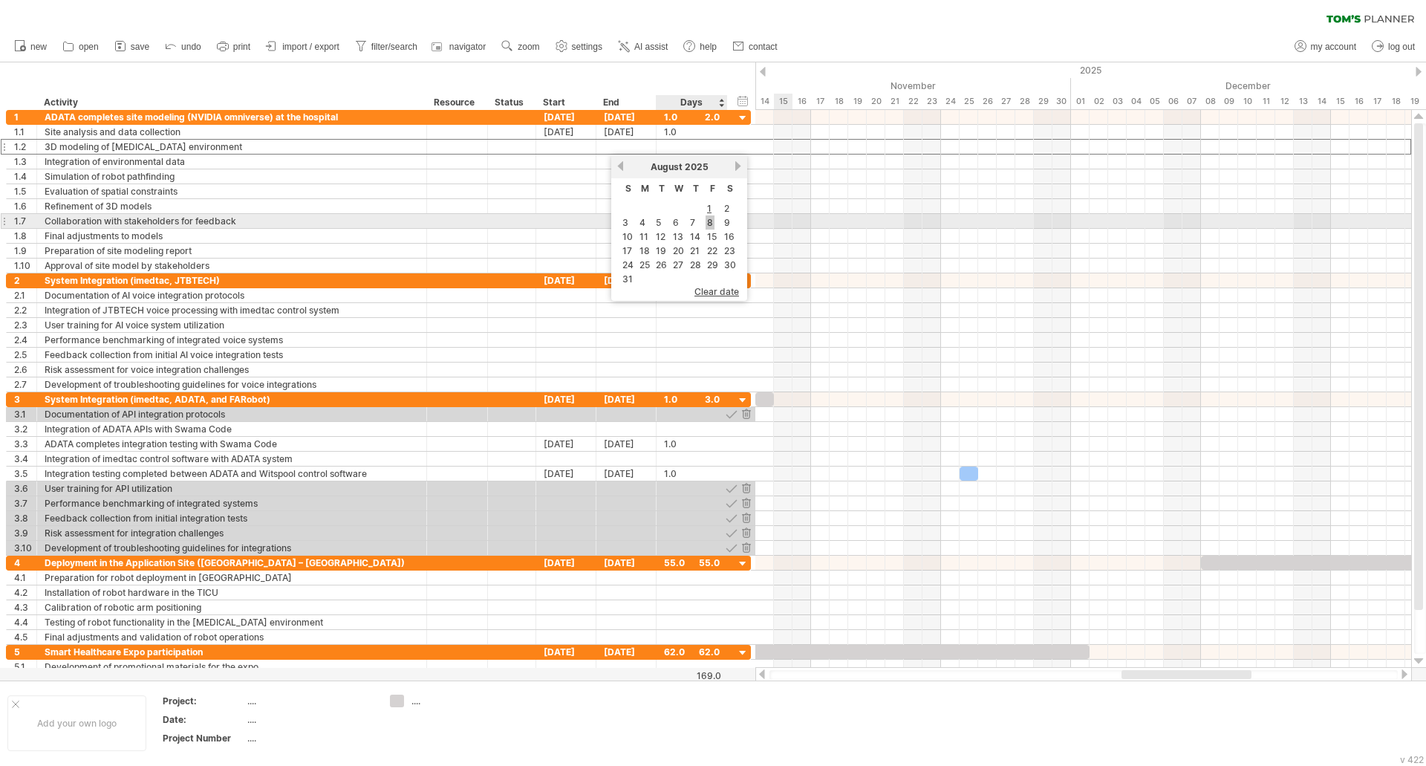
click at [707, 224] on link "8" at bounding box center [710, 222] width 9 height 14
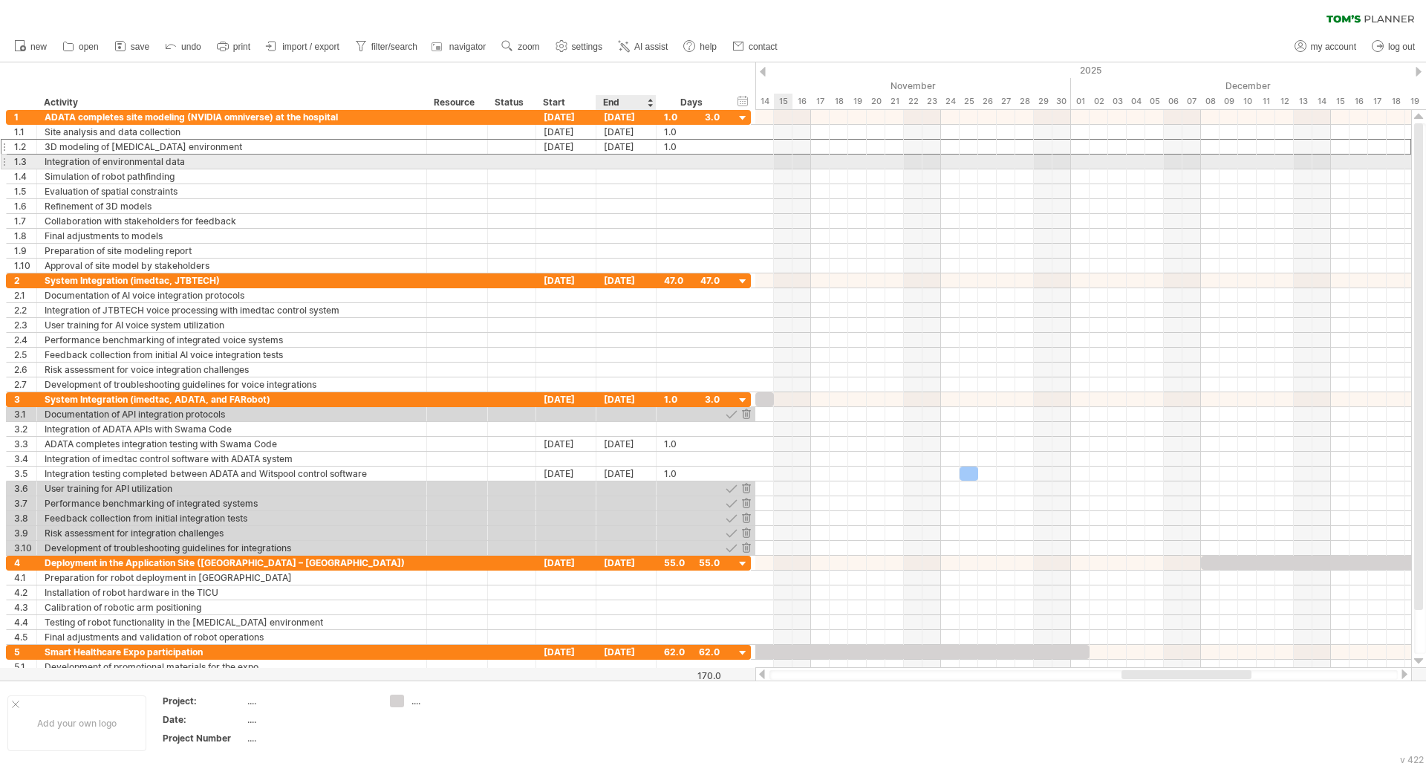
click at [651, 160] on div at bounding box center [627, 162] width 60 height 14
click at [647, 147] on div "[DATE]" at bounding box center [627, 147] width 60 height 14
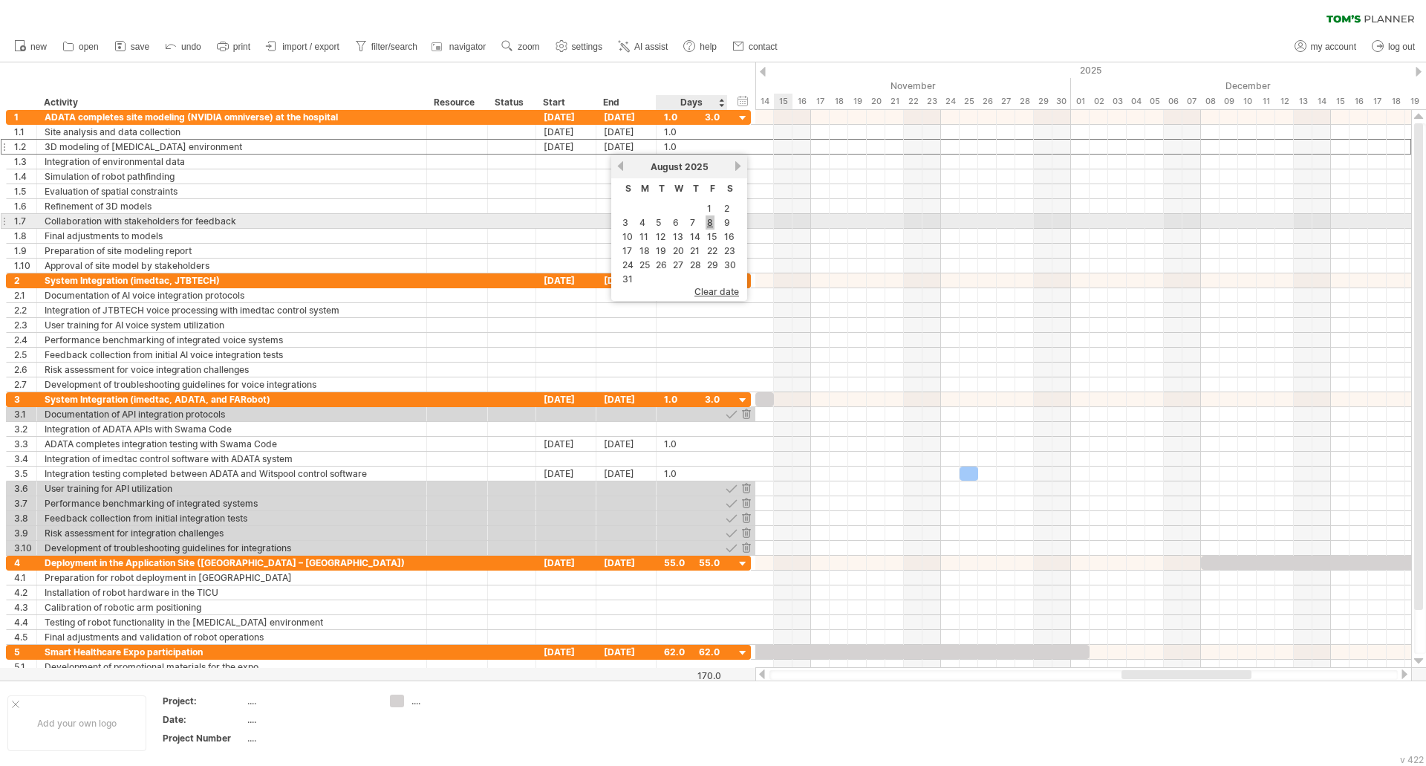
click at [709, 224] on link "8" at bounding box center [710, 222] width 9 height 14
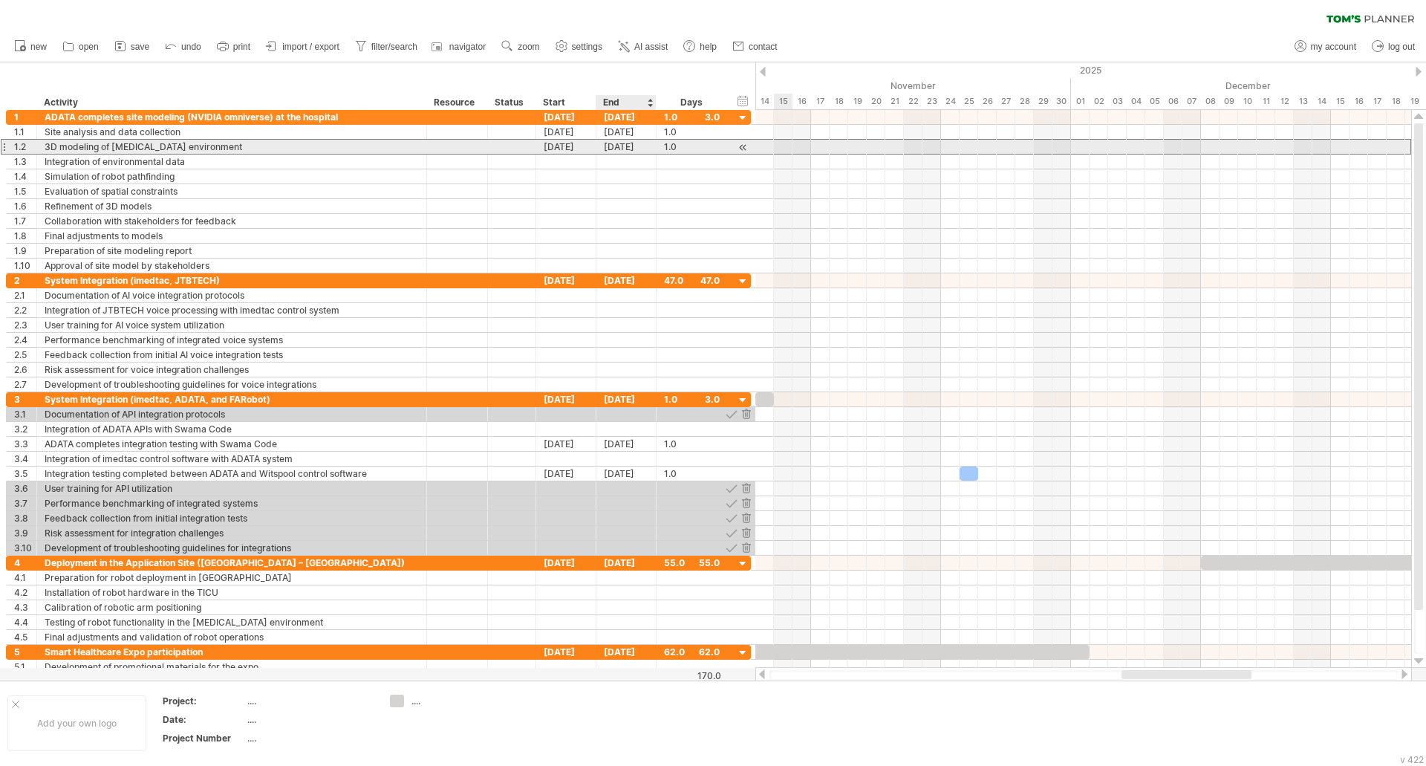
click at [611, 142] on div "[DATE]" at bounding box center [627, 147] width 60 height 14
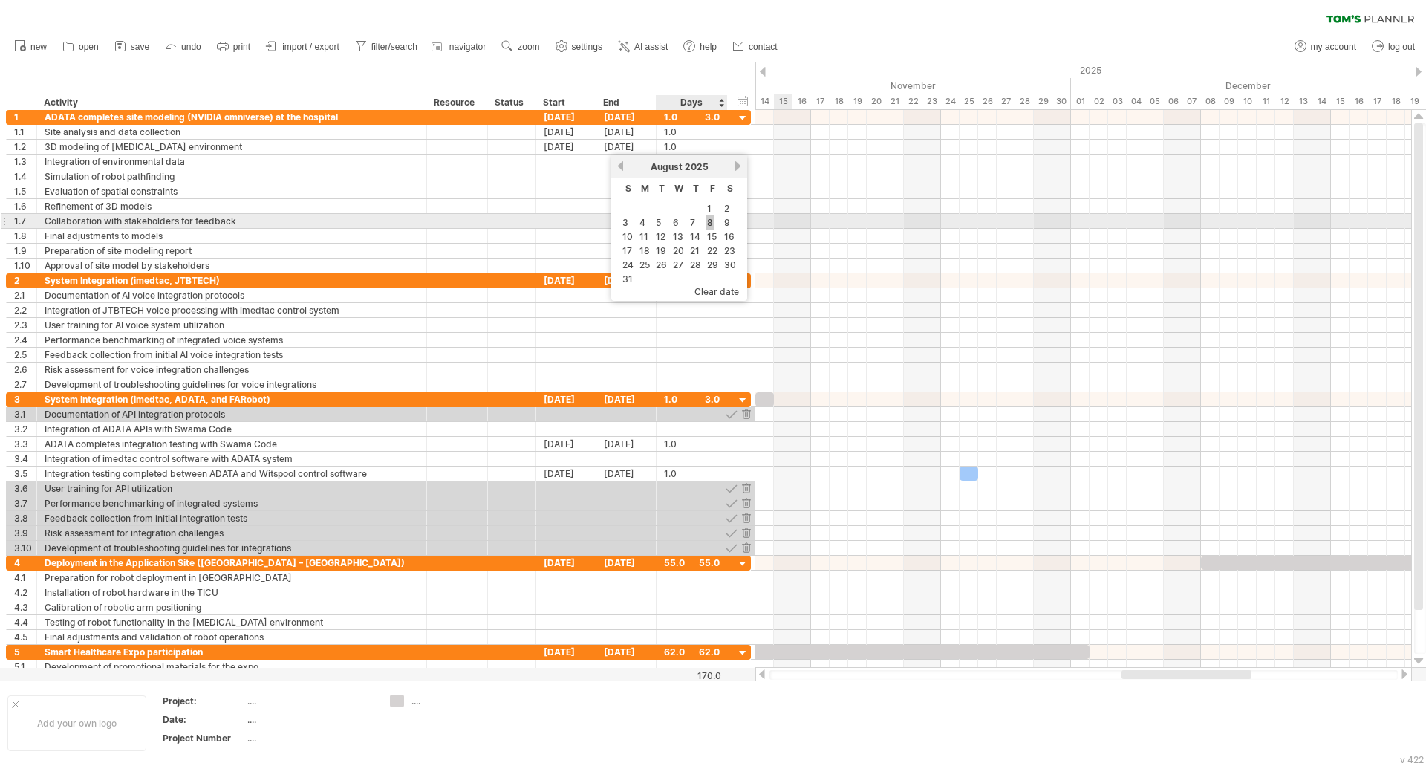
click at [710, 221] on link "8" at bounding box center [710, 222] width 9 height 14
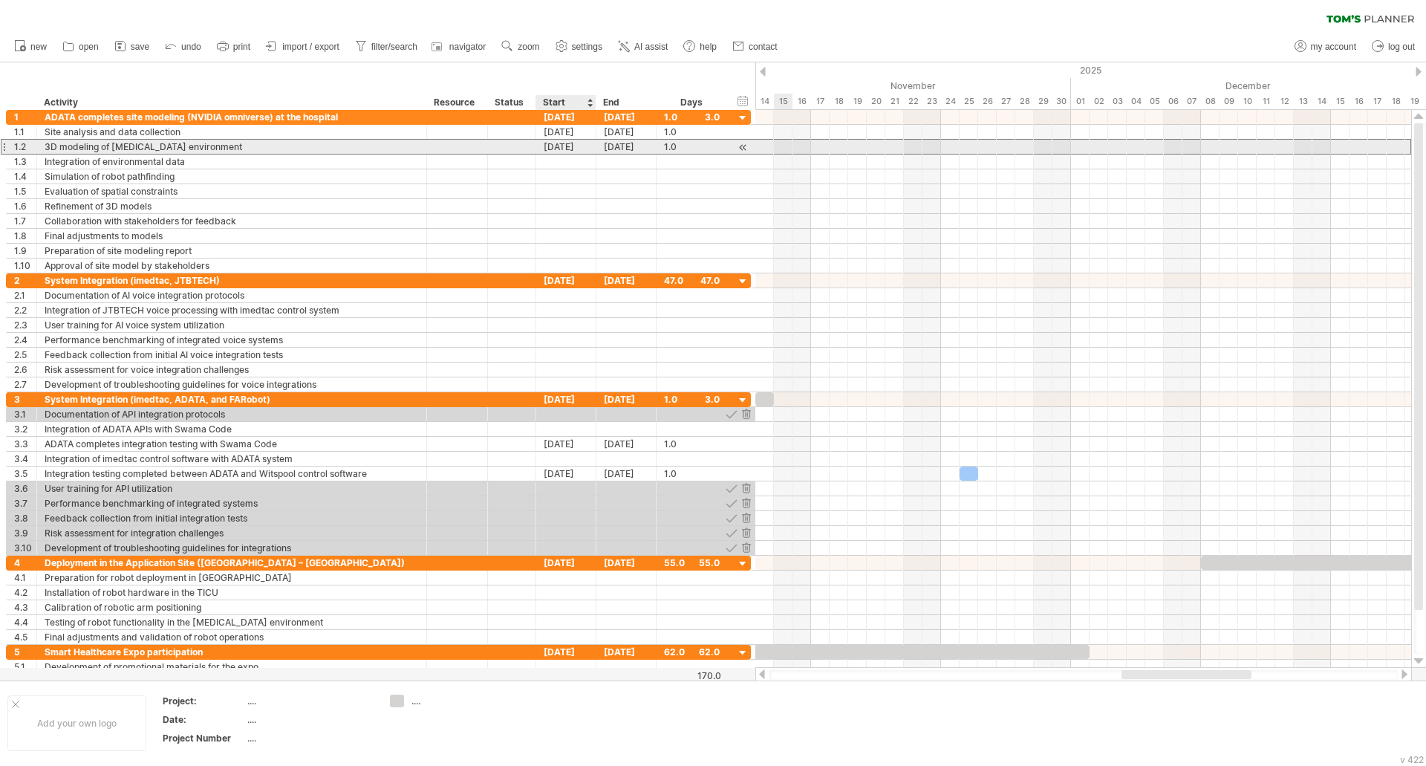
click at [582, 143] on div "[DATE]" at bounding box center [566, 147] width 60 height 14
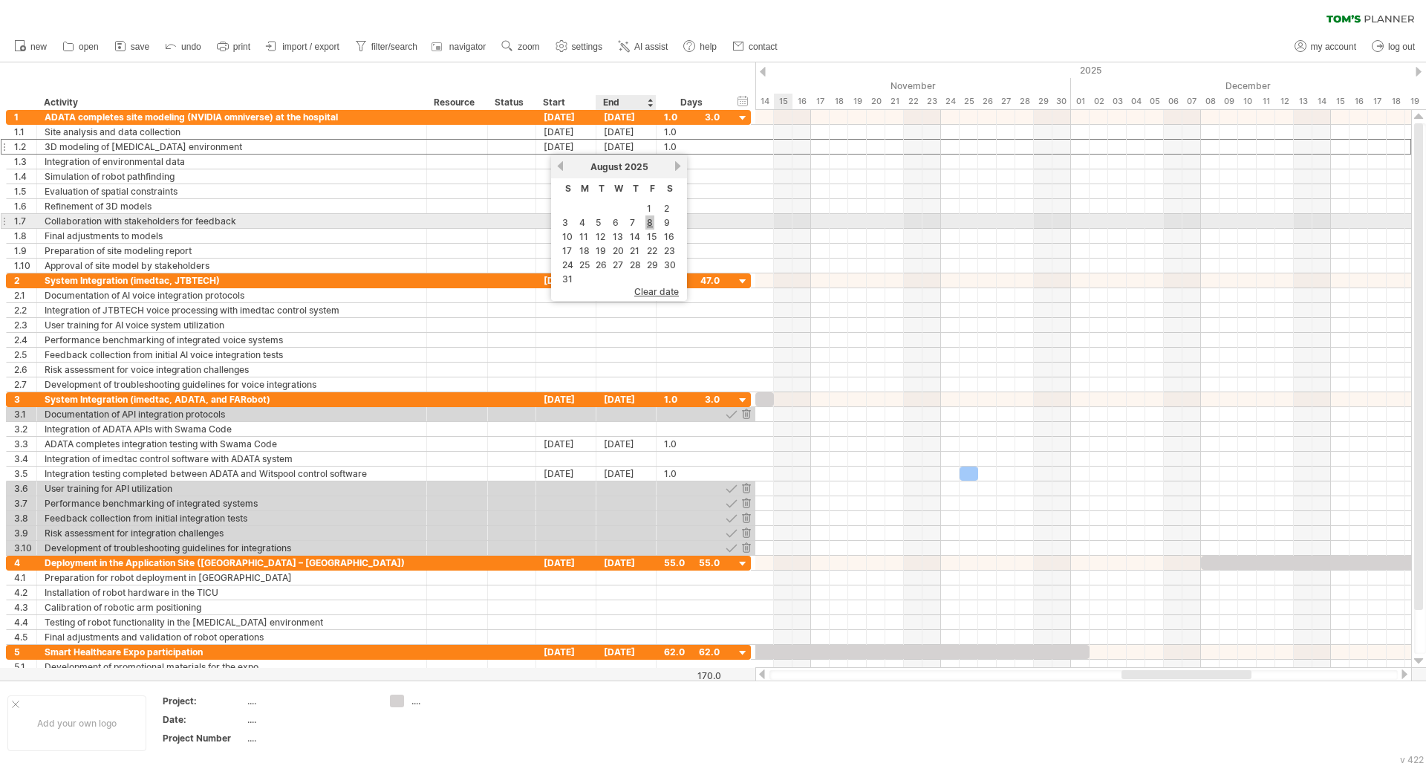
click at [649, 221] on link "8" at bounding box center [650, 222] width 9 height 14
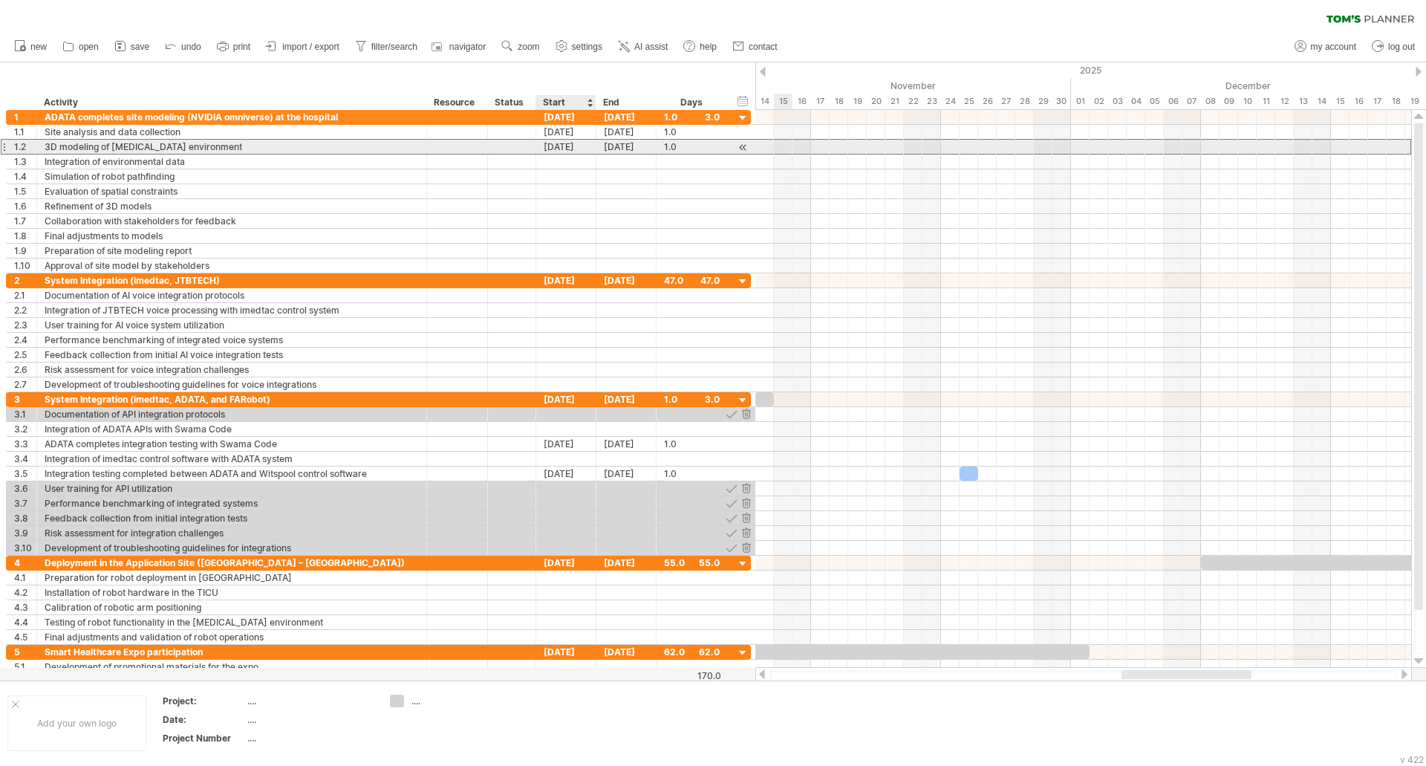
click at [572, 149] on div "[DATE]" at bounding box center [566, 147] width 60 height 14
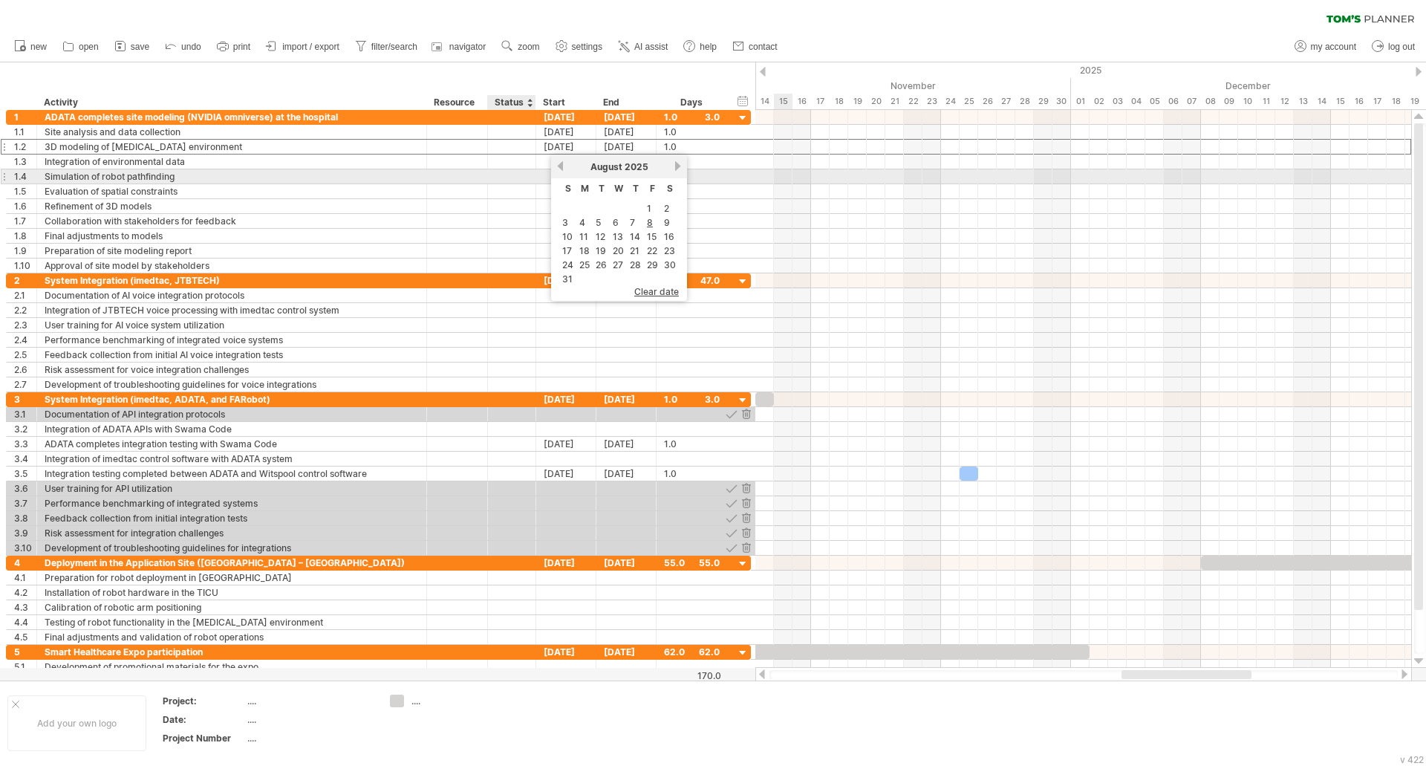
click at [519, 179] on div at bounding box center [511, 176] width 33 height 14
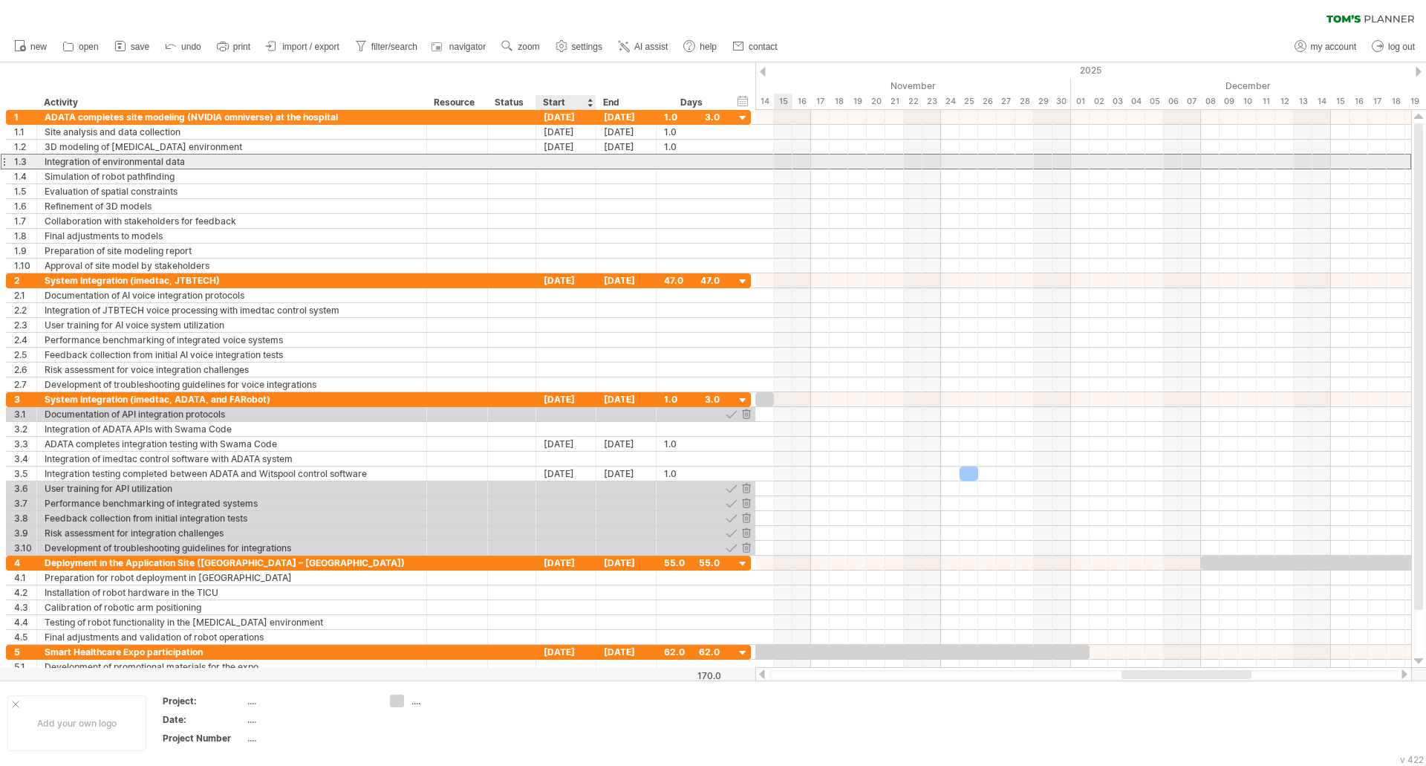
click at [584, 162] on div at bounding box center [566, 162] width 60 height 14
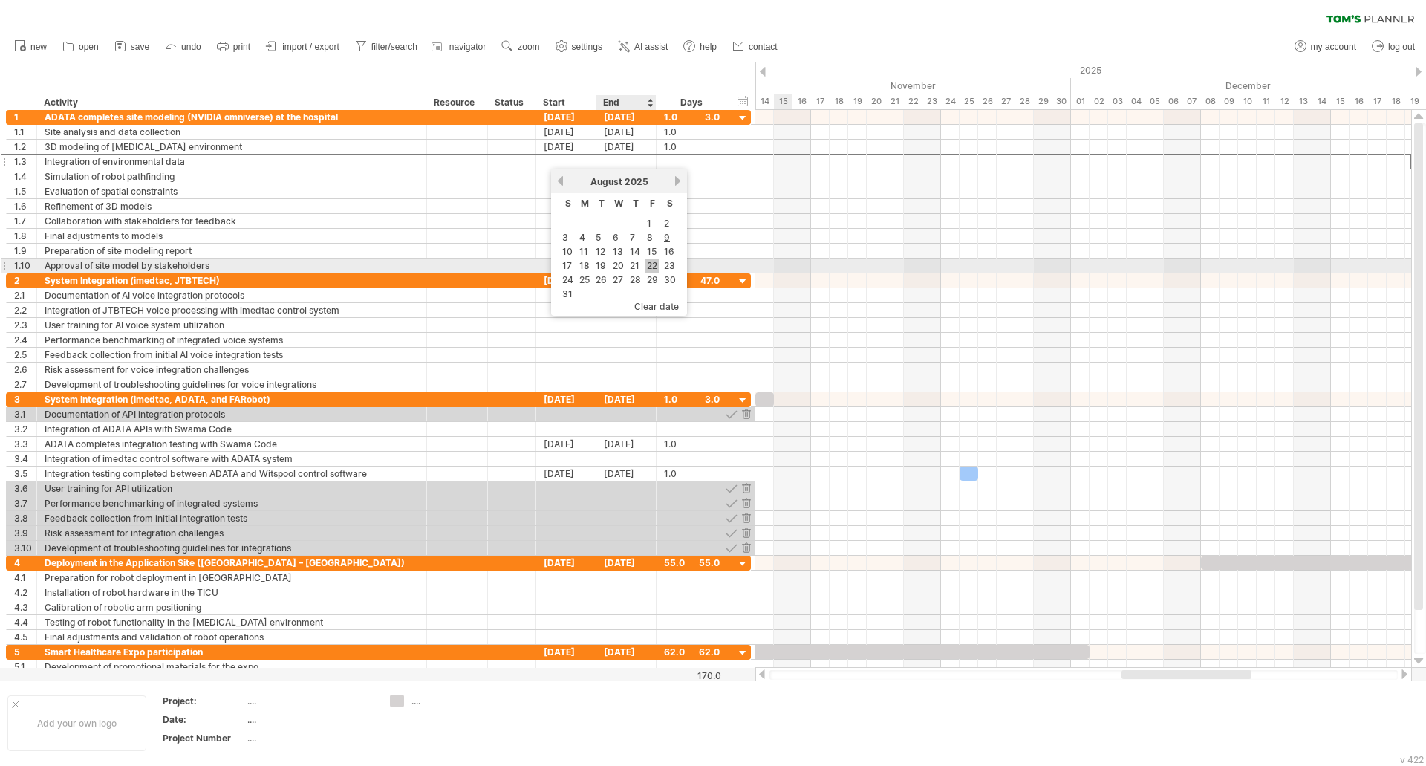
click at [655, 263] on link "22" at bounding box center [652, 266] width 13 height 14
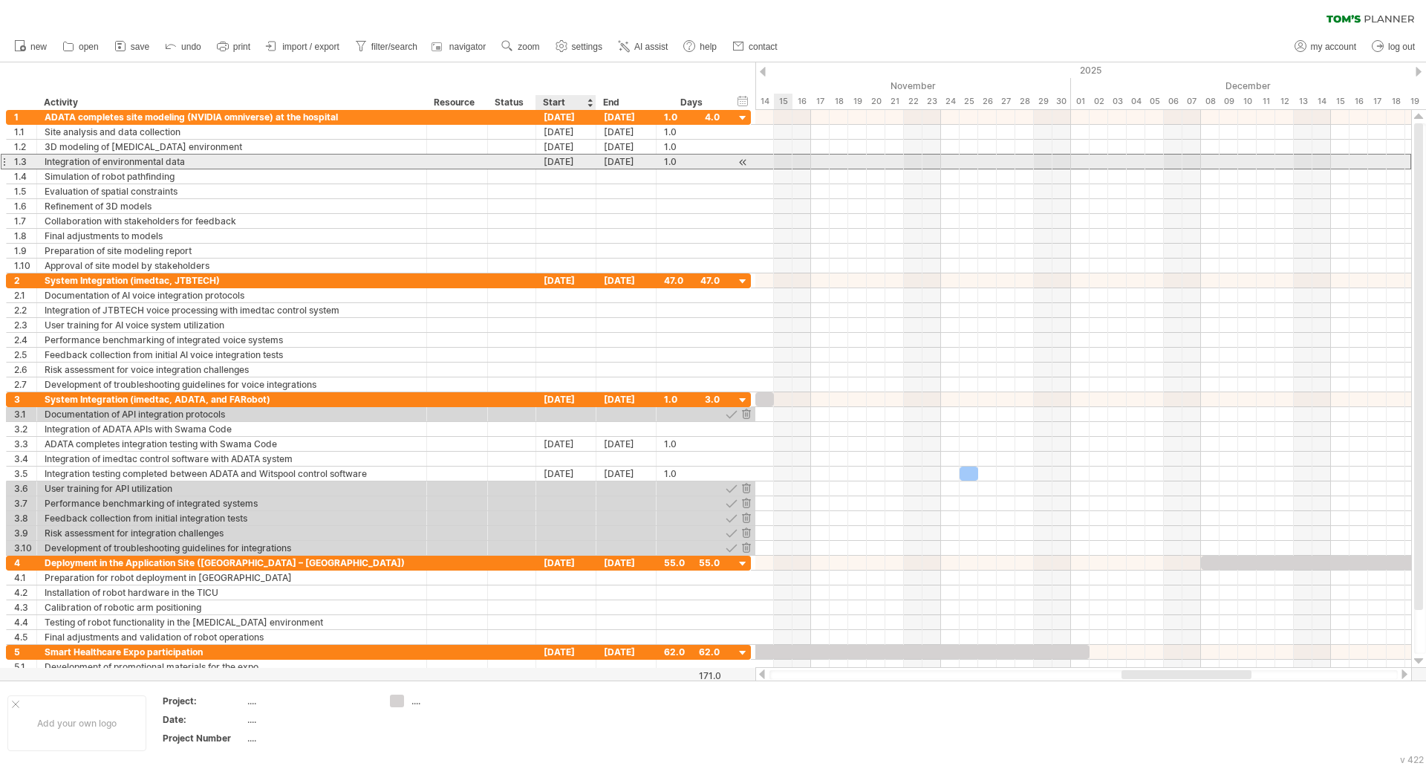
click at [578, 164] on div "[DATE]" at bounding box center [566, 162] width 60 height 14
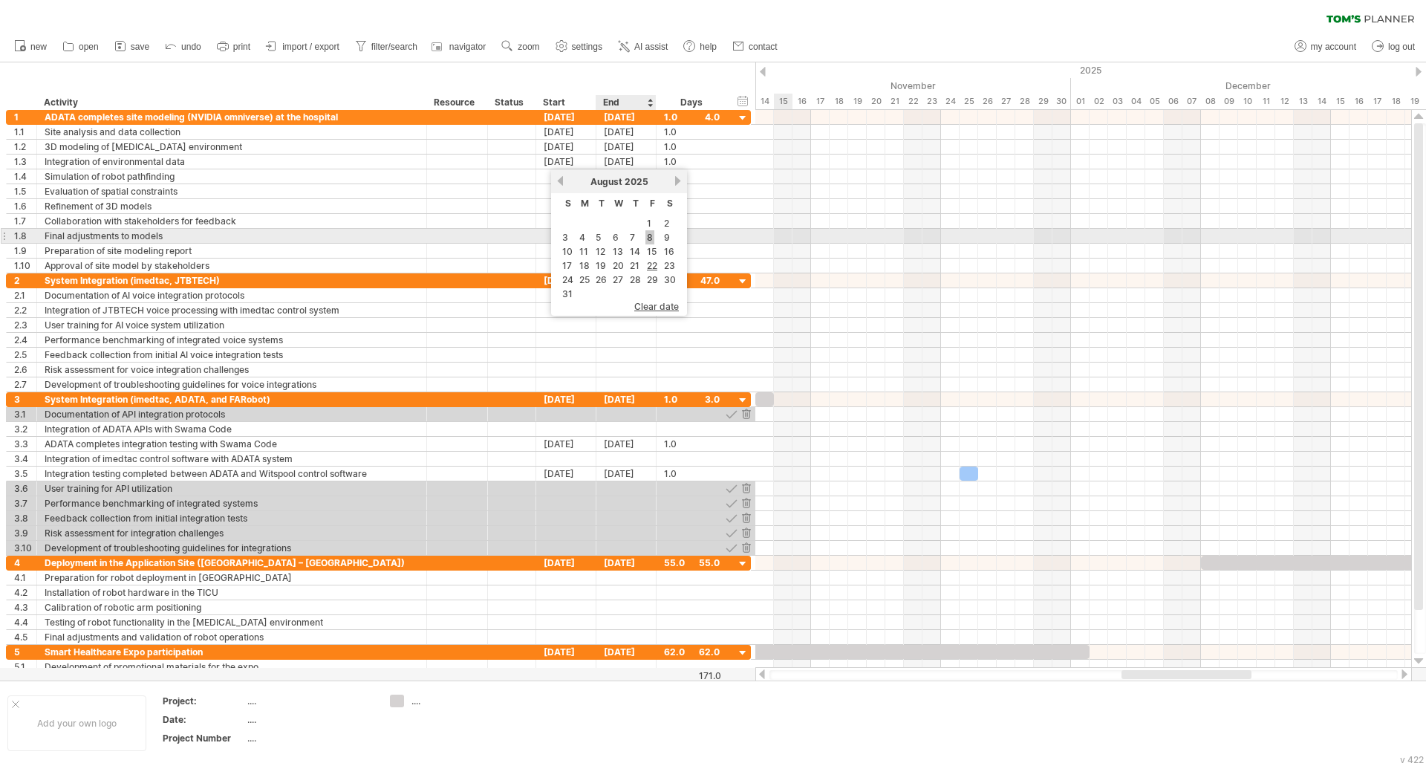
click at [651, 238] on link "8" at bounding box center [650, 237] width 9 height 14
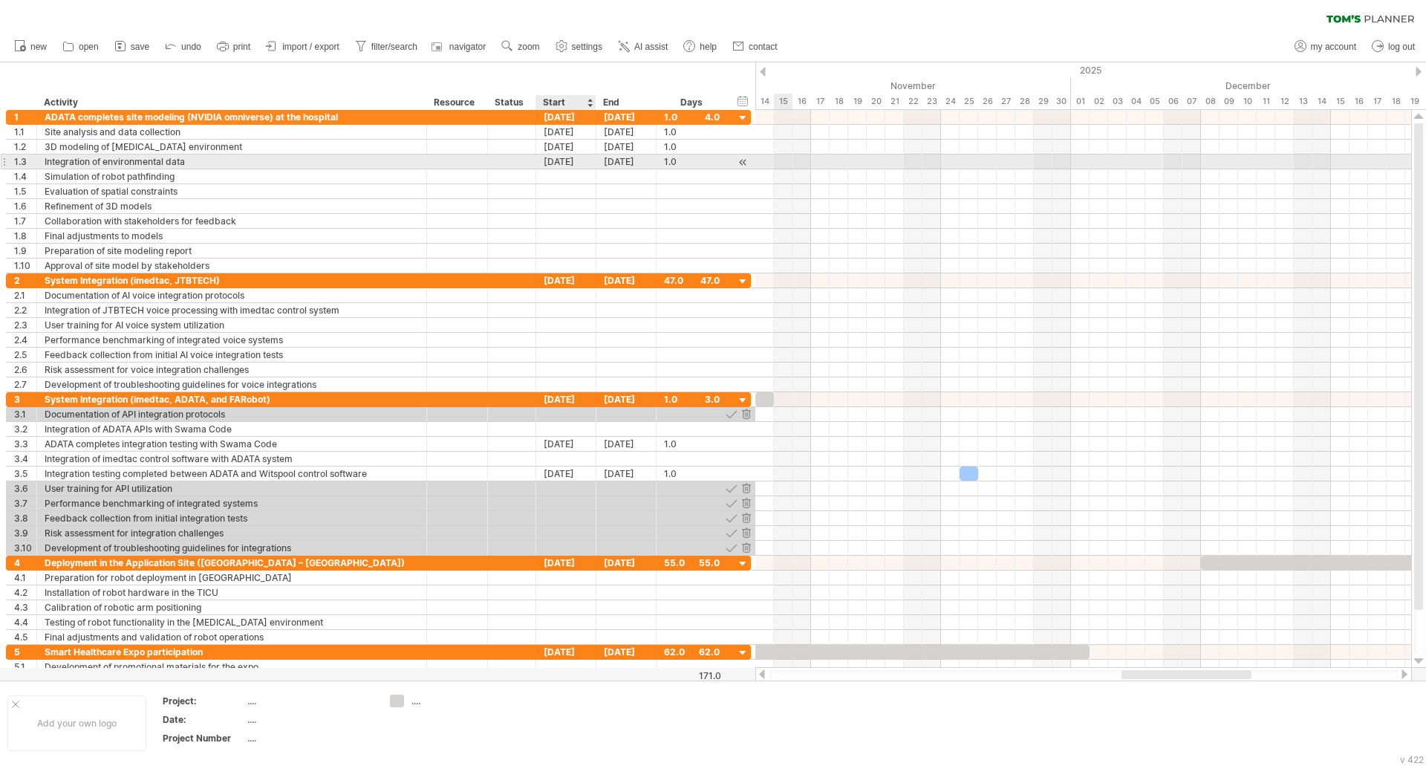
click at [581, 160] on div "[DATE]" at bounding box center [566, 162] width 60 height 14
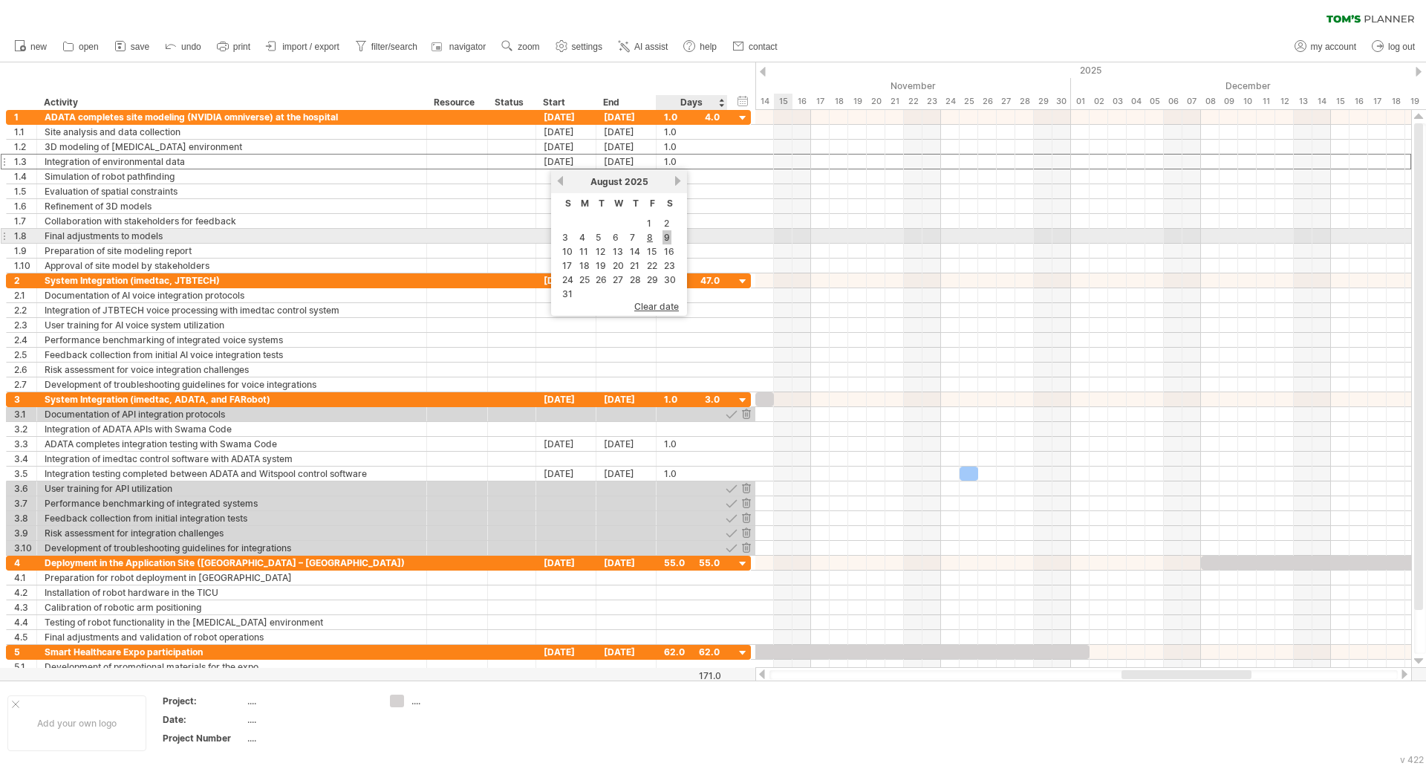
click at [666, 241] on link "9" at bounding box center [667, 237] width 9 height 14
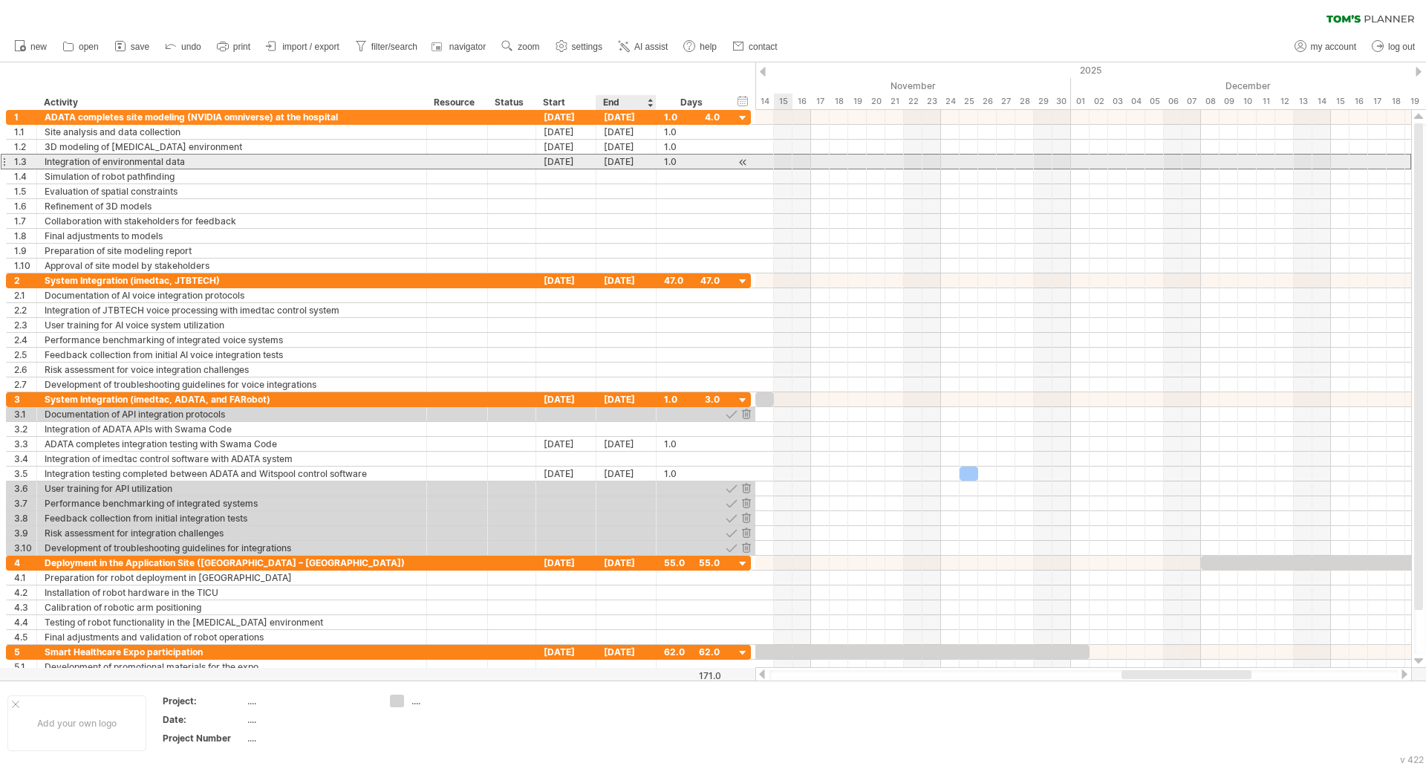
click at [619, 163] on div "[DATE]" at bounding box center [627, 162] width 60 height 14
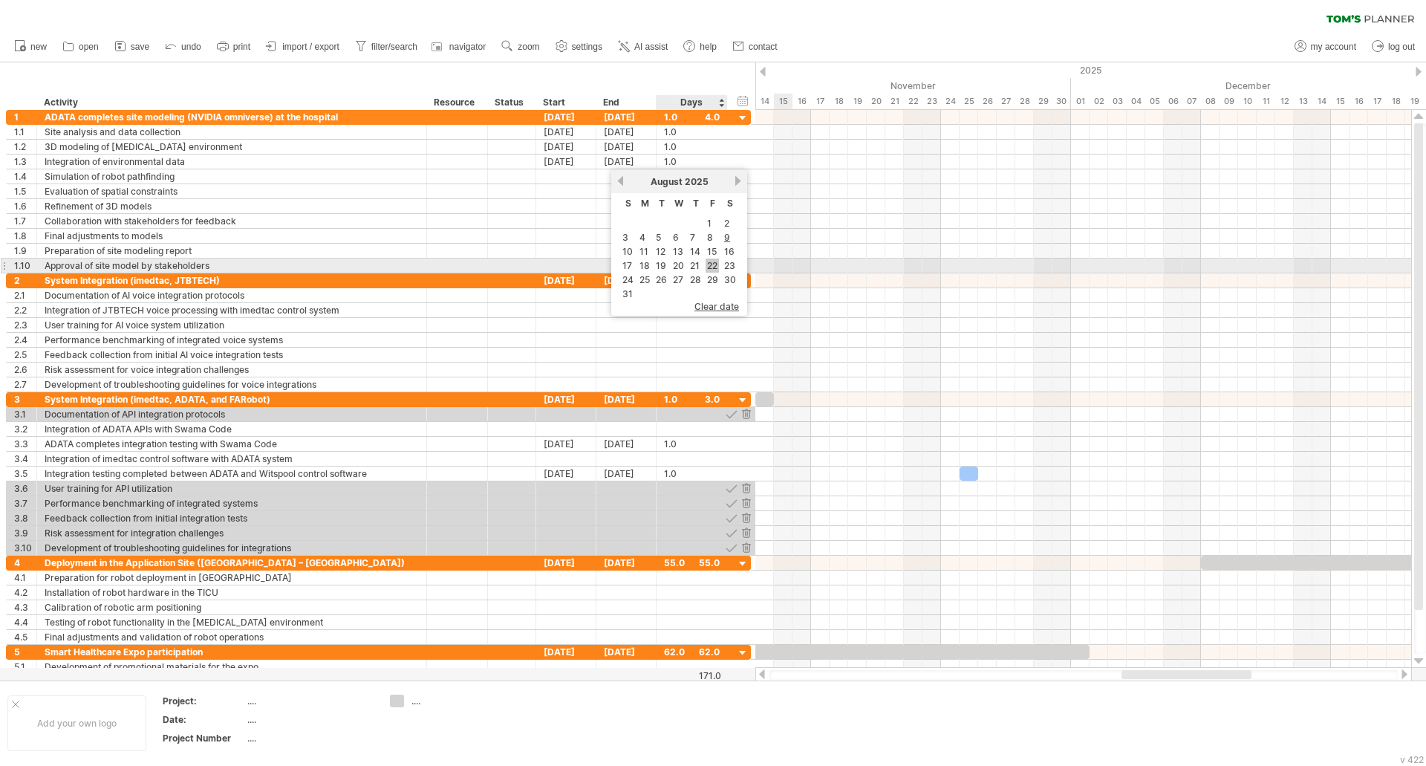
click at [709, 266] on link "22" at bounding box center [712, 266] width 13 height 14
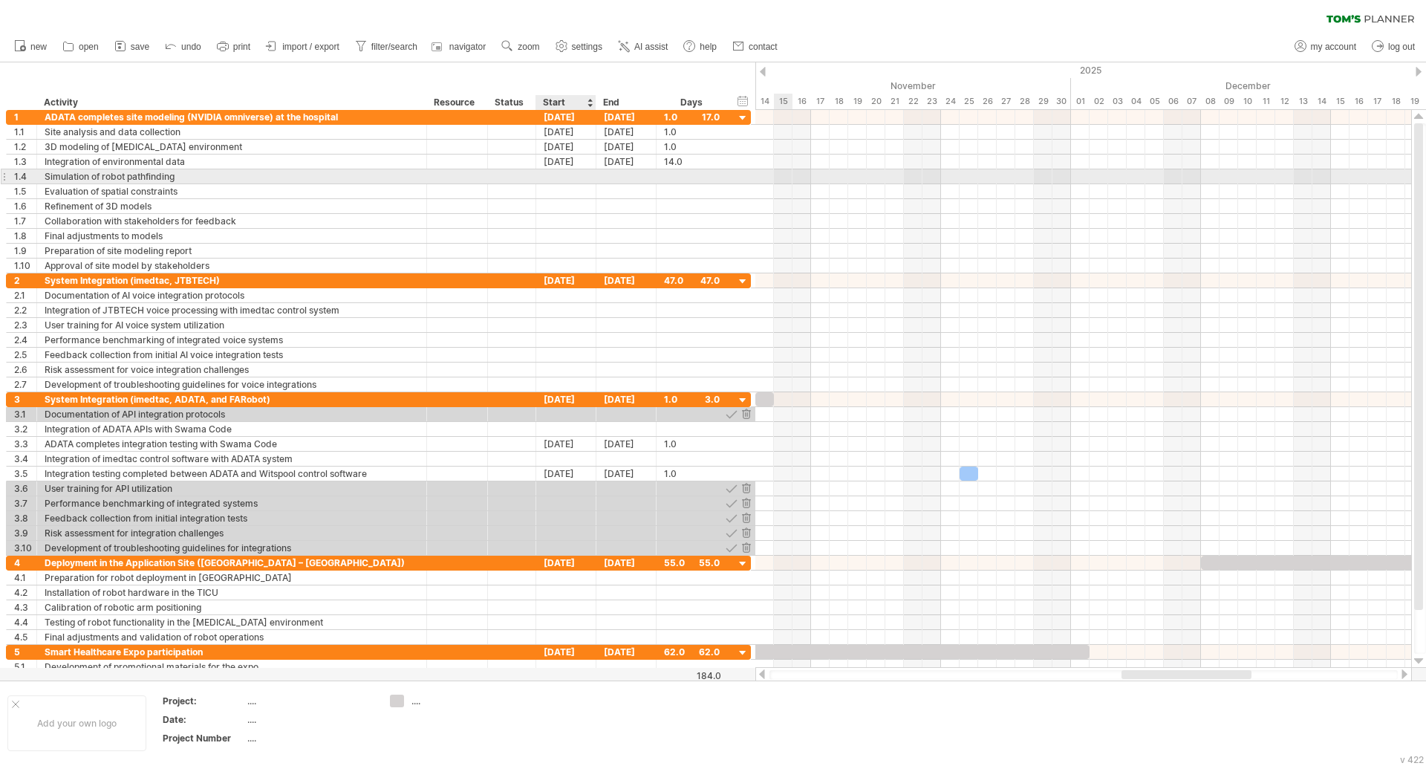
click at [587, 176] on div at bounding box center [566, 176] width 60 height 14
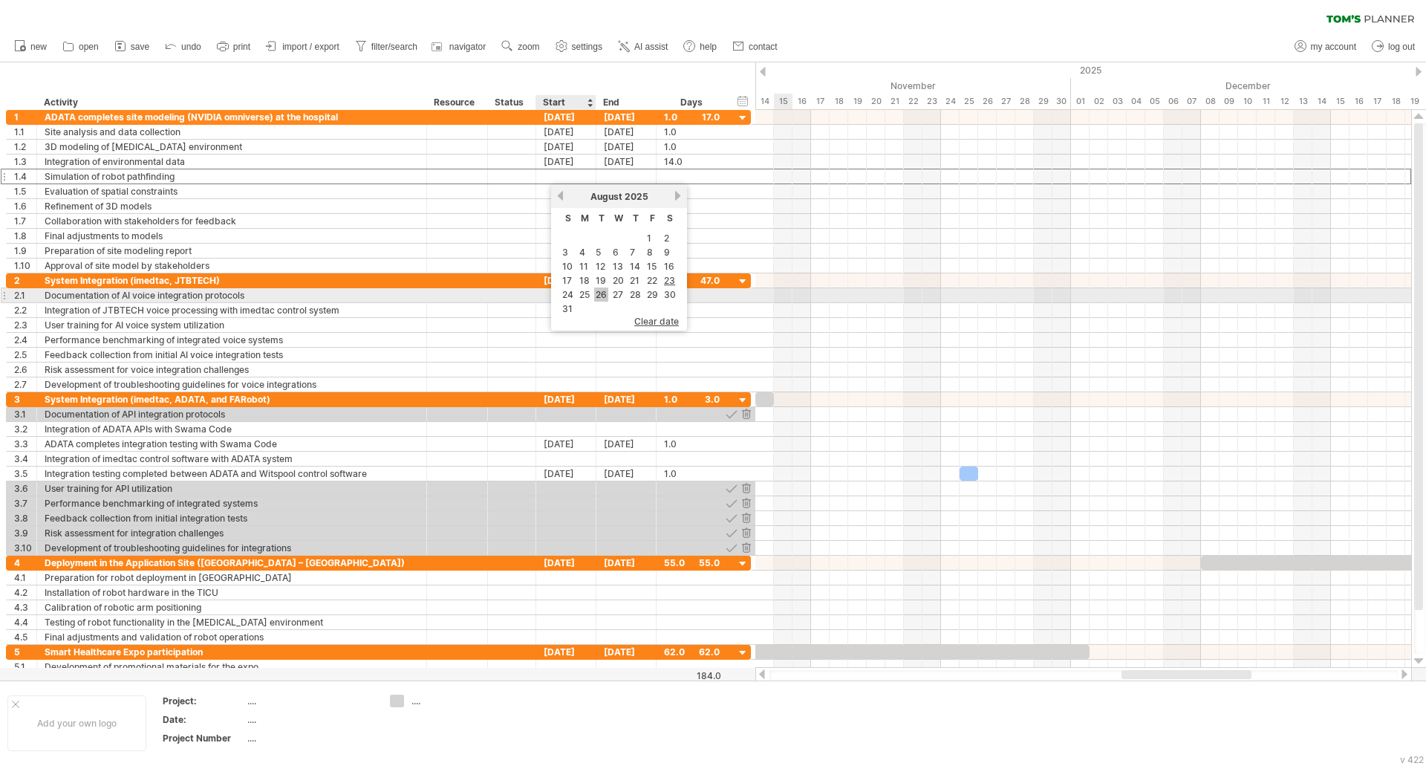
click at [599, 297] on link "26" at bounding box center [601, 294] width 14 height 14
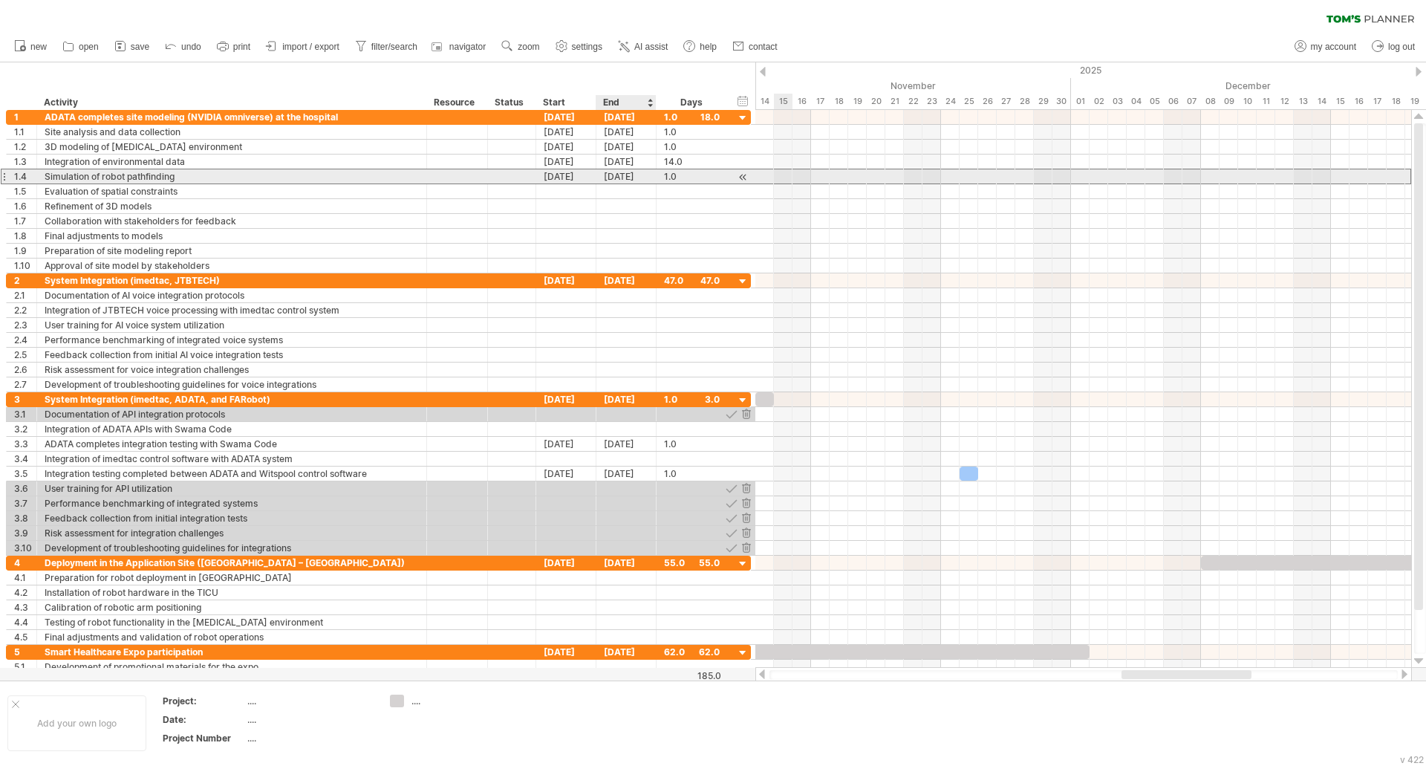
click at [631, 177] on div "[DATE]" at bounding box center [627, 176] width 60 height 14
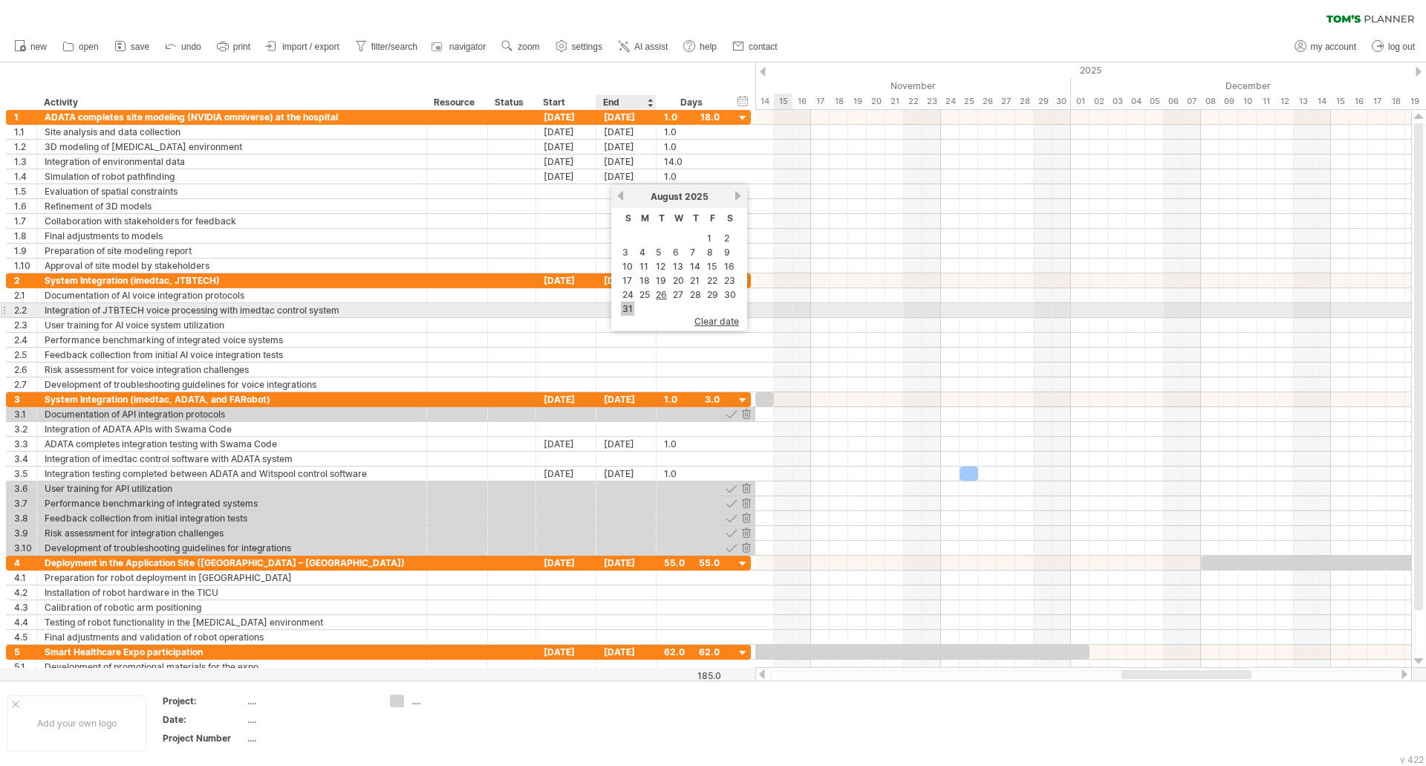
click at [623, 309] on link "31" at bounding box center [627, 309] width 13 height 14
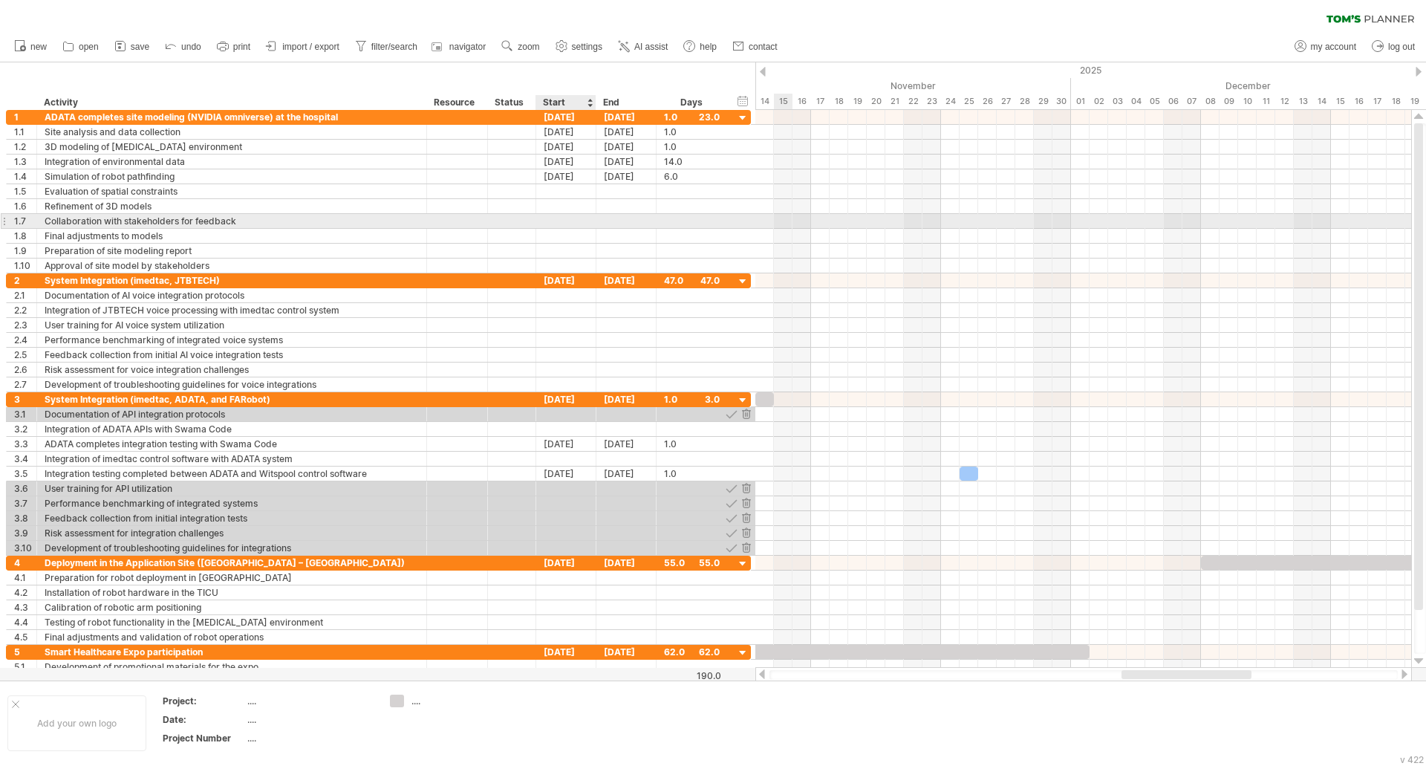
click at [578, 224] on div at bounding box center [566, 221] width 60 height 14
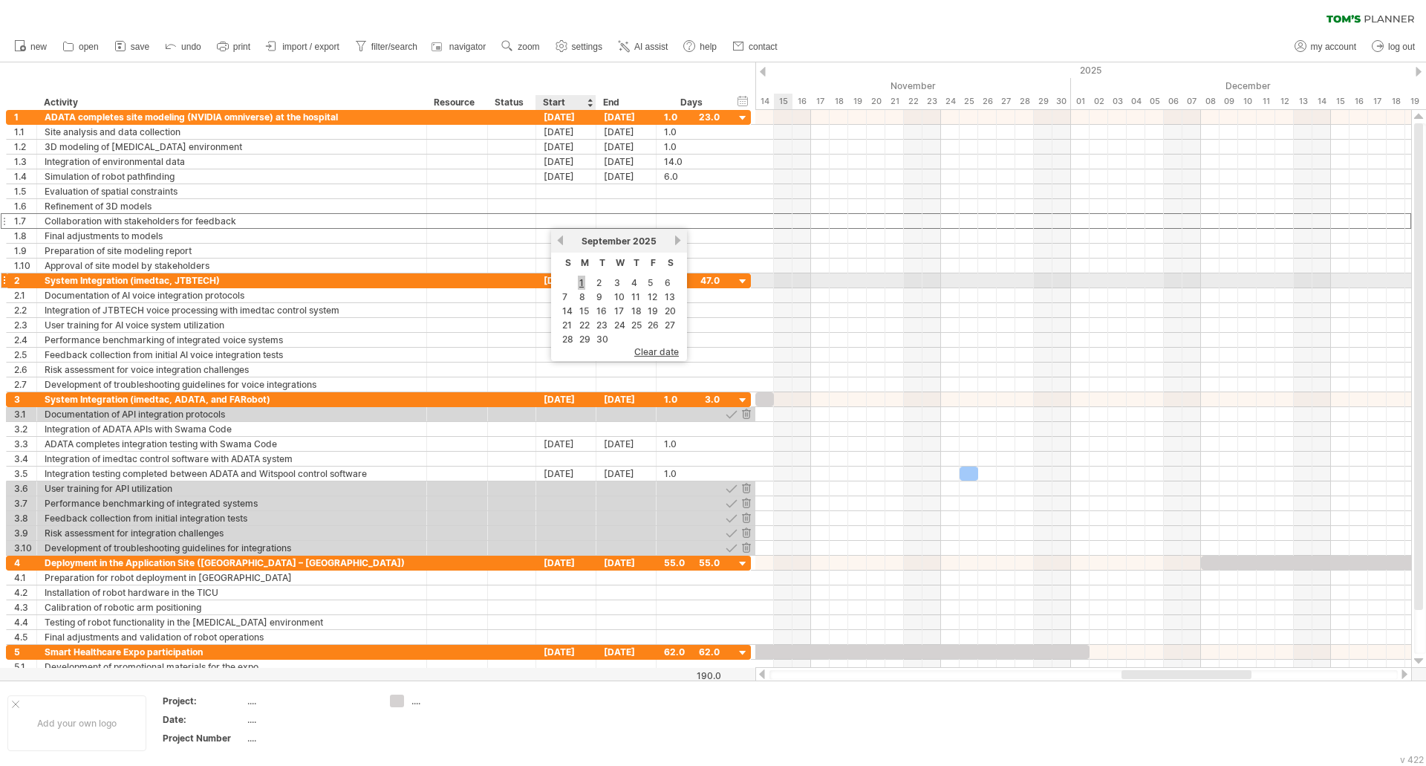
click at [583, 285] on link "1" at bounding box center [581, 283] width 7 height 14
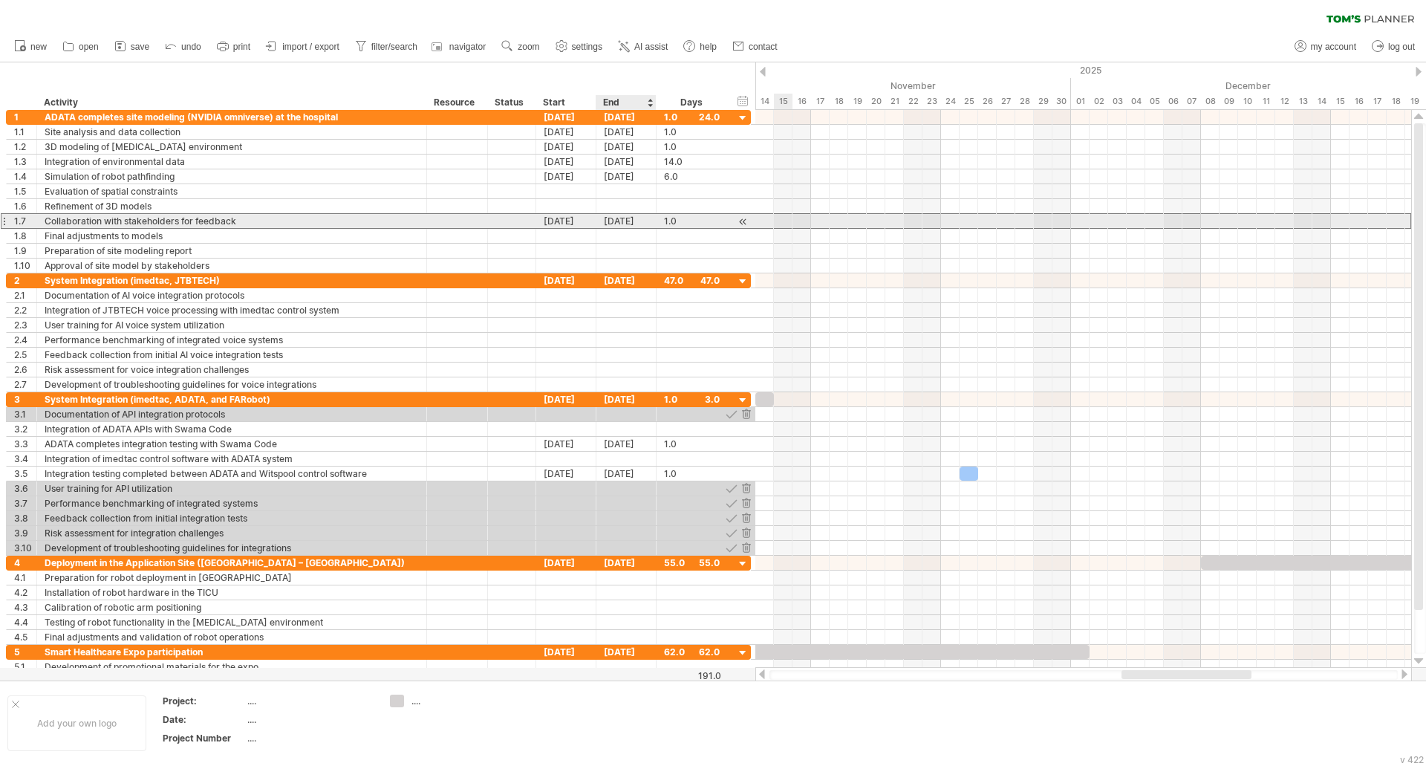
click at [630, 221] on div "[DATE]" at bounding box center [627, 221] width 60 height 14
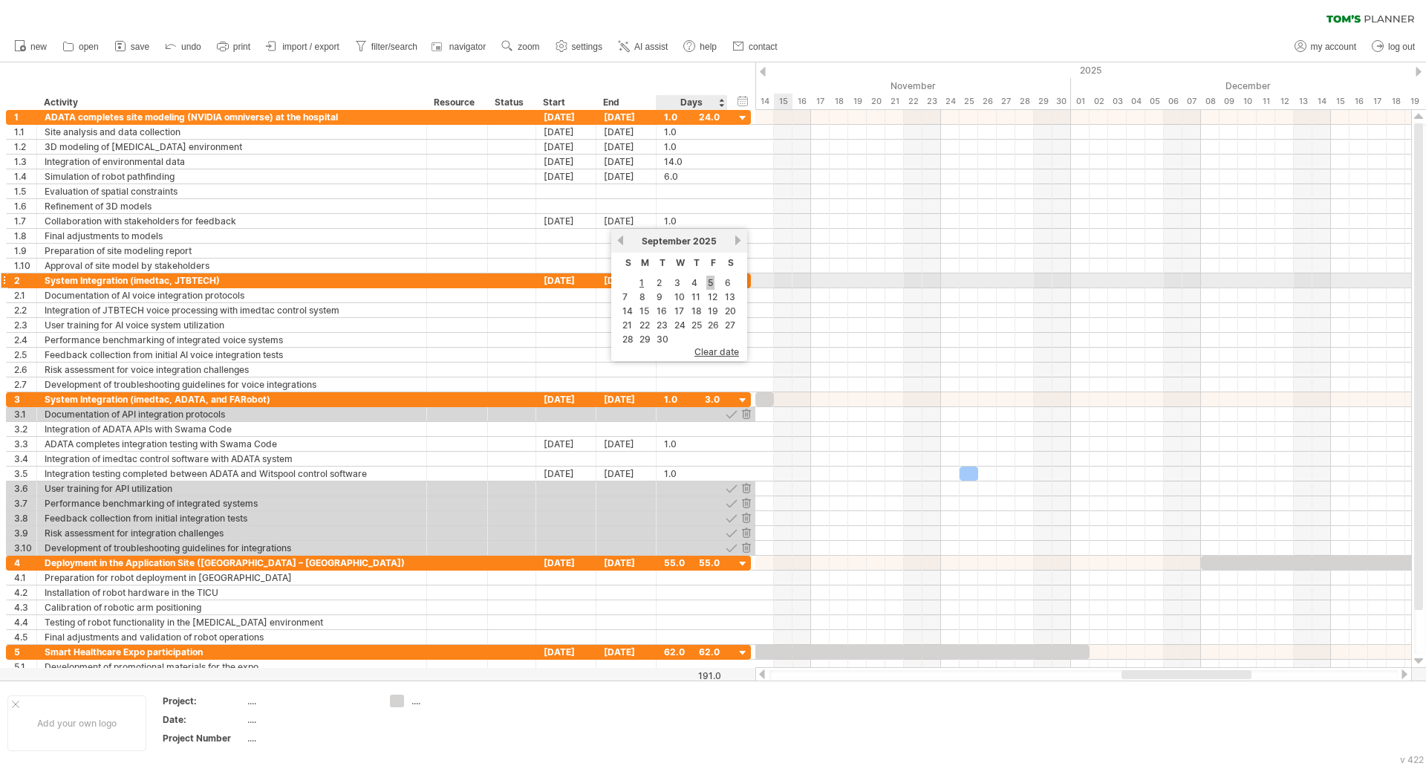
click at [709, 282] on link "5" at bounding box center [710, 283] width 8 height 14
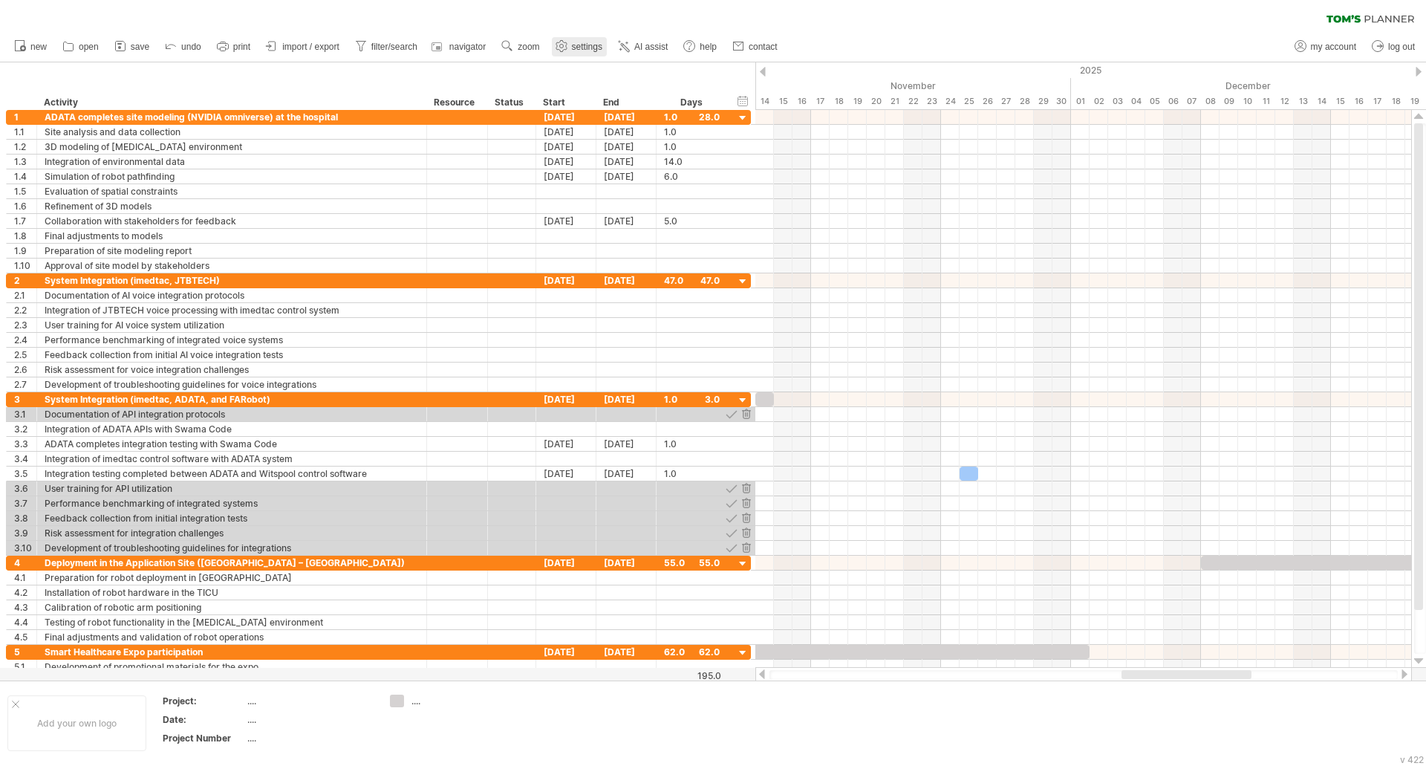
click at [573, 48] on span "settings" at bounding box center [587, 47] width 30 height 10
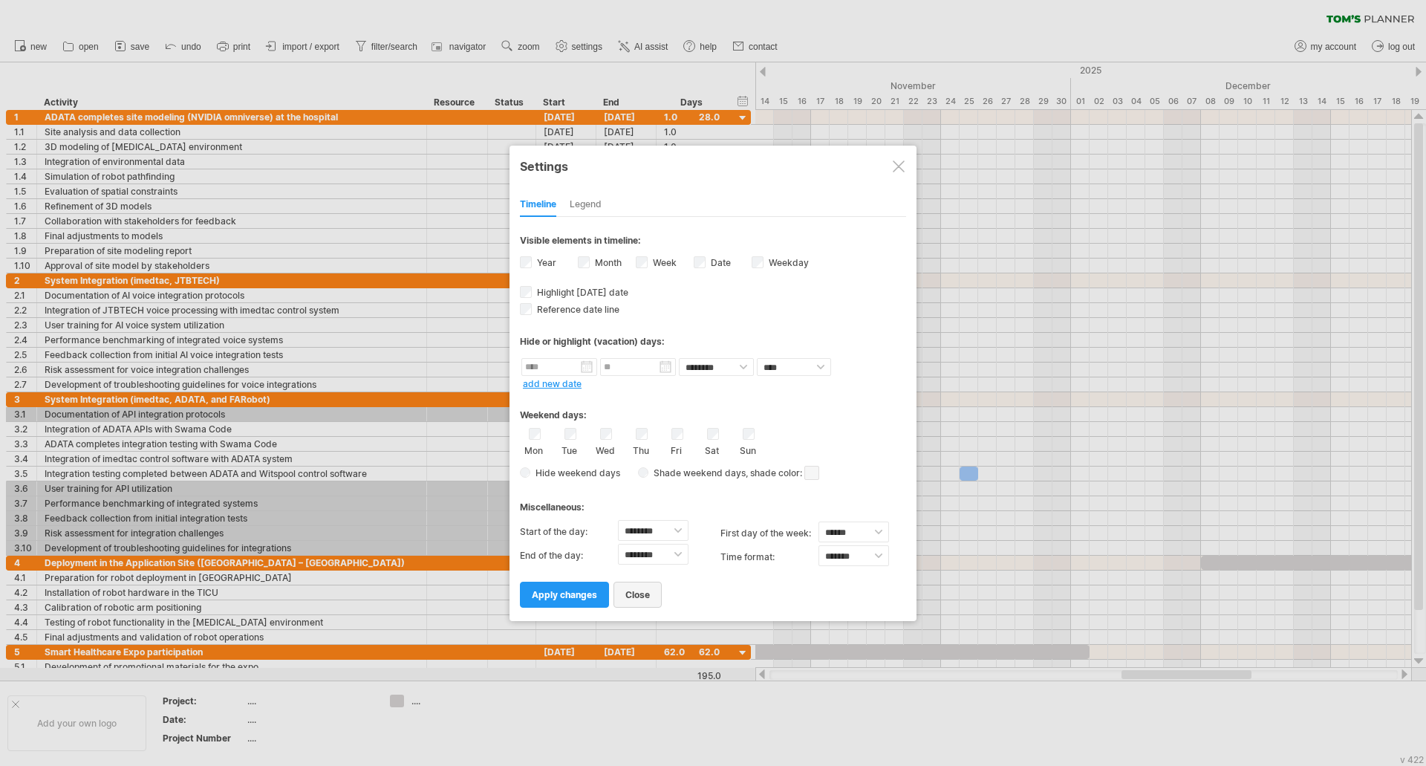
click at [637, 597] on span "close" at bounding box center [637, 594] width 25 height 11
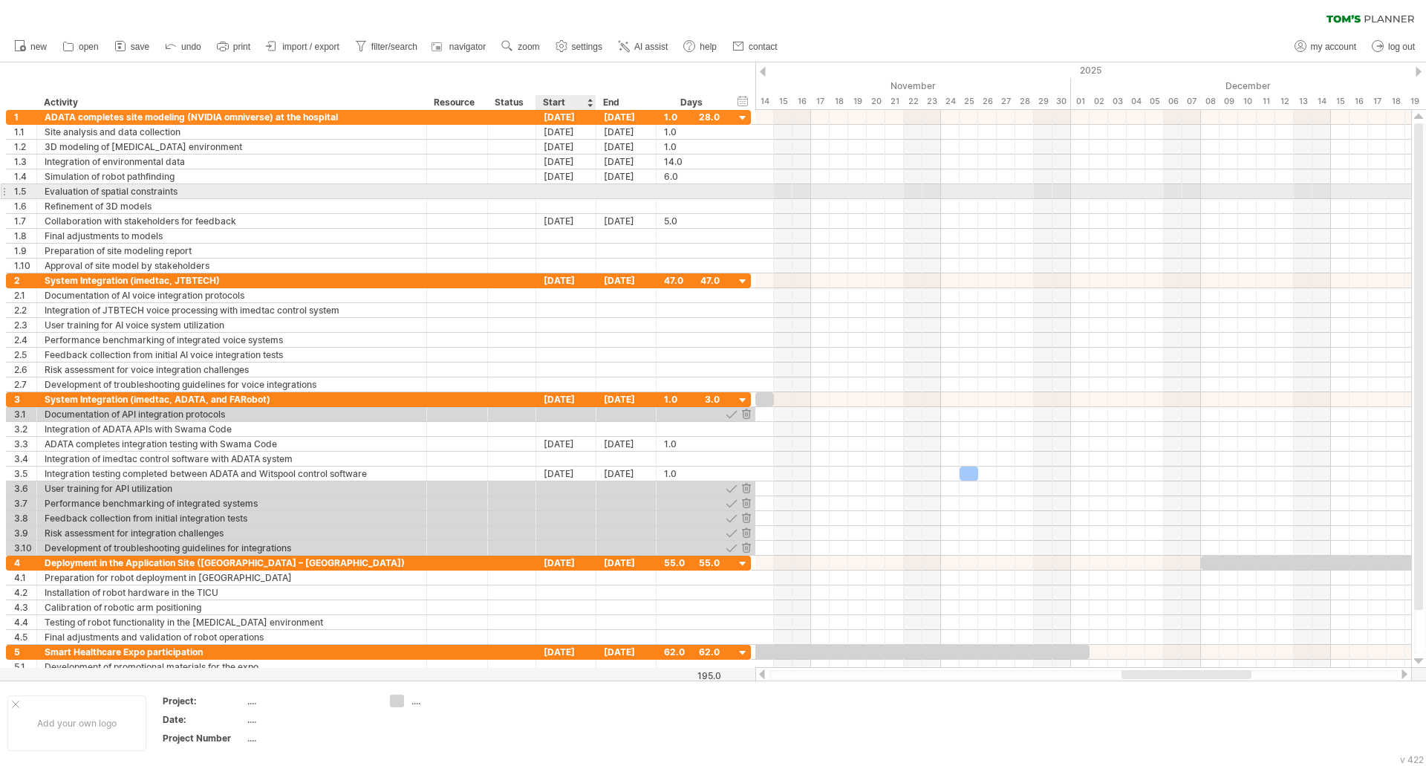
click at [588, 192] on div at bounding box center [566, 191] width 60 height 14
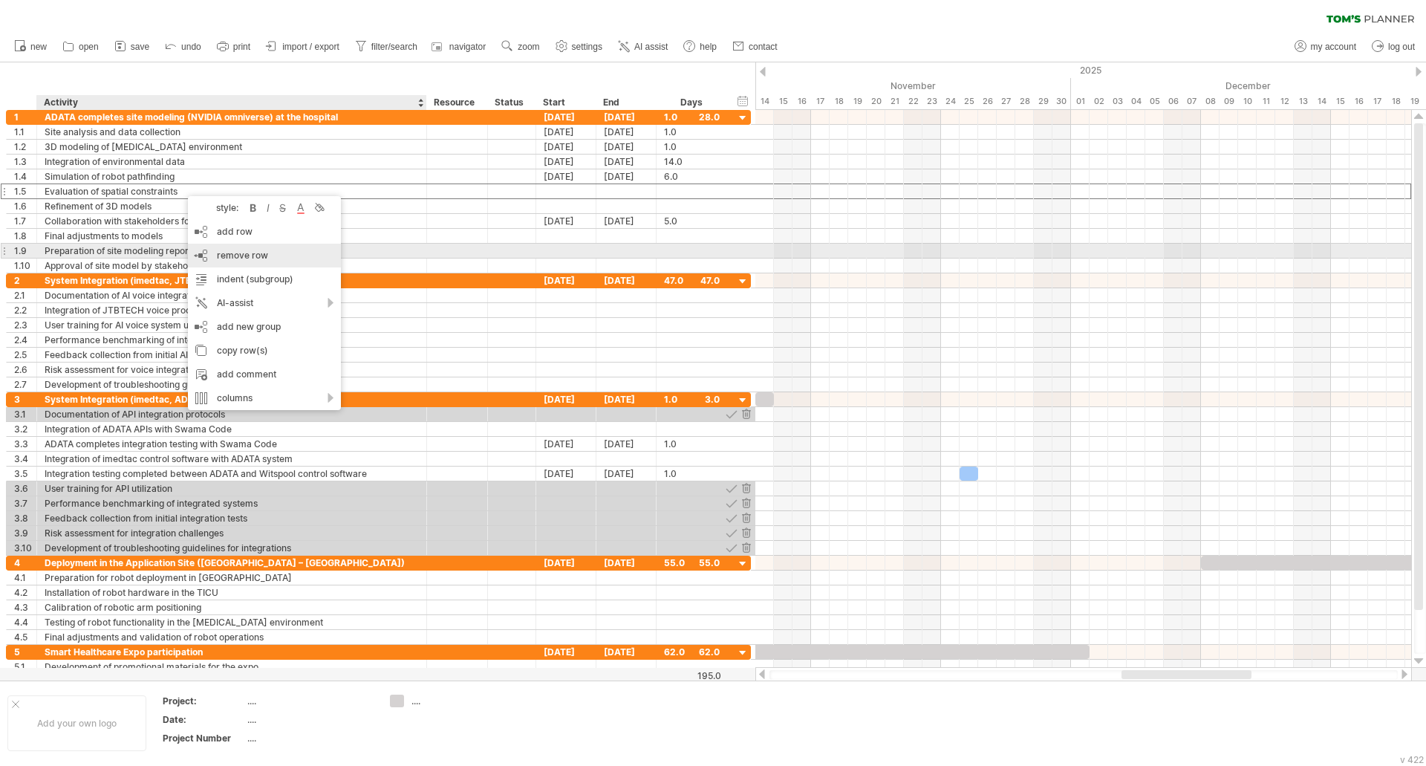
click at [244, 253] on span "remove row" at bounding box center [242, 255] width 51 height 11
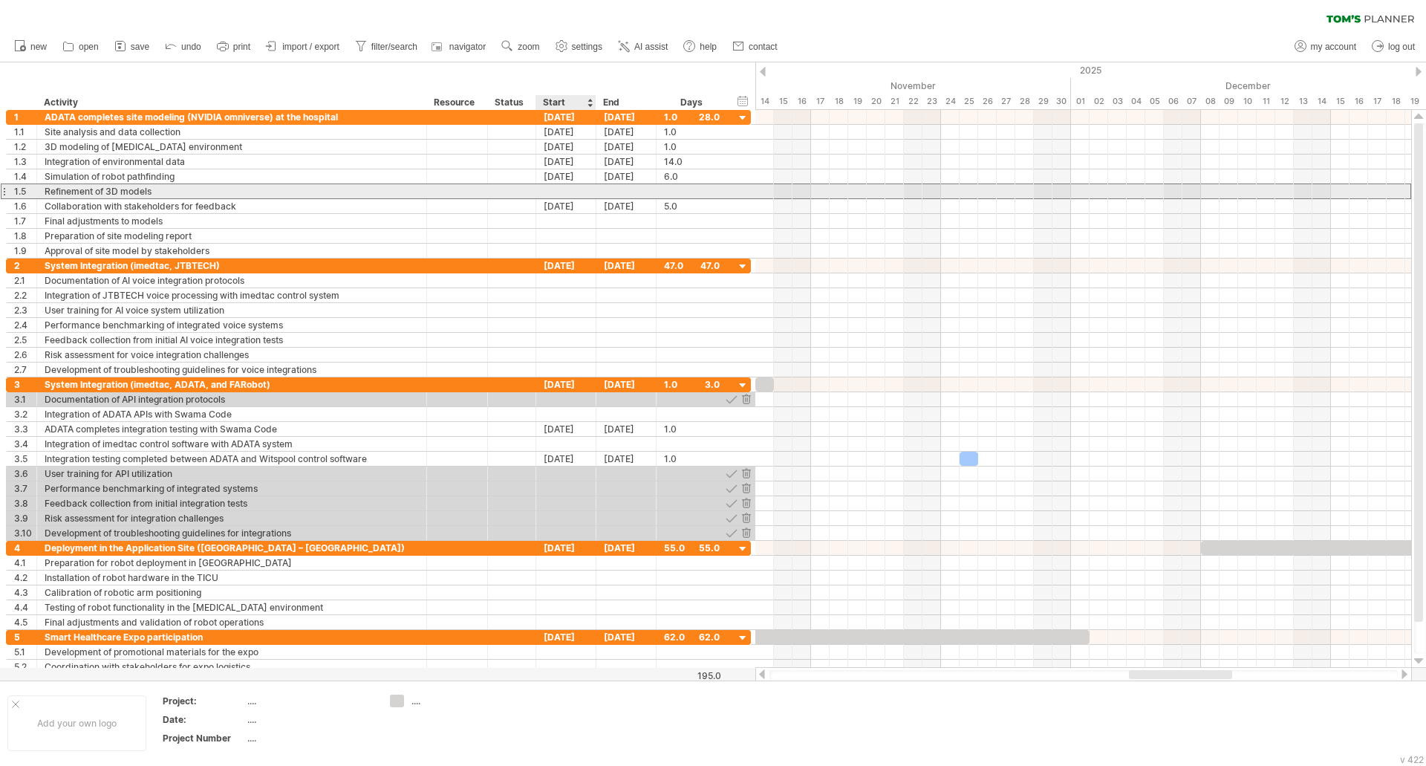
click at [587, 189] on div at bounding box center [566, 191] width 60 height 14
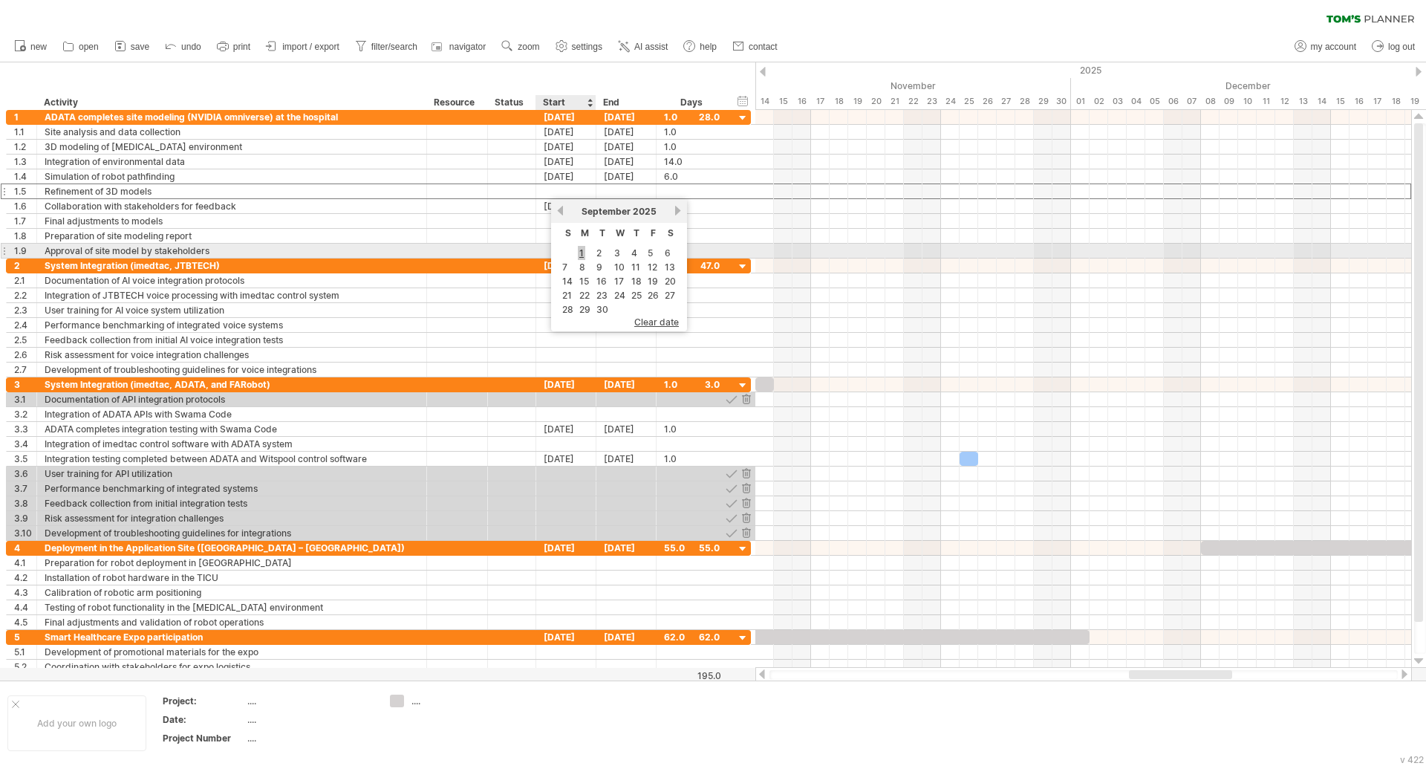
click at [581, 252] on link "1" at bounding box center [581, 253] width 7 height 14
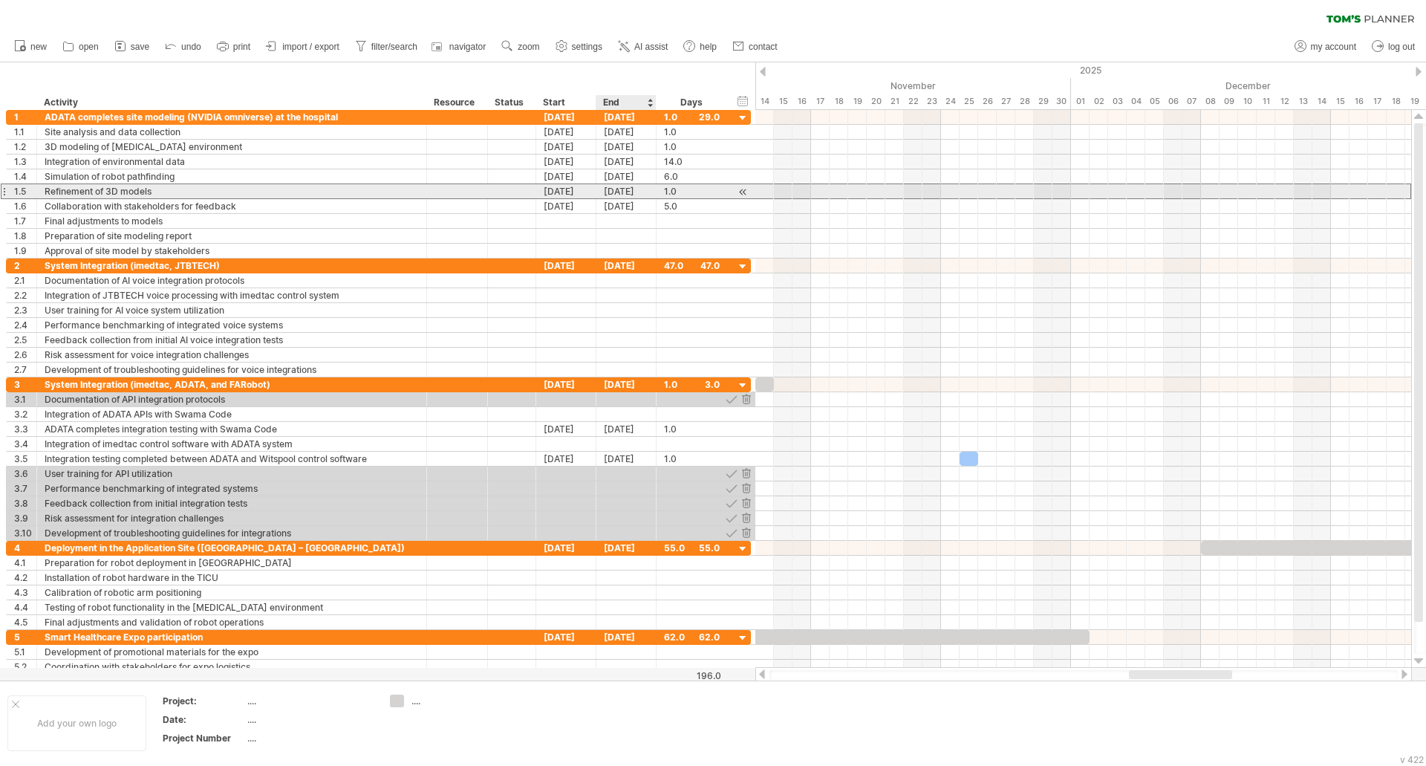
click at [637, 192] on div "[DATE]" at bounding box center [627, 191] width 60 height 14
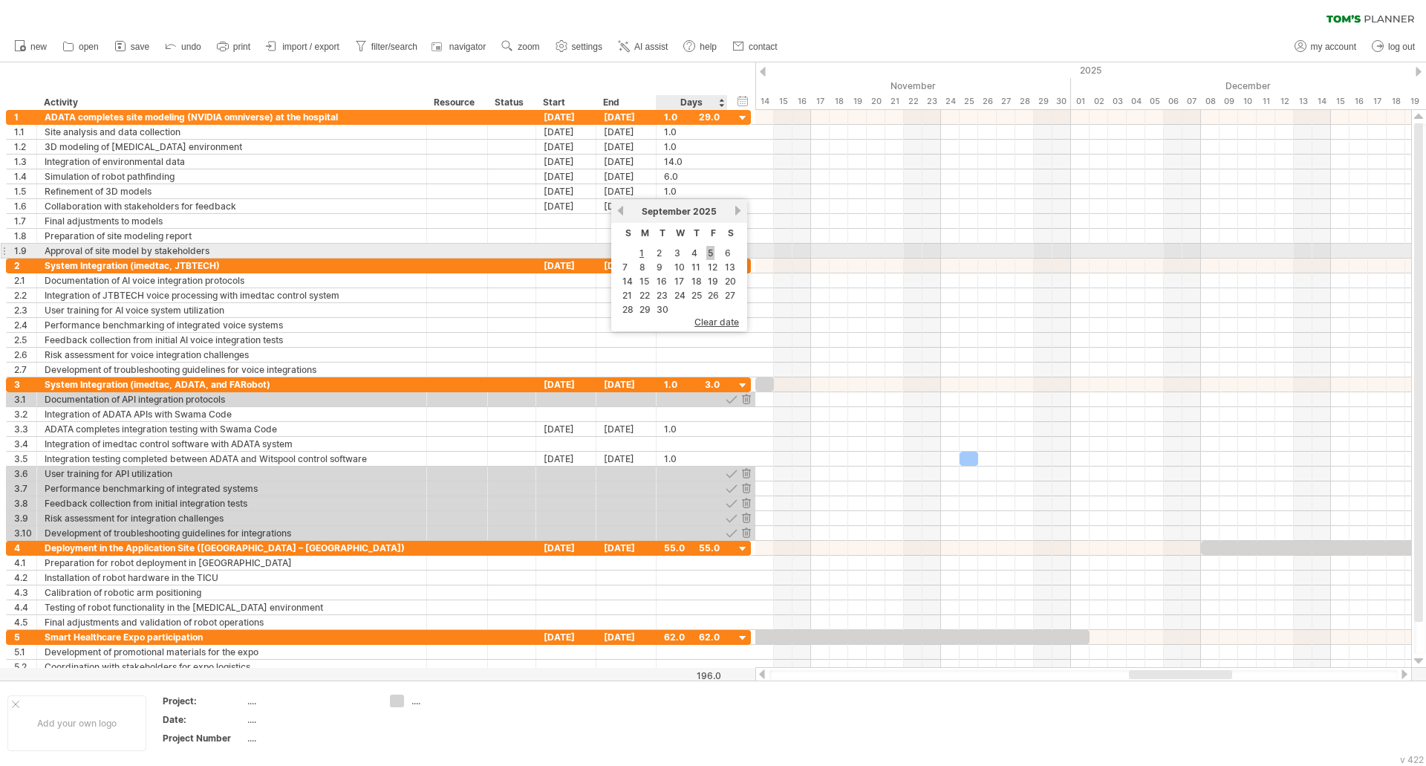
click at [713, 256] on link "5" at bounding box center [710, 253] width 8 height 14
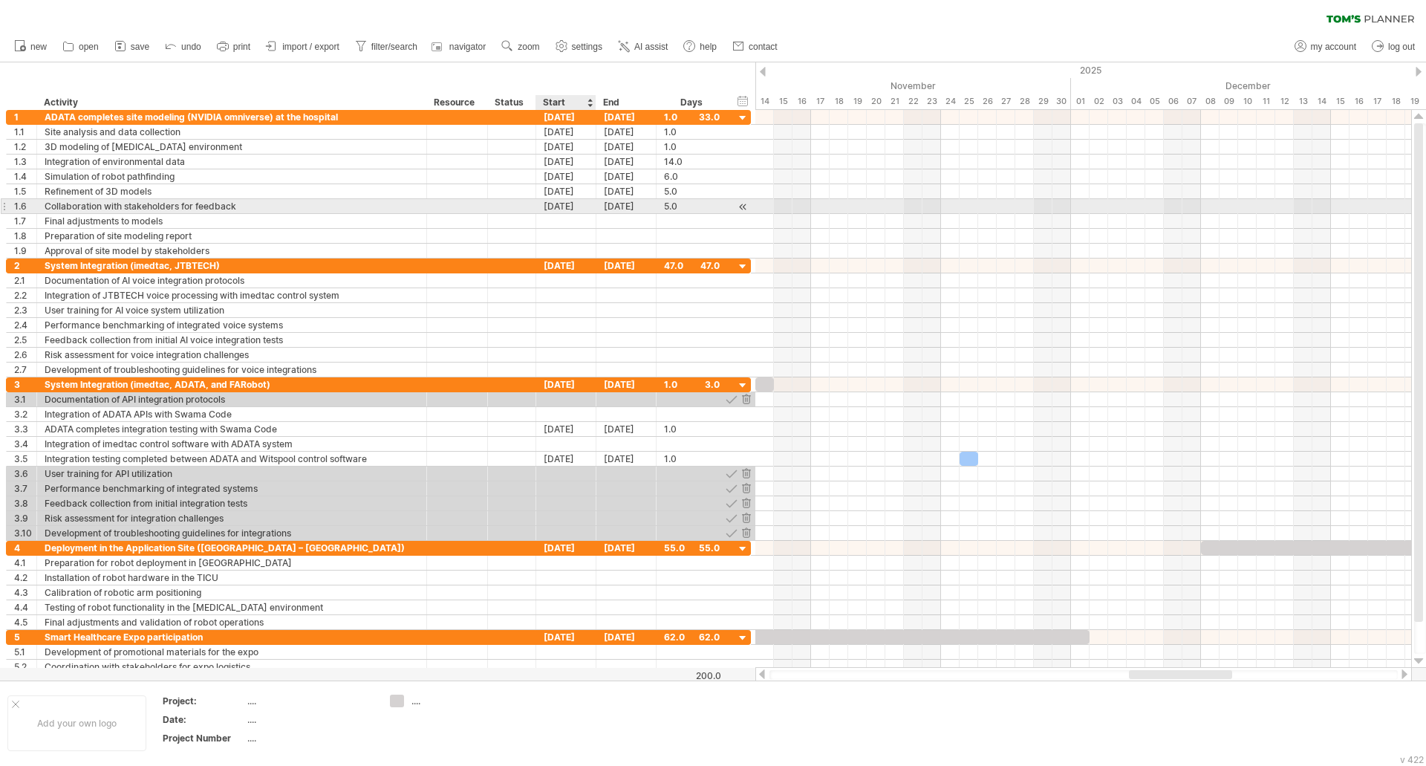
click at [580, 207] on div "[DATE]" at bounding box center [566, 206] width 60 height 14
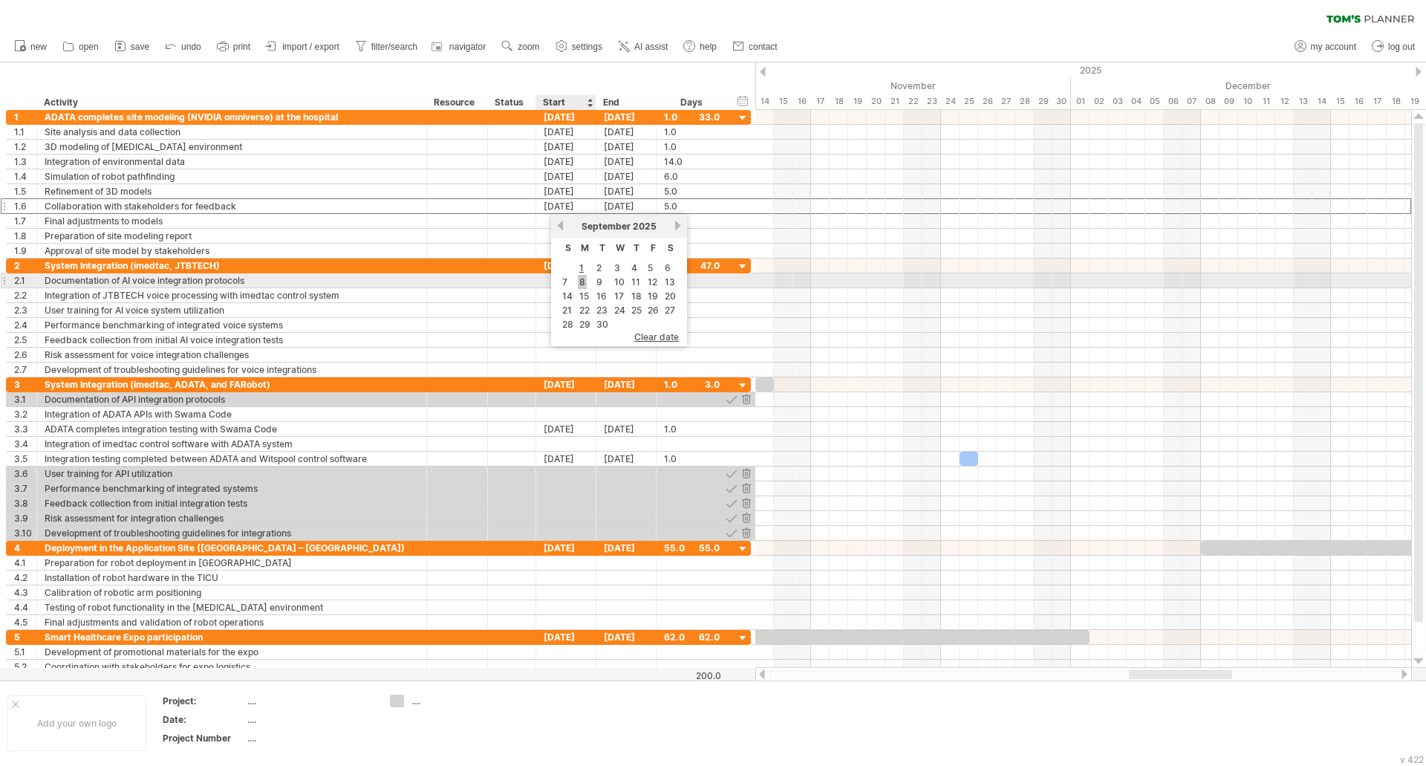
click at [584, 282] on link "8" at bounding box center [582, 282] width 9 height 14
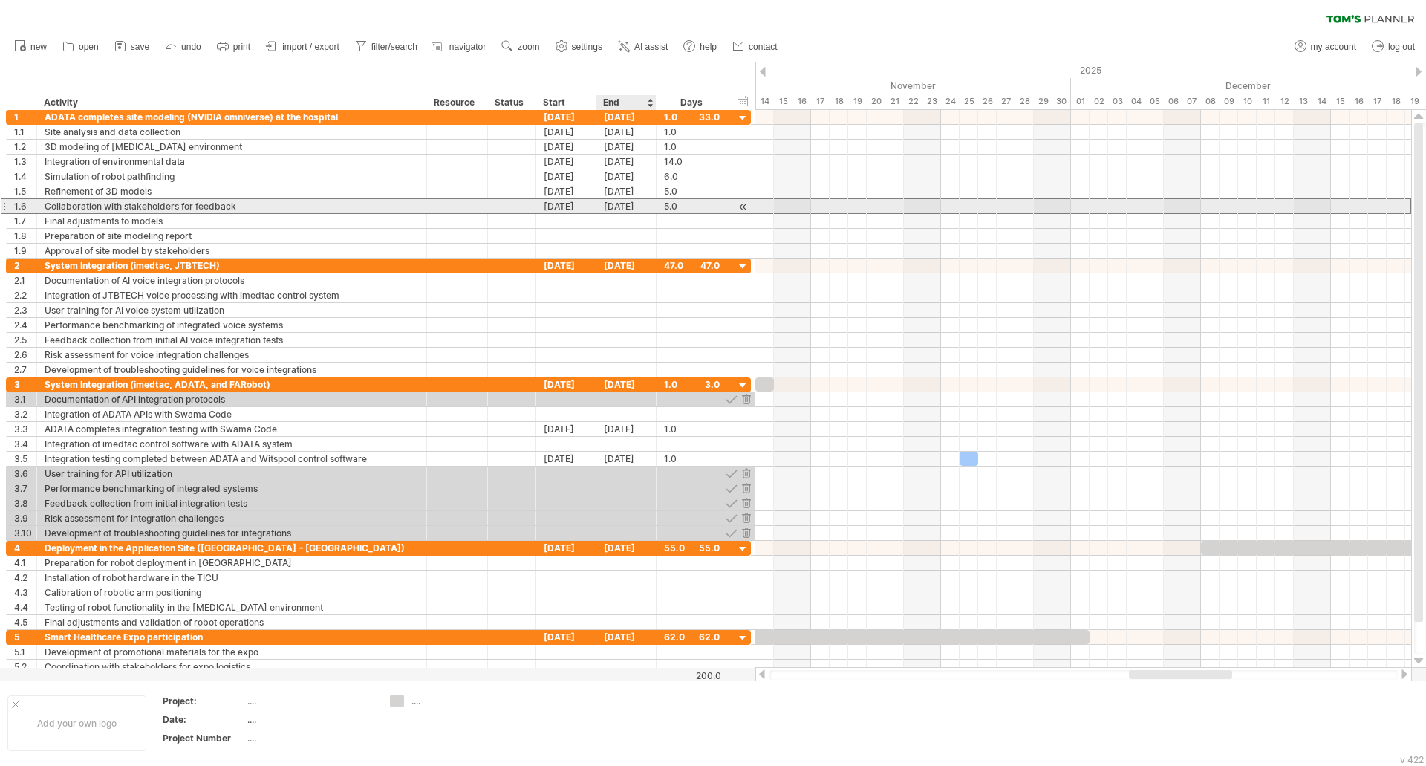
click at [621, 207] on div "[DATE]" at bounding box center [627, 206] width 60 height 14
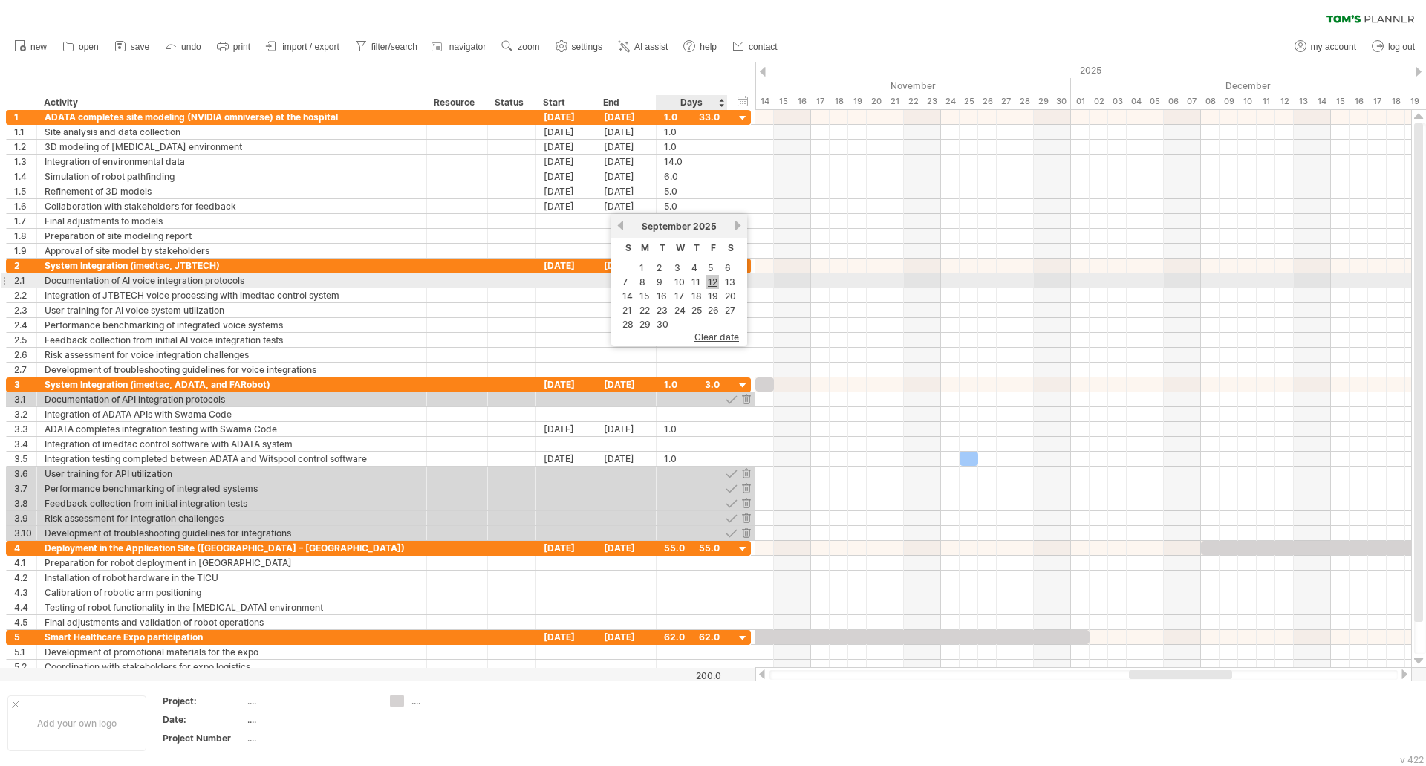
click at [711, 284] on link "12" at bounding box center [712, 282] width 13 height 14
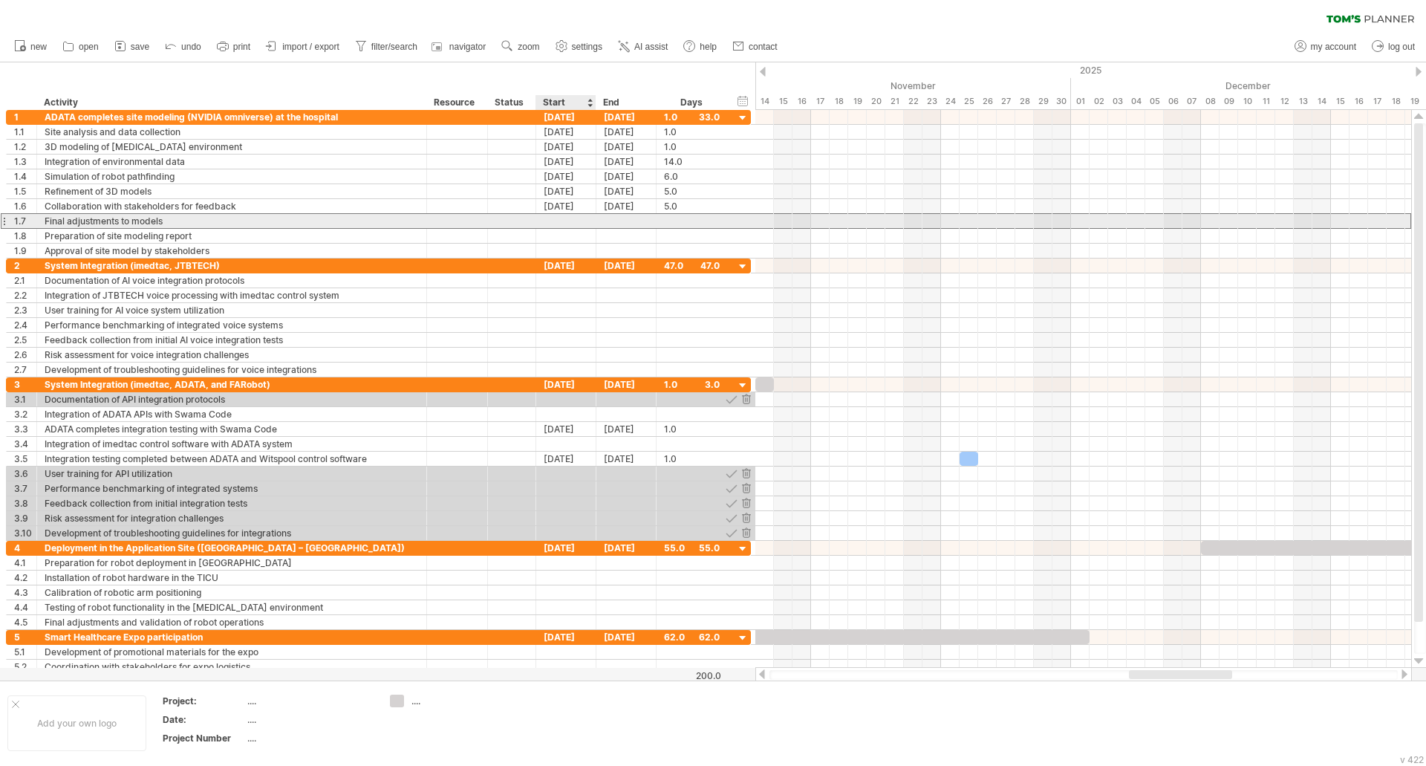
click at [565, 219] on div at bounding box center [566, 221] width 60 height 14
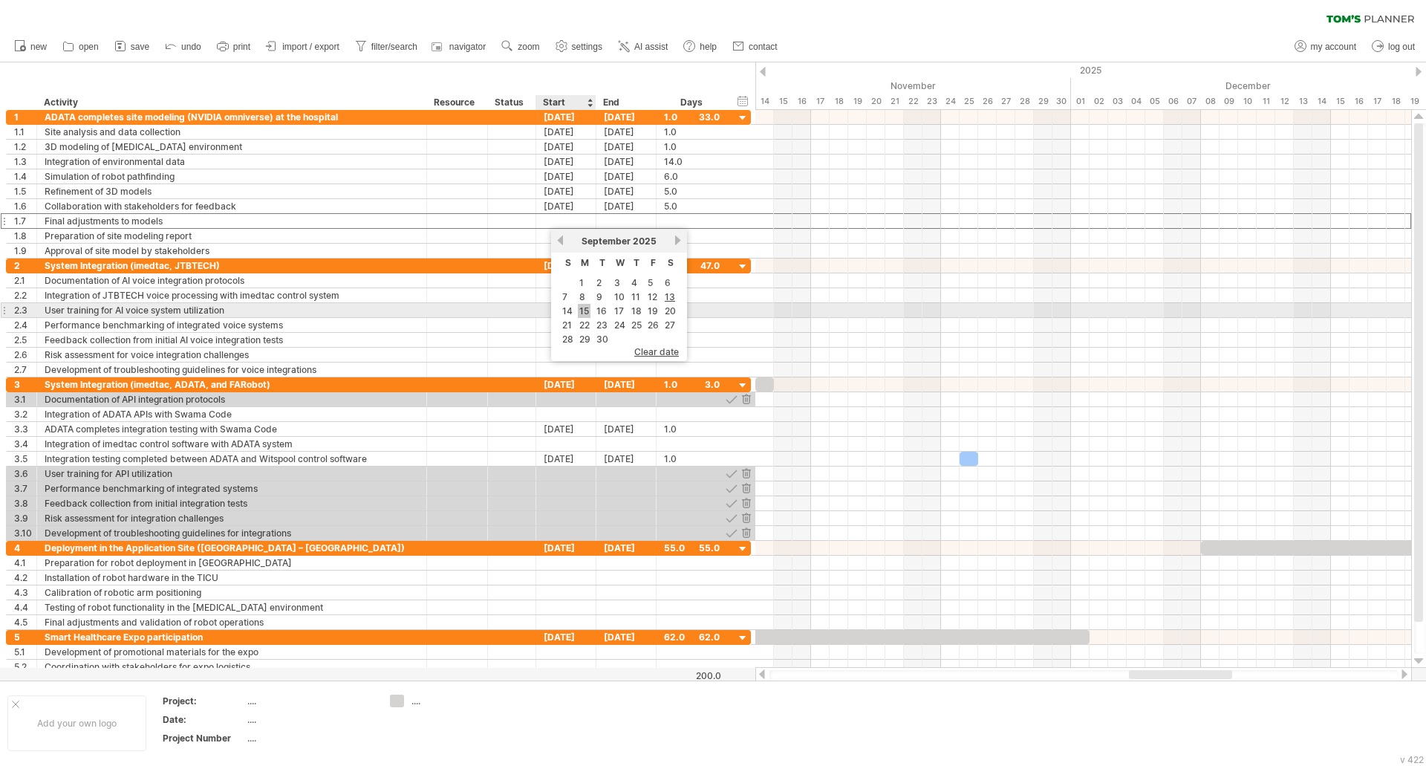
click at [585, 309] on link "15" at bounding box center [584, 311] width 13 height 14
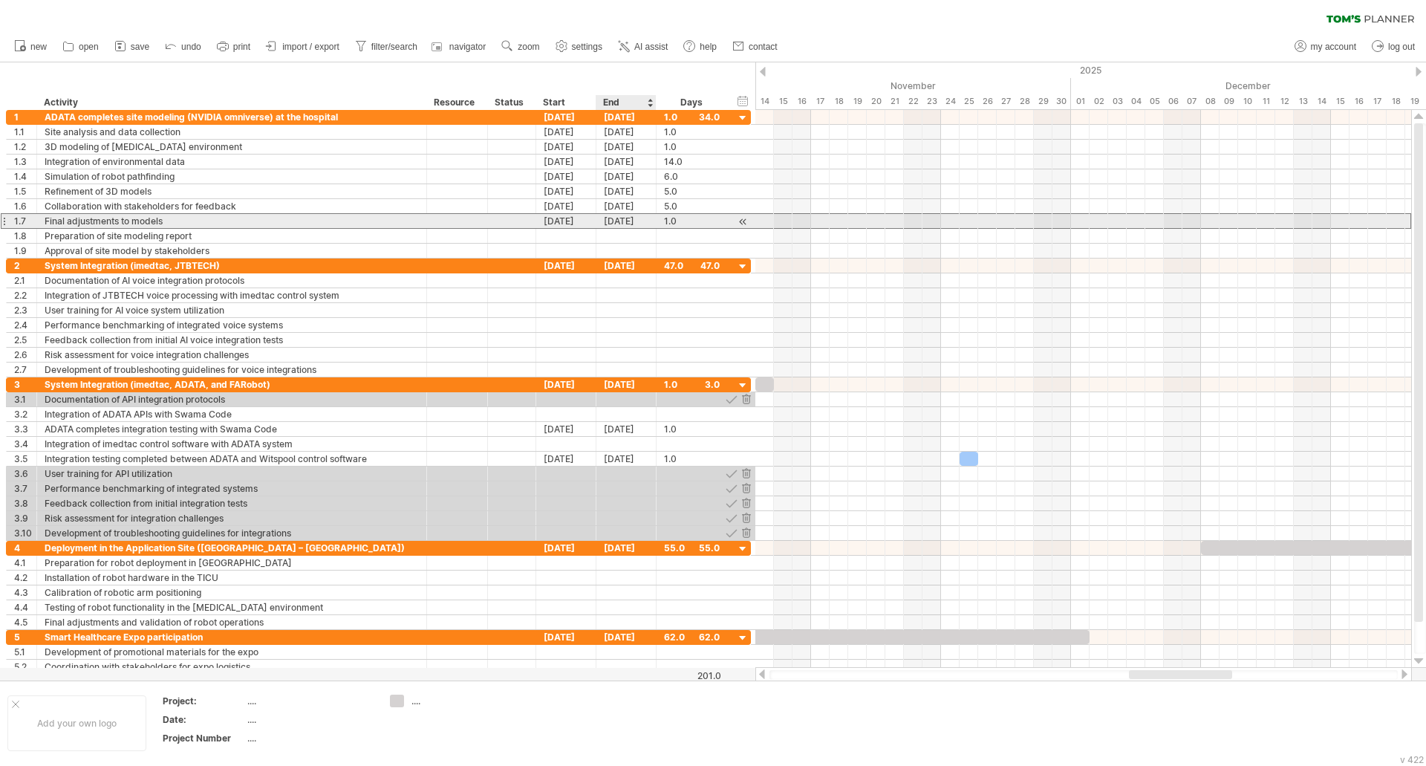
click at [634, 219] on div "[DATE]" at bounding box center [627, 221] width 60 height 14
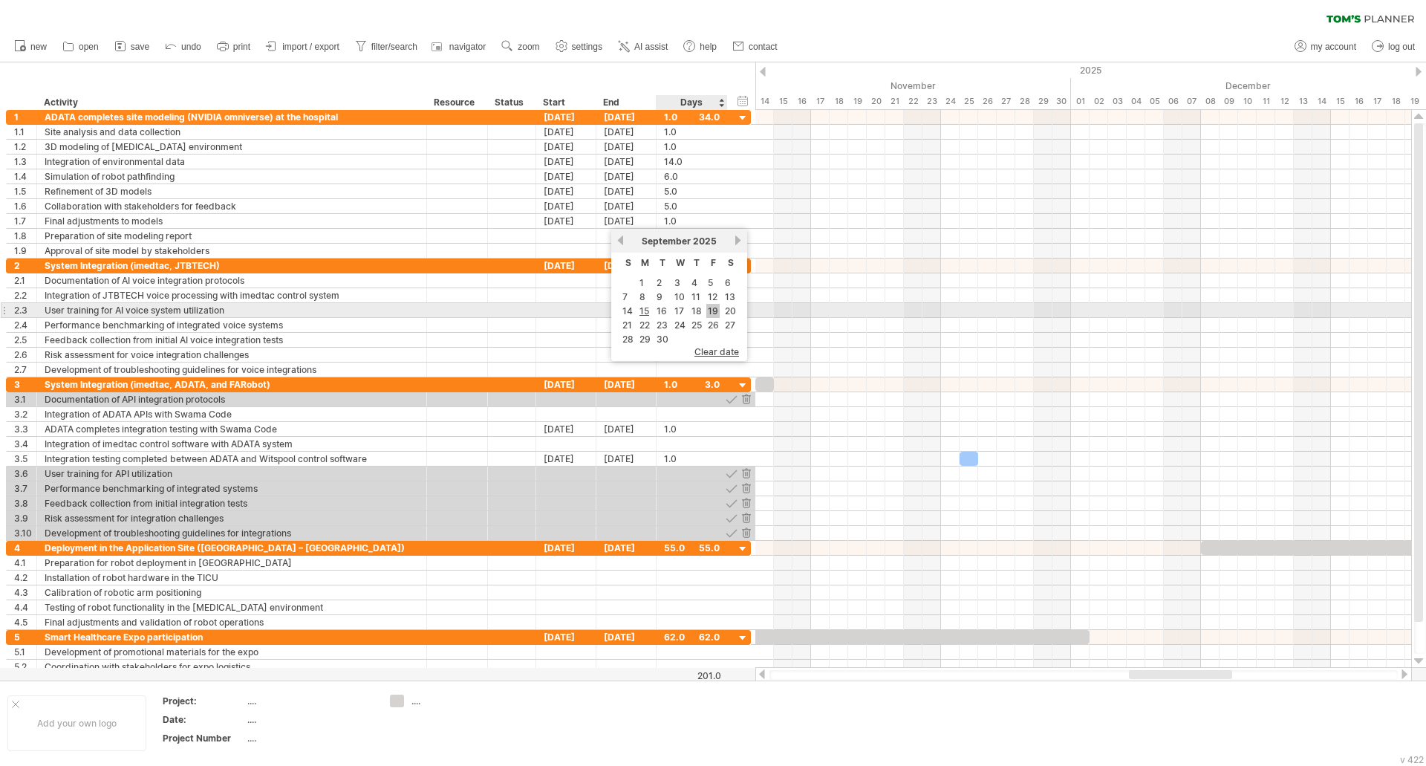
click at [713, 314] on link "19" at bounding box center [712, 311] width 13 height 14
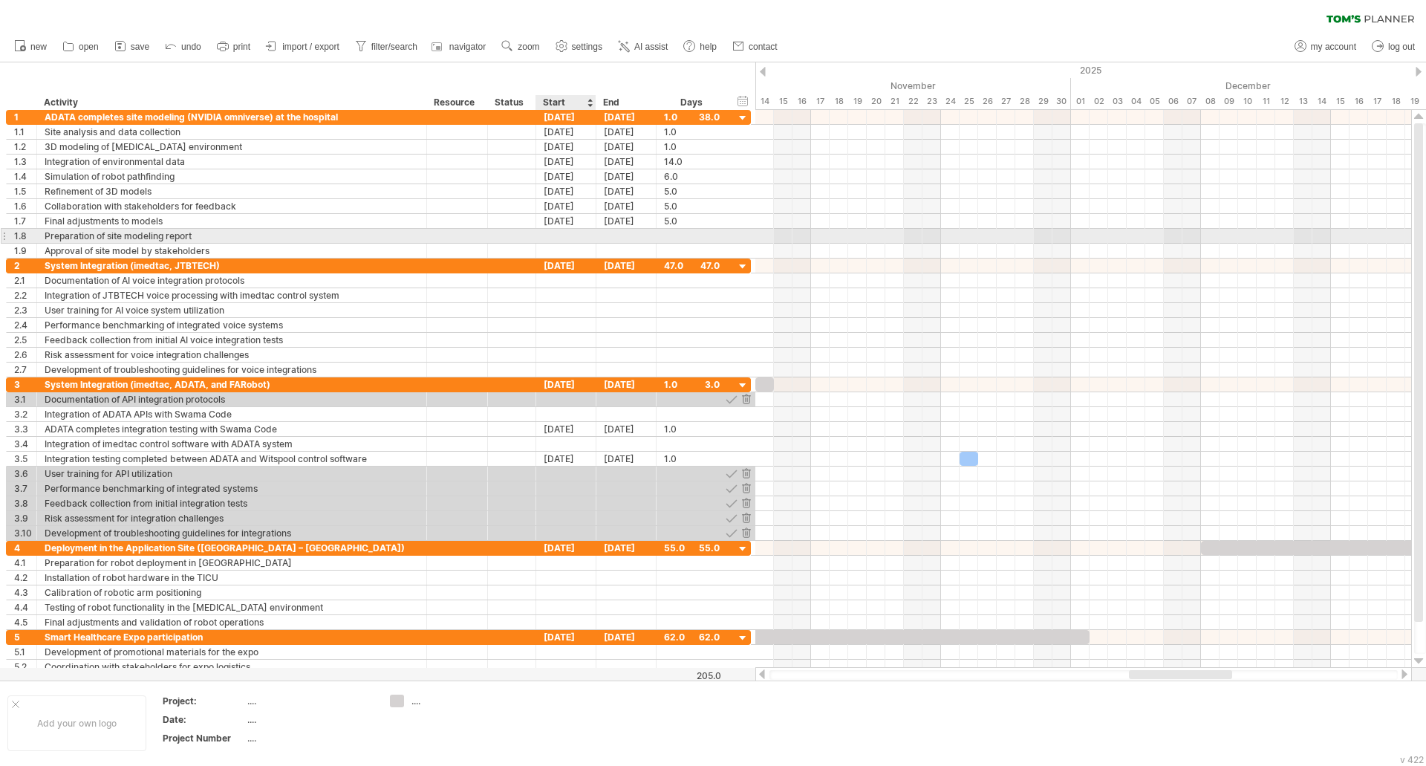
click at [552, 238] on div at bounding box center [566, 236] width 60 height 14
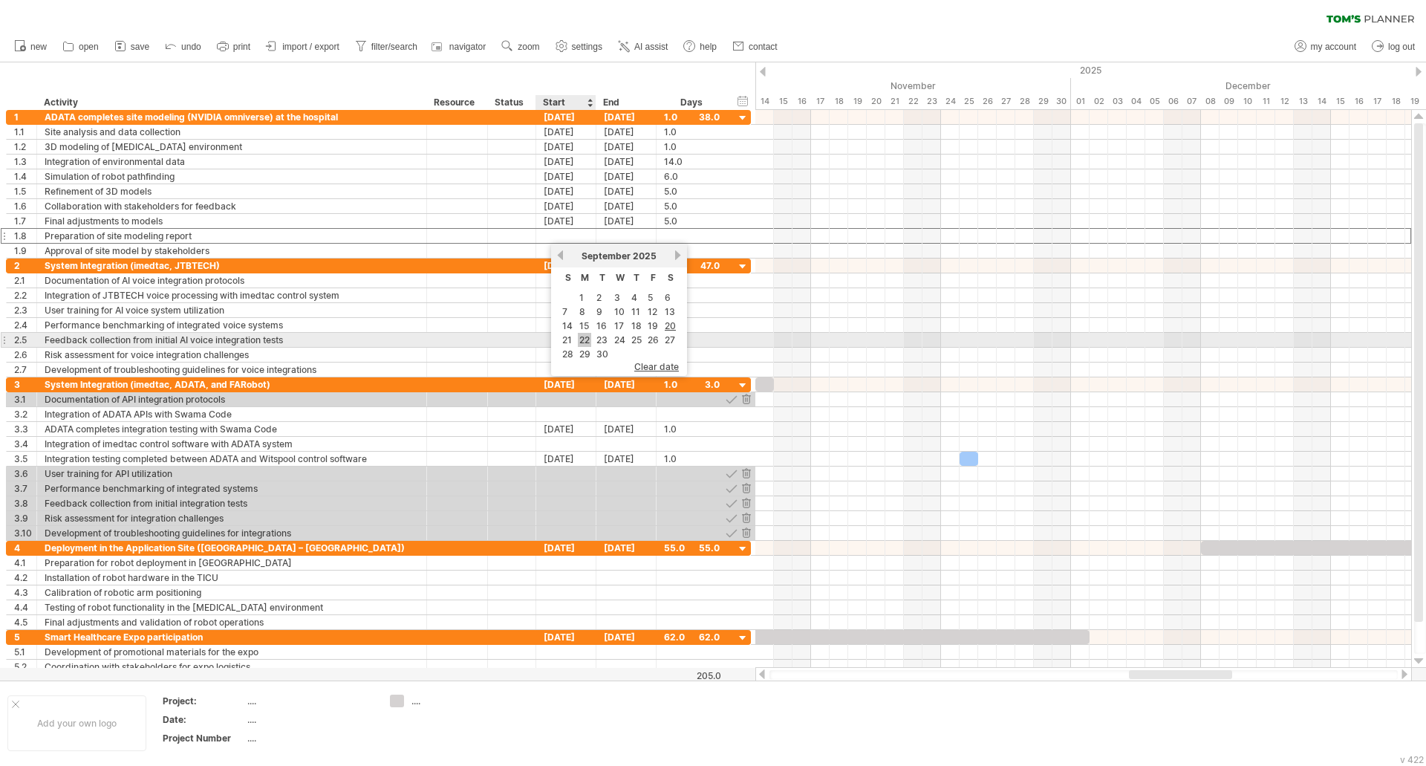
click at [580, 343] on link "22" at bounding box center [584, 340] width 13 height 14
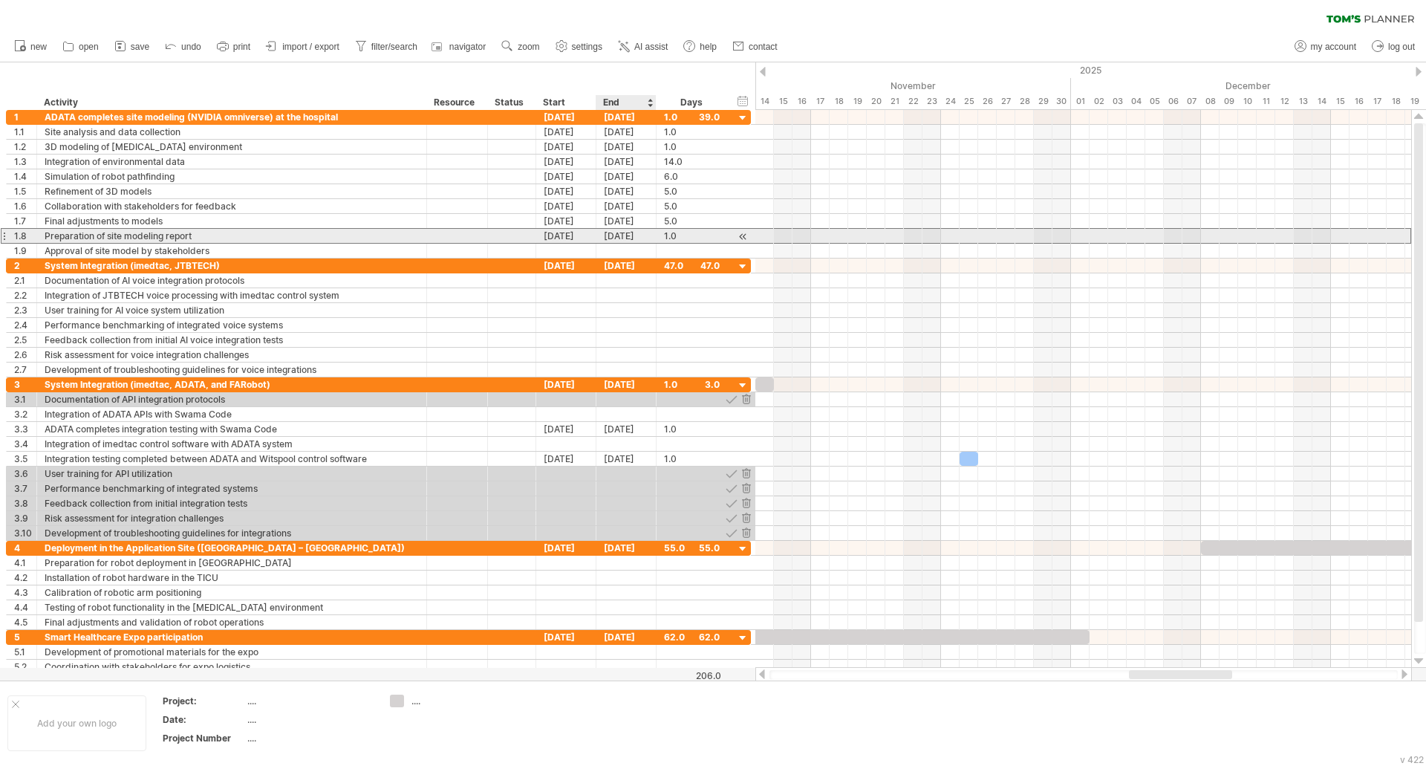
click at [620, 238] on div "[DATE]" at bounding box center [627, 236] width 60 height 14
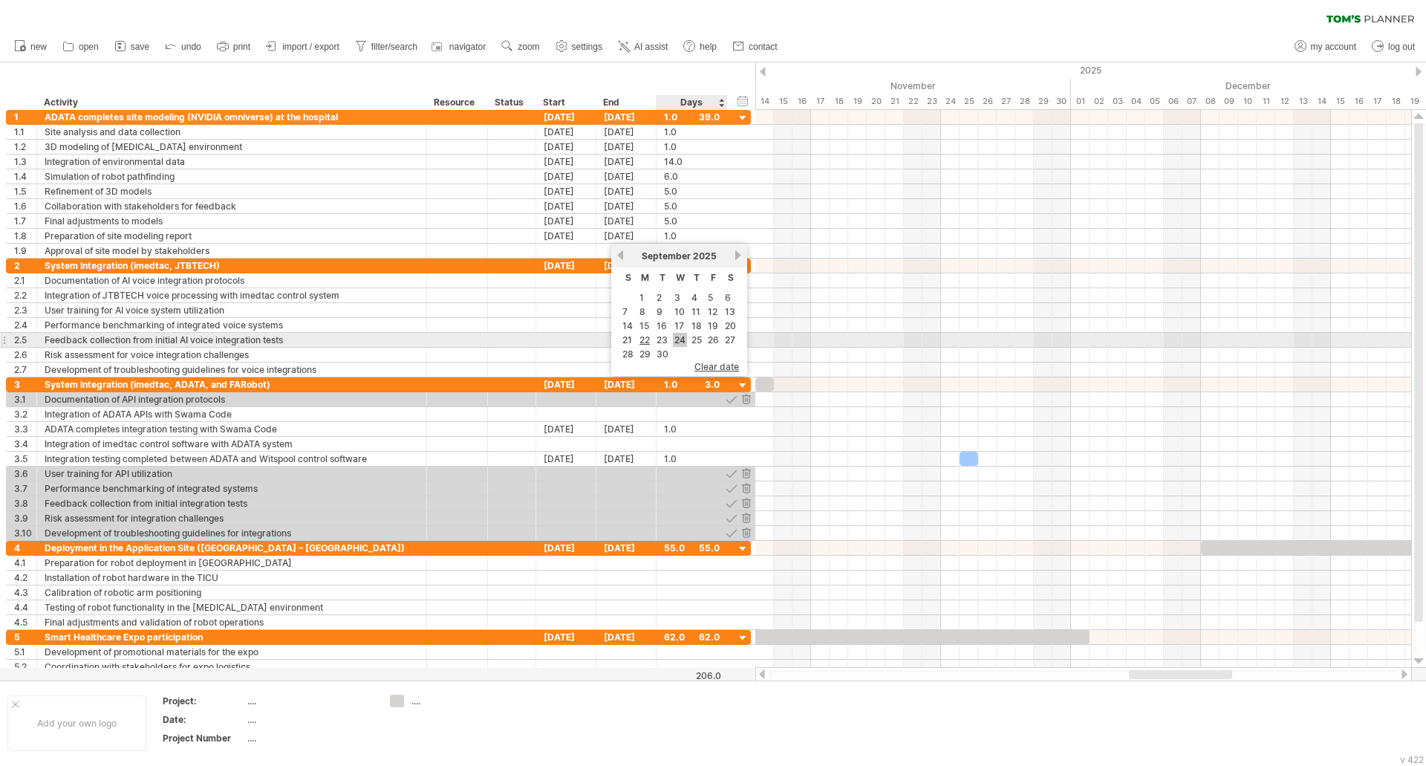
click at [683, 344] on link "24" at bounding box center [680, 340] width 14 height 14
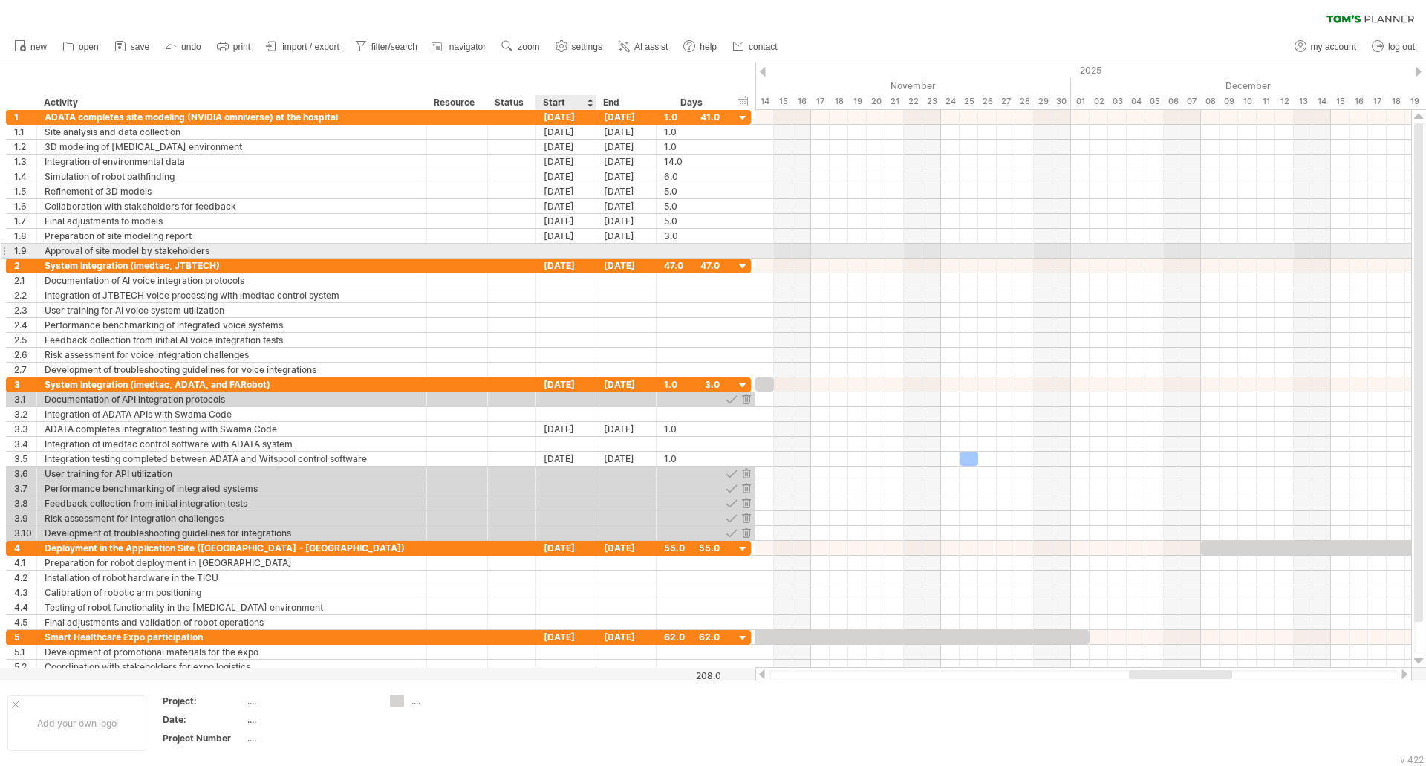
click at [562, 247] on div at bounding box center [566, 251] width 60 height 14
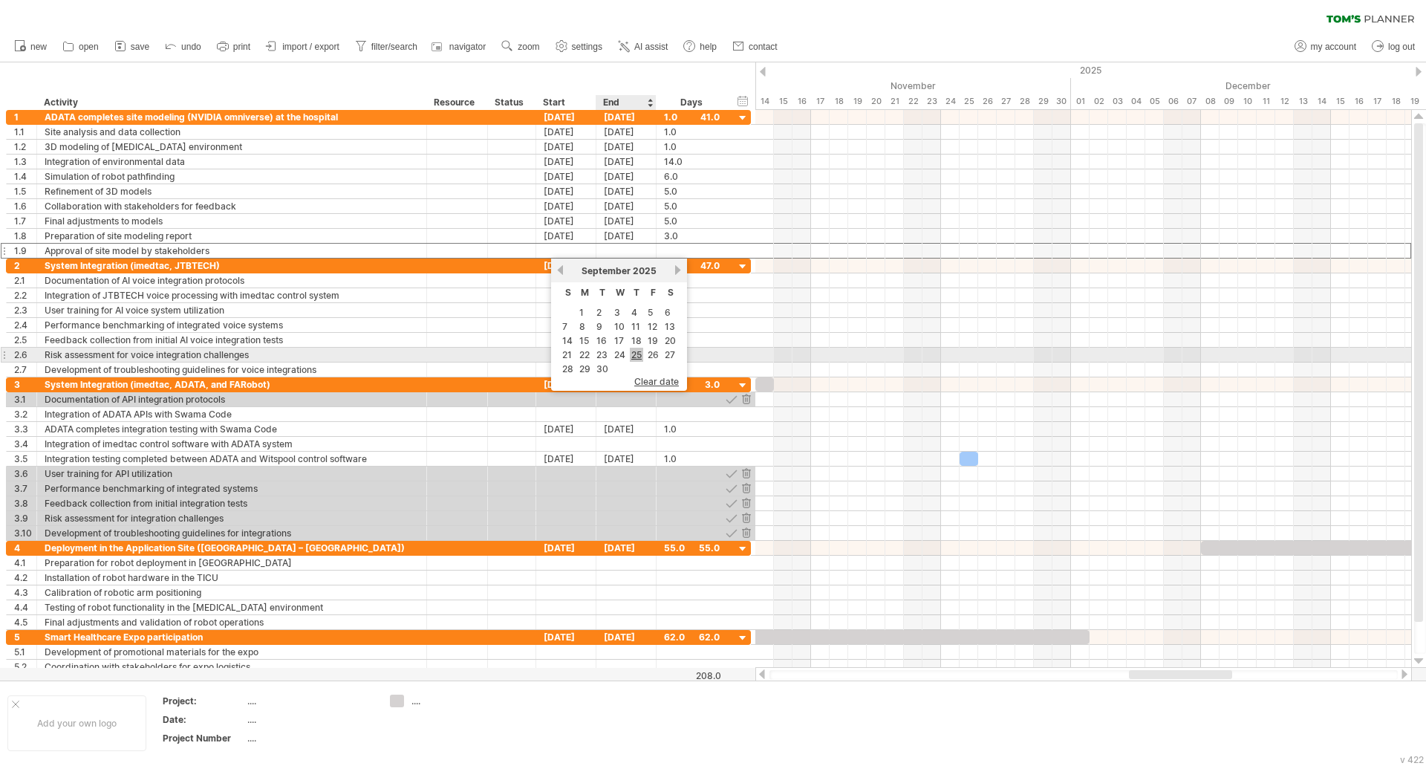
click at [637, 358] on link "25" at bounding box center [636, 355] width 13 height 14
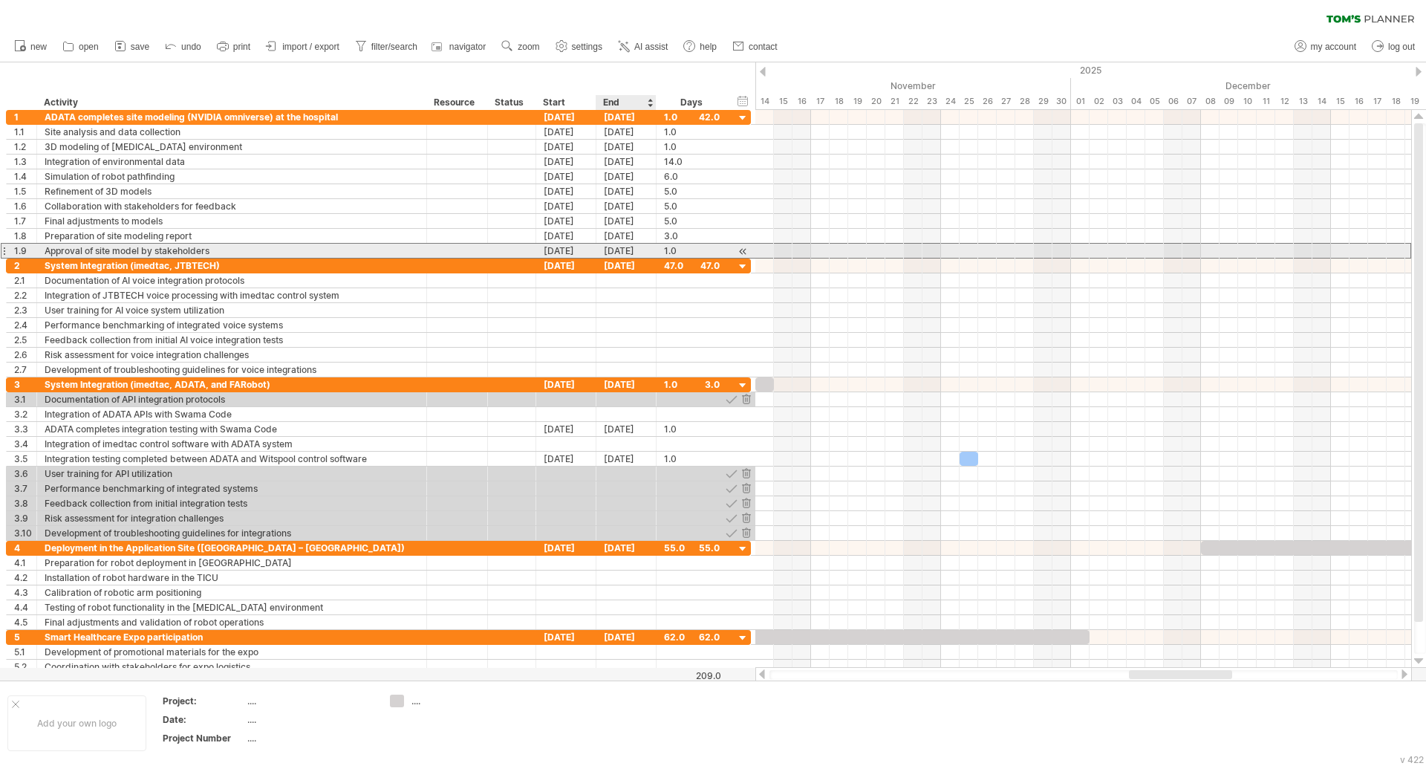
click at [627, 250] on div "[DATE]" at bounding box center [627, 251] width 60 height 14
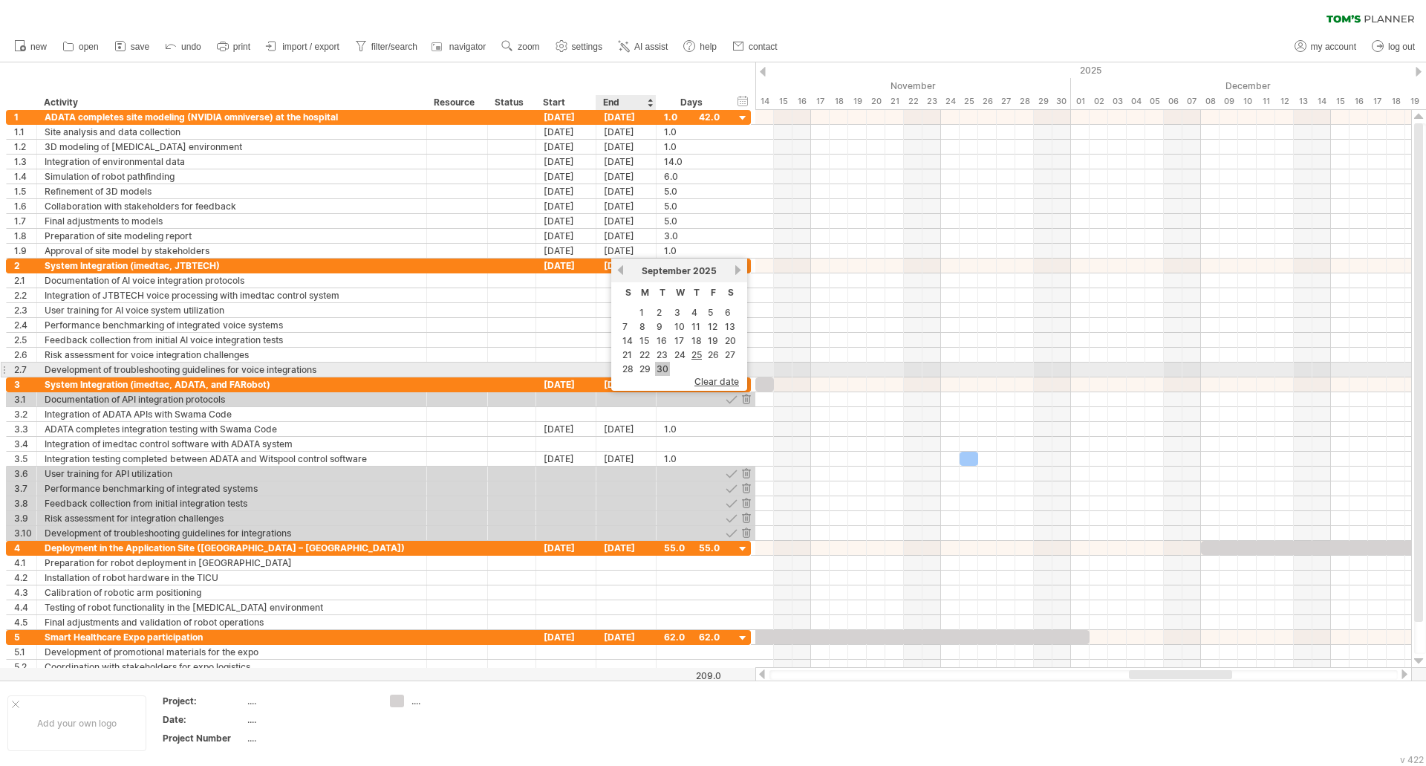
click at [657, 368] on link "30" at bounding box center [662, 369] width 15 height 14
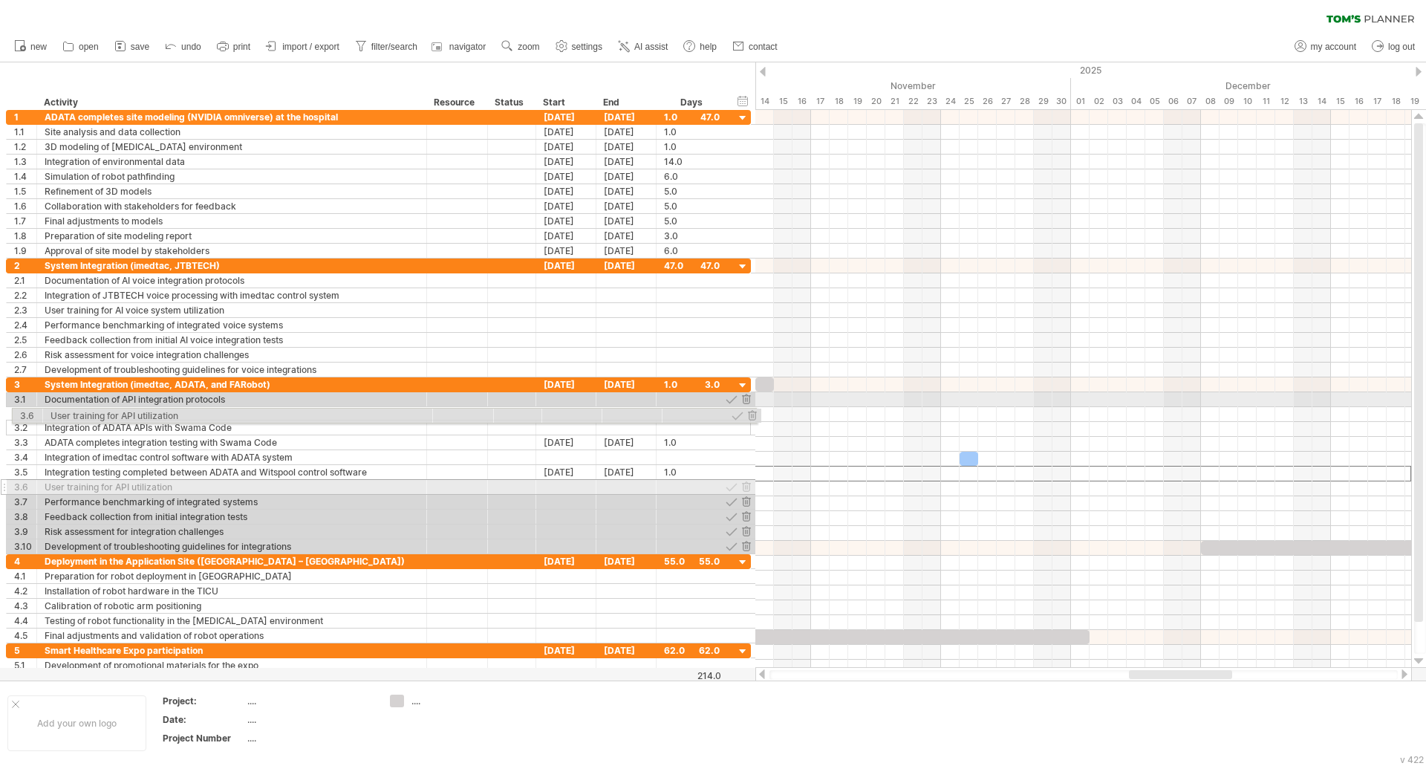
drag, startPoint x: 1, startPoint y: 475, endPoint x: 4, endPoint y: 413, distance: 61.8
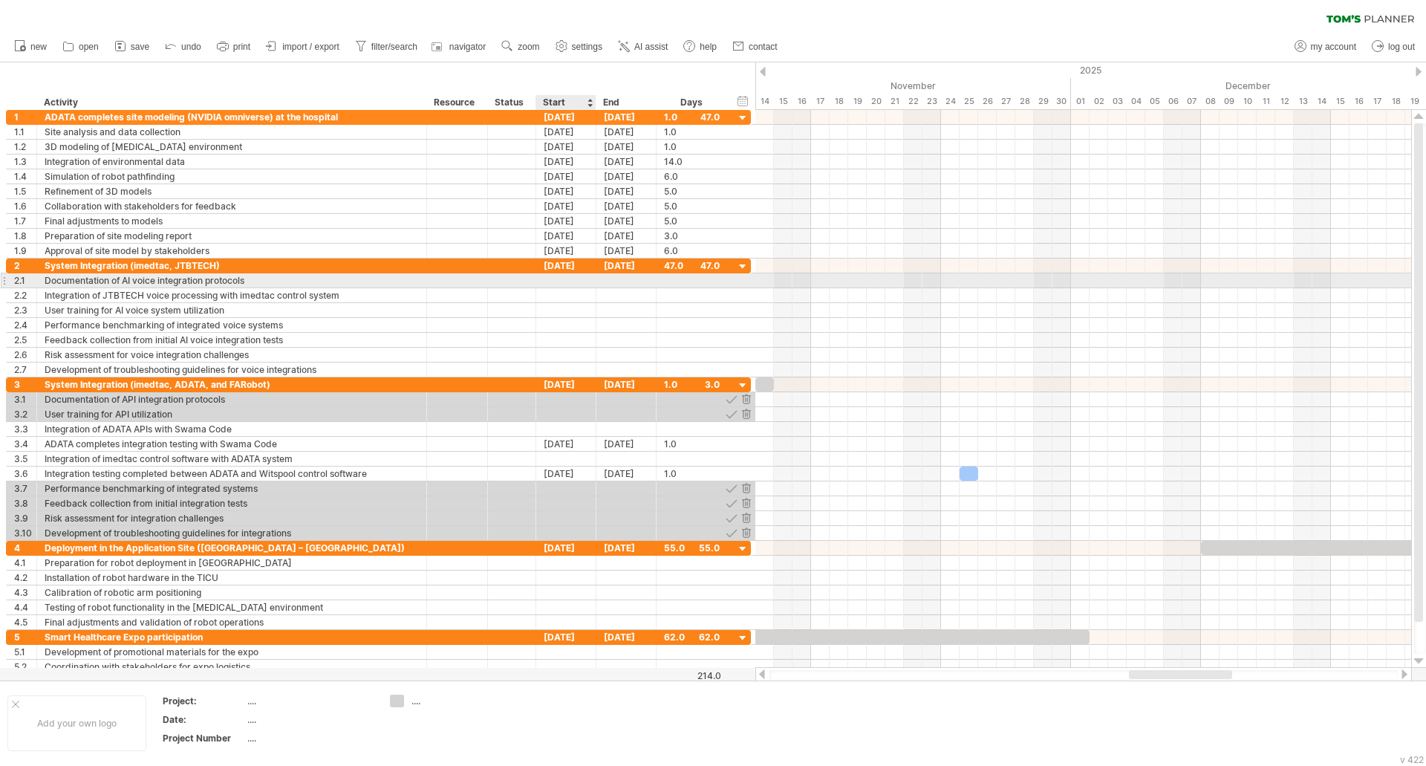
click at [591, 282] on div at bounding box center [566, 280] width 60 height 14
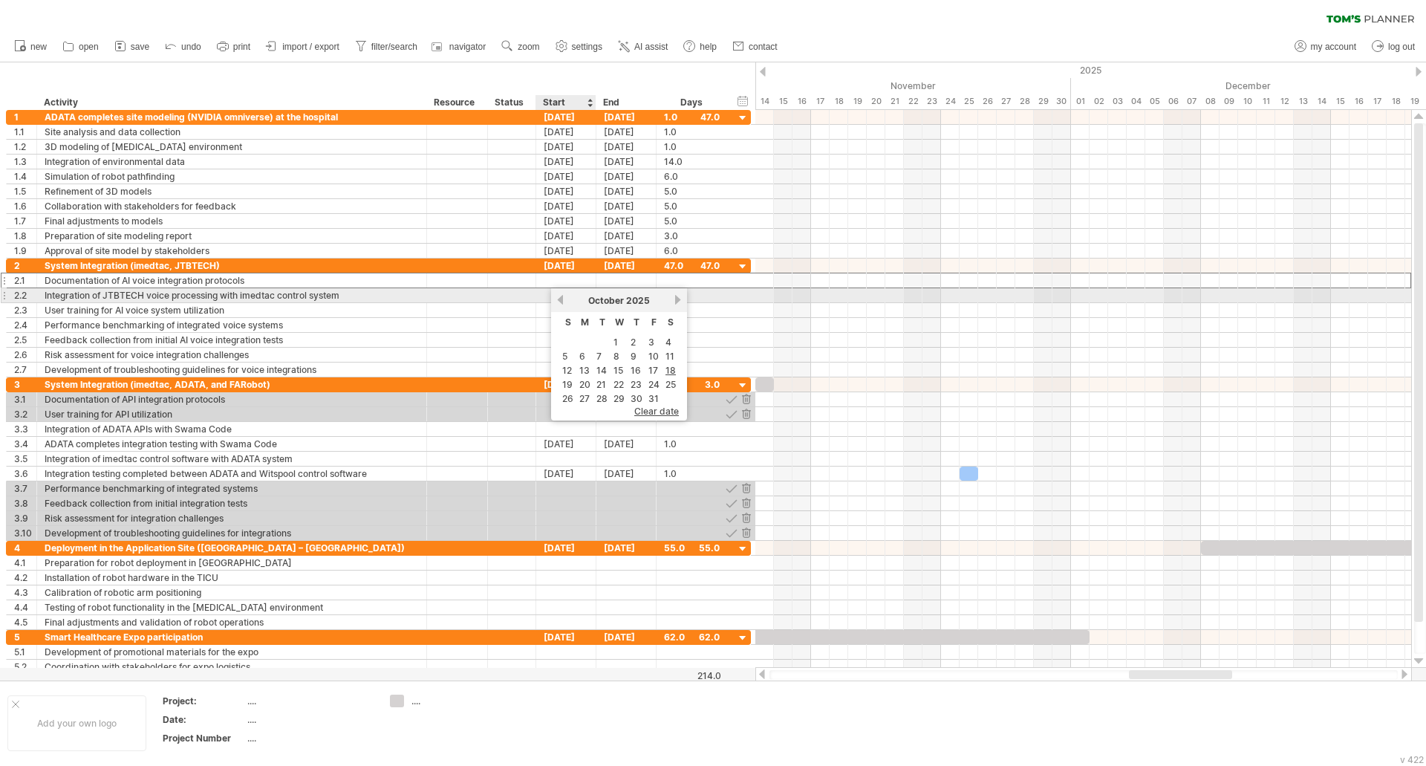
click at [559, 299] on link "previous" at bounding box center [560, 299] width 11 height 11
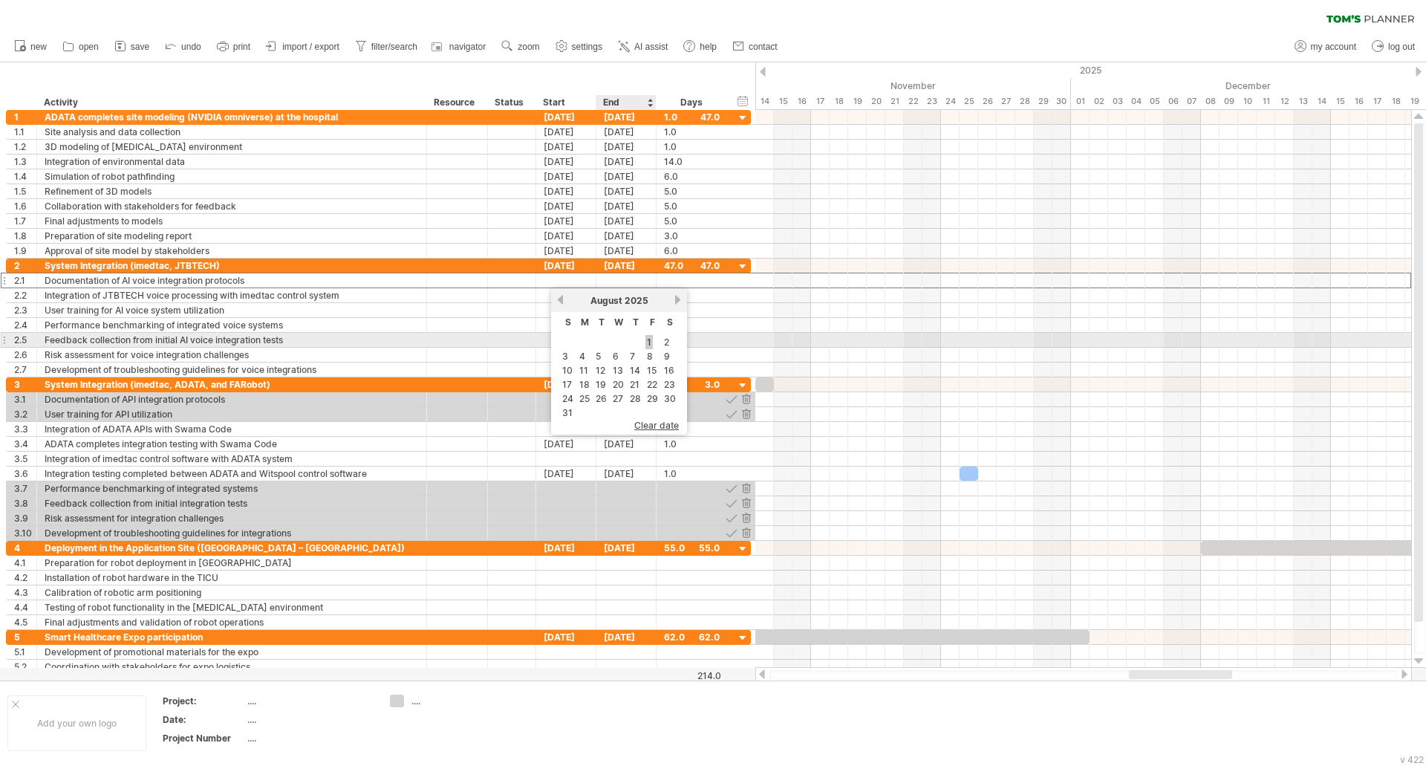
click at [651, 343] on link "1" at bounding box center [649, 342] width 7 height 14
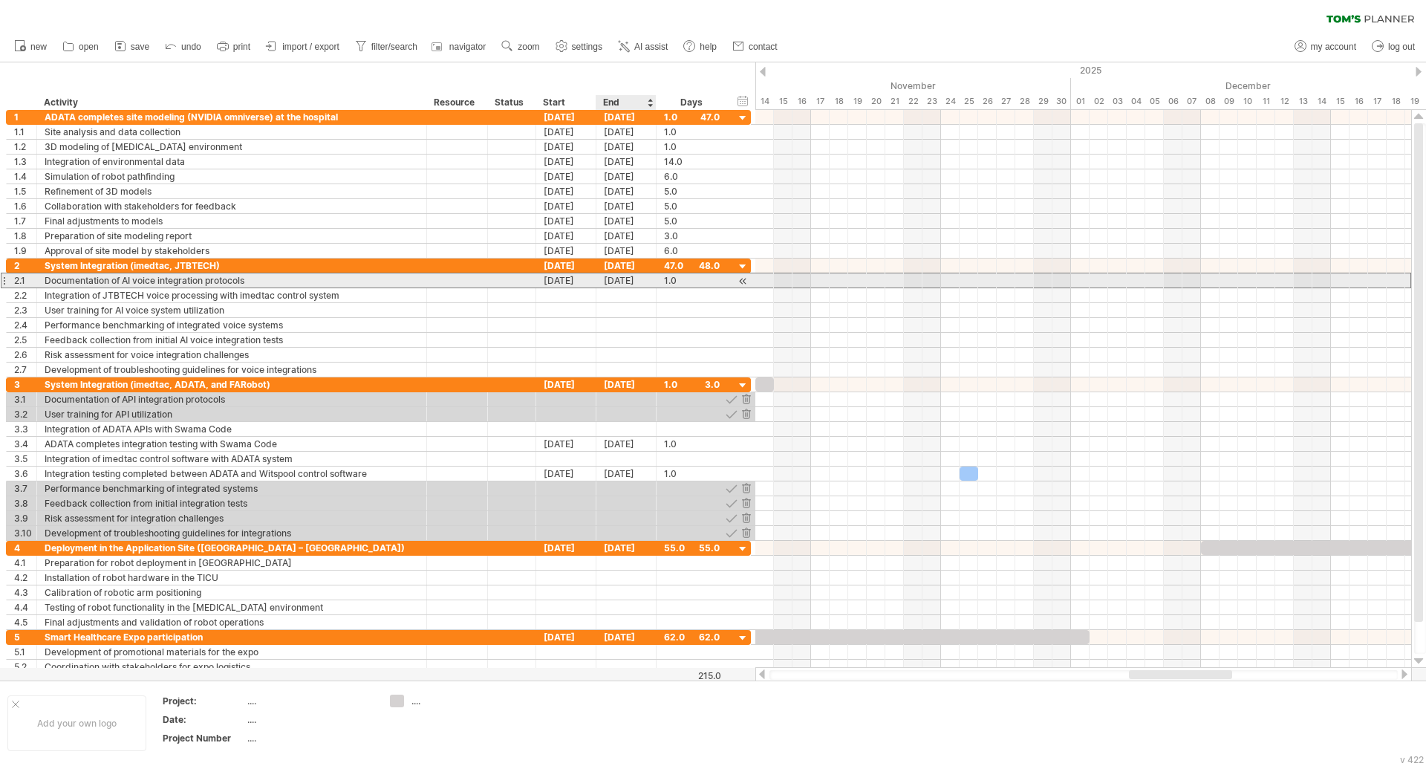
click at [651, 282] on div "[DATE]" at bounding box center [627, 280] width 60 height 14
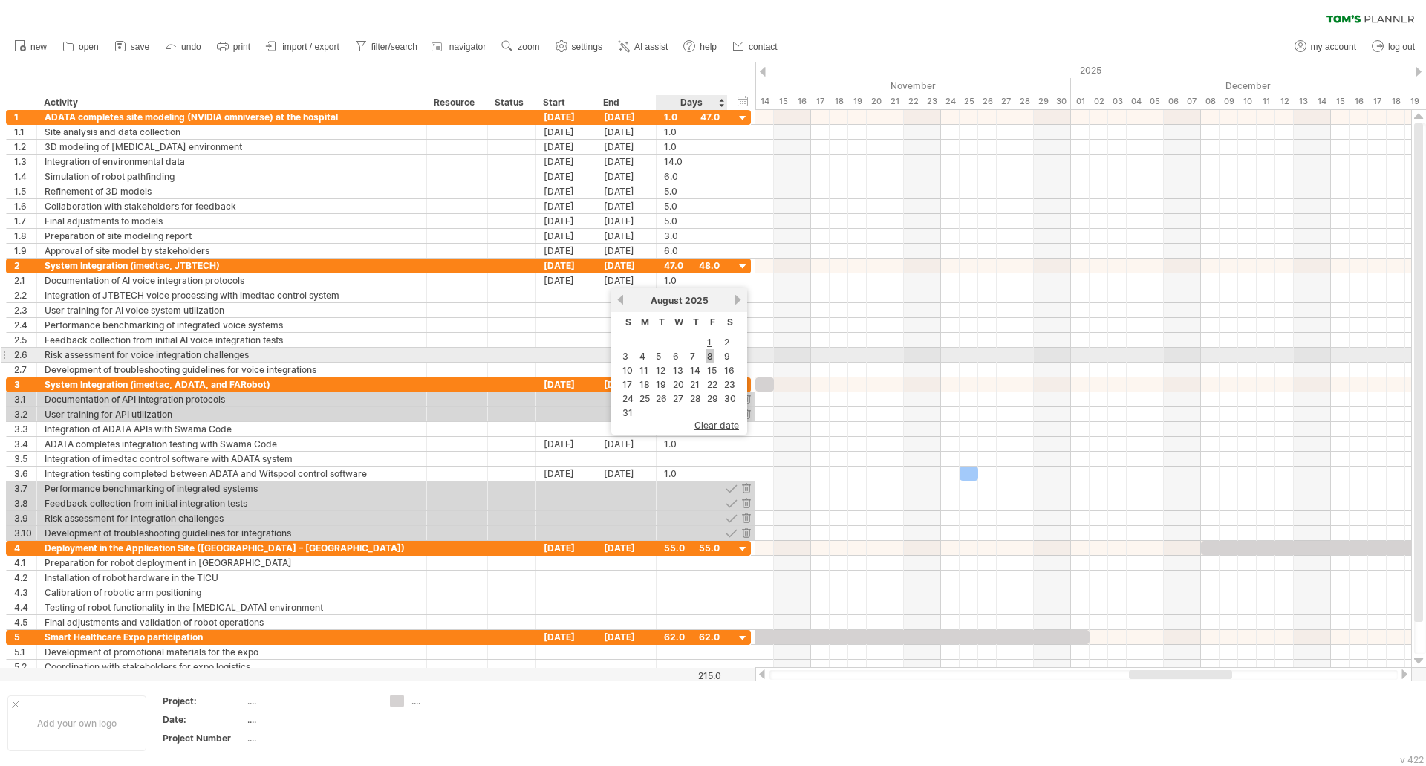
click at [710, 352] on link "8" at bounding box center [710, 356] width 9 height 14
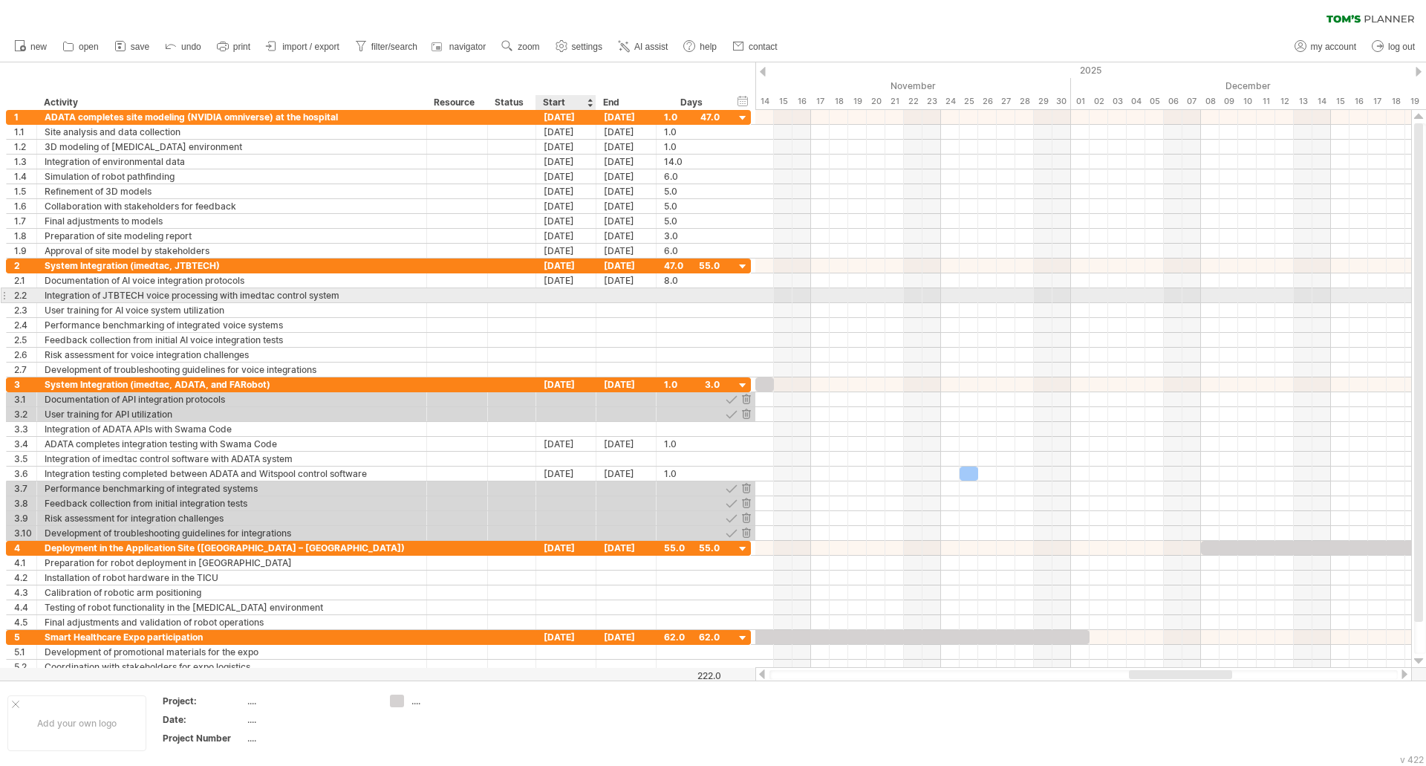
click at [547, 298] on div at bounding box center [566, 295] width 60 height 14
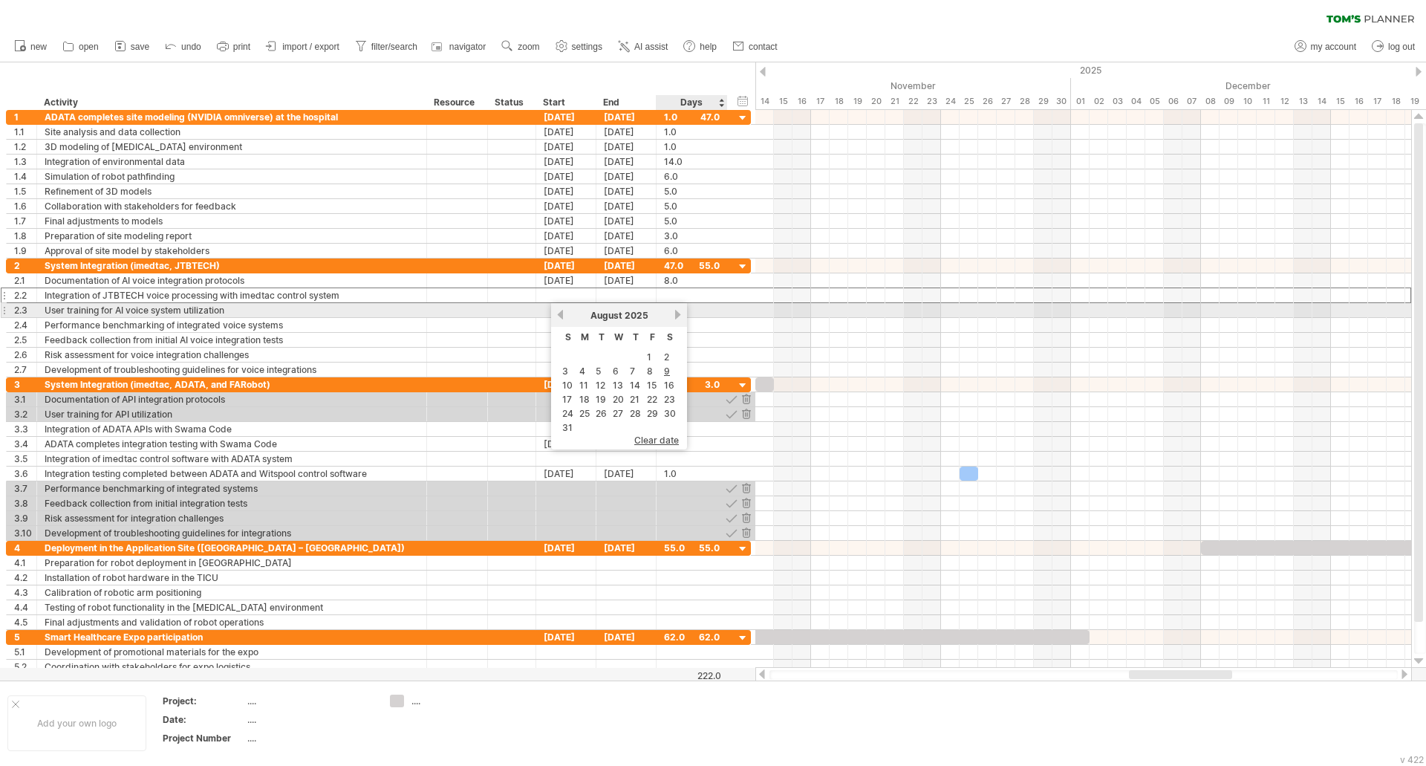
click at [677, 315] on link "next" at bounding box center [677, 314] width 11 height 11
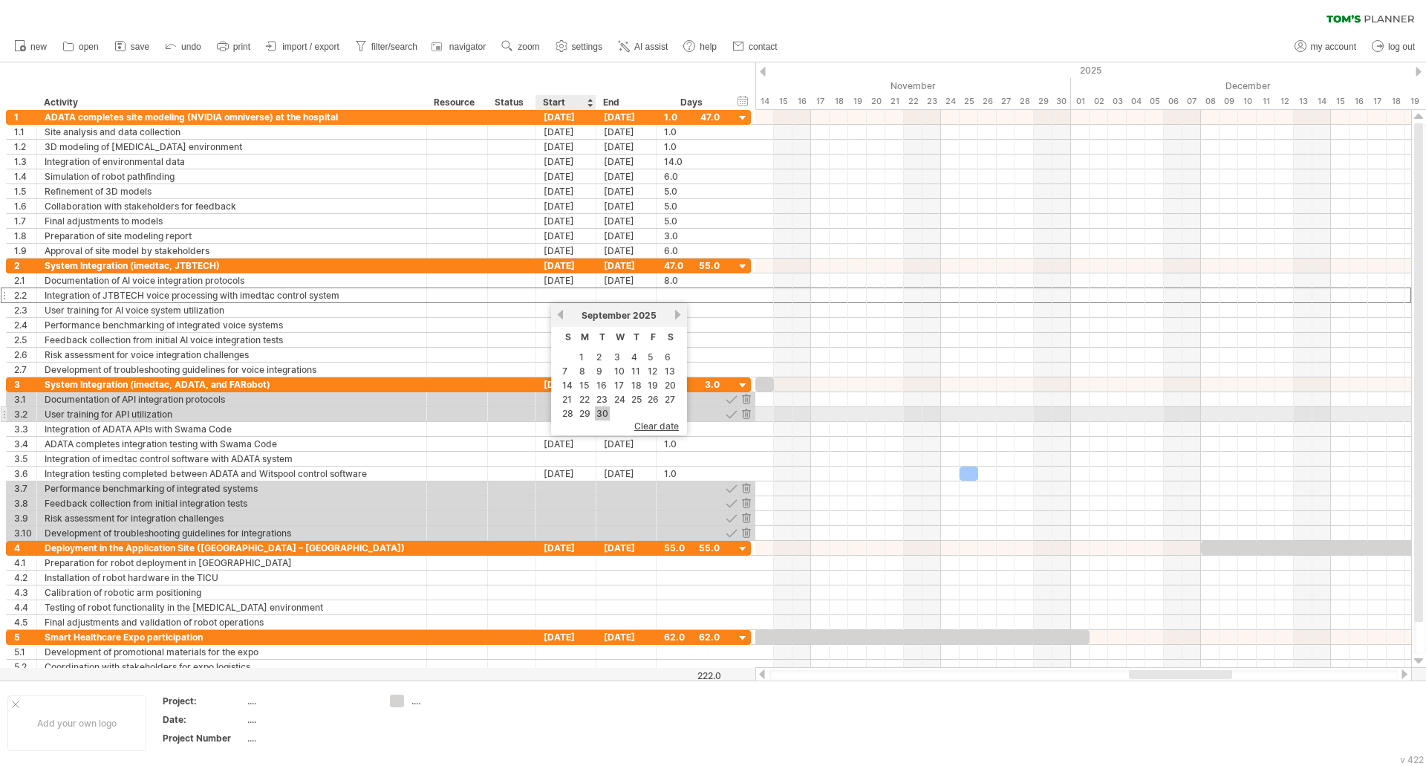
click at [602, 409] on link "30" at bounding box center [602, 413] width 15 height 14
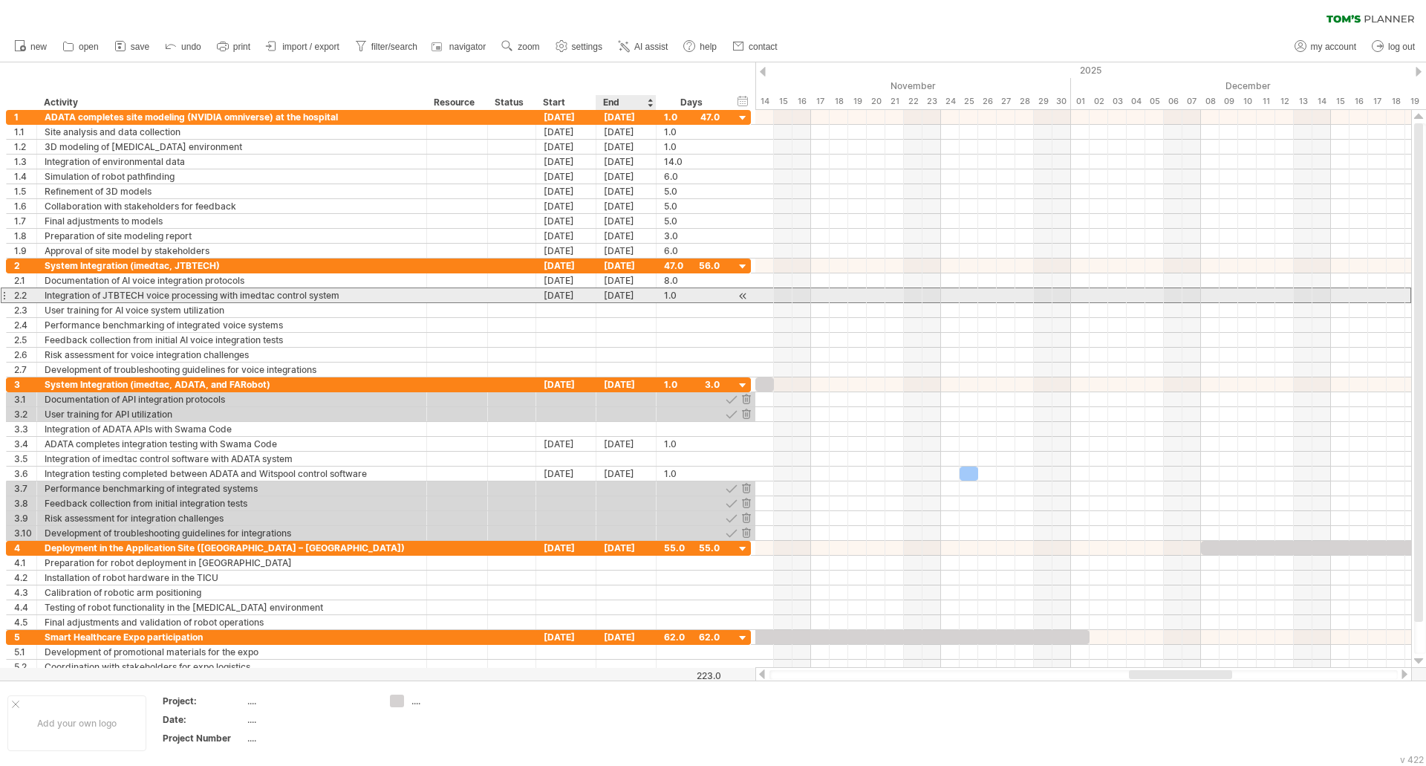
click at [646, 295] on div "[DATE]" at bounding box center [627, 295] width 60 height 14
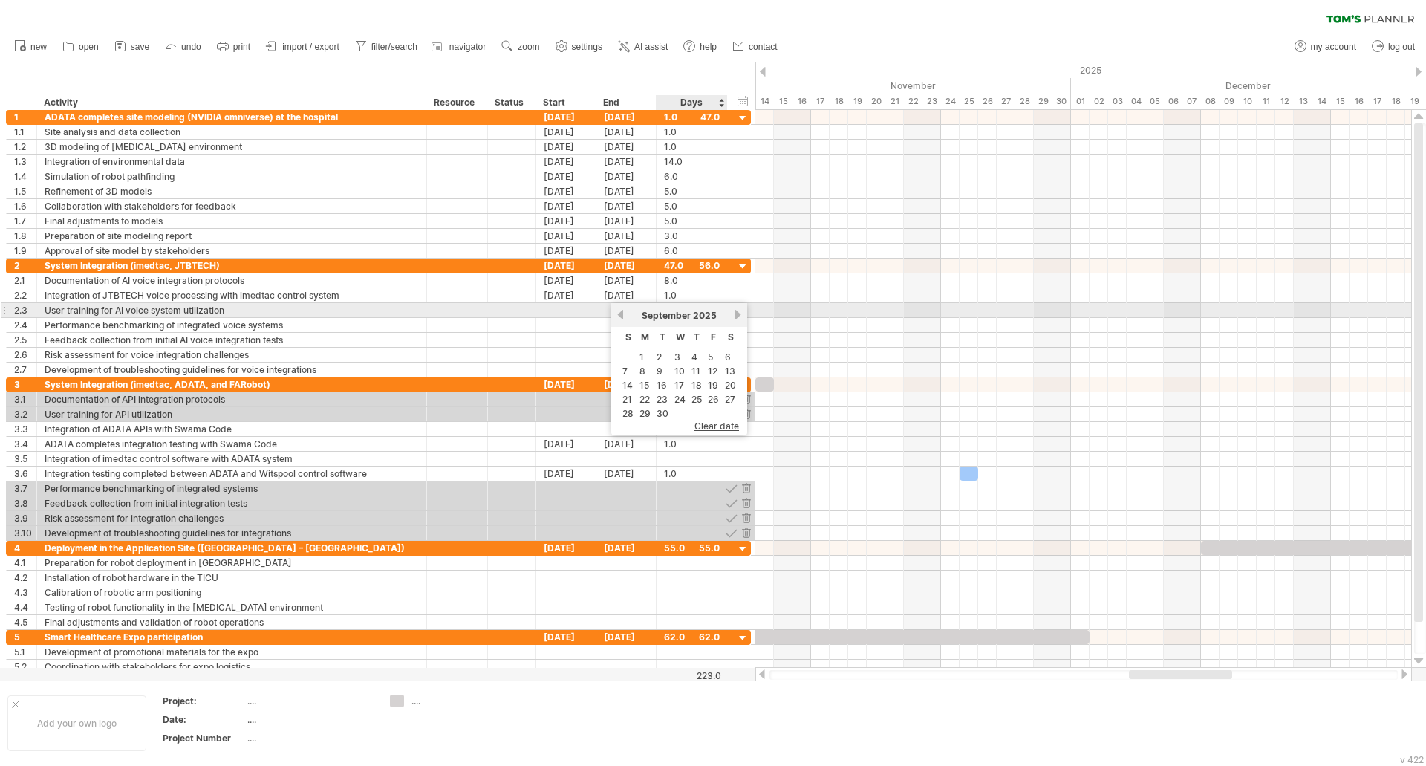
click at [734, 315] on link "next" at bounding box center [737, 314] width 11 height 11
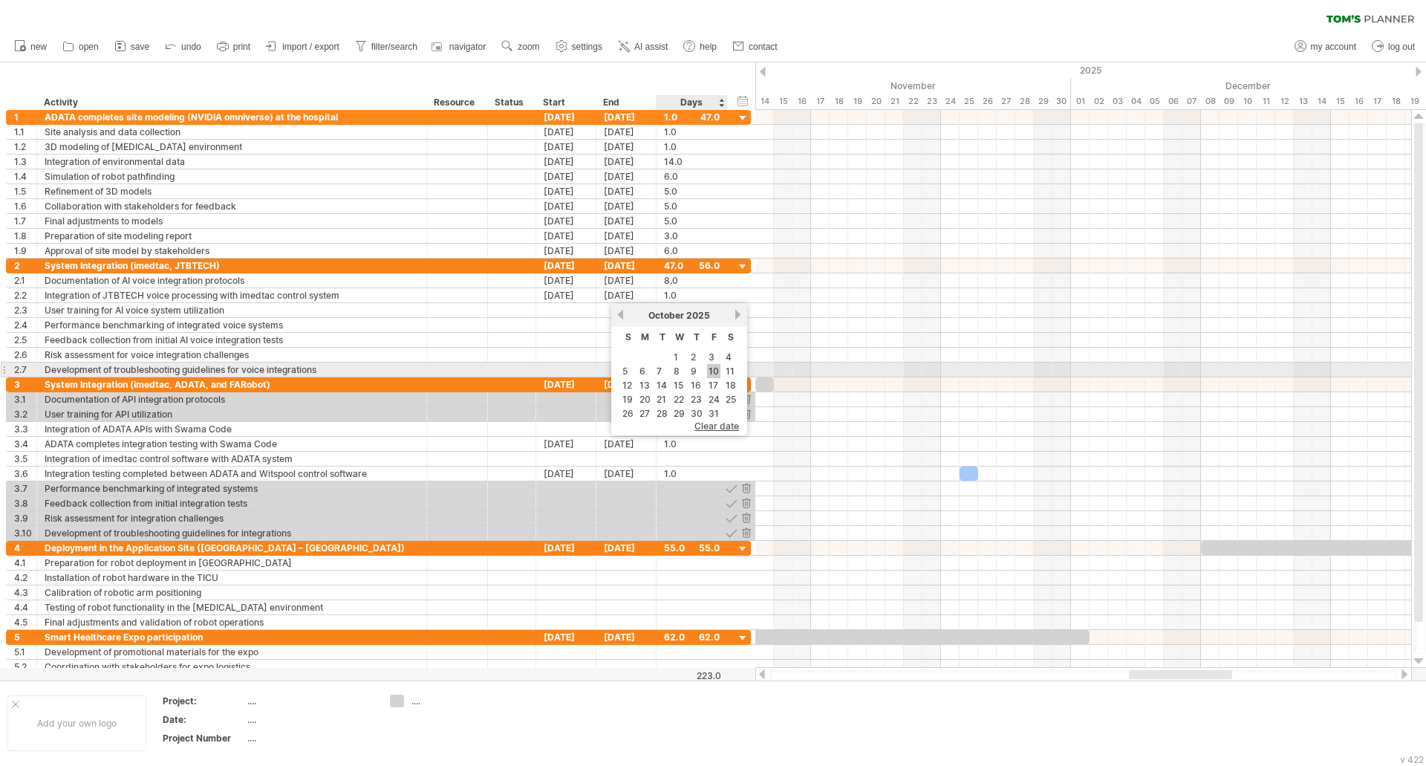
click at [714, 374] on link "10" at bounding box center [713, 371] width 13 height 14
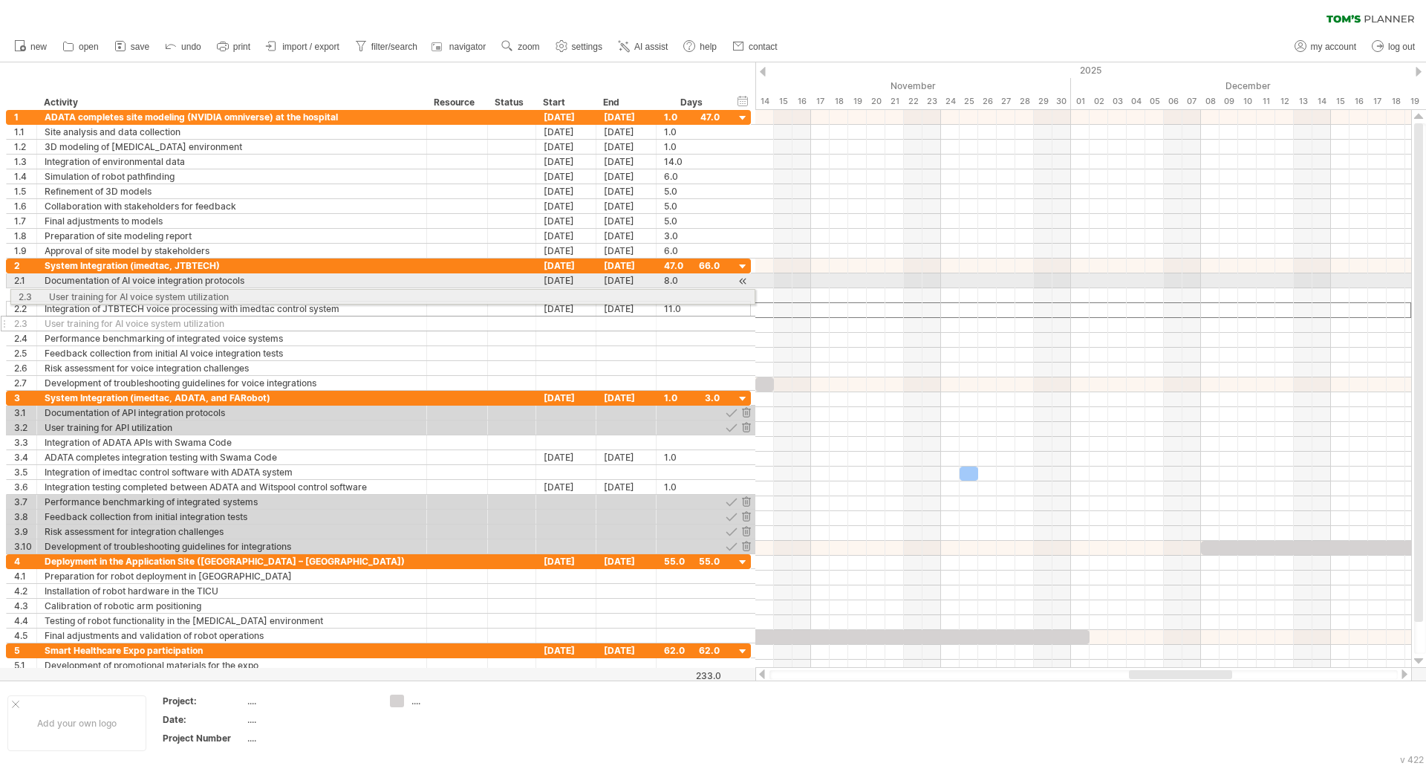
drag, startPoint x: 3, startPoint y: 311, endPoint x: 0, endPoint y: 294, distance: 17.3
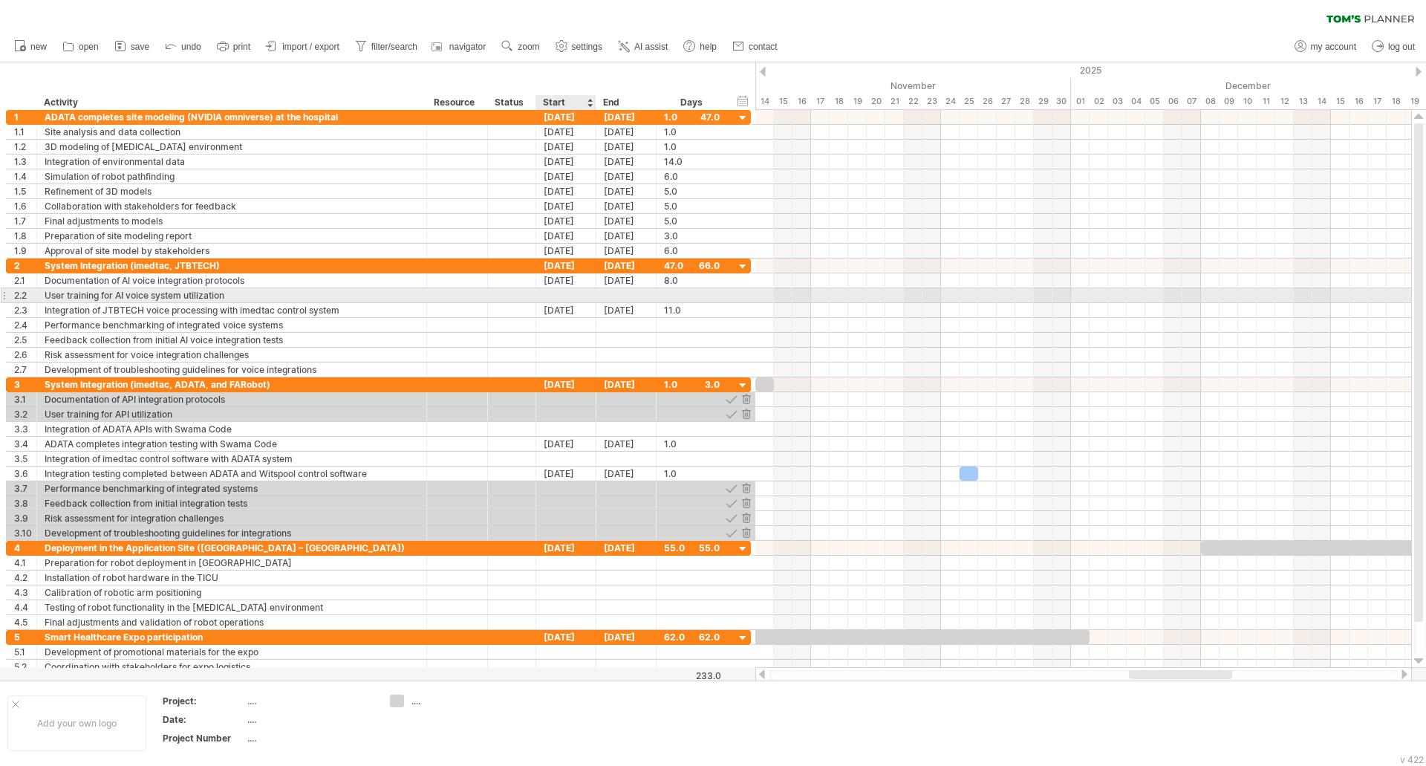
click at [586, 295] on div at bounding box center [566, 295] width 60 height 14
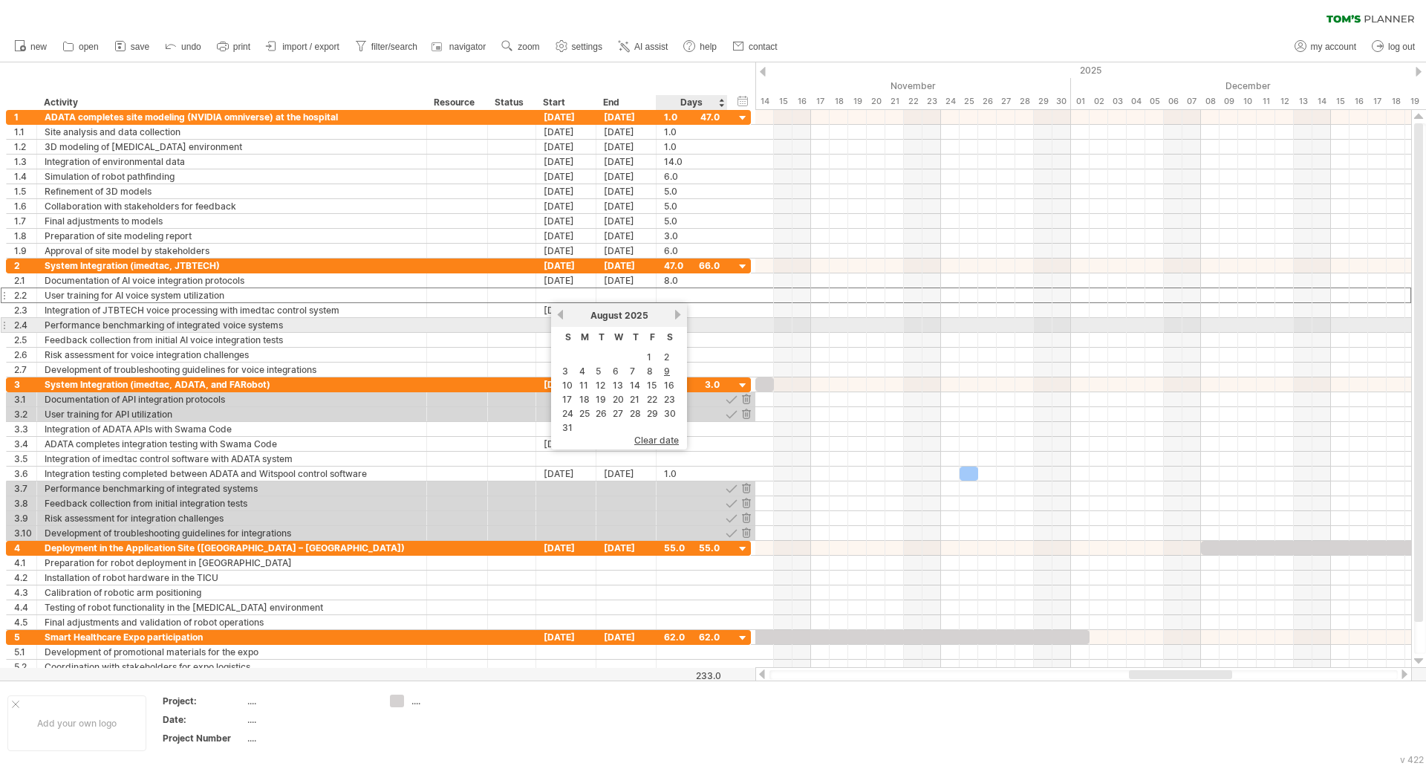
click at [681, 319] on link "next" at bounding box center [677, 314] width 11 height 11
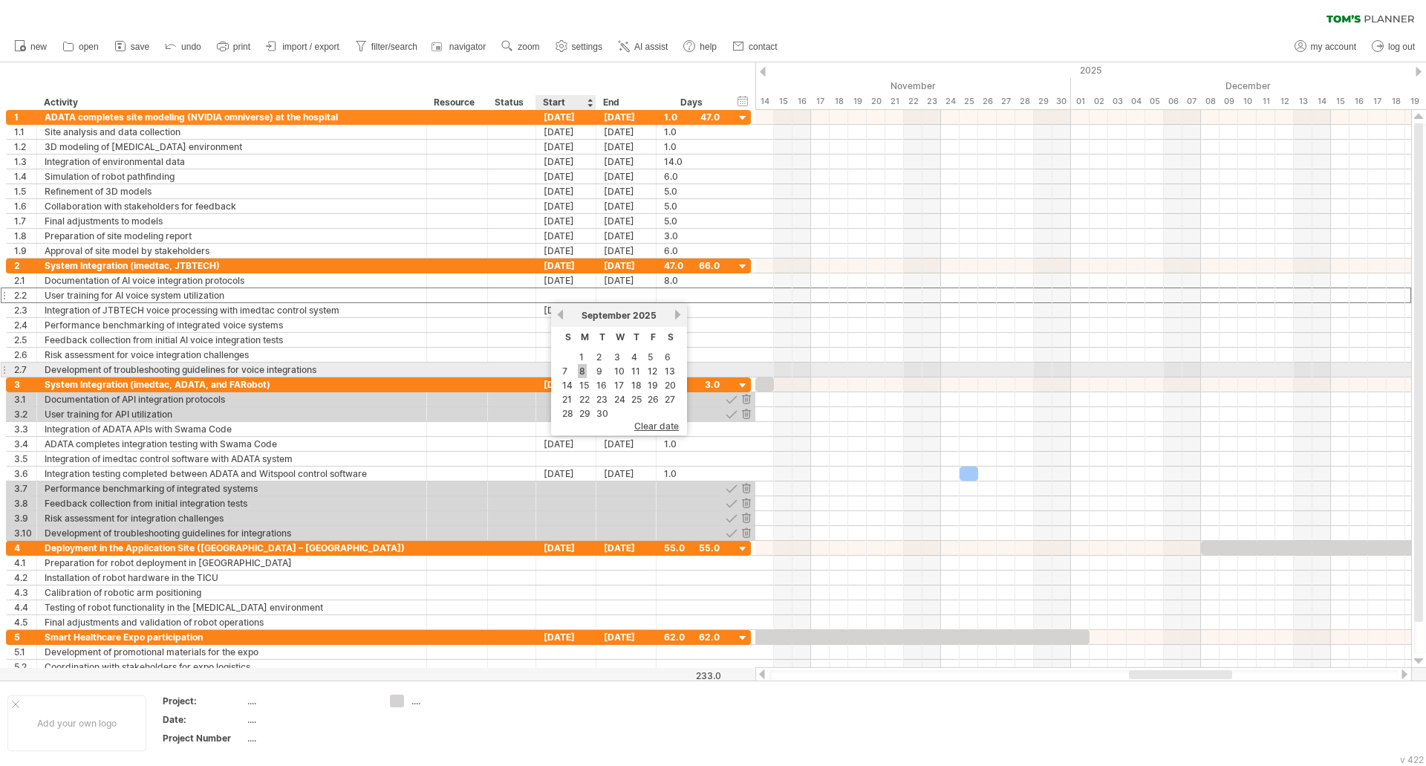
click at [586, 367] on link "8" at bounding box center [582, 371] width 9 height 14
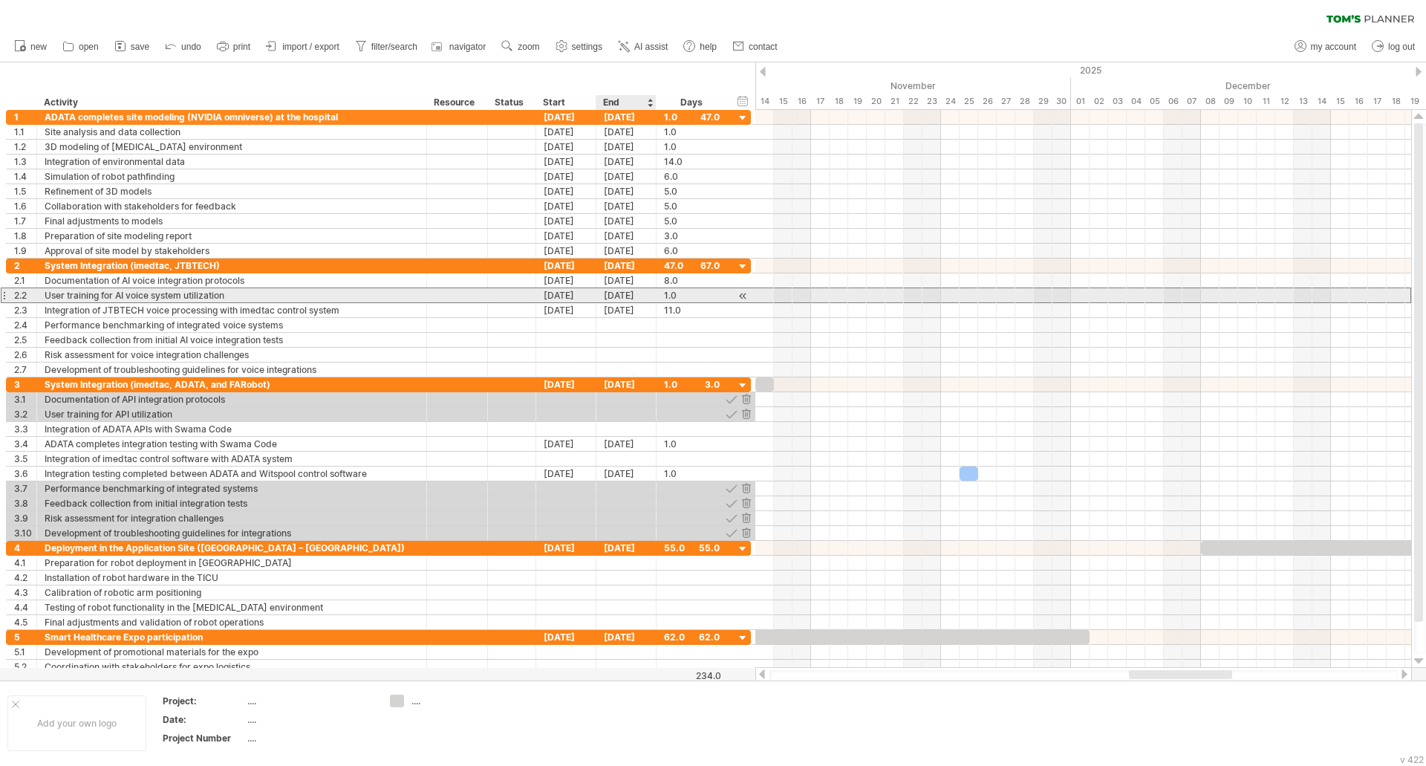
click at [646, 299] on div "[DATE]" at bounding box center [627, 295] width 60 height 14
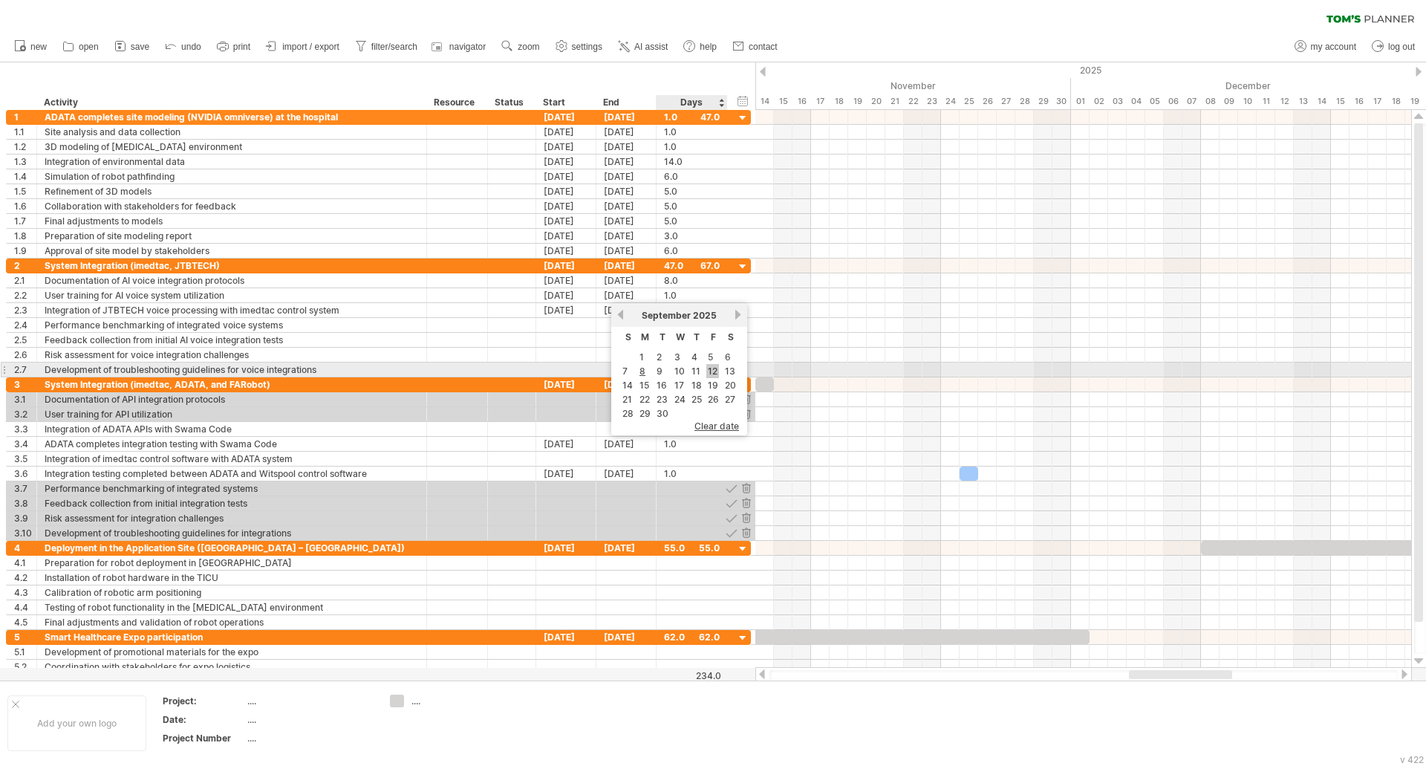
click at [711, 371] on link "12" at bounding box center [712, 371] width 13 height 14
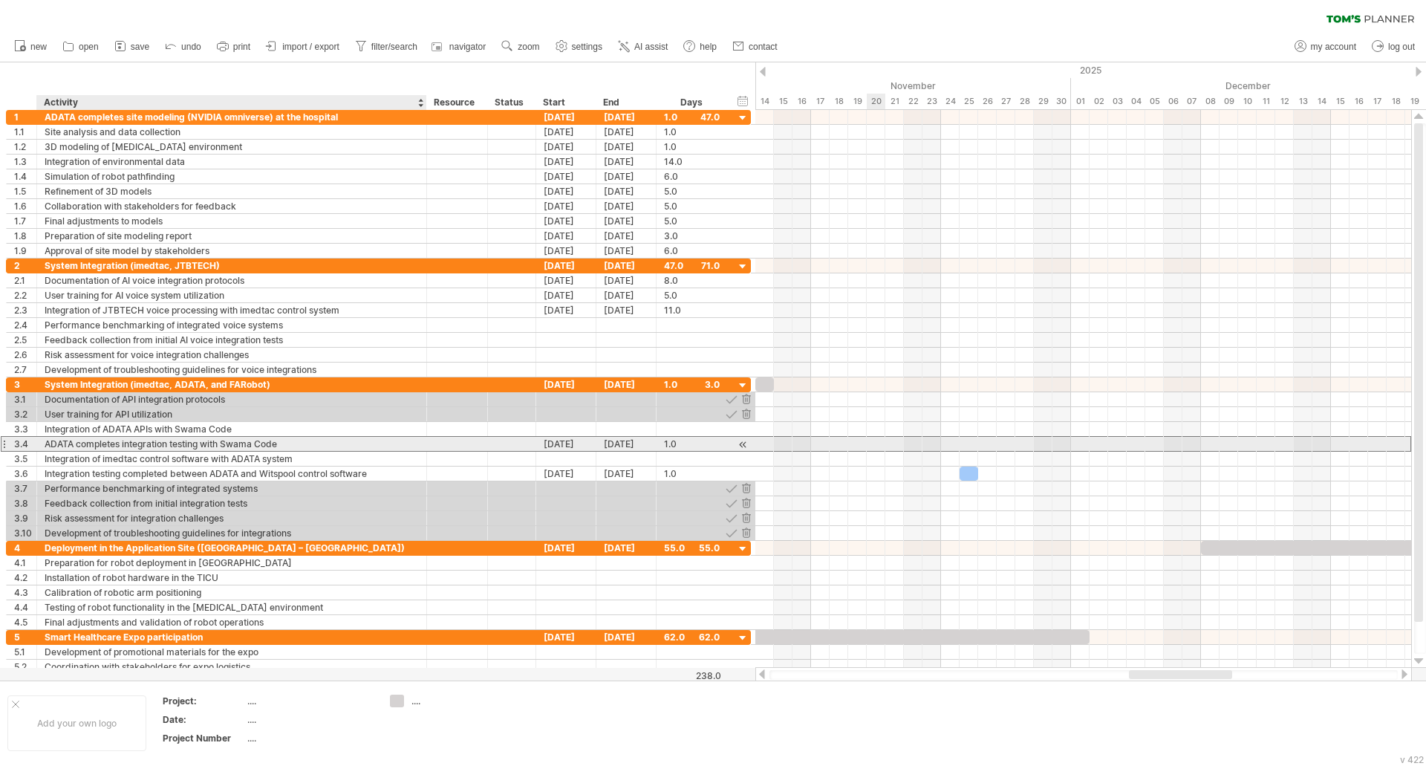
drag, startPoint x: 868, startPoint y: 597, endPoint x: 177, endPoint y: 437, distance: 710.0
click at [177, 437] on div "ADATA completes integration testing with Swama Code" at bounding box center [232, 444] width 374 height 14
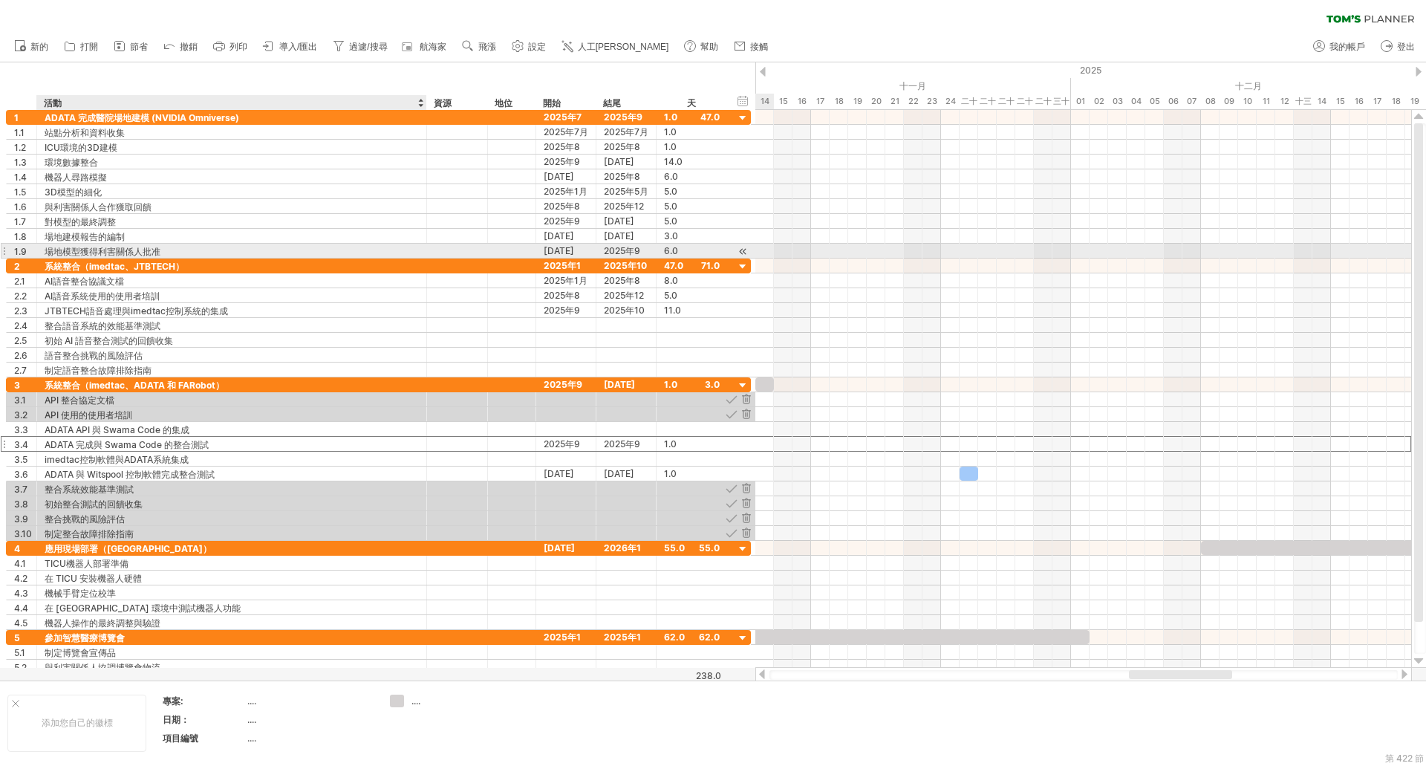
click at [118, 253] on font "場地模型獲得利害關係人批准" at bounding box center [103, 251] width 116 height 11
click at [97, 253] on font "場地模型獲得利害關係人批准" at bounding box center [103, 251] width 116 height 11
click at [101, 251] on font "場地模型獲得利害關係人批准" at bounding box center [103, 251] width 116 height 11
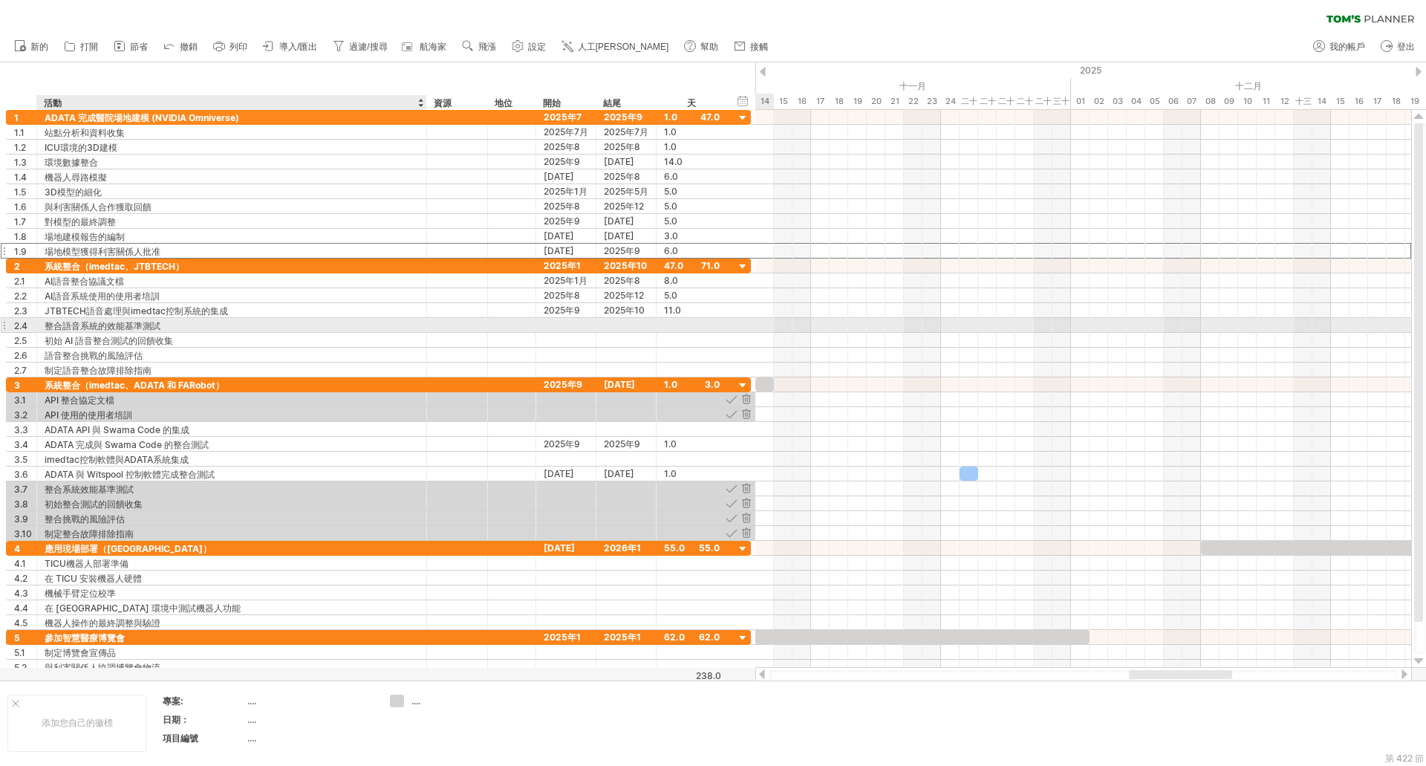
click at [130, 322] on font "整合語音系統的效能基準測試" at bounding box center [103, 325] width 116 height 11
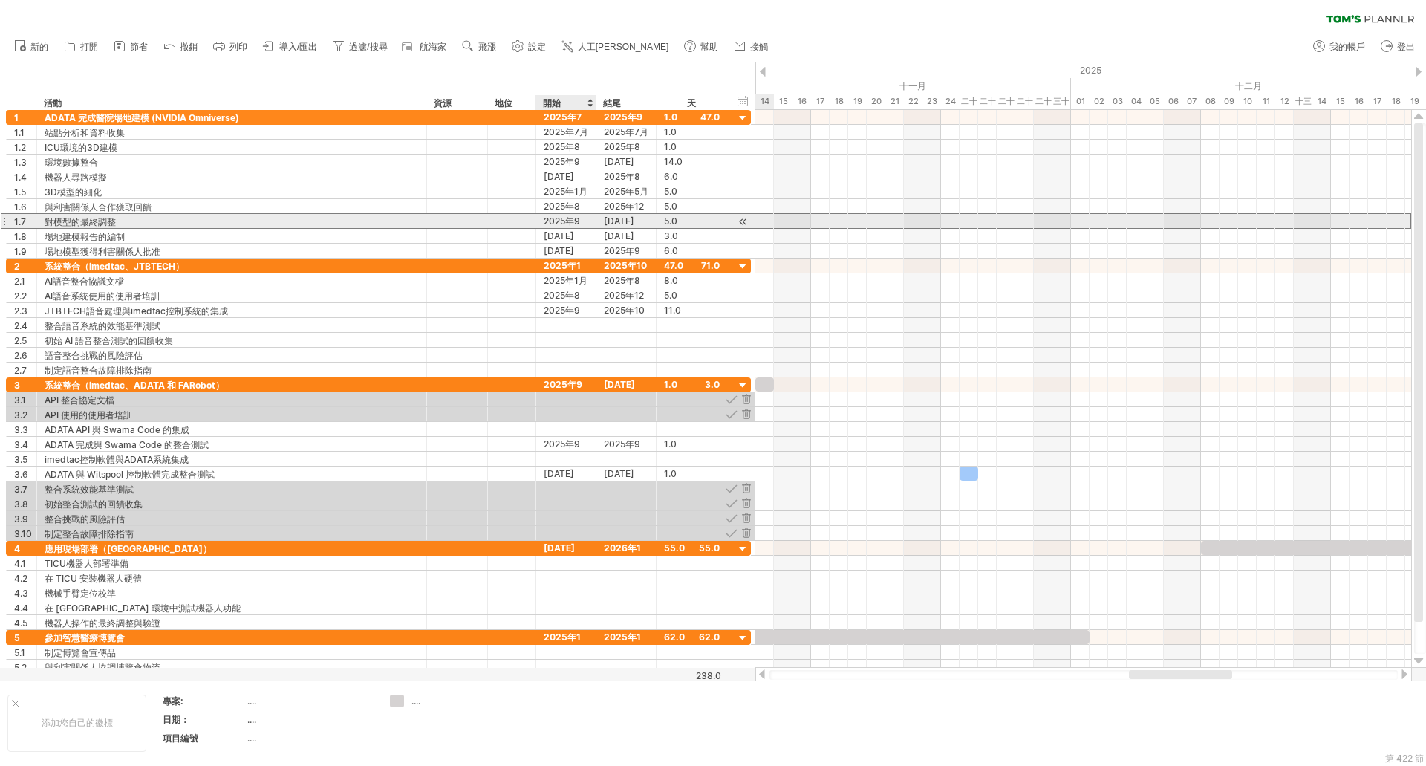
click at [579, 219] on font "2025年9月15日" at bounding box center [562, 228] width 36 height 26
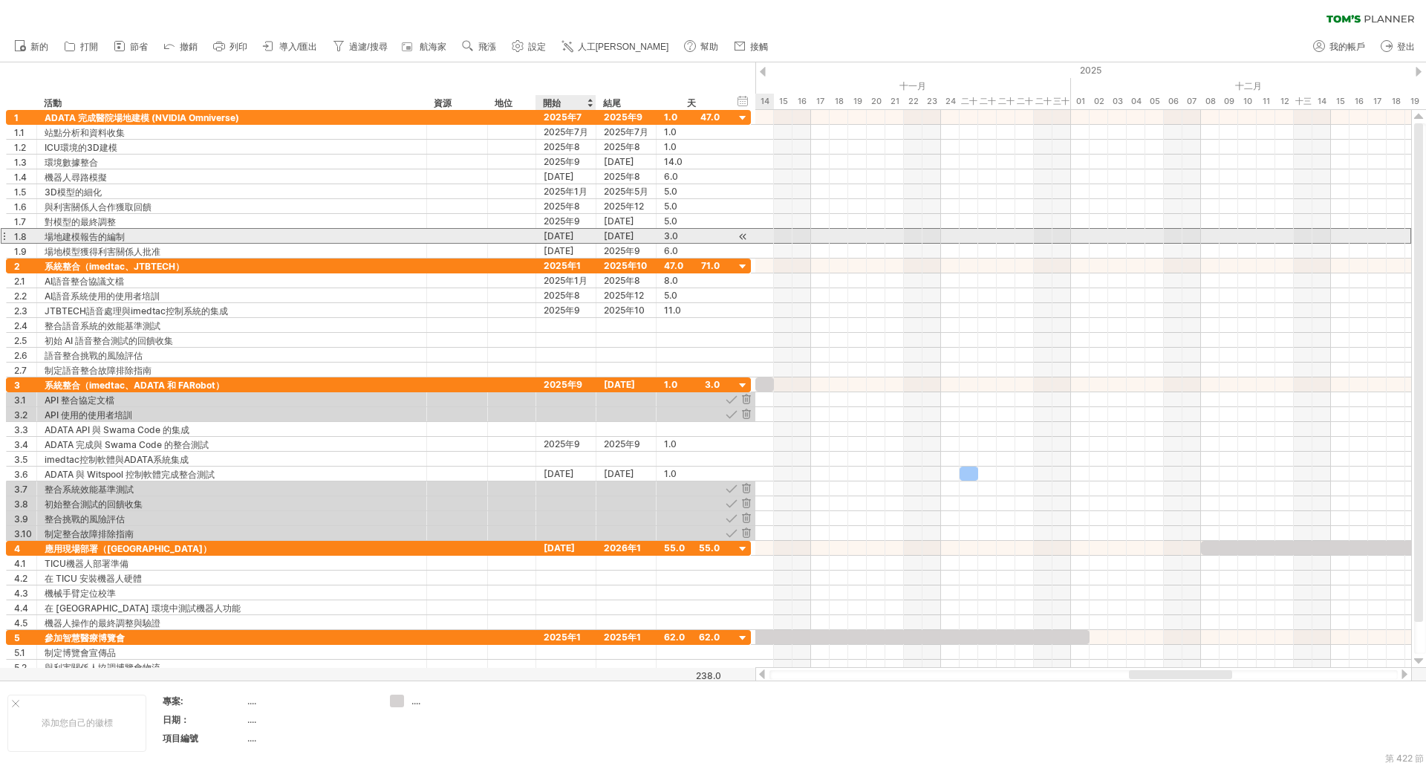
click at [547, 239] on font "[DATE]" at bounding box center [559, 235] width 30 height 11
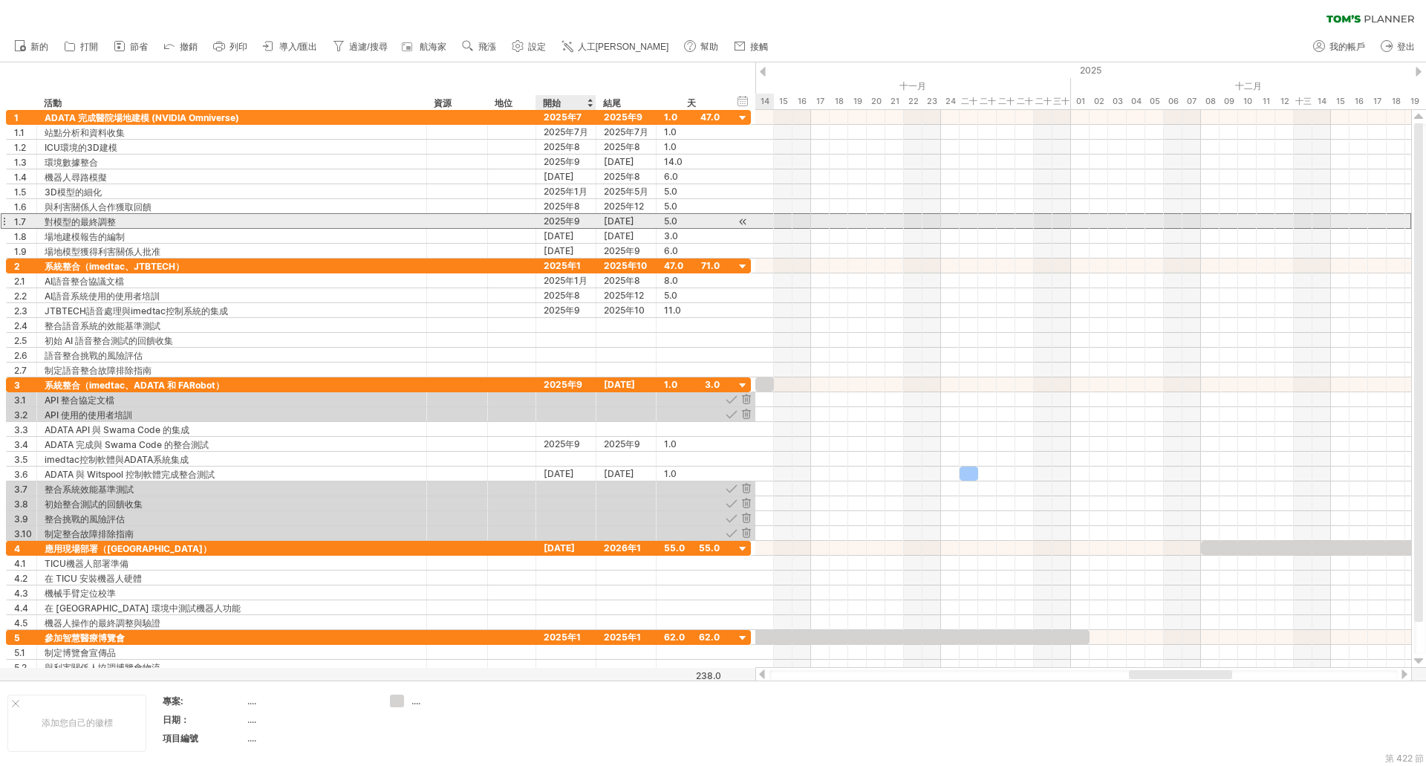
click at [556, 223] on font "2025年9月15日" at bounding box center [562, 228] width 36 height 26
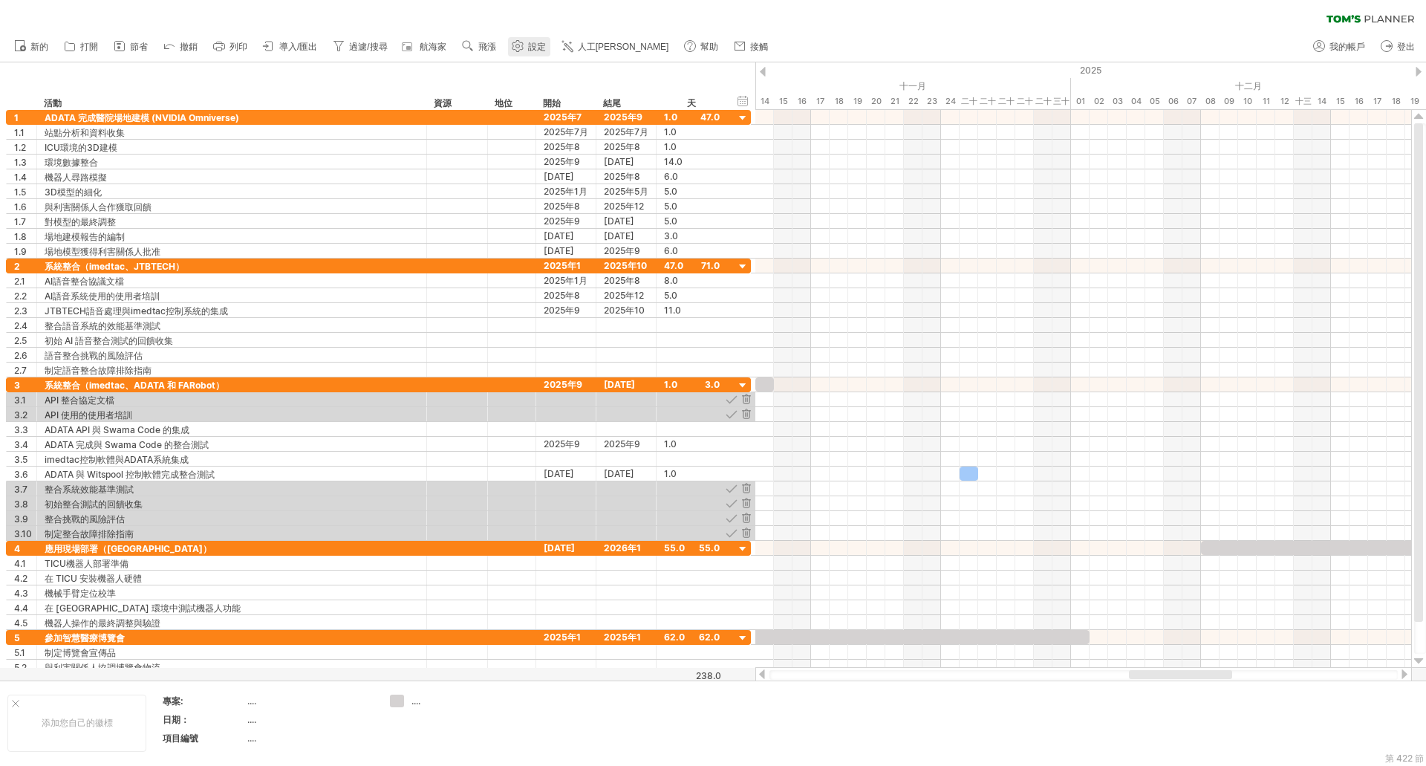
click at [533, 40] on link "設定" at bounding box center [529, 46] width 42 height 19
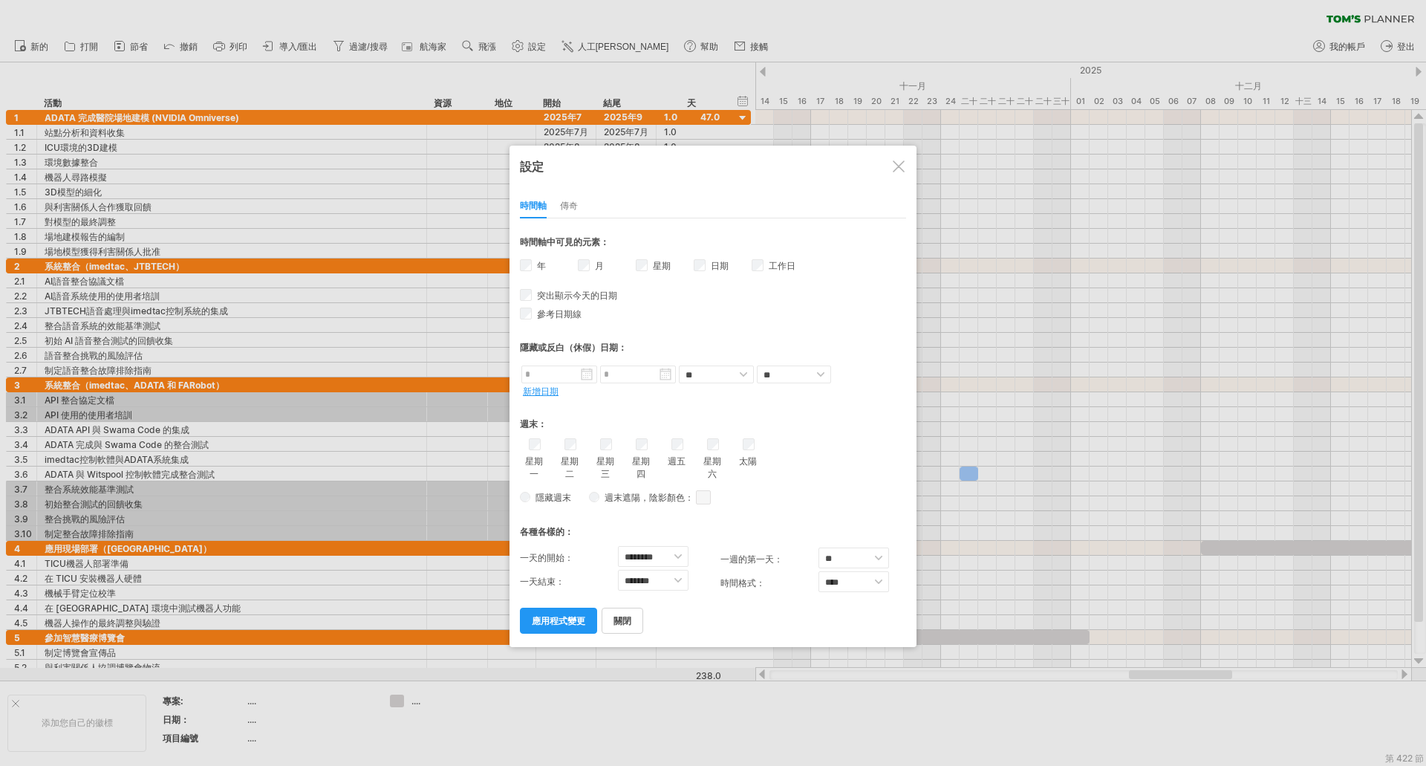
click at [572, 214] on div "傳奇" at bounding box center [569, 207] width 18 height 24
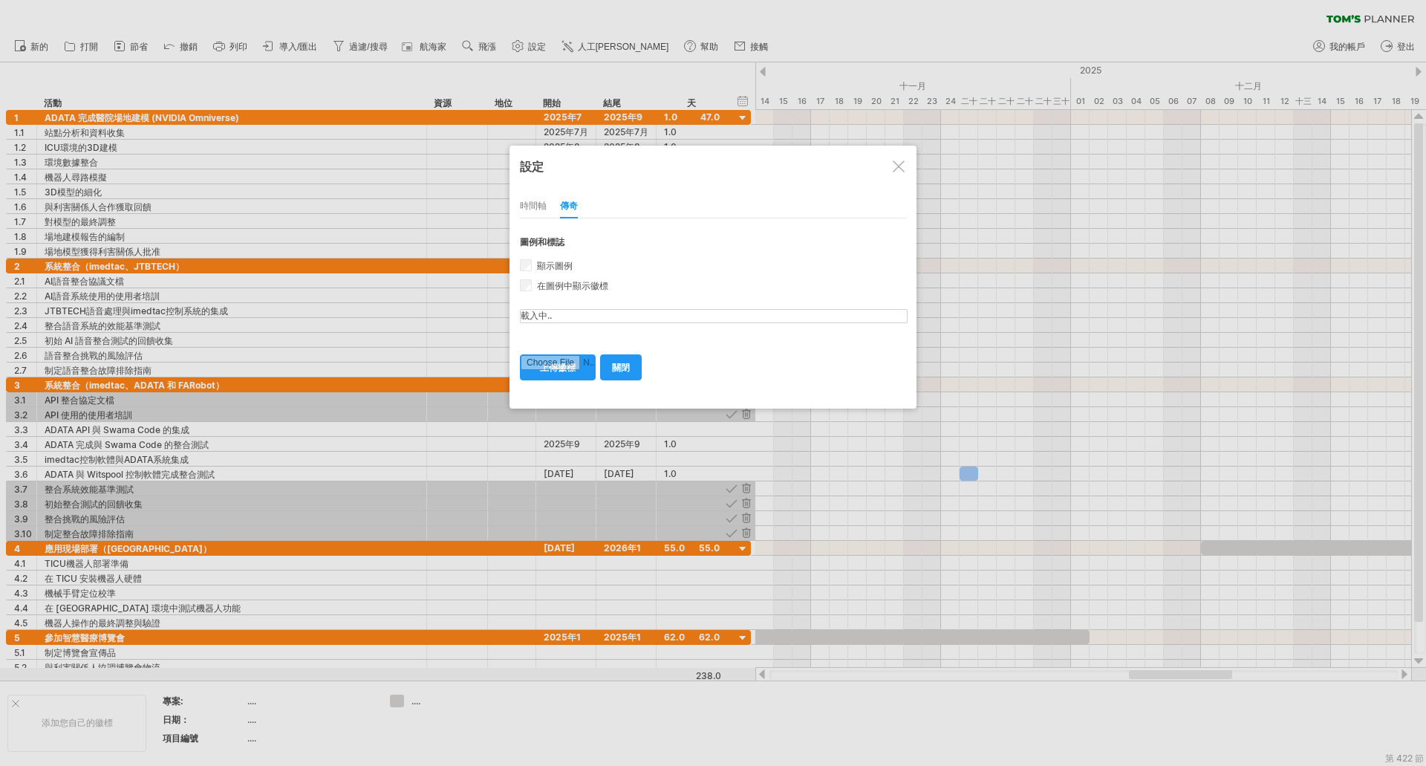
click at [541, 212] on div "時間軸" at bounding box center [533, 207] width 27 height 24
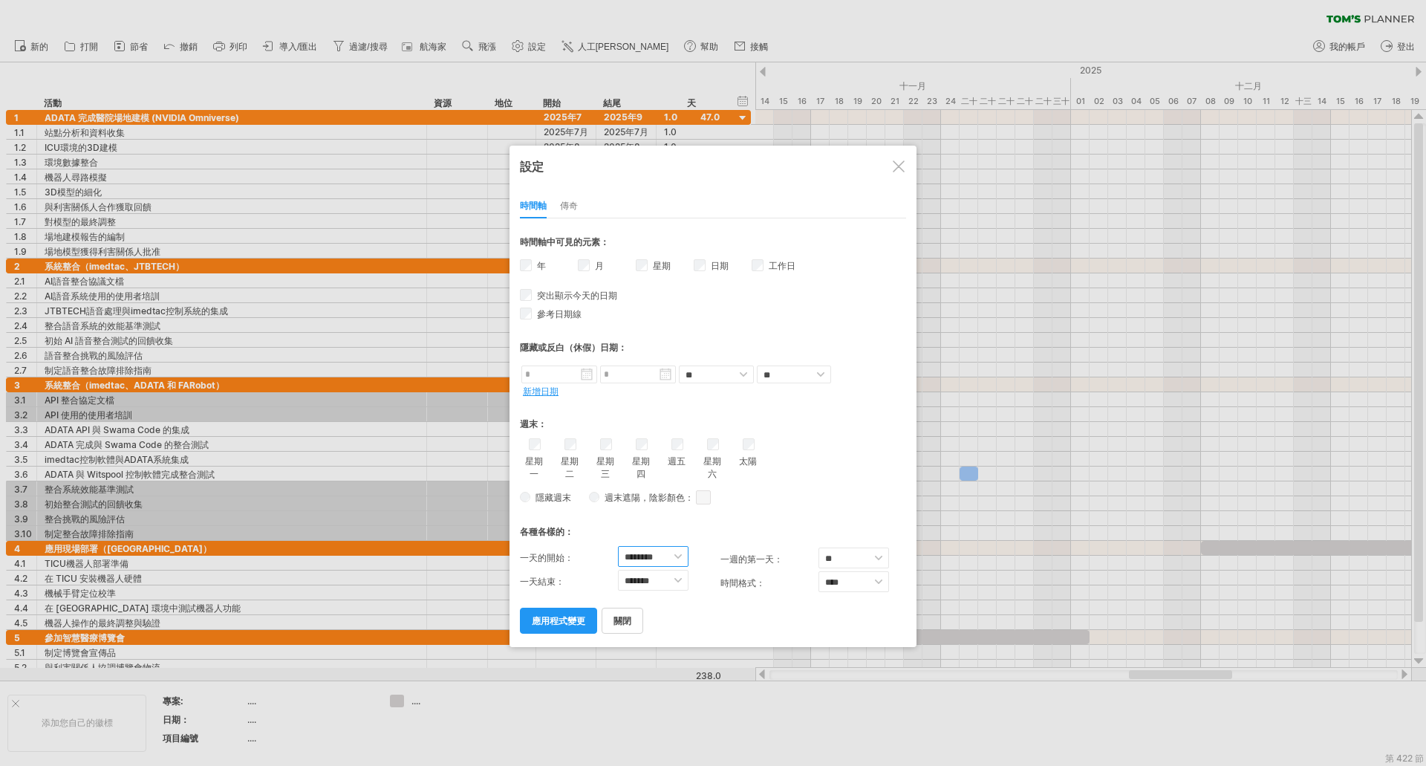
click at [677, 550] on select "******** ******* ******* ******* ******* ******* ******* ******* ******* ******…" at bounding box center [653, 556] width 71 height 21
select select "*"
click at [618, 546] on select "******** ******* ******* ******* ******* ******* ******* ******* ******* ******…" at bounding box center [653, 556] width 71 height 21
click at [670, 579] on select "******* ******* ******* ******* ******* ******* ******* ******* ****** ******* …" at bounding box center [653, 580] width 71 height 21
select select "**"
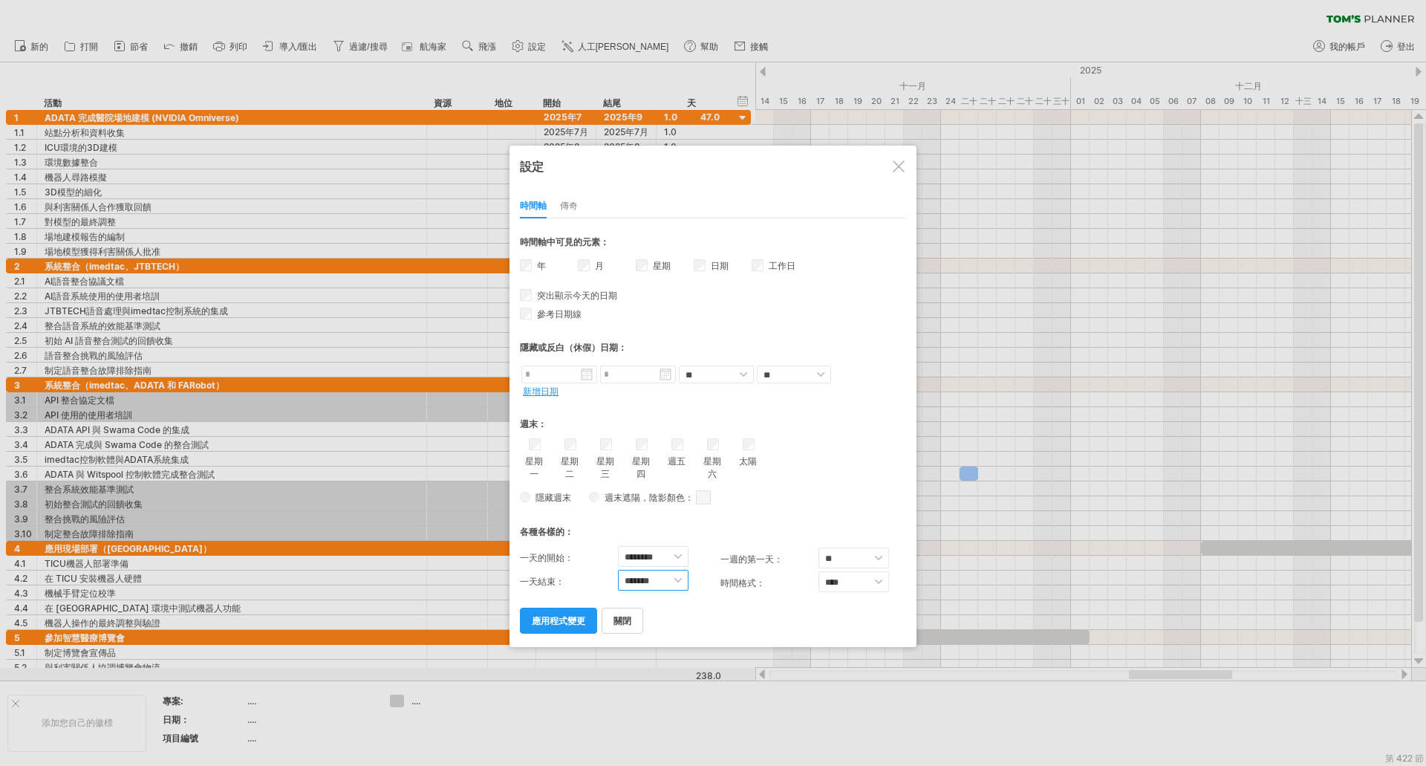
click at [618, 570] on select "******* ******* ******* ******* ******* ******* ******* ******* ****** ******* …" at bounding box center [653, 580] width 71 height 21
click at [568, 620] on font "應用程式變更" at bounding box center [558, 620] width 53 height 11
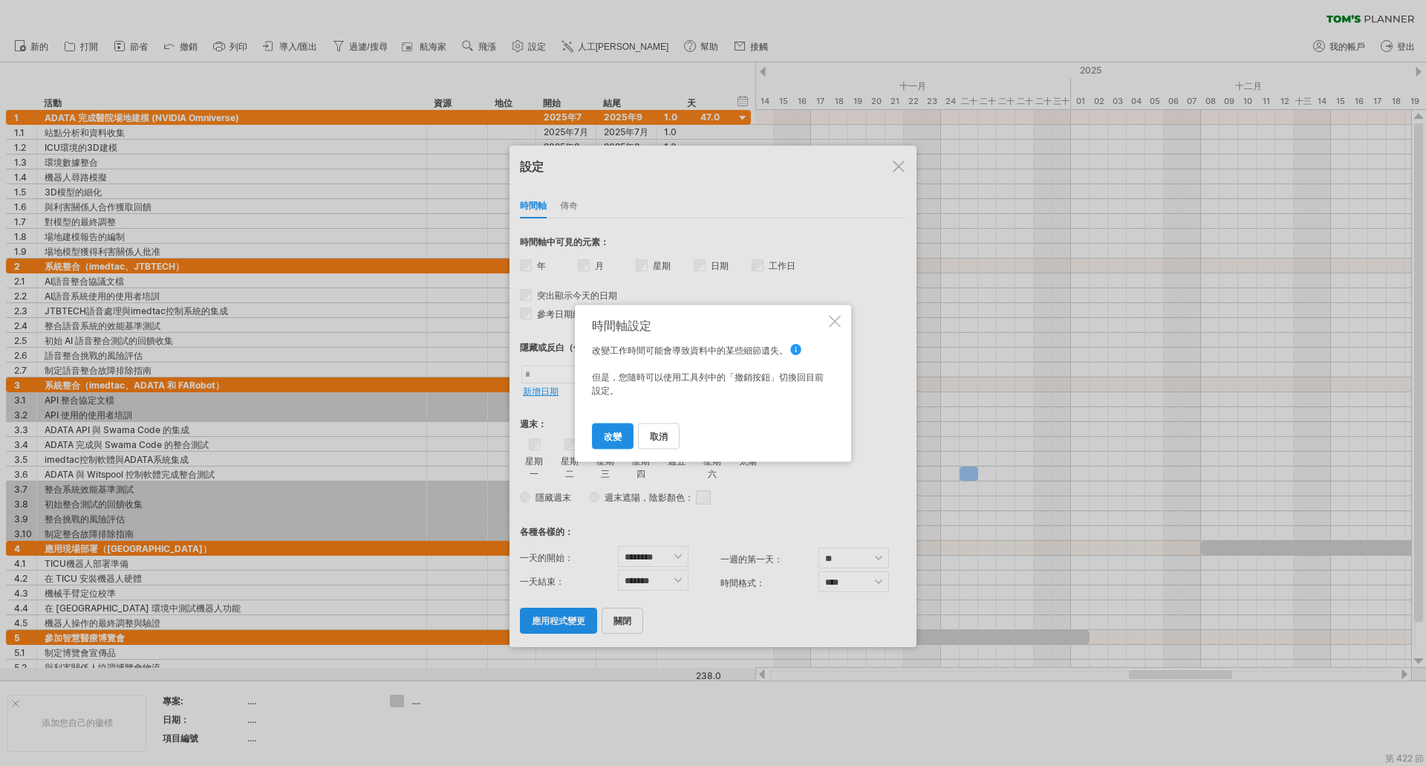
click at [628, 439] on link "改變" at bounding box center [613, 436] width 42 height 26
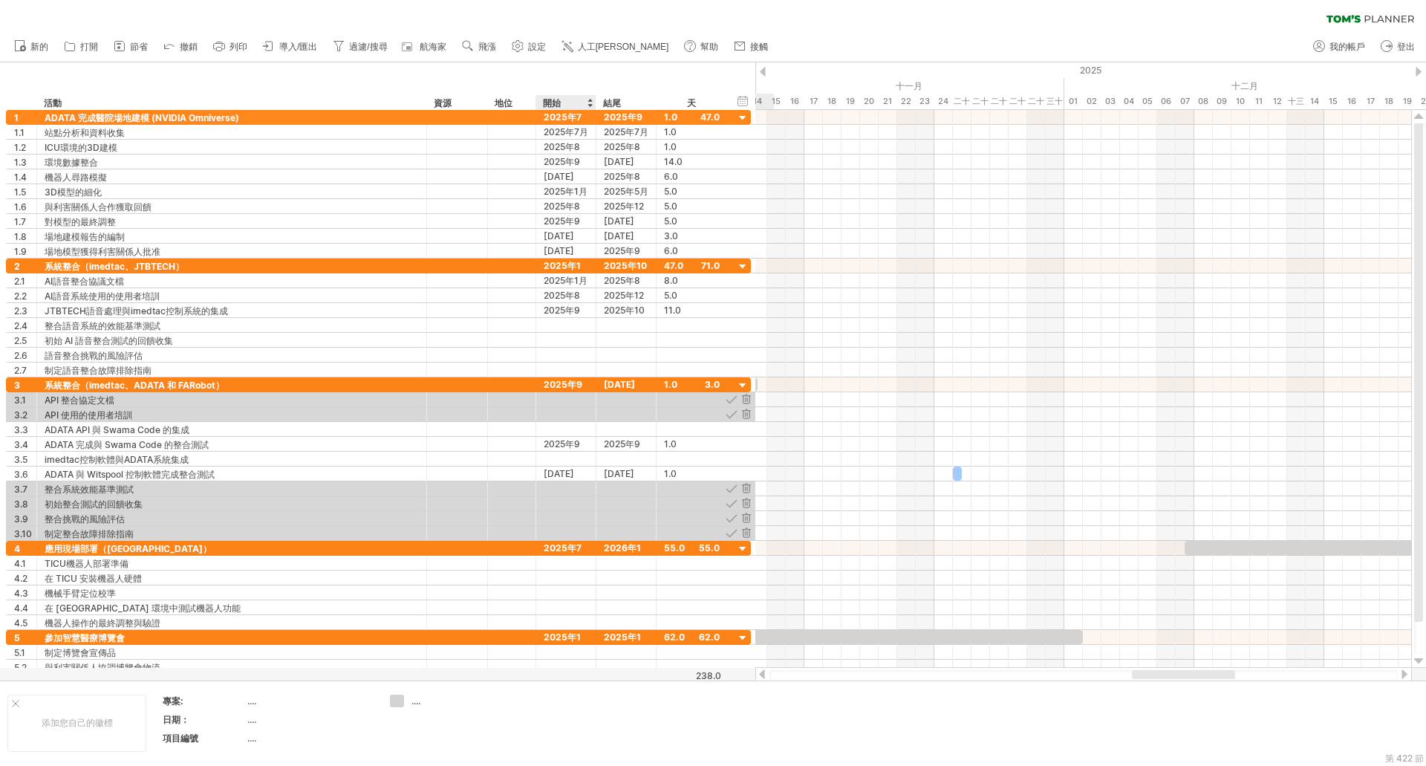
click at [591, 103] on div at bounding box center [590, 102] width 6 height 15
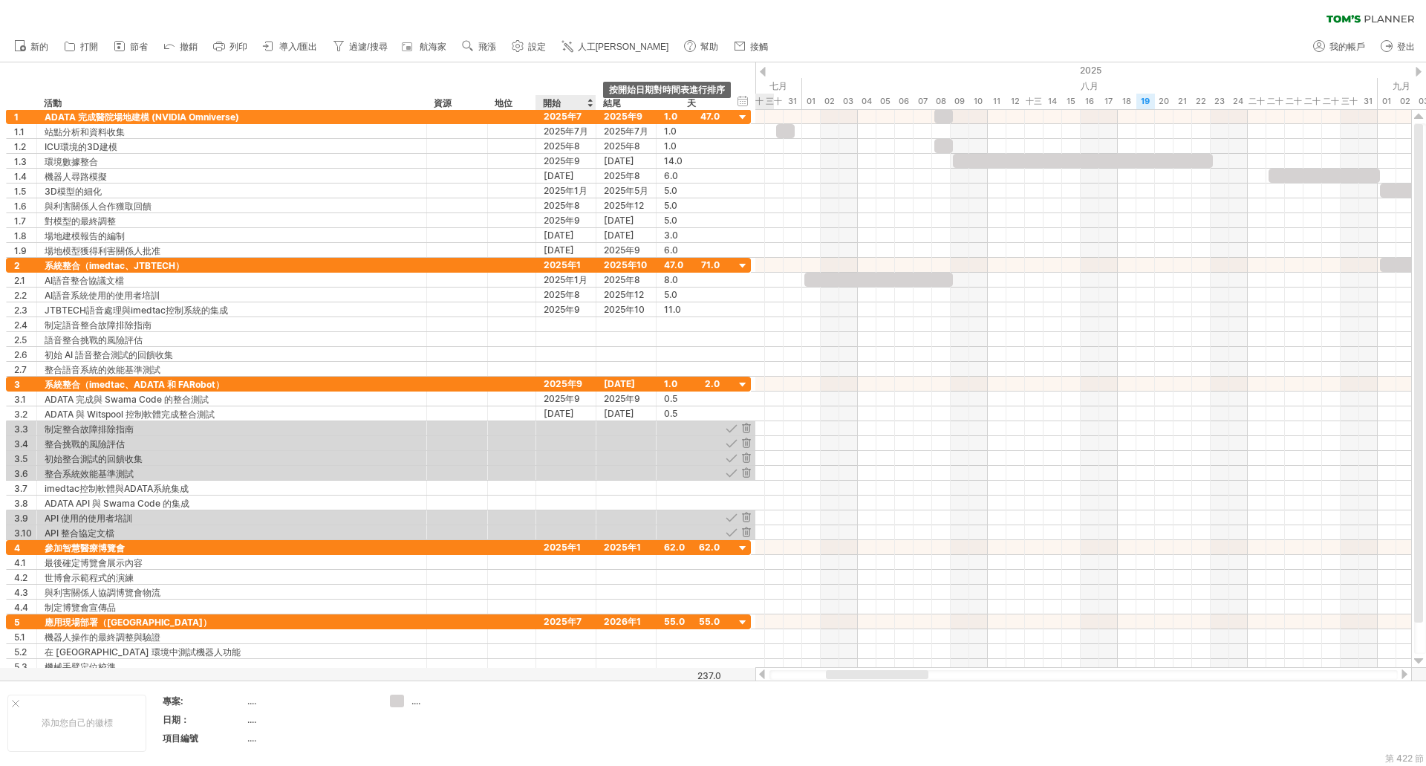
click at [591, 104] on div at bounding box center [590, 102] width 6 height 15
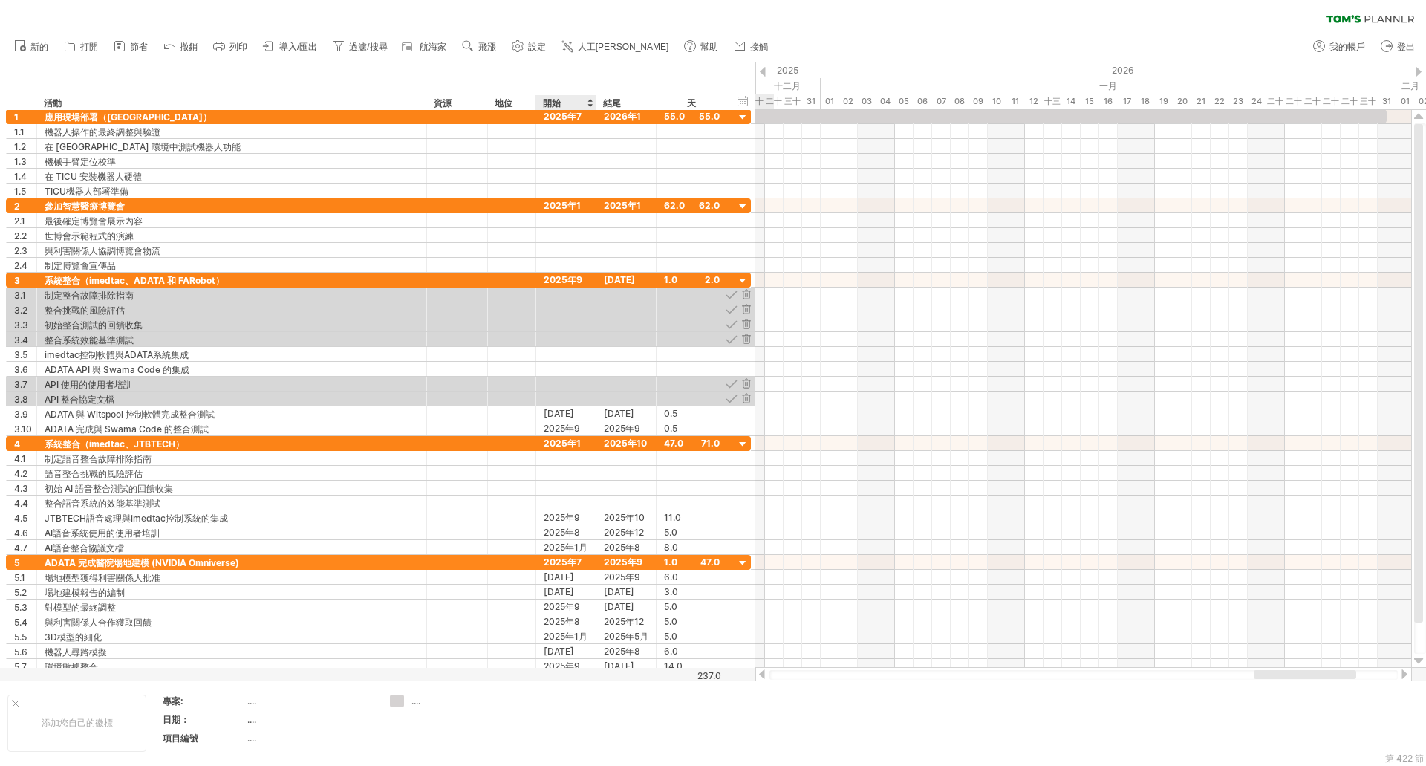
click at [591, 104] on div at bounding box center [590, 102] width 6 height 15
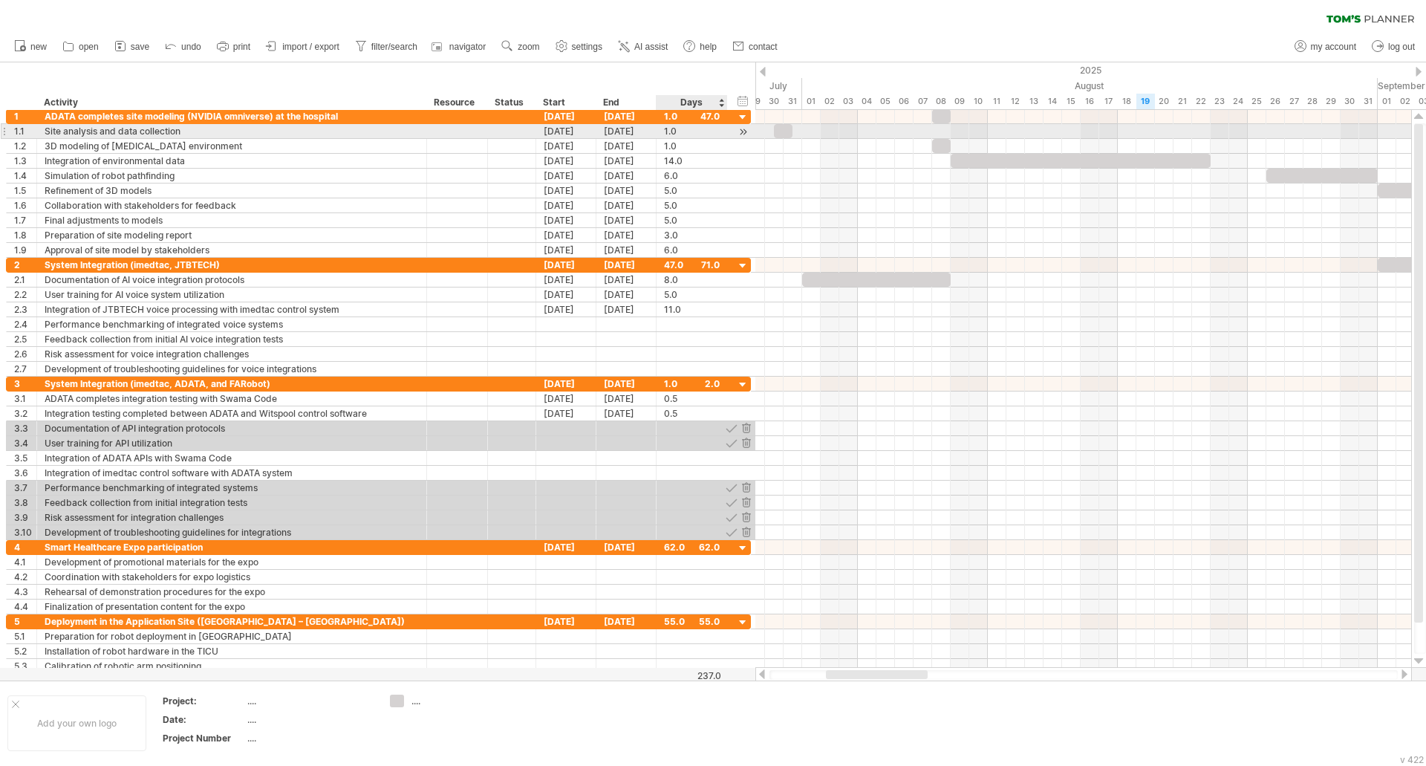
click at [743, 135] on div at bounding box center [743, 132] width 14 height 16
click at [744, 133] on div at bounding box center [743, 132] width 14 height 16
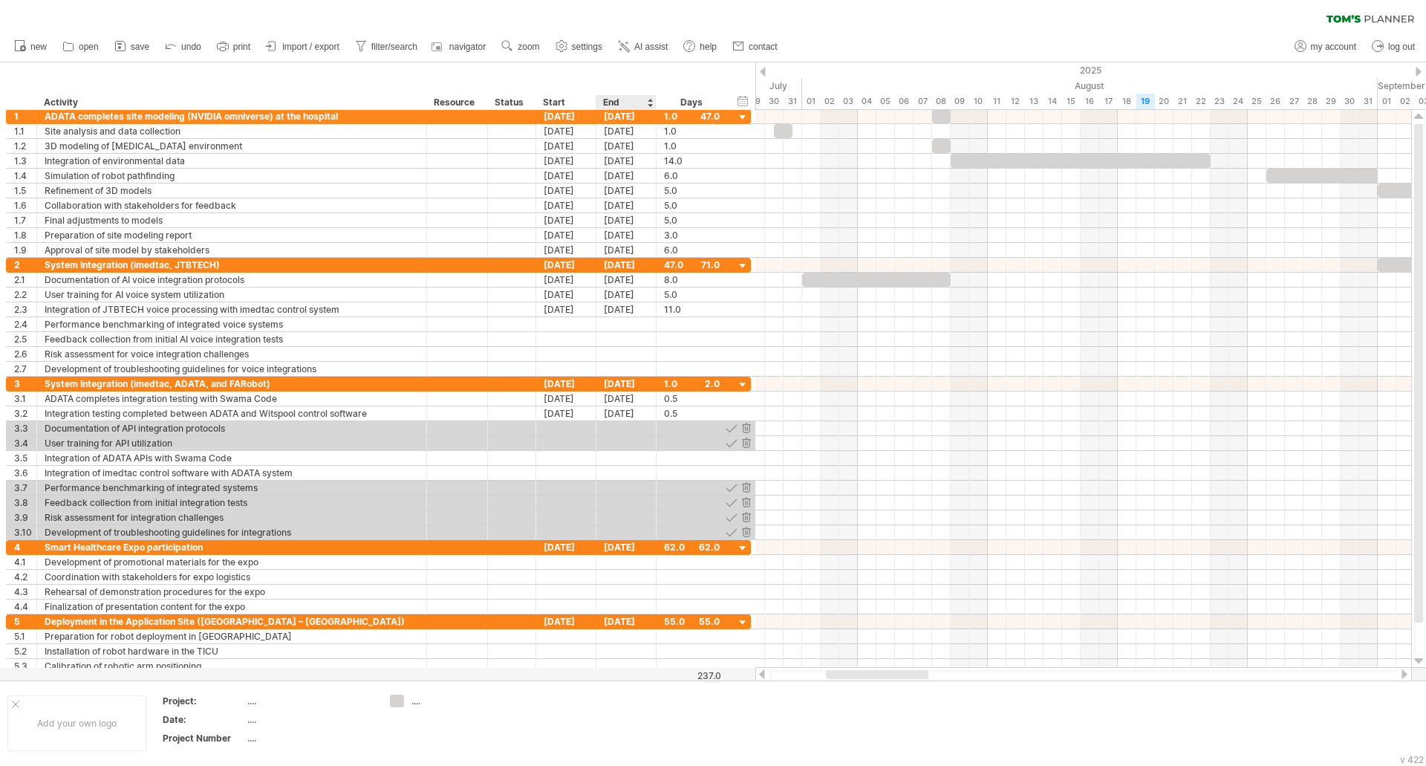
click at [634, 102] on div "End" at bounding box center [625, 102] width 45 height 15
click at [561, 45] on use at bounding box center [561, 46] width 15 height 15
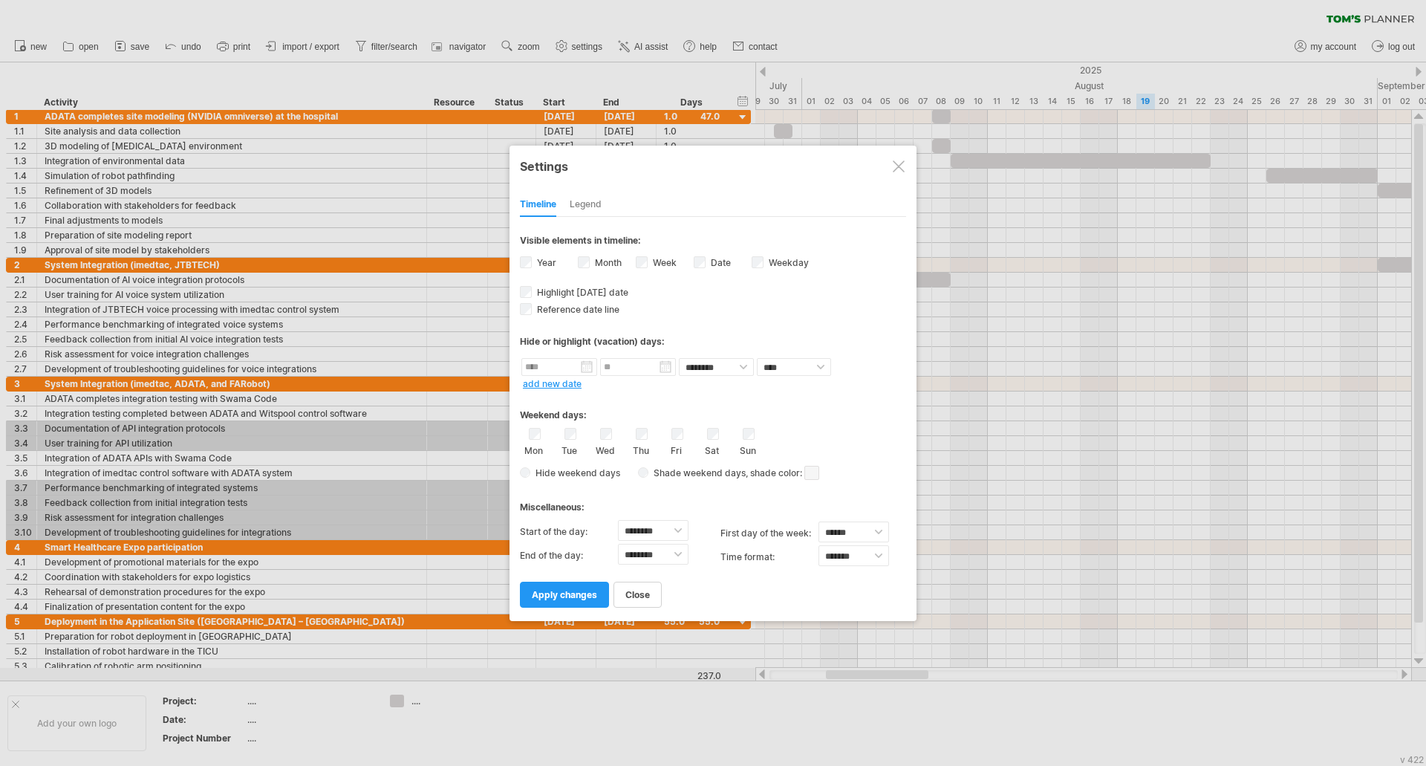
click at [507, 71] on div at bounding box center [713, 383] width 1426 height 766
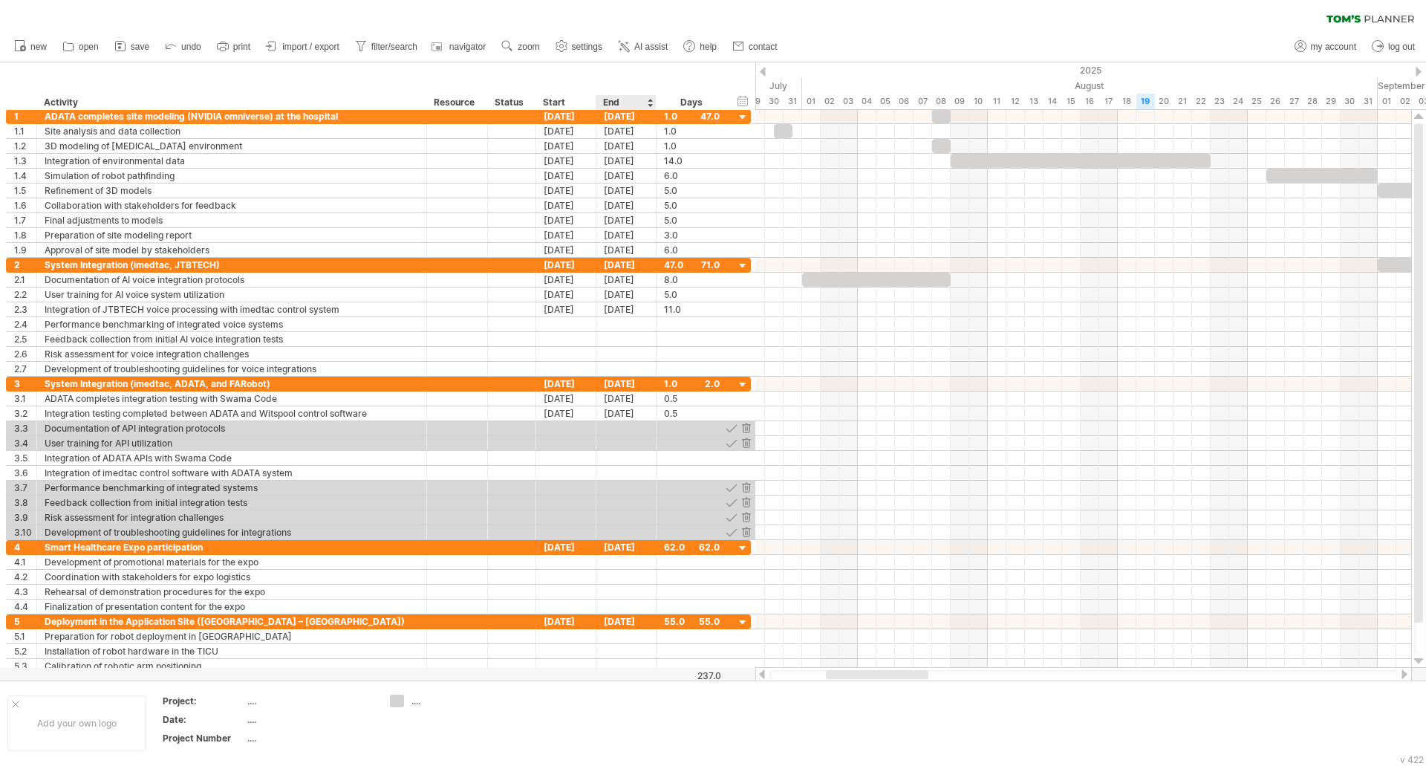
click at [638, 101] on div "End" at bounding box center [625, 102] width 45 height 15
click at [651, 103] on div at bounding box center [650, 102] width 6 height 15
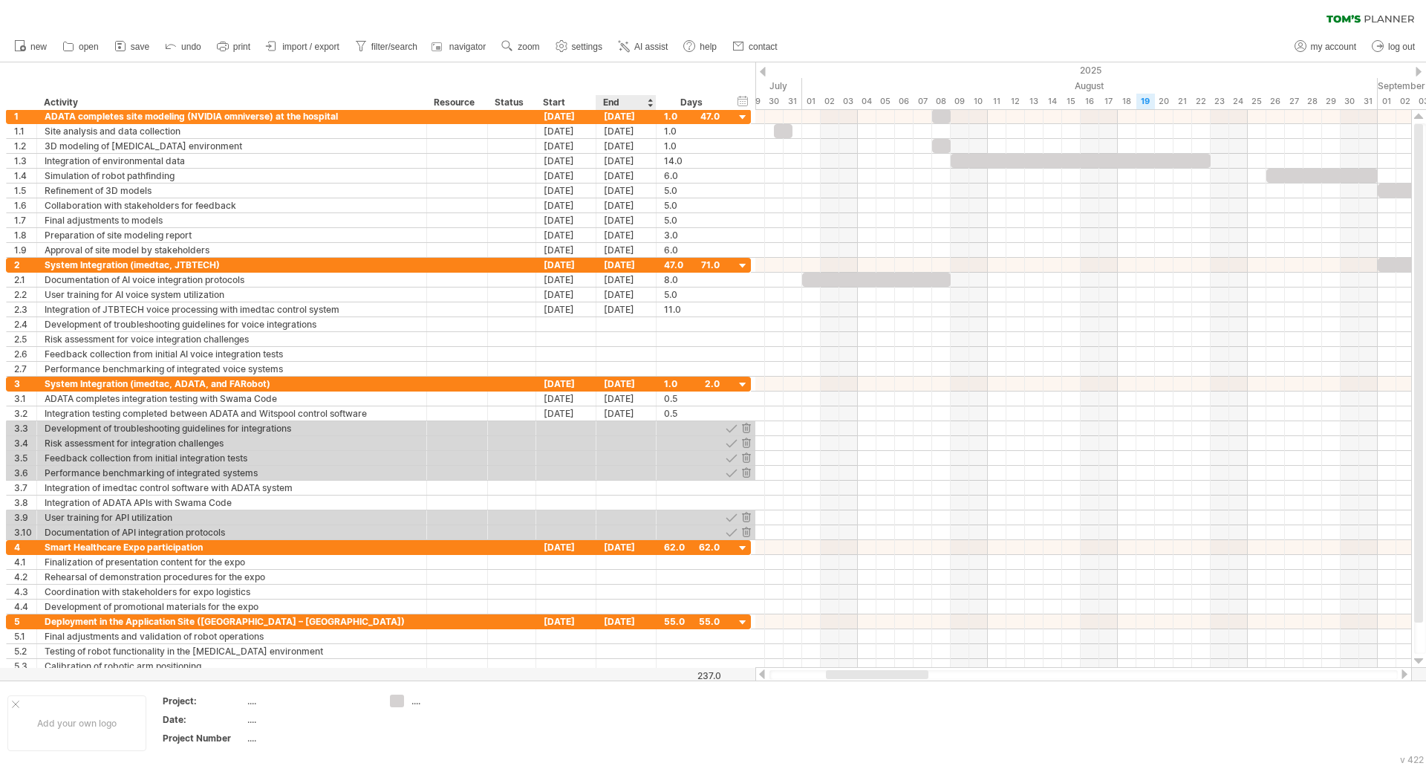
click at [651, 103] on div at bounding box center [650, 102] width 6 height 15
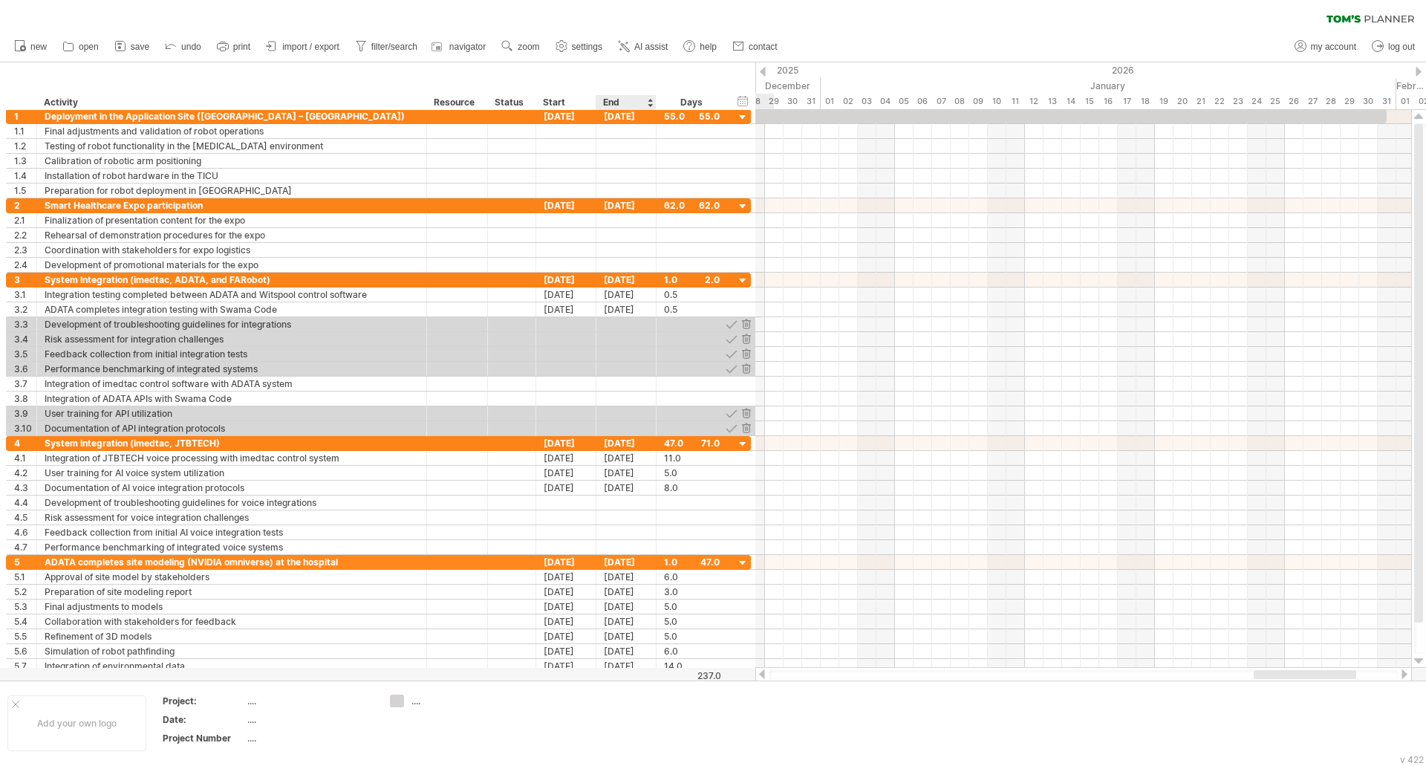
click at [651, 103] on div at bounding box center [650, 102] width 6 height 15
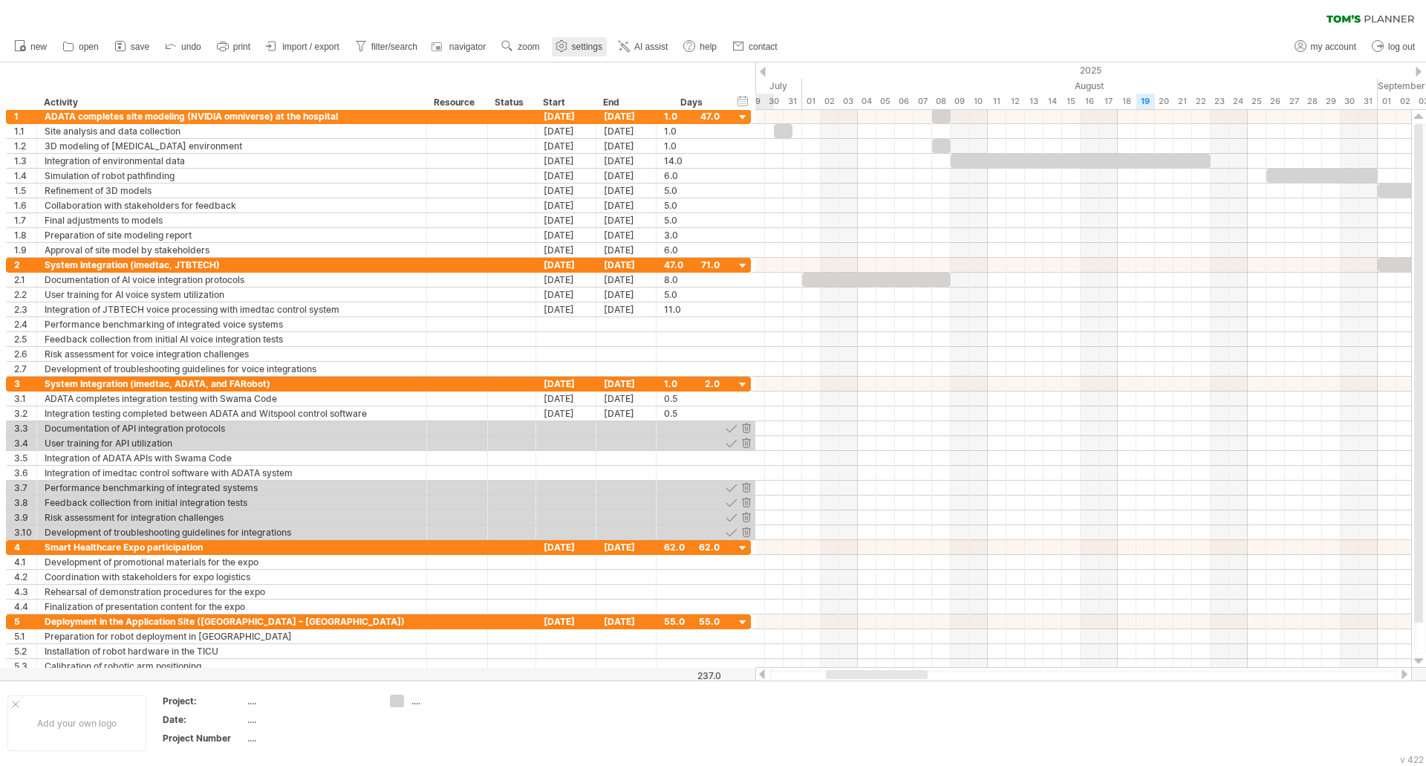
click at [591, 48] on span "settings" at bounding box center [587, 47] width 30 height 10
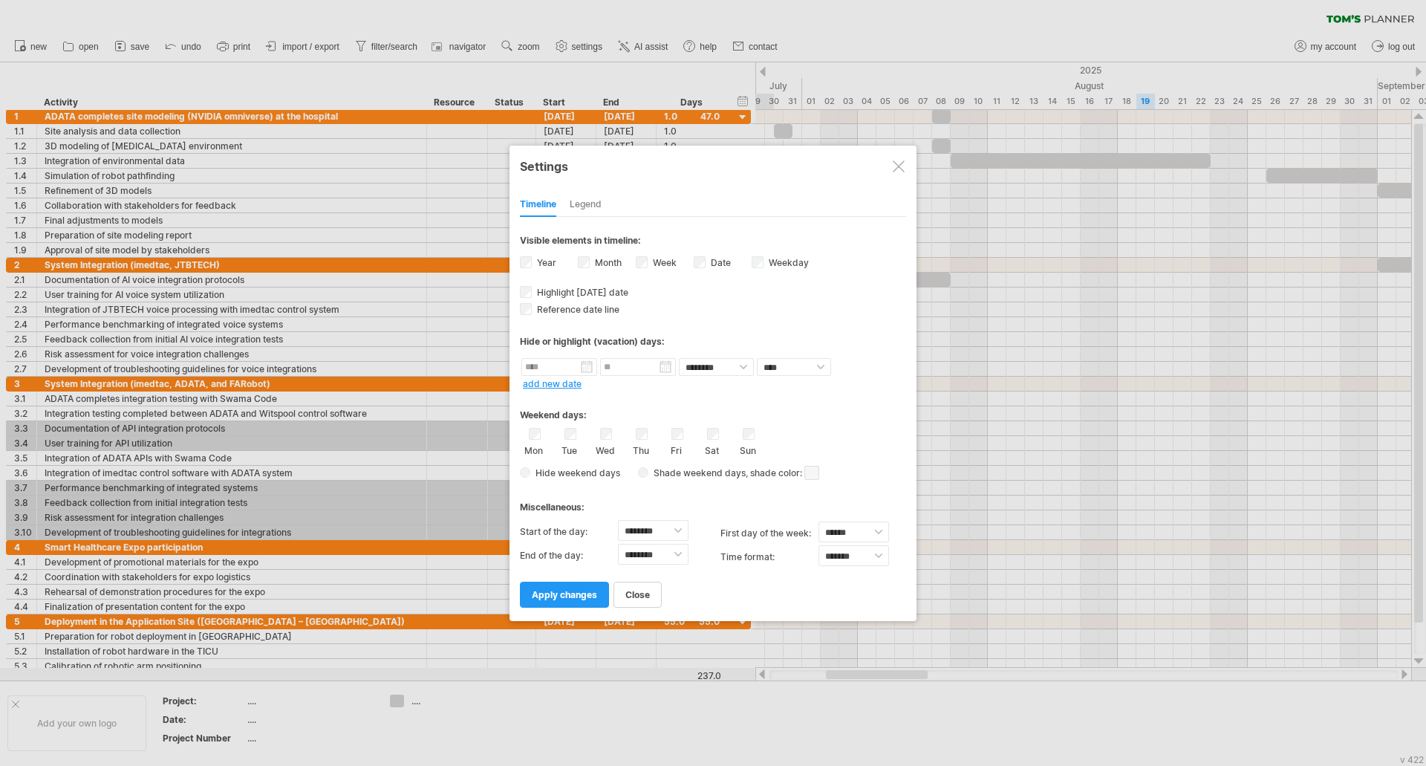
click at [588, 202] on div "Legend" at bounding box center [586, 205] width 32 height 24
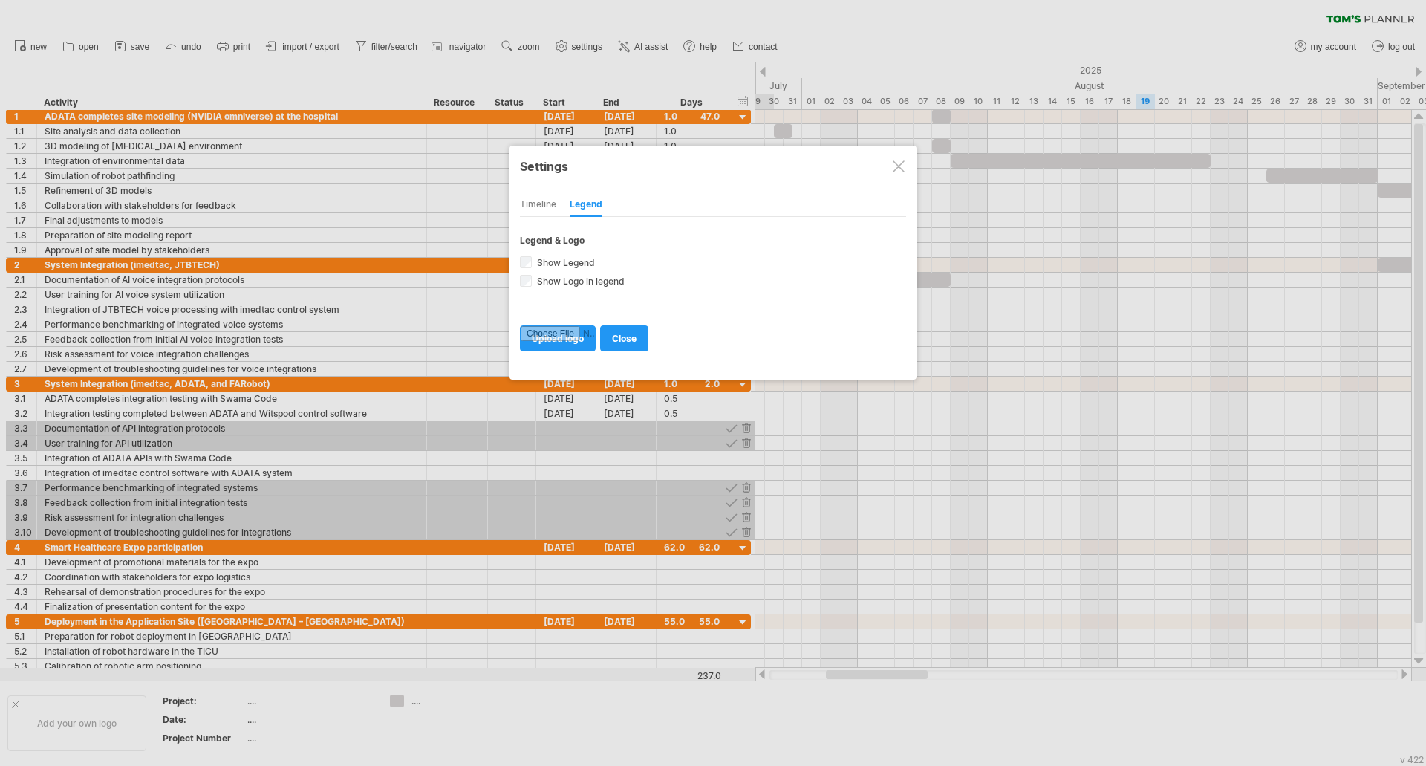
click at [542, 198] on div "Timeline" at bounding box center [538, 205] width 36 height 24
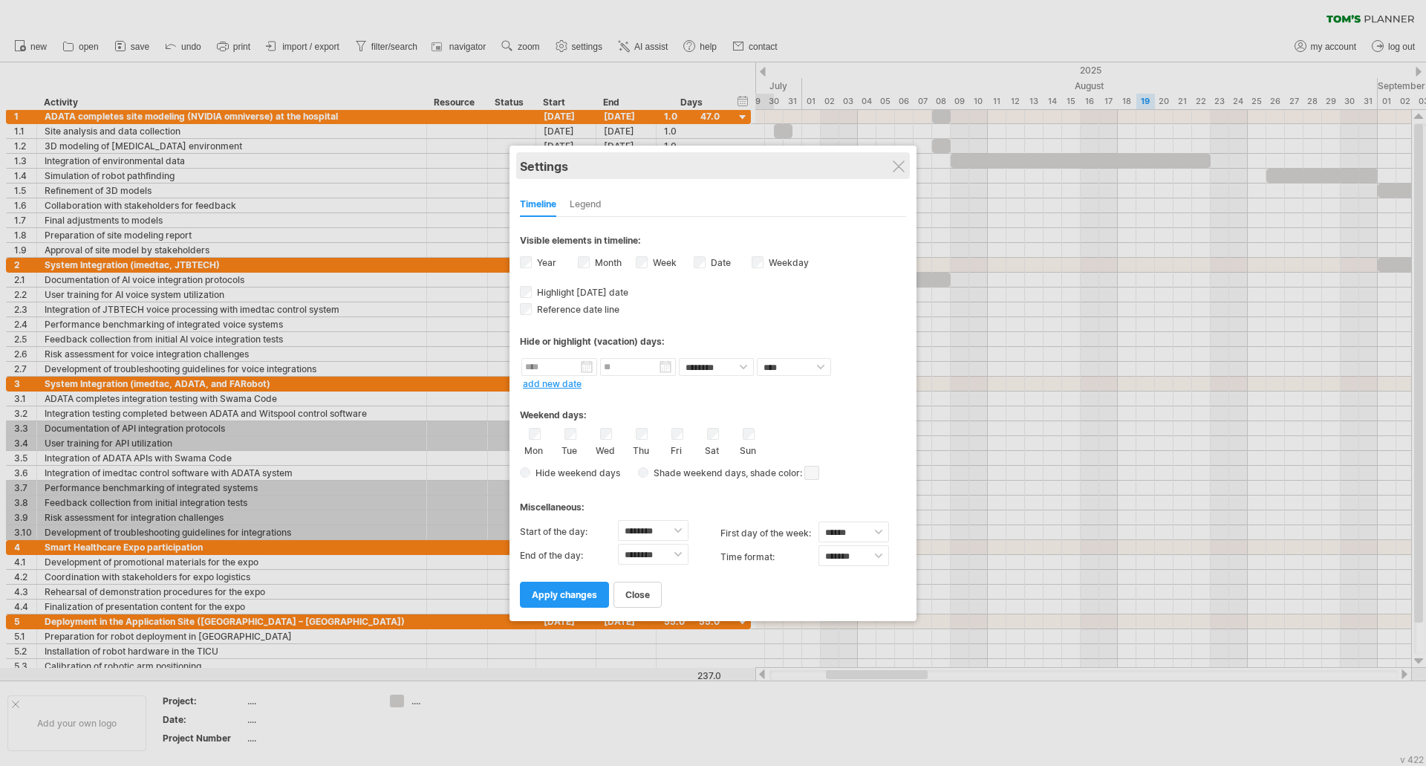
click at [889, 160] on div "Settings" at bounding box center [713, 165] width 386 height 27
click at [898, 166] on div at bounding box center [899, 166] width 12 height 12
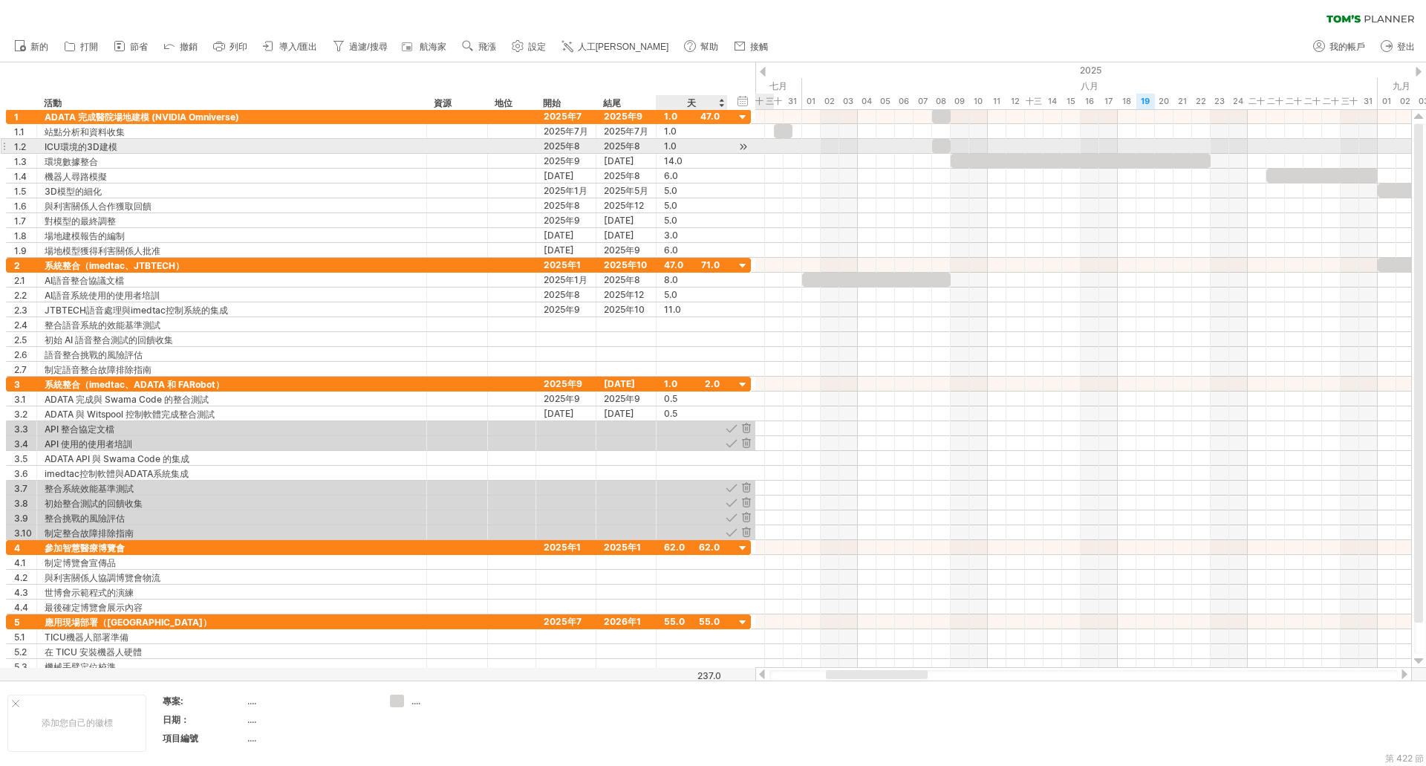
click at [741, 148] on div at bounding box center [743, 147] width 14 height 16
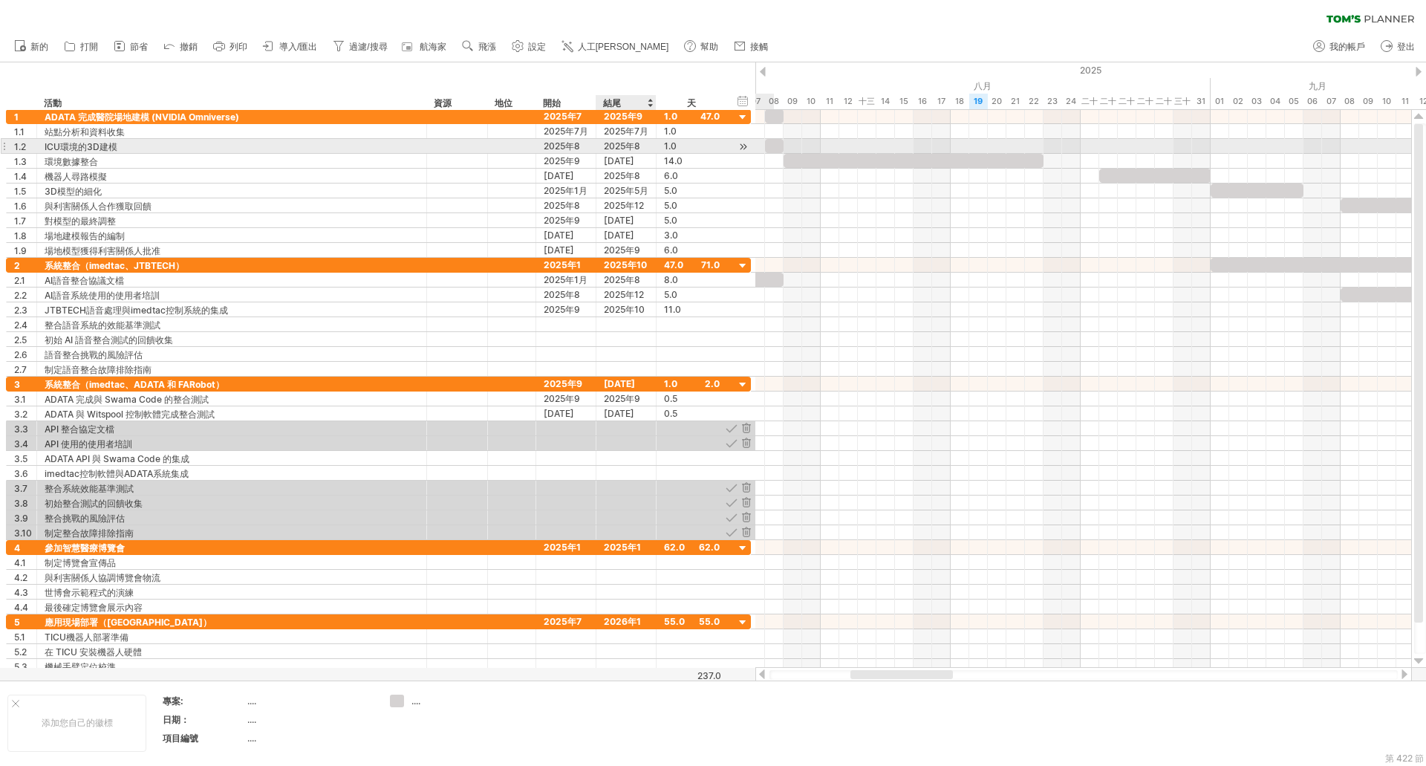
click at [643, 147] on div "2025年8月8日" at bounding box center [627, 146] width 60 height 14
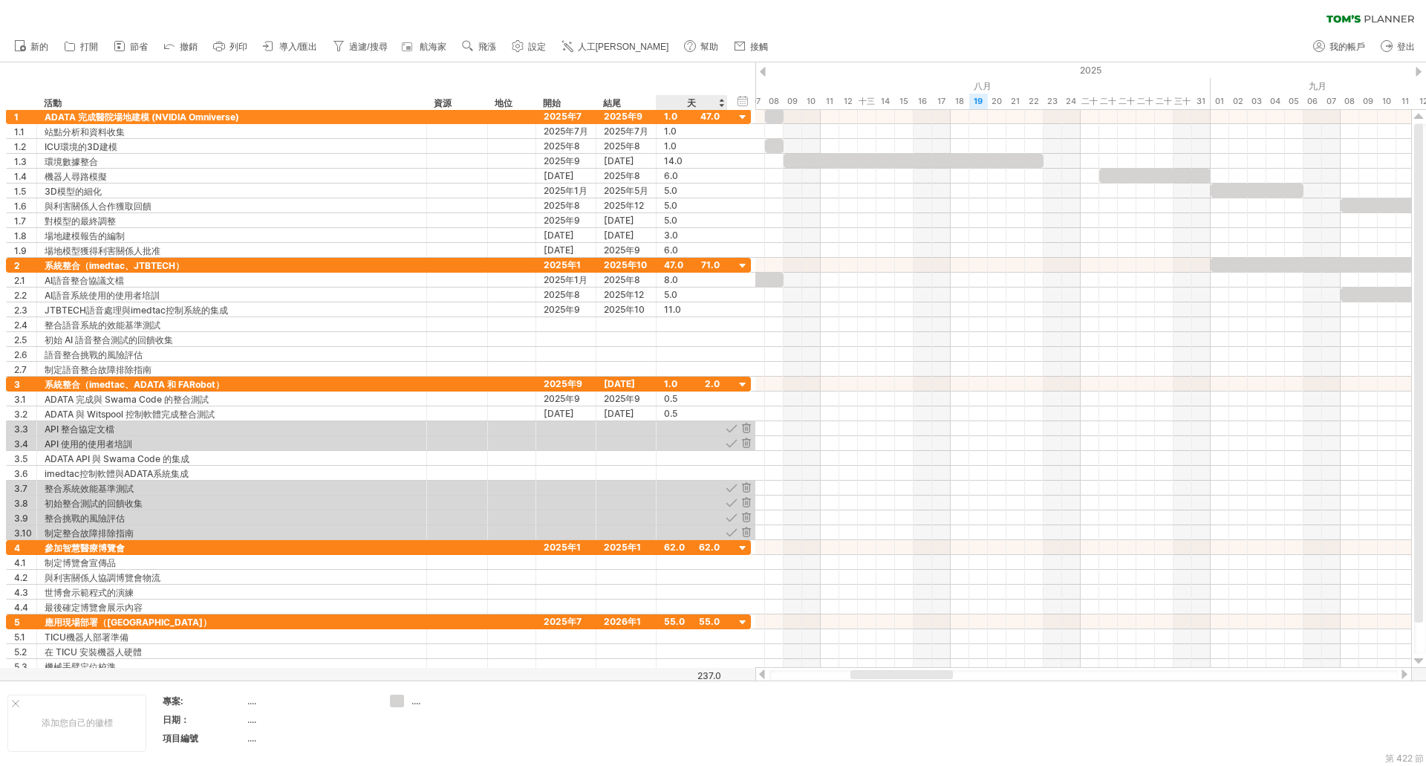
click at [671, 90] on div "隱藏開始/結束/持續時間 顯示開始/結束/持續時間 ******** 活動 ******** 資源 ****** 地位 開始 結尾 天" at bounding box center [377, 86] width 755 height 48
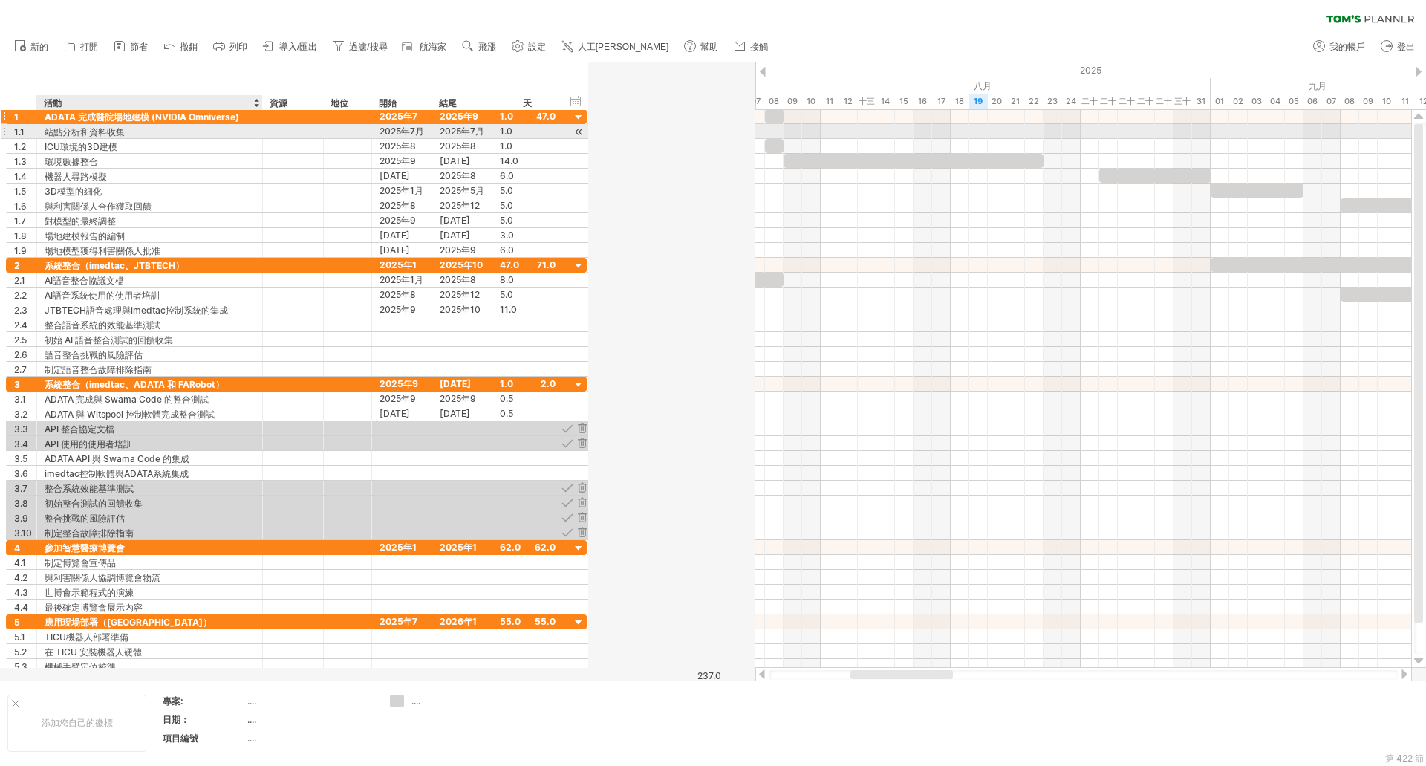
drag, startPoint x: 424, startPoint y: 137, endPoint x: 260, endPoint y: 123, distance: 164.7
click at [260, 123] on div "**********" at bounding box center [296, 183] width 581 height 149
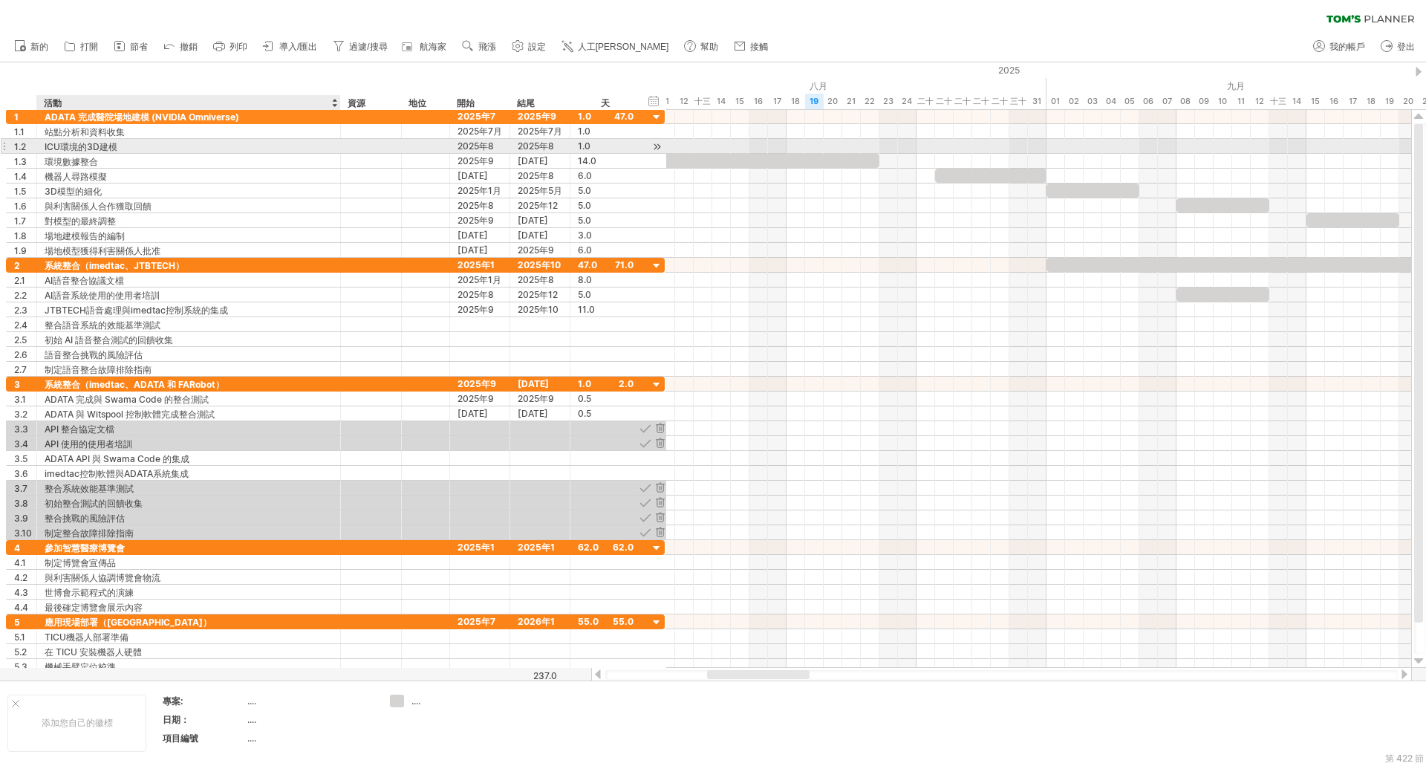
drag, startPoint x: 259, startPoint y: 145, endPoint x: 337, endPoint y: 146, distance: 78.0
click at [337, 146] on div at bounding box center [338, 146] width 7 height 15
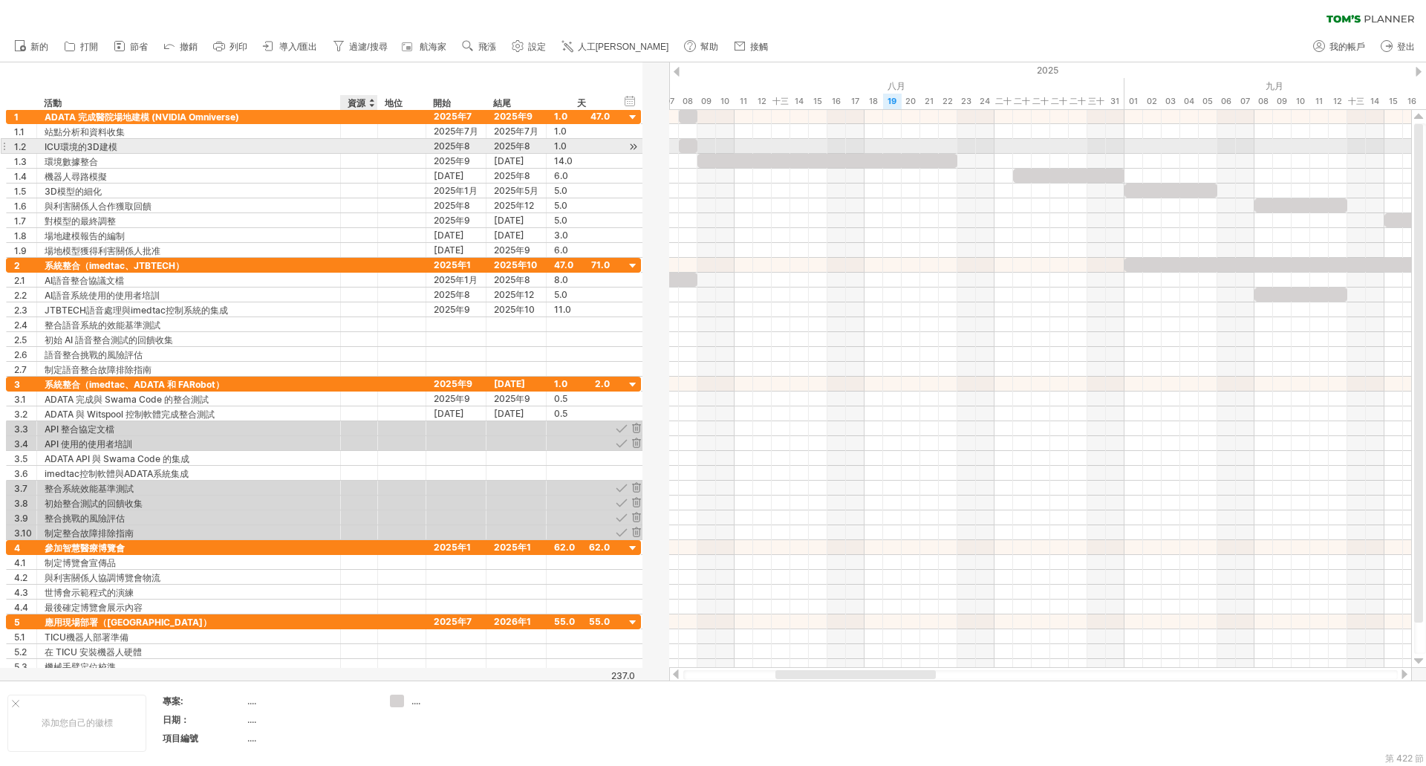
drag, startPoint x: 400, startPoint y: 141, endPoint x: 381, endPoint y: 152, distance: 22.3
click at [380, 152] on div at bounding box center [375, 146] width 7 height 15
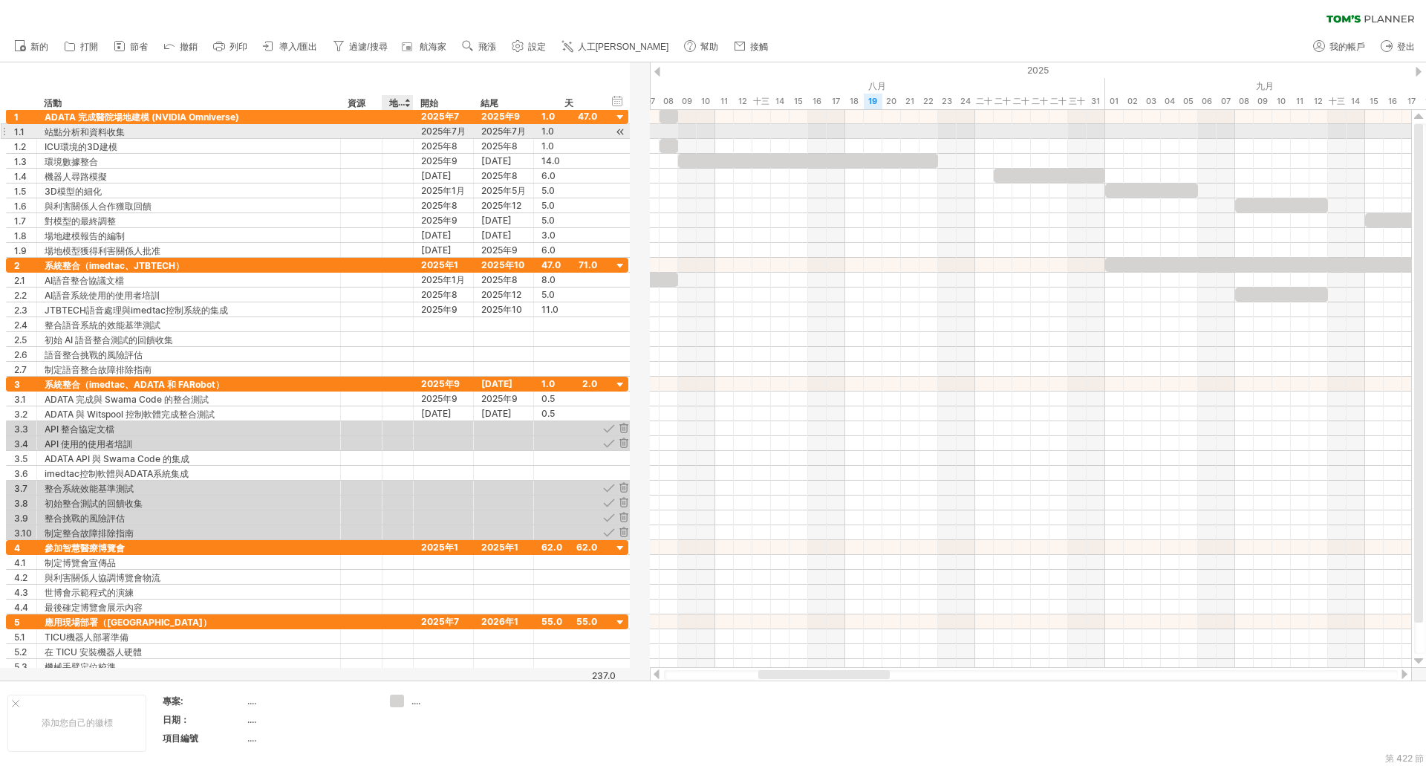
drag, startPoint x: 426, startPoint y: 133, endPoint x: 409, endPoint y: 133, distance: 17.1
click at [409, 133] on div at bounding box center [411, 131] width 7 height 15
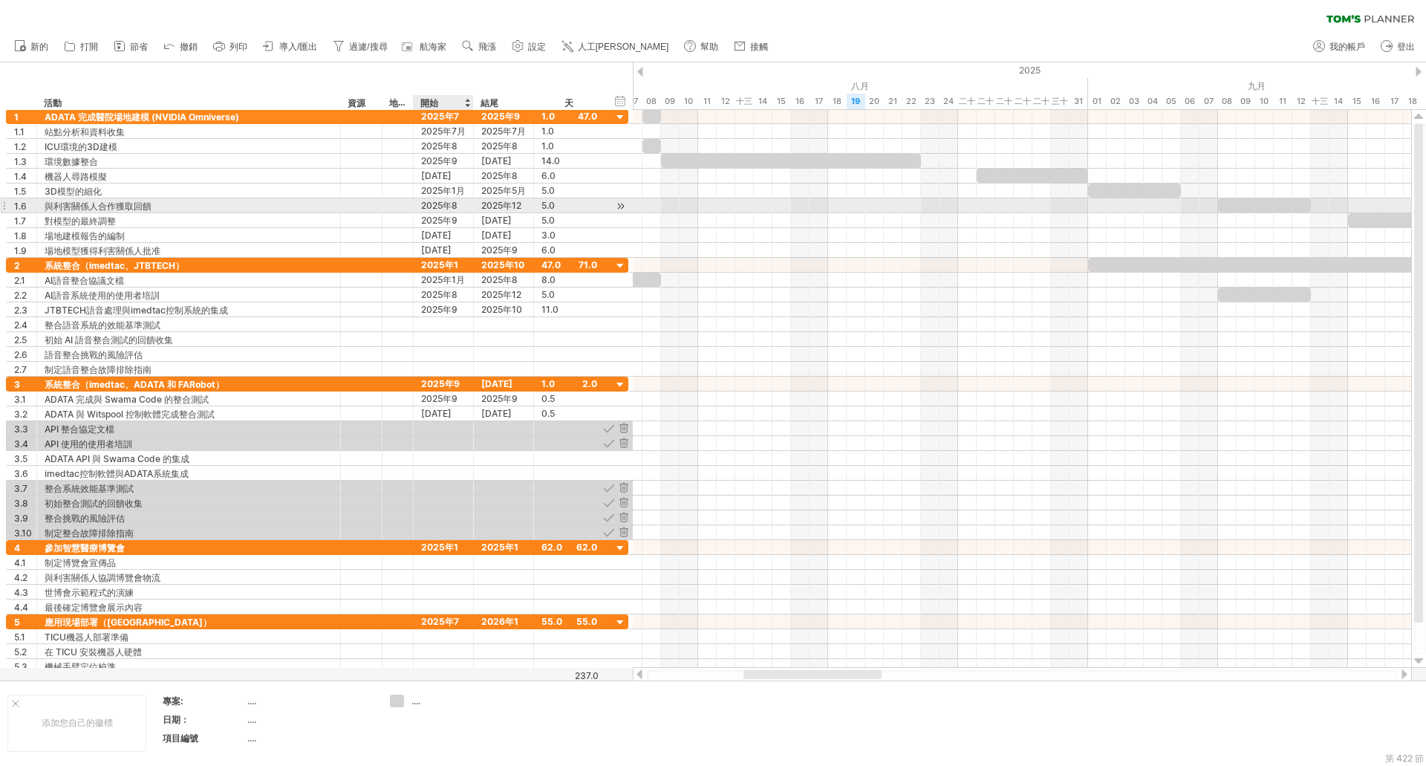
click at [457, 204] on font "2025年8月9日" at bounding box center [439, 213] width 36 height 26
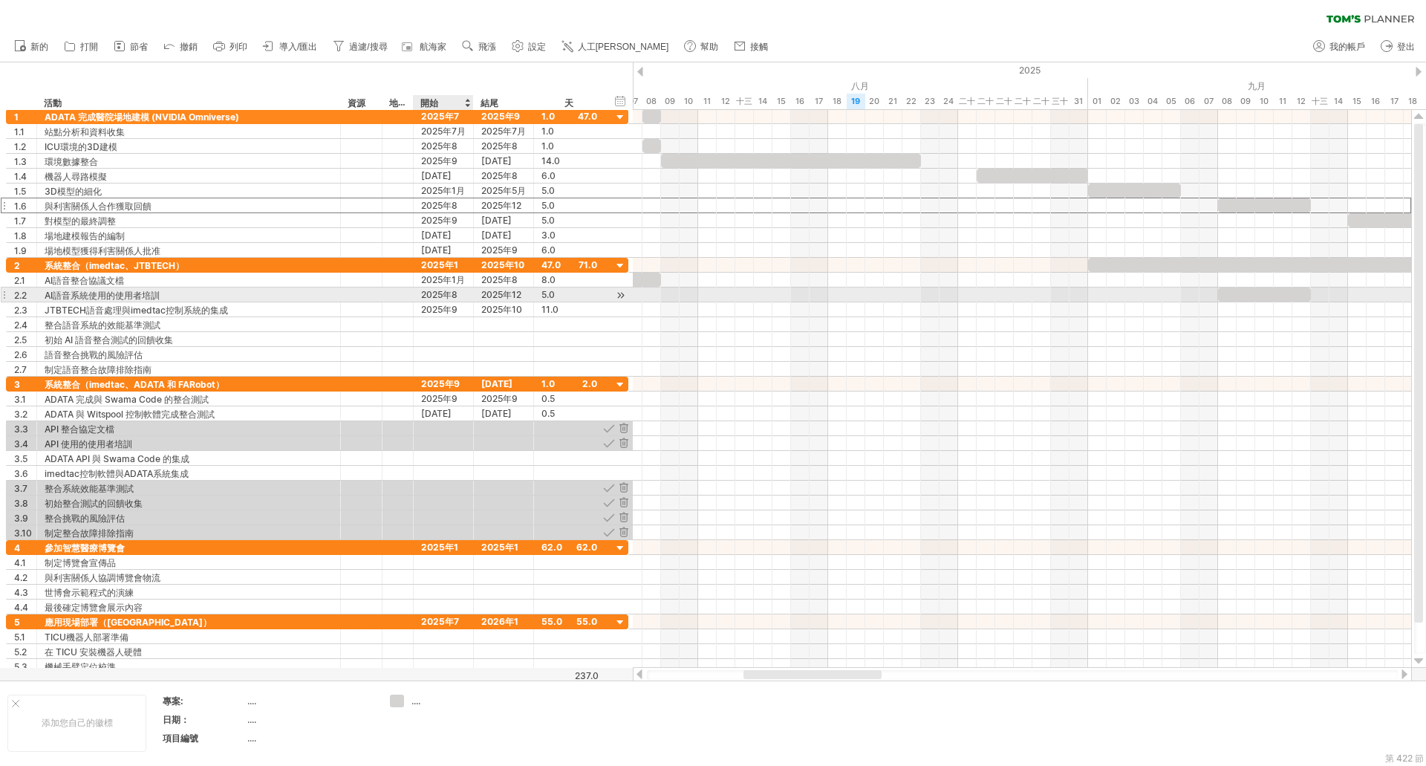
click at [452, 297] on font "2025年8月9日" at bounding box center [439, 302] width 36 height 26
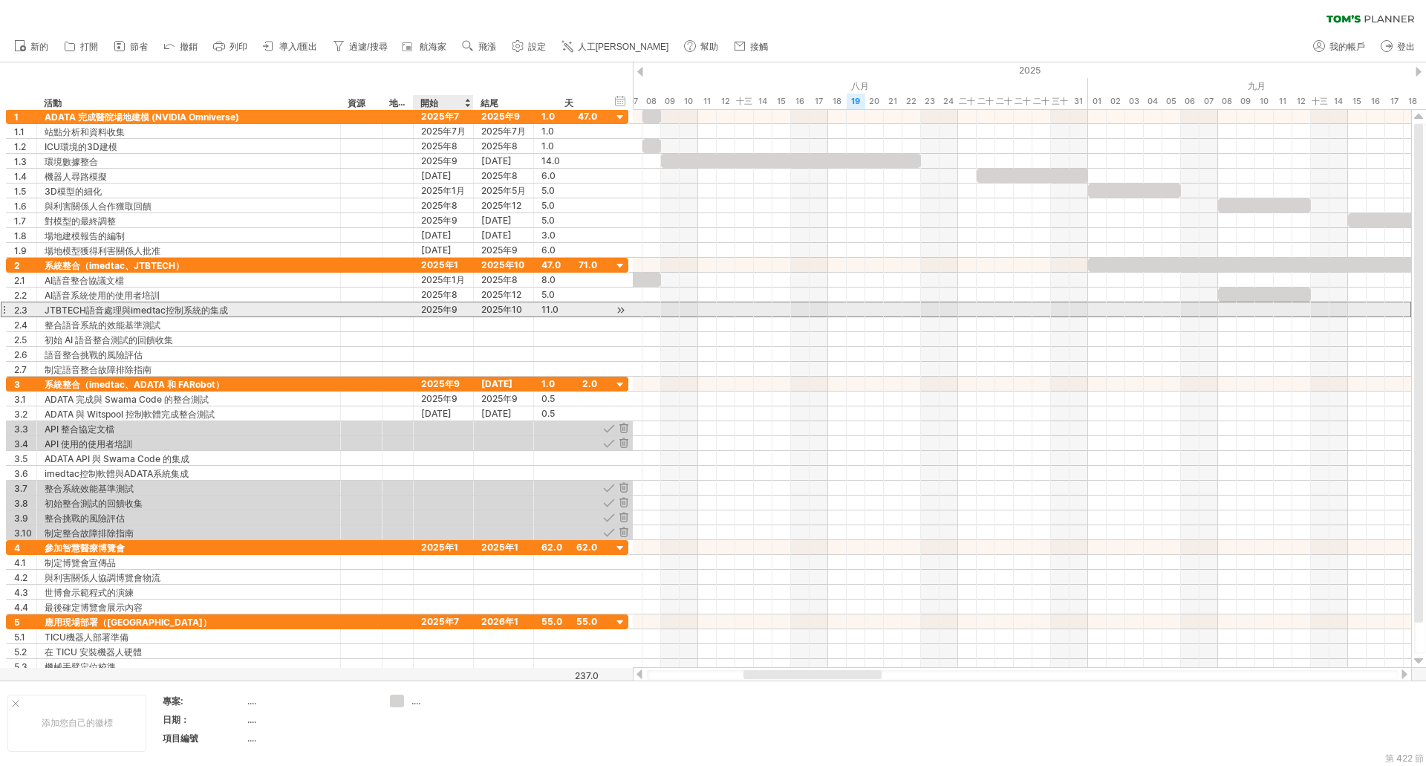
click at [450, 312] on font "2025年9月30日" at bounding box center [439, 317] width 36 height 26
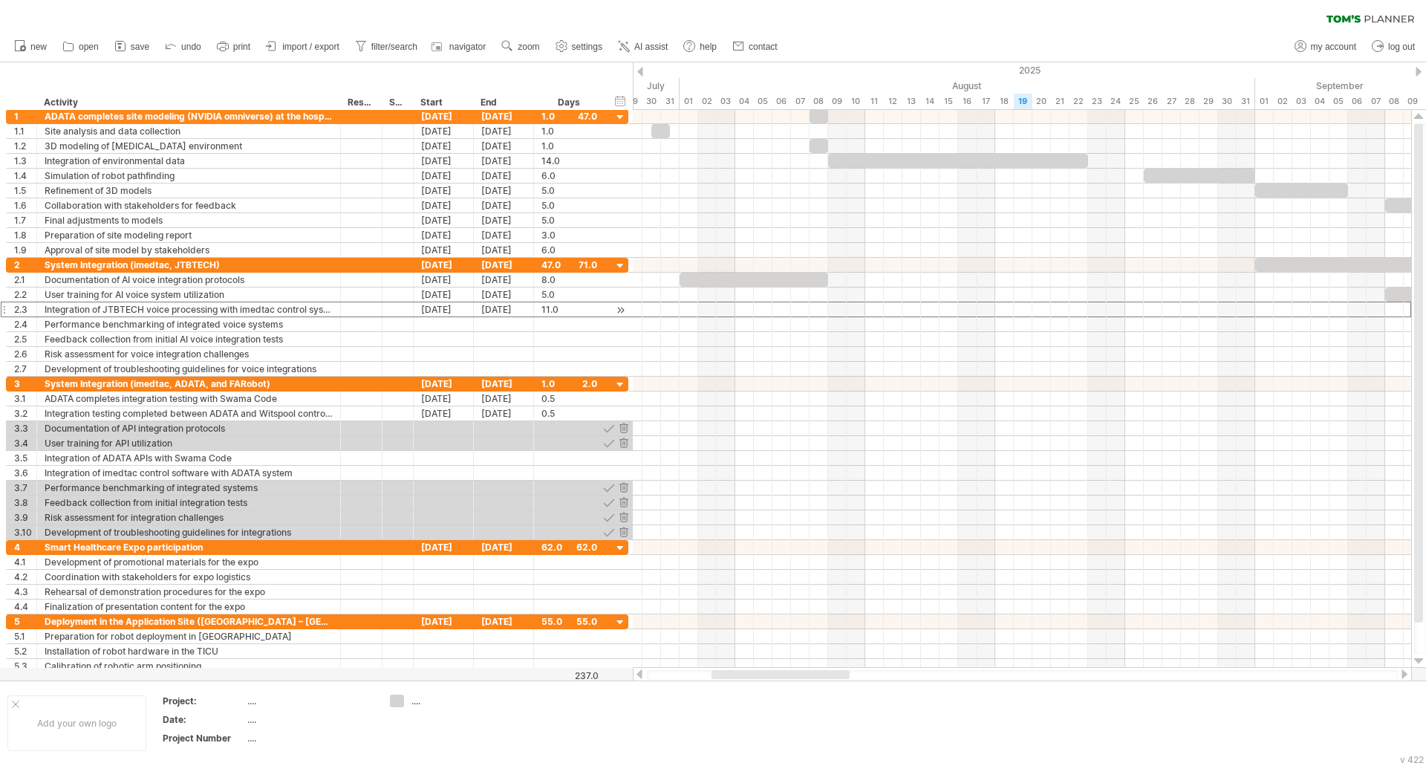
drag, startPoint x: 822, startPoint y: 673, endPoint x: 790, endPoint y: 677, distance: 32.2
click at [790, 677] on div at bounding box center [781, 674] width 138 height 9
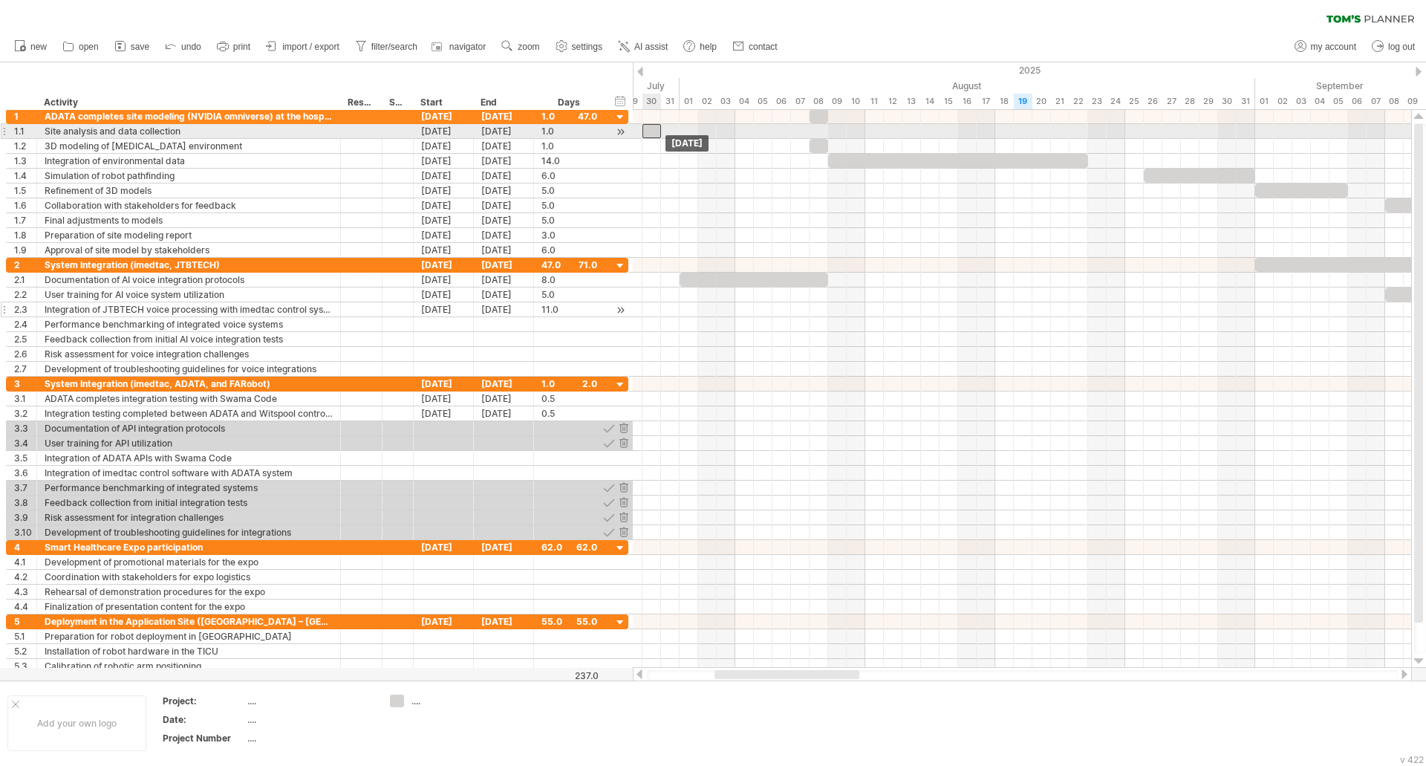
drag, startPoint x: 659, startPoint y: 132, endPoint x: 651, endPoint y: 131, distance: 8.2
click at [651, 131] on div at bounding box center [652, 131] width 19 height 14
drag, startPoint x: 660, startPoint y: 129, endPoint x: 674, endPoint y: 128, distance: 14.2
click at [674, 128] on div at bounding box center [661, 131] width 37 height 14
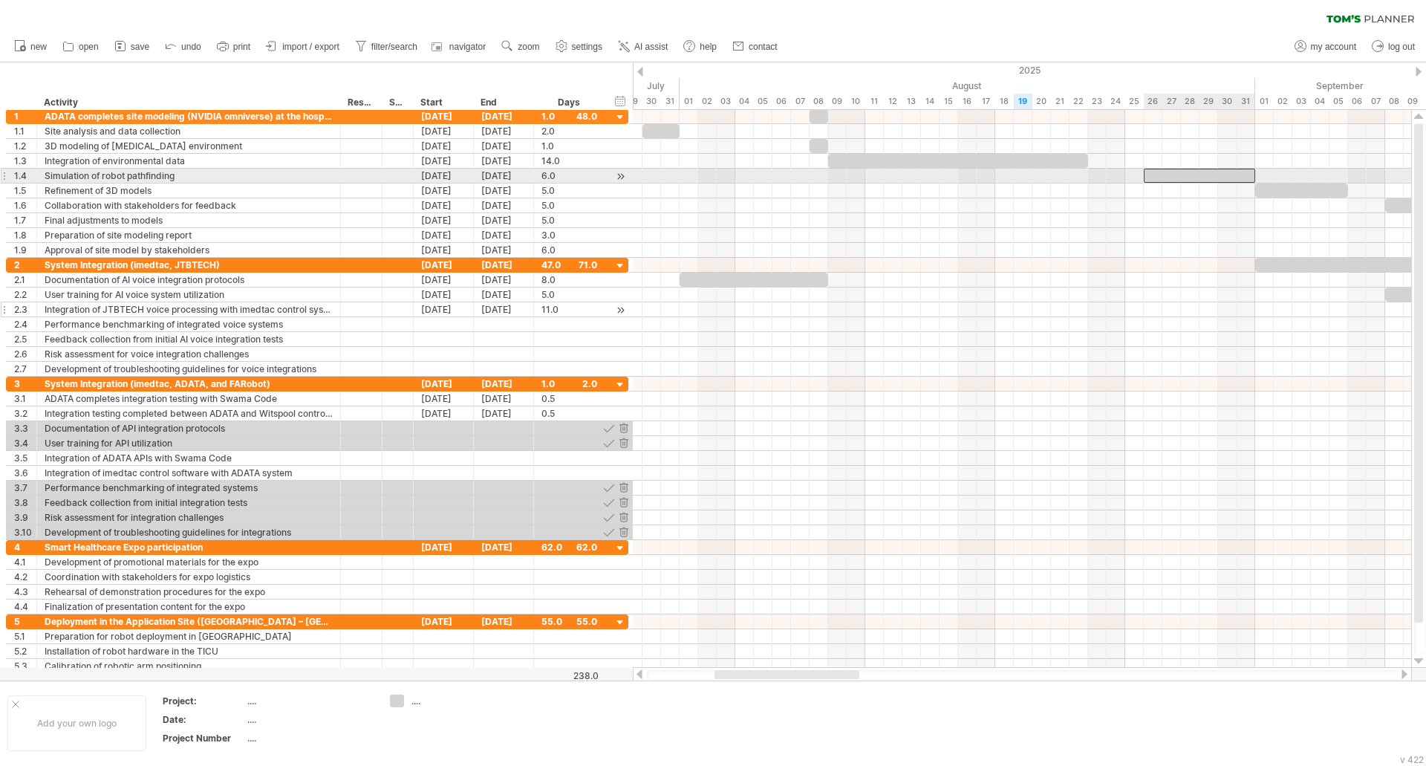
click at [1153, 175] on div at bounding box center [1199, 176] width 111 height 14
drag, startPoint x: 1145, startPoint y: 175, endPoint x: 1128, endPoint y: 176, distance: 17.1
click at [1128, 176] on span at bounding box center [1125, 176] width 6 height 14
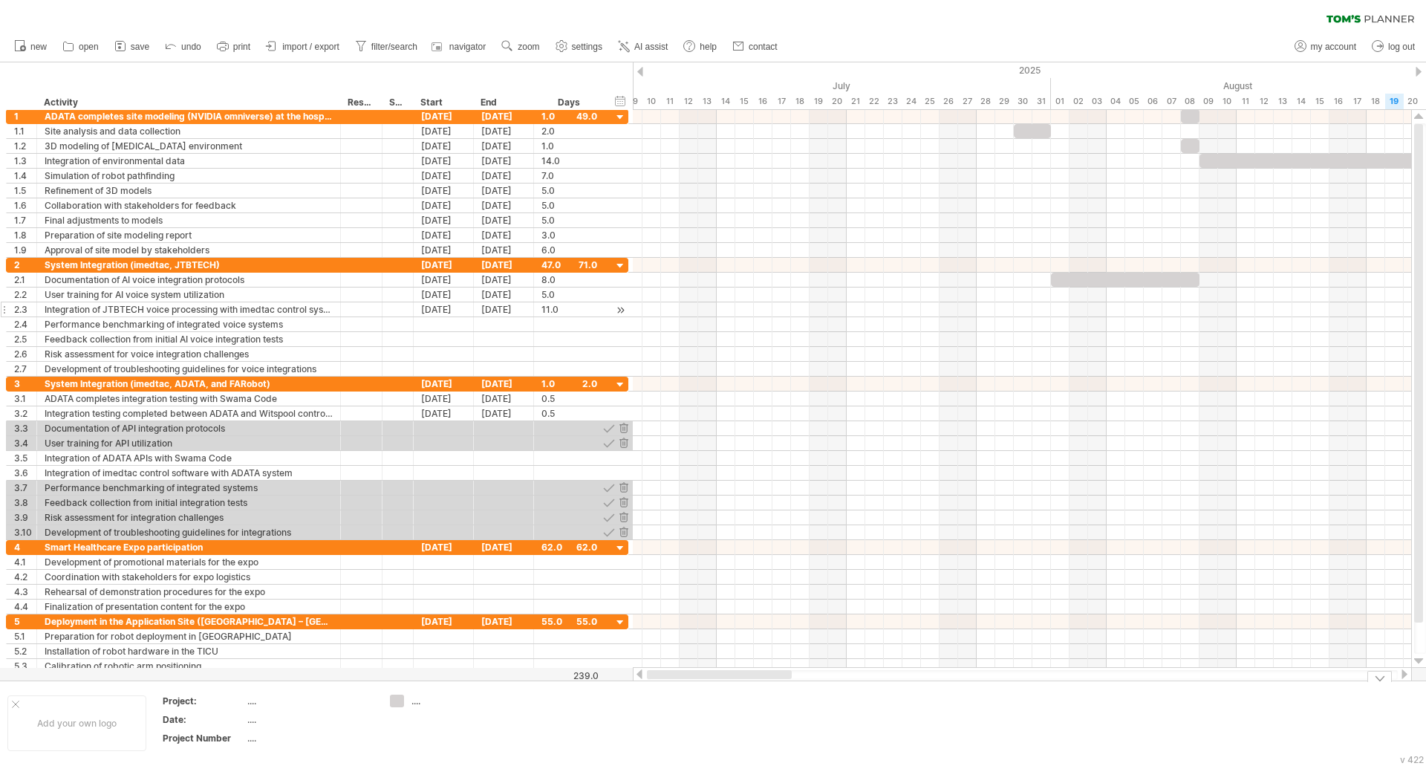
drag, startPoint x: 835, startPoint y: 673, endPoint x: 679, endPoint y: 683, distance: 156.3
click at [679, 683] on div "Trying to reach [DOMAIN_NAME] Connected again... 0% clear filter new 1" at bounding box center [713, 383] width 1426 height 766
click at [459, 117] on div "[DATE]" at bounding box center [444, 116] width 60 height 14
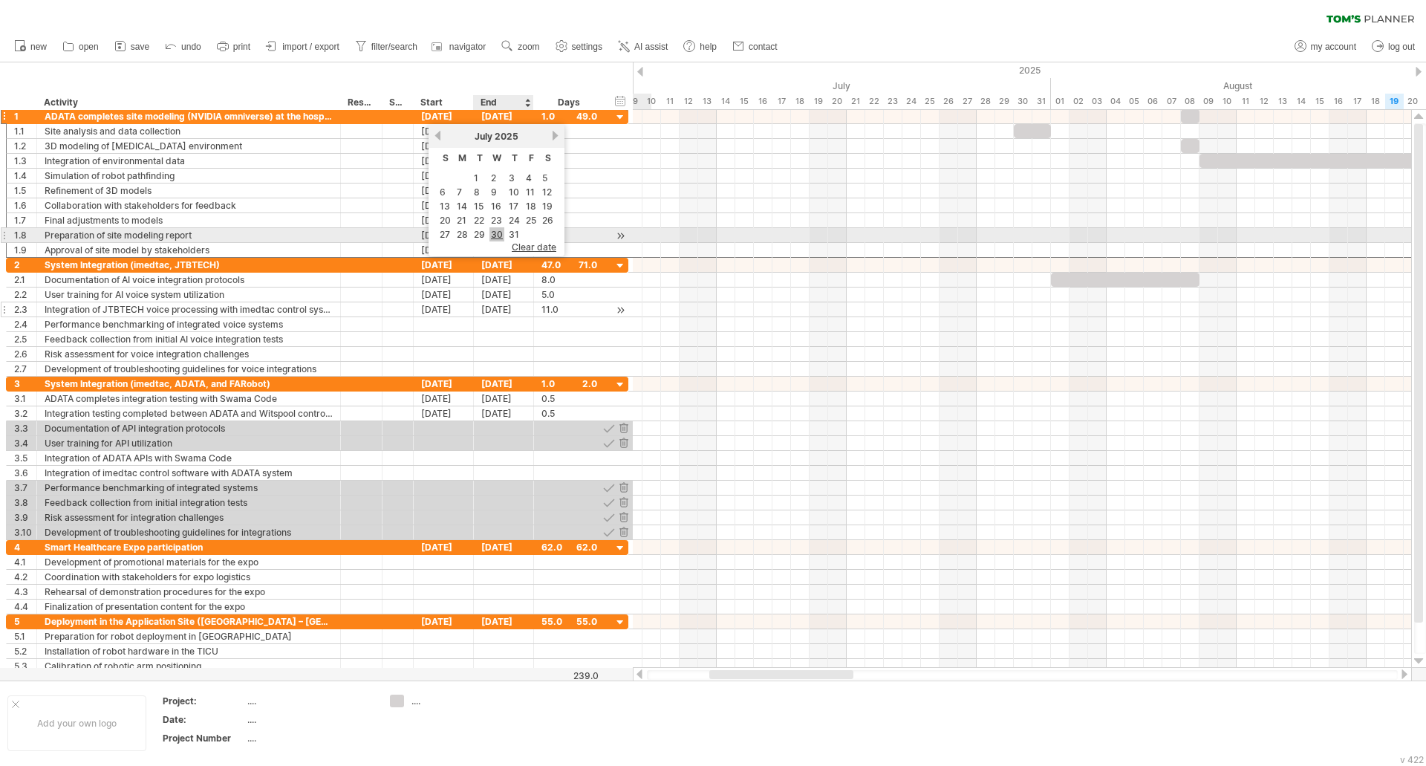
click at [501, 233] on link "30" at bounding box center [497, 234] width 15 height 14
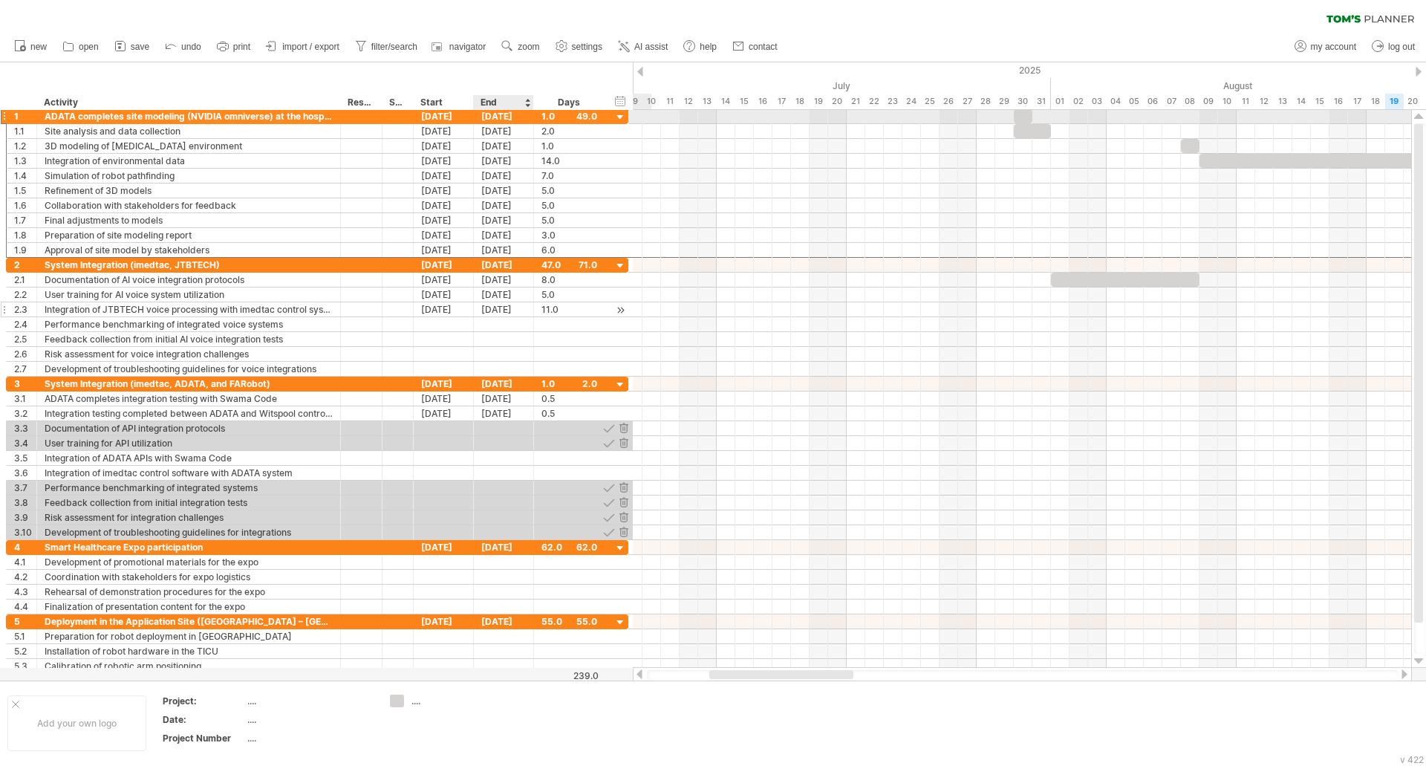
click at [503, 116] on div "[DATE]" at bounding box center [504, 116] width 60 height 14
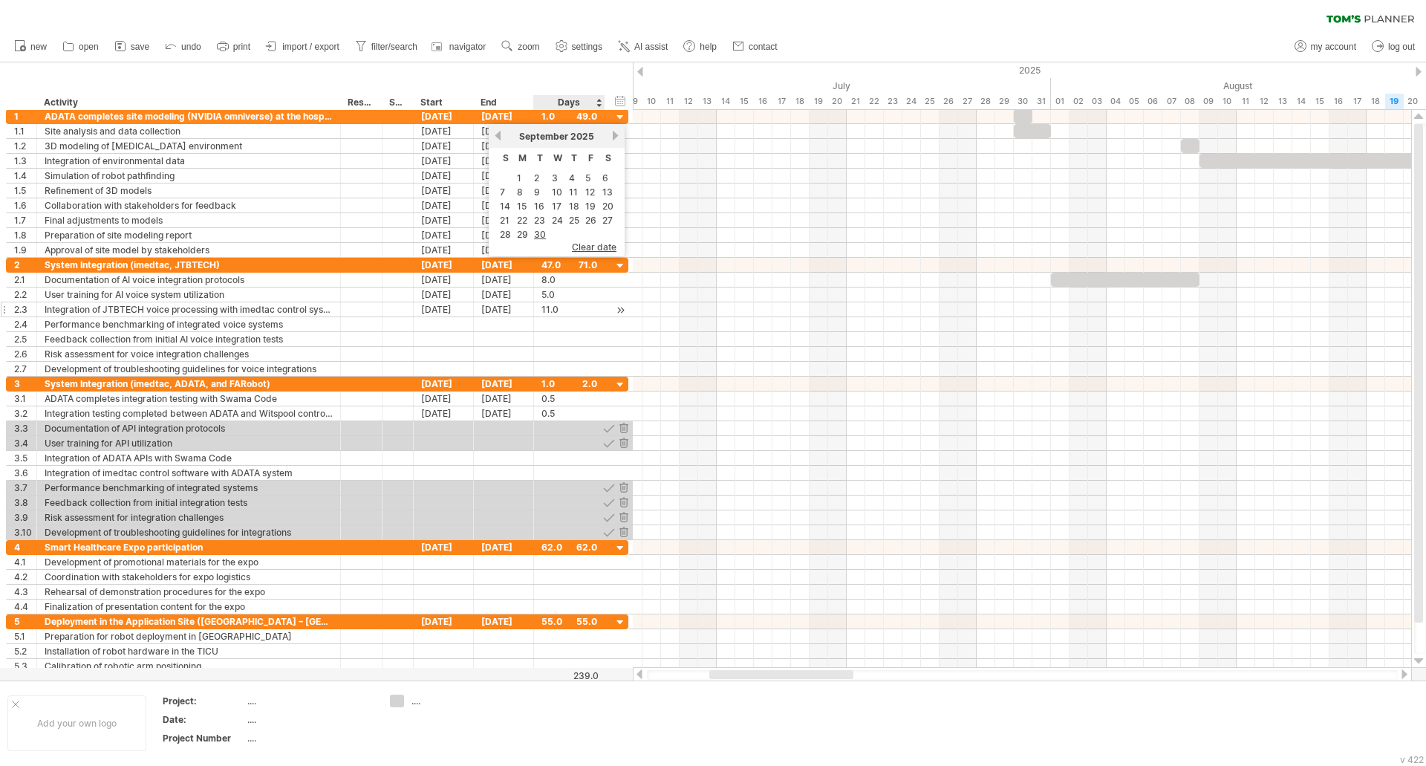
click at [549, 84] on div "hide start/end/duration show start/end/duration ******** Activity ******** Reso…" at bounding box center [316, 86] width 633 height 48
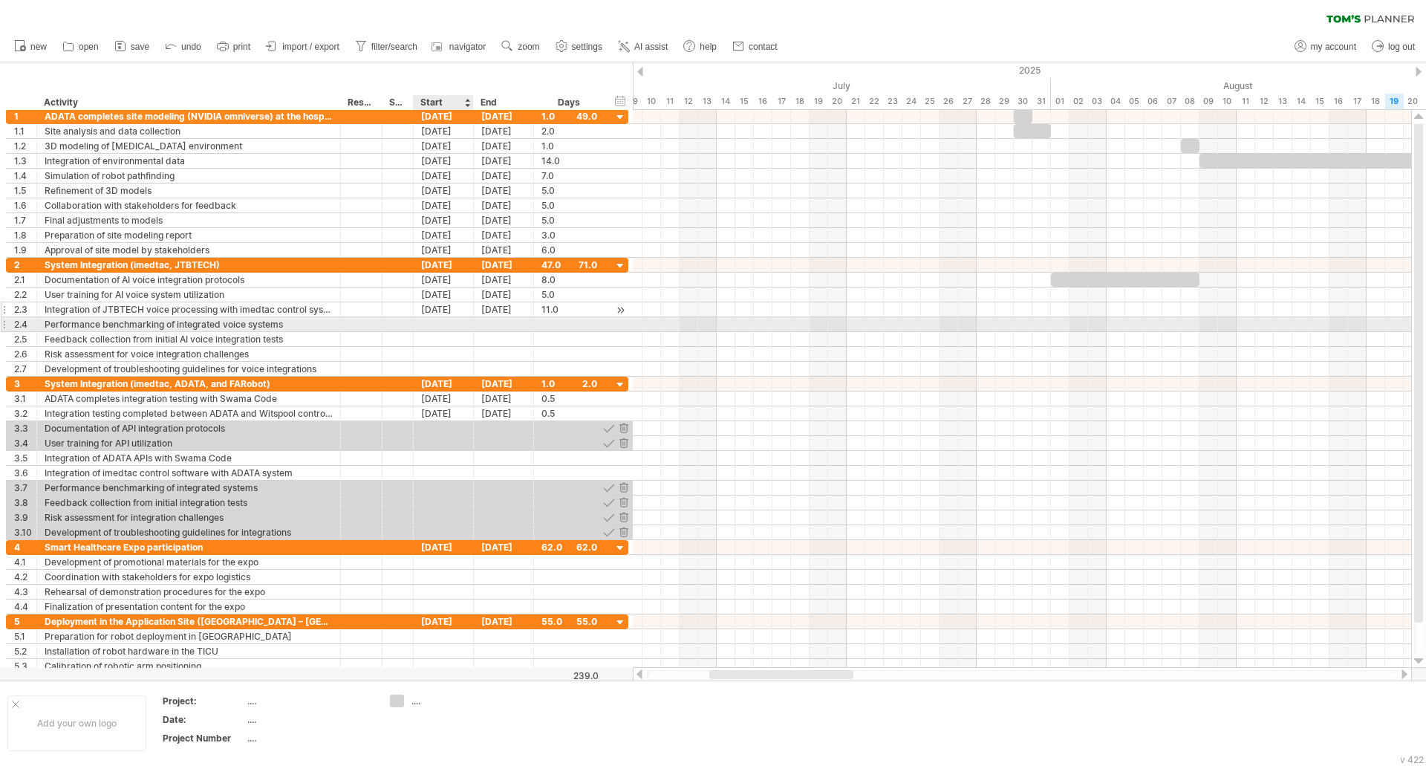
click at [467, 325] on div at bounding box center [444, 324] width 60 height 14
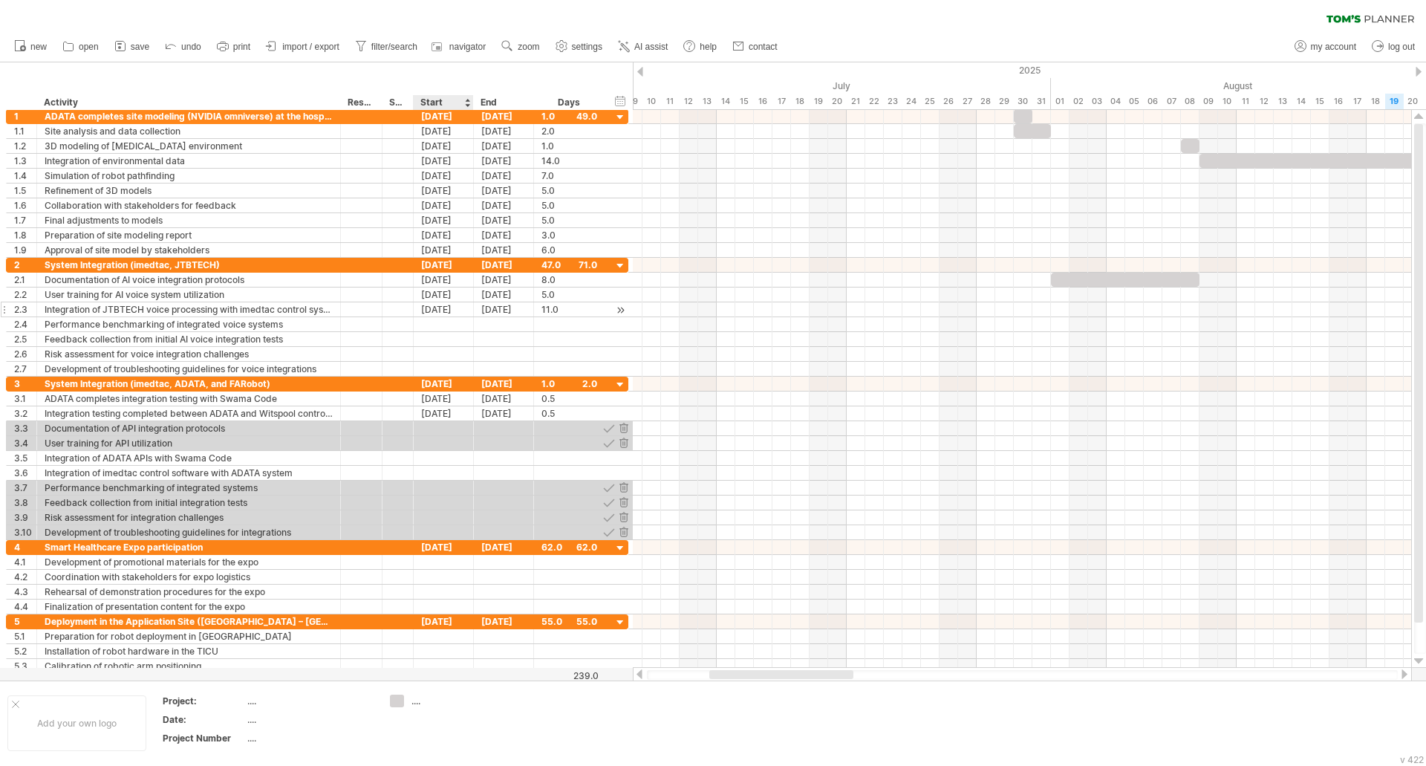
click at [469, 103] on div at bounding box center [467, 102] width 6 height 15
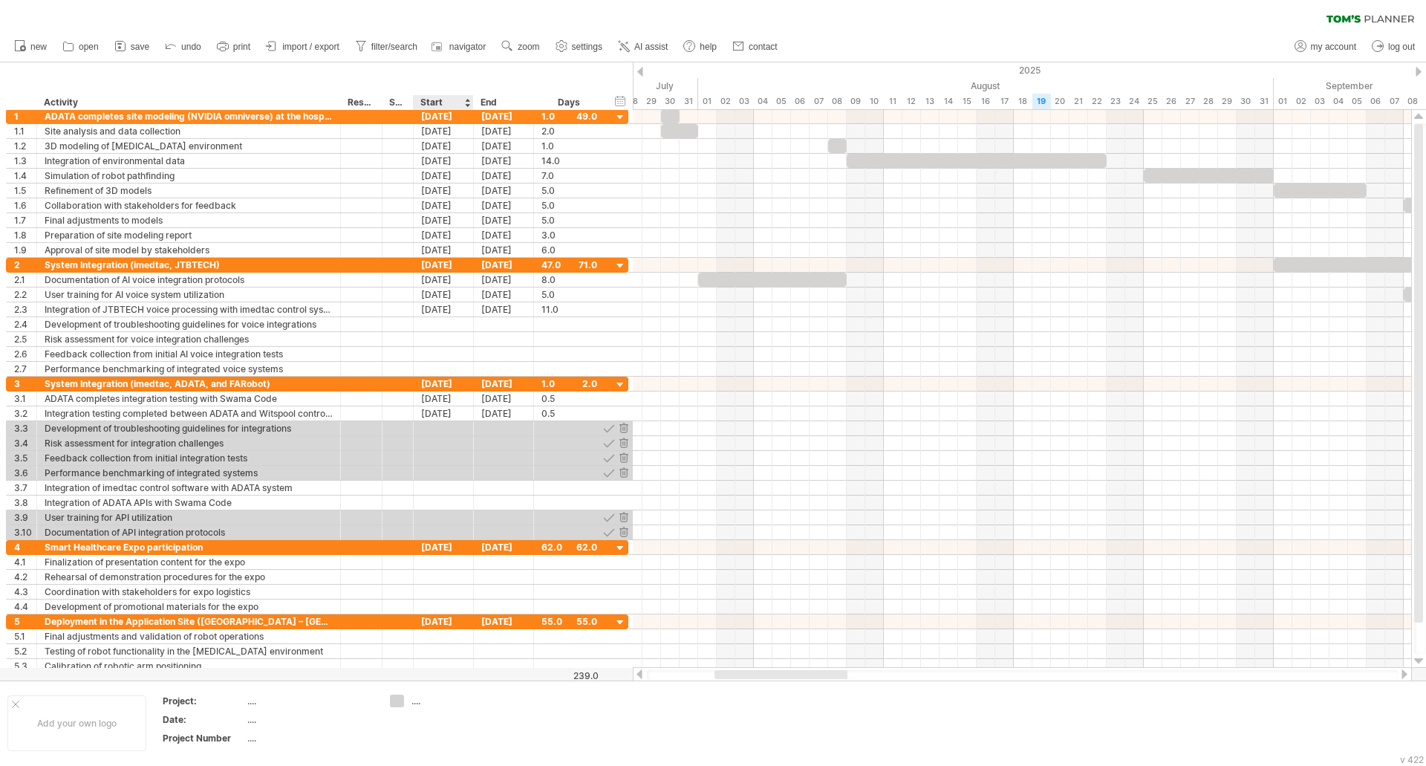
click at [469, 103] on div at bounding box center [467, 102] width 6 height 15
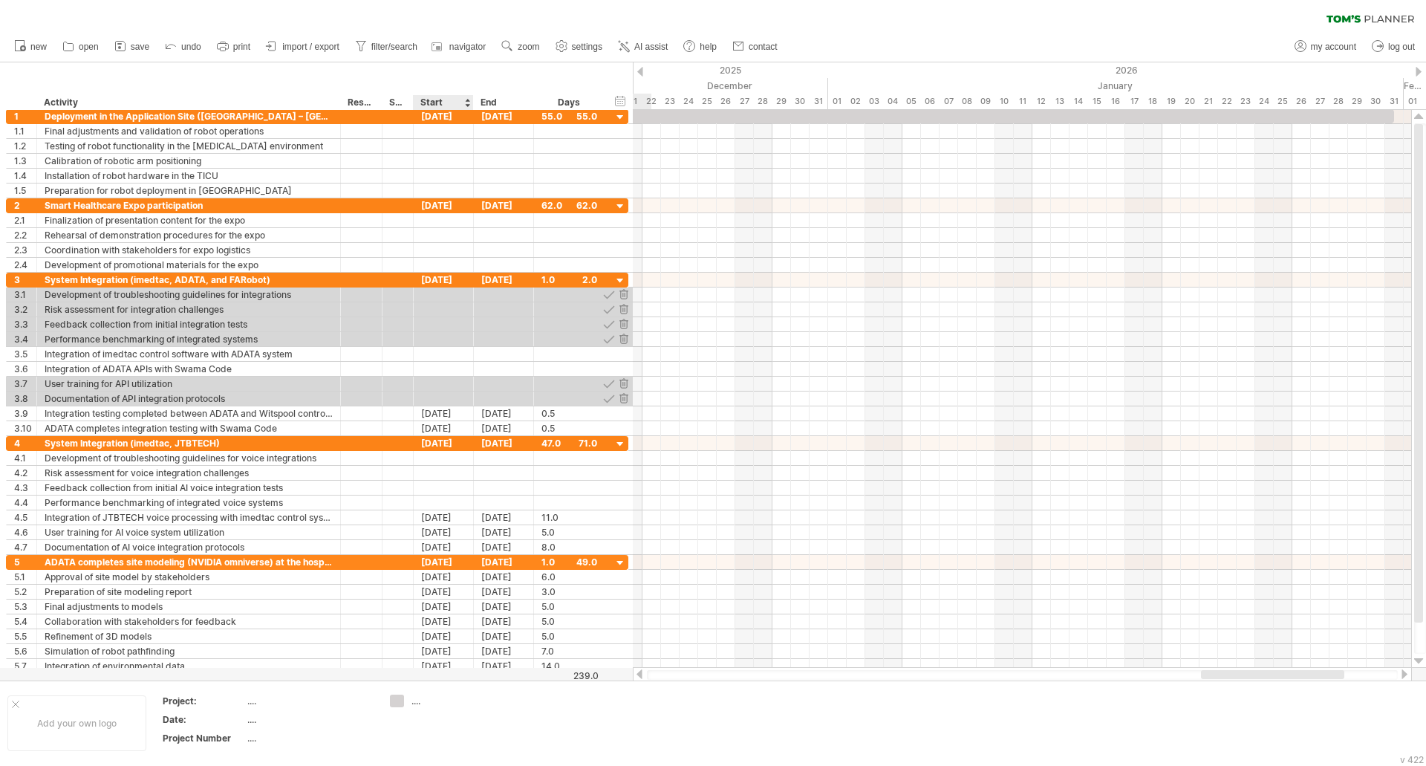
click at [469, 103] on div at bounding box center [467, 102] width 6 height 15
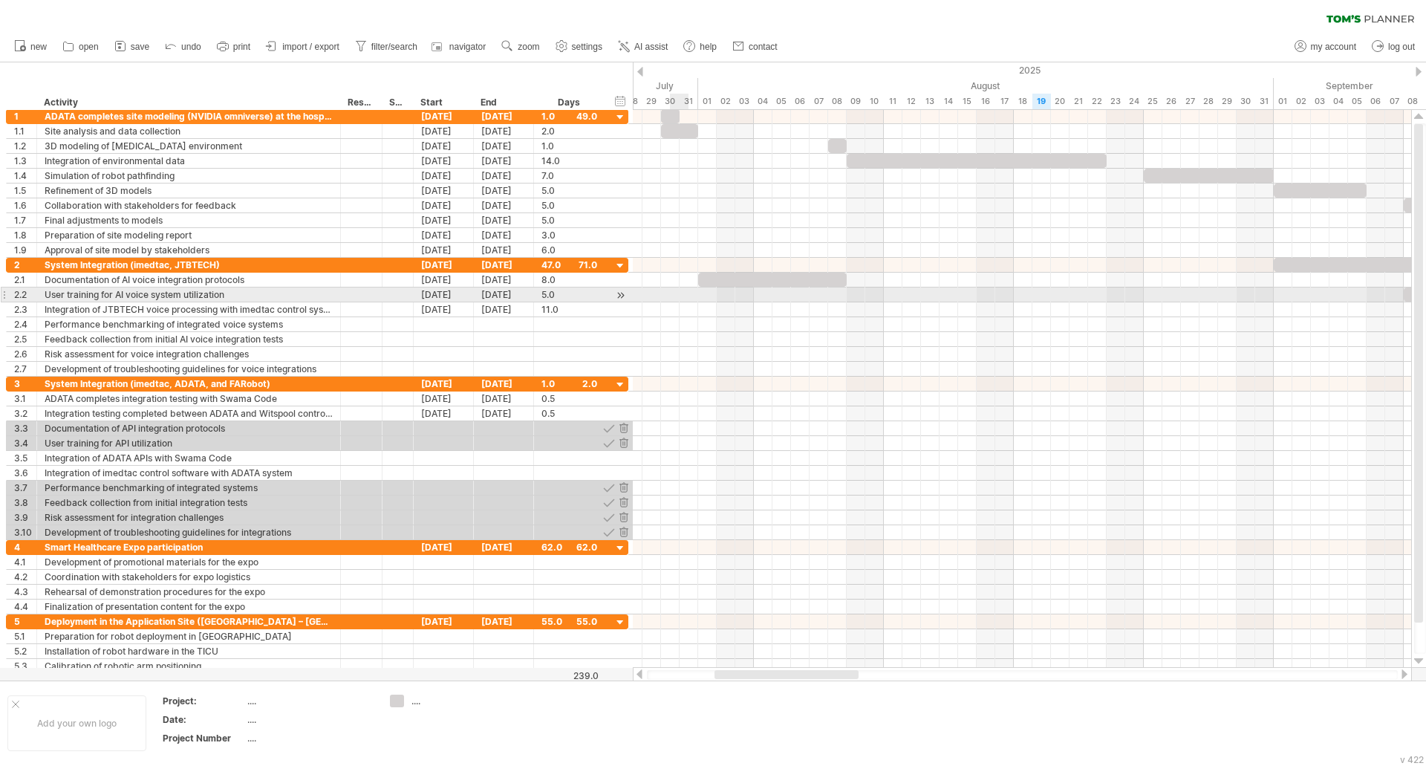
click at [686, 299] on div at bounding box center [1022, 294] width 778 height 15
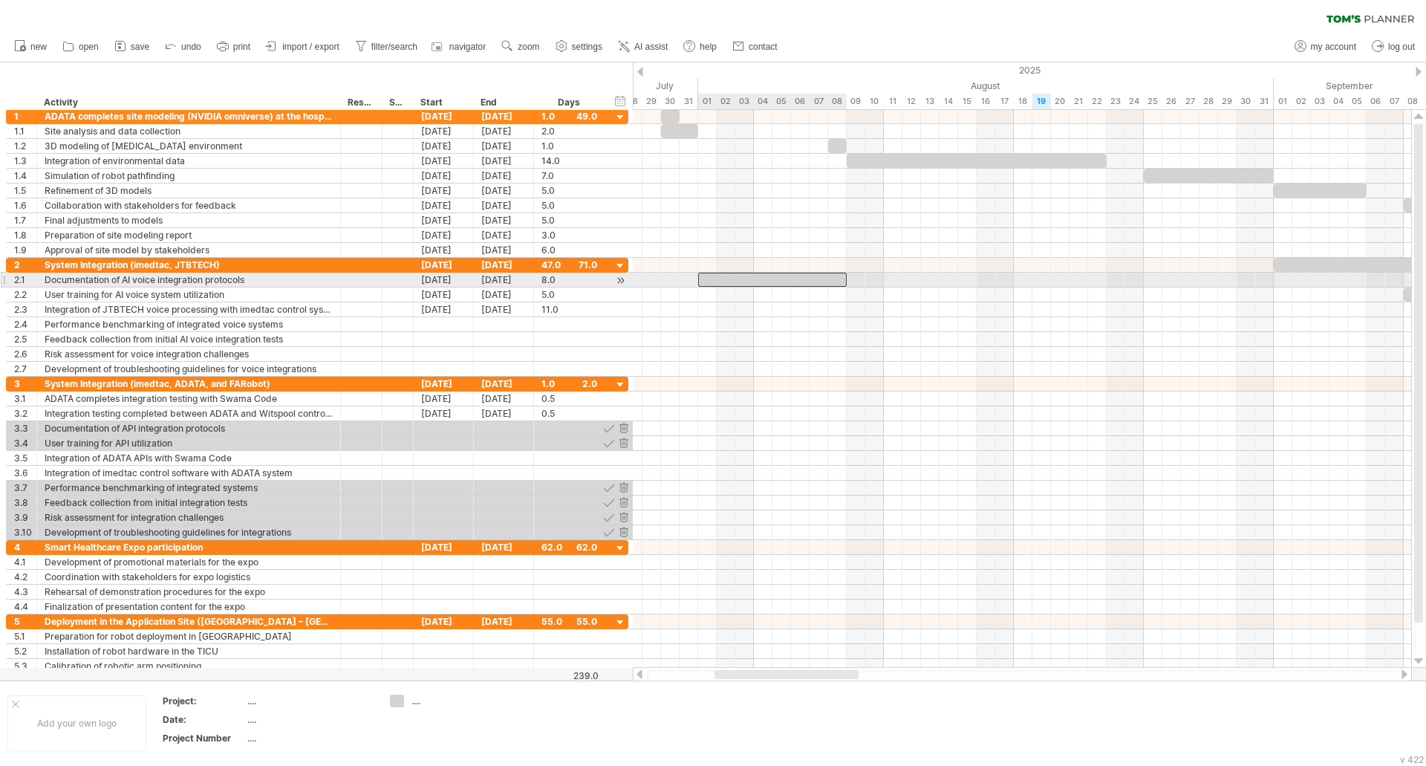
click at [706, 279] on div at bounding box center [772, 280] width 149 height 14
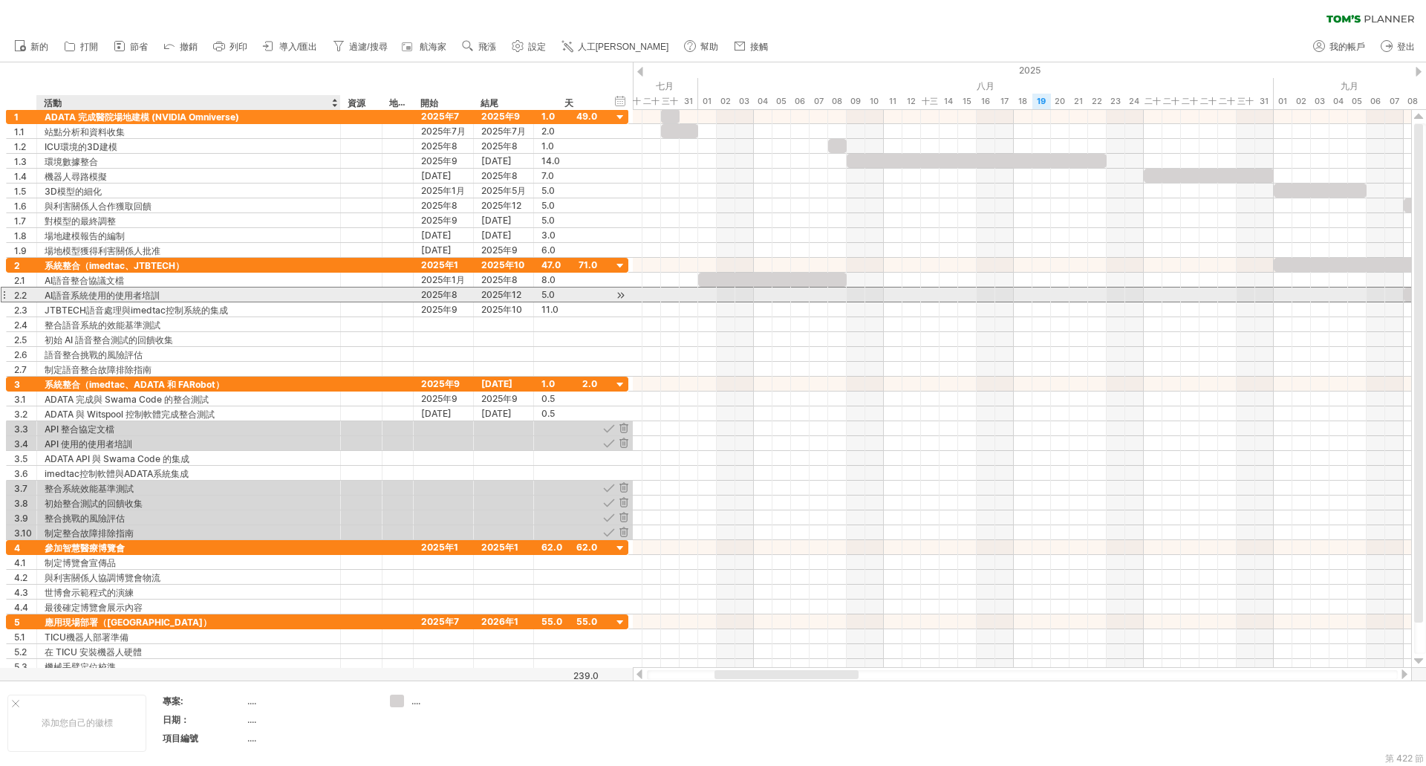
click at [126, 298] on font "AI語音系統使用的使用者培訓" at bounding box center [102, 295] width 115 height 11
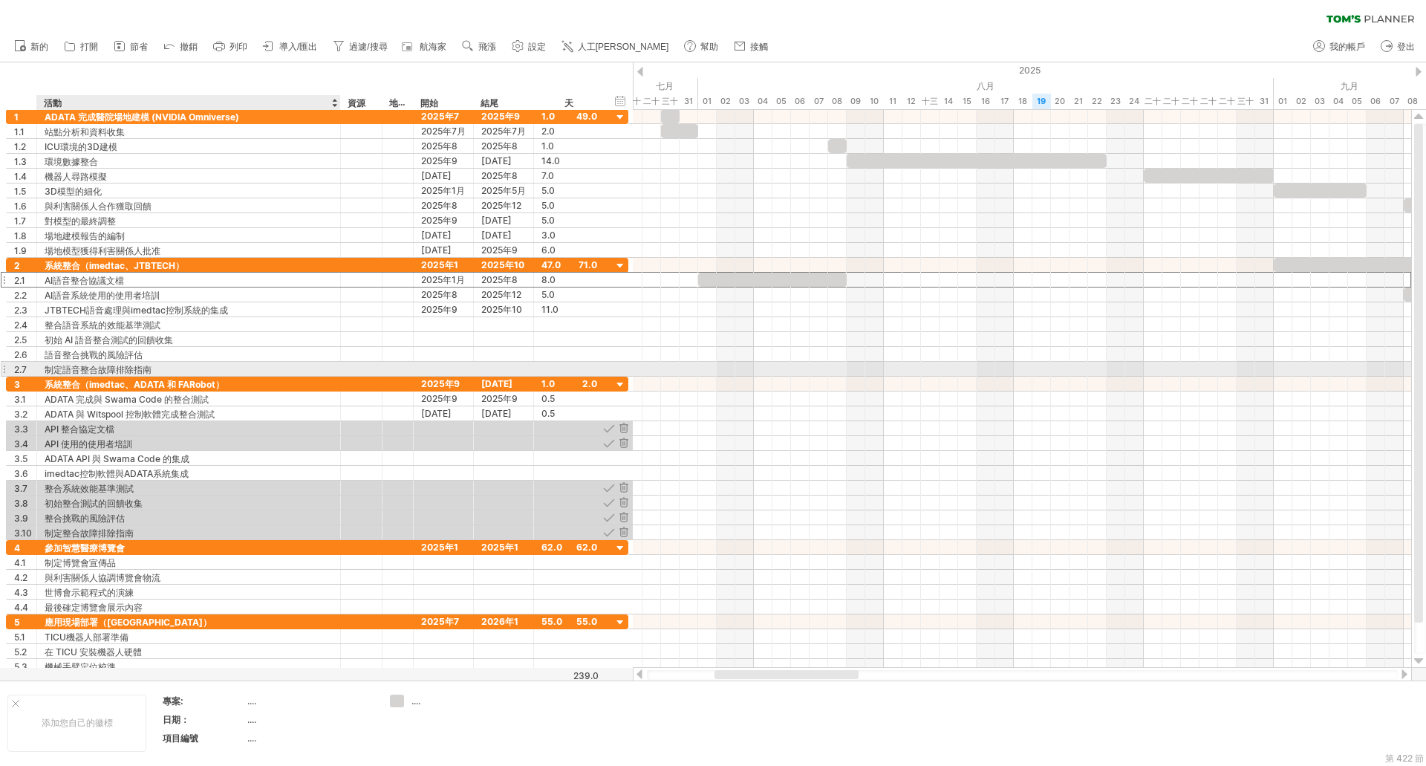
drag, startPoint x: 113, startPoint y: 280, endPoint x: 117, endPoint y: 371, distance: 90.7
click at [117, 371] on div "**********" at bounding box center [317, 317] width 623 height 119
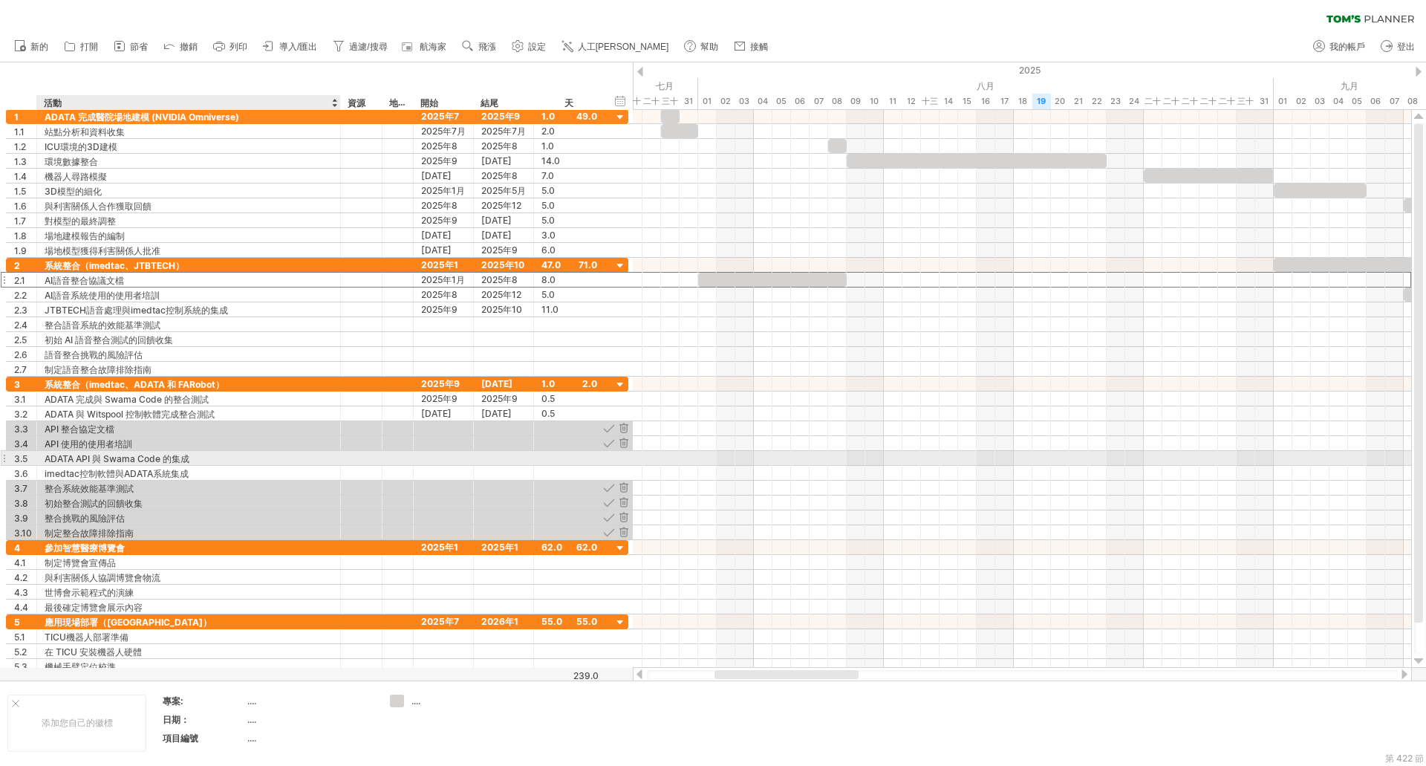
click at [127, 457] on font "ADATA API 與 Swama Code 的集成" at bounding box center [117, 458] width 145 height 11
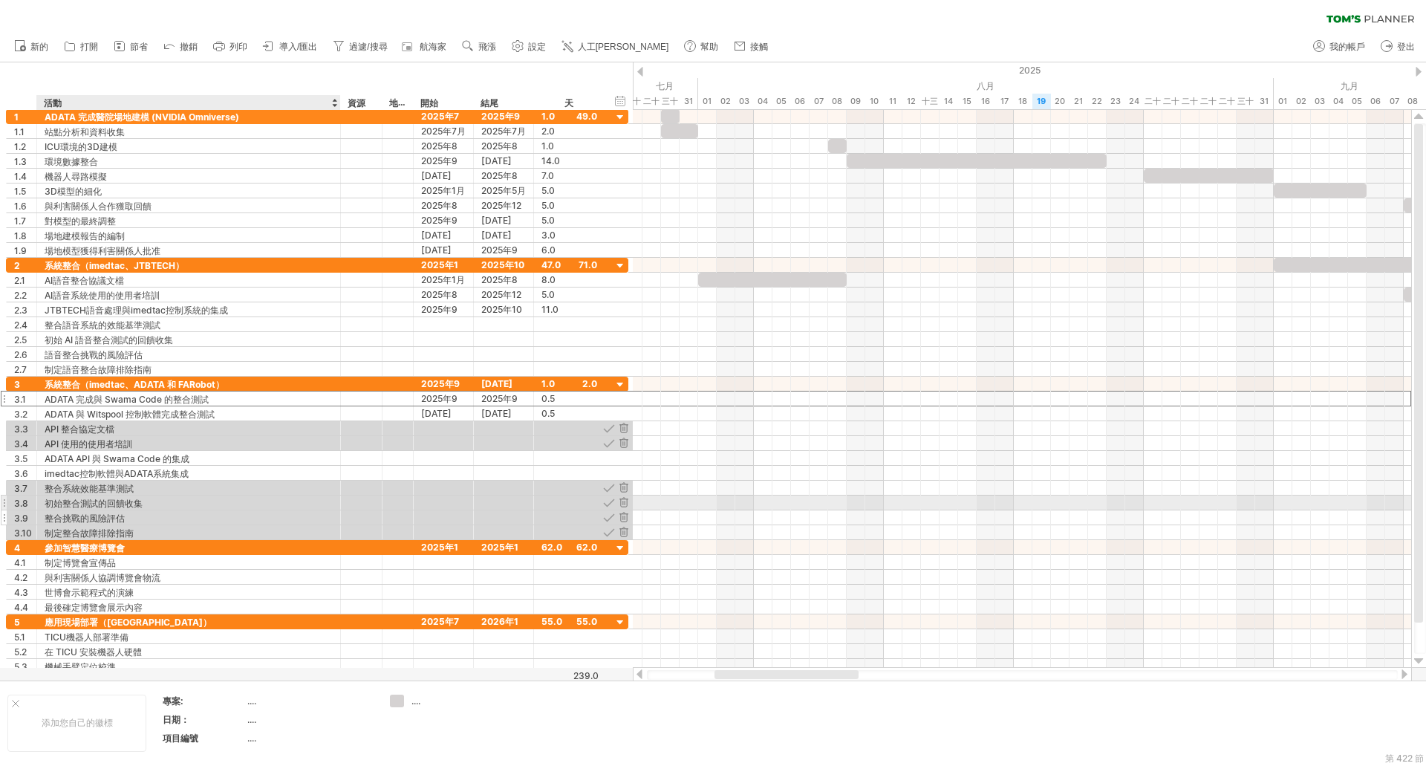
drag, startPoint x: 121, startPoint y: 395, endPoint x: 131, endPoint y: 511, distance: 116.3
click at [131, 511] on div "**********" at bounding box center [317, 458] width 623 height 163
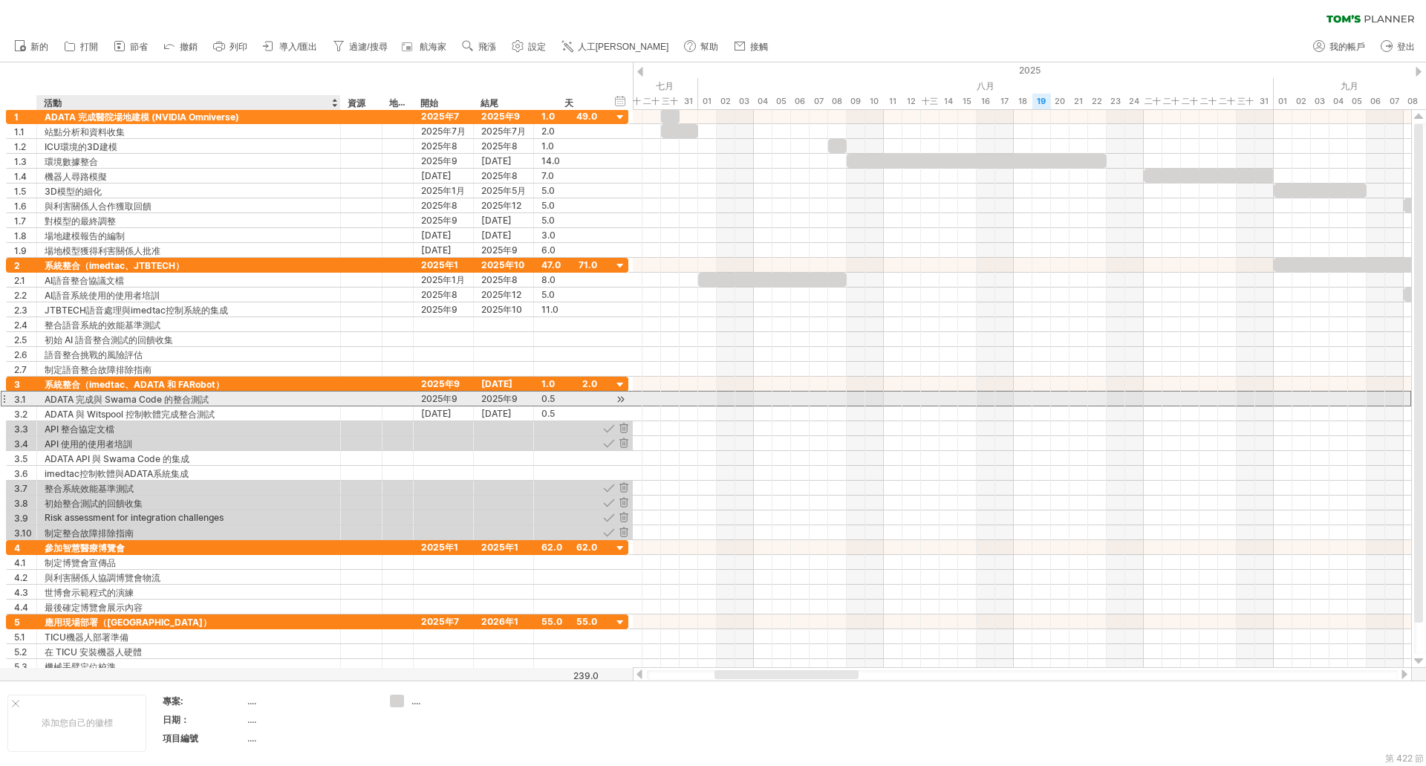
click at [121, 400] on font "ADATA 完成與 Swama Code 的整合測試" at bounding box center [127, 399] width 164 height 11
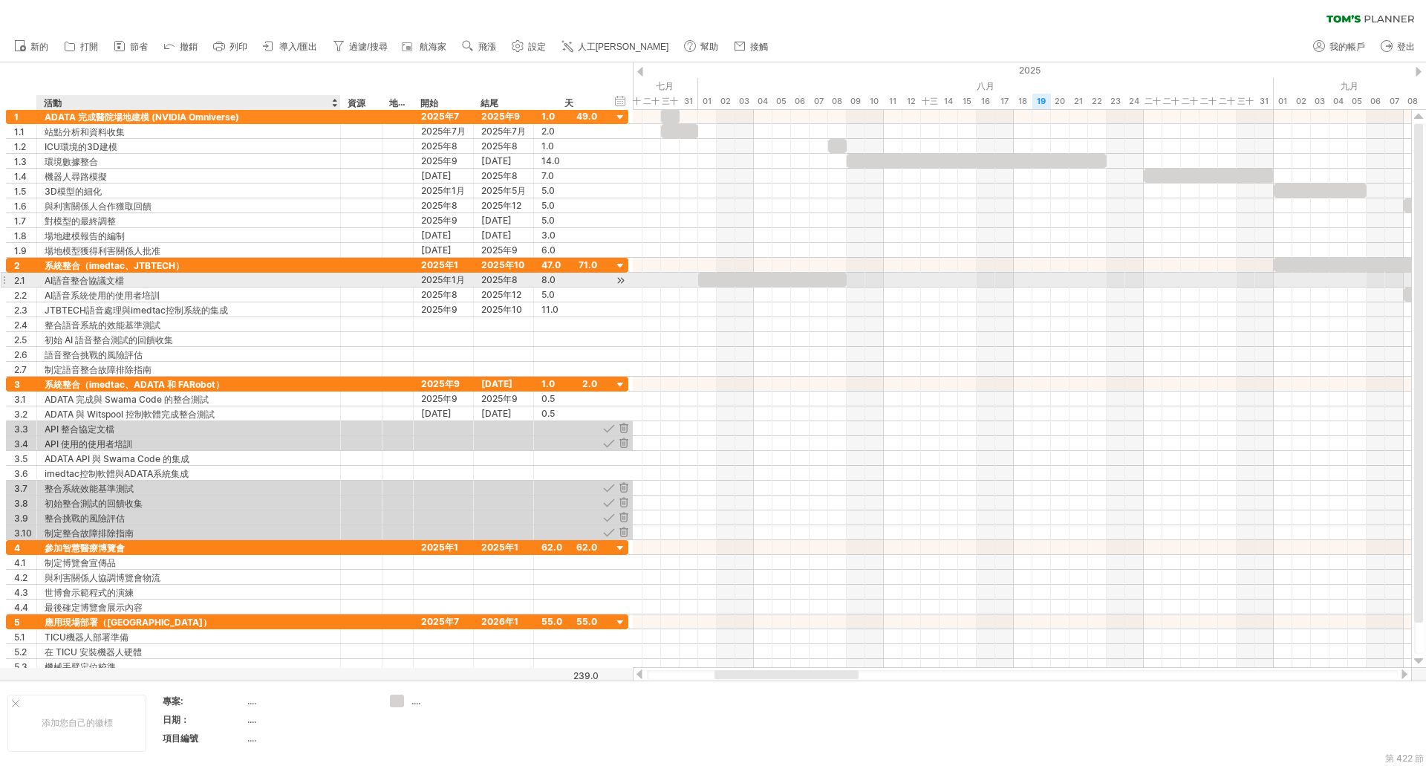
click at [129, 276] on div "AI語音整合協議文檔" at bounding box center [189, 280] width 288 height 14
click at [48, 280] on input "**********" at bounding box center [189, 280] width 288 height 14
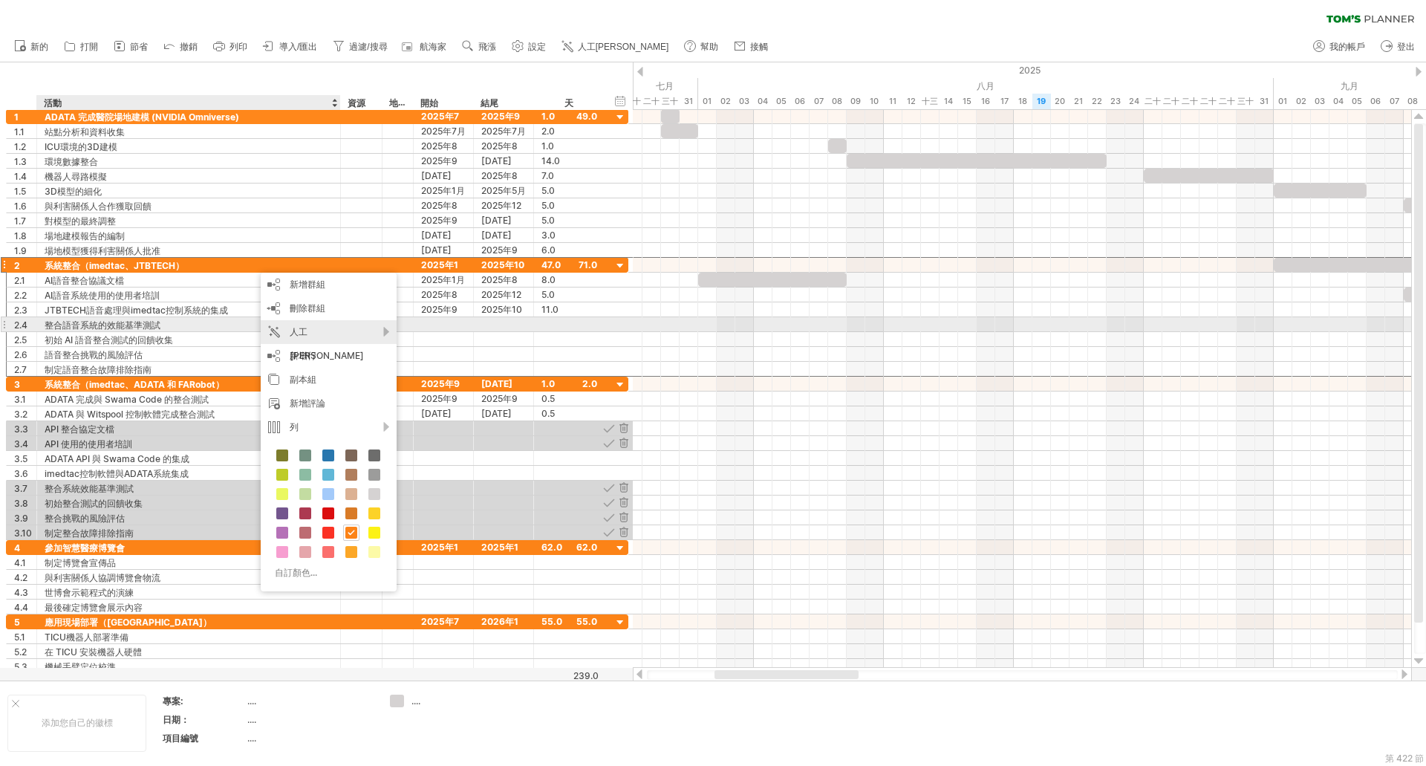
click at [320, 332] on font "人工[PERSON_NAME]" at bounding box center [327, 343] width 74 height 35
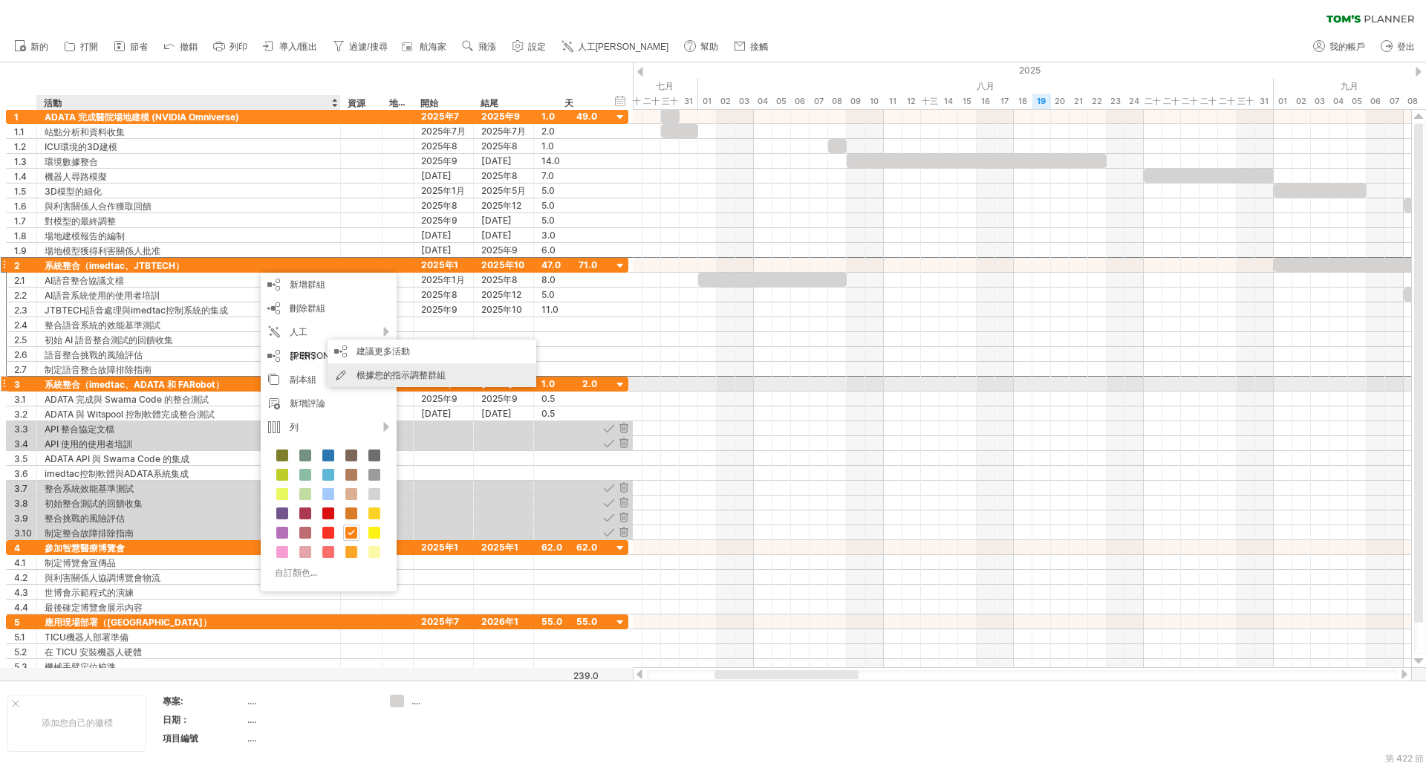
click at [397, 377] on font "根據您的指示調整群組" at bounding box center [401, 374] width 89 height 11
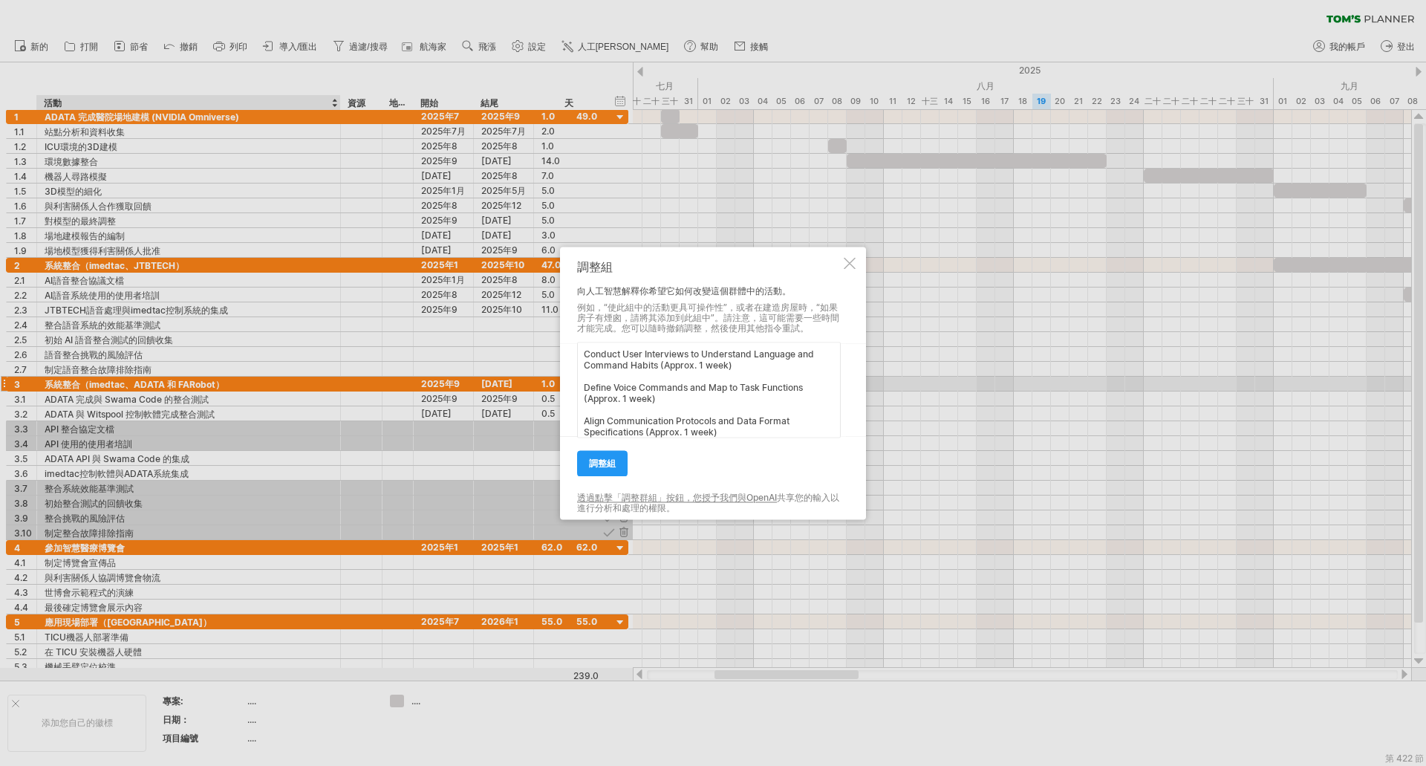
click at [582, 351] on textarea "Conduct User Interviews to Understand Language and Command Habits (Approx. 1 we…" at bounding box center [709, 390] width 264 height 96
click at [603, 383] on textarea "Please change to foloowing list： Conduct User Interviews to Understand Language…" at bounding box center [709, 390] width 264 height 96
click at [605, 401] on textarea "Please change to foloowing list： Conduct User Interviews to Understand Language…" at bounding box center [709, 390] width 264 height 96
click at [602, 425] on textarea "Please change to foloowing list： Conduct User Interviews to Understand Language…" at bounding box center [709, 390] width 264 height 96
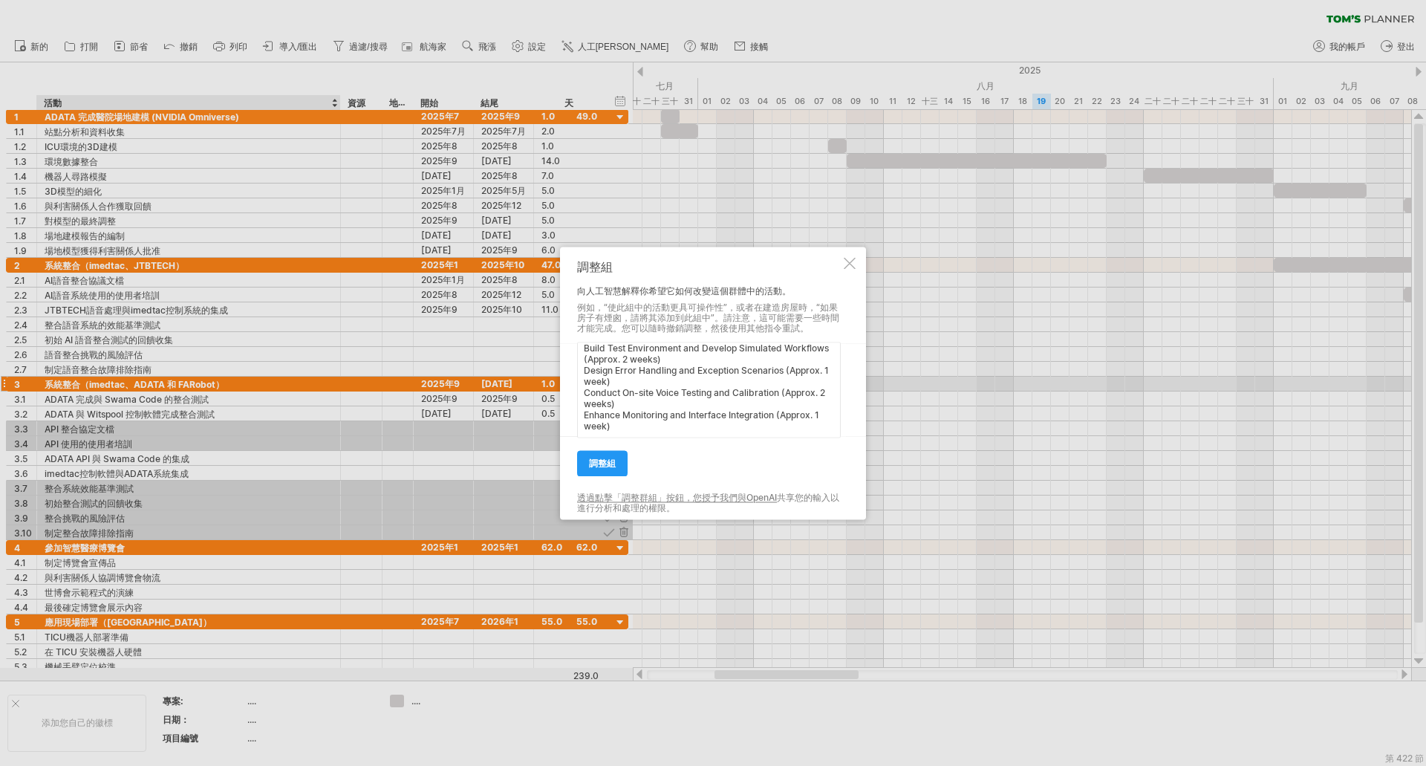
scroll to position [86, 0]
type textarea "Please change to foloowing list： Conduct User Interviews to Understand Language…"
click at [608, 461] on font "調整組" at bounding box center [602, 463] width 27 height 11
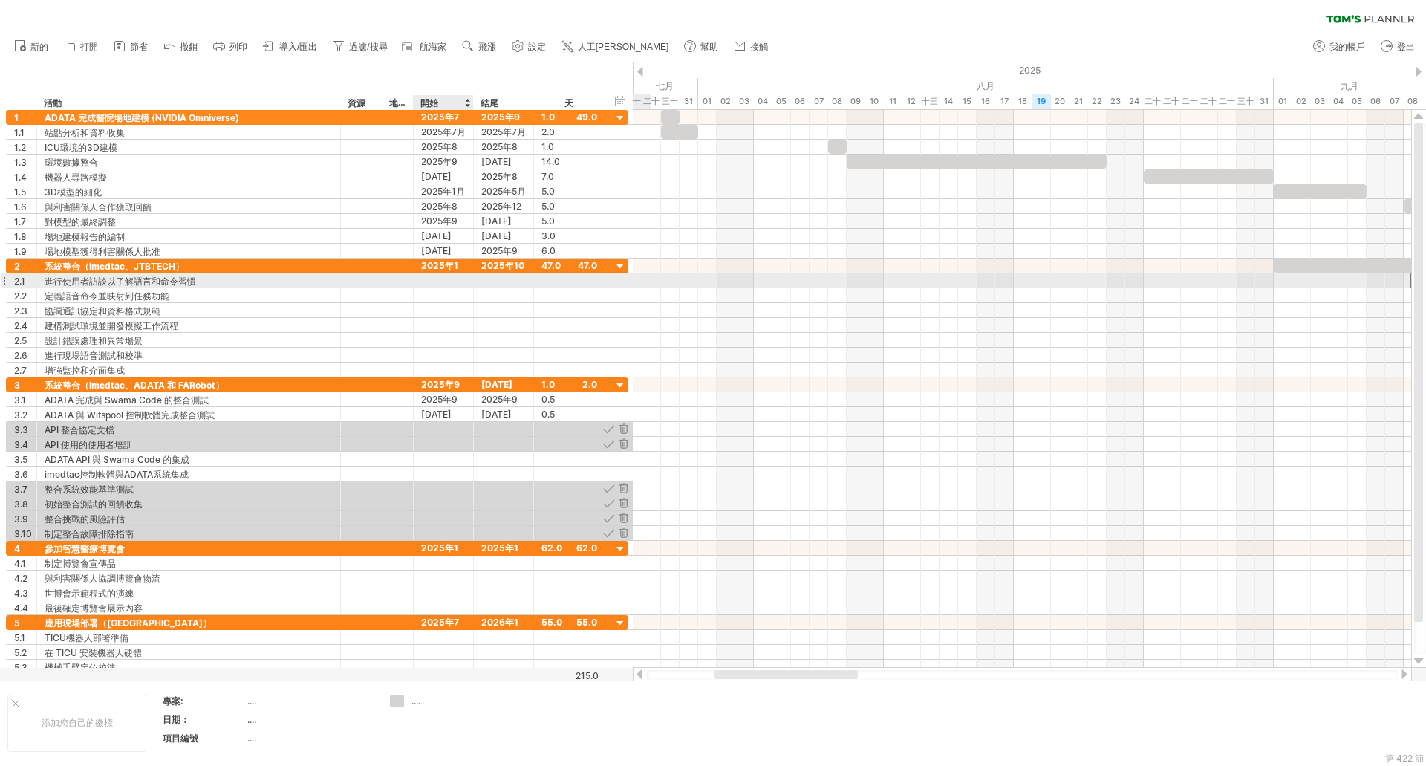
click at [451, 281] on div at bounding box center [444, 280] width 60 height 14
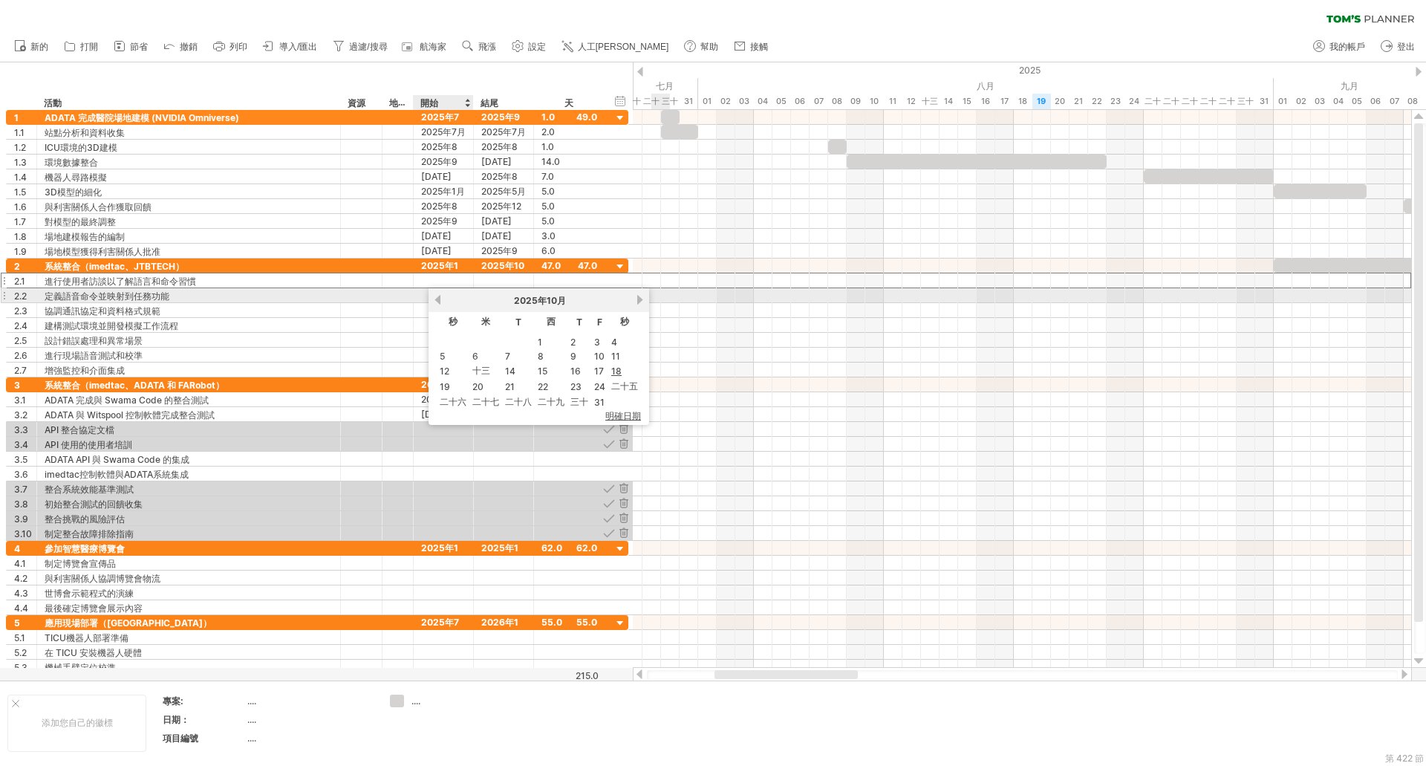
click at [441, 299] on link "以前的" at bounding box center [437, 299] width 11 height 11
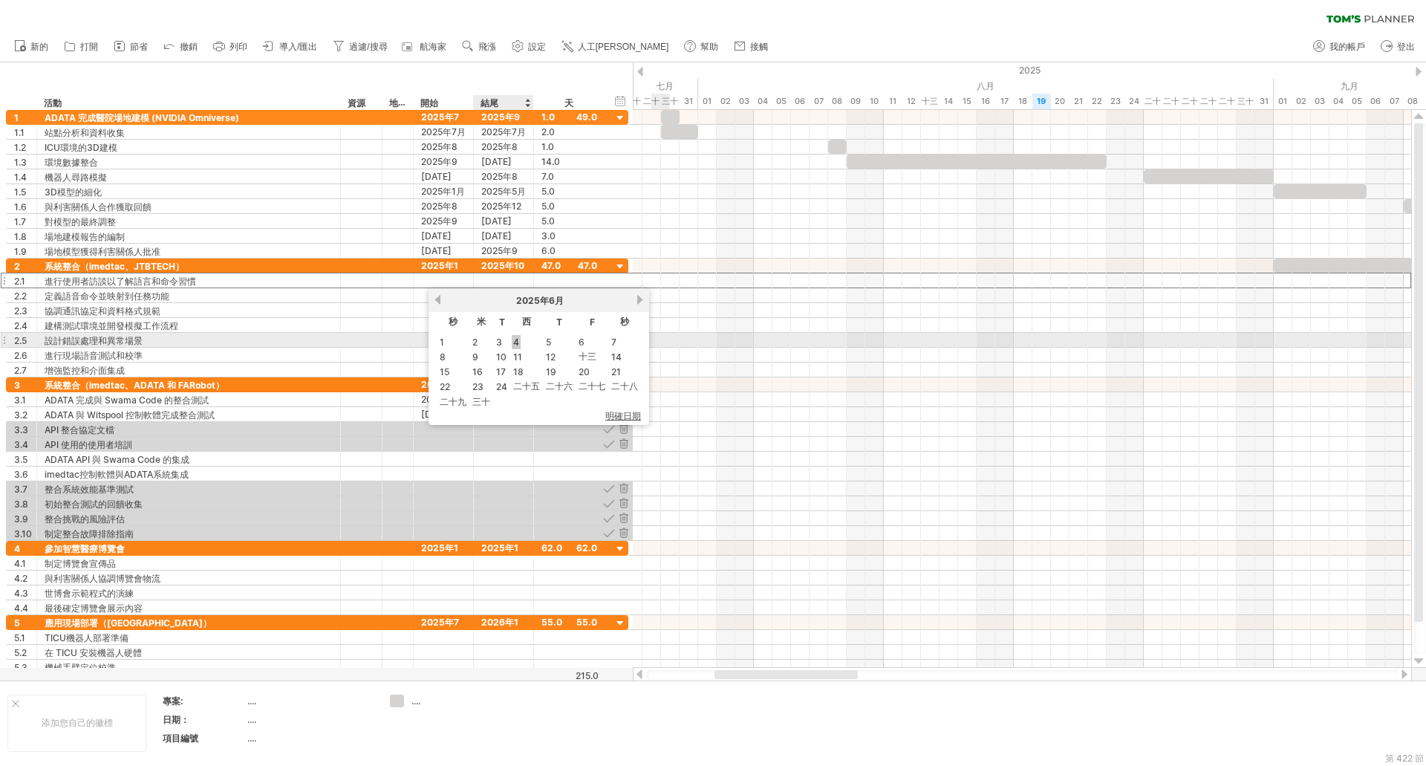
click at [514, 342] on font "4" at bounding box center [516, 342] width 6 height 11
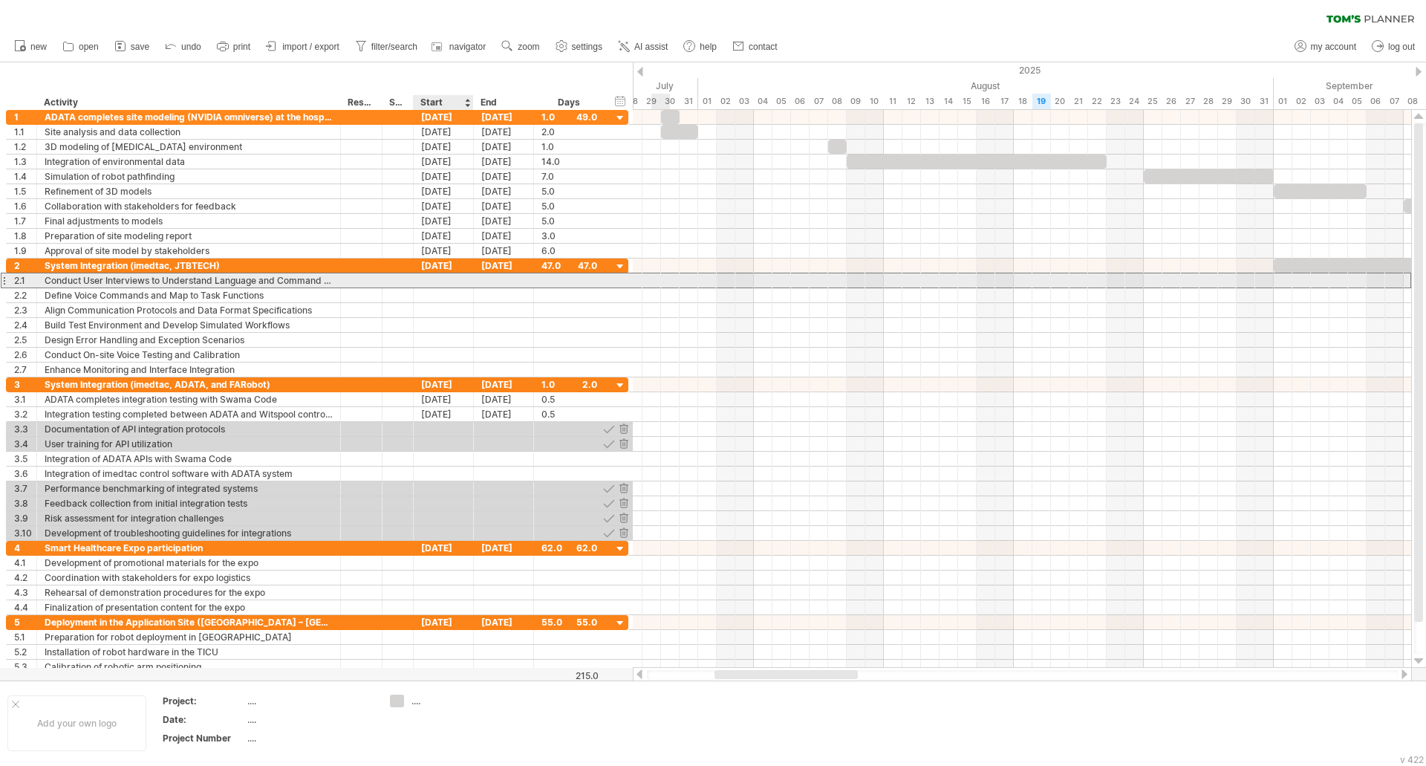
click at [463, 282] on div at bounding box center [444, 280] width 60 height 14
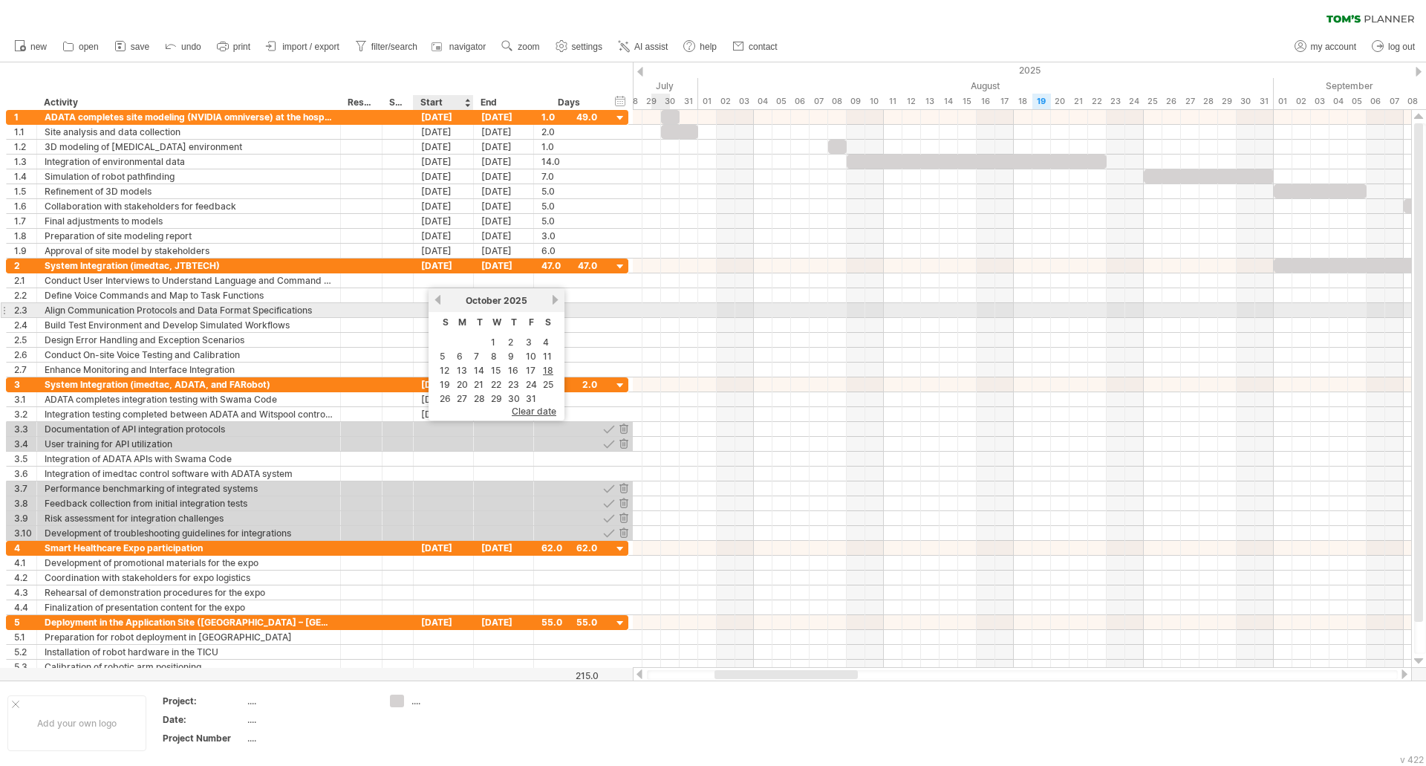
click at [436, 303] on link "previous" at bounding box center [437, 299] width 11 height 11
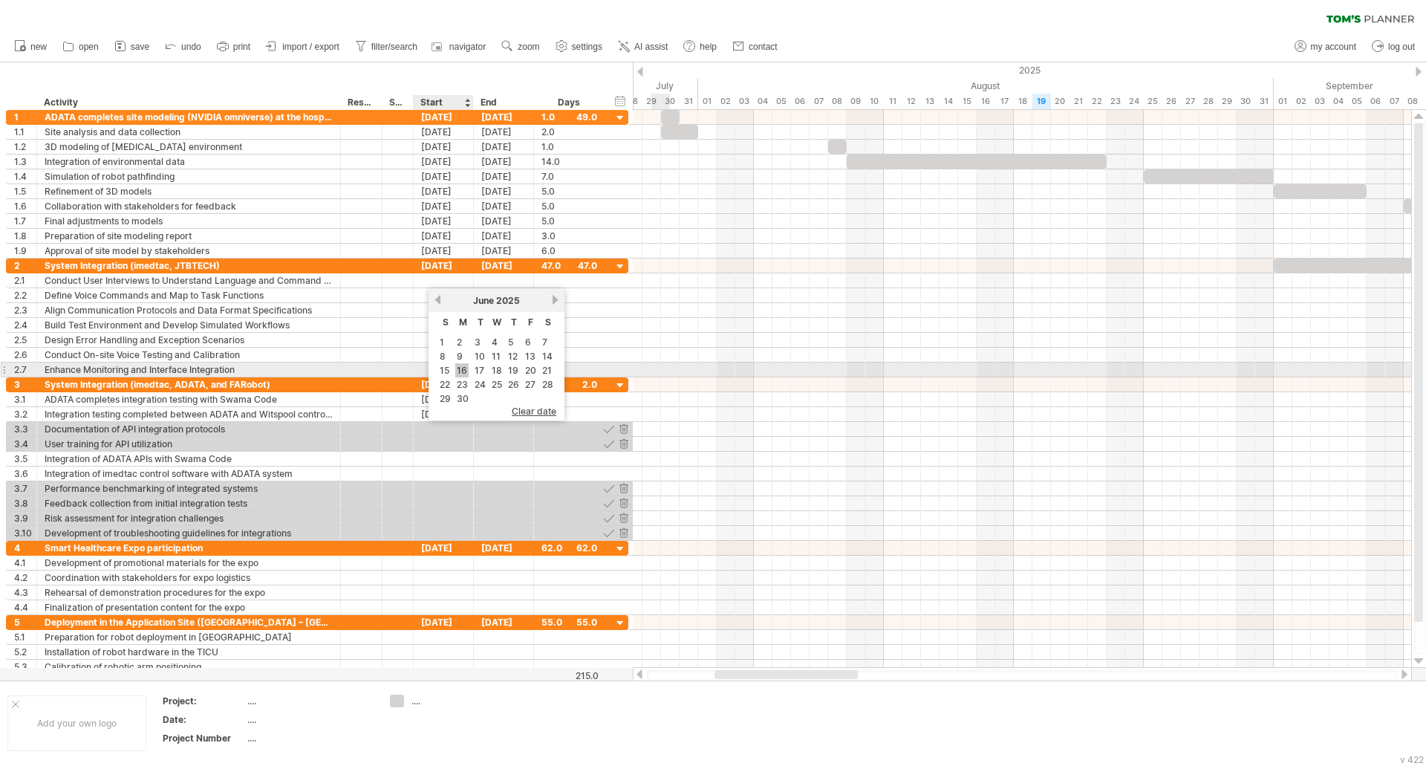
click at [461, 369] on link "16" at bounding box center [461, 370] width 13 height 14
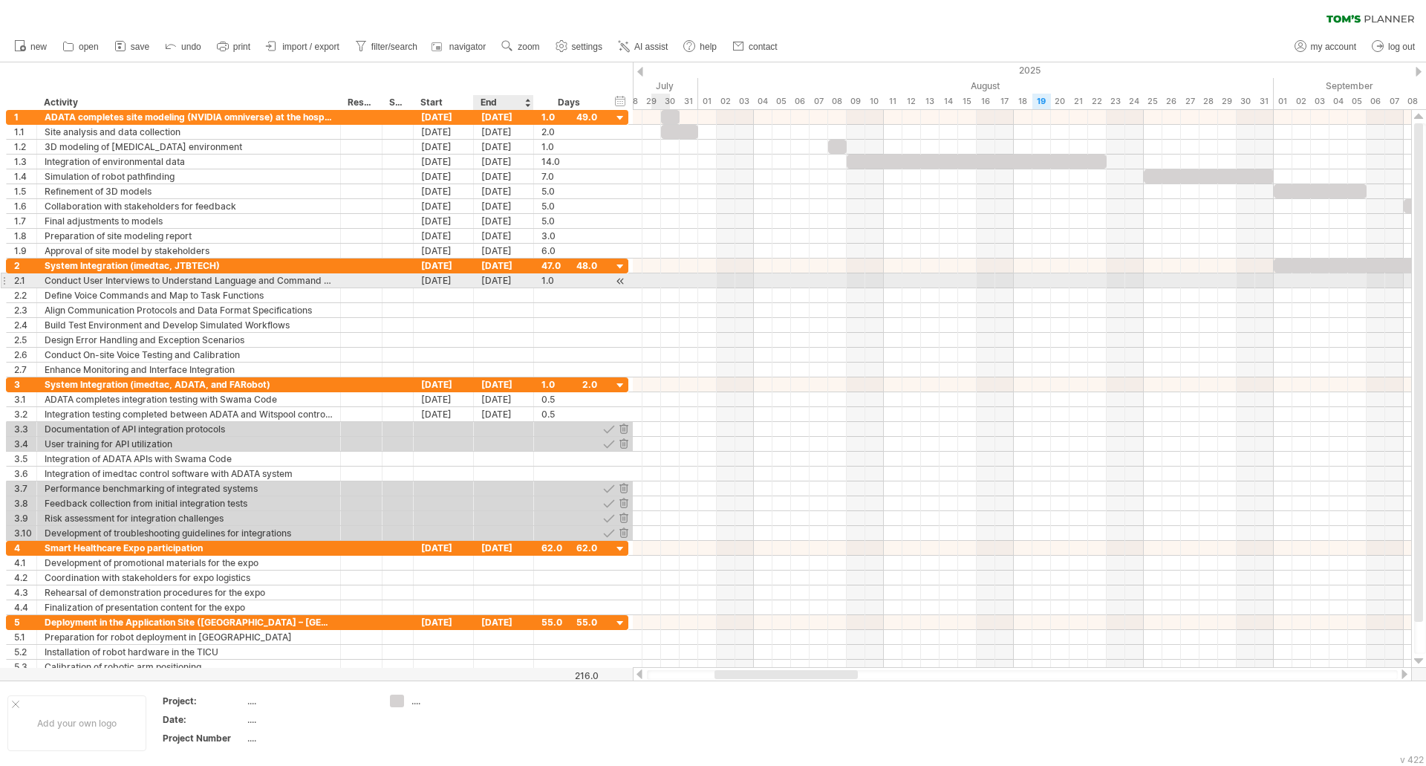
click at [491, 280] on div "16-06-25" at bounding box center [504, 280] width 60 height 14
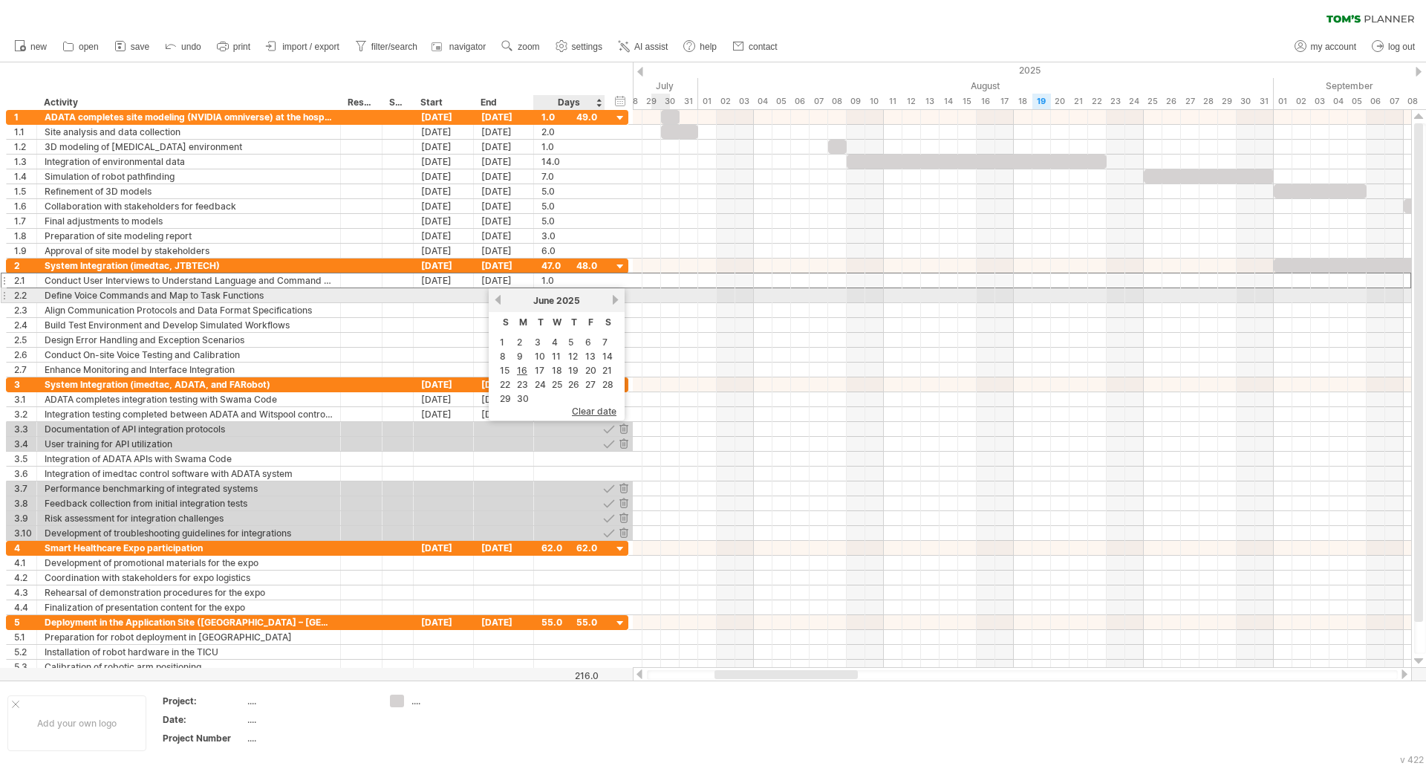
click at [614, 301] on link "next" at bounding box center [615, 299] width 11 height 11
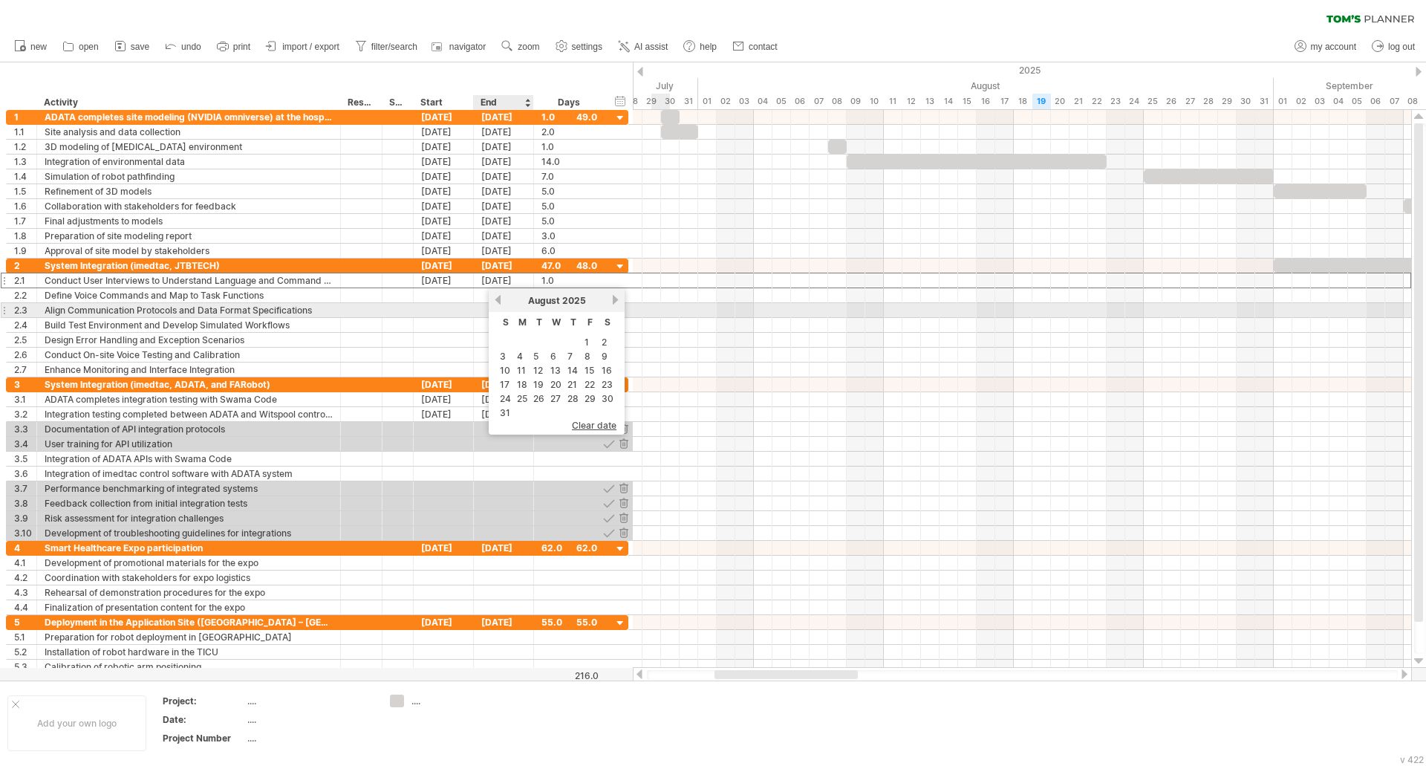
click at [498, 304] on link "previous" at bounding box center [498, 299] width 11 height 11
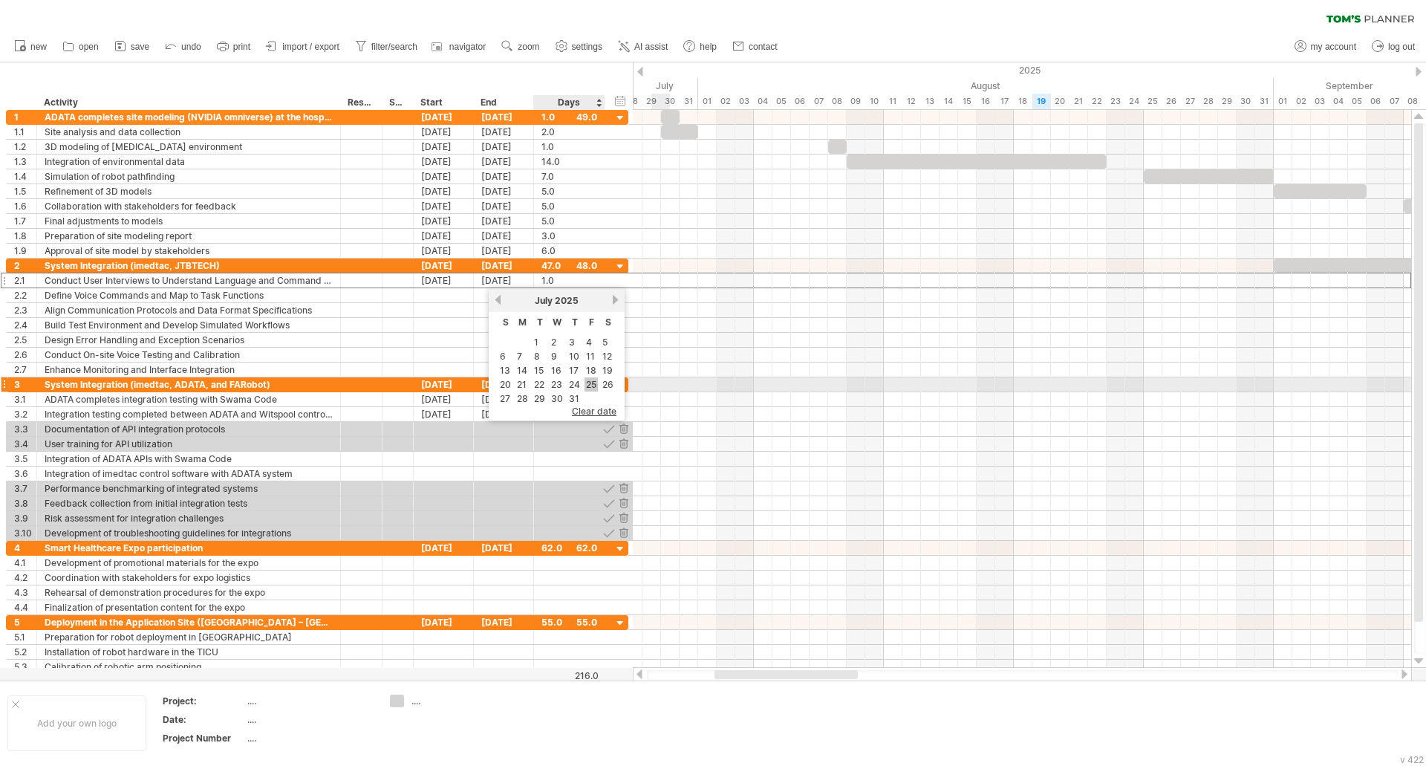
click at [589, 380] on link "25" at bounding box center [591, 384] width 13 height 14
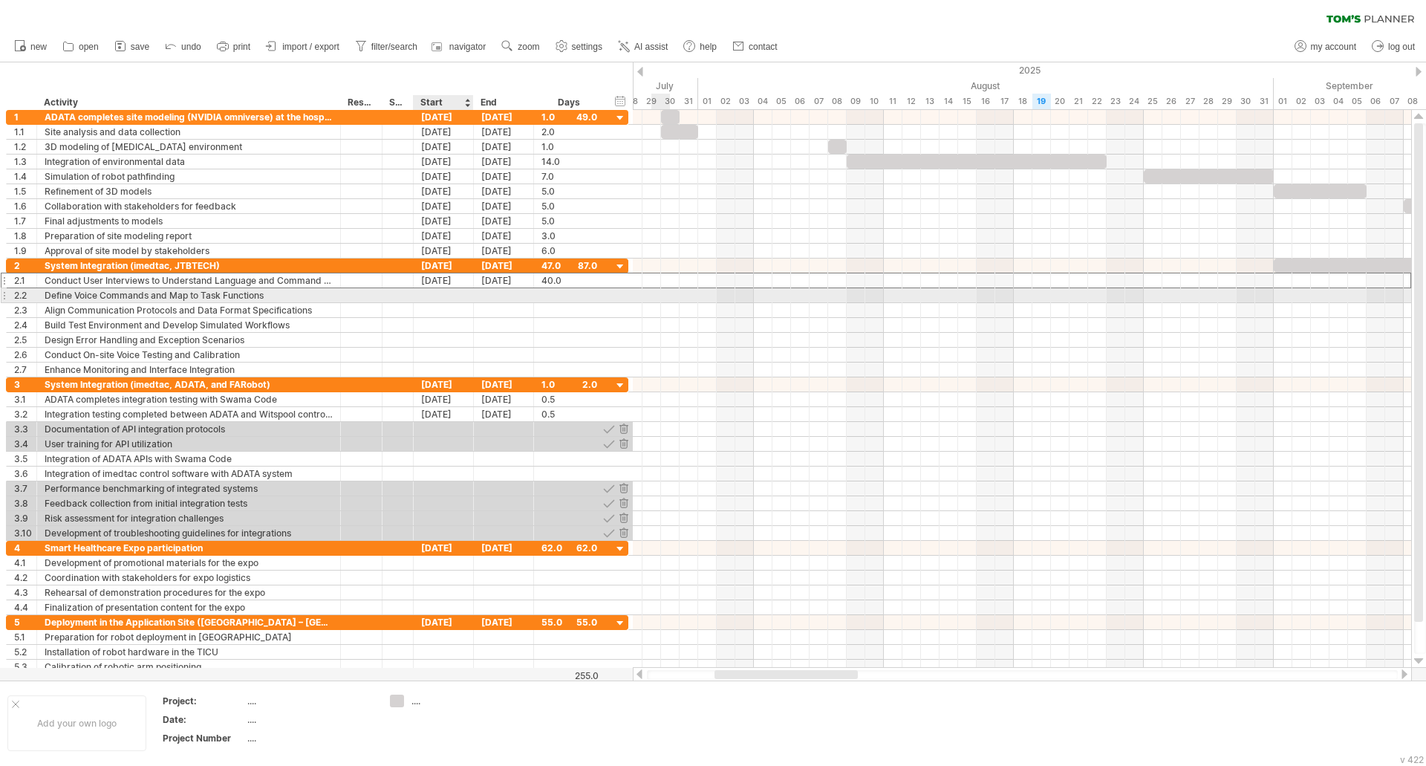
click at [429, 297] on div at bounding box center [444, 295] width 60 height 14
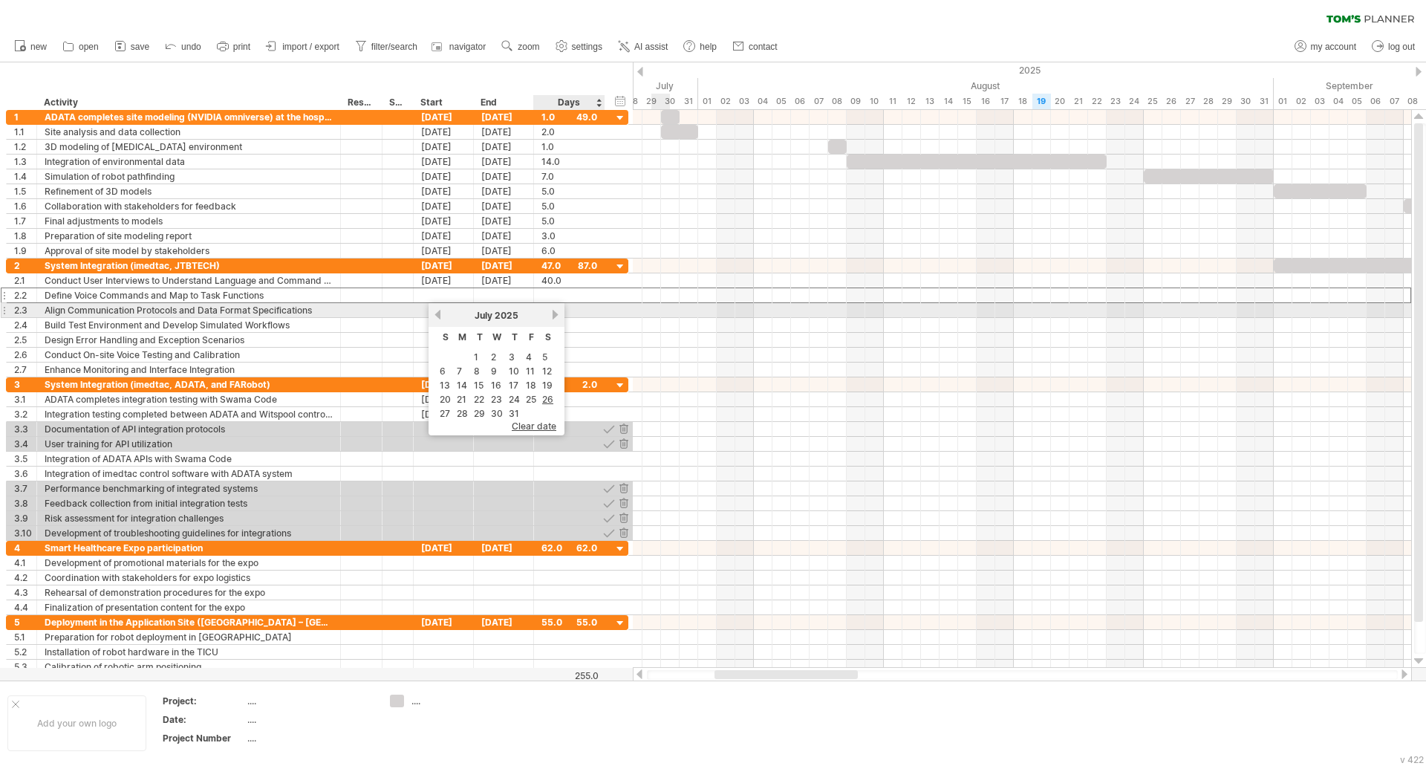
click at [553, 318] on link "next" at bounding box center [555, 314] width 11 height 11
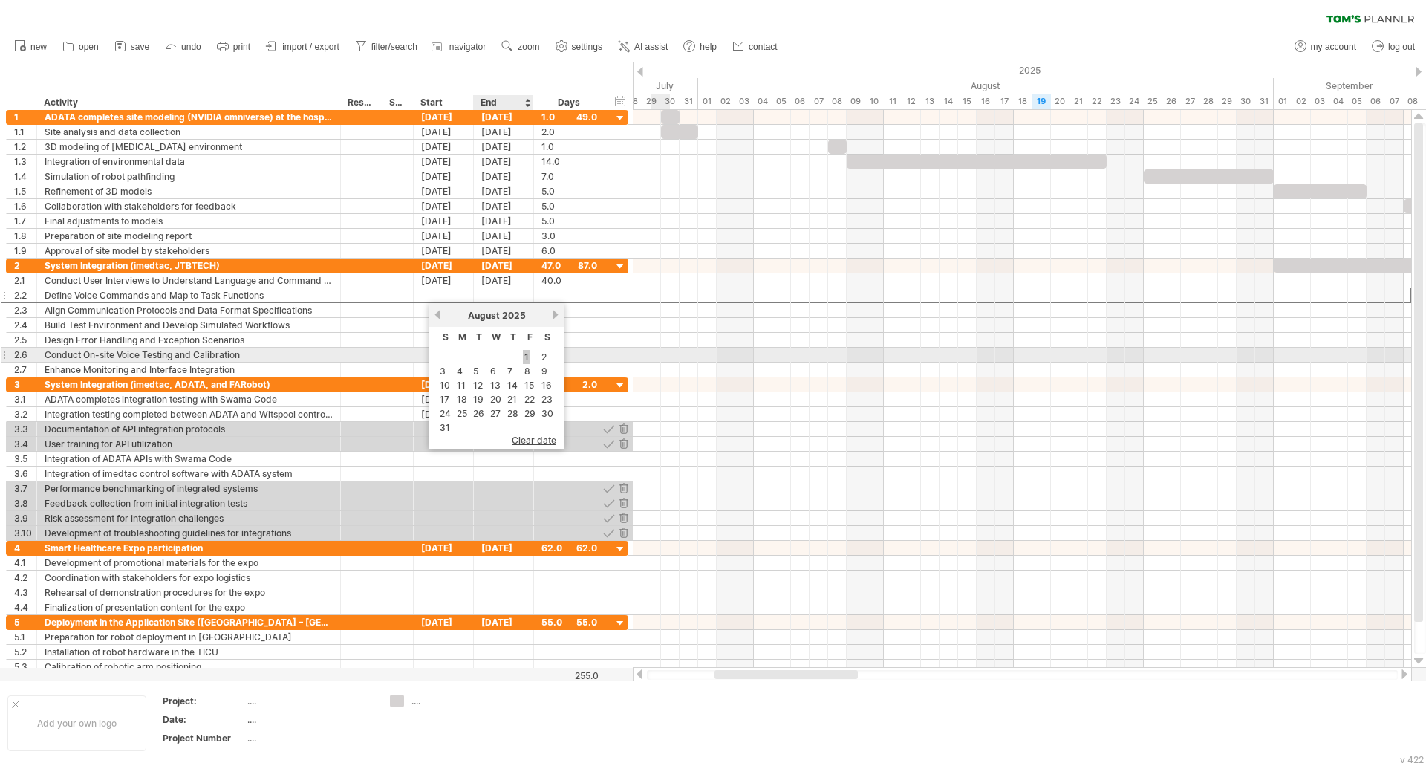
click at [527, 357] on link "1" at bounding box center [526, 357] width 7 height 14
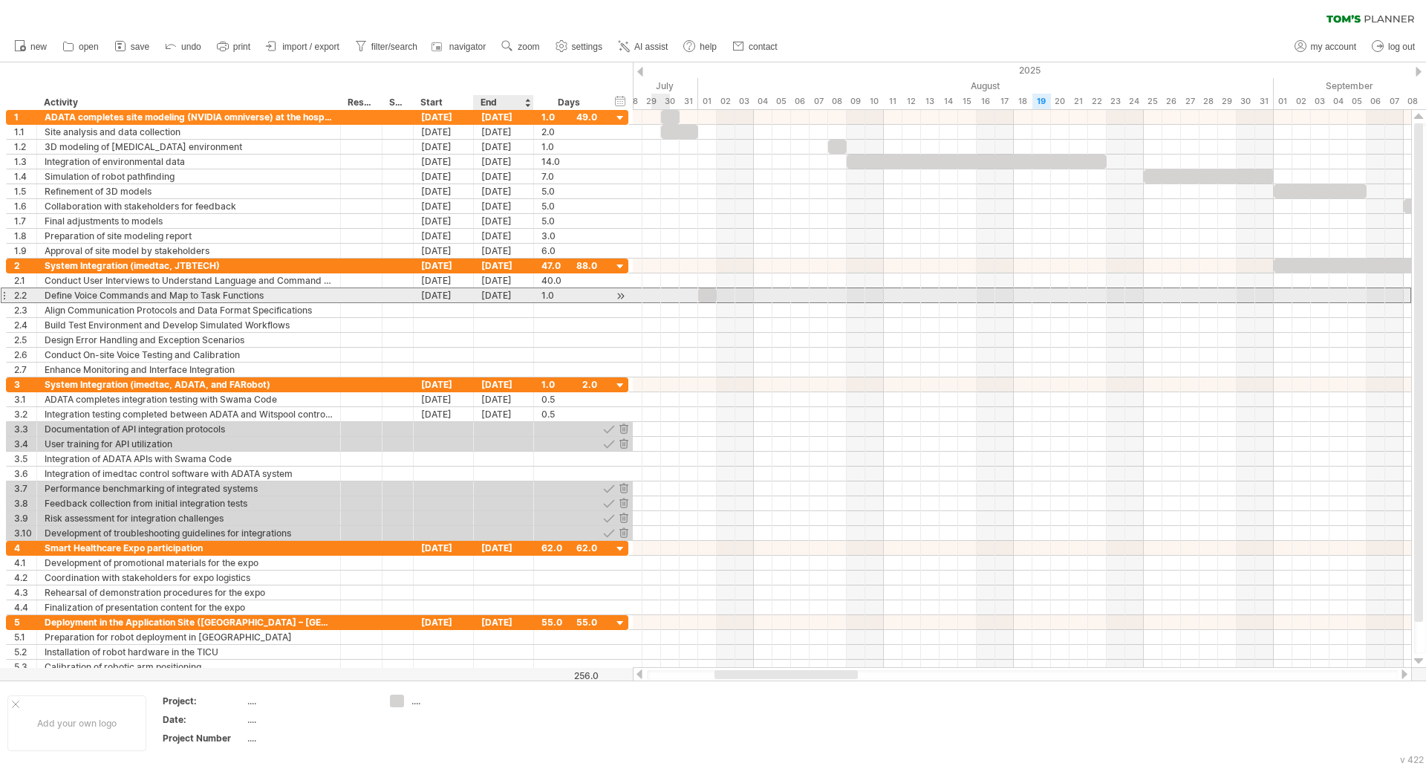
click at [524, 299] on div "[DATE]" at bounding box center [504, 295] width 60 height 14
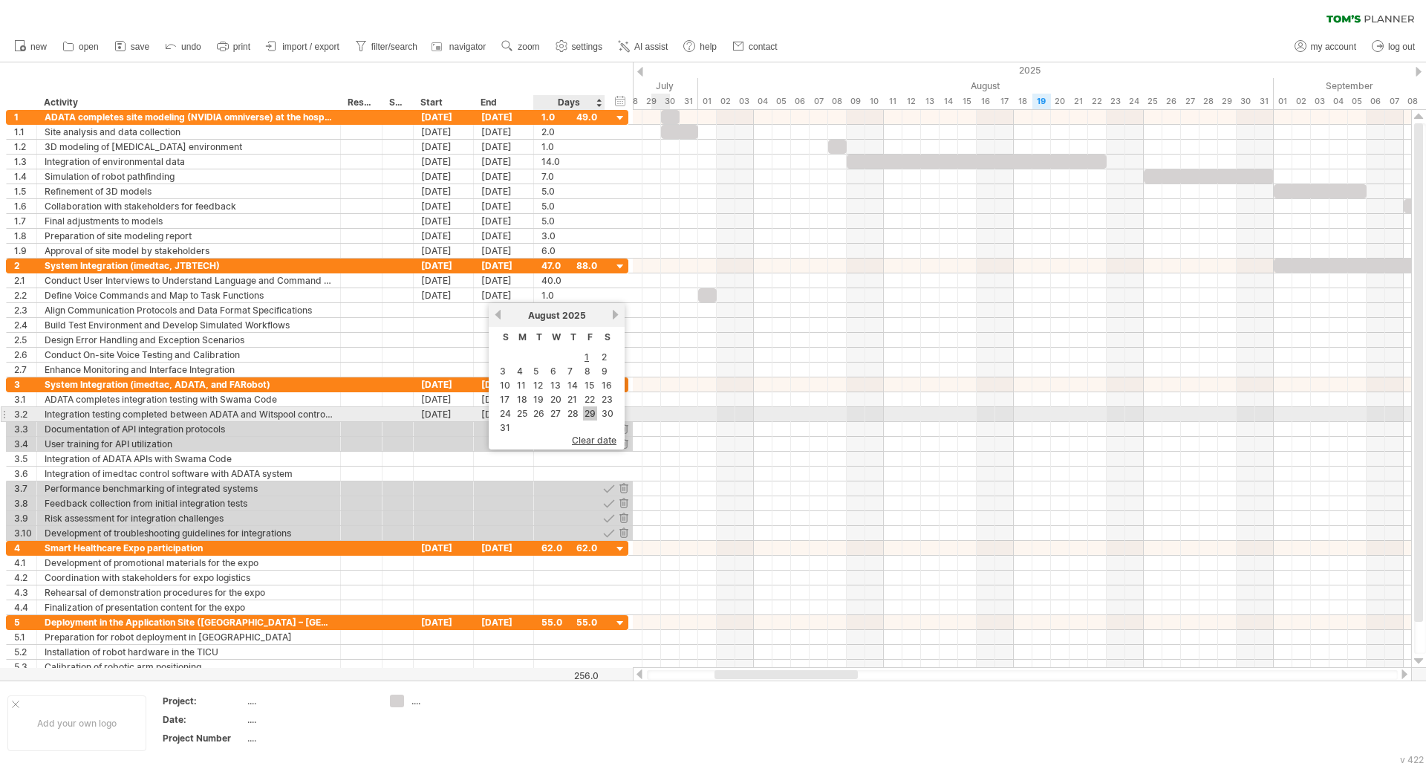
click at [595, 416] on link "29" at bounding box center [590, 413] width 14 height 14
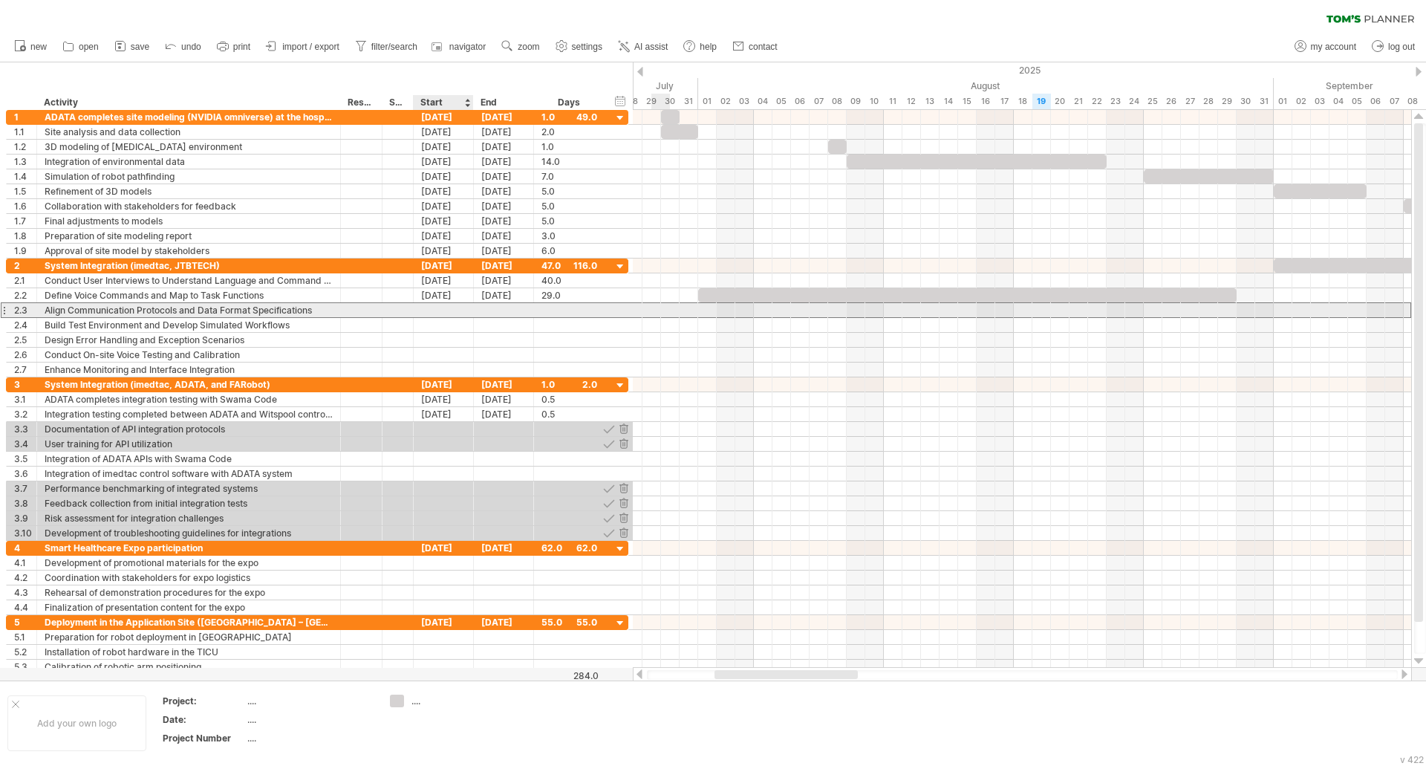
click at [438, 309] on div at bounding box center [444, 310] width 60 height 14
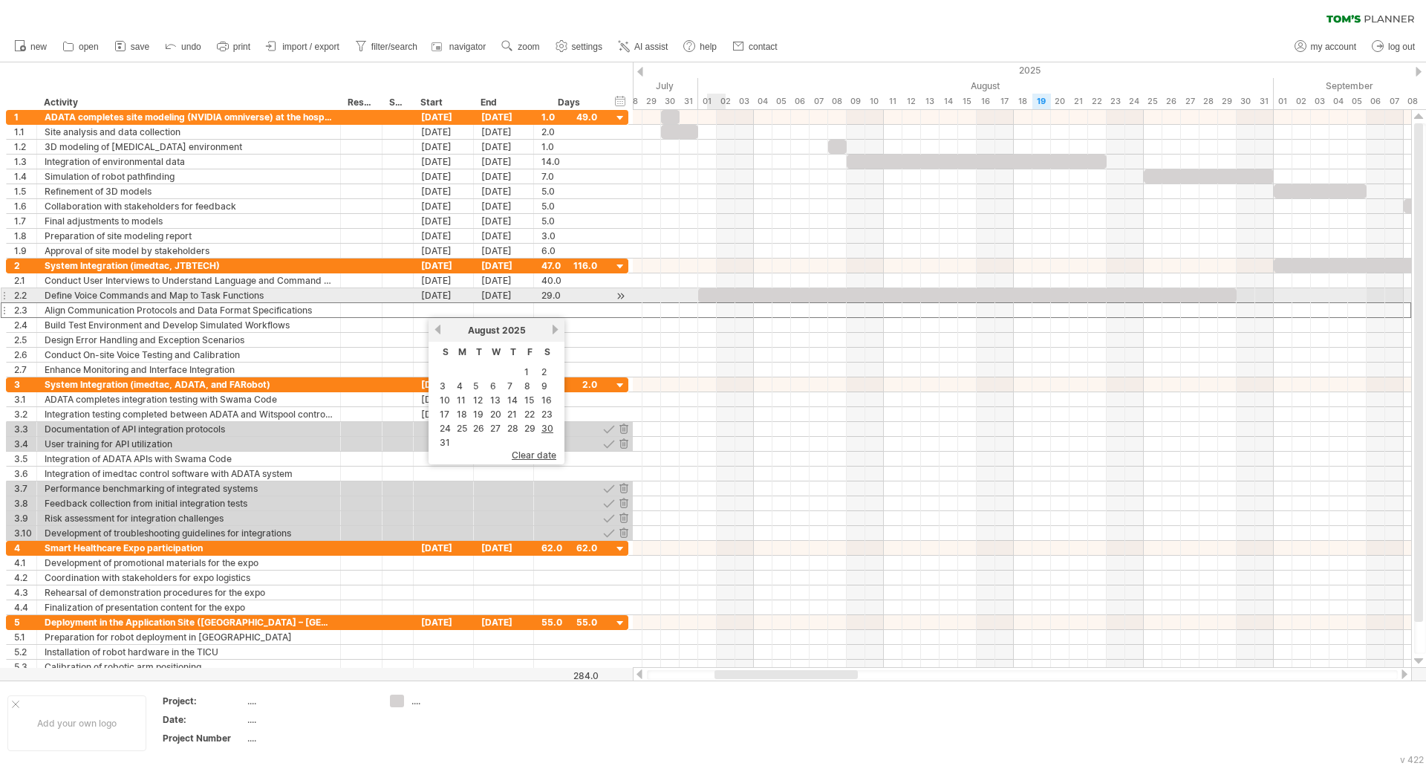
click at [710, 295] on div at bounding box center [967, 295] width 539 height 14
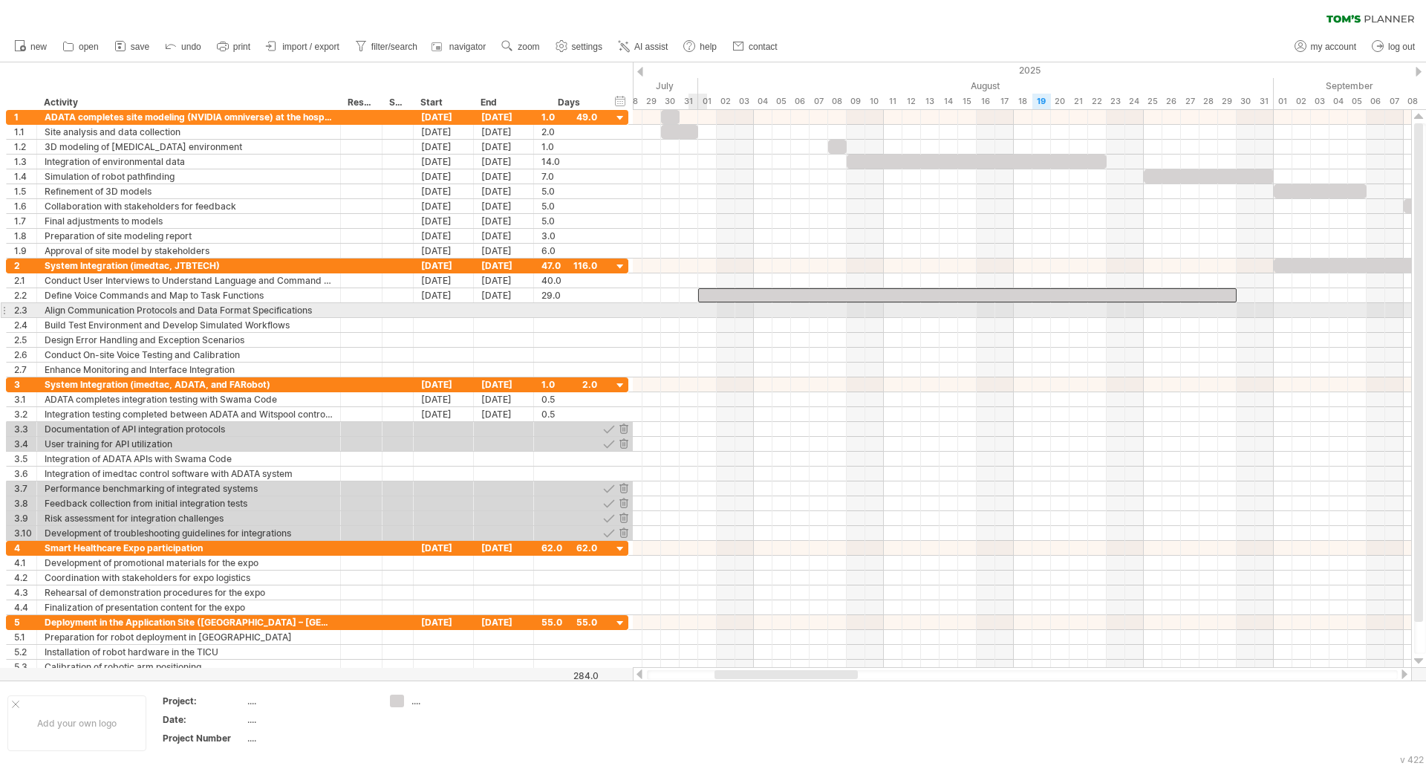
click at [706, 313] on div at bounding box center [1022, 310] width 778 height 15
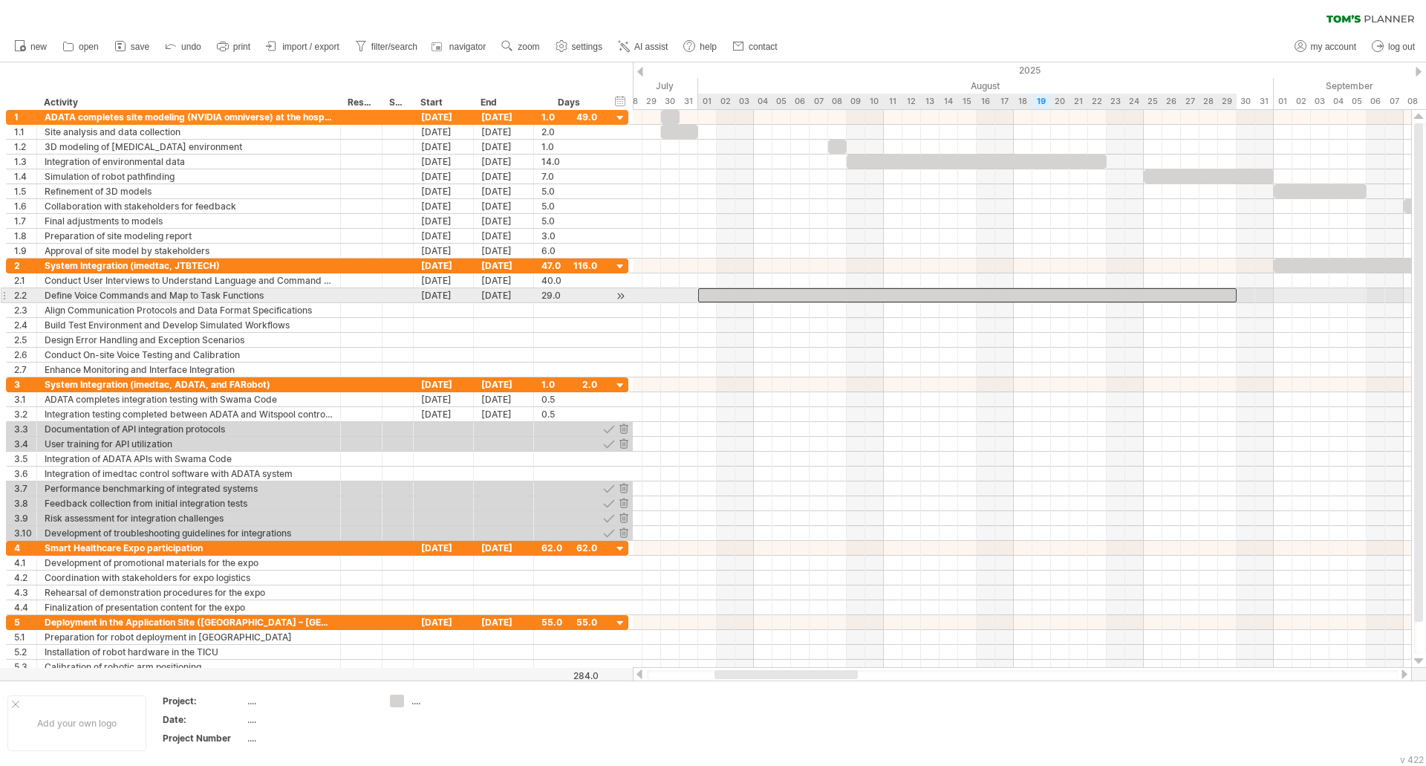
click at [706, 297] on div at bounding box center [967, 295] width 539 height 14
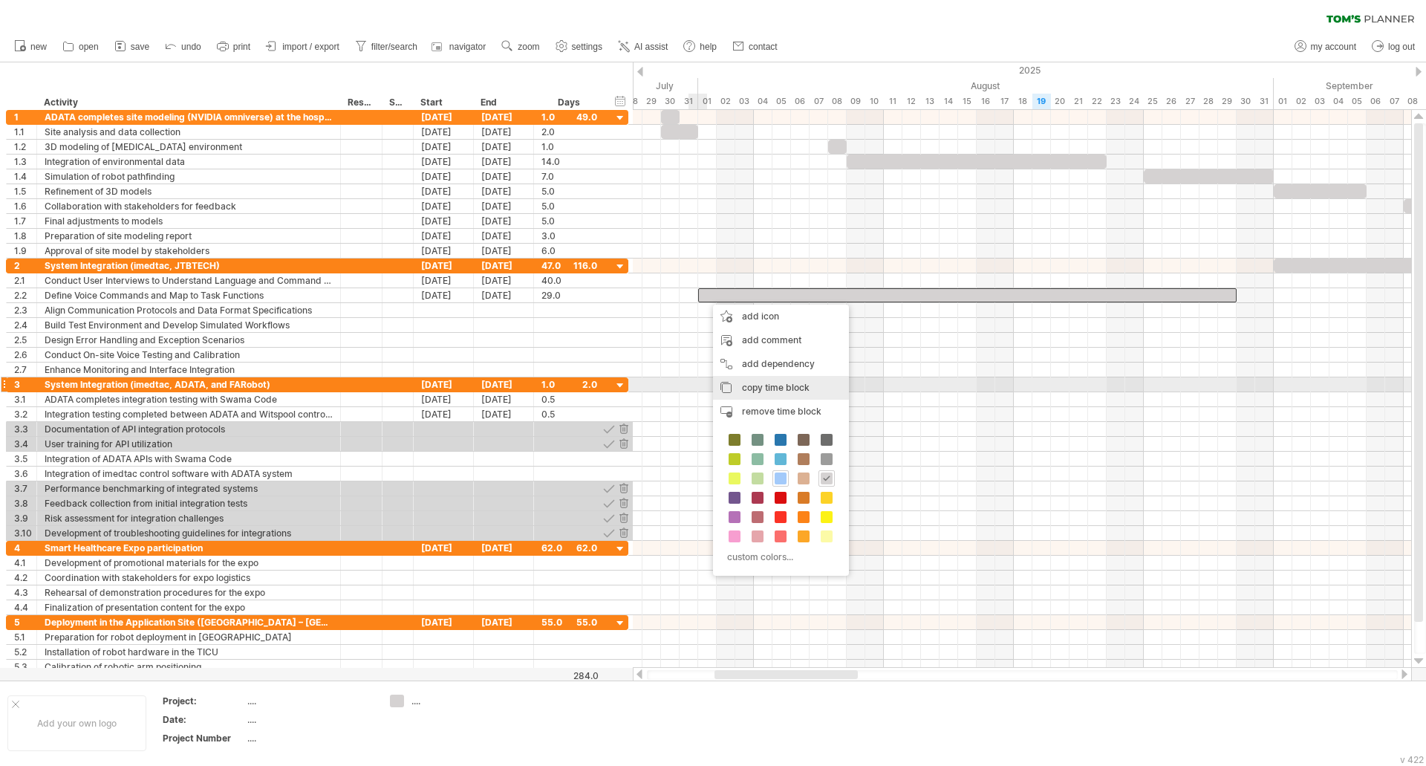
click at [744, 386] on span "copy time block" at bounding box center [776, 387] width 68 height 11
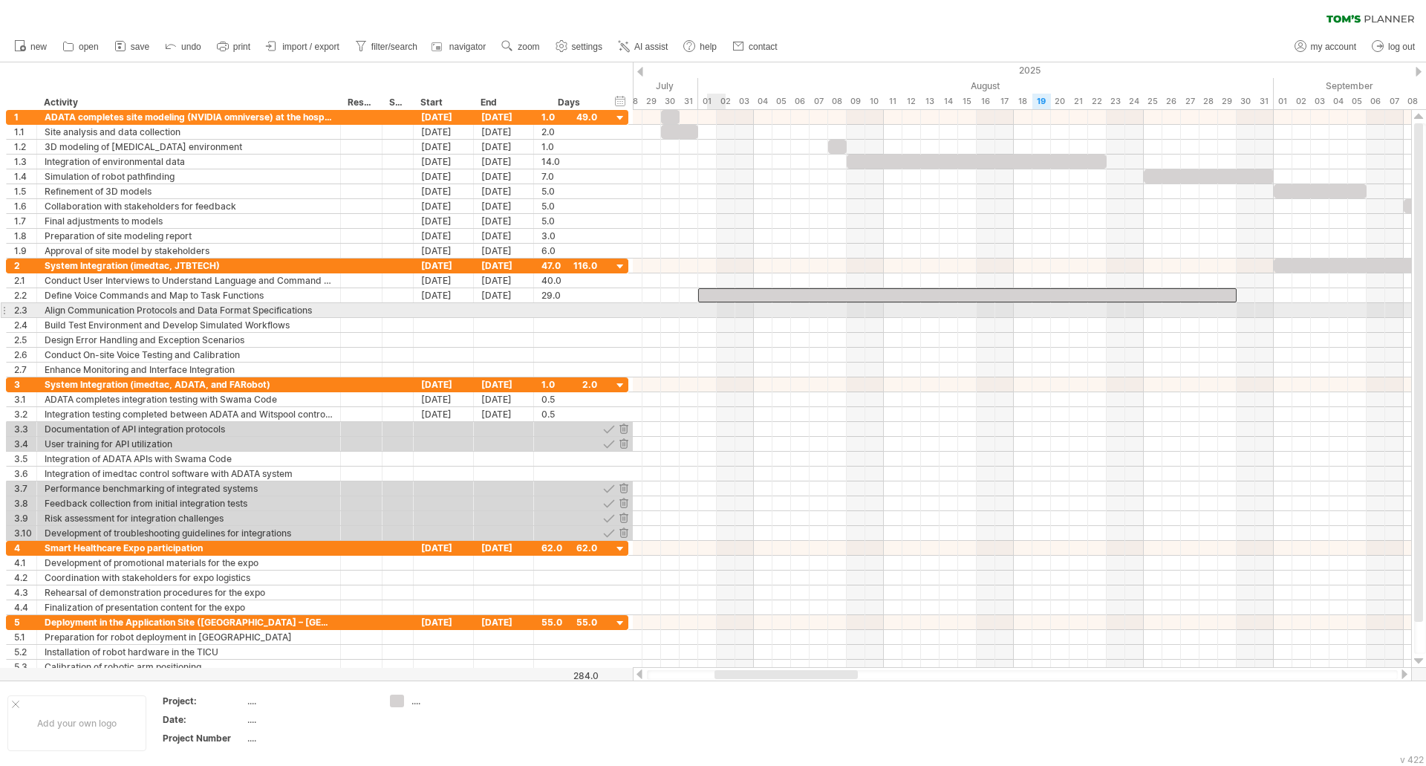
click at [710, 314] on div at bounding box center [1022, 310] width 778 height 15
click at [709, 313] on div at bounding box center [1022, 310] width 778 height 15
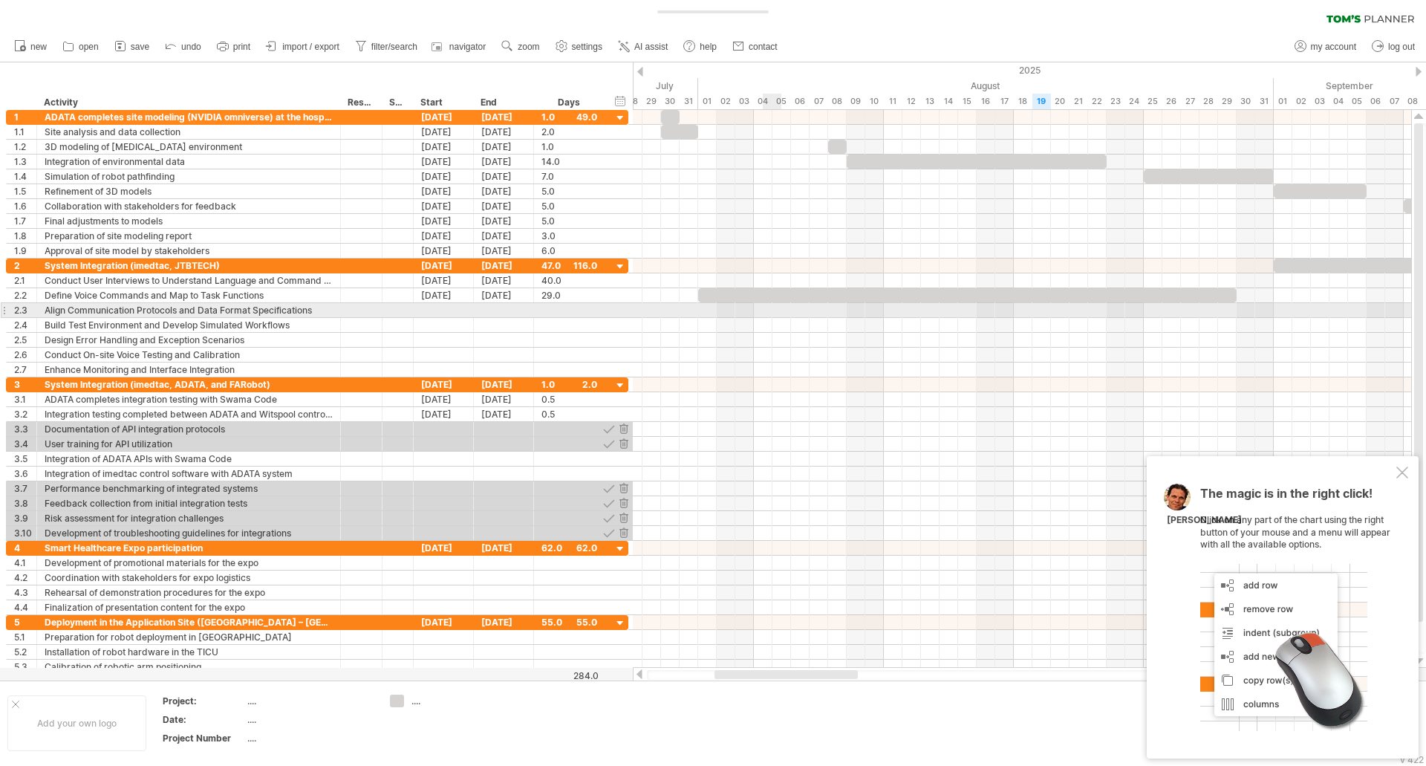
click at [770, 313] on div at bounding box center [1022, 310] width 778 height 15
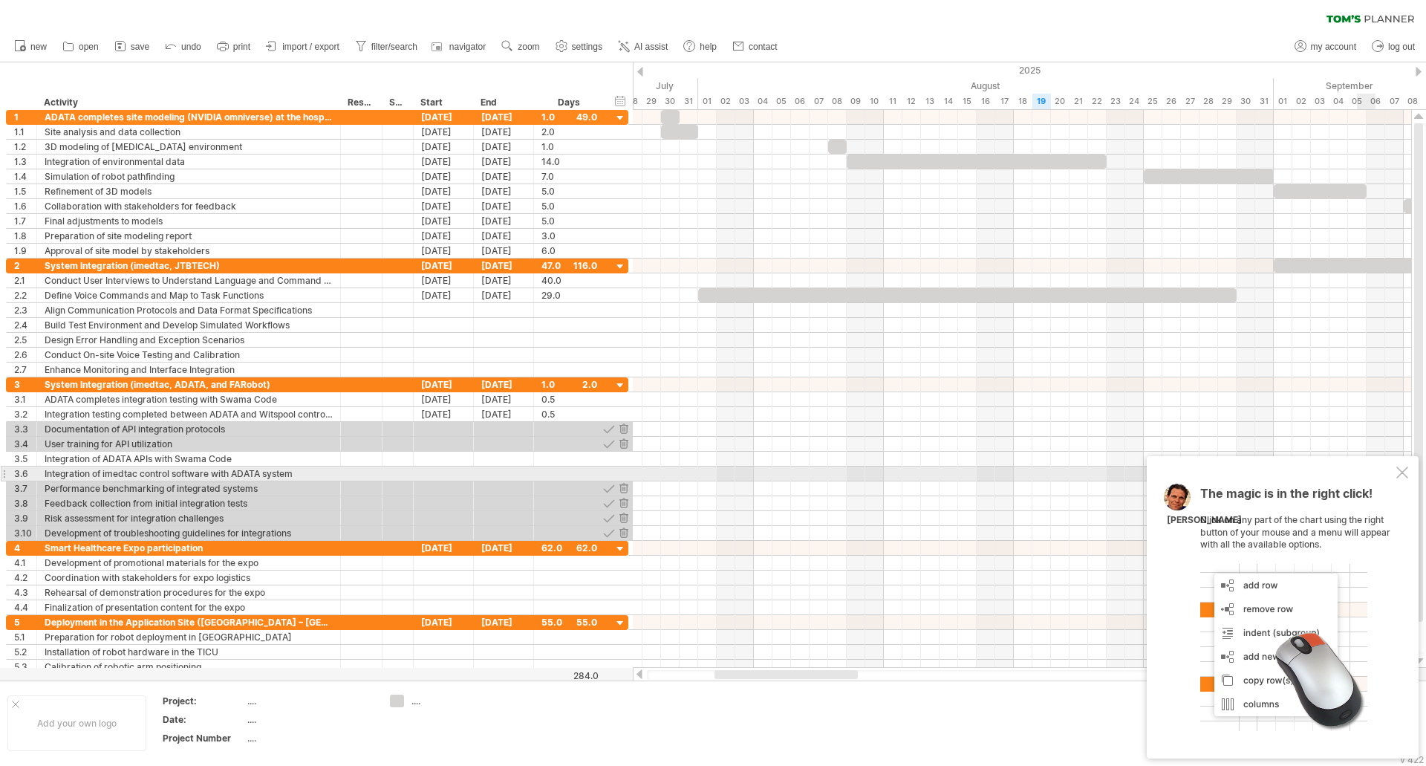
click at [1399, 472] on div at bounding box center [1403, 473] width 12 height 12
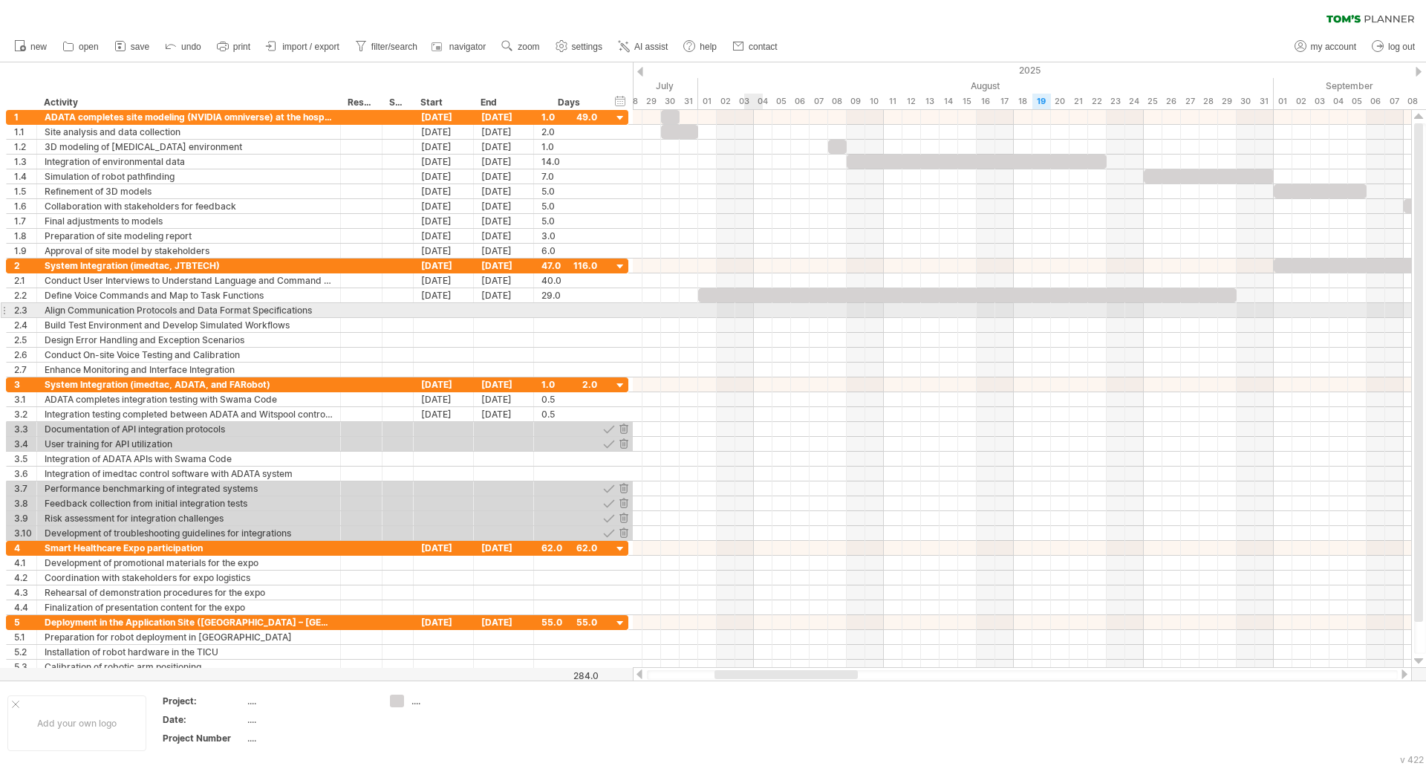
click at [757, 313] on div at bounding box center [1022, 310] width 778 height 15
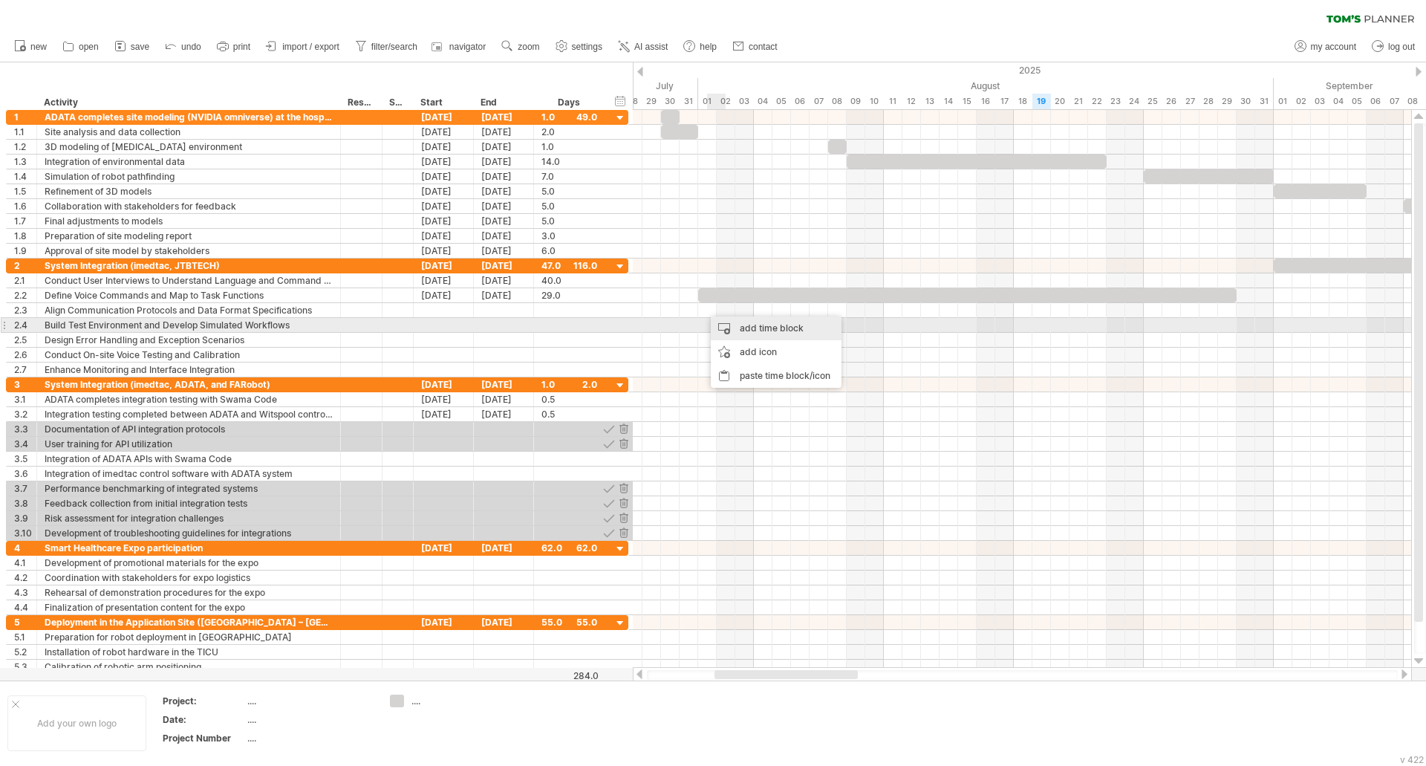
click at [729, 326] on div "add time block" at bounding box center [776, 328] width 131 height 24
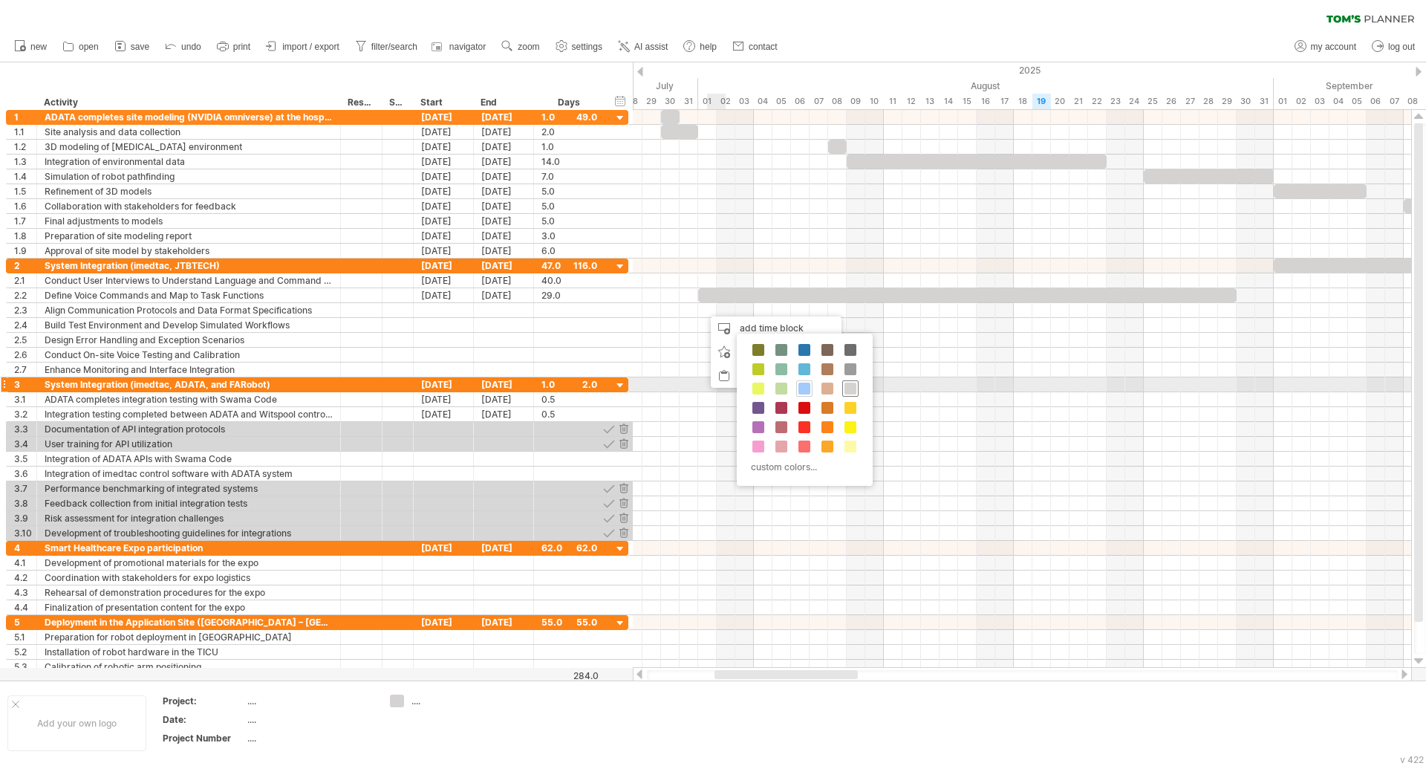
click at [855, 386] on span at bounding box center [851, 389] width 12 height 12
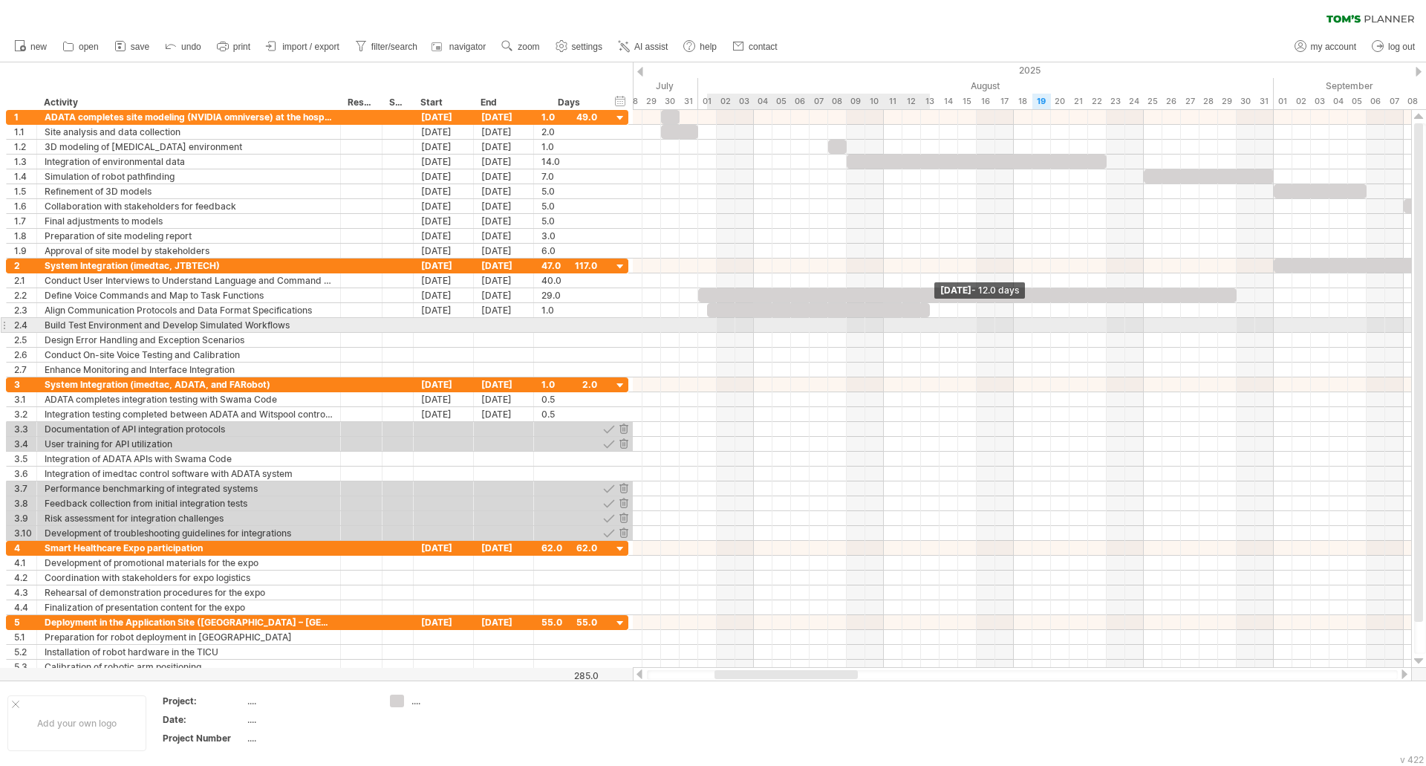
drag, startPoint x: 725, startPoint y: 311, endPoint x: 927, endPoint y: 321, distance: 202.3
click at [927, 321] on div "Wednesday 13 August - 12.0 days Friday 01 August" at bounding box center [1022, 389] width 778 height 558
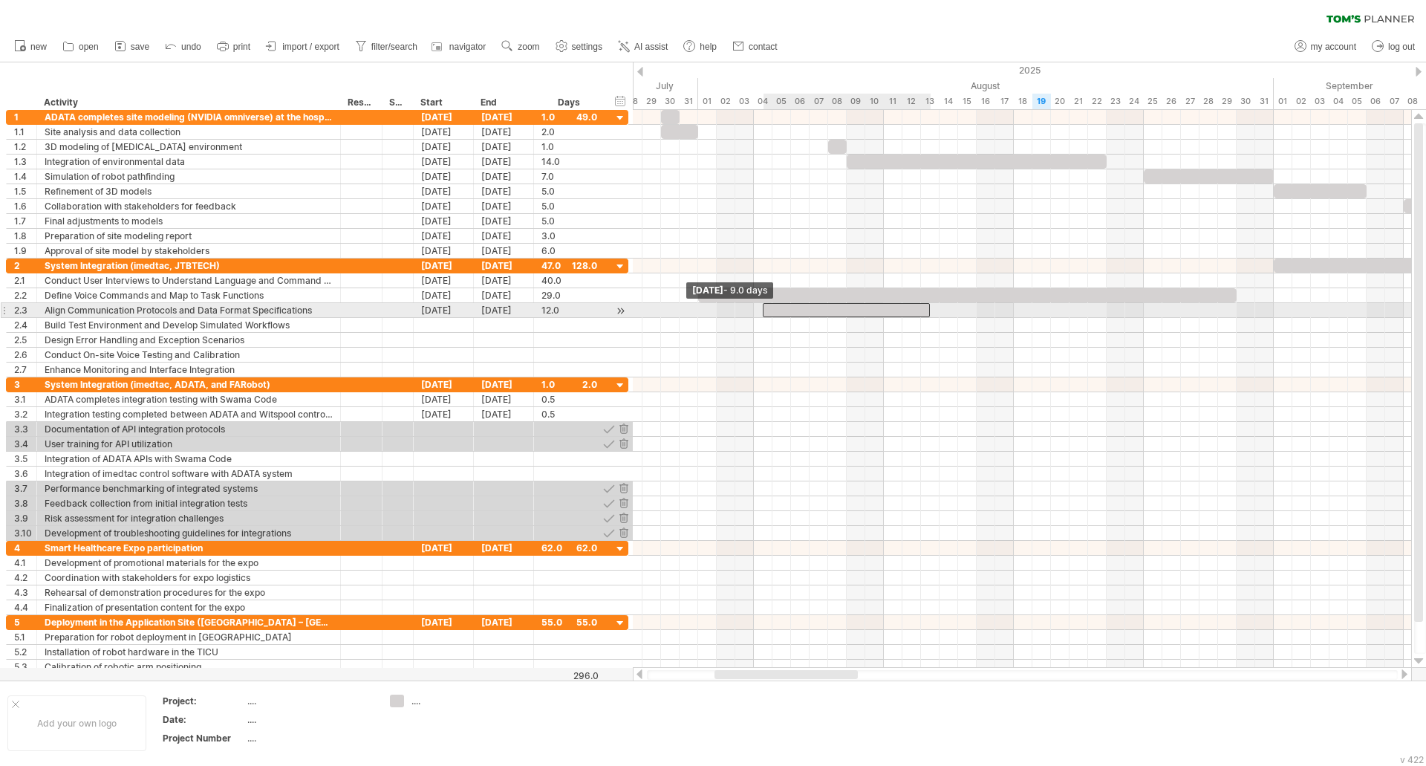
drag, startPoint x: 705, startPoint y: 306, endPoint x: 759, endPoint y: 311, distance: 54.5
click at [759, 311] on div "Wednesday 13 August - 12.0 days Monday 04 August - 9.0 days" at bounding box center [1022, 389] width 778 height 558
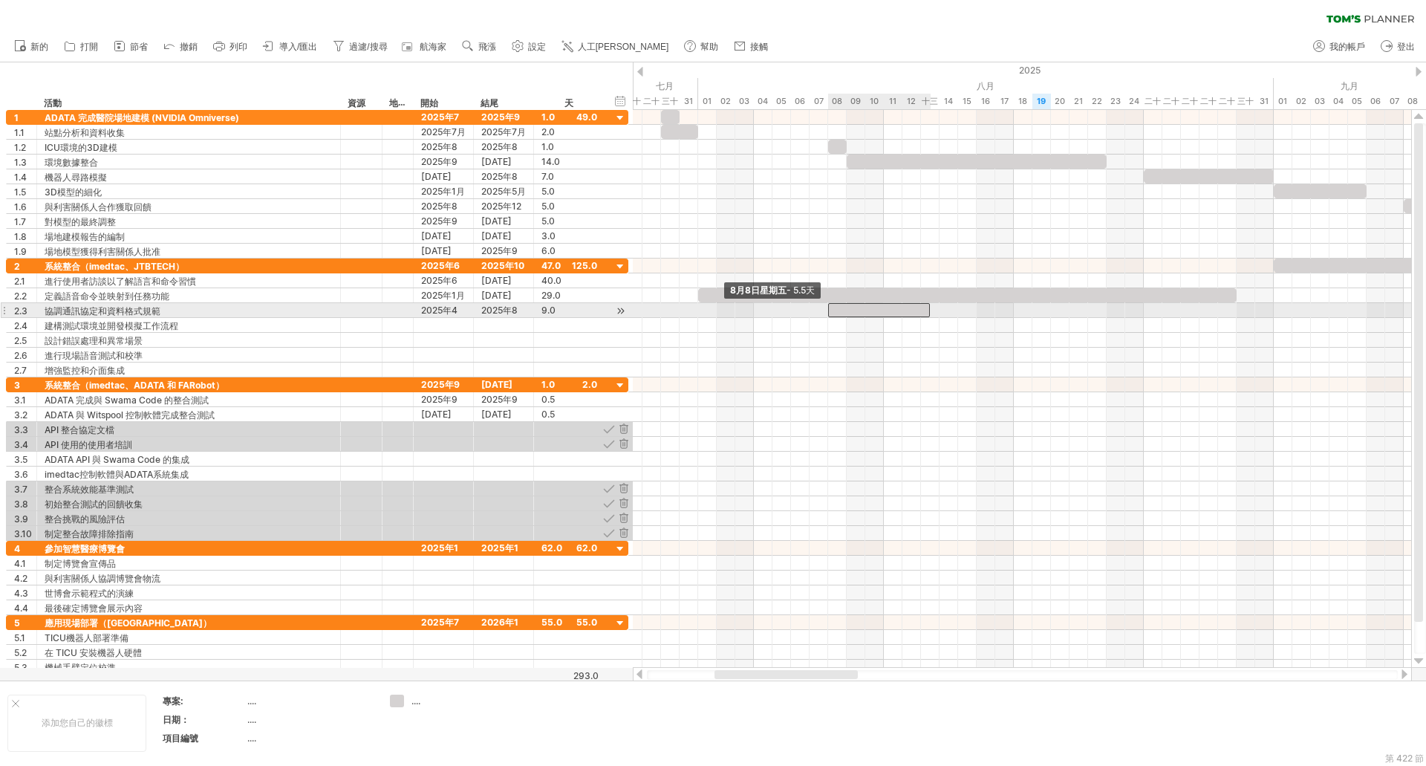
drag, startPoint x: 761, startPoint y: 312, endPoint x: 827, endPoint y: 305, distance: 65.7
click at [827, 305] on span at bounding box center [828, 310] width 6 height 14
click at [928, 309] on div at bounding box center [879, 310] width 103 height 14
drag, startPoint x: 928, startPoint y: 309, endPoint x: 973, endPoint y: 313, distance: 45.5
click at [974, 313] on span at bounding box center [977, 310] width 6 height 14
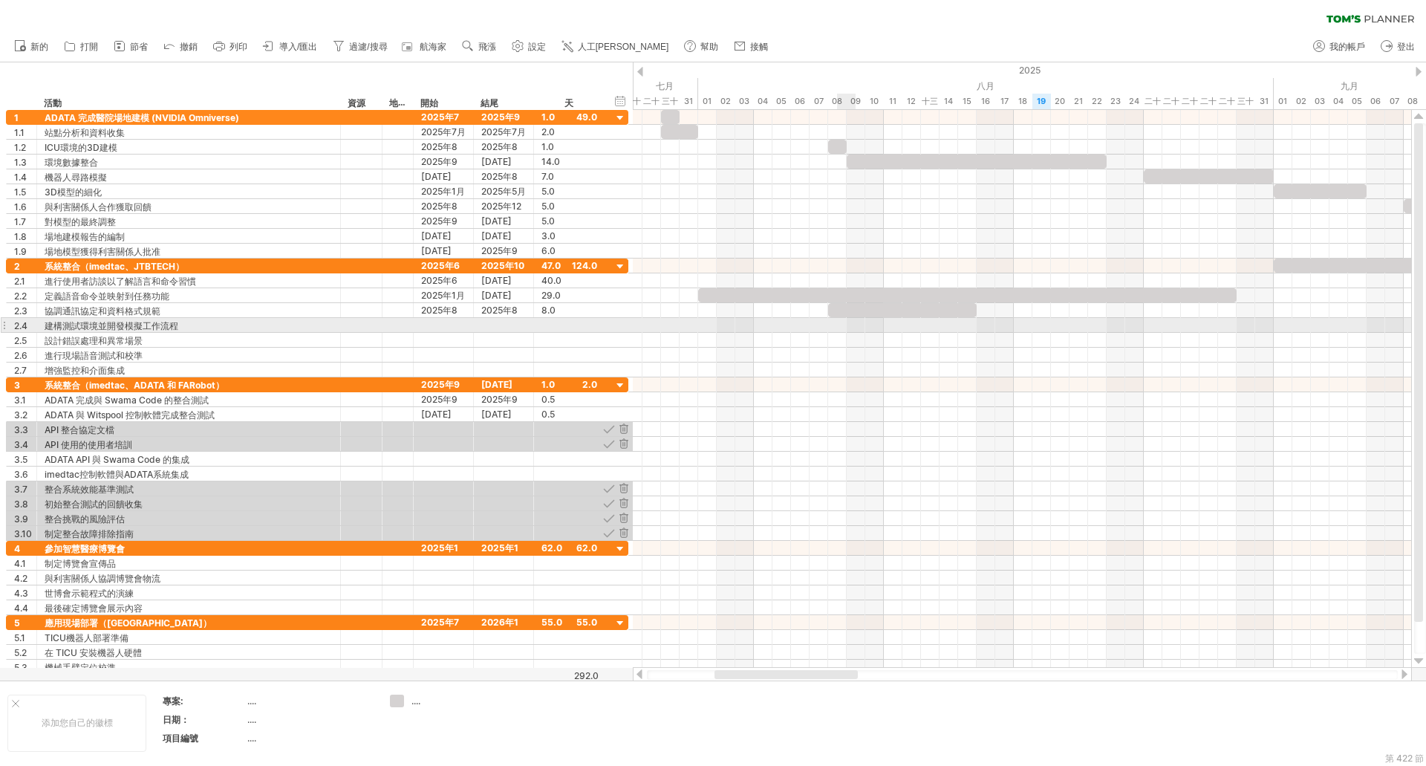
click at [840, 328] on div at bounding box center [1022, 325] width 778 height 15
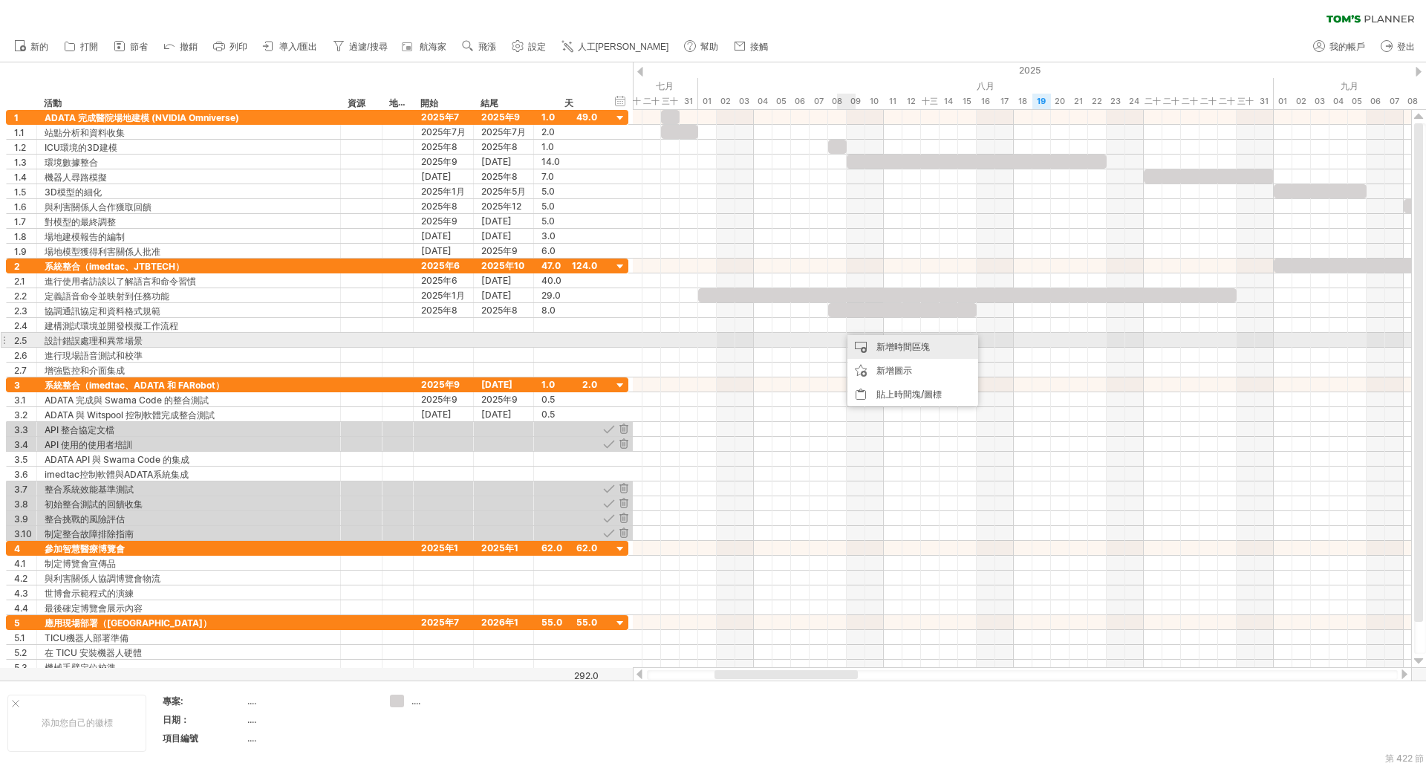
click at [854, 348] on div "新增時間區塊" at bounding box center [913, 347] width 131 height 24
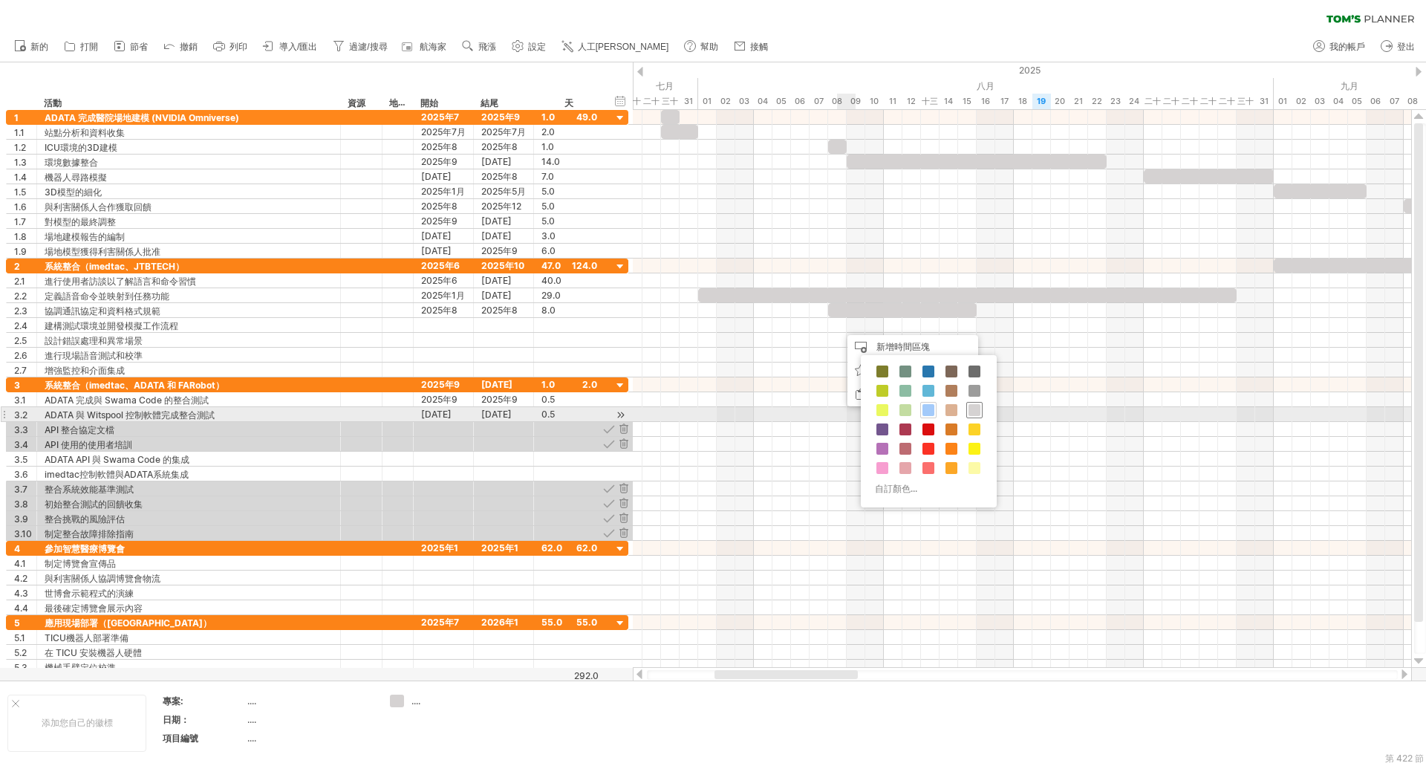
click at [970, 408] on span at bounding box center [975, 410] width 12 height 12
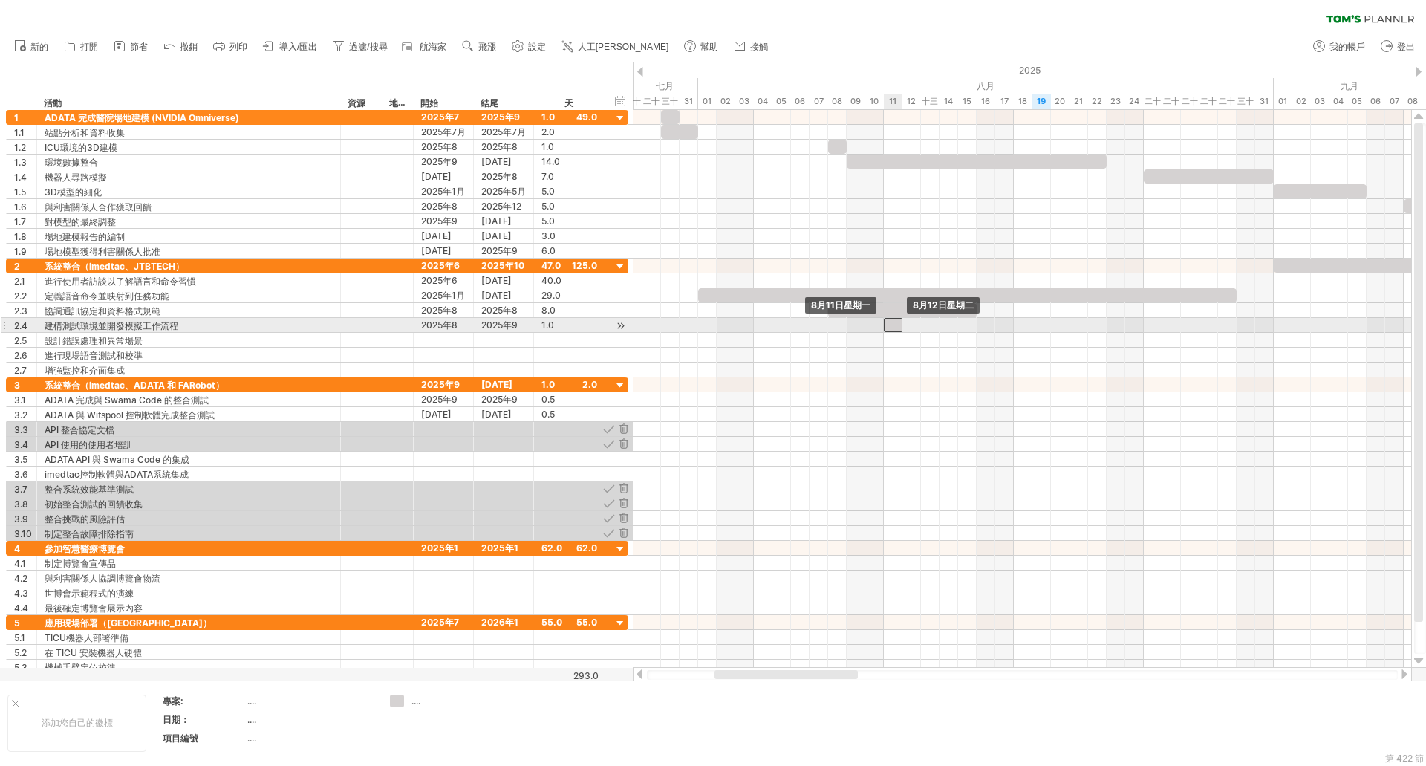
drag, startPoint x: 846, startPoint y: 326, endPoint x: 891, endPoint y: 328, distance: 44.6
click at [891, 328] on div at bounding box center [893, 325] width 19 height 14
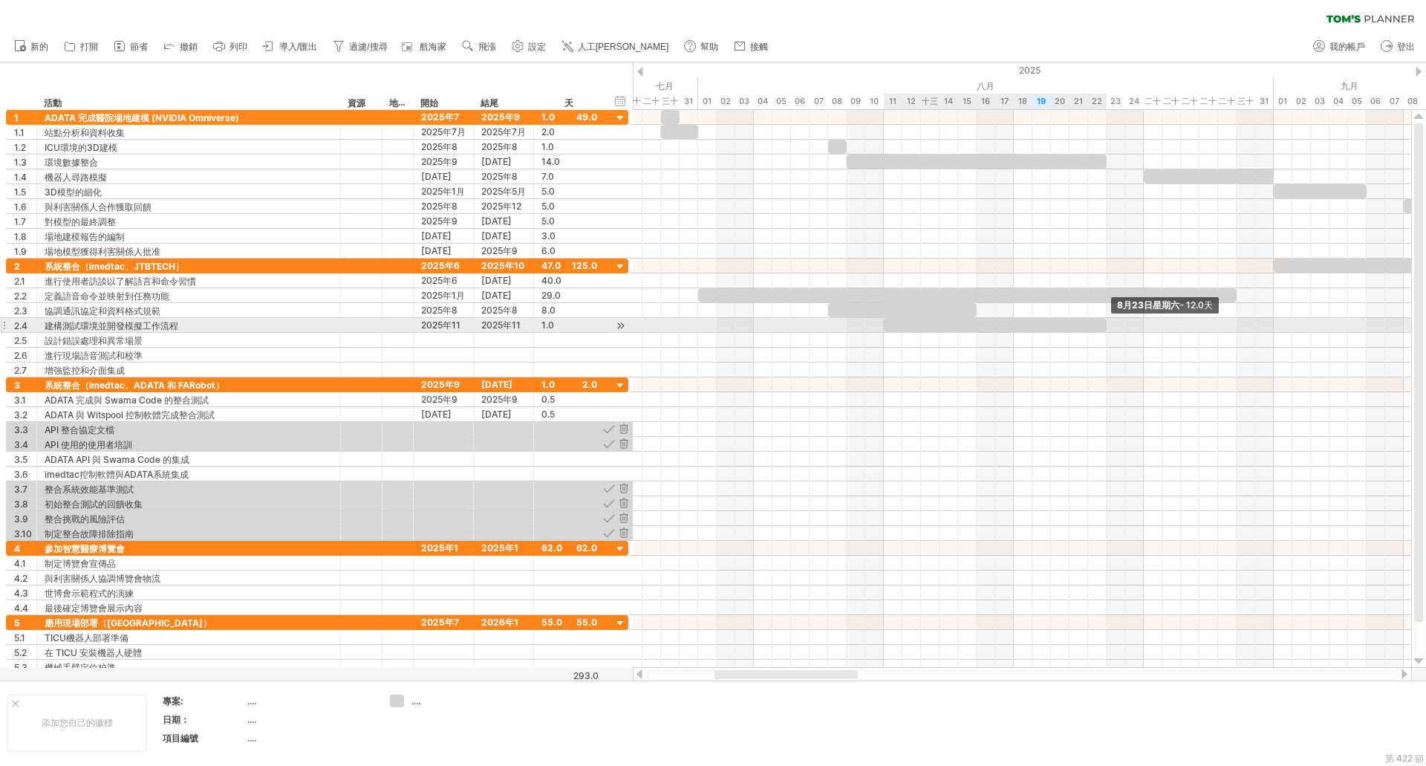
drag, startPoint x: 901, startPoint y: 325, endPoint x: 1103, endPoint y: 328, distance: 202.1
click at [1104, 328] on span at bounding box center [1107, 325] width 6 height 14
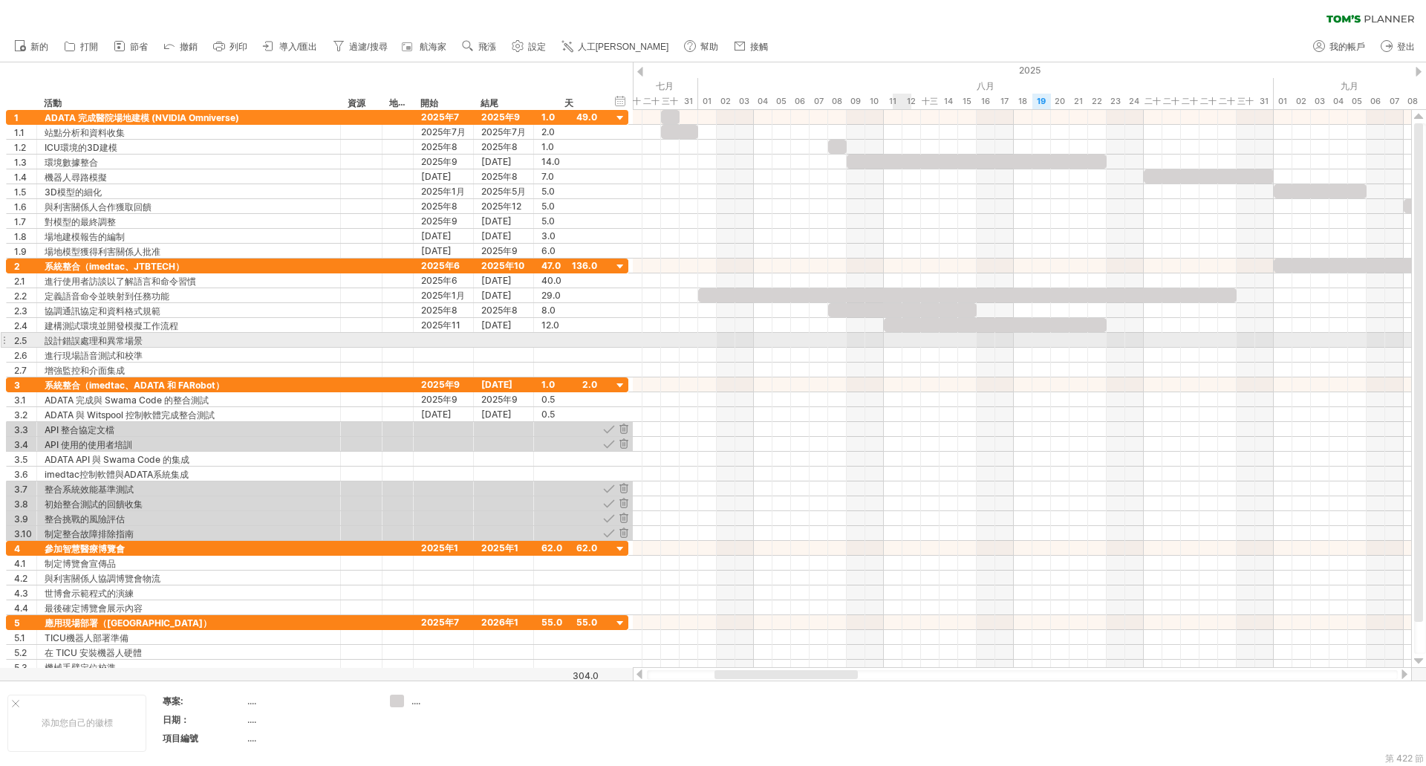
click at [896, 345] on div at bounding box center [1022, 340] width 778 height 15
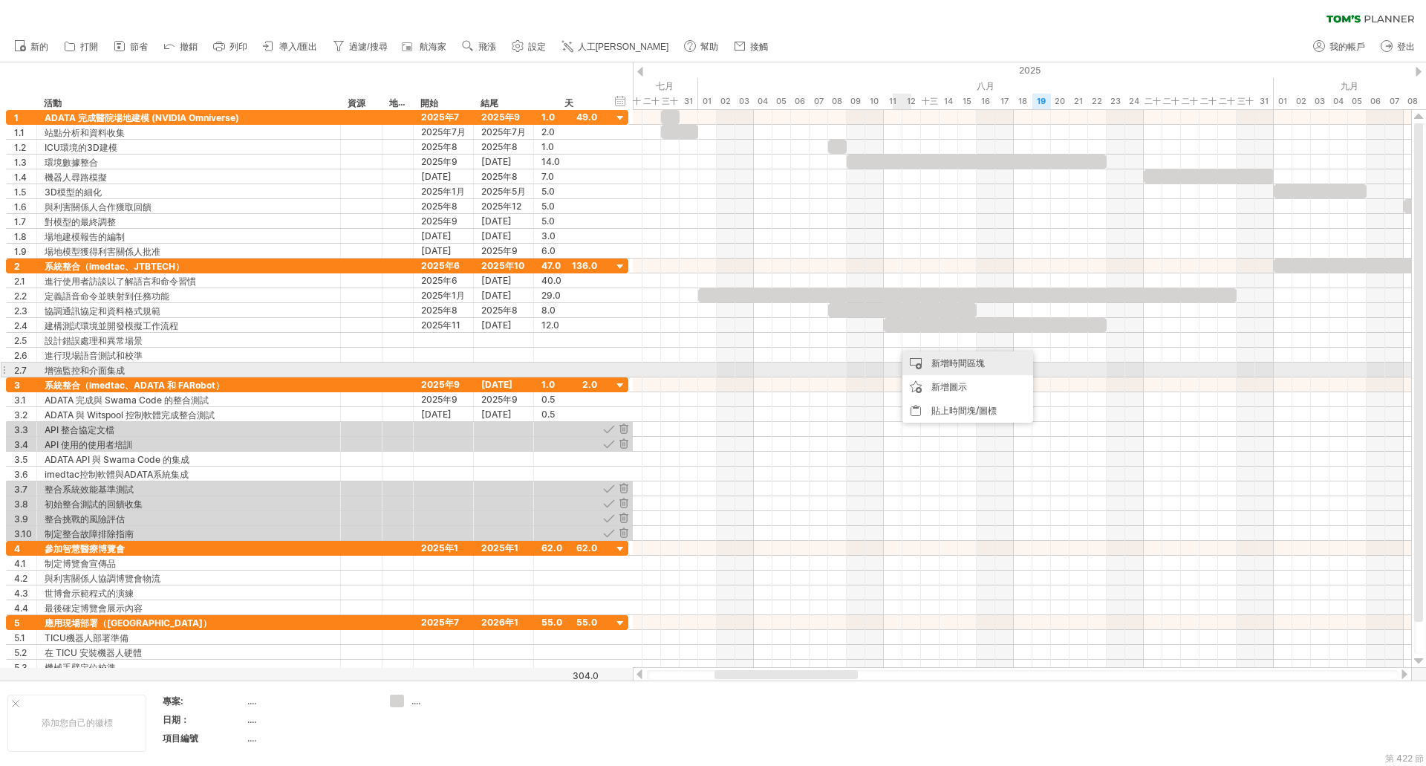
click at [946, 367] on font "新增時間區塊" at bounding box center [958, 362] width 53 height 11
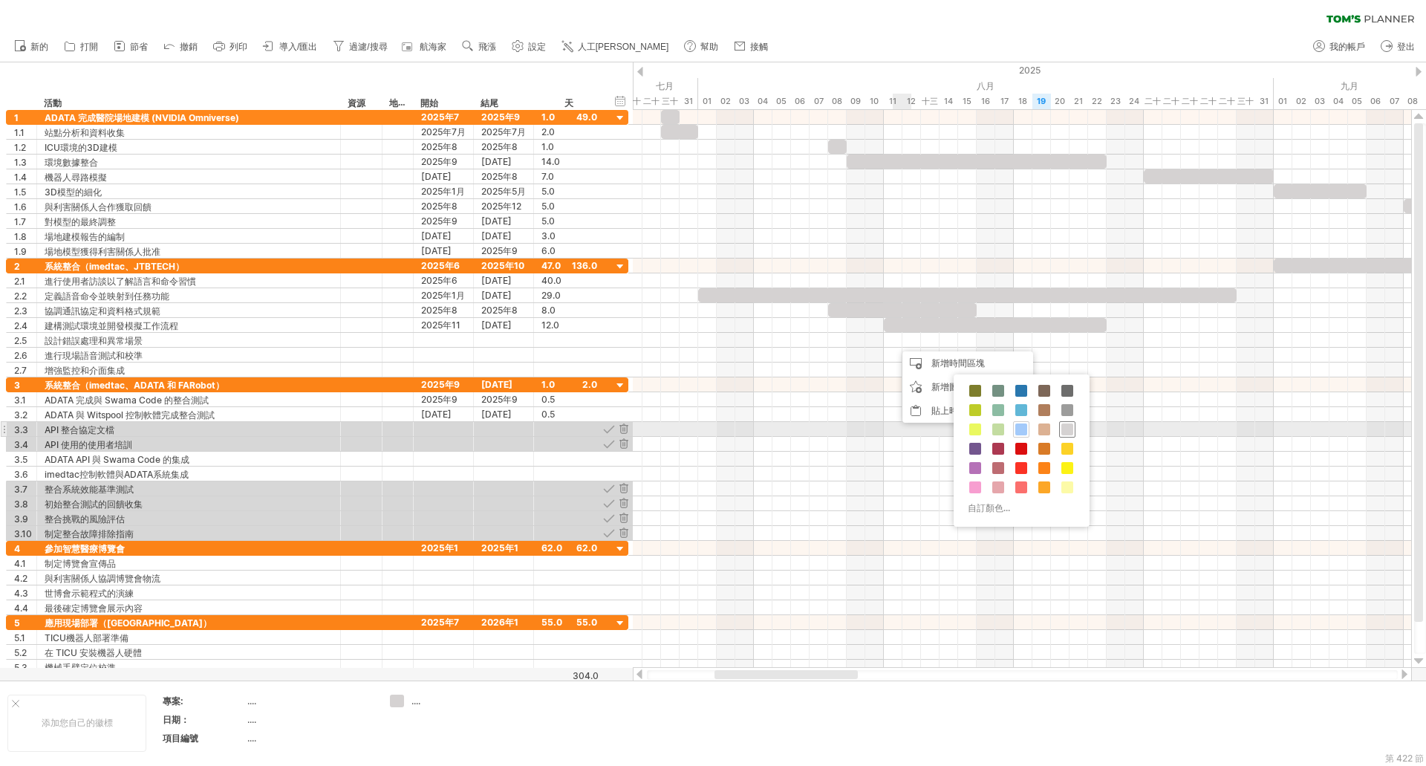
click at [1067, 430] on span at bounding box center [1068, 429] width 12 height 12
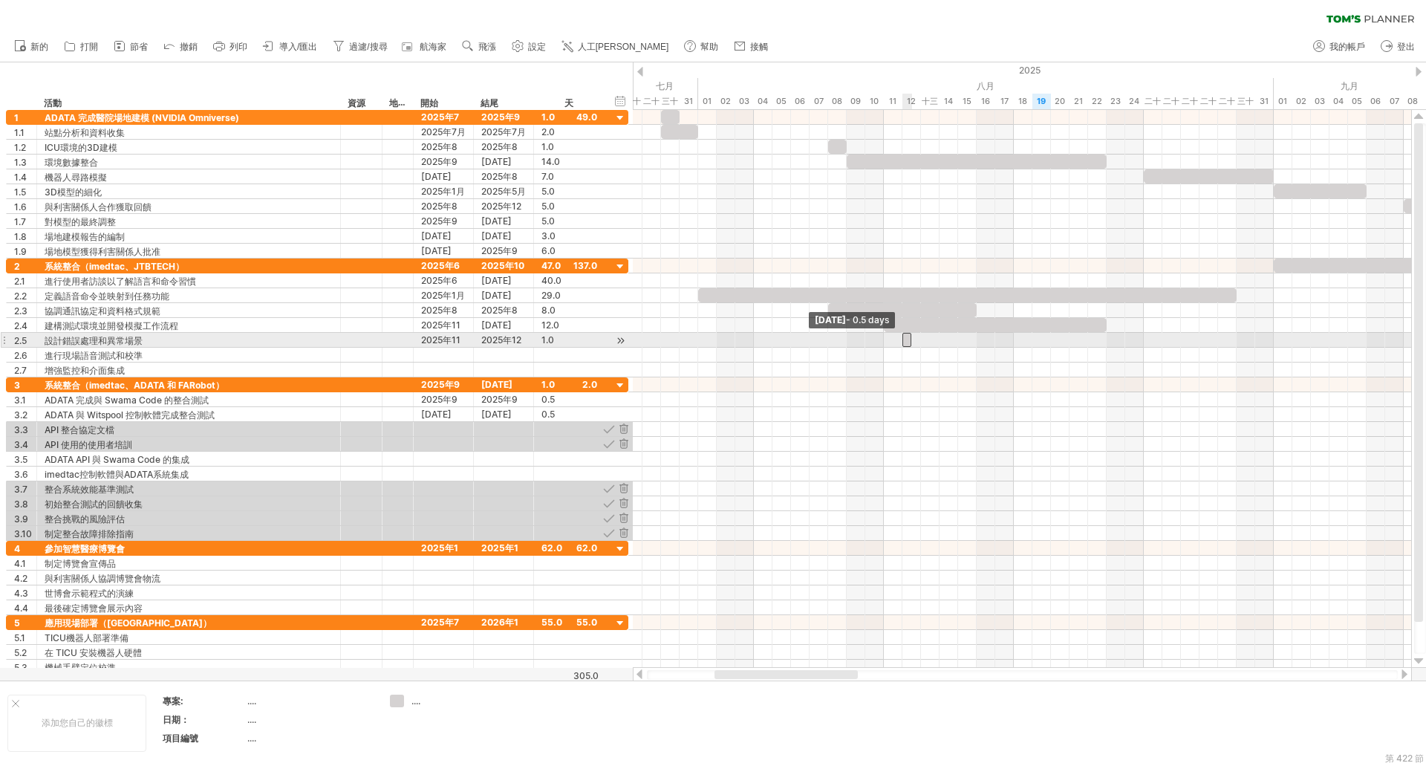
drag, startPoint x: 894, startPoint y: 339, endPoint x: 1012, endPoint y: 344, distance: 118.2
click at [1012, 344] on div "8月23日星期六 - 12.0天 Tuesday 12 August - 0.5 days" at bounding box center [1022, 389] width 778 height 558
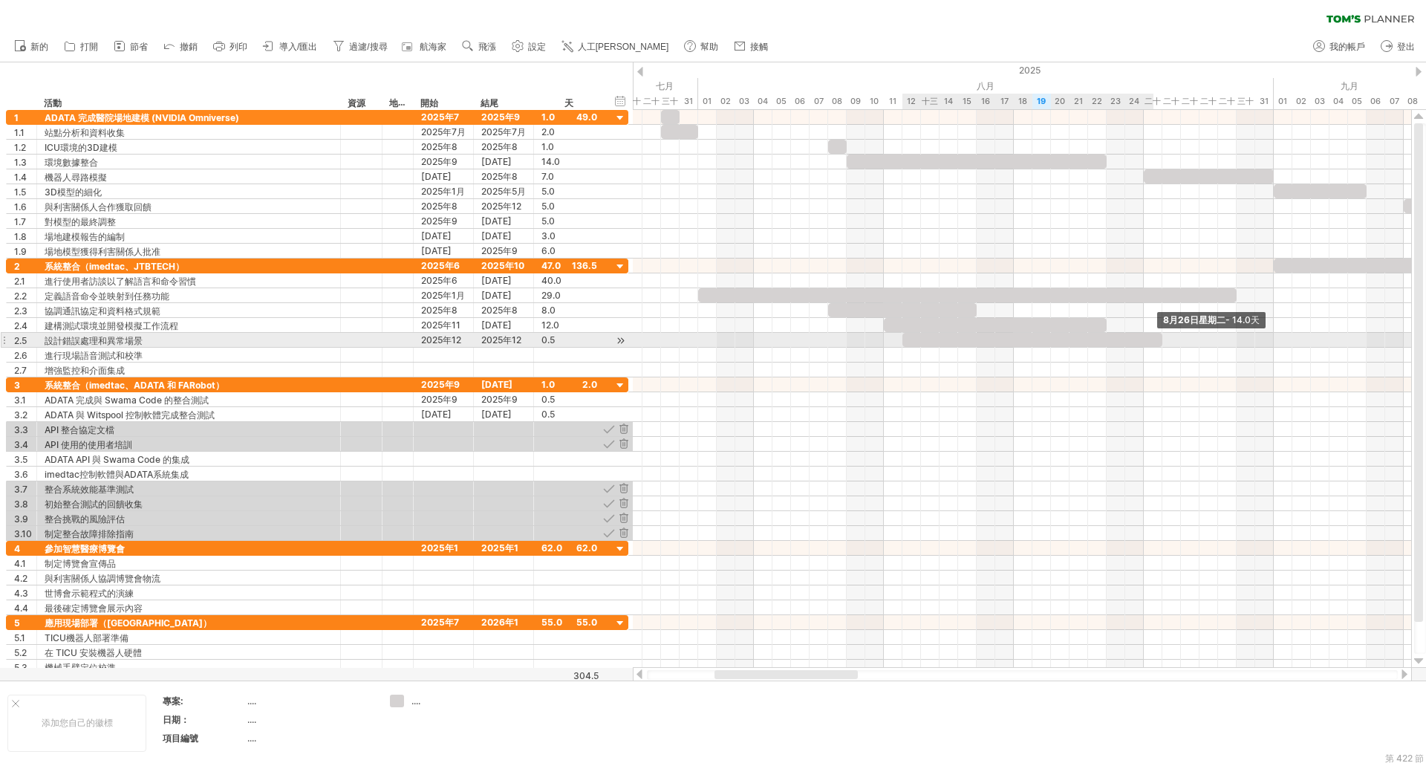
drag, startPoint x: 911, startPoint y: 342, endPoint x: 1158, endPoint y: 345, distance: 247.4
click at [1158, 345] on div at bounding box center [1033, 340] width 260 height 14
drag, startPoint x: 903, startPoint y: 342, endPoint x: 935, endPoint y: 341, distance: 32.7
click at [935, 341] on div "8月26日星期二 - 14.0天 8月14日星期四 - 12.0天" at bounding box center [1022, 389] width 778 height 558
drag, startPoint x: 1161, startPoint y: 339, endPoint x: 1232, endPoint y: 338, distance: 70.6
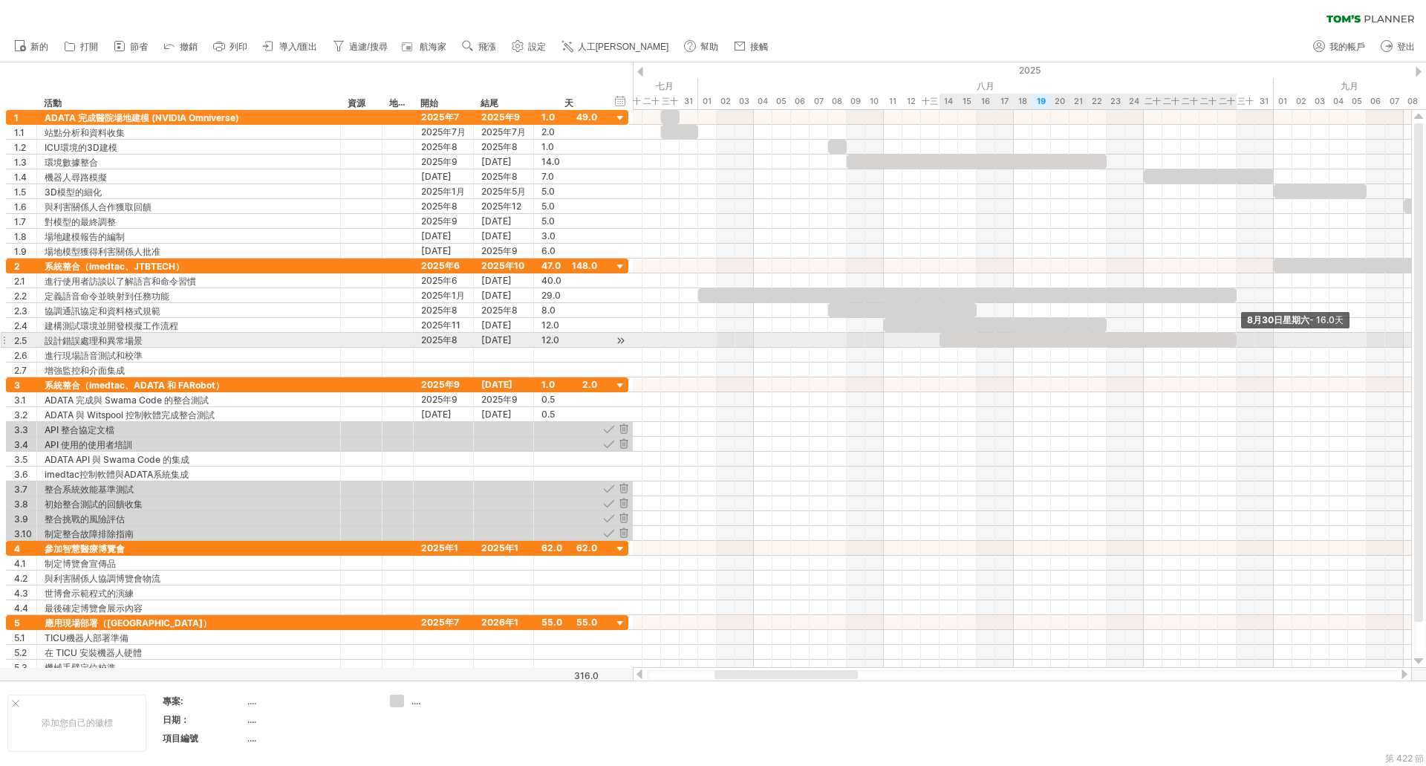
click at [1232, 338] on div at bounding box center [1088, 340] width 297 height 14
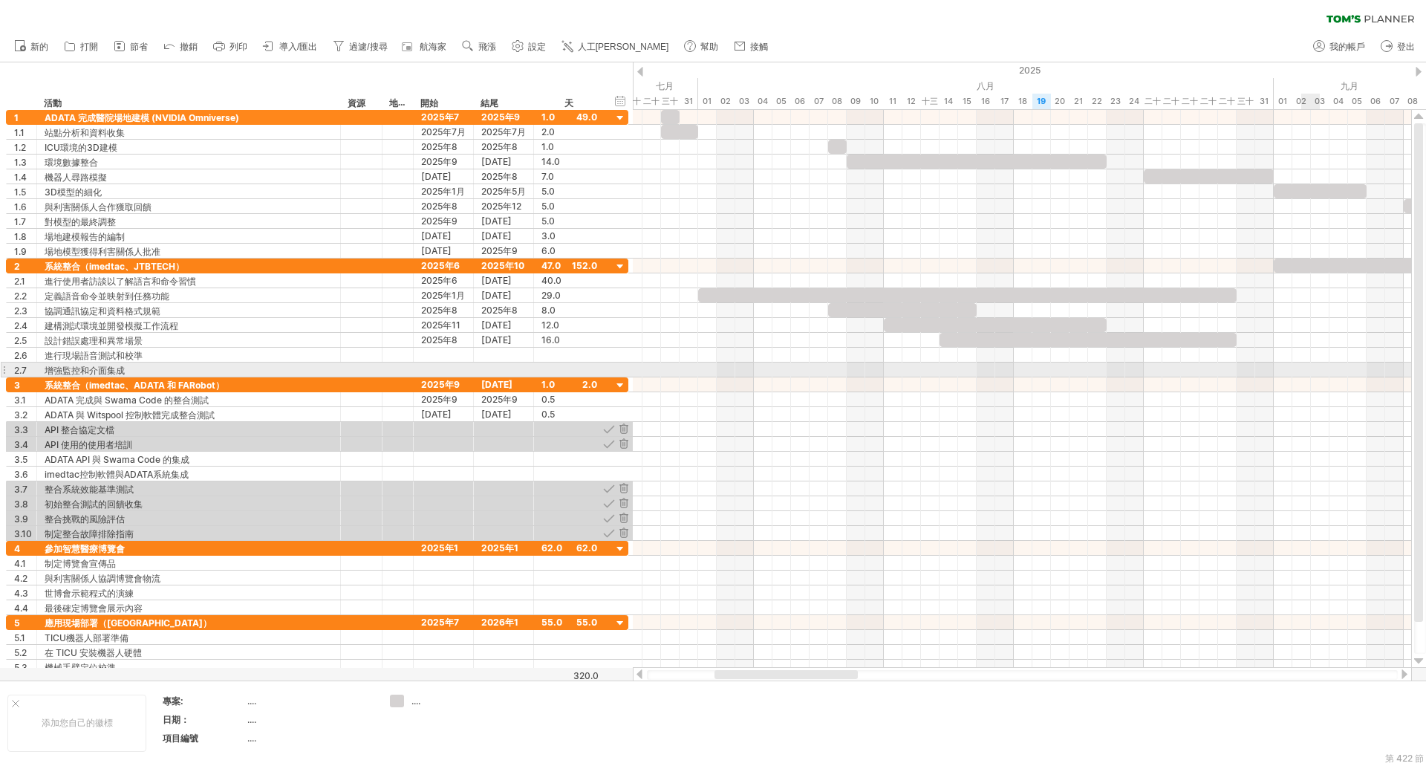
click at [1305, 373] on div at bounding box center [1022, 370] width 778 height 15
click at [1304, 371] on div at bounding box center [1022, 370] width 778 height 15
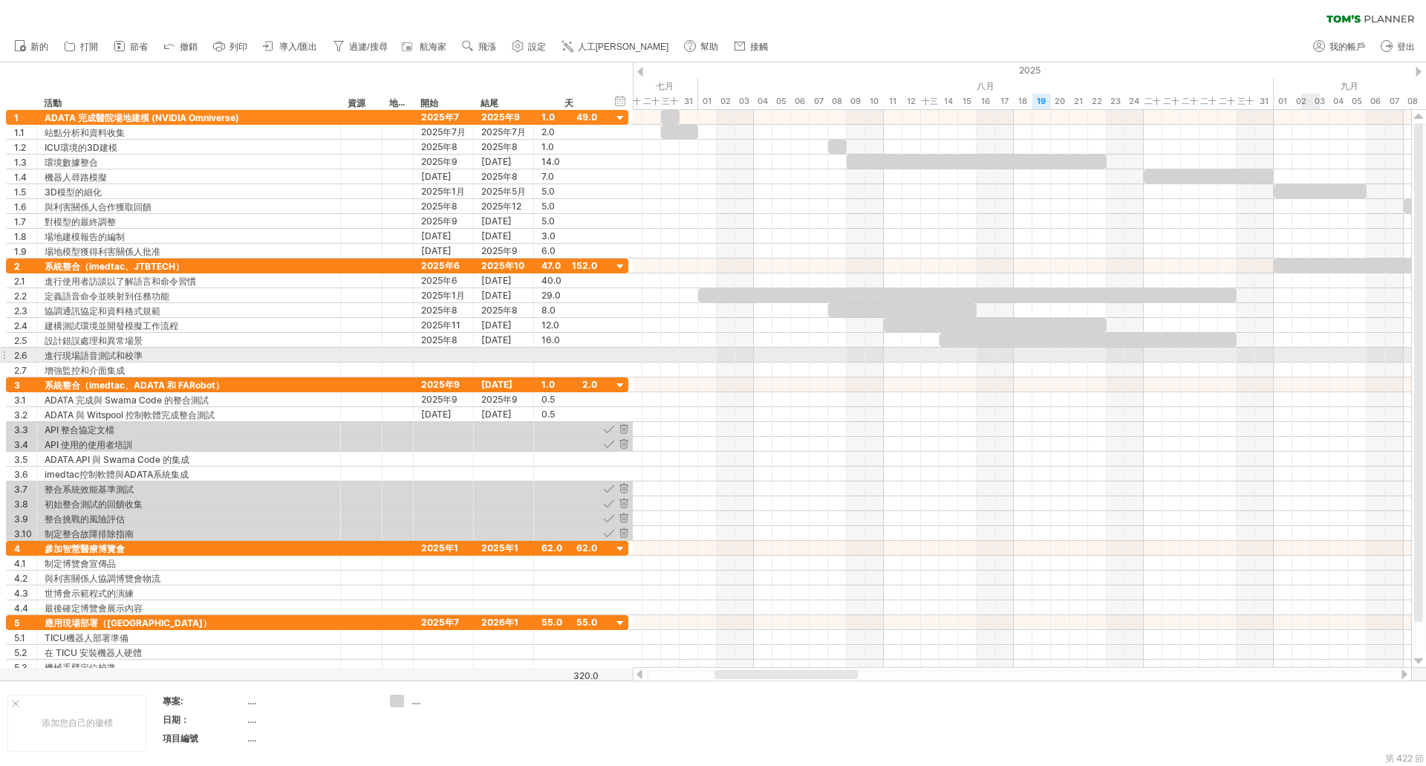
click at [1304, 356] on div at bounding box center [1022, 355] width 778 height 15
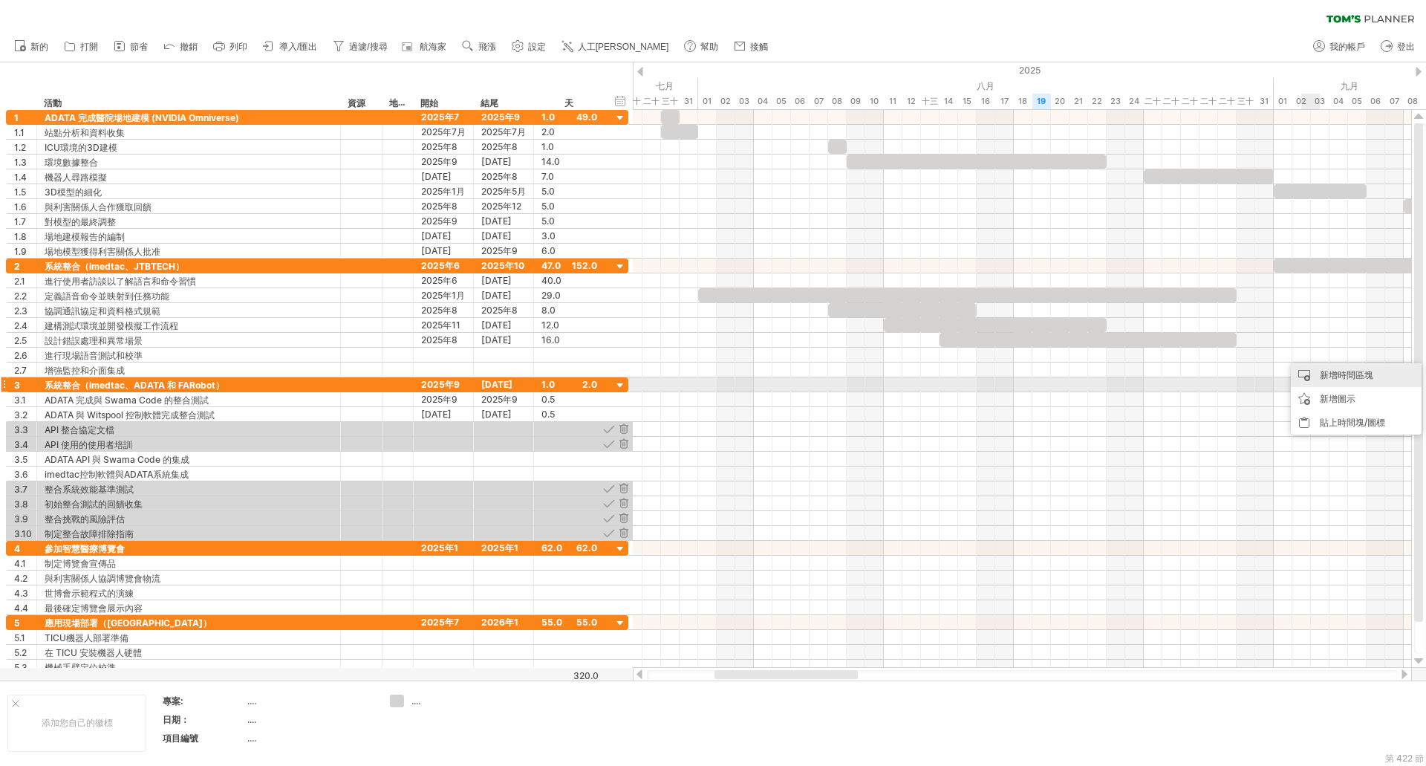
click at [1334, 378] on font "新增時間區塊" at bounding box center [1346, 374] width 53 height 11
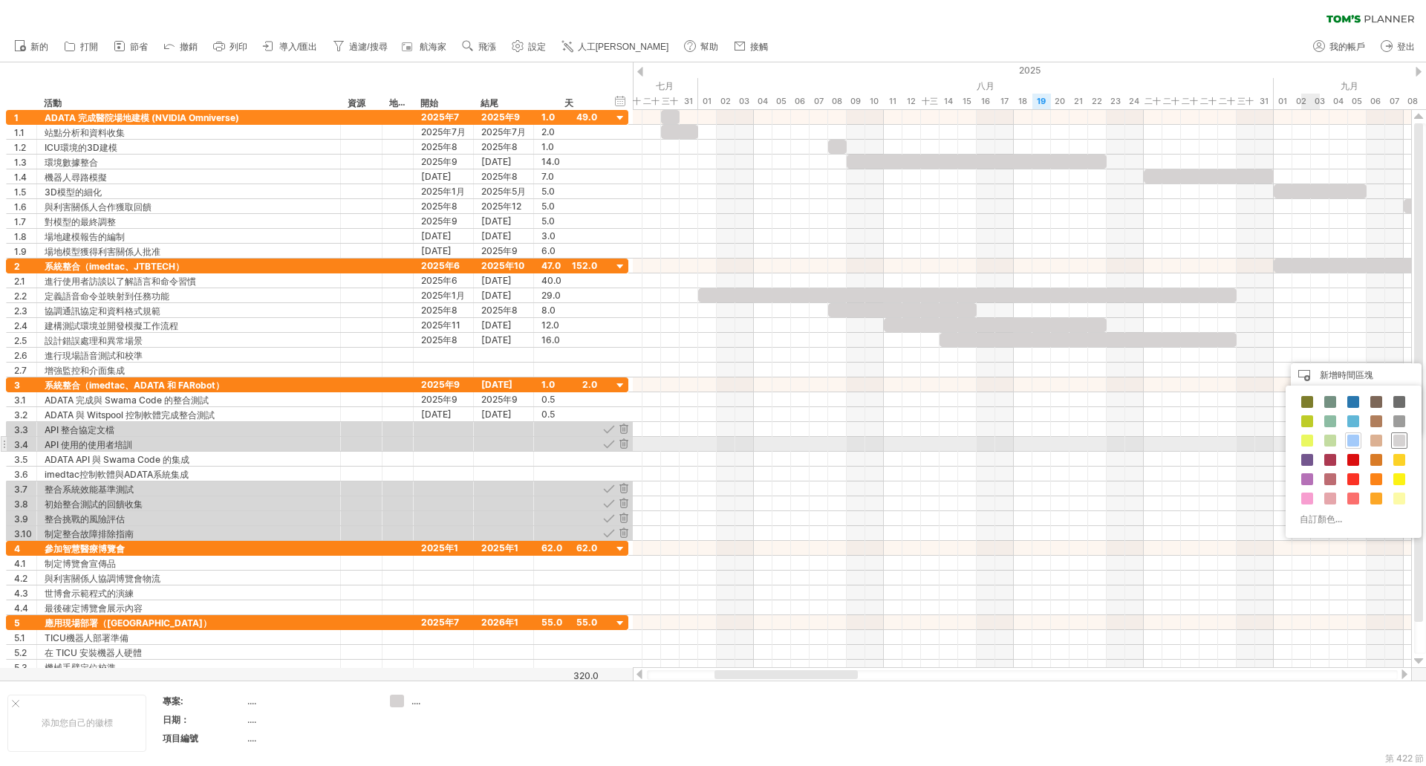
click at [1398, 439] on span at bounding box center [1400, 441] width 12 height 12
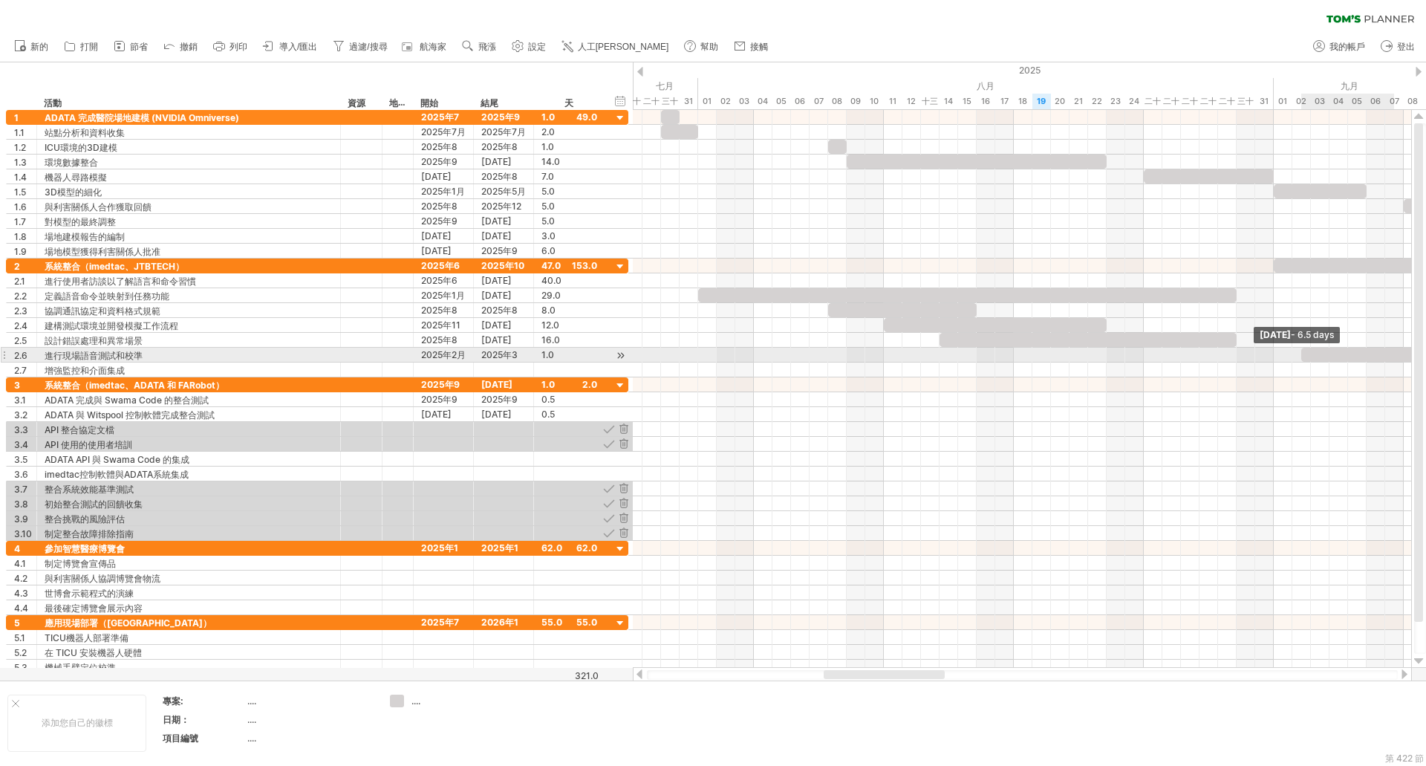
drag, startPoint x: 1320, startPoint y: 357, endPoint x: 1426, endPoint y: 357, distance: 105.5
click at [1426, 357] on div "嘗試造訪 [DOMAIN_NAME] 再次連接... 0% 清除過濾器 新的" at bounding box center [713, 383] width 1426 height 766
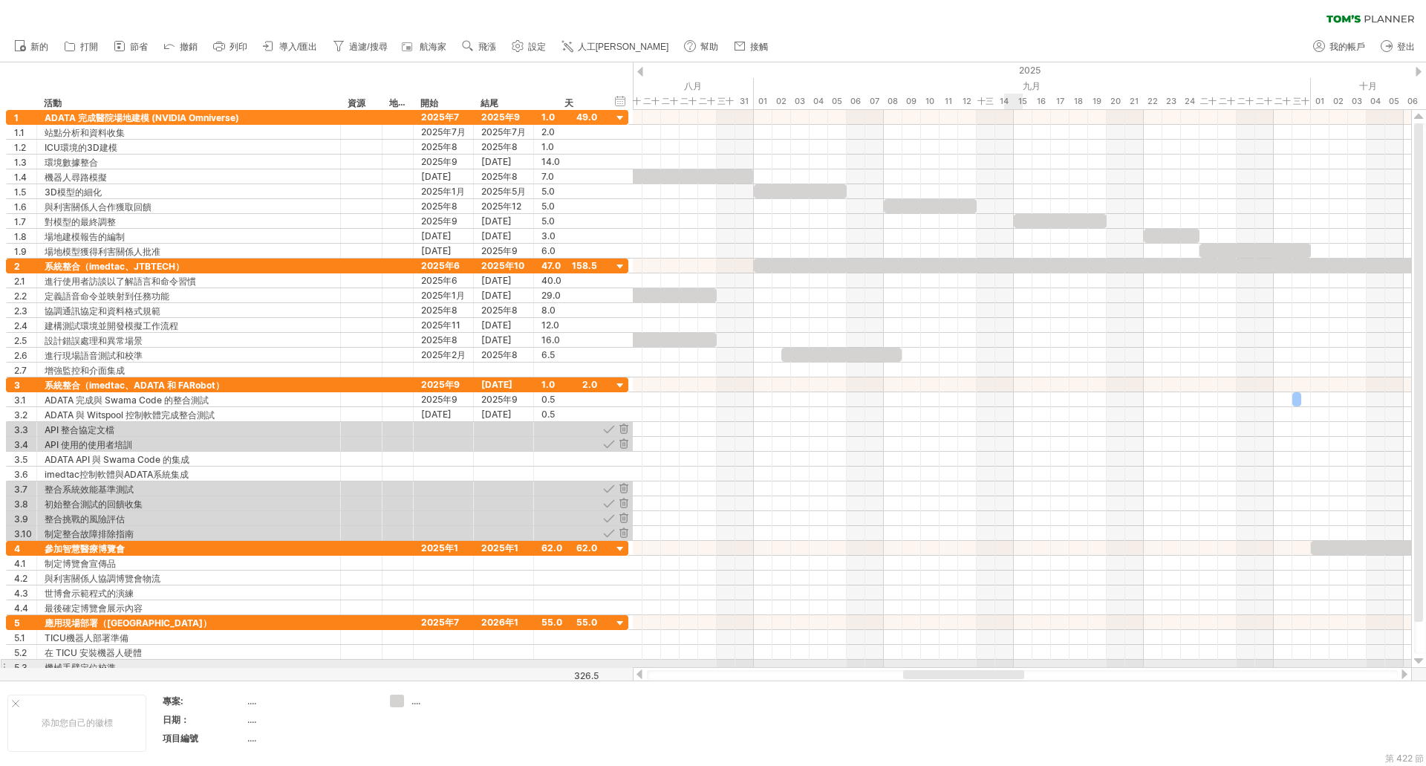
drag, startPoint x: 932, startPoint y: 673, endPoint x: 1012, endPoint y: 666, distance: 79.8
click at [1012, 666] on div "嘗試造訪 [DOMAIN_NAME] 再次連接... 0% 清除過濾器 新的" at bounding box center [713, 383] width 1426 height 766
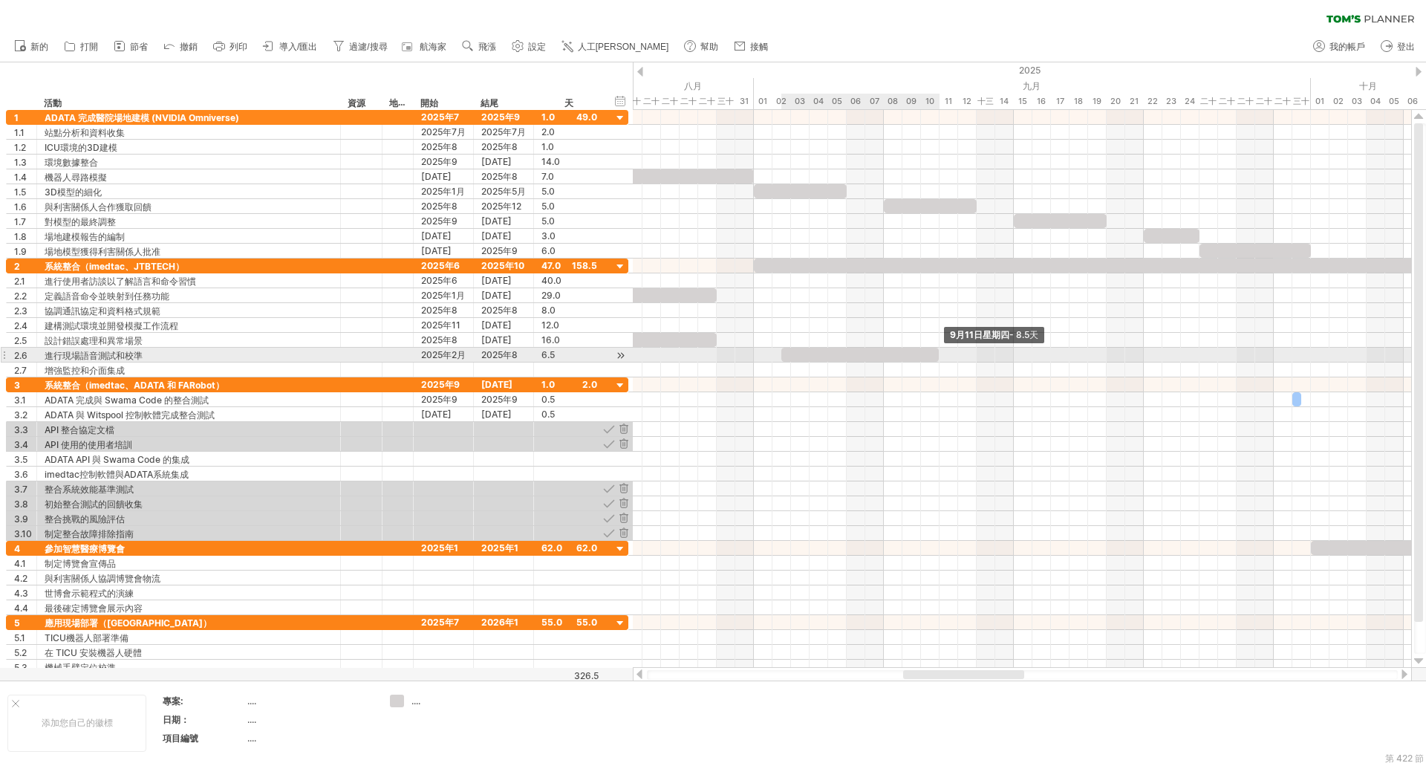
drag, startPoint x: 903, startPoint y: 357, endPoint x: 941, endPoint y: 353, distance: 38.9
click at [941, 353] on span at bounding box center [939, 355] width 6 height 14
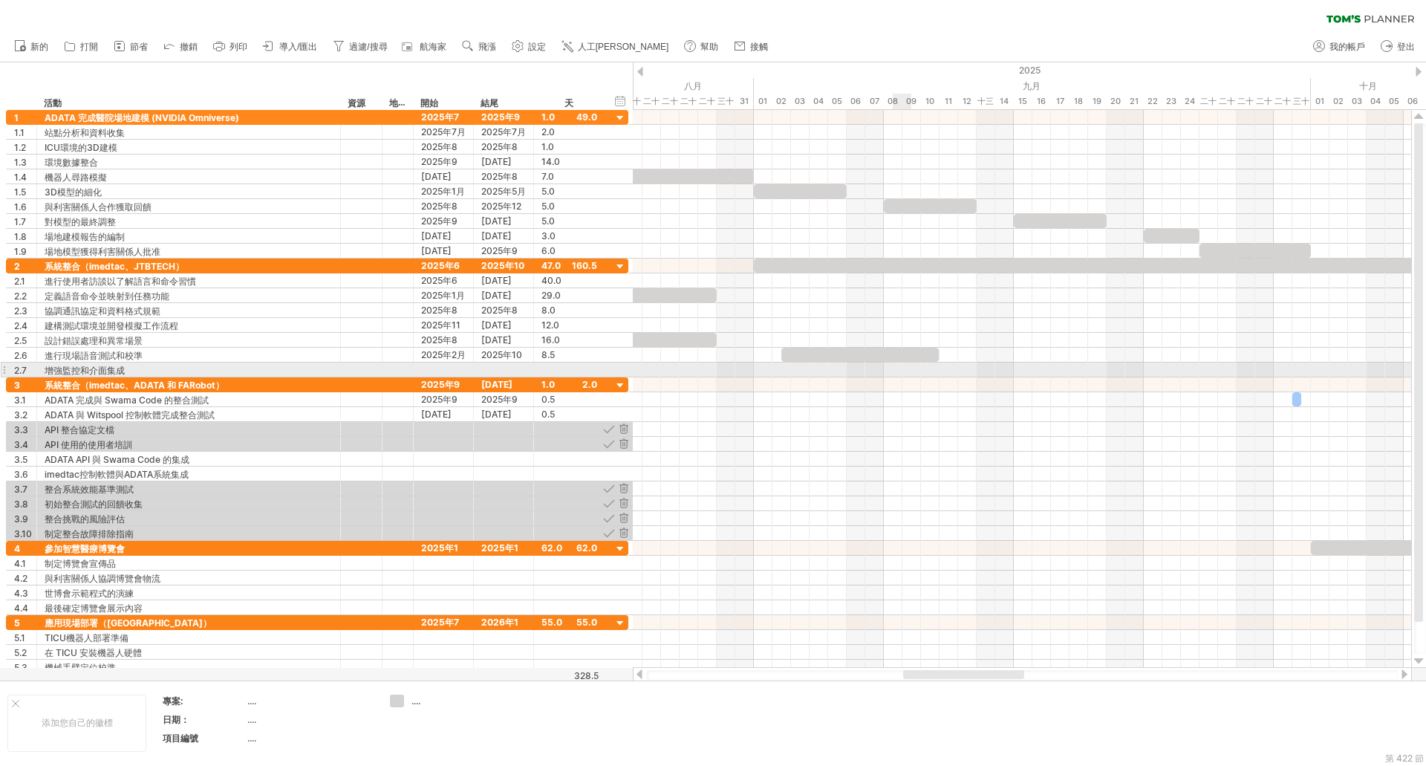
click at [897, 374] on div at bounding box center [1022, 370] width 778 height 15
click at [891, 371] on div at bounding box center [1022, 370] width 778 height 15
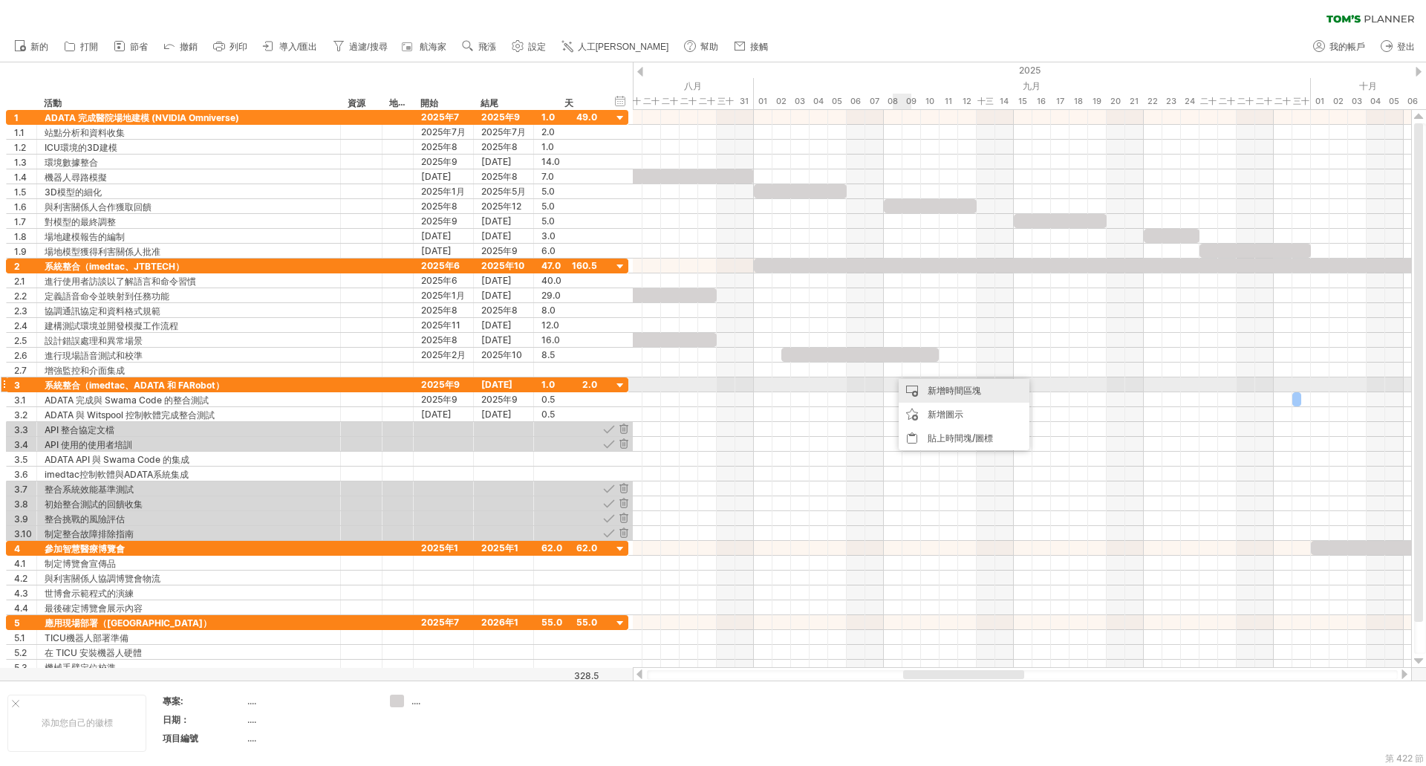
click at [920, 388] on div "新增時間區塊" at bounding box center [964, 391] width 131 height 24
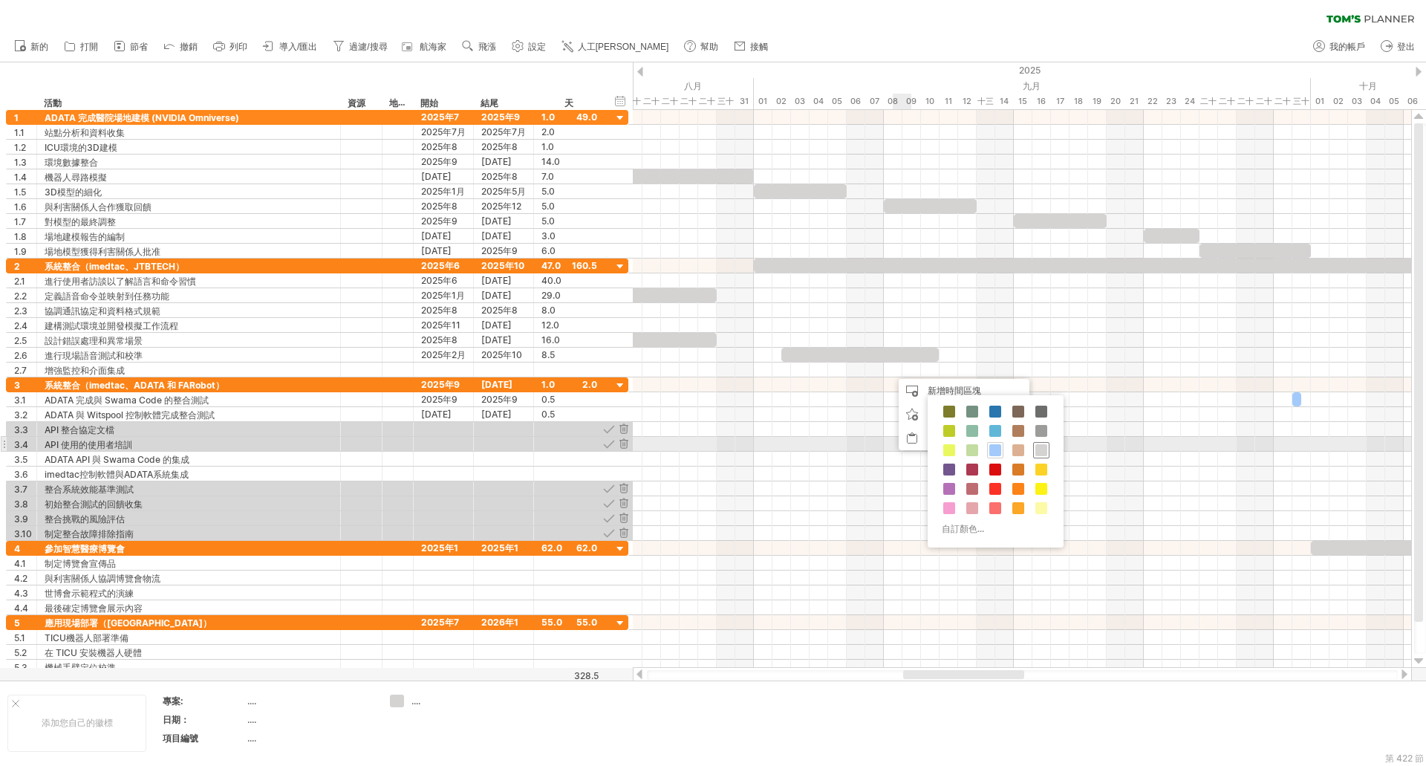
click at [1046, 451] on span at bounding box center [1042, 450] width 12 height 12
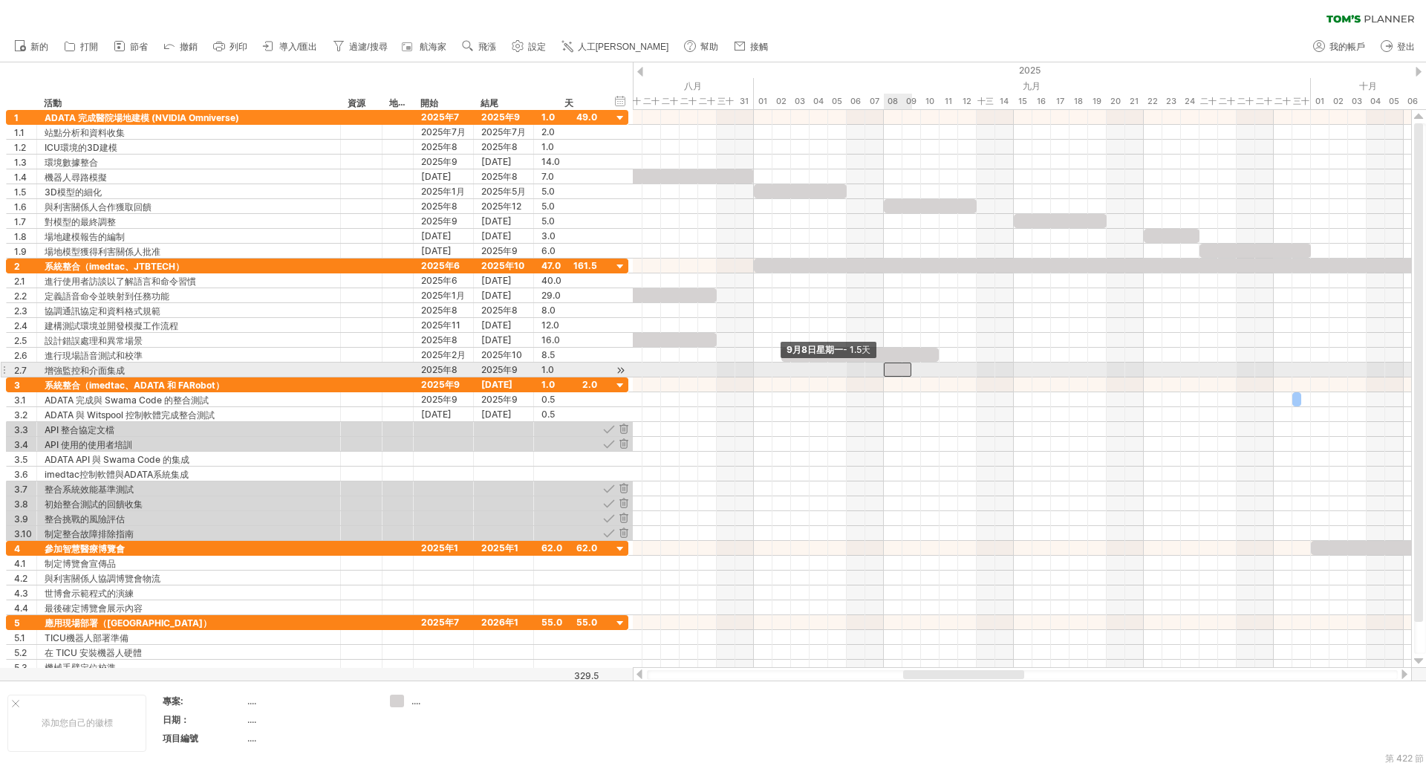
click at [883, 370] on span at bounding box center [884, 370] width 6 height 14
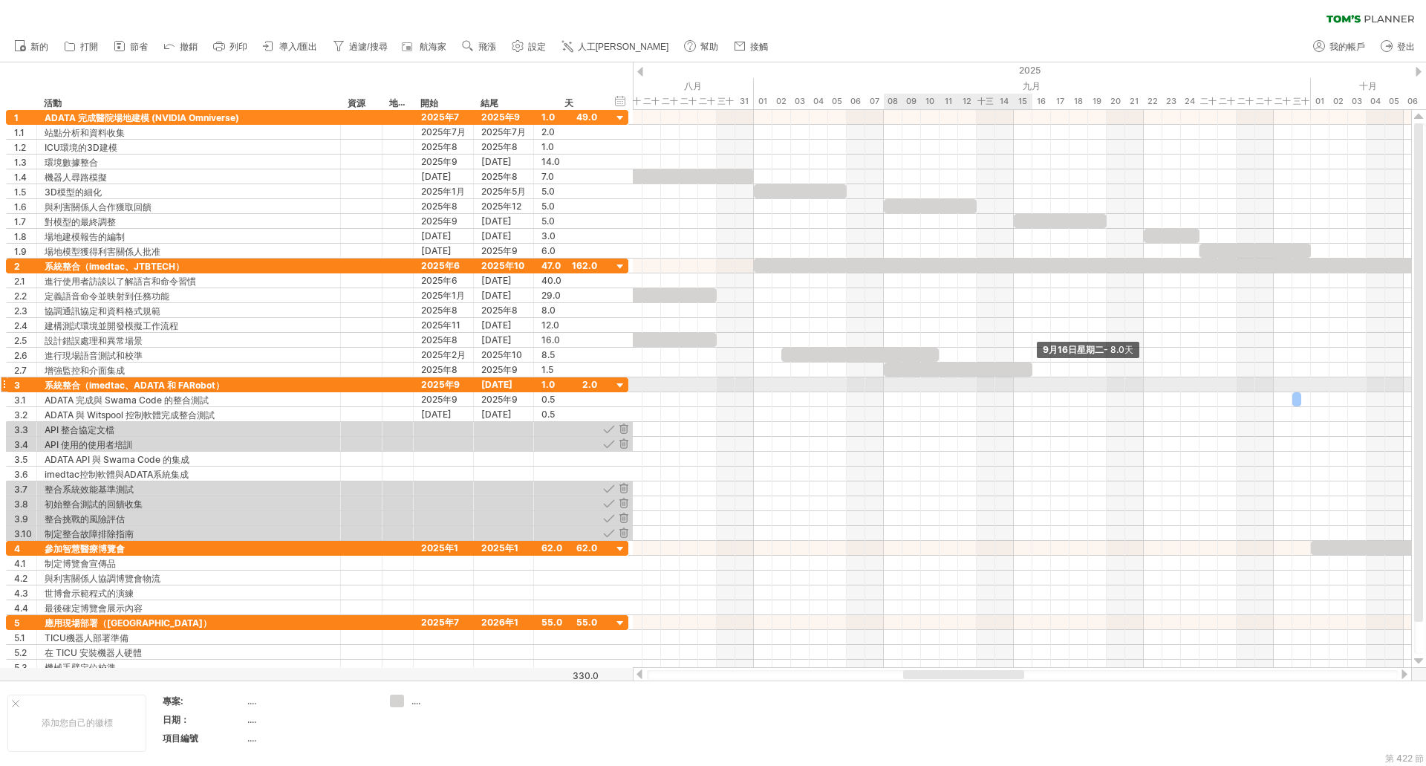
drag, startPoint x: 912, startPoint y: 370, endPoint x: 1033, endPoint y: 378, distance: 120.6
click at [1033, 378] on div "9月16日星期二 - 8.0天 9月8日星期一 - 1.5天" at bounding box center [1022, 389] width 778 height 558
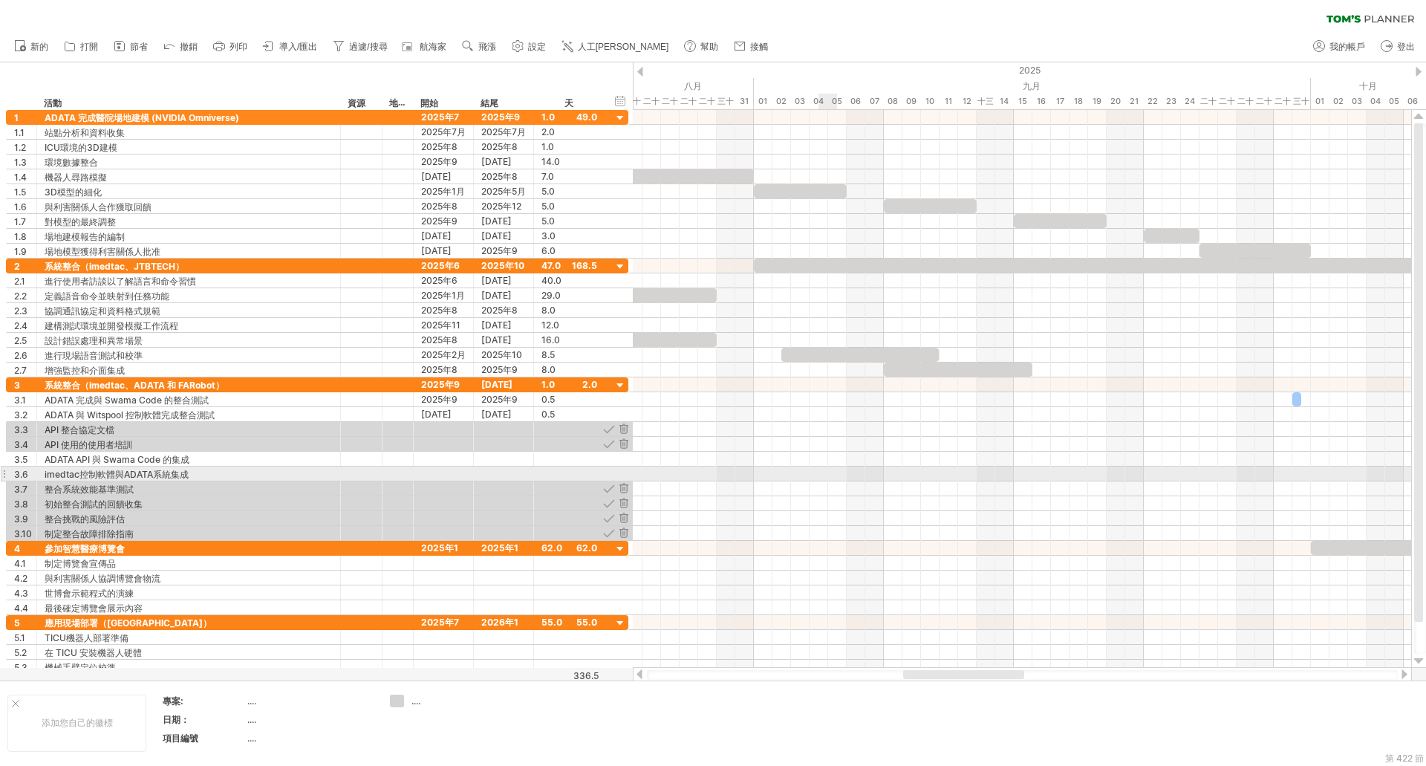
click at [832, 479] on div at bounding box center [1022, 474] width 778 height 15
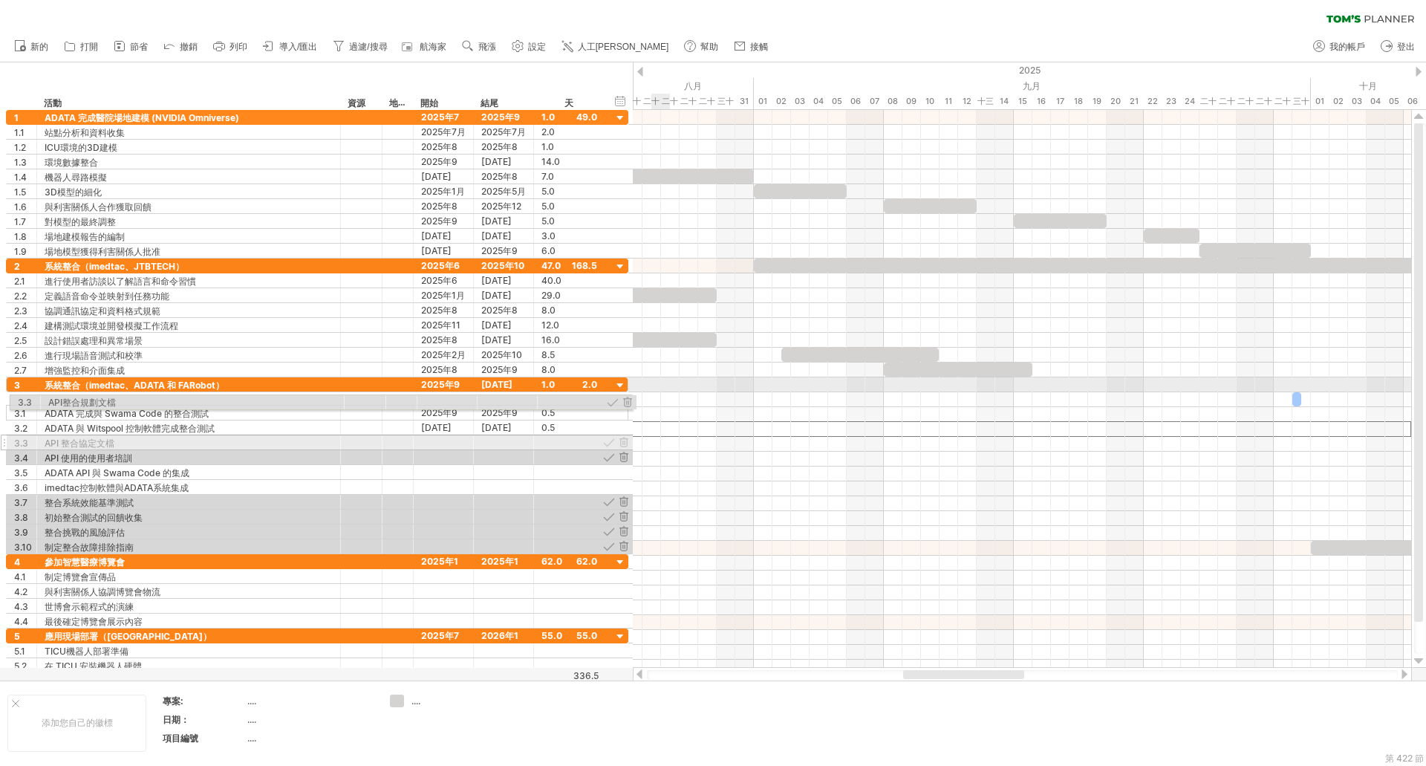
drag, startPoint x: 3, startPoint y: 432, endPoint x: 0, endPoint y: 400, distance: 32.8
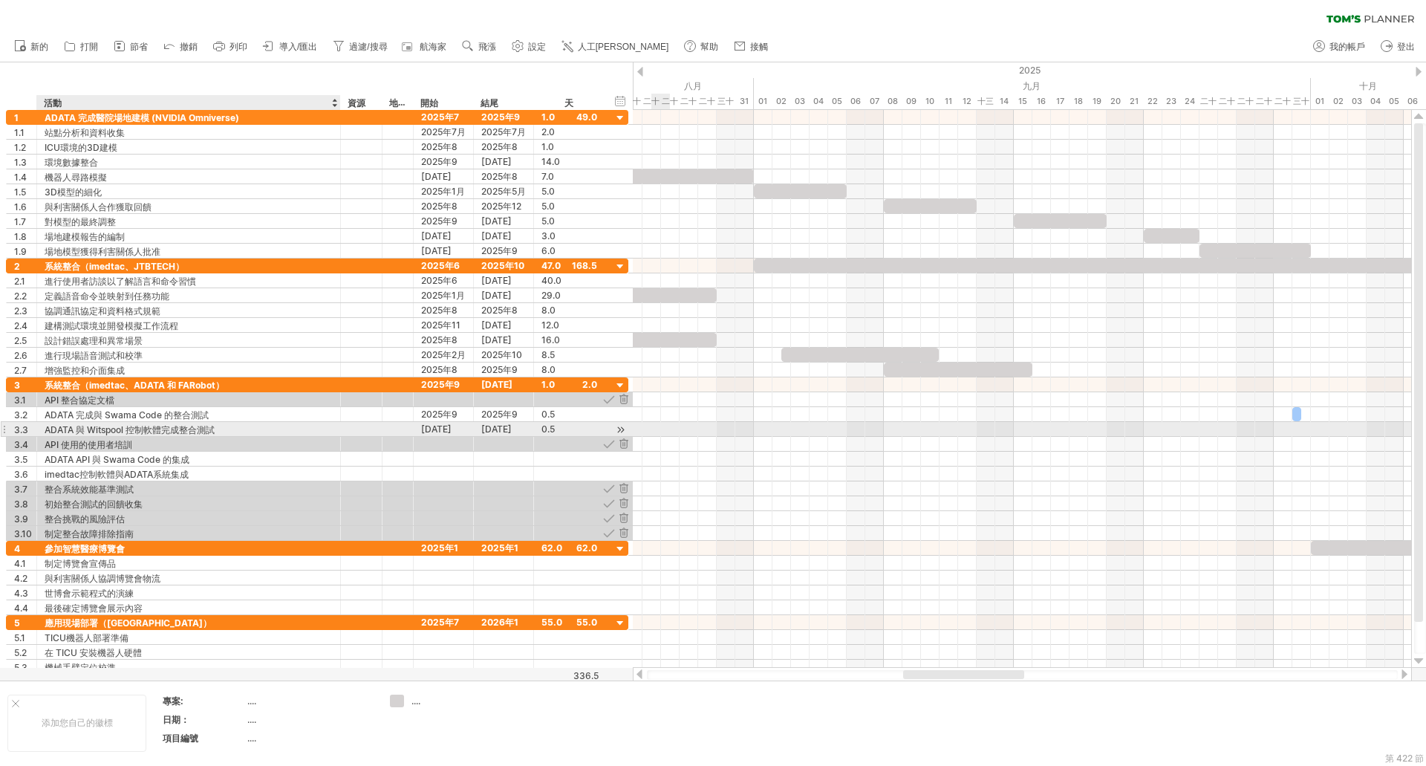
click at [97, 429] on font "ADATA 與 Witspool 控制軟體完成整合測試" at bounding box center [130, 429] width 170 height 11
click at [88, 429] on font "ADATA 與 Witspool 控制軟體完成整合測試" at bounding box center [130, 429] width 170 height 11
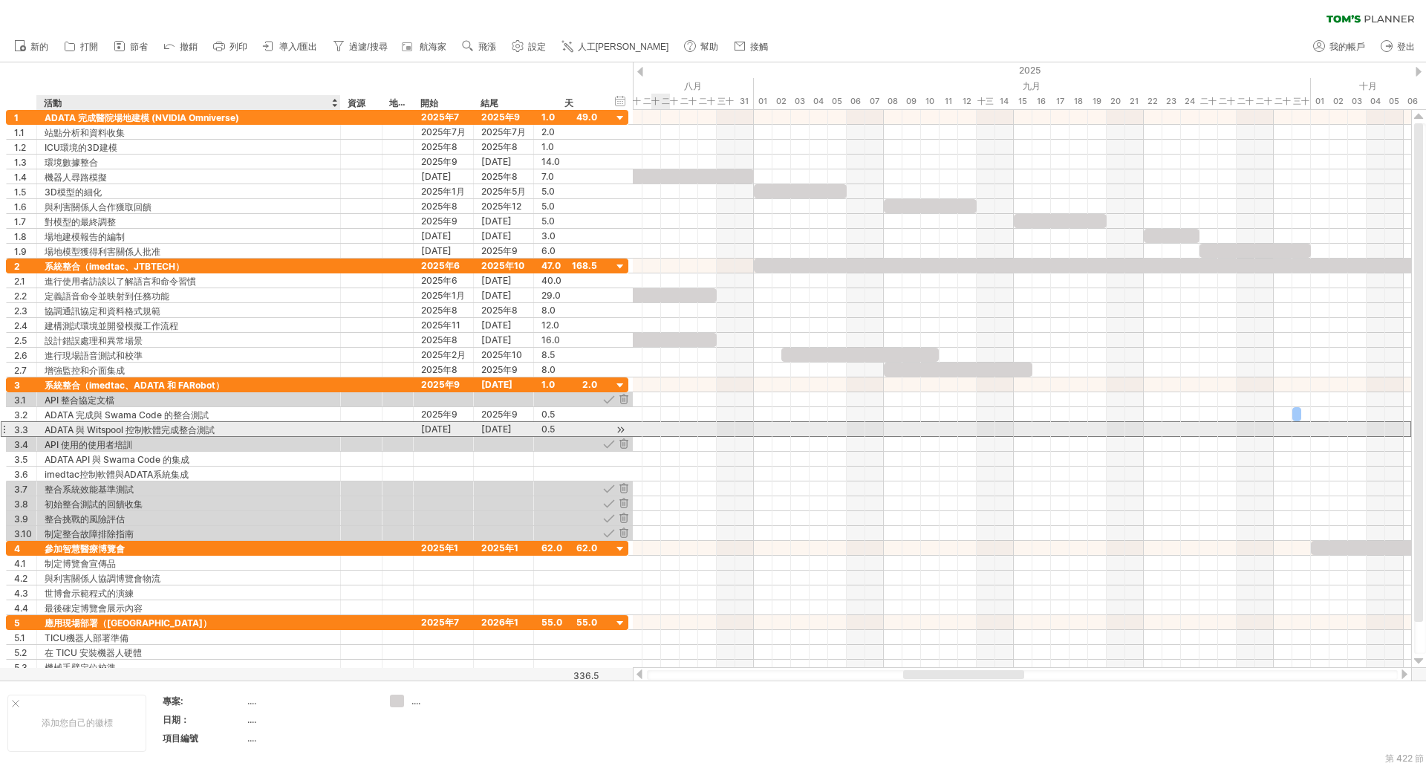
click at [88, 429] on font "ADATA 與 Witspool 控制軟體完成整合測試" at bounding box center [130, 429] width 170 height 11
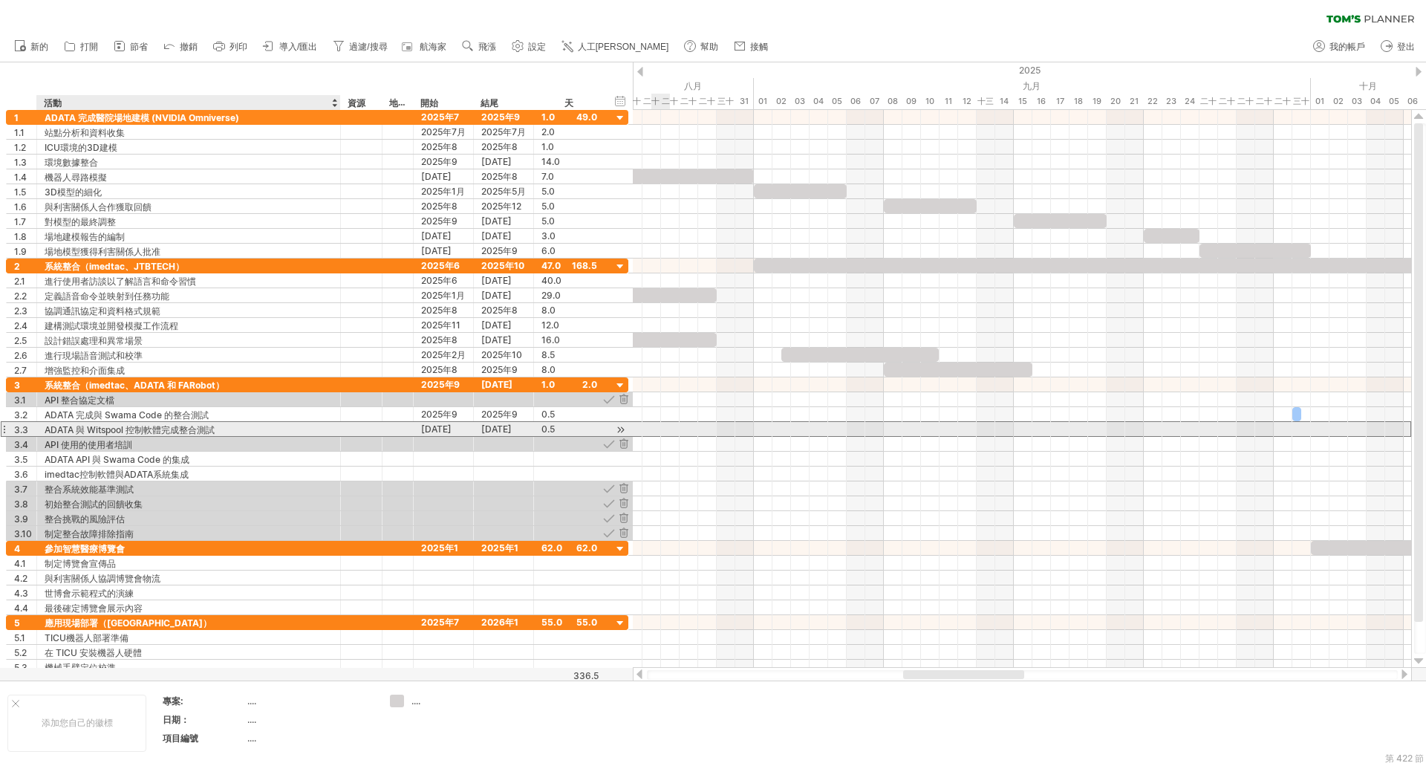
click at [88, 429] on font "ADATA 與 Witspool 控制軟體完成整合測試" at bounding box center [130, 429] width 170 height 11
click at [123, 429] on font "ADATA 與 Witspool 控制軟體完成整合測試" at bounding box center [130, 429] width 170 height 11
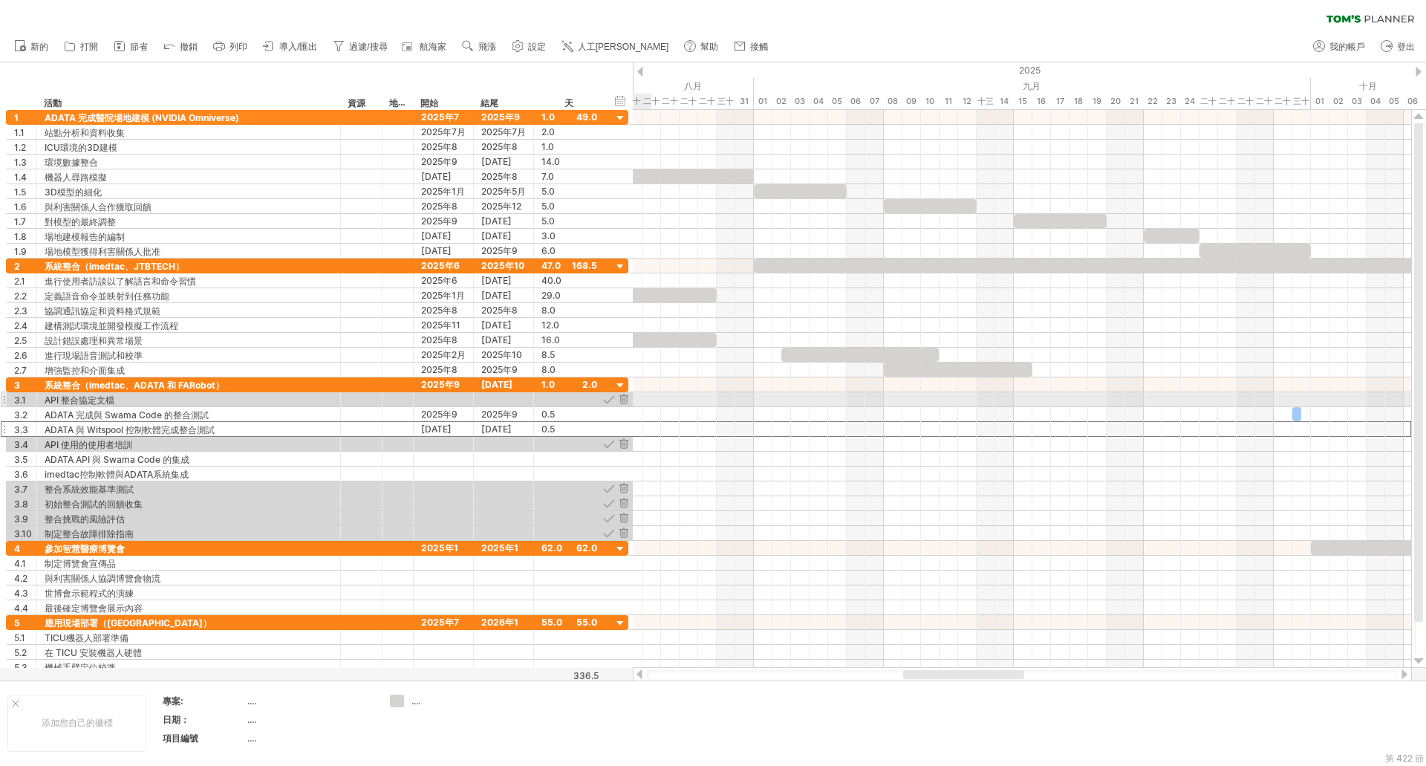
click at [616, 395] on div at bounding box center [617, 399] width 31 height 14
click at [613, 397] on div at bounding box center [609, 399] width 14 height 14
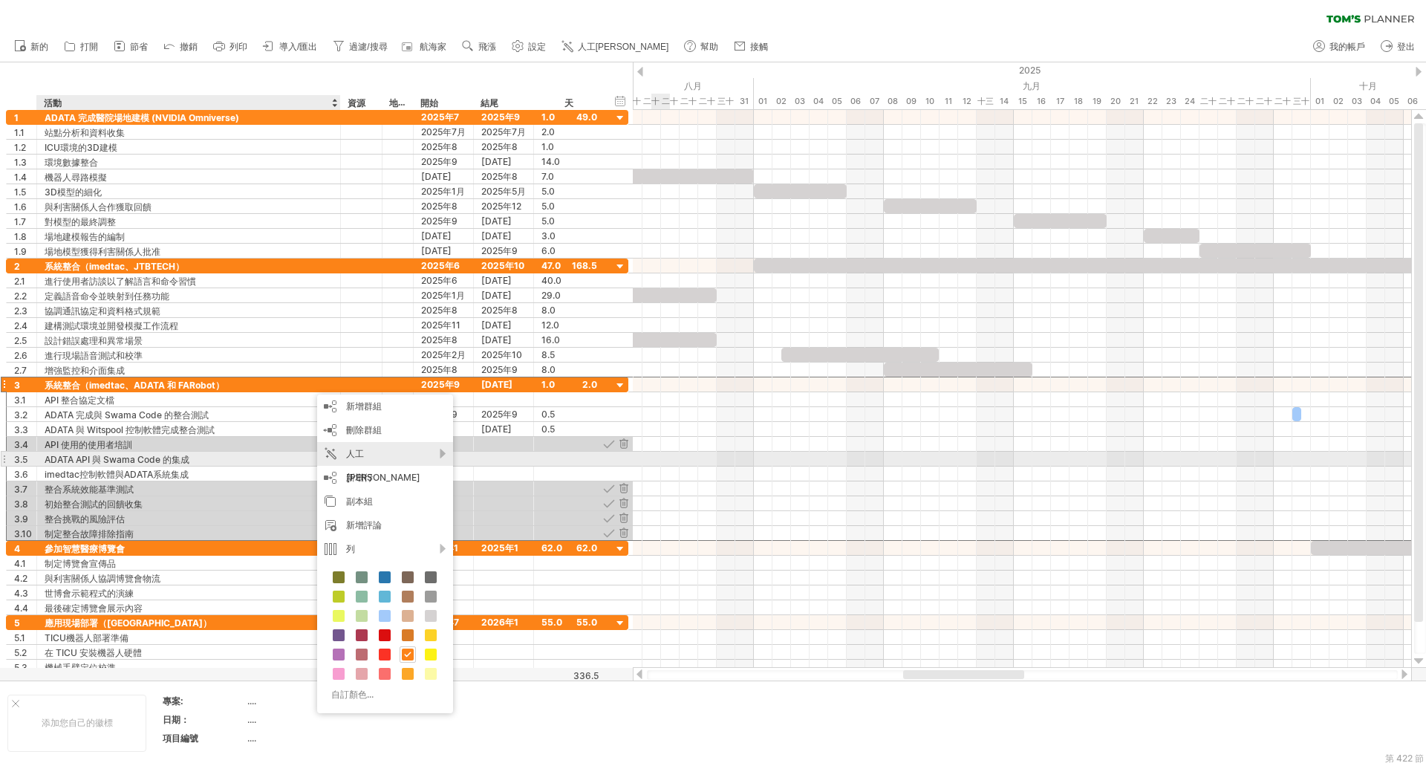
click at [429, 458] on div "人工[PERSON_NAME]" at bounding box center [385, 466] width 136 height 48
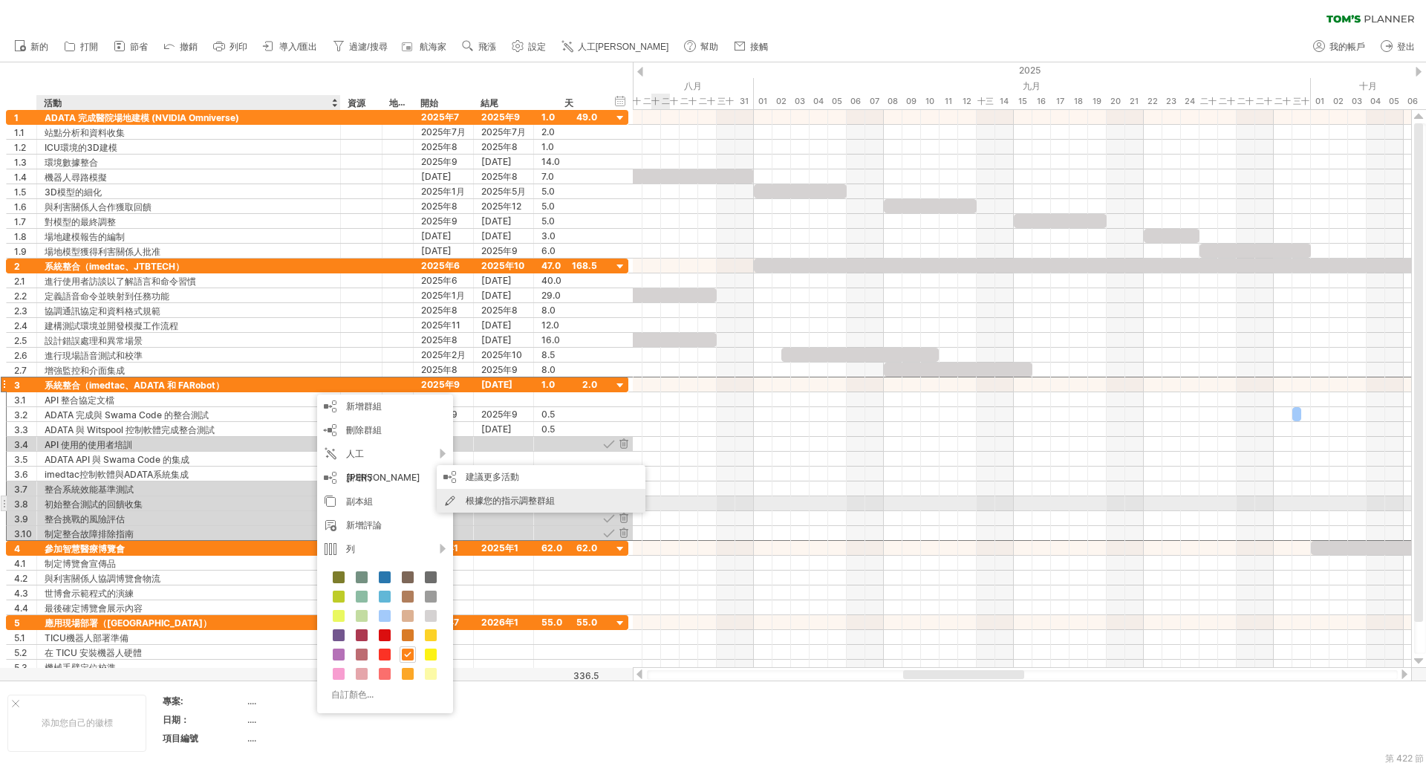
click at [511, 501] on font "根據您的指示調整群組" at bounding box center [510, 500] width 89 height 11
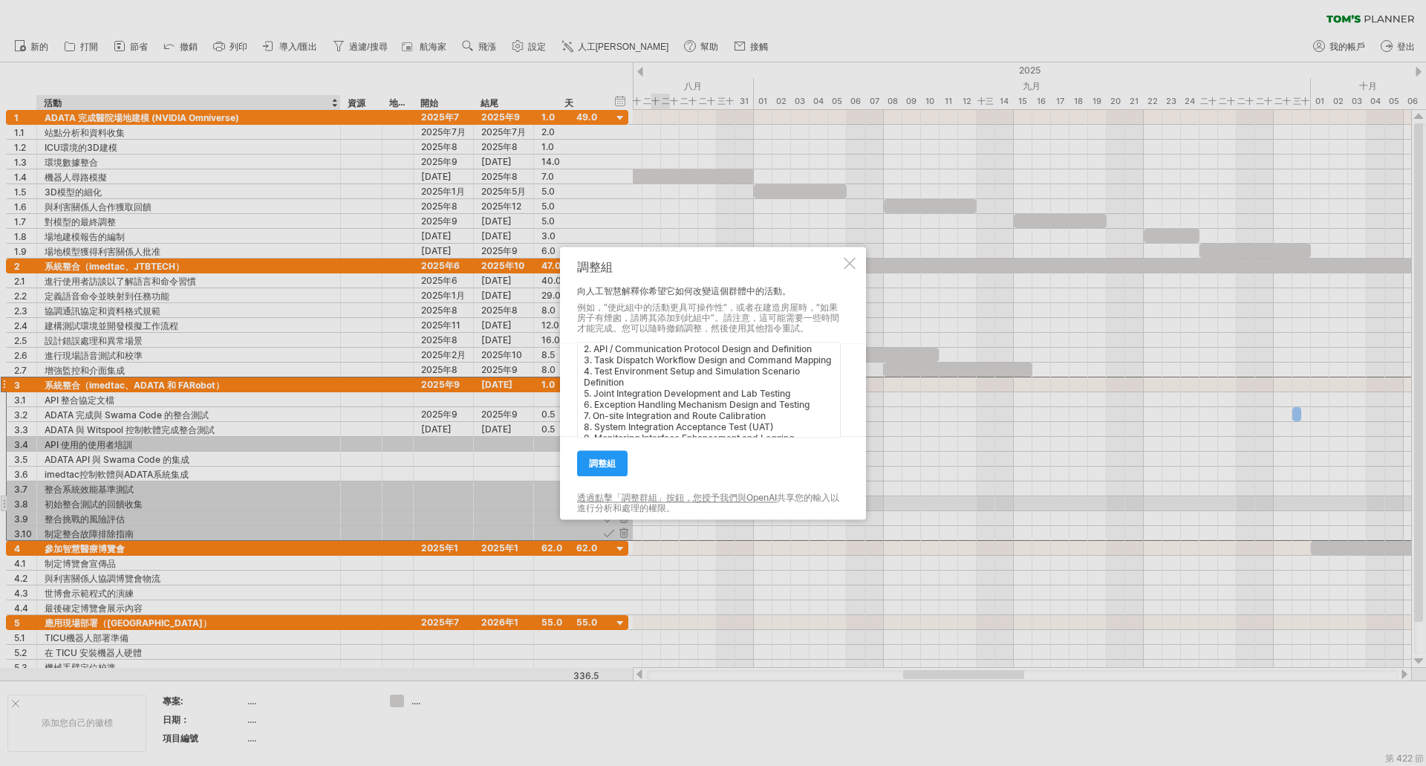
scroll to position [0, 0]
click at [582, 354] on textarea "1. Interface Requirements and Data Field Definition 2. API / Communication Prot…" at bounding box center [709, 390] width 264 height 96
type textarea "Please upate tasks below: 1. Interface Requirements and Data Field Definition 2…"
click at [614, 459] on font "調整組" at bounding box center [602, 463] width 27 height 11
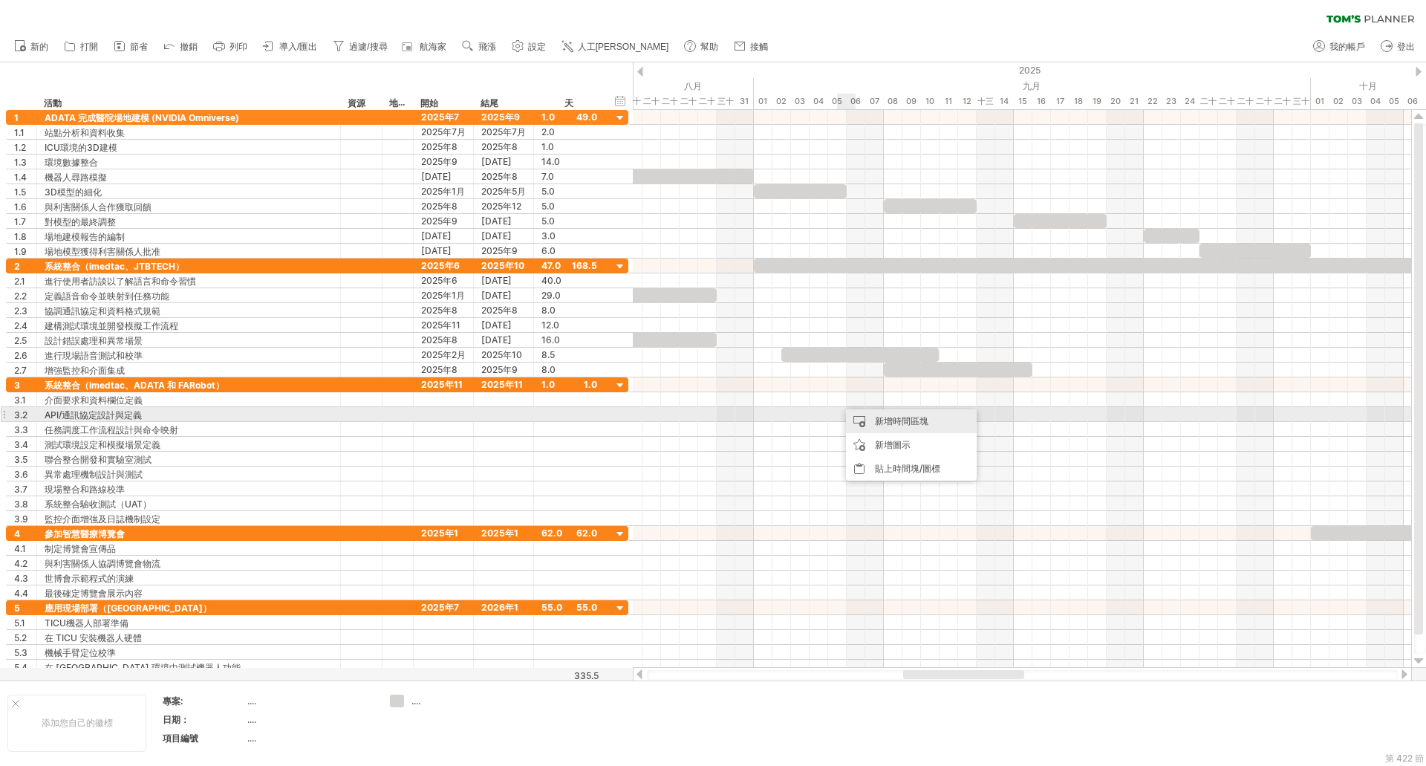
click at [875, 417] on div "新增時間區塊" at bounding box center [911, 421] width 131 height 24
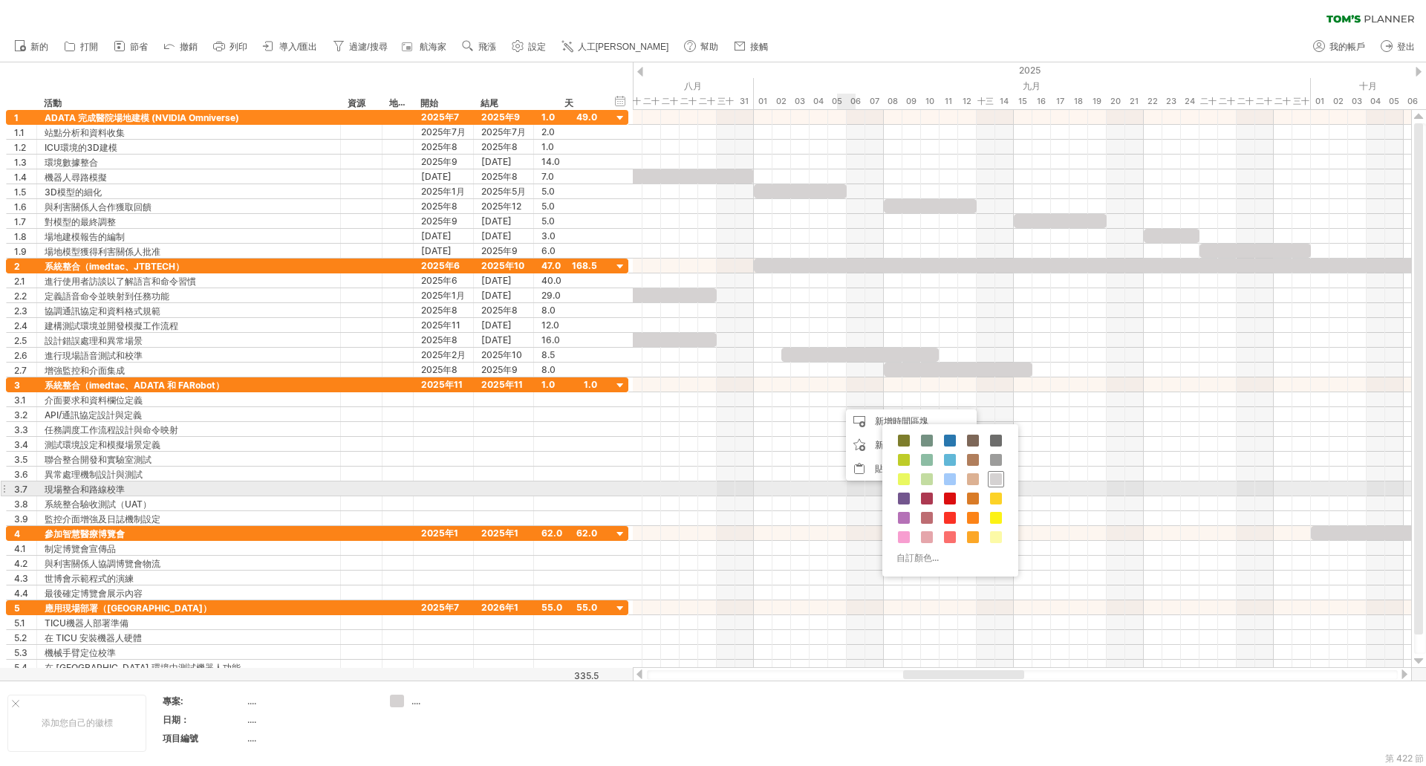
click at [996, 484] on span at bounding box center [996, 479] width 12 height 12
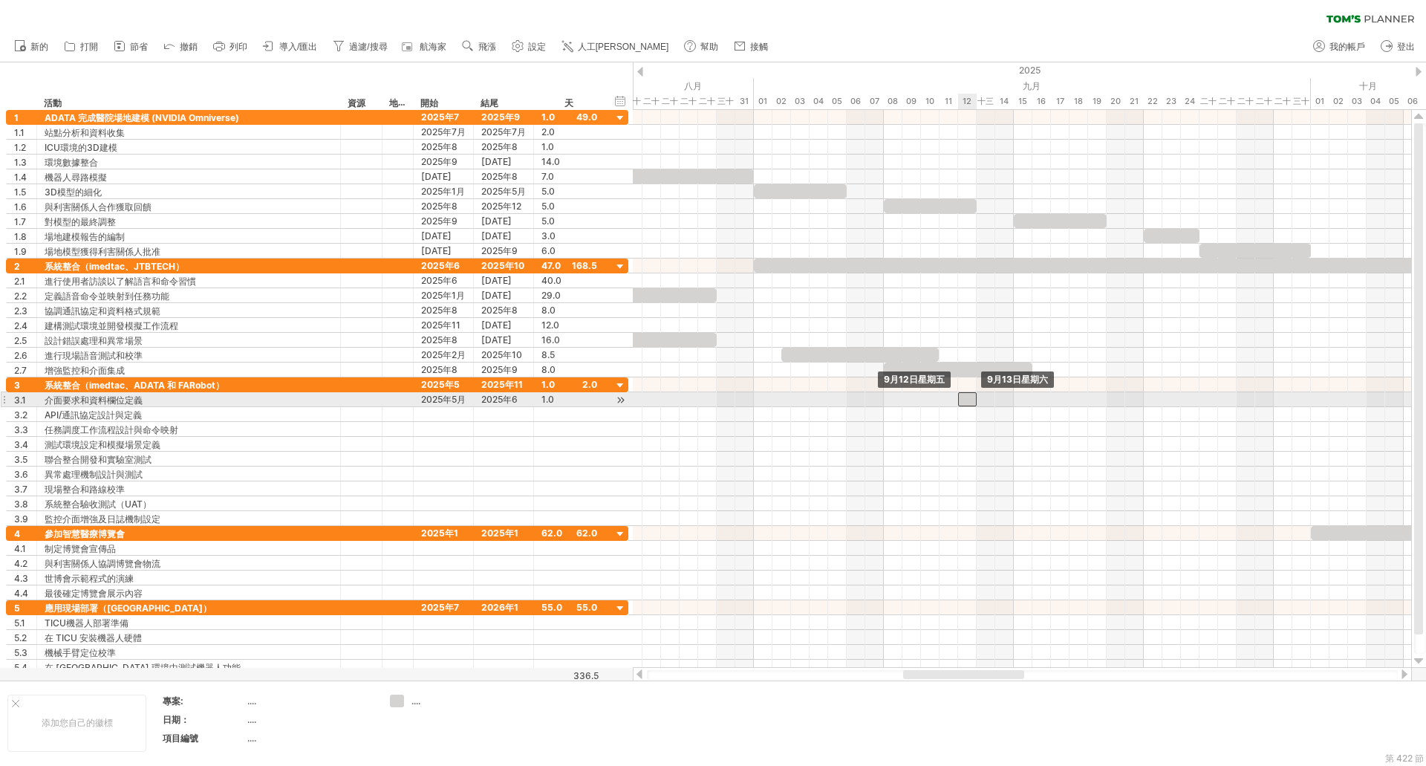
drag, startPoint x: 844, startPoint y: 401, endPoint x: 968, endPoint y: 402, distance: 124.1
click at [968, 402] on div at bounding box center [967, 399] width 19 height 14
drag, startPoint x: 974, startPoint y: 400, endPoint x: 1102, endPoint y: 398, distance: 128.5
click at [1102, 398] on div at bounding box center [1032, 399] width 149 height 14
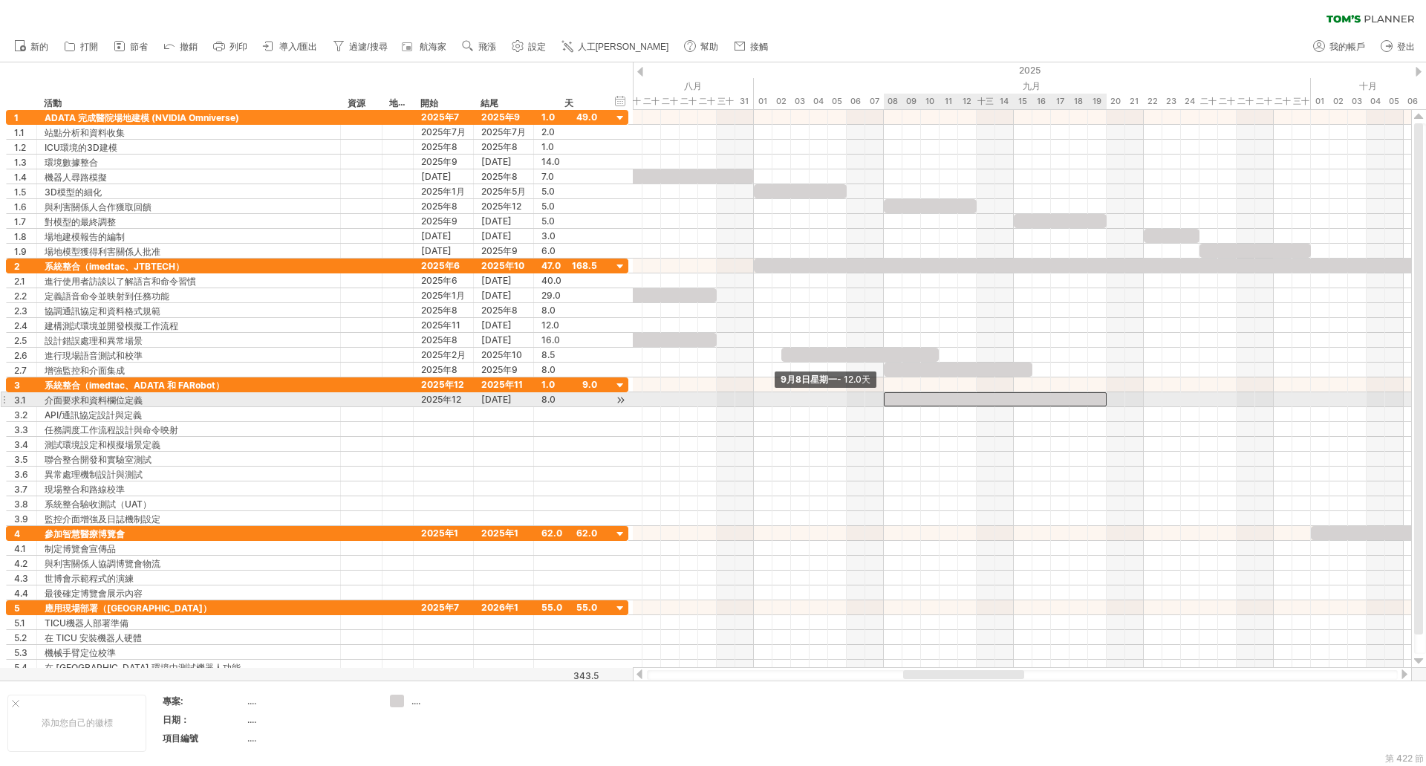
drag, startPoint x: 957, startPoint y: 400, endPoint x: 884, endPoint y: 400, distance: 72.8
click at [884, 400] on span at bounding box center [884, 399] width 6 height 14
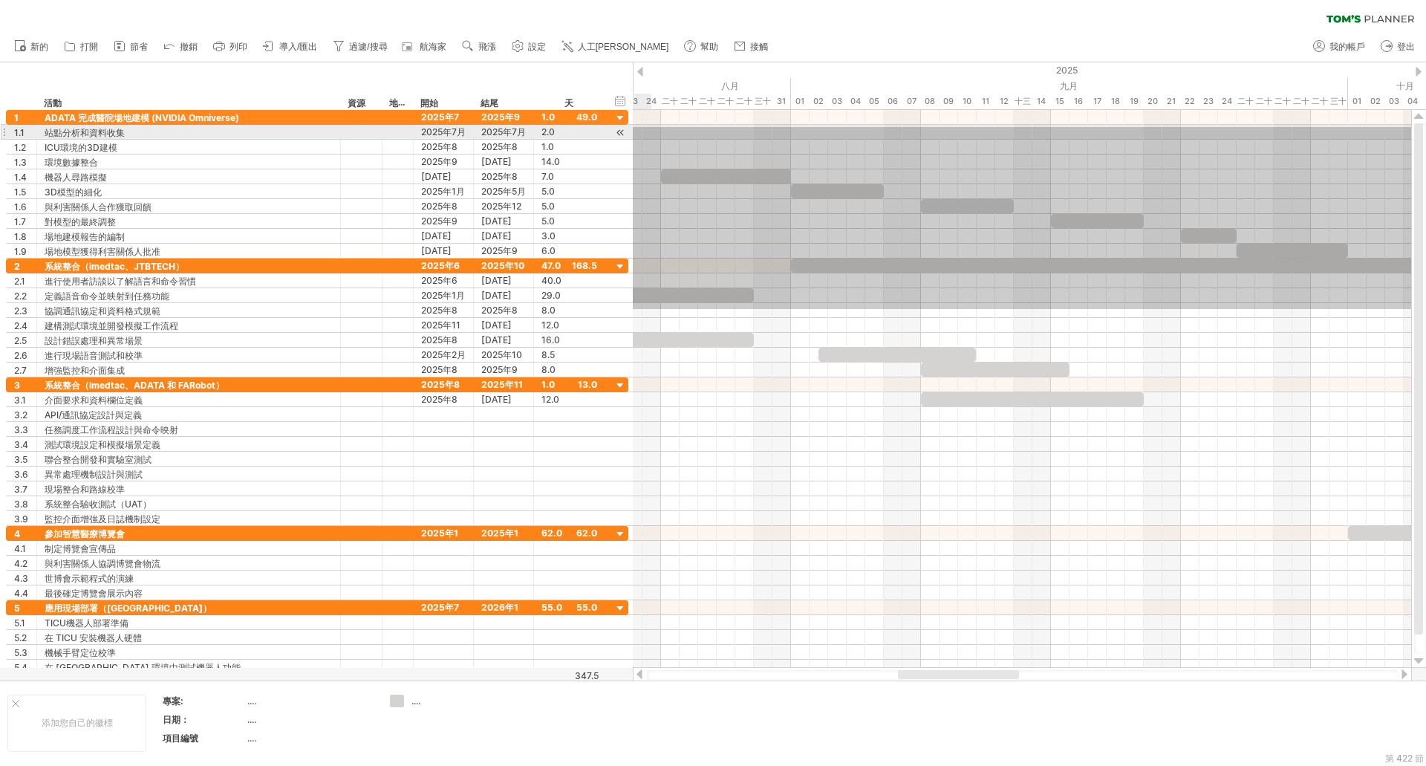
drag, startPoint x: 1393, startPoint y: 309, endPoint x: 617, endPoint y: 127, distance: 797.3
click at [617, 127] on div "嘗試造訪 [DOMAIN_NAME] 再次連接... 0% 清除過濾器 新的" at bounding box center [713, 383] width 1426 height 766
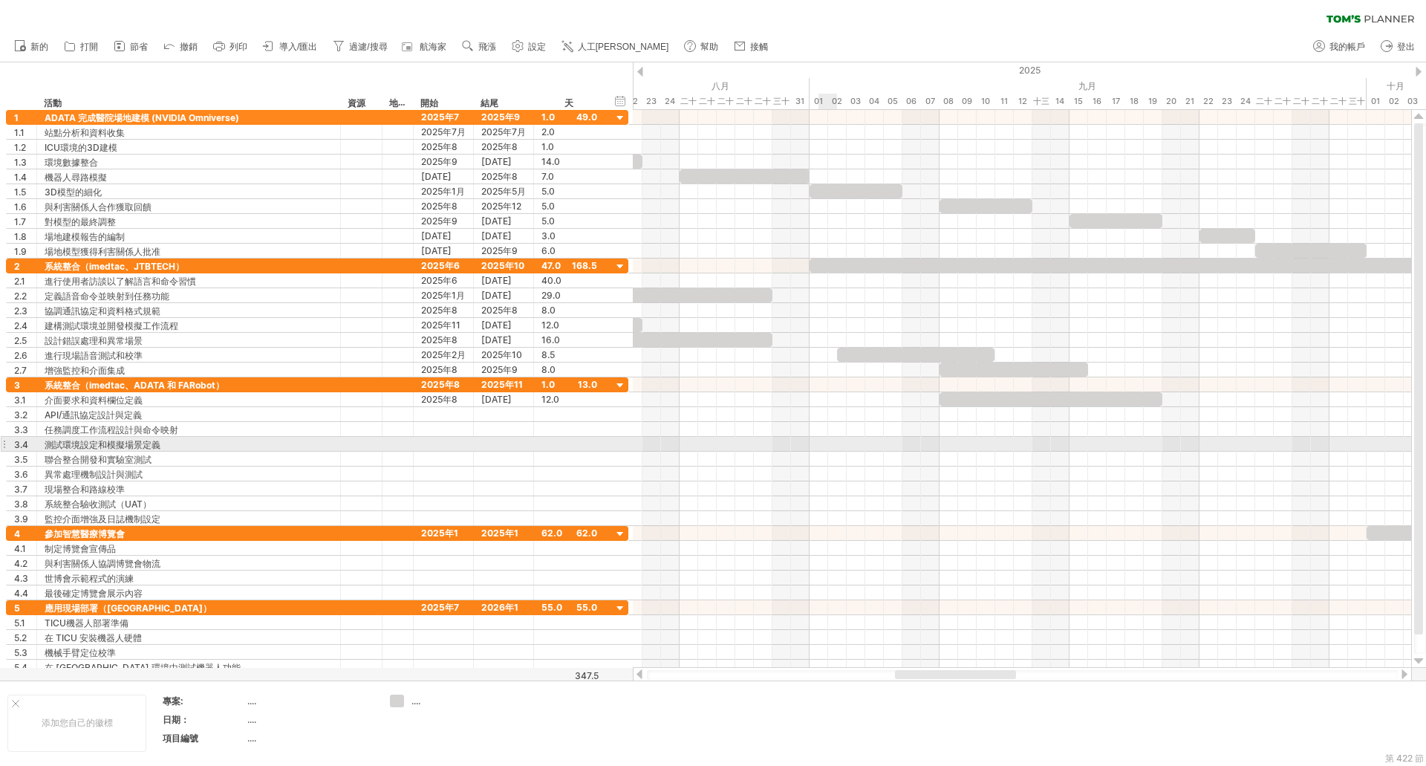
click at [834, 445] on div at bounding box center [1022, 444] width 778 height 15
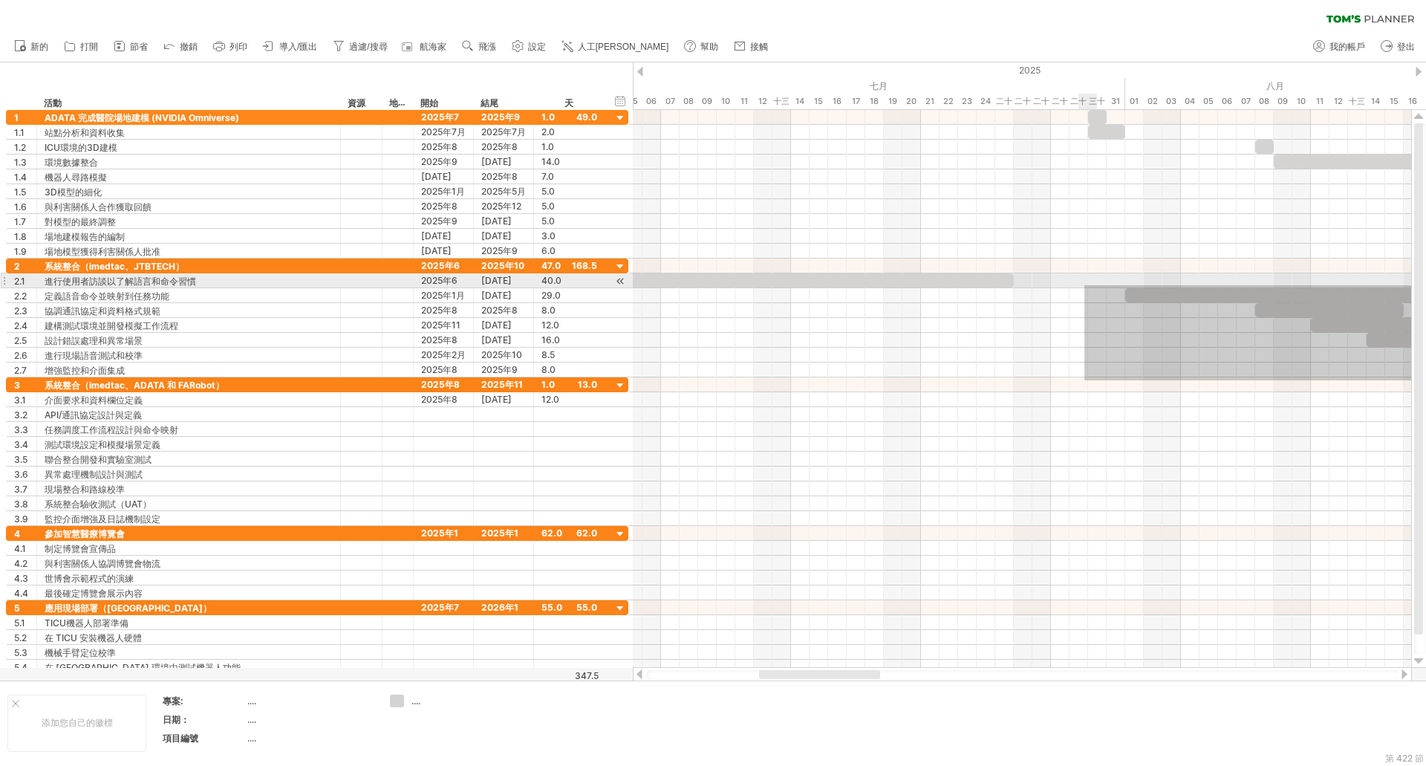
drag, startPoint x: 1296, startPoint y: 380, endPoint x: 1085, endPoint y: 285, distance: 232.1
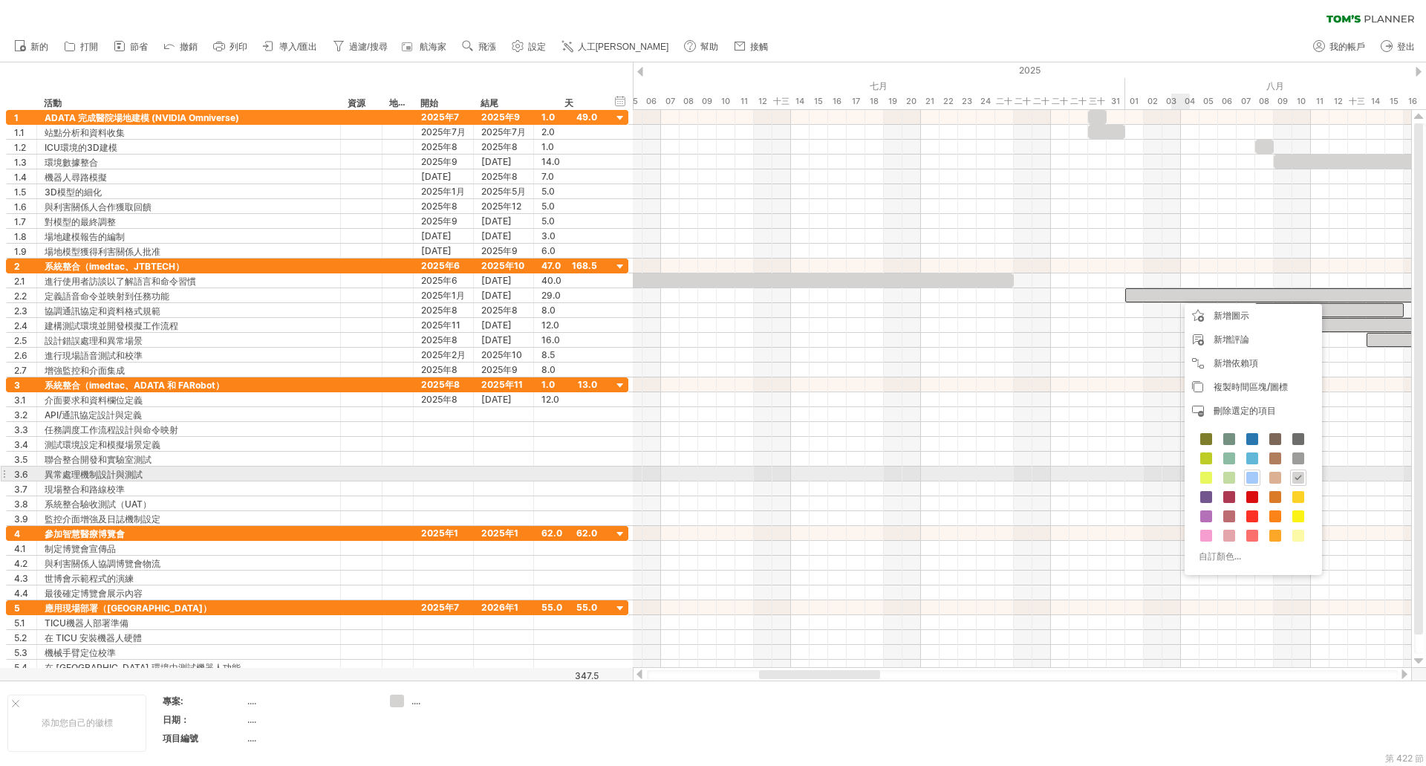
click at [1248, 475] on span at bounding box center [1252, 478] width 12 height 12
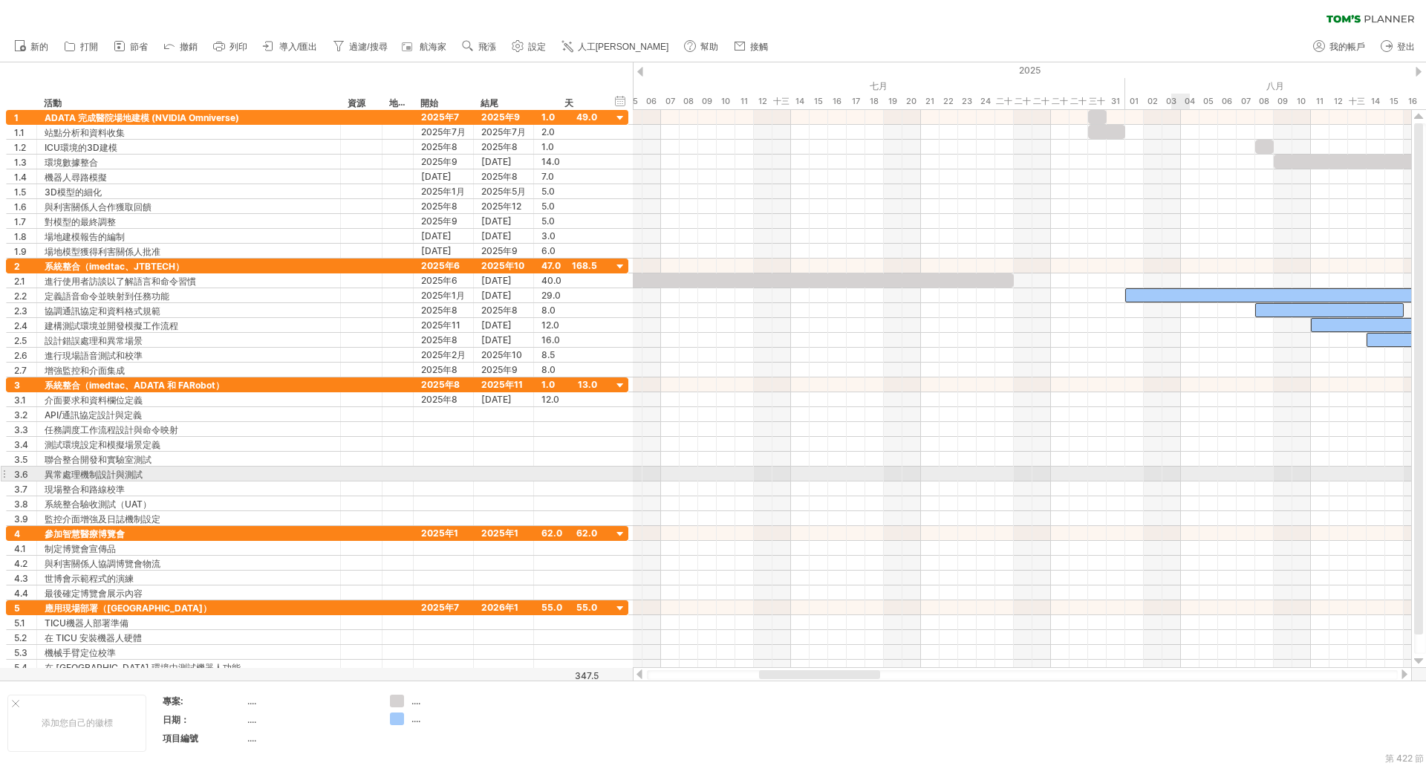
click at [1138, 470] on div at bounding box center [1022, 474] width 778 height 15
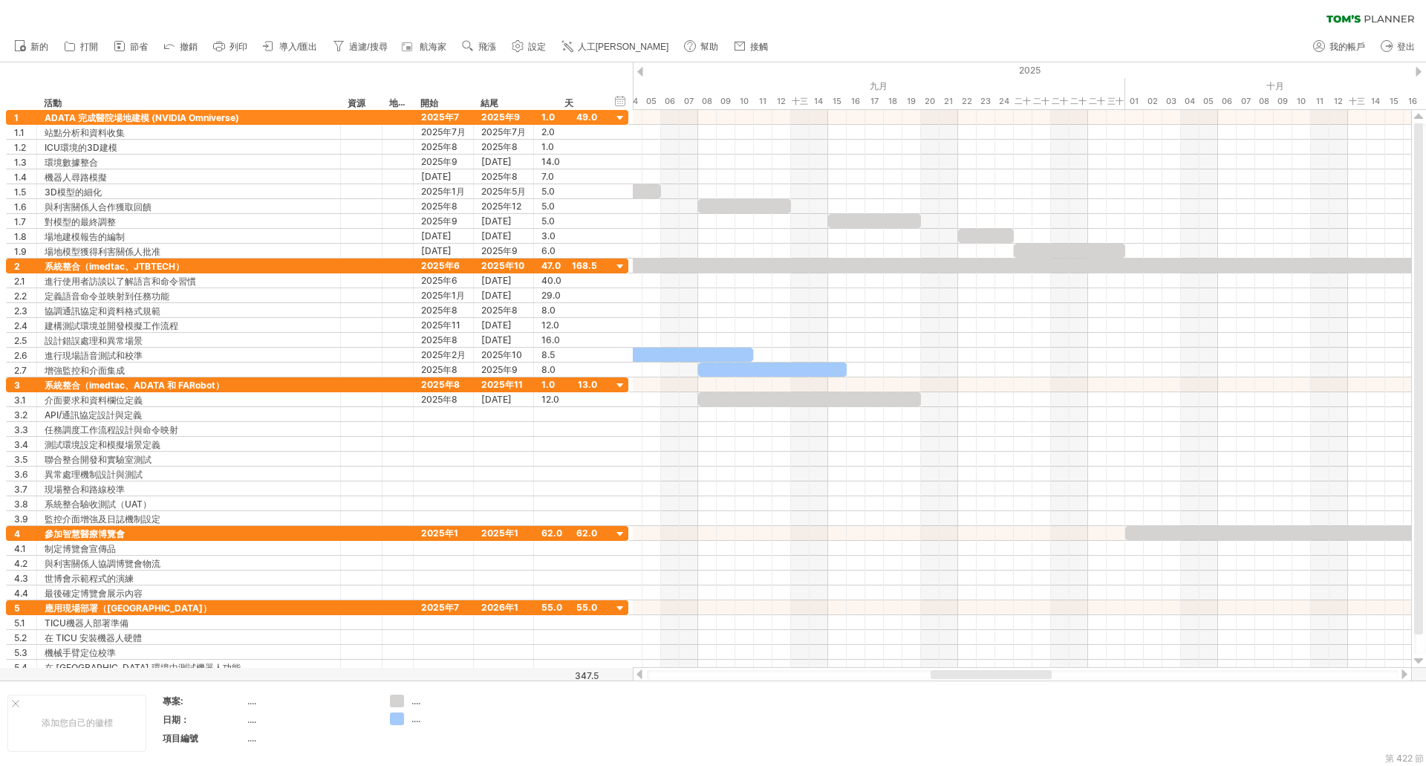
drag, startPoint x: 835, startPoint y: 677, endPoint x: 1007, endPoint y: 675, distance: 171.6
click at [1007, 675] on div at bounding box center [991, 674] width 121 height 9
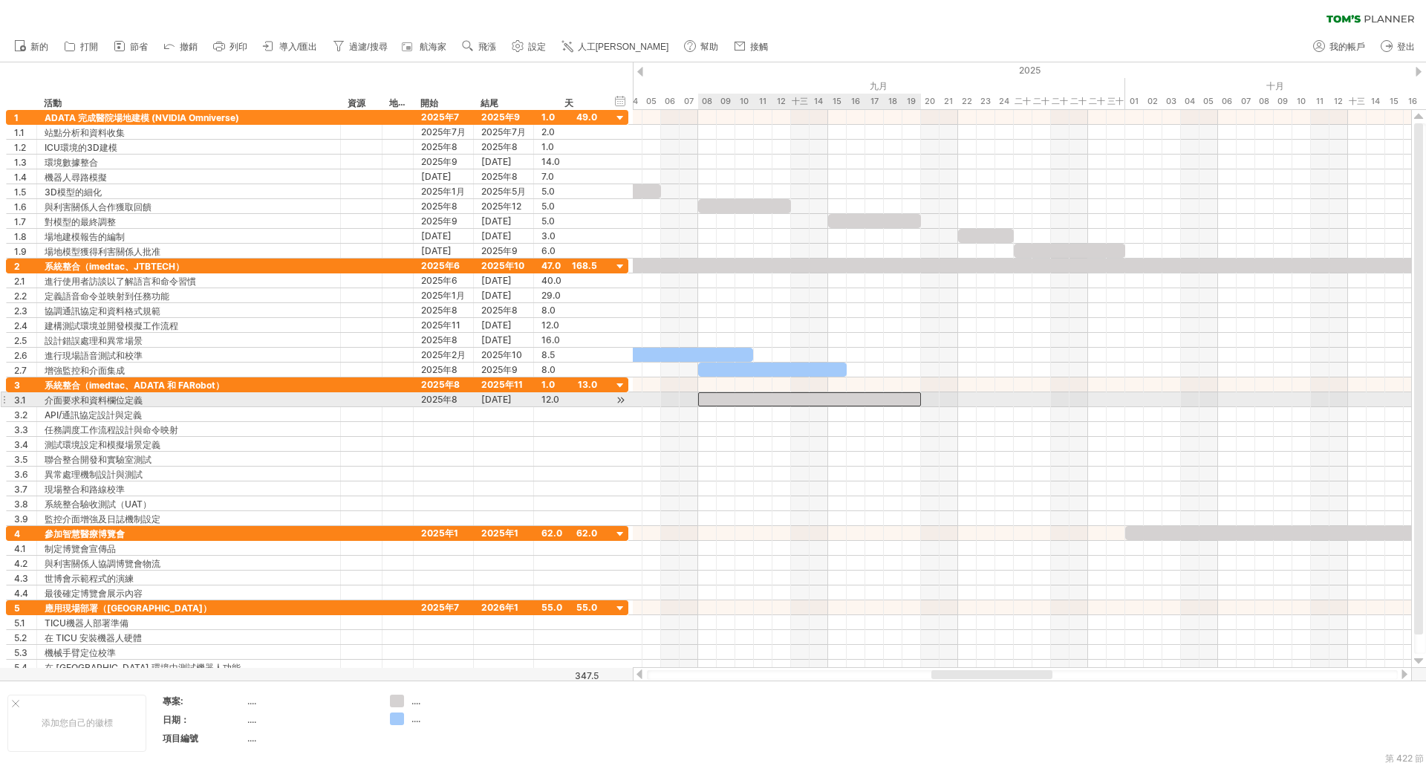
click at [762, 397] on div at bounding box center [809, 399] width 223 height 14
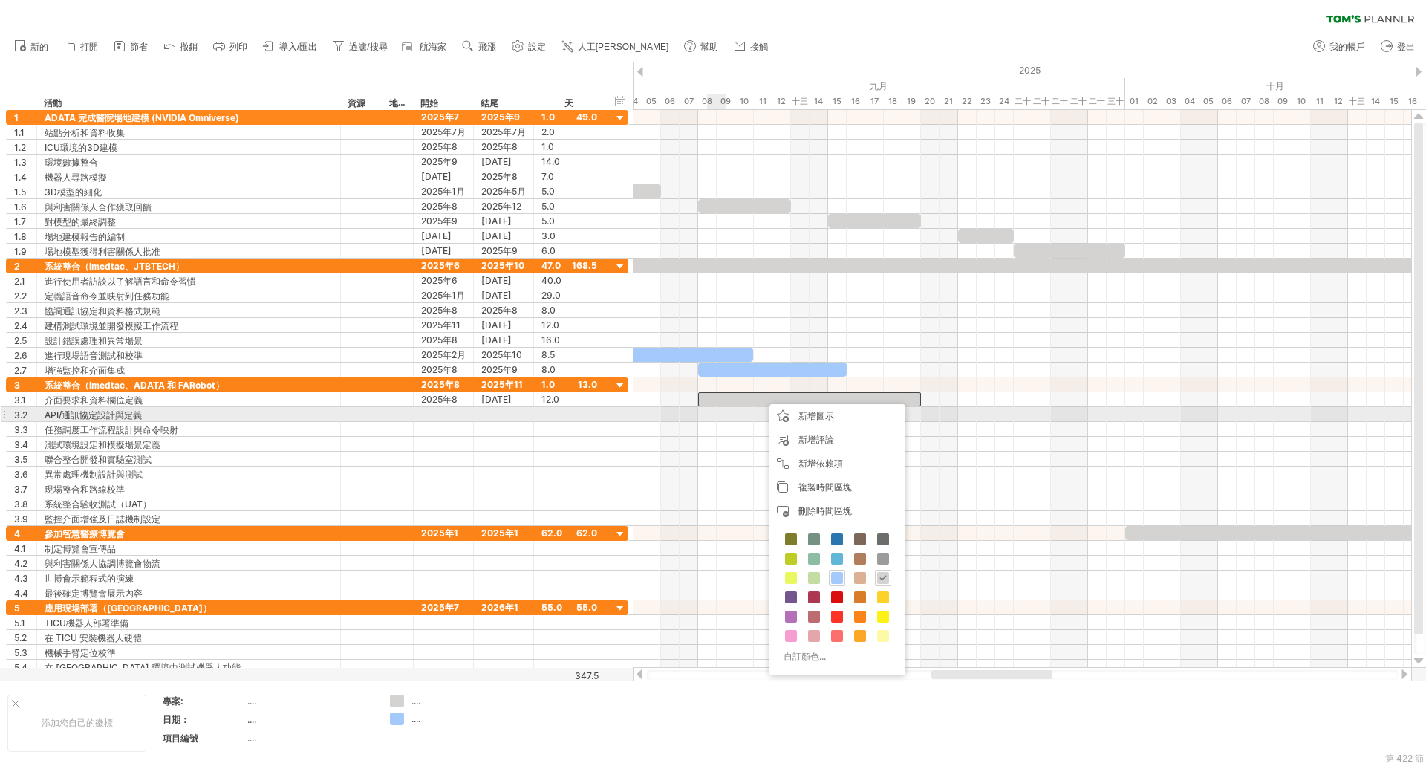
click at [711, 418] on div at bounding box center [1022, 414] width 778 height 15
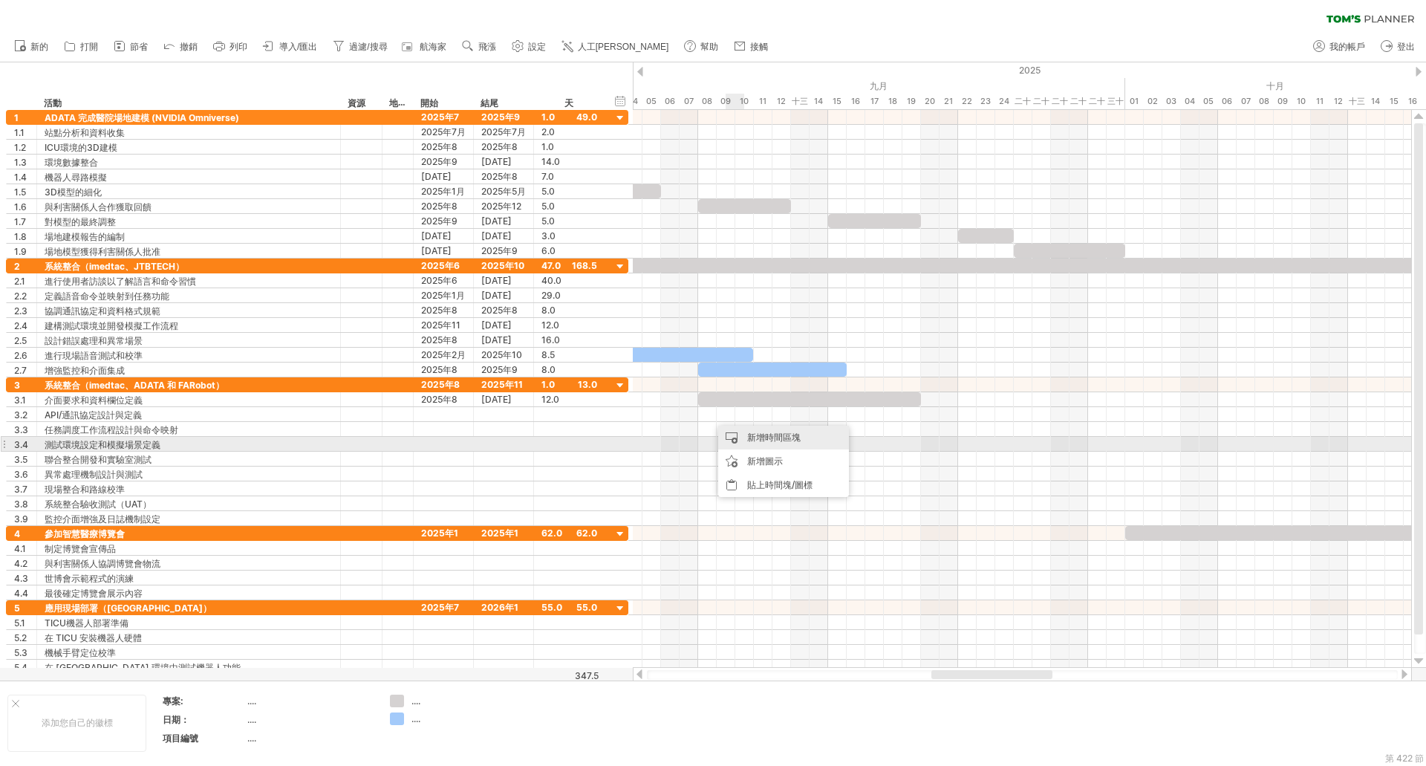
click at [758, 438] on font "新增時間區塊" at bounding box center [773, 437] width 53 height 11
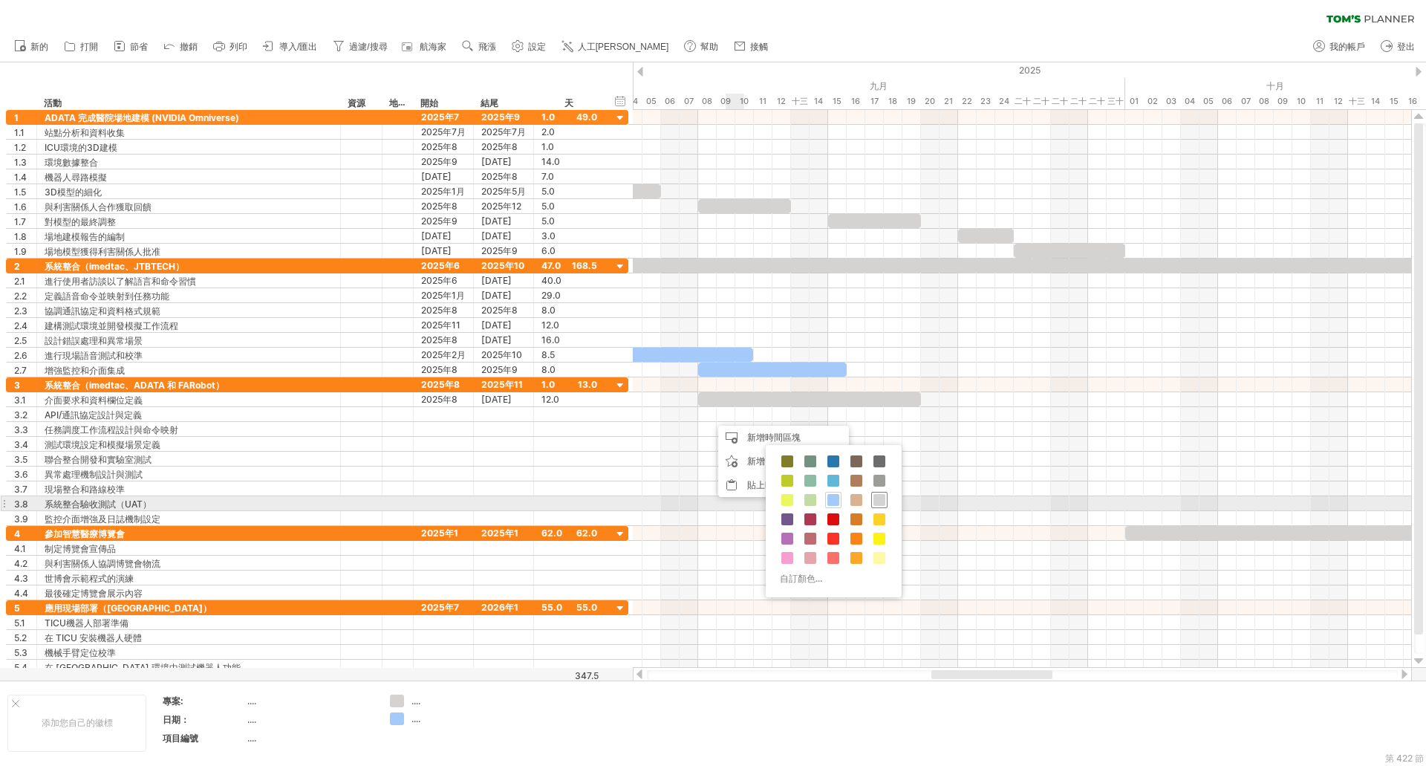
click at [875, 504] on span at bounding box center [880, 500] width 12 height 12
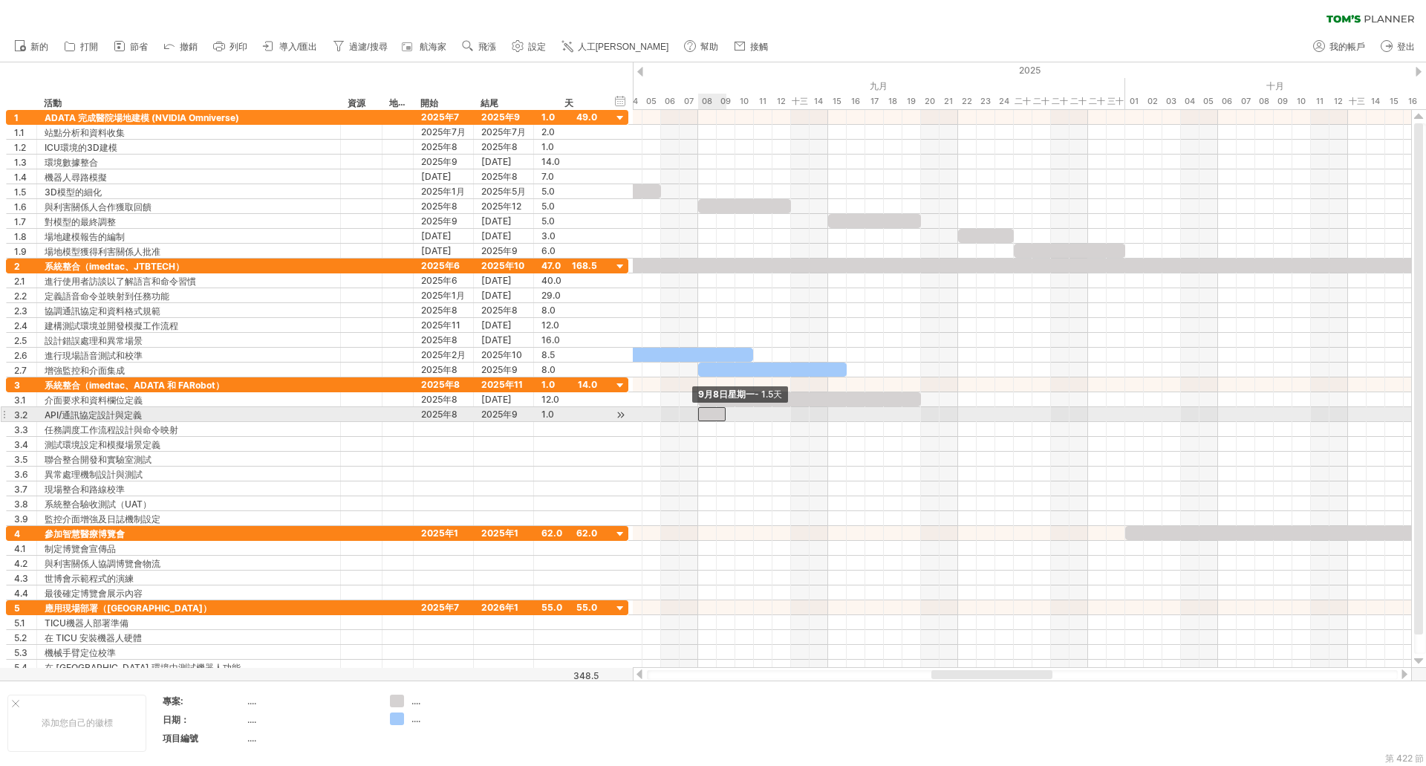
click at [700, 414] on span at bounding box center [698, 414] width 6 height 14
drag, startPoint x: 723, startPoint y: 415, endPoint x: 919, endPoint y: 419, distance: 196.1
click at [919, 419] on span at bounding box center [921, 414] width 6 height 14
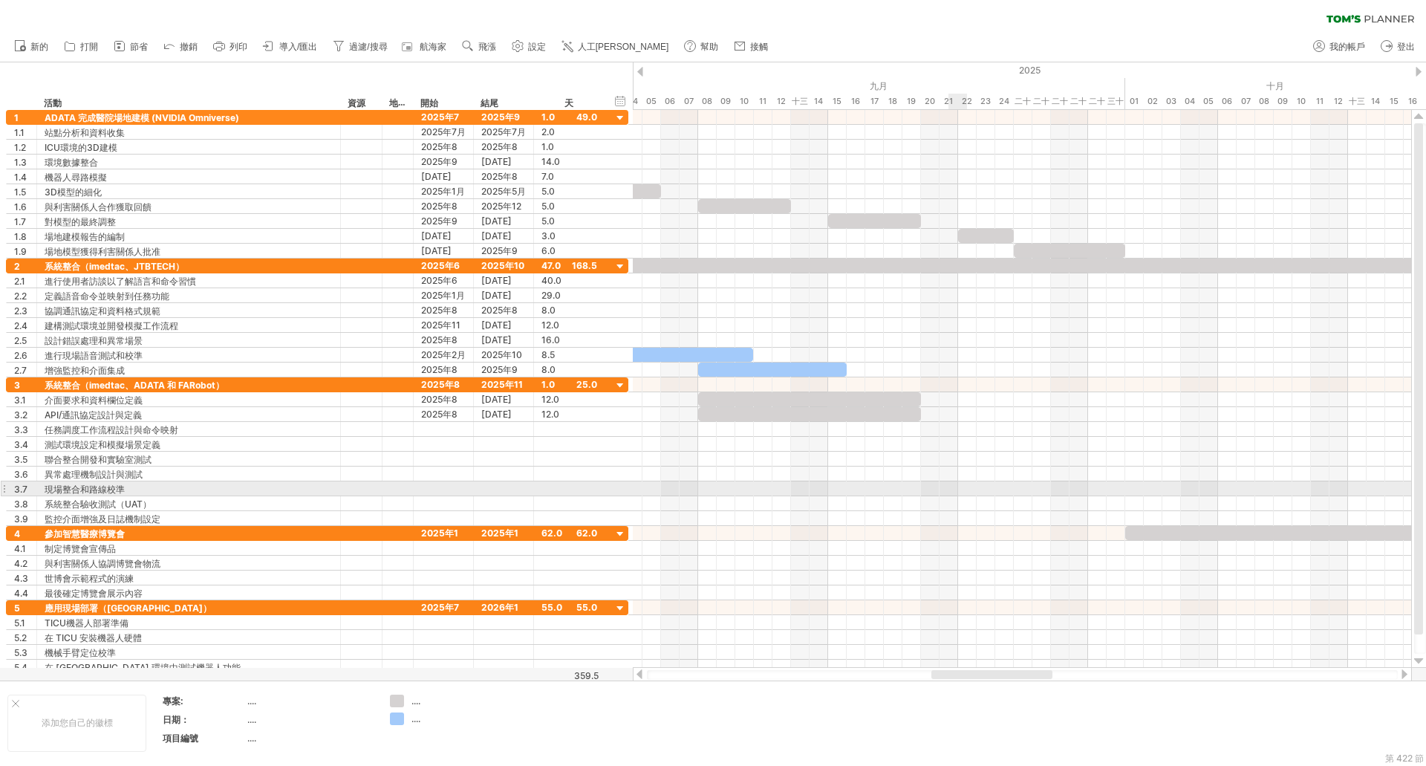
click at [966, 496] on div at bounding box center [1022, 503] width 778 height 15
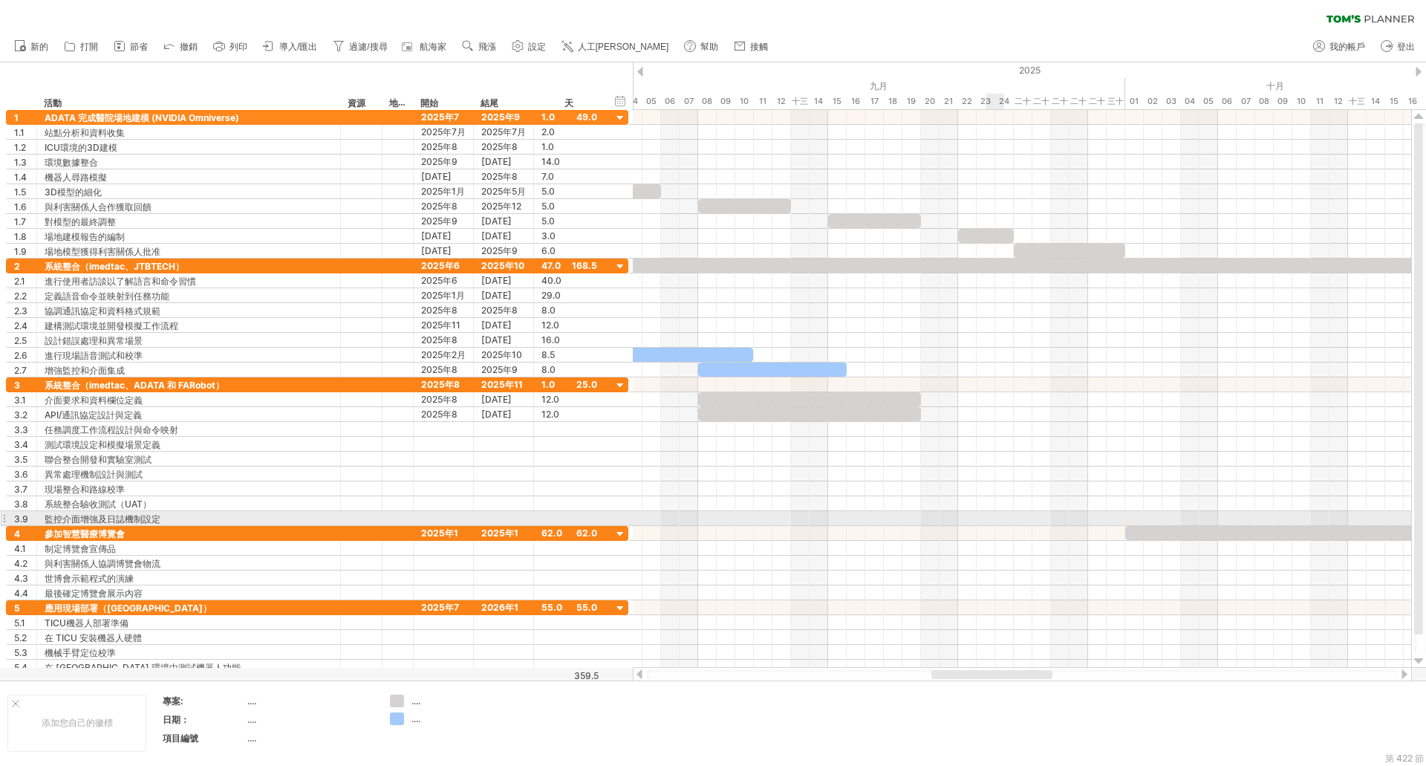
click at [1000, 519] on div at bounding box center [1022, 518] width 778 height 15
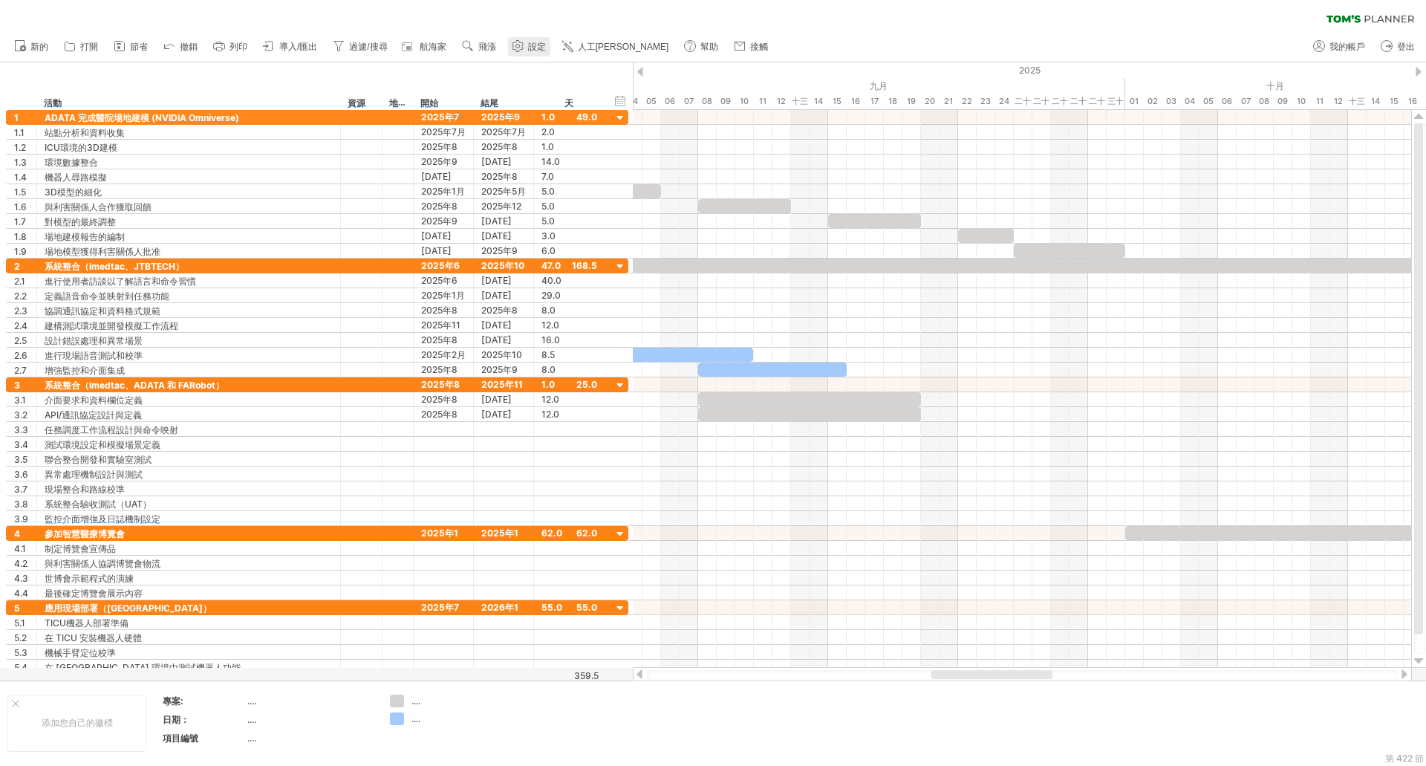
click at [539, 41] on link "設定" at bounding box center [529, 46] width 42 height 19
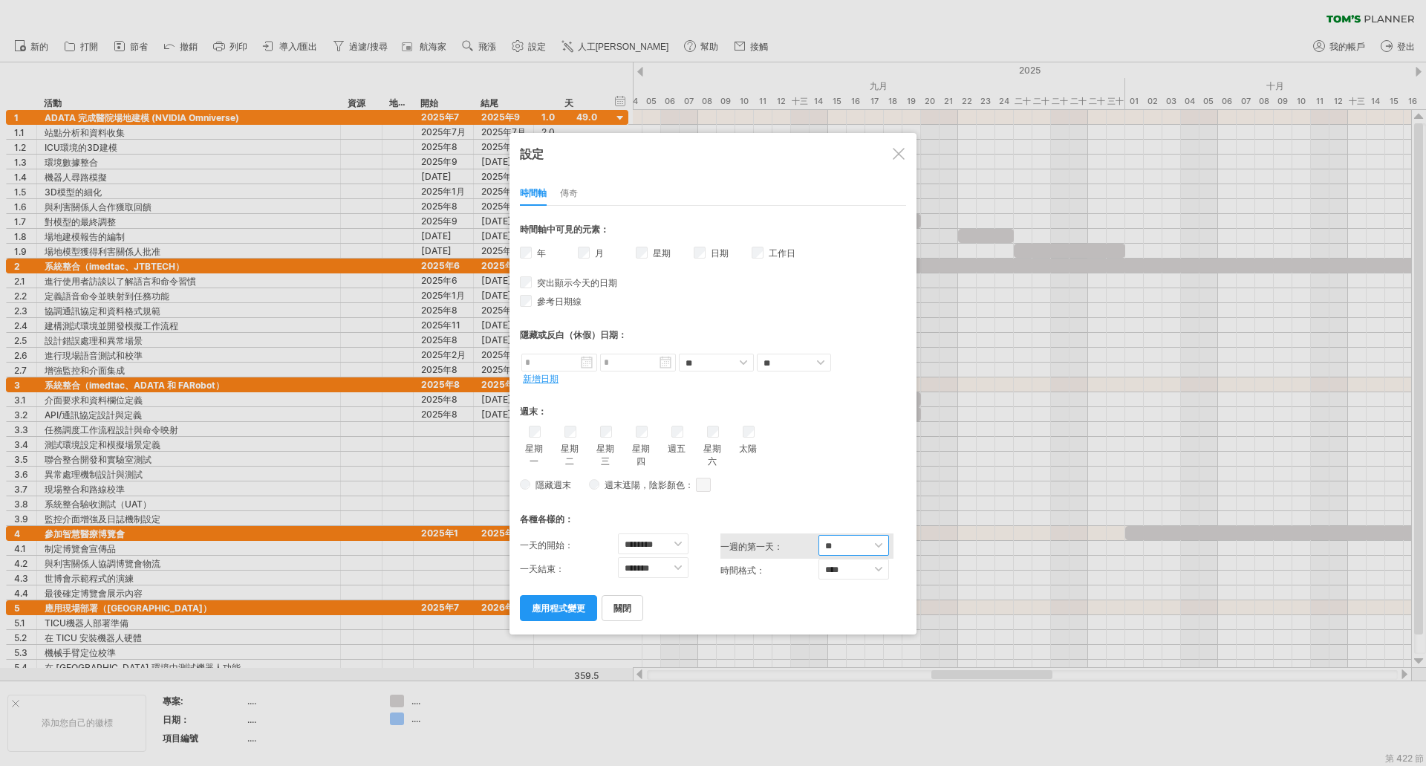
click at [855, 538] on select "** *** **" at bounding box center [854, 545] width 71 height 21
click at [819, 535] on select "** *** **" at bounding box center [854, 545] width 71 height 21
click at [852, 540] on select "** *** **" at bounding box center [854, 545] width 71 height 21
click at [819, 535] on select "** *** **" at bounding box center [854, 545] width 71 height 21
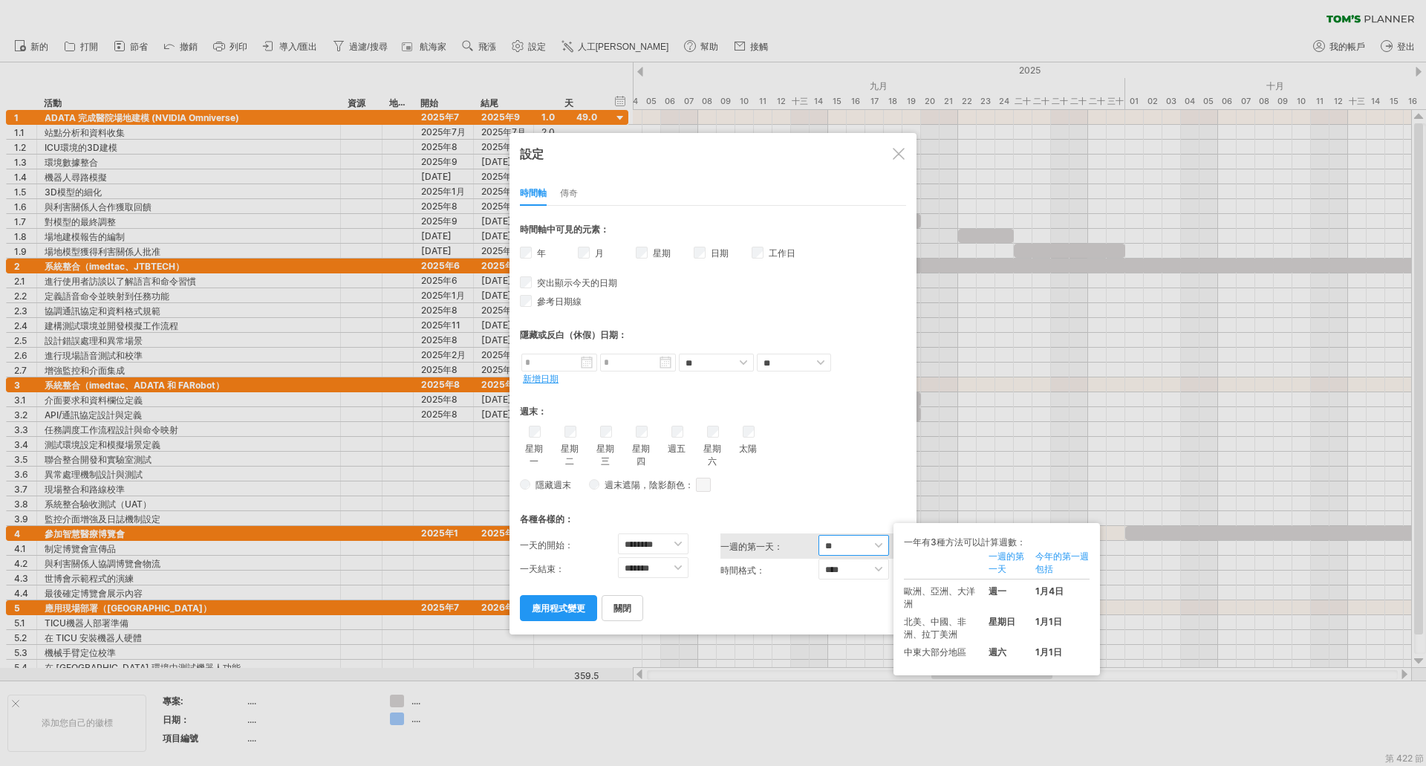
click at [852, 539] on select "** *** **" at bounding box center [854, 545] width 71 height 21
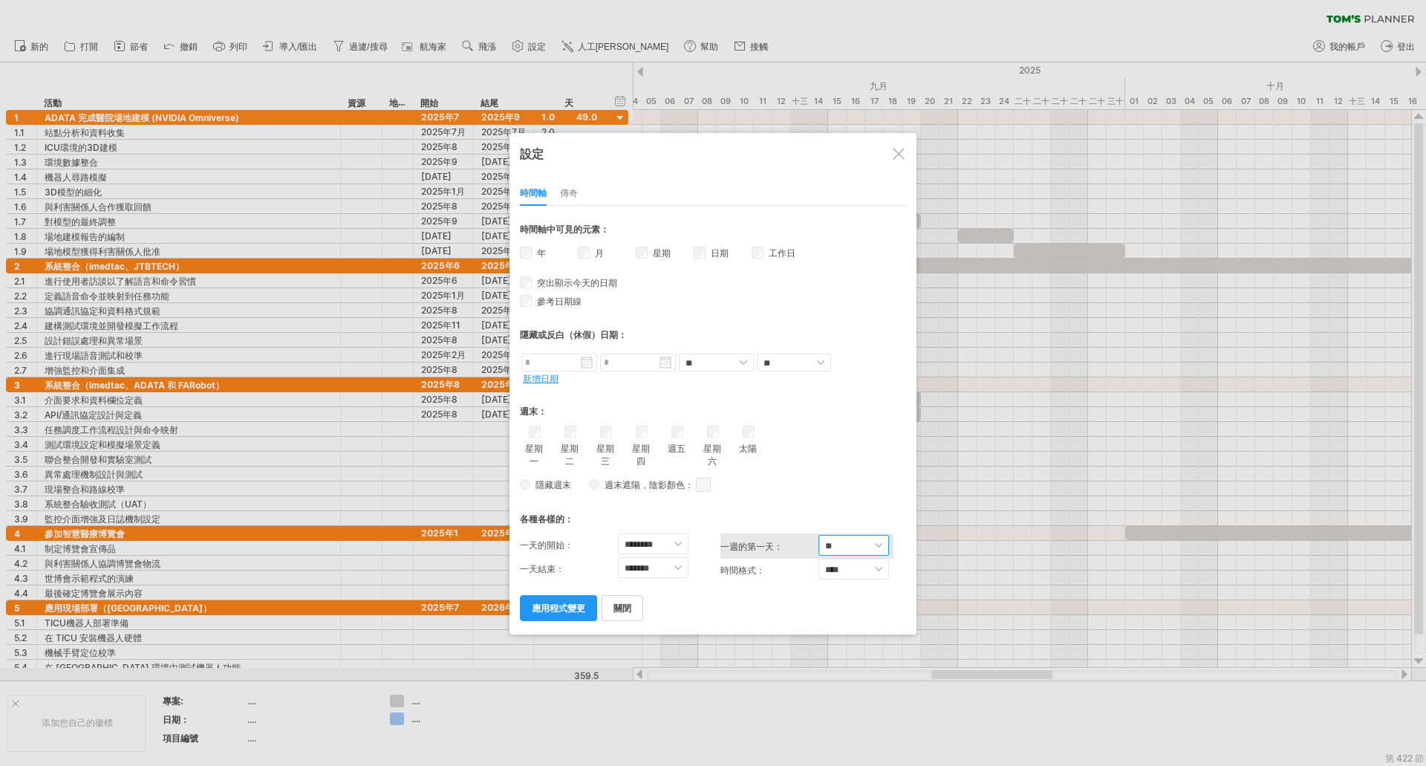
click at [819, 535] on select "** *** **" at bounding box center [854, 545] width 71 height 21
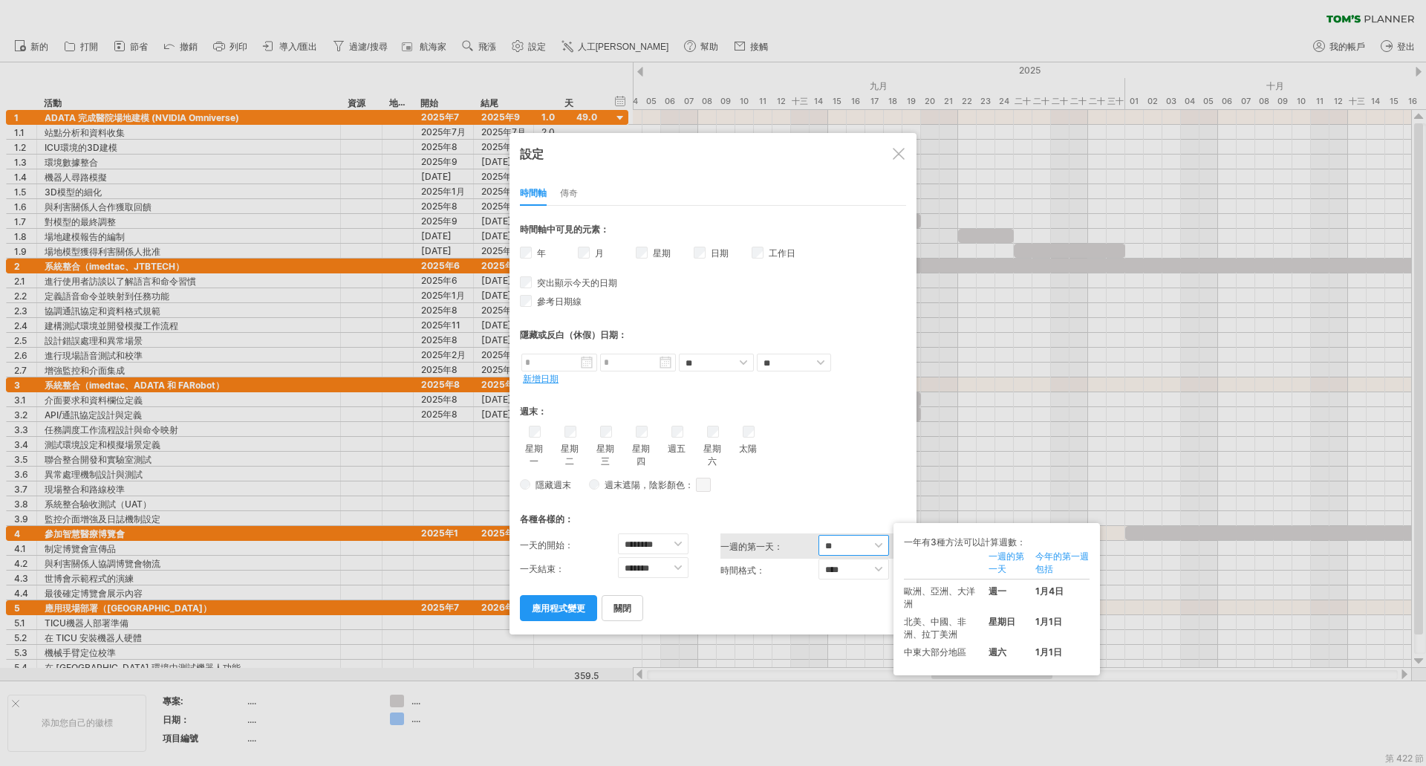
click at [854, 540] on select "** *** **" at bounding box center [854, 545] width 71 height 21
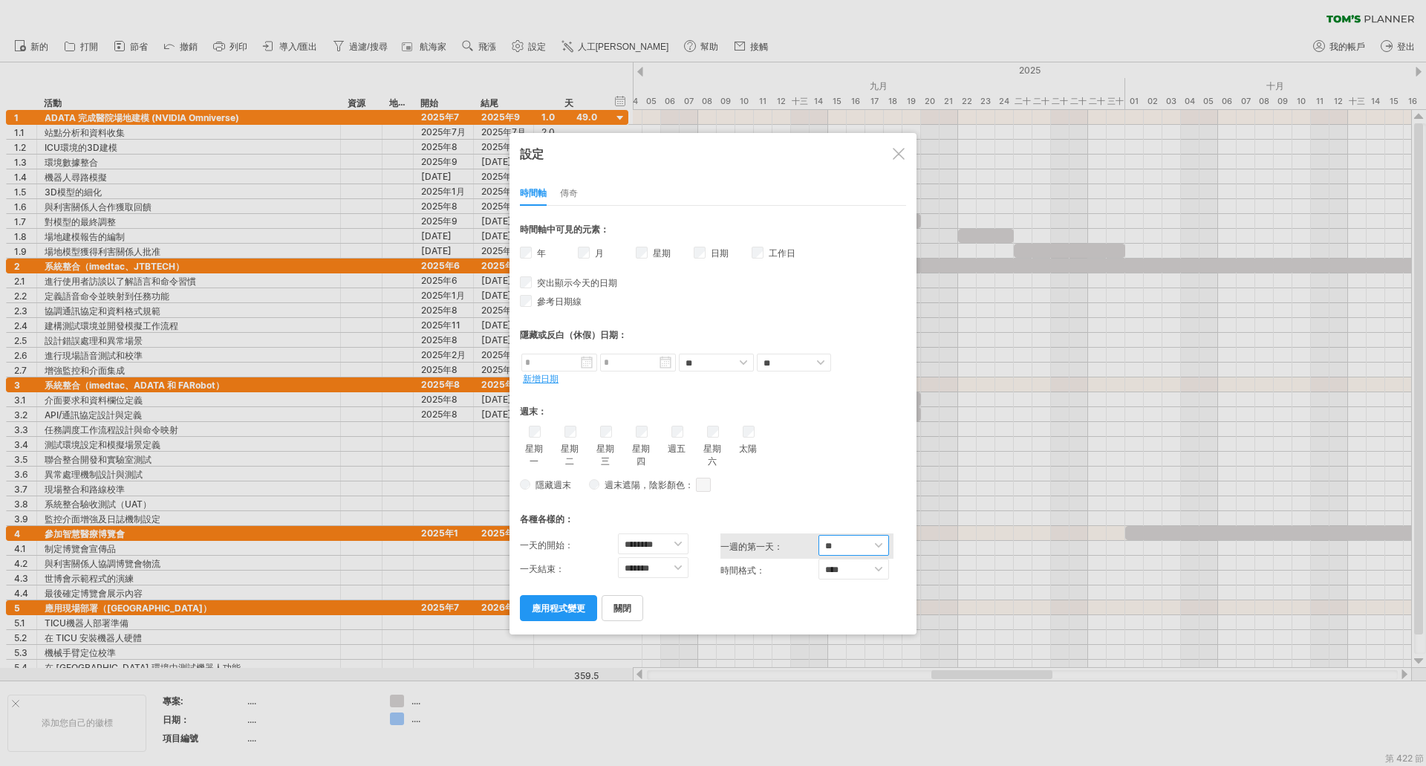
select select "*"
click at [819, 535] on select "** *** **" at bounding box center [854, 545] width 71 height 21
click at [571, 614] on link "應用程式變更" at bounding box center [558, 608] width 77 height 26
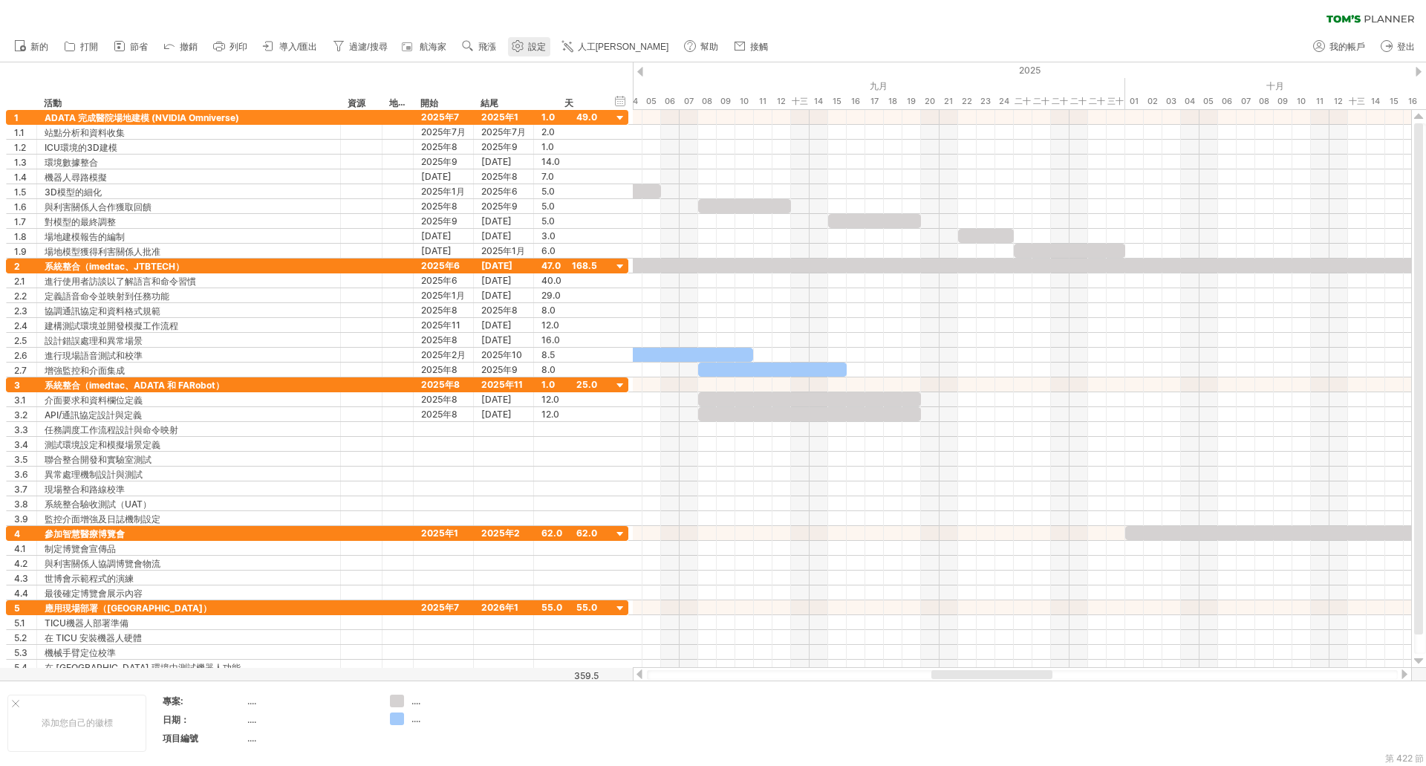
click at [527, 45] on link "設定" at bounding box center [529, 46] width 42 height 19
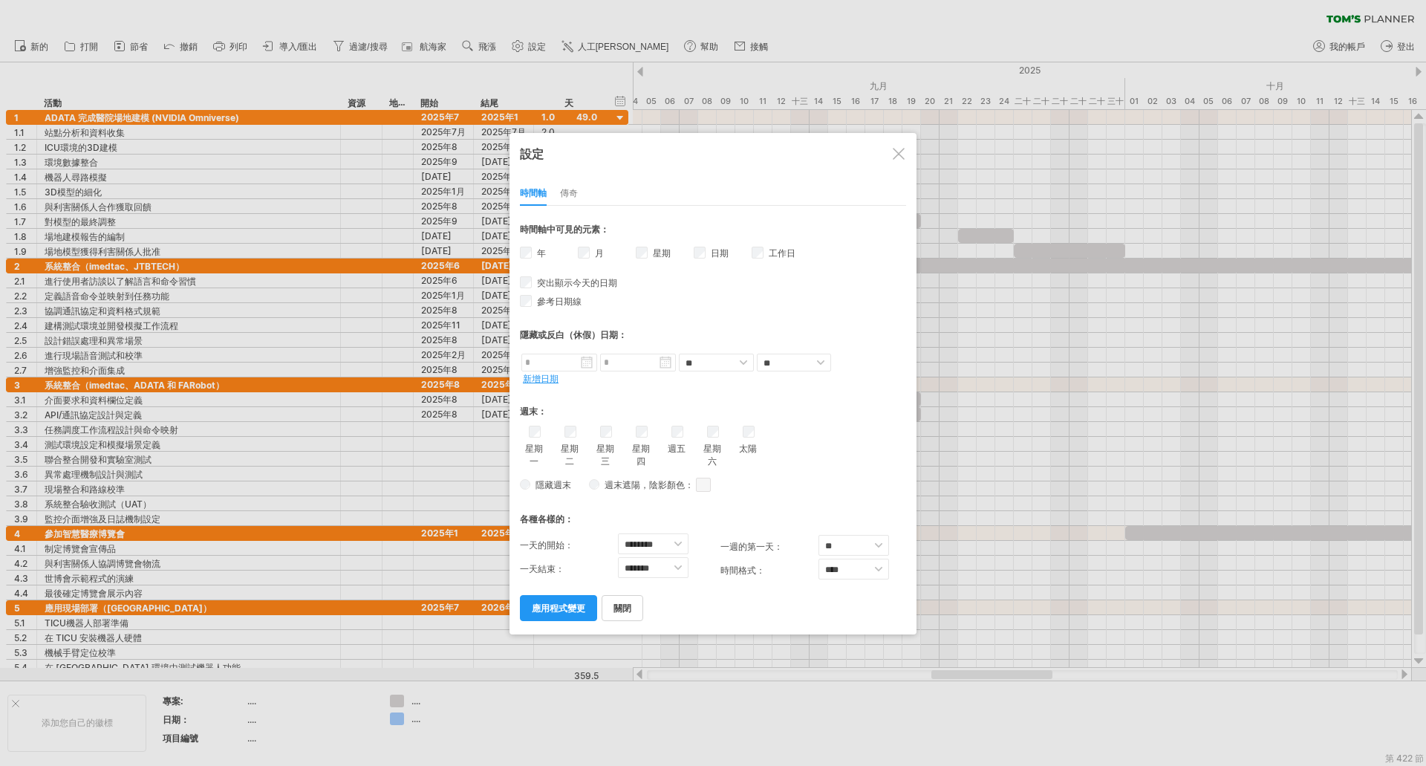
click at [636, 487] on font "週末遮陽" at bounding box center [623, 484] width 36 height 11
click at [630, 486] on font "週末遮陽" at bounding box center [623, 484] width 36 height 11
click at [536, 487] on font "隱藏週末" at bounding box center [554, 484] width 36 height 11
click at [707, 487] on span at bounding box center [703, 485] width 15 height 14
click at [761, 512] on span at bounding box center [759, 510] width 12 height 12
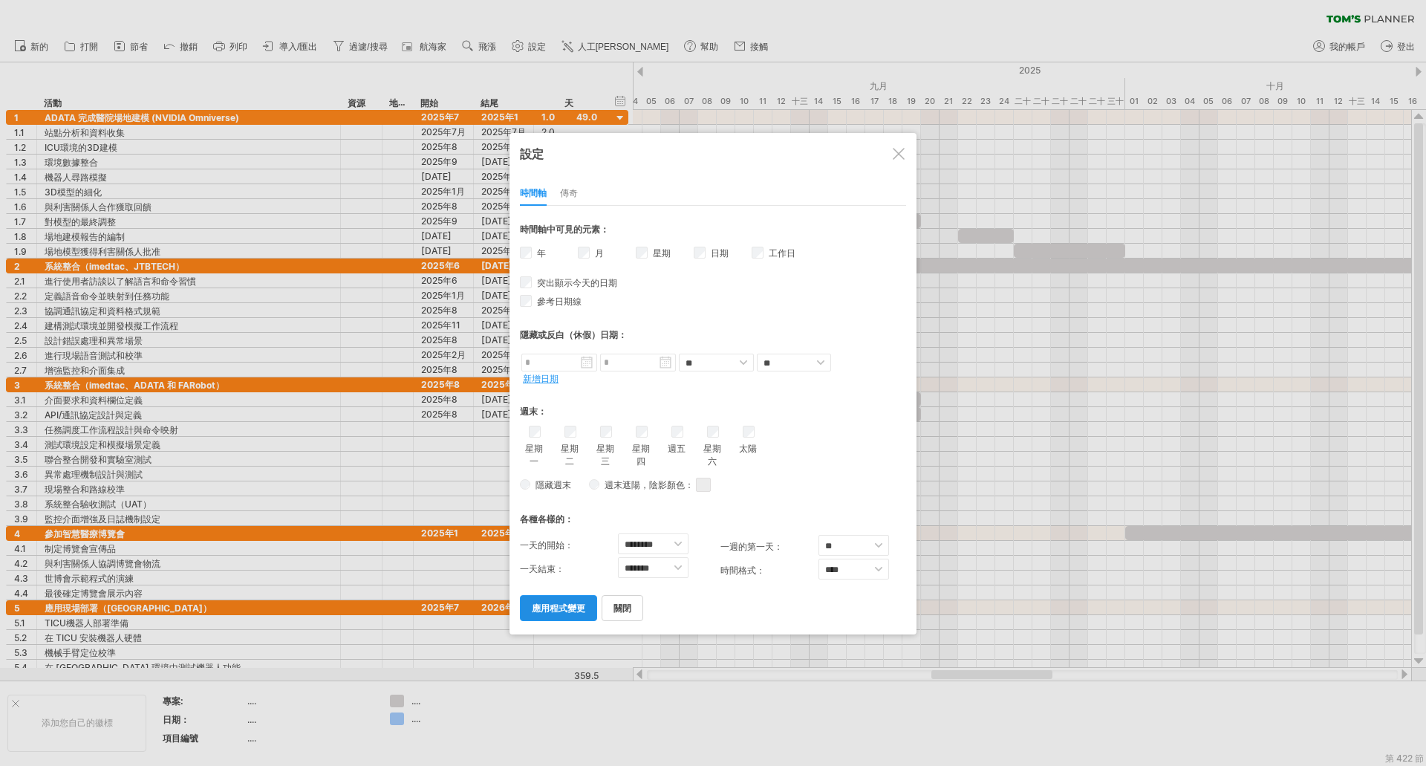
click at [571, 602] on font "應用程式變更" at bounding box center [558, 607] width 53 height 11
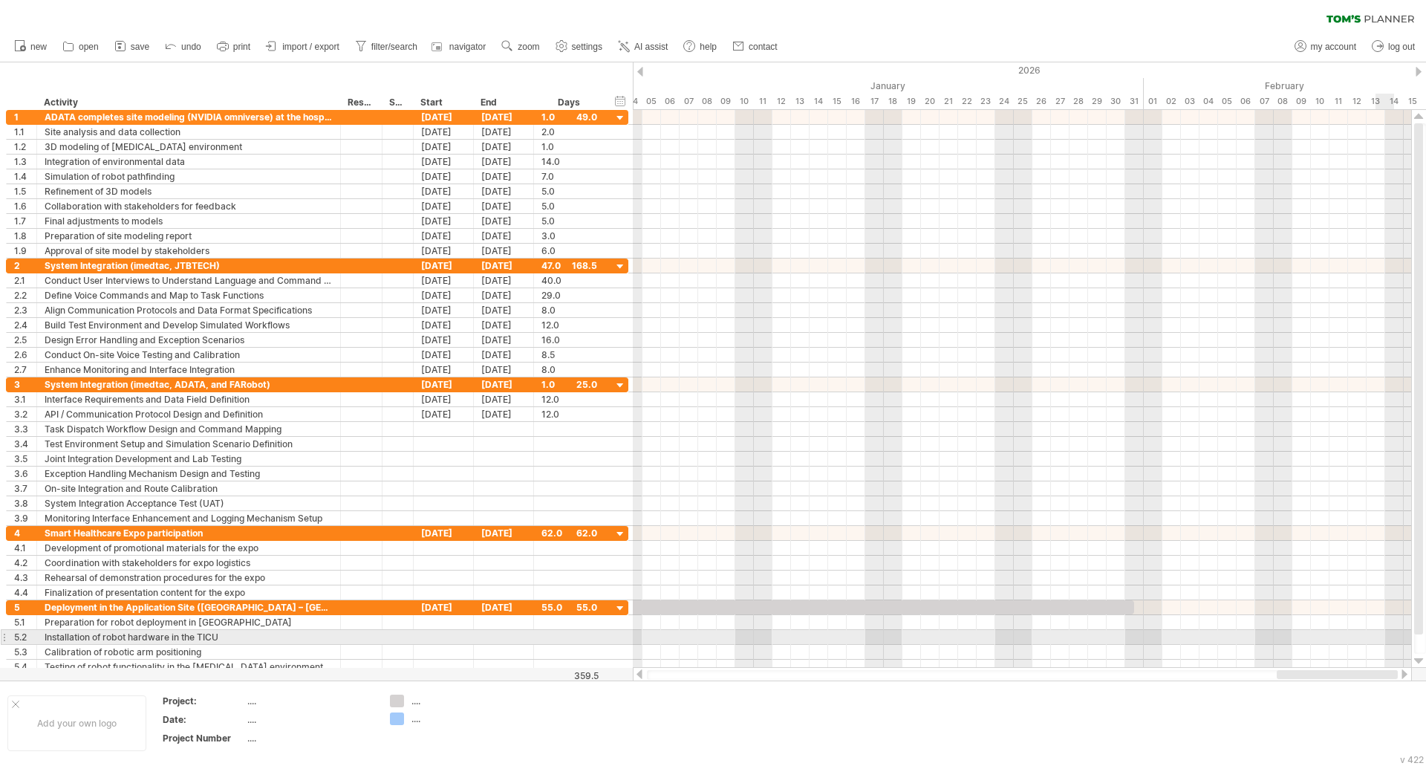
drag, startPoint x: 970, startPoint y: 673, endPoint x: 1386, endPoint y: 642, distance: 417.2
click at [1386, 642] on div "Trying to reach [DOMAIN_NAME] Connected again... 0% clear filter new 1" at bounding box center [713, 383] width 1426 height 766
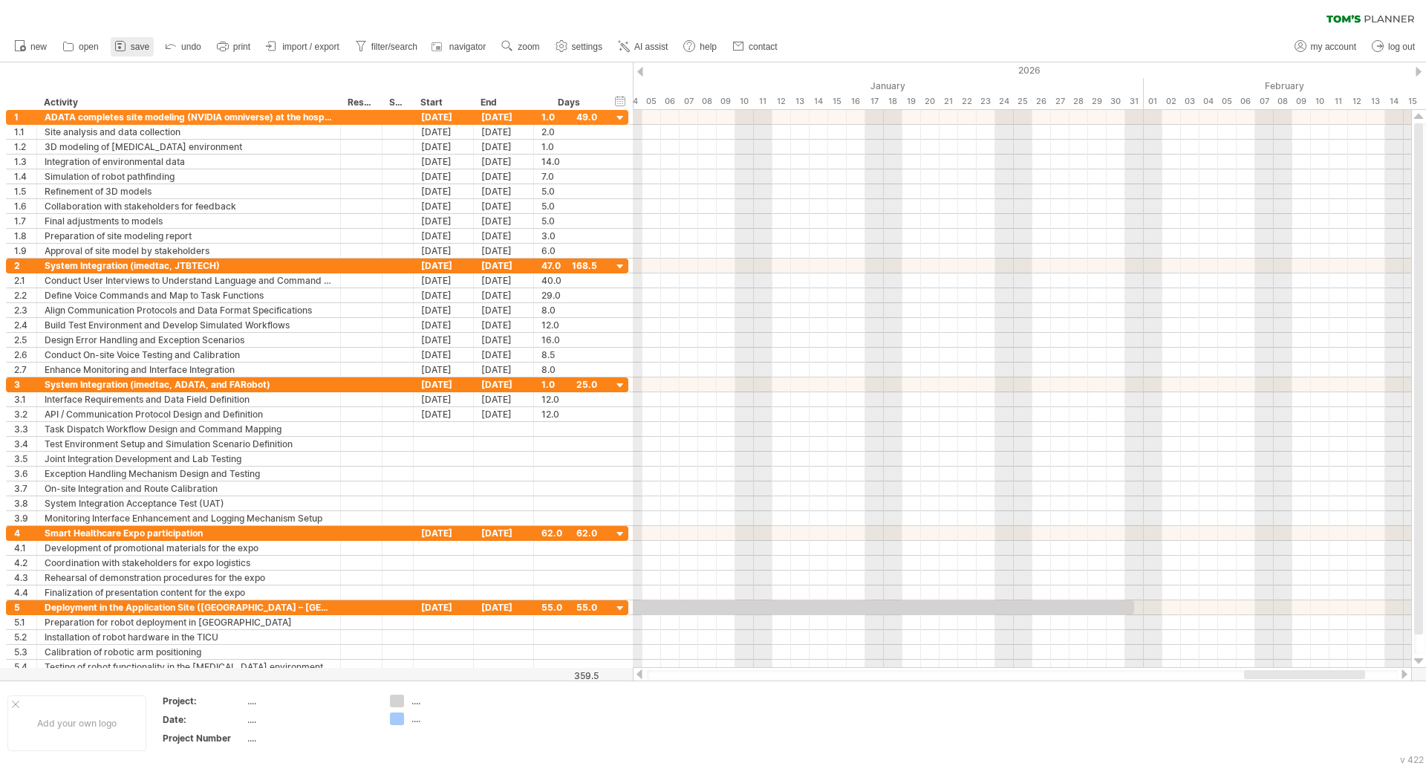
click at [126, 45] on icon at bounding box center [120, 46] width 15 height 15
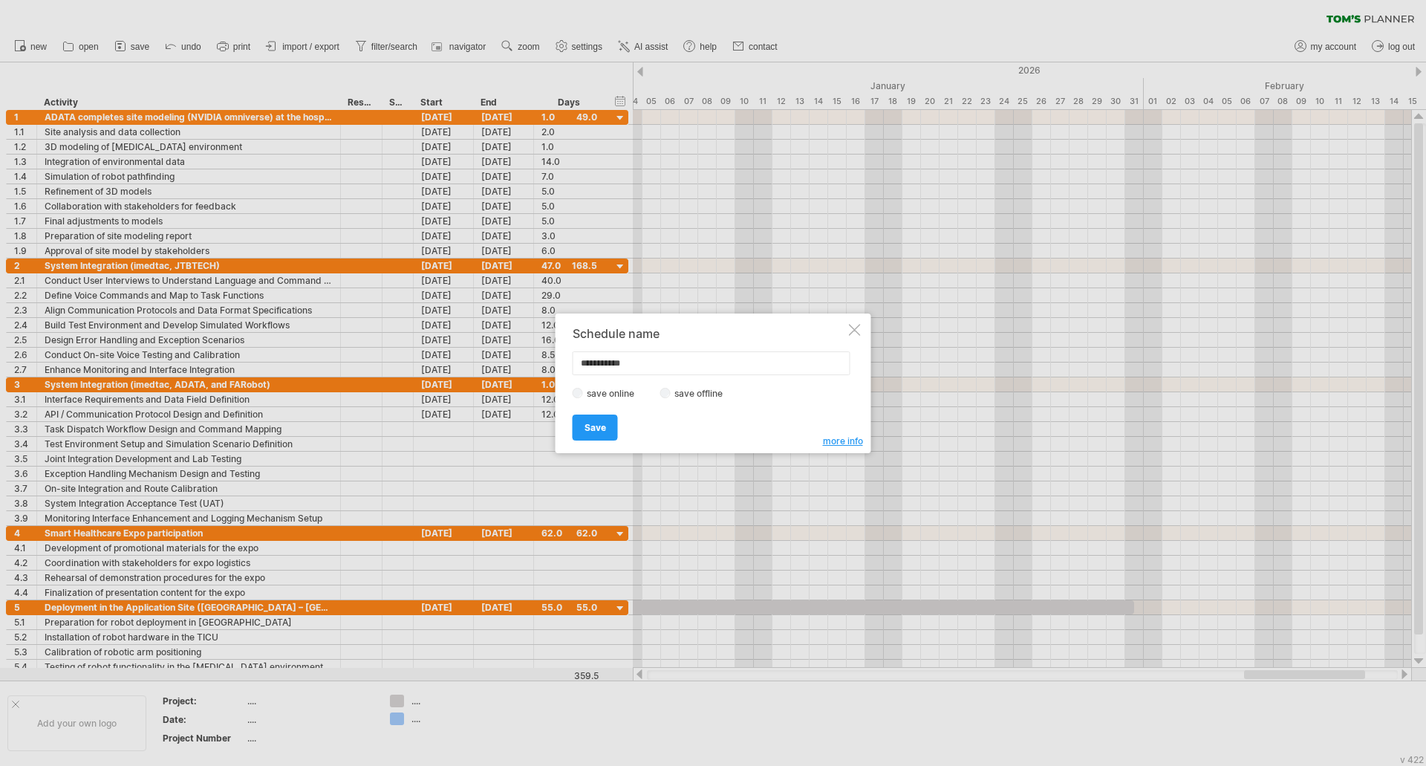
drag, startPoint x: 650, startPoint y: 367, endPoint x: 446, endPoint y: 358, distance: 204.5
click at [446, 358] on div "Trying to reach [DOMAIN_NAME] Connected again... 0% clear filter new 1" at bounding box center [713, 383] width 1426 height 766
type input "*********"
click at [594, 427] on span "Save" at bounding box center [596, 427] width 22 height 11
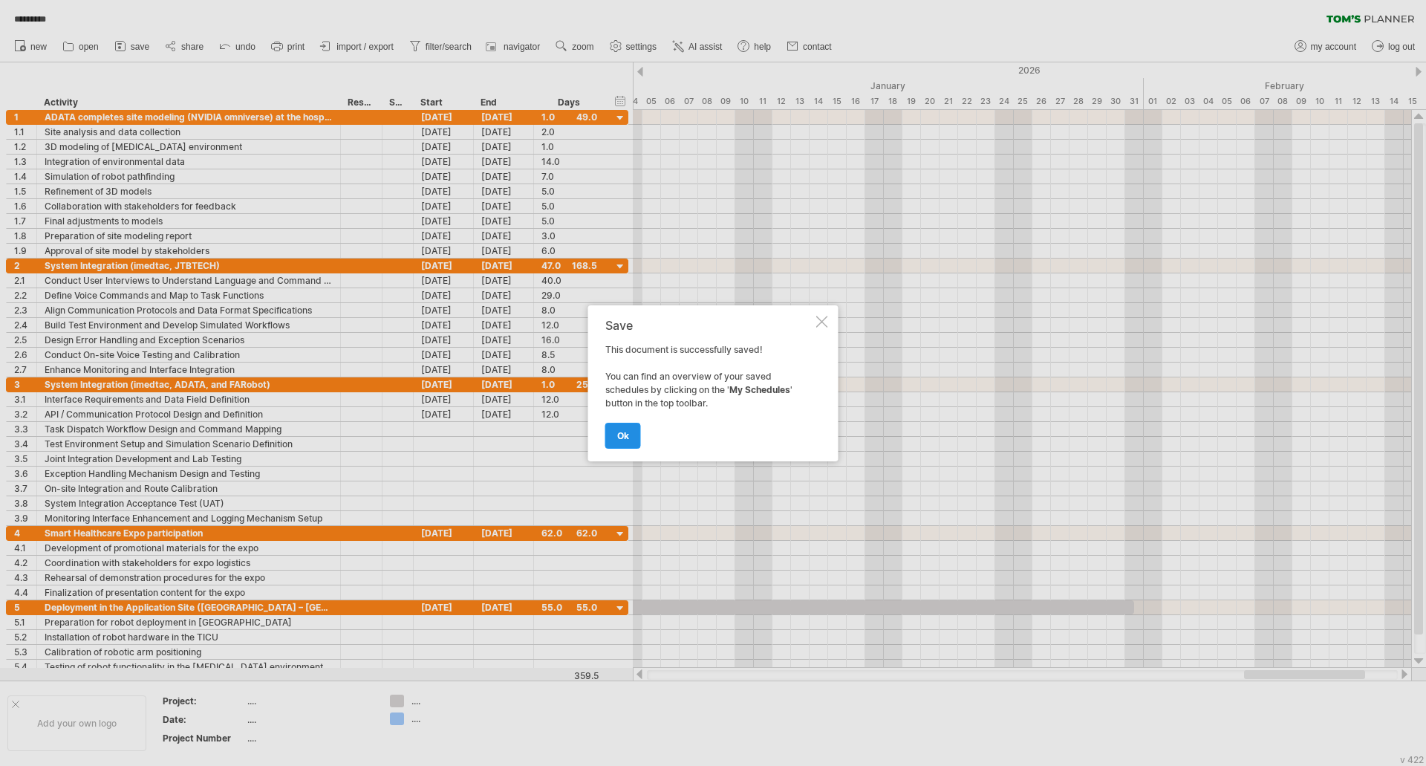
click at [631, 429] on link "ok" at bounding box center [623, 436] width 36 height 26
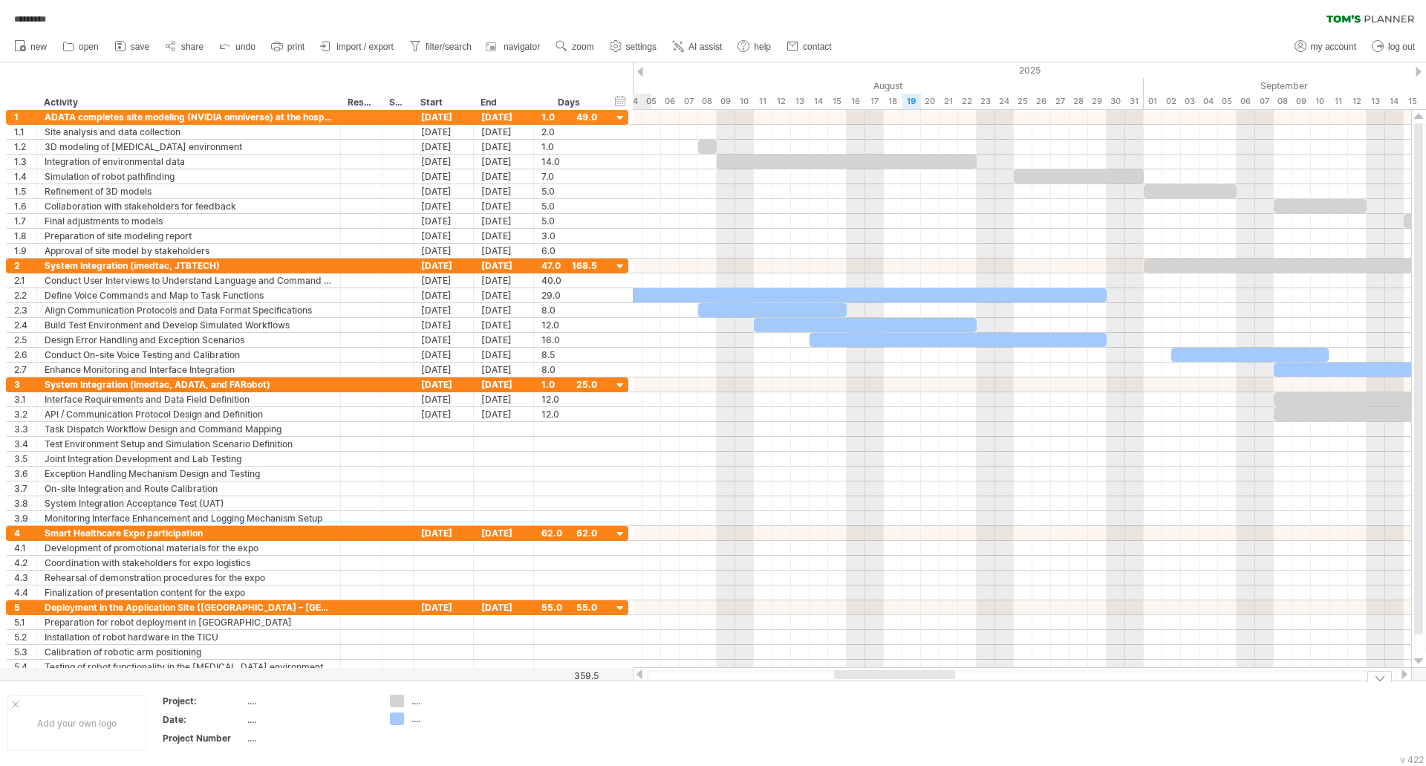
drag, startPoint x: 1264, startPoint y: 674, endPoint x: 854, endPoint y: 697, distance: 410.7
click at [854, 697] on div "Trying to reach plan.tomsplanner.com Connected again... 0% loading... *********…" at bounding box center [713, 383] width 1426 height 766
click at [619, 39] on use at bounding box center [615, 46] width 15 height 15
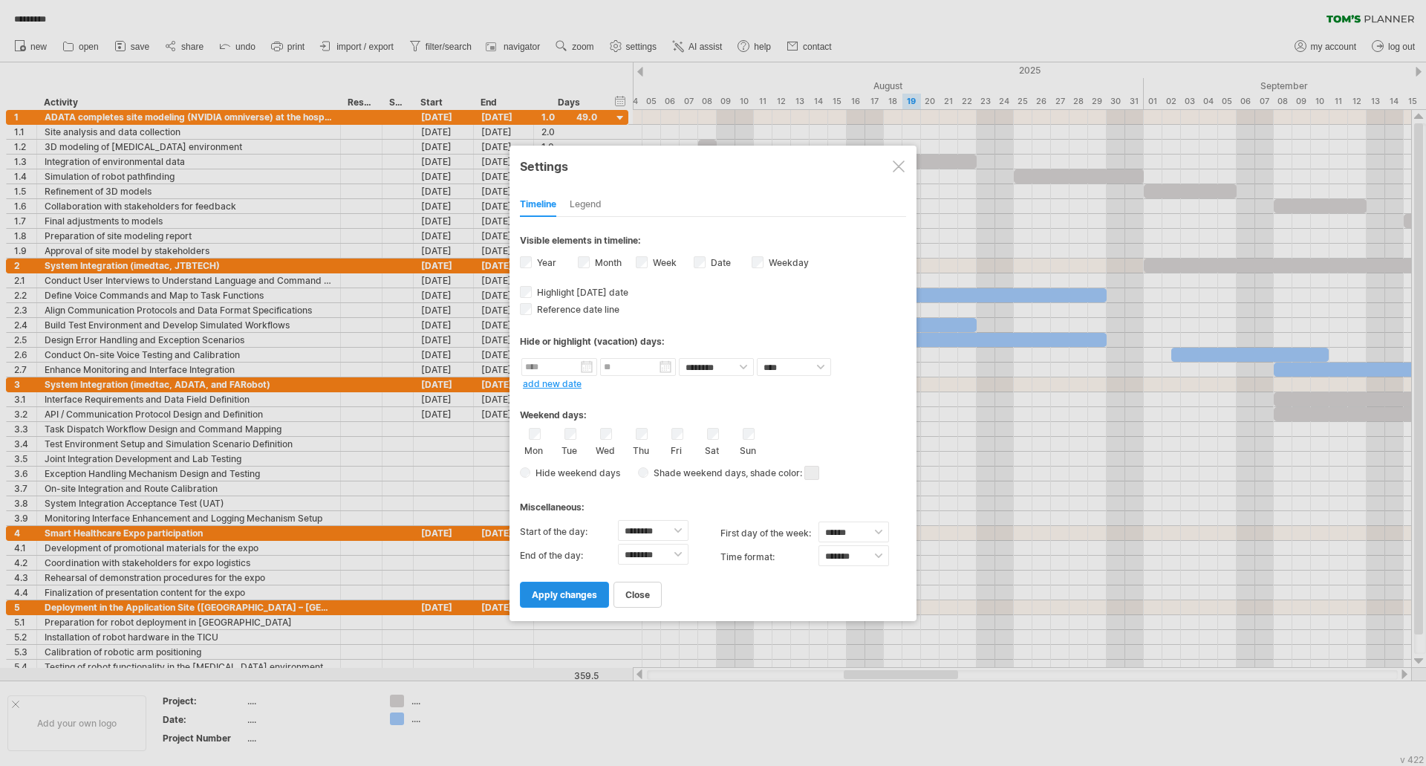
click at [714, 266] on label "Date visibility of date Currently there is not enough space horizontally to dis…" at bounding box center [719, 262] width 23 height 11
click at [764, 264] on div "Weekday visibility of weekday Currently there is not enough space horizontally …" at bounding box center [781, 264] width 58 height 20
click at [582, 592] on span "apply changes" at bounding box center [564, 594] width 65 height 11
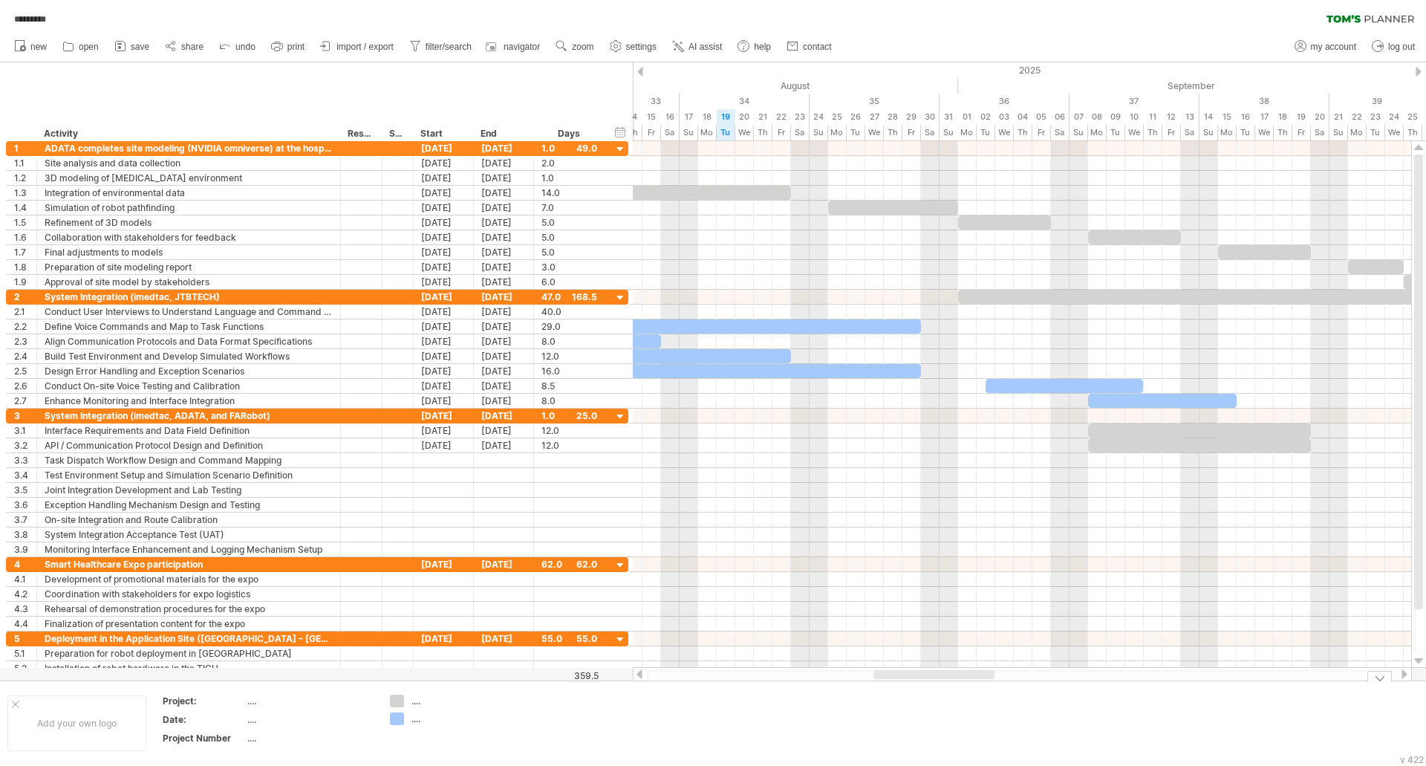
drag, startPoint x: 877, startPoint y: 673, endPoint x: 906, endPoint y: 682, distance: 31.0
click at [906, 682] on div "Trying to reach plan.tomsplanner.com Connected again... 0% autosave... ********…" at bounding box center [713, 383] width 1426 height 766
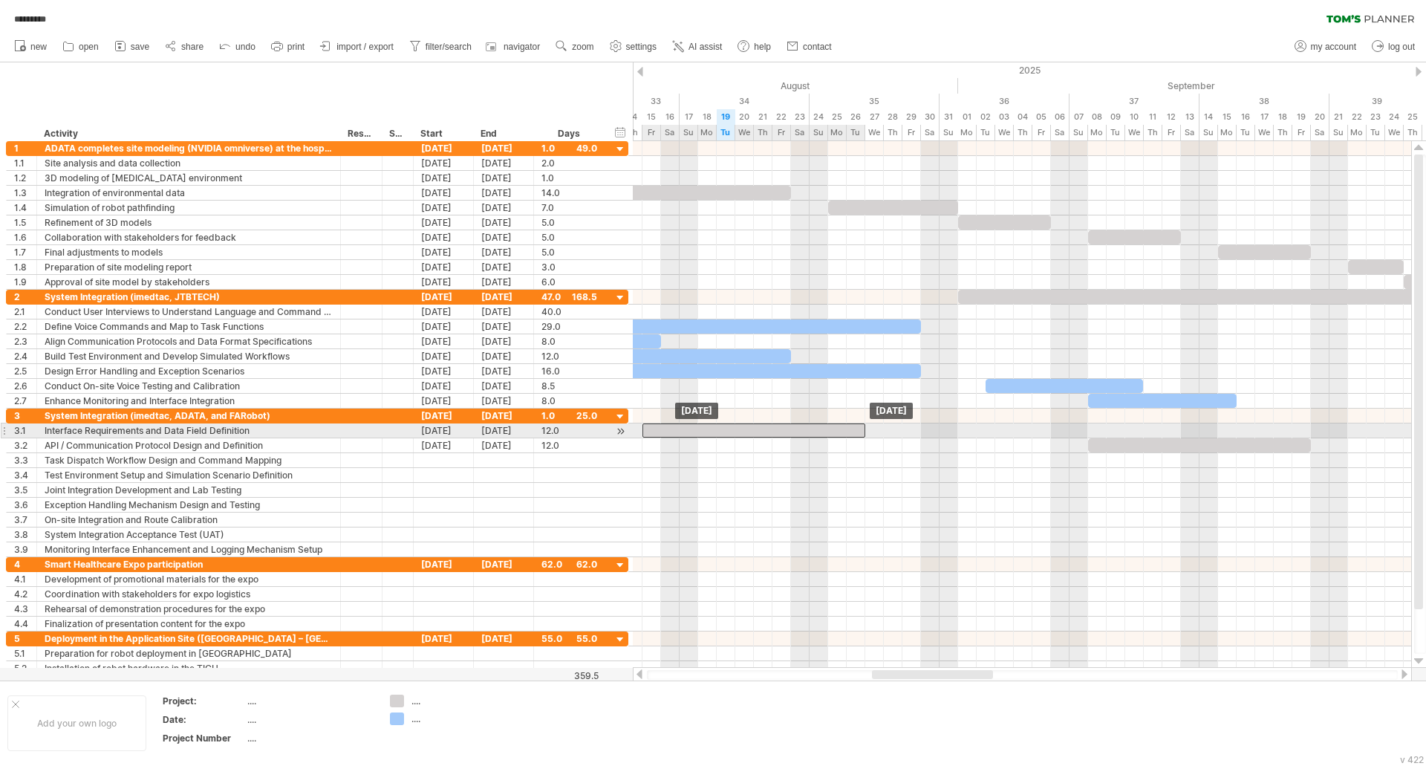
drag, startPoint x: 1116, startPoint y: 425, endPoint x: 666, endPoint y: 426, distance: 449.4
click at [666, 426] on div at bounding box center [754, 430] width 223 height 14
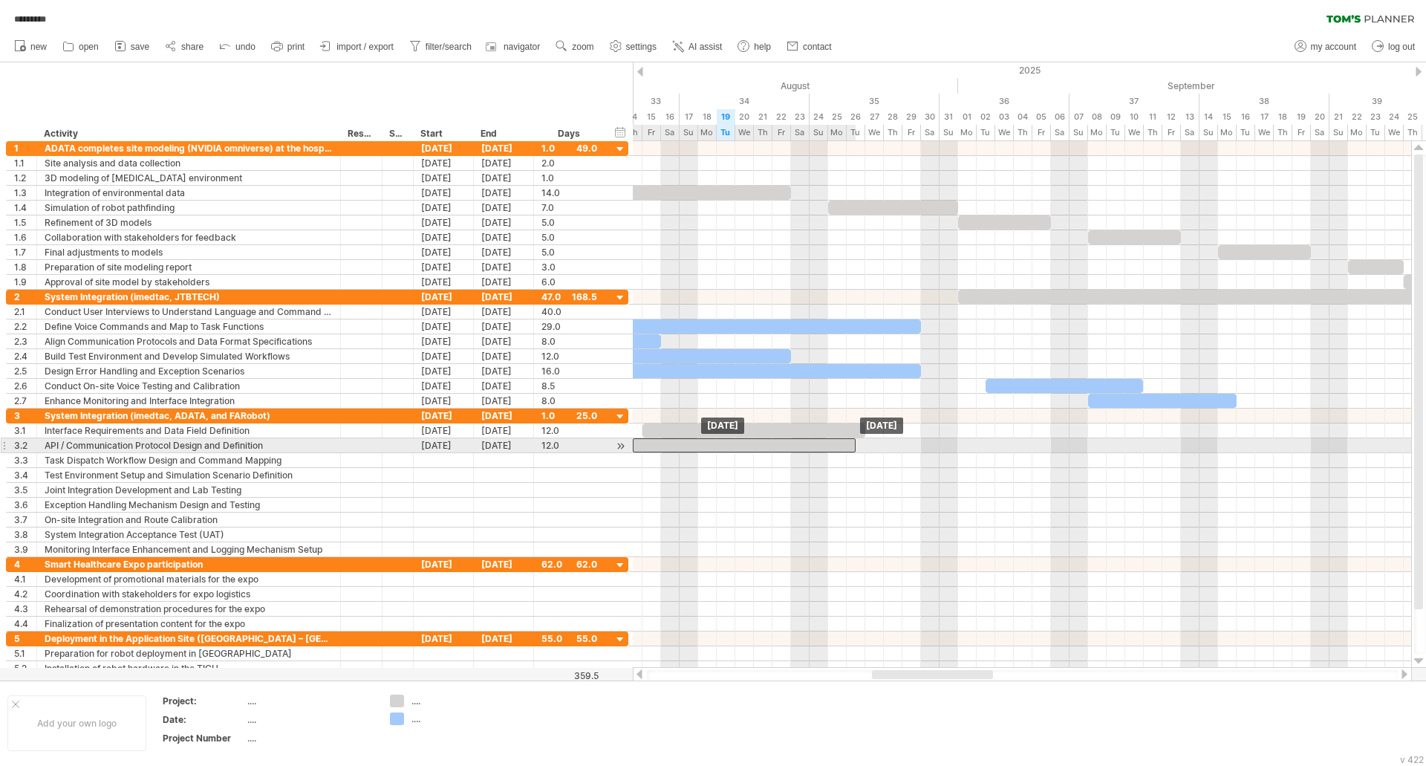
drag, startPoint x: 1178, startPoint y: 443, endPoint x: 724, endPoint y: 441, distance: 453.9
click at [724, 441] on div at bounding box center [744, 445] width 223 height 14
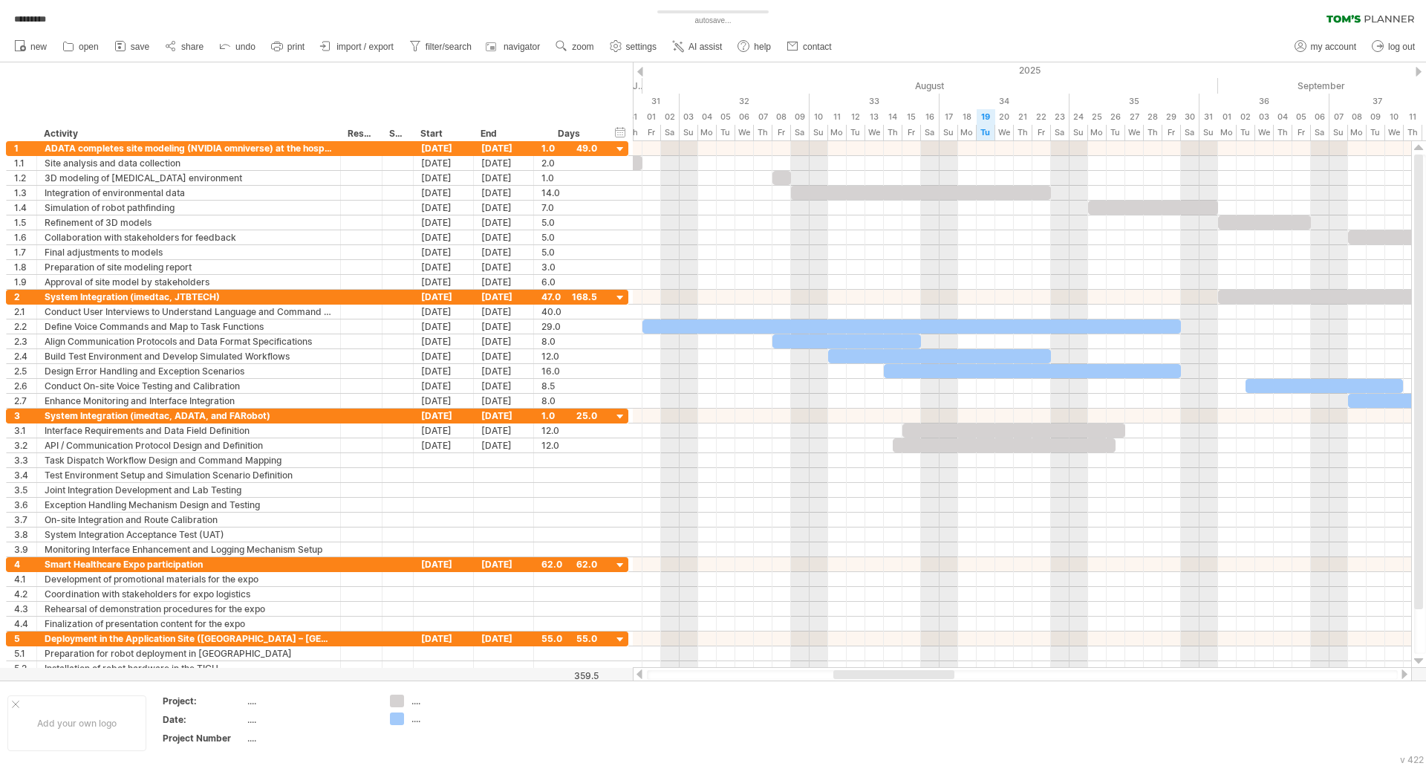
drag, startPoint x: 984, startPoint y: 674, endPoint x: 945, endPoint y: 674, distance: 38.6
click at [945, 674] on div at bounding box center [893, 674] width 121 height 9
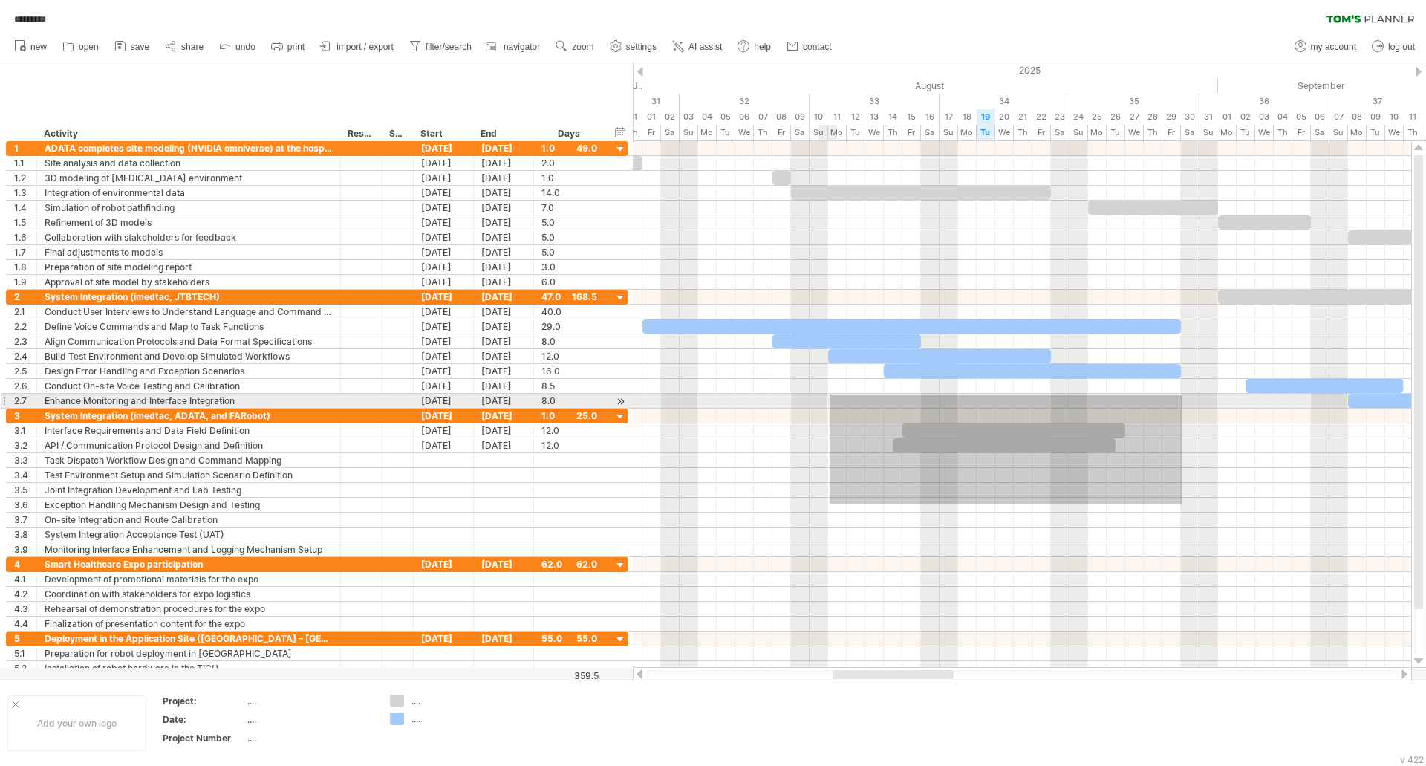
drag, startPoint x: 1181, startPoint y: 504, endPoint x: 829, endPoint y: 394, distance: 368.7
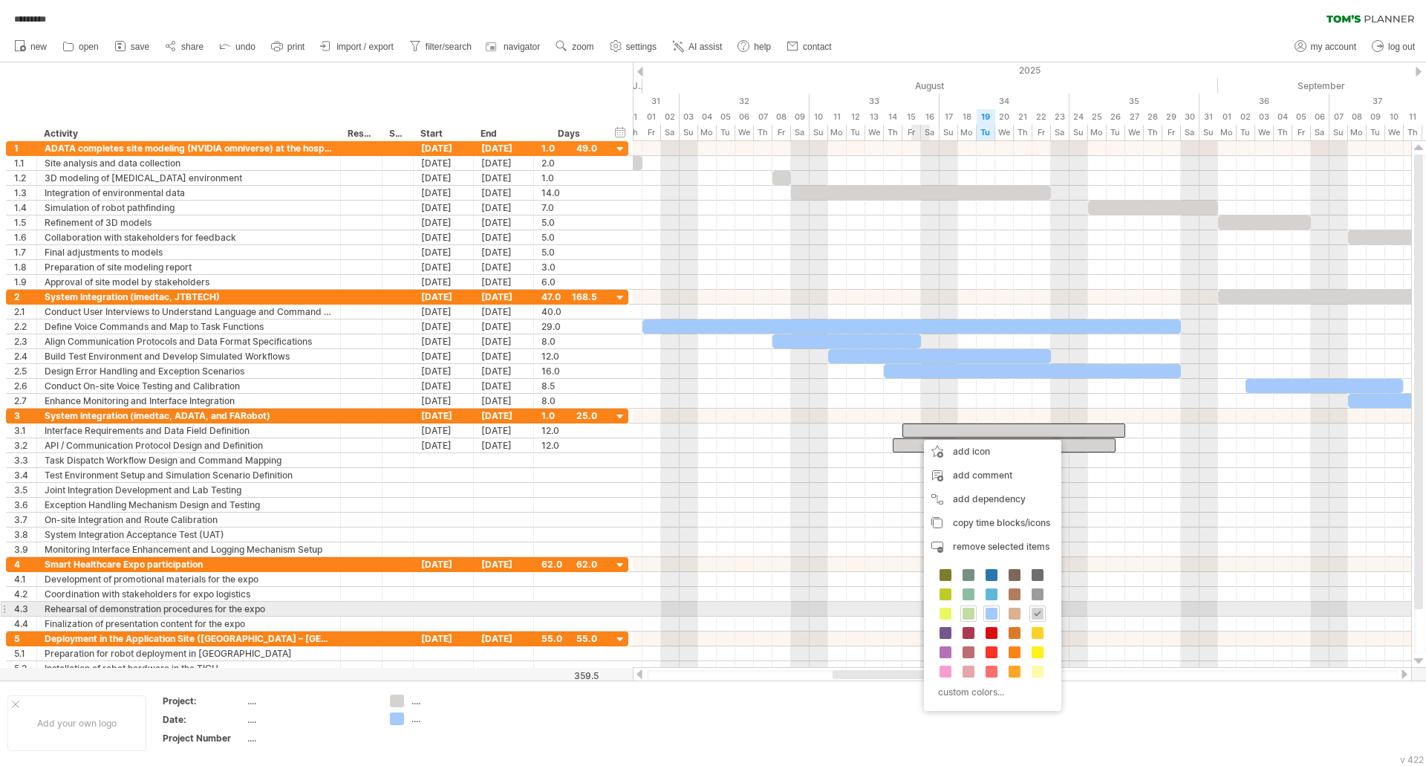
click at [969, 613] on span at bounding box center [969, 614] width 12 height 12
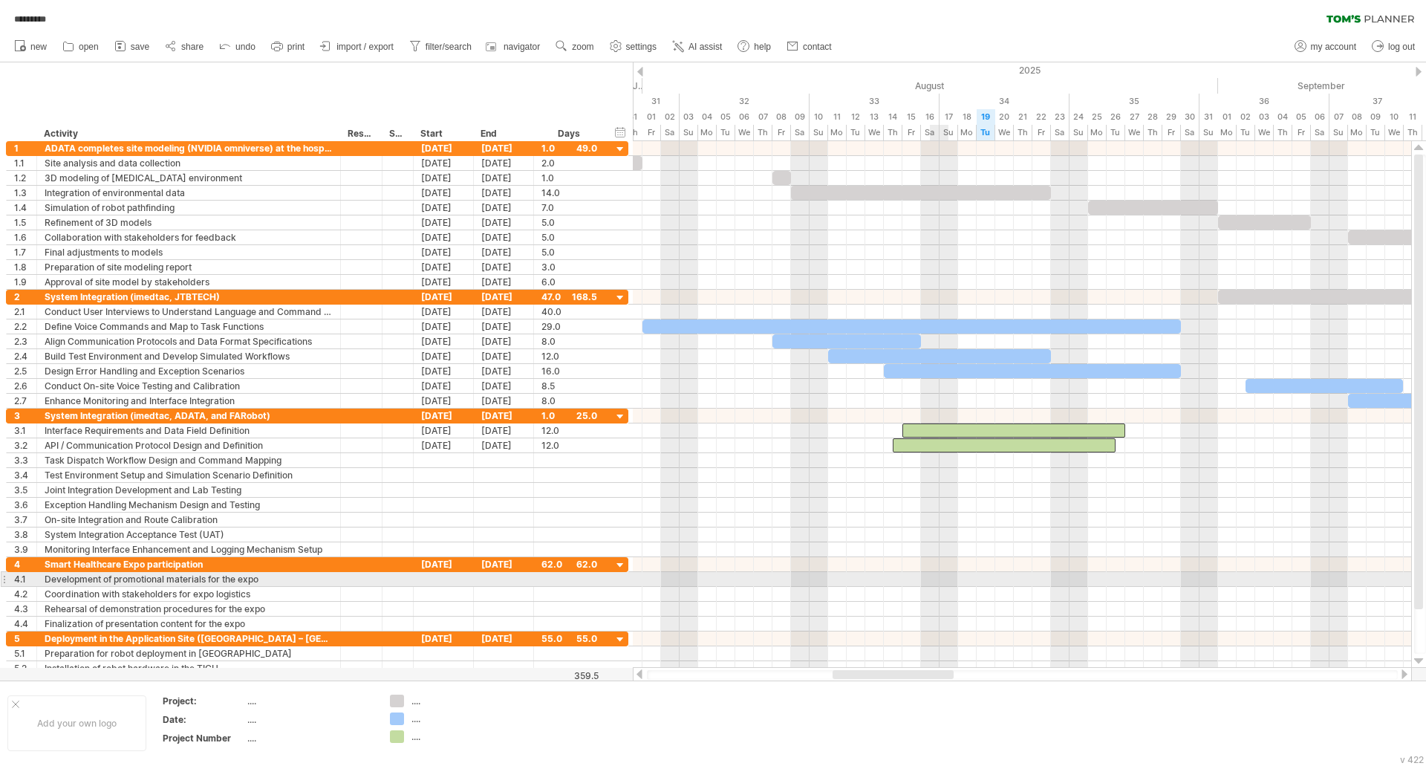
click at [911, 550] on div at bounding box center [1022, 549] width 778 height 15
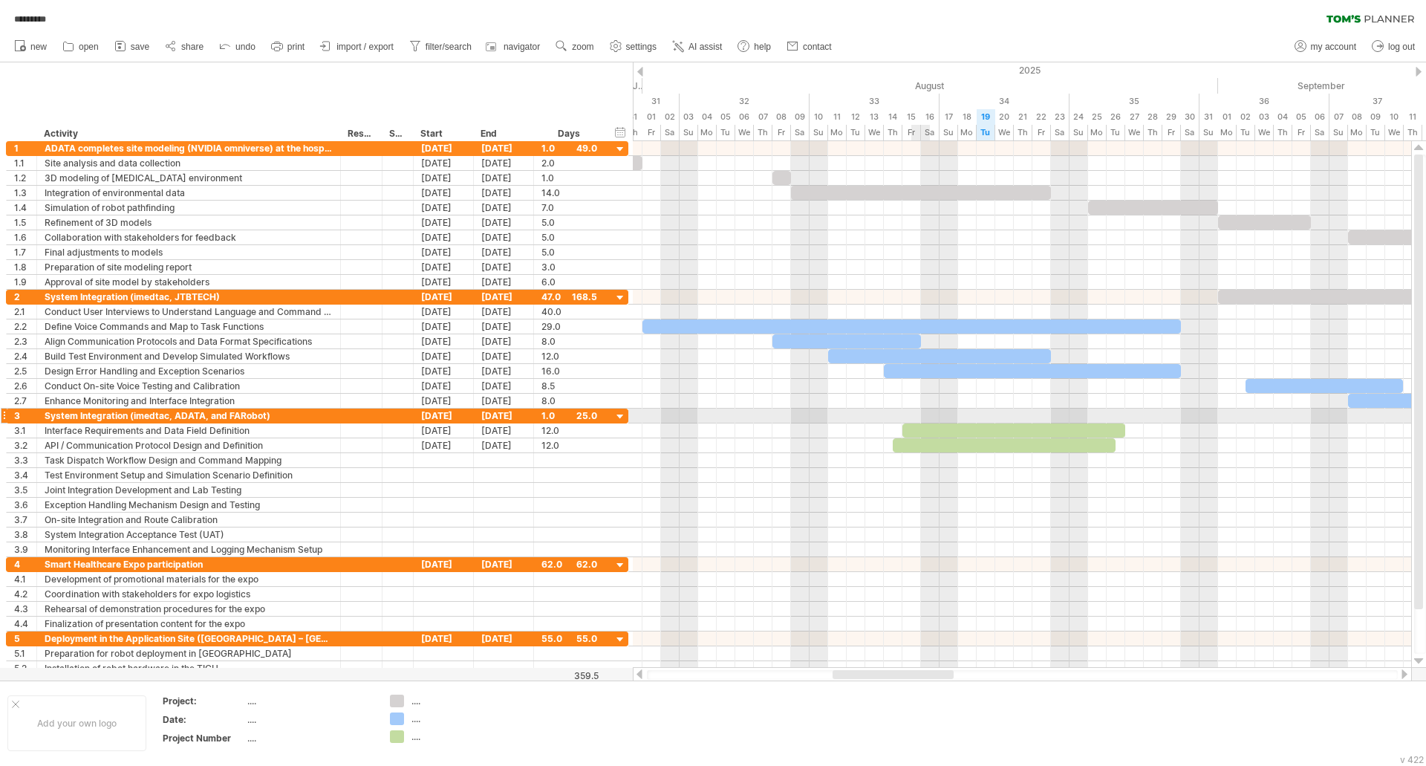
click at [917, 417] on div at bounding box center [1022, 416] width 778 height 15
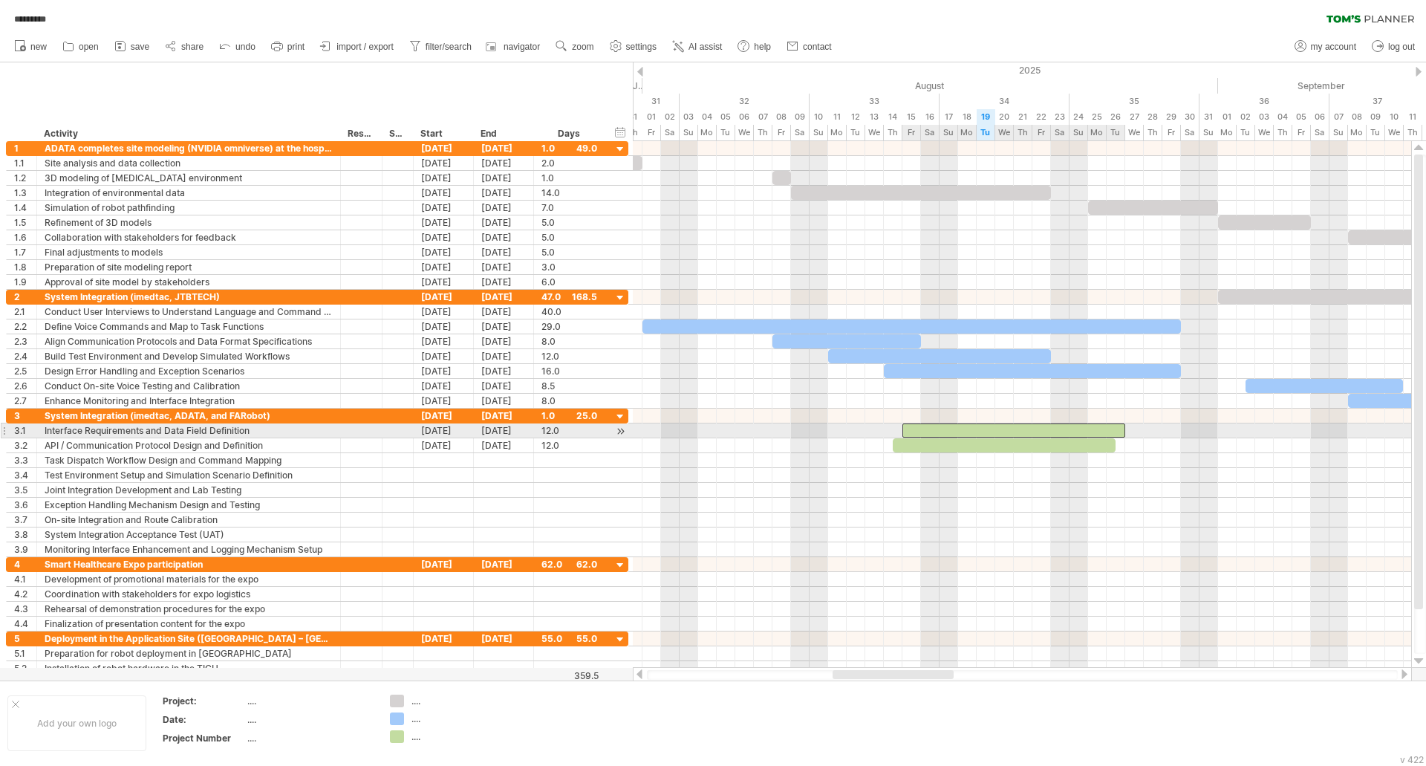
click at [918, 425] on div at bounding box center [1014, 430] width 223 height 14
